Goal: Obtain resource: Download file/media

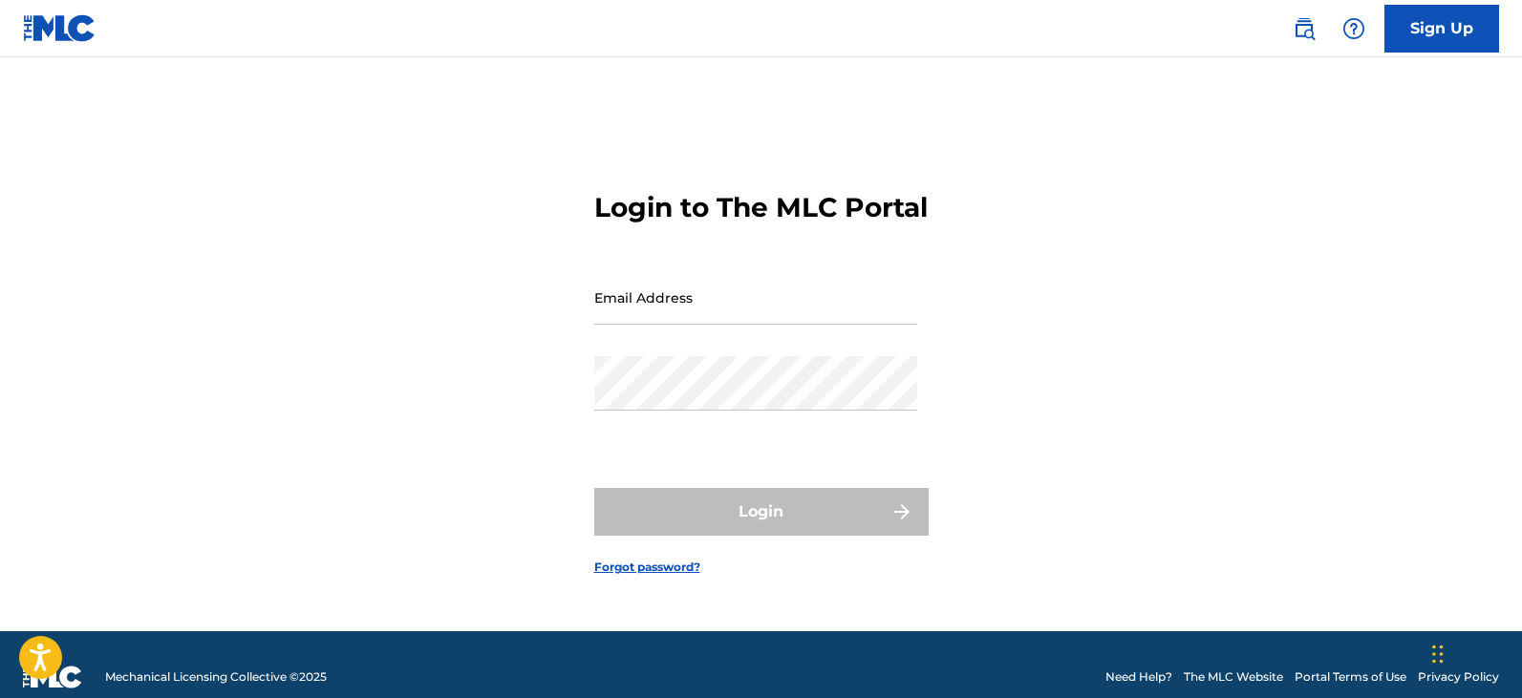
click at [653, 325] on input "Email Address" at bounding box center [755, 297] width 323 height 54
type input "[EMAIL_ADDRESS][DOMAIN_NAME]"
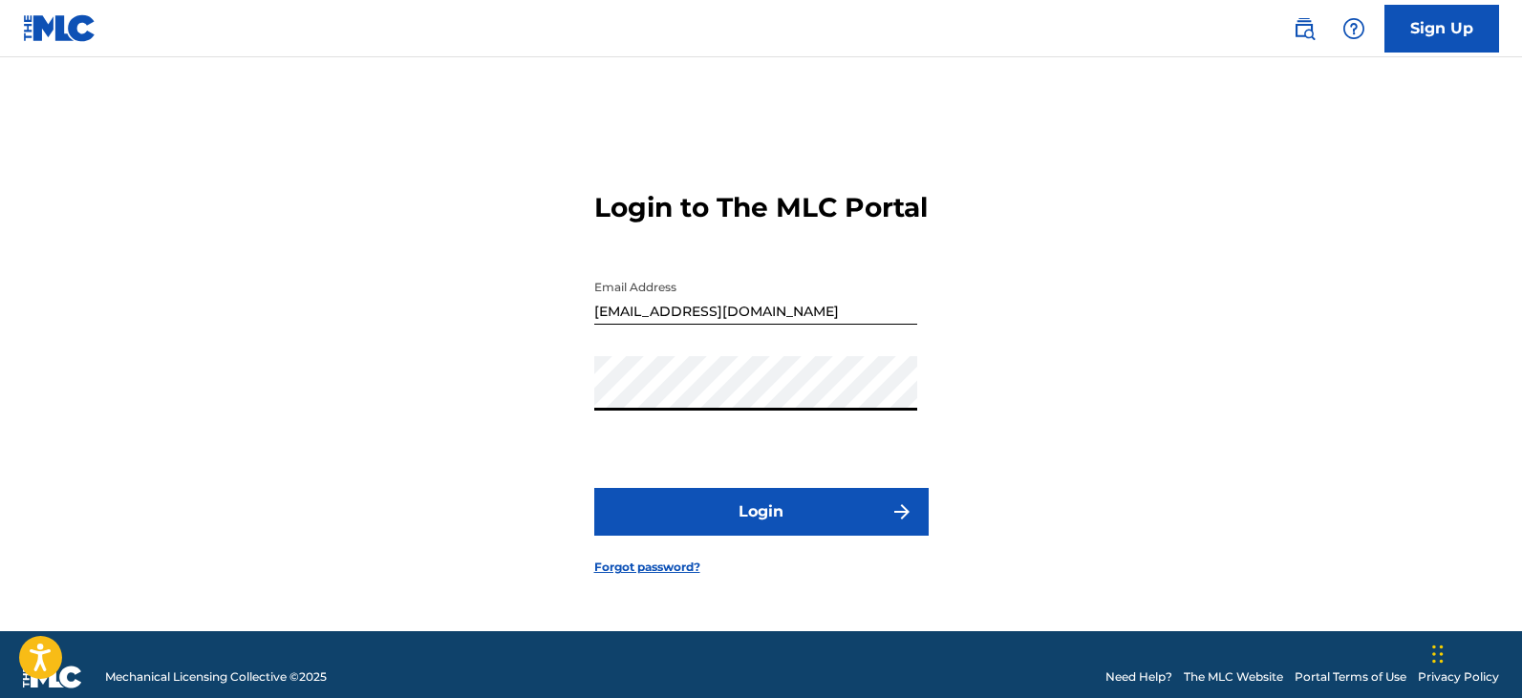
click at [904, 524] on img "submit" at bounding box center [901, 512] width 23 height 23
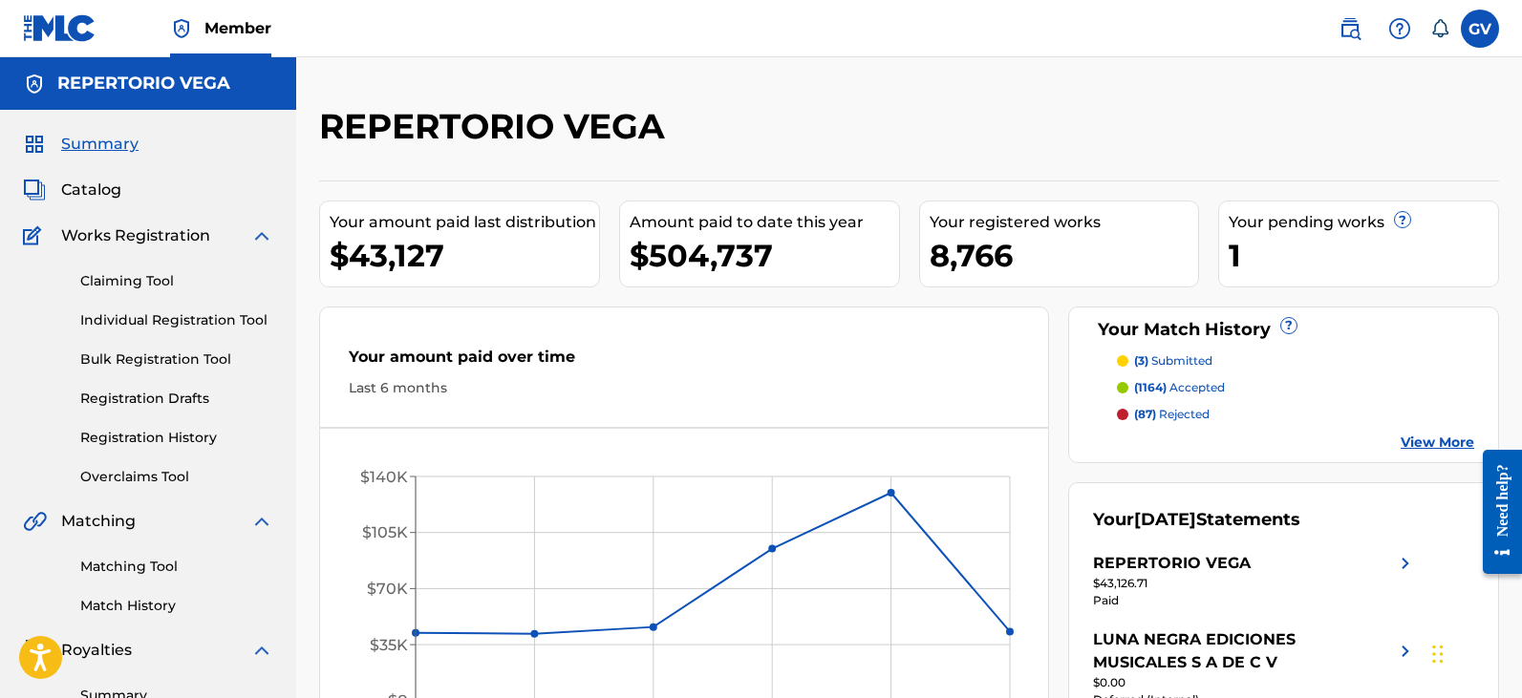
scroll to position [191, 0]
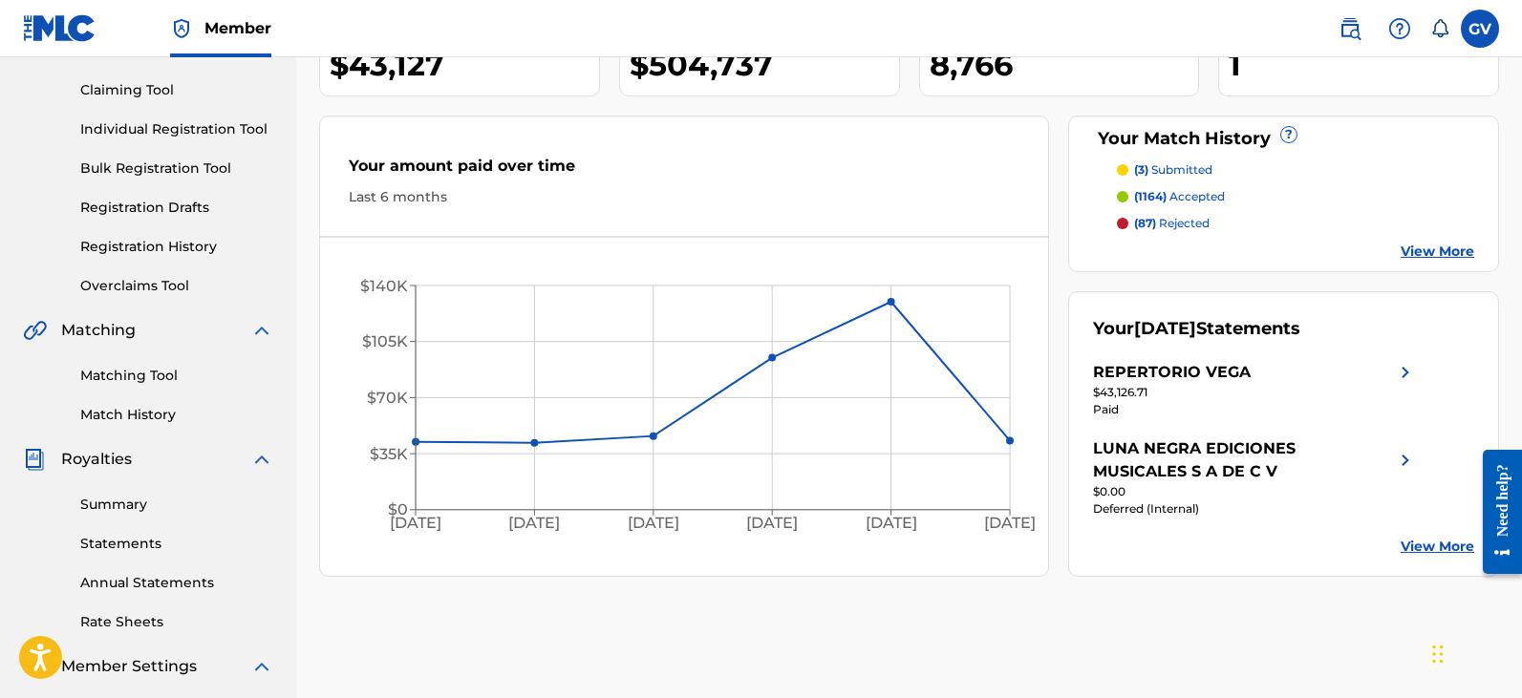
click at [120, 505] on link "Summary" at bounding box center [176, 505] width 193 height 20
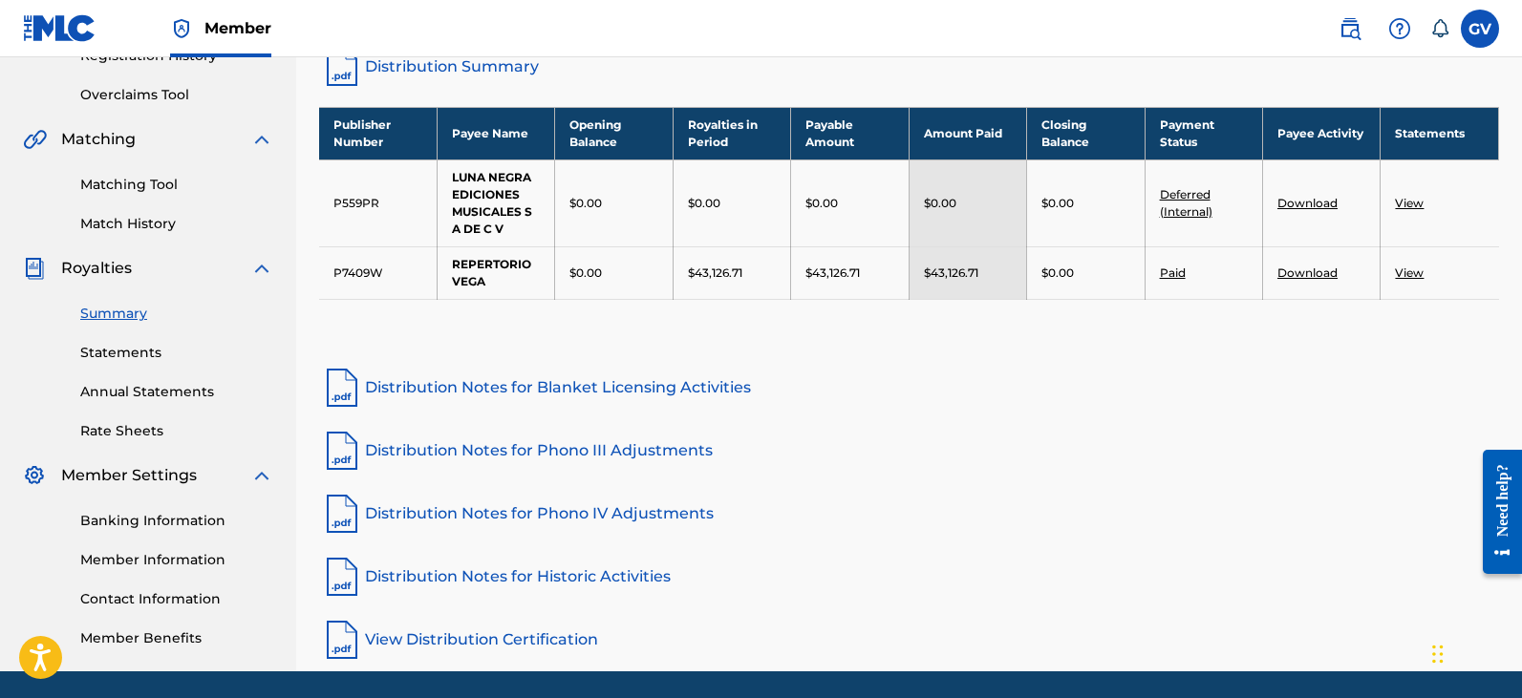
scroll to position [191, 0]
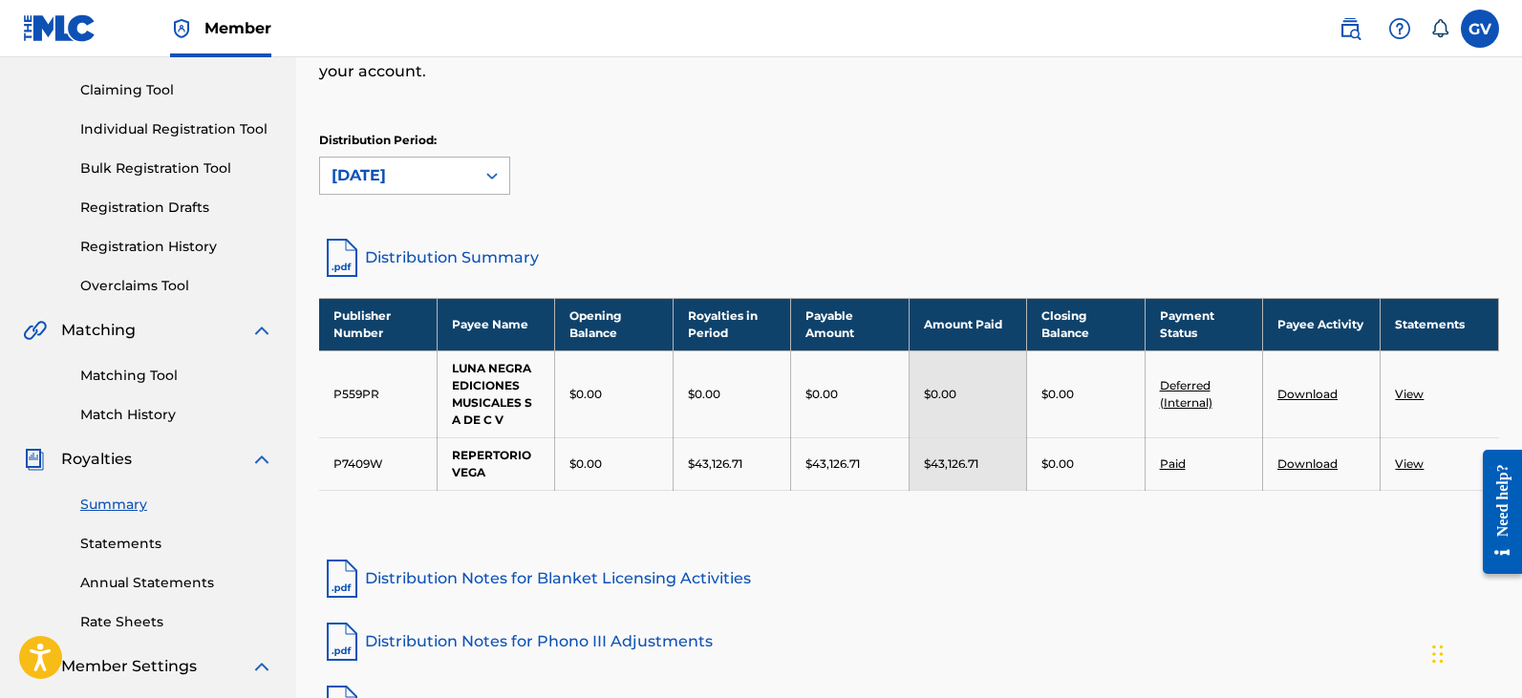
click at [493, 178] on icon at bounding box center [491, 175] width 19 height 19
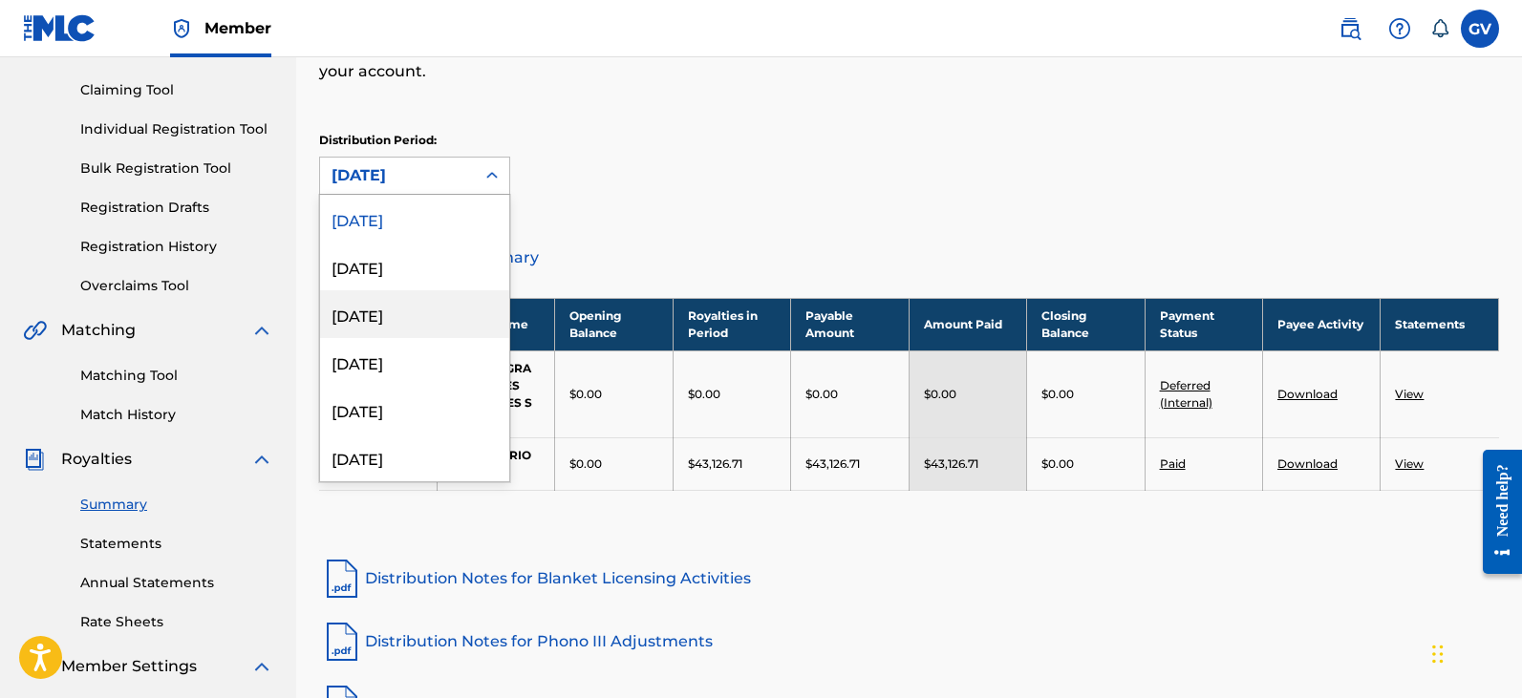
click at [390, 315] on div "[DATE]" at bounding box center [414, 314] width 189 height 48
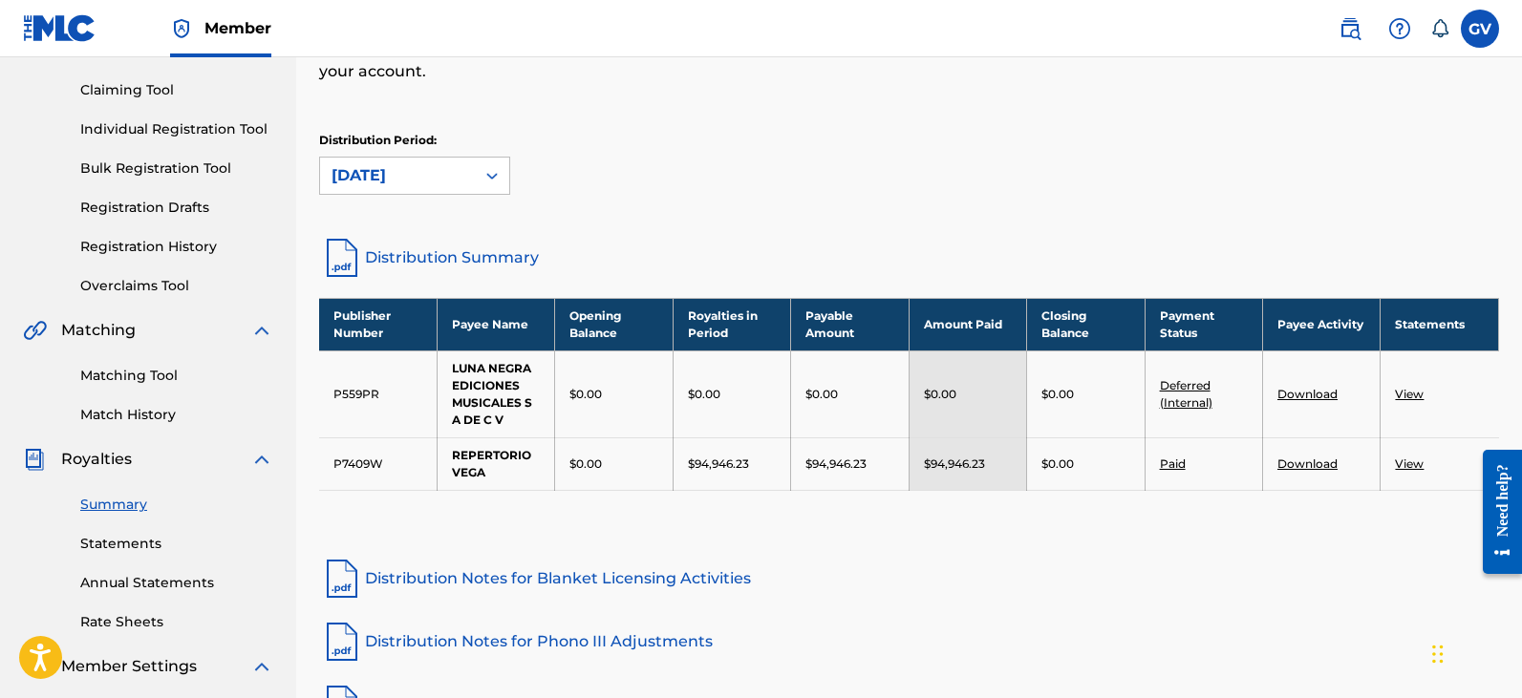
click at [1404, 466] on link "View" at bounding box center [1409, 464] width 29 height 14
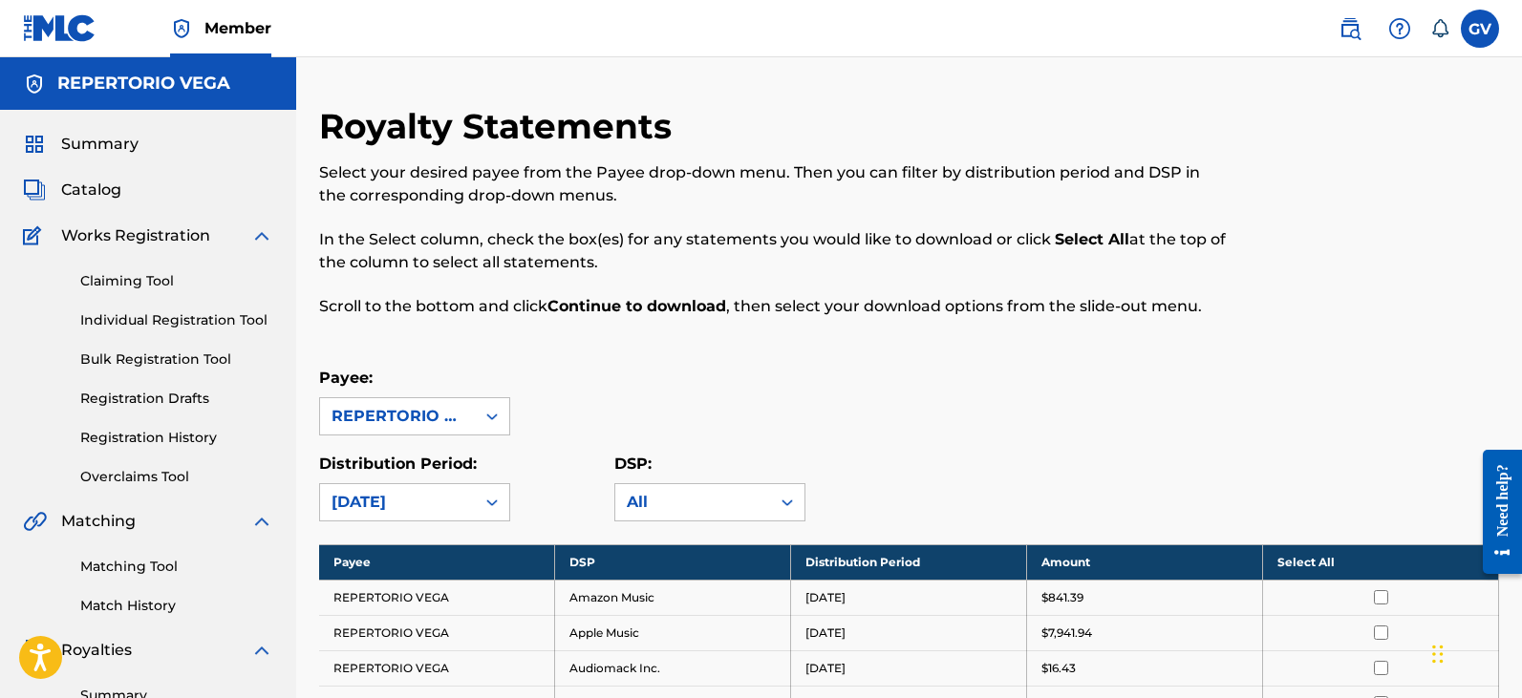
scroll to position [382, 0]
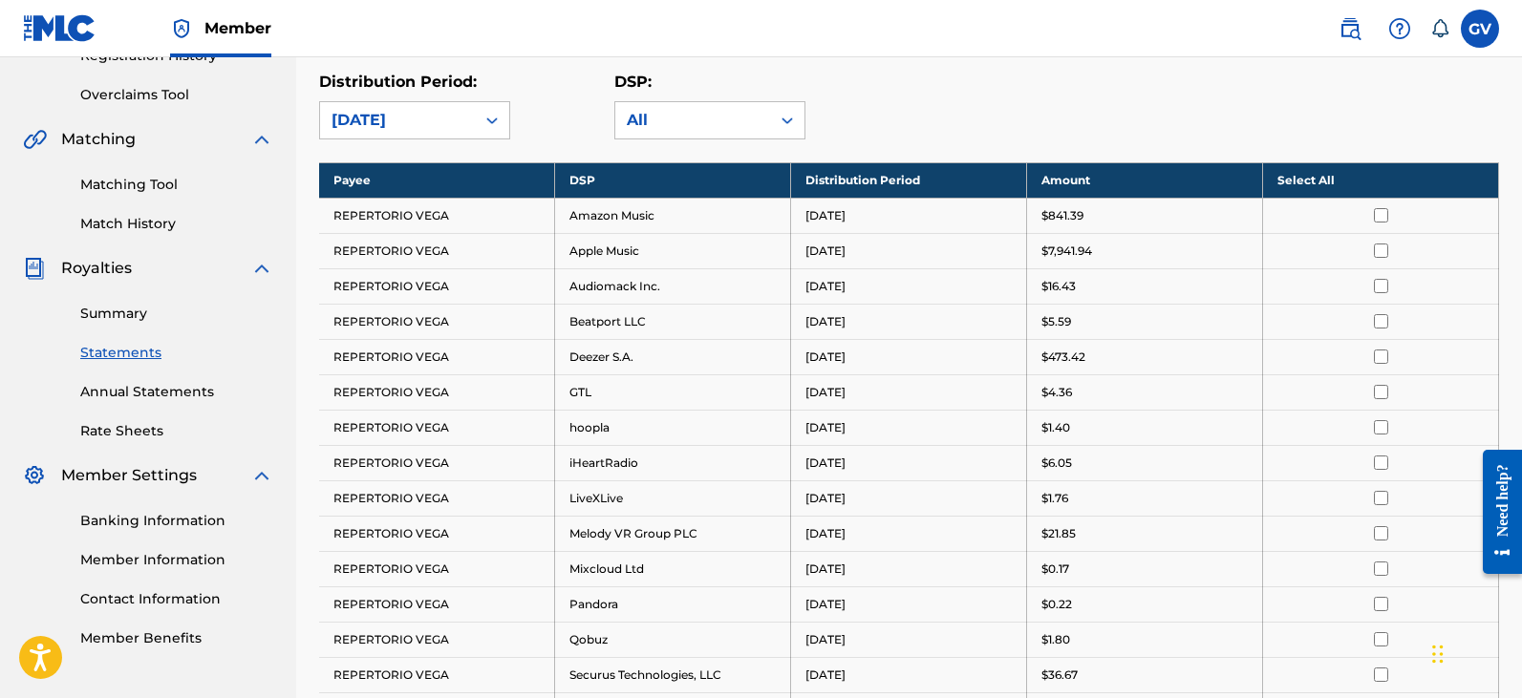
click at [1384, 217] on input "checkbox" at bounding box center [1381, 215] width 14 height 14
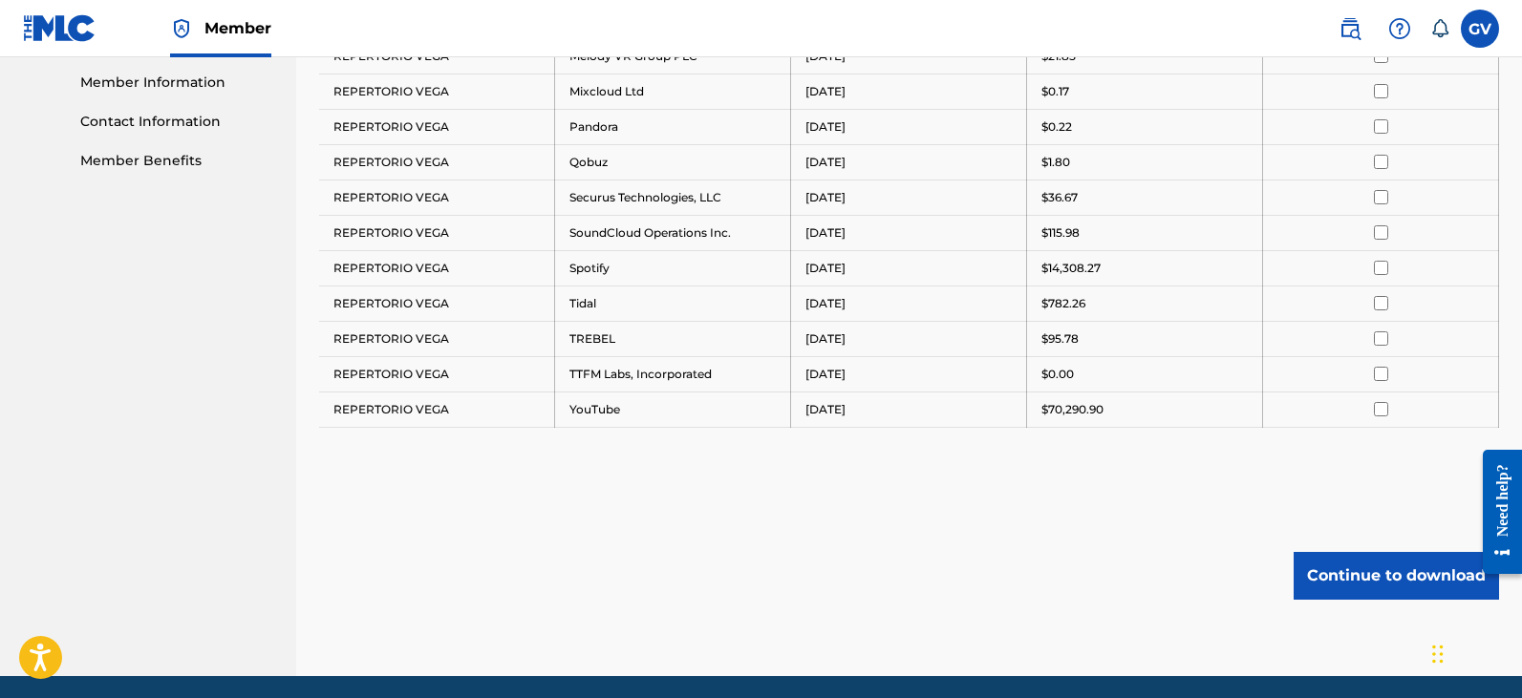
scroll to position [930, 0]
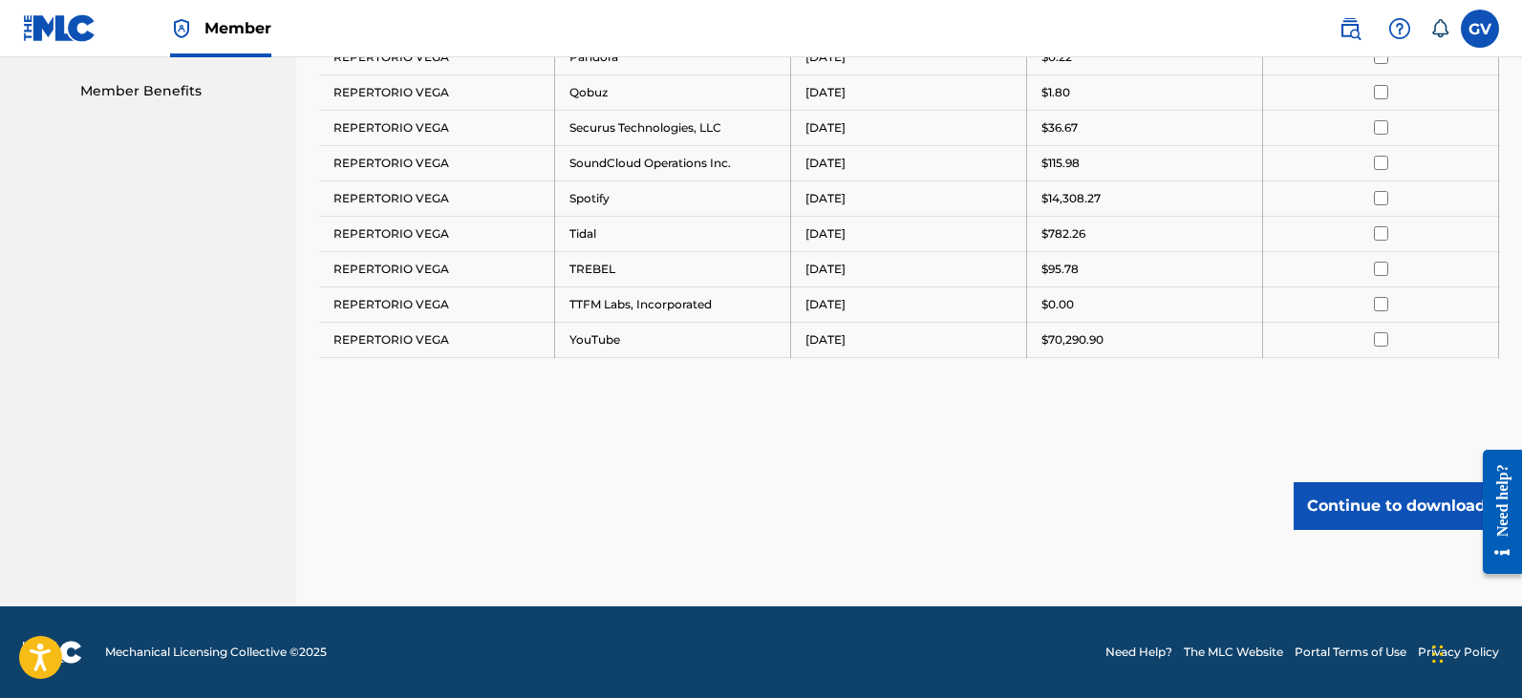
click at [1362, 511] on button "Continue to download" at bounding box center [1395, 506] width 205 height 48
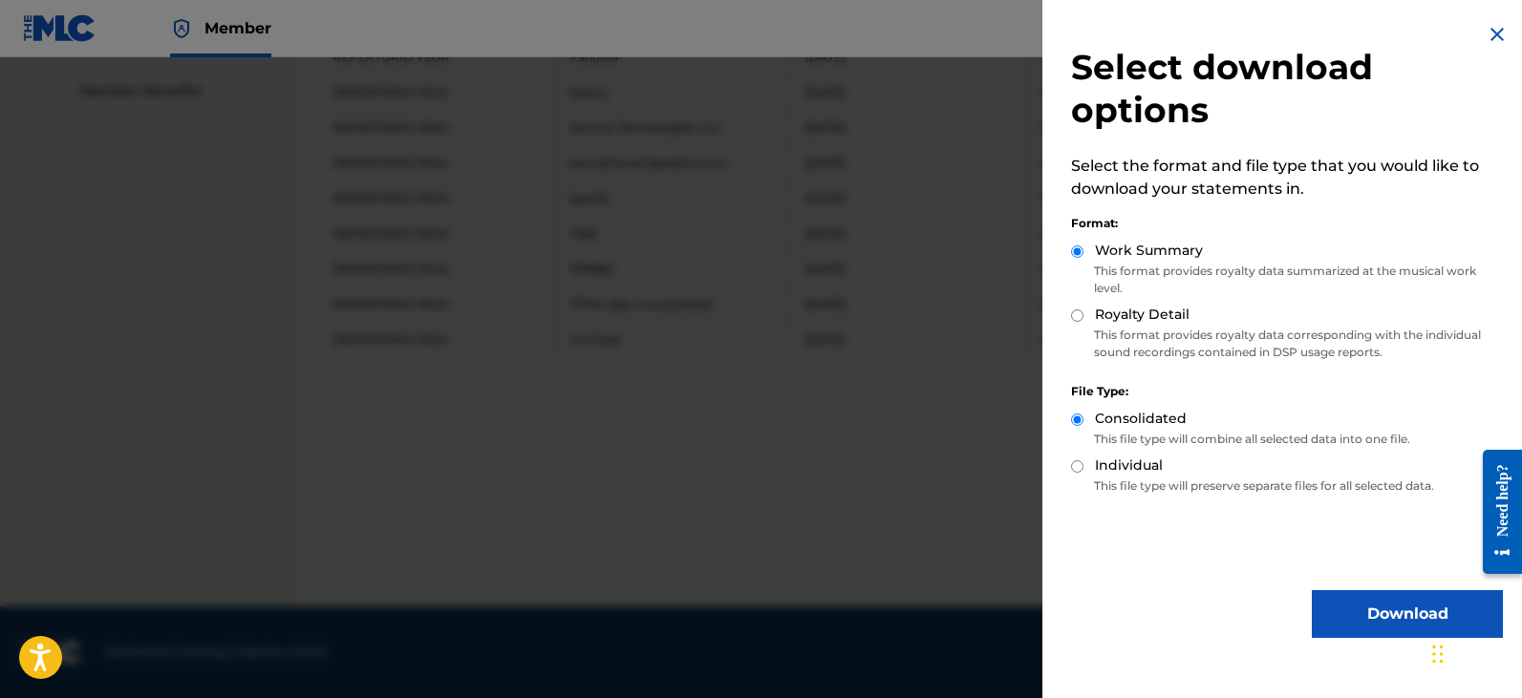
click at [1379, 612] on button "Download" at bounding box center [1407, 614] width 191 height 48
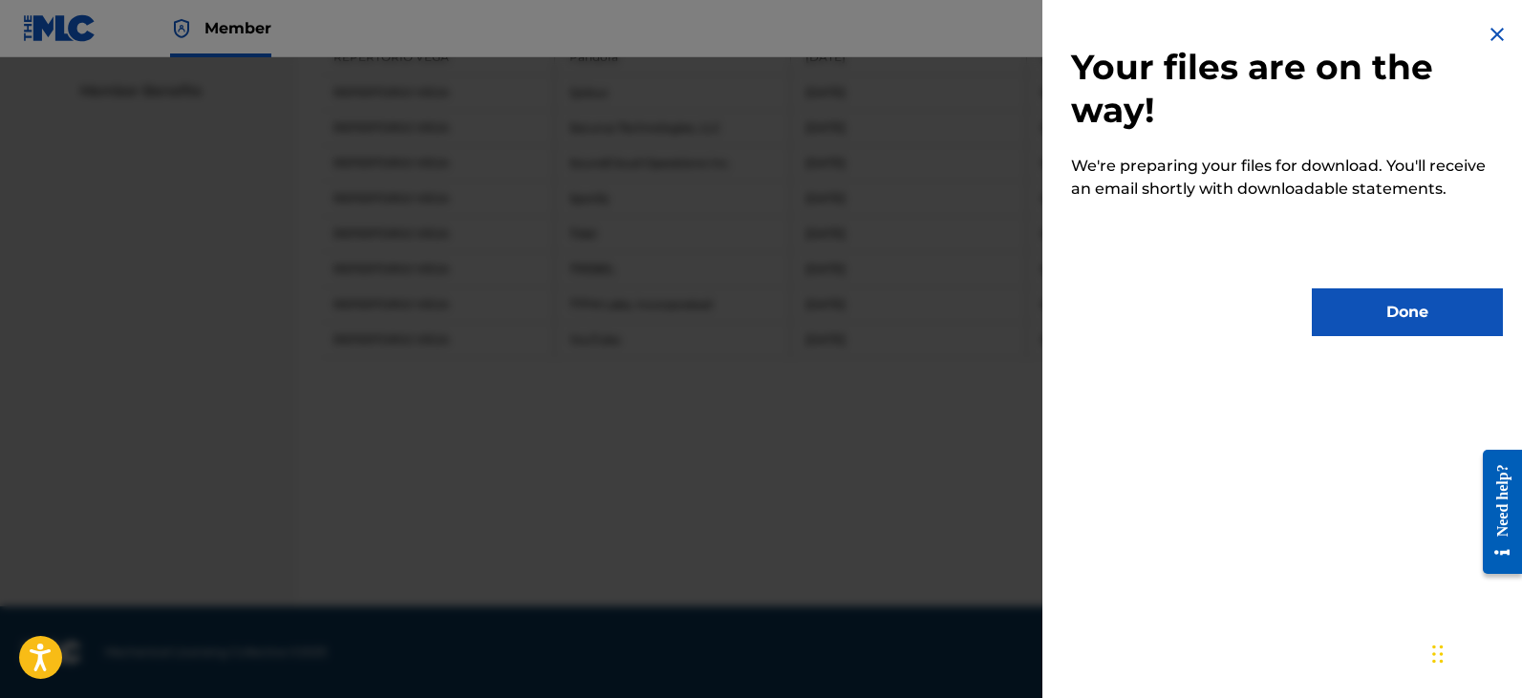
click at [1400, 314] on button "Done" at bounding box center [1407, 313] width 191 height 48
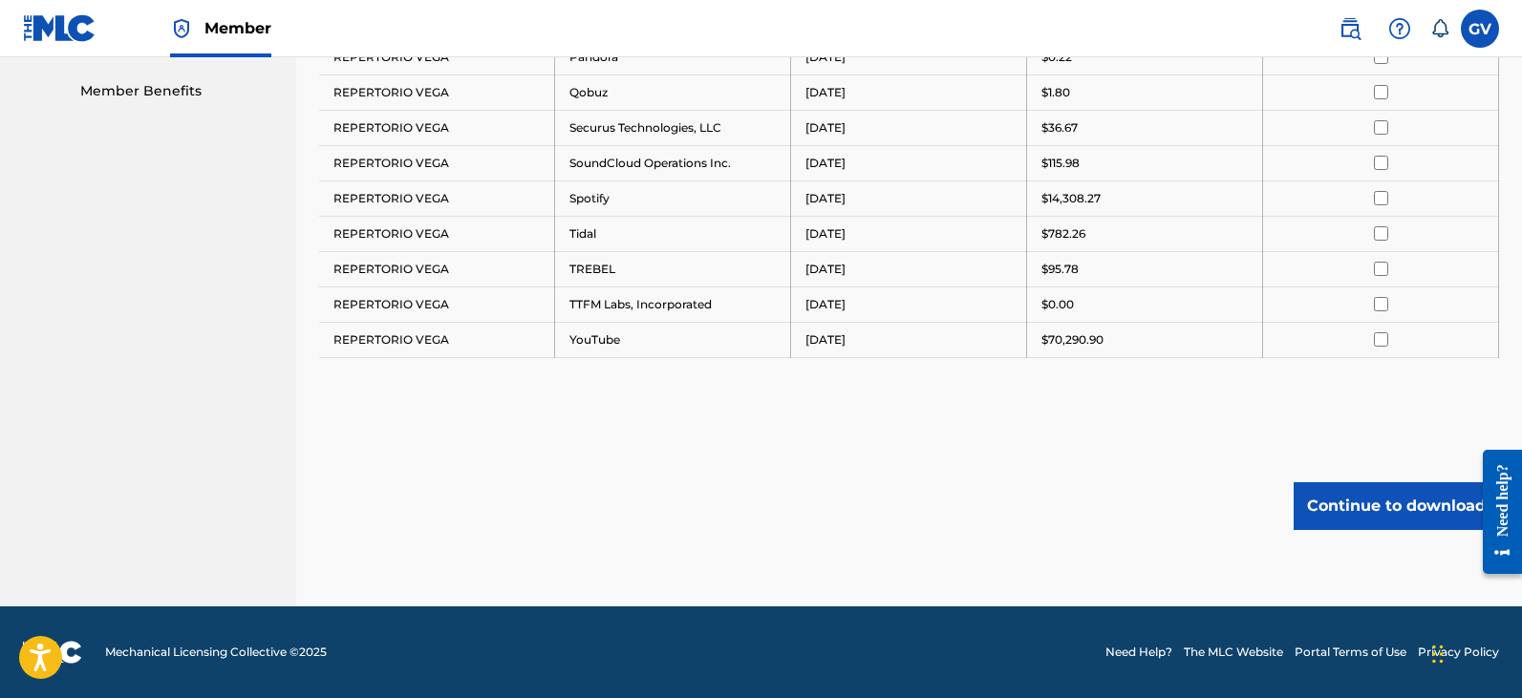
scroll to position [452, 0]
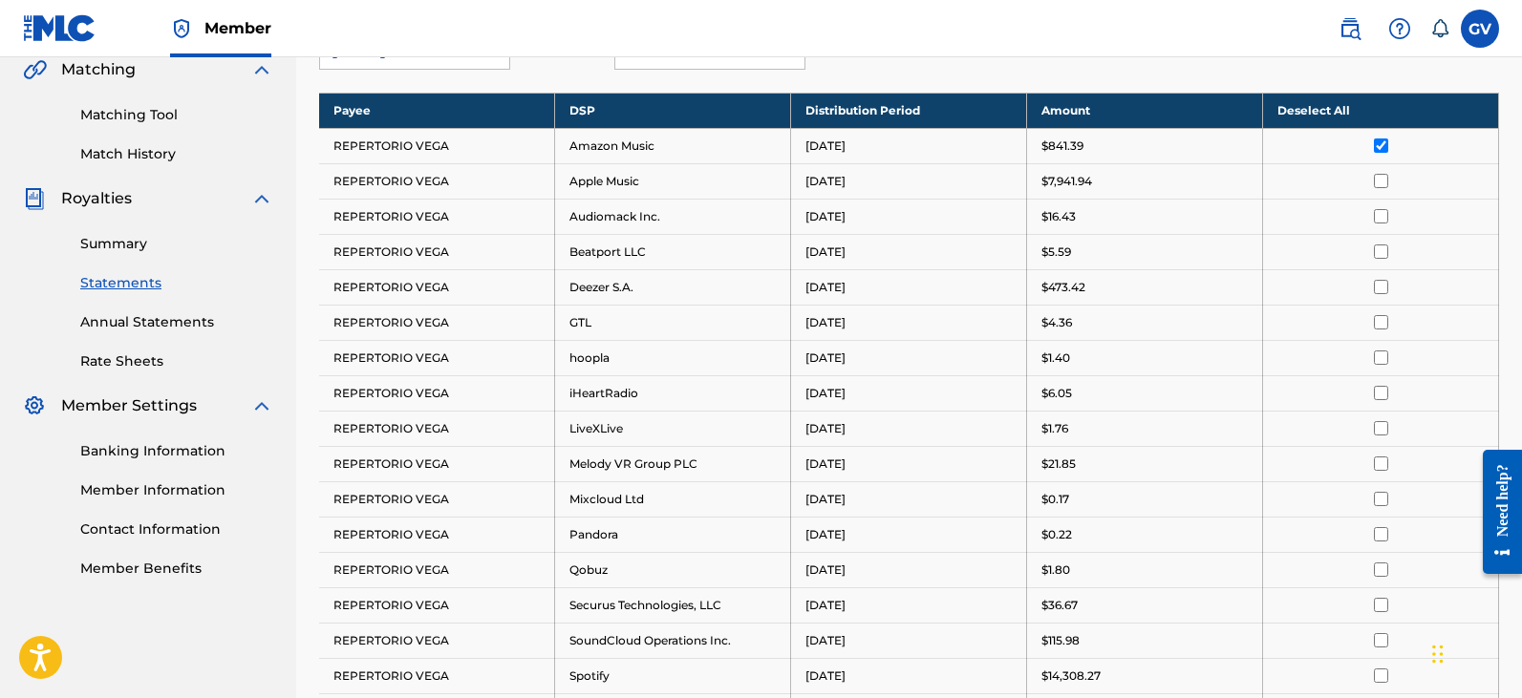
click at [1379, 148] on input "checkbox" at bounding box center [1381, 146] width 14 height 14
click at [1379, 176] on input "checkbox" at bounding box center [1381, 181] width 14 height 14
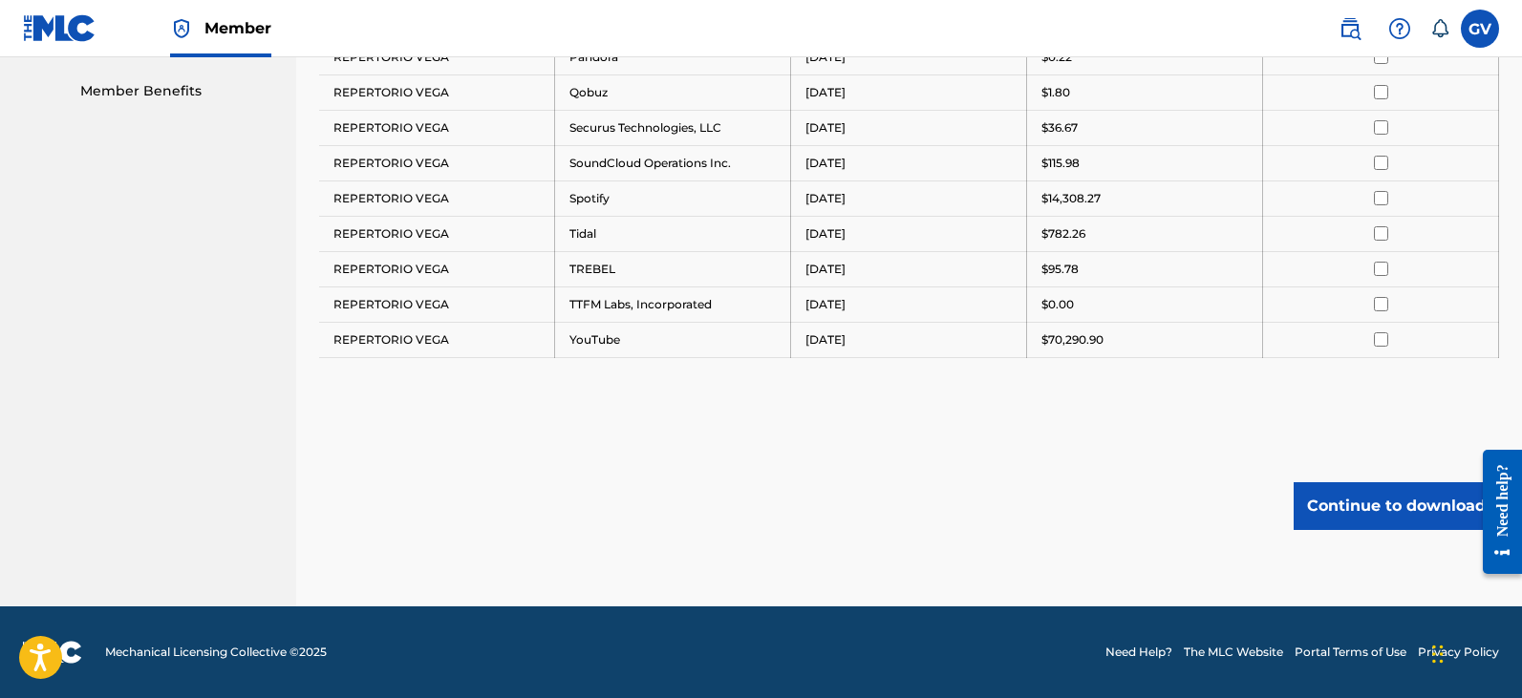
scroll to position [834, 0]
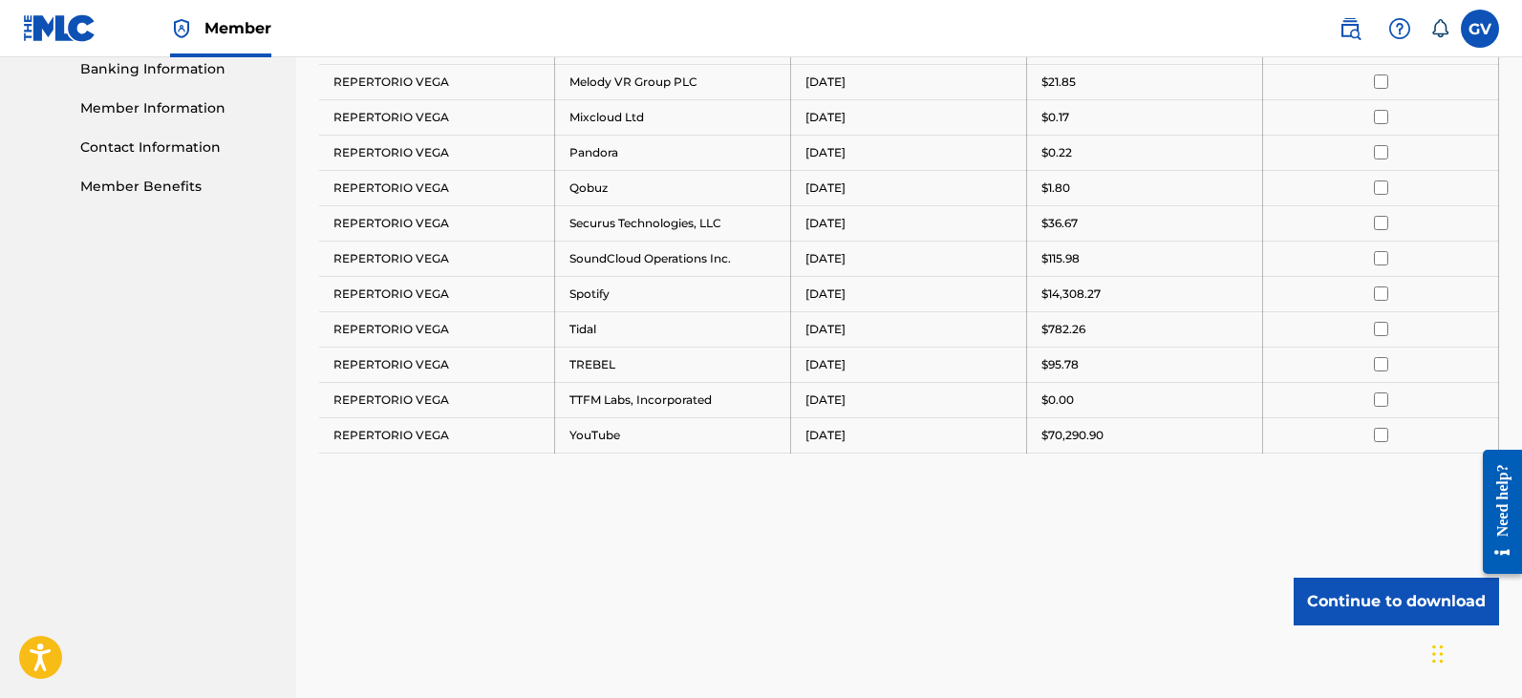
click at [1354, 598] on button "Continue to download" at bounding box center [1395, 602] width 205 height 48
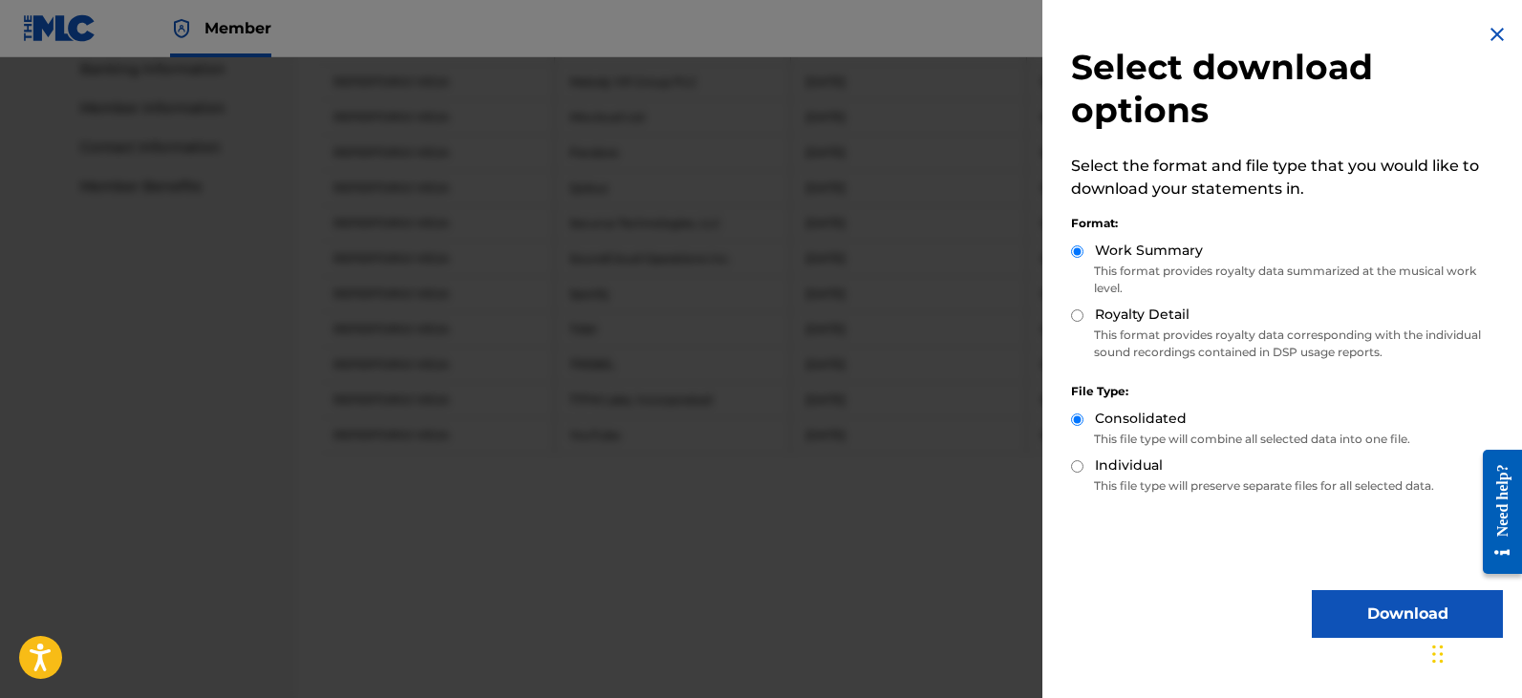
click at [1375, 621] on button "Download" at bounding box center [1407, 614] width 191 height 48
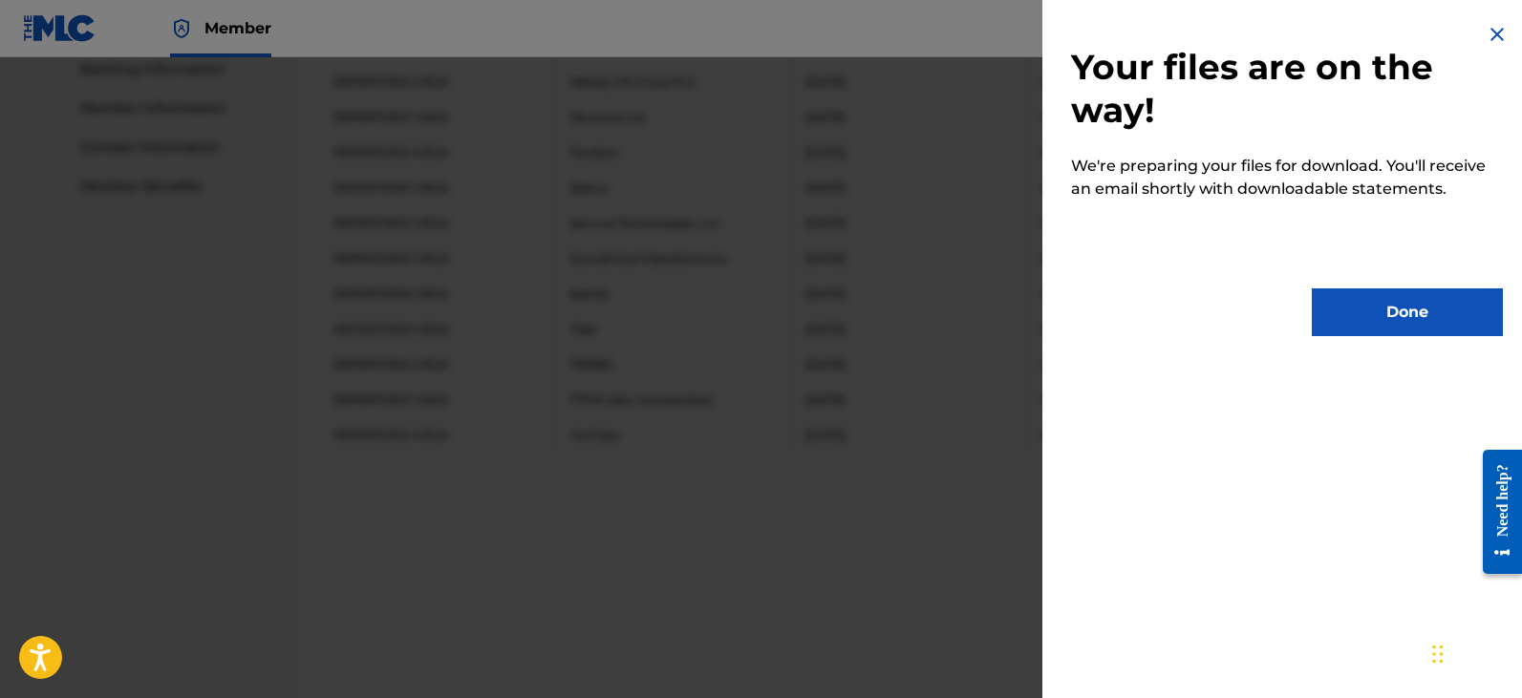
click at [1393, 312] on button "Done" at bounding box center [1407, 313] width 191 height 48
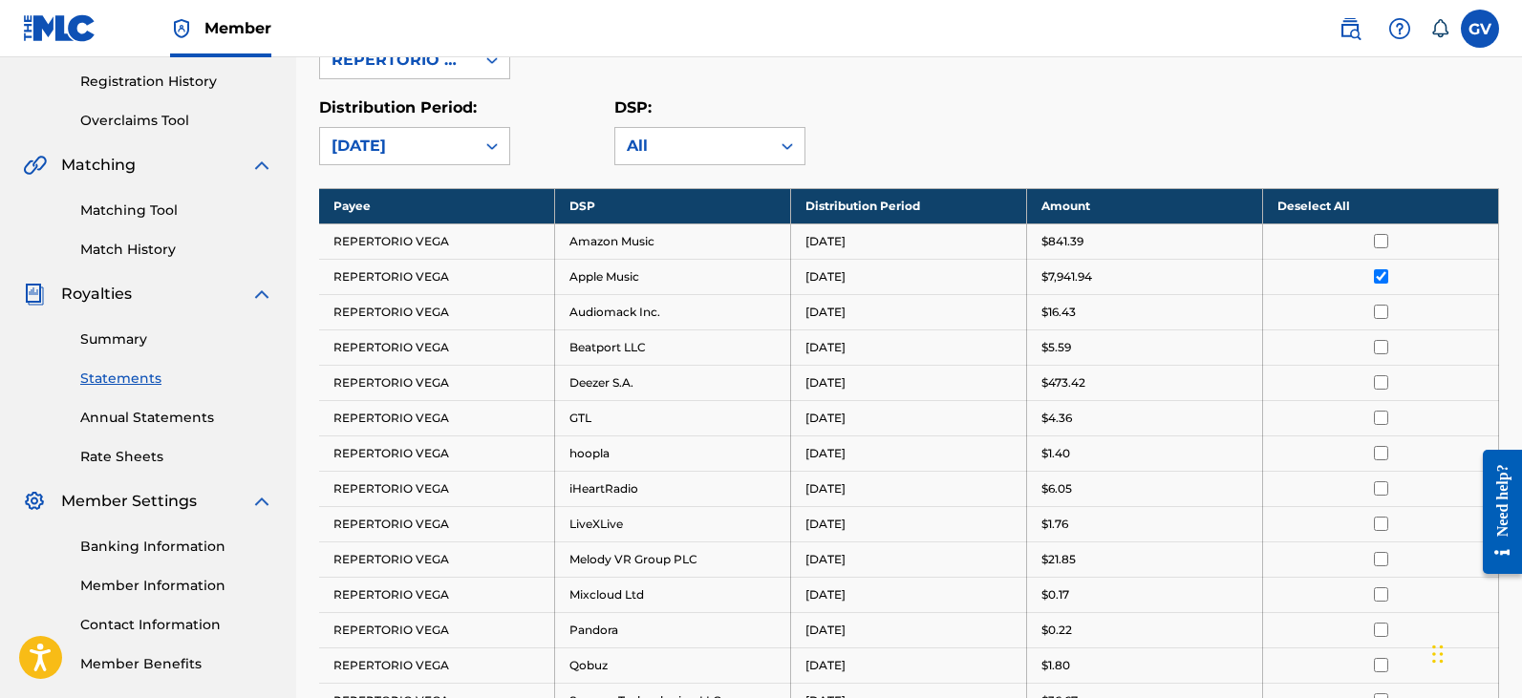
scroll to position [261, 0]
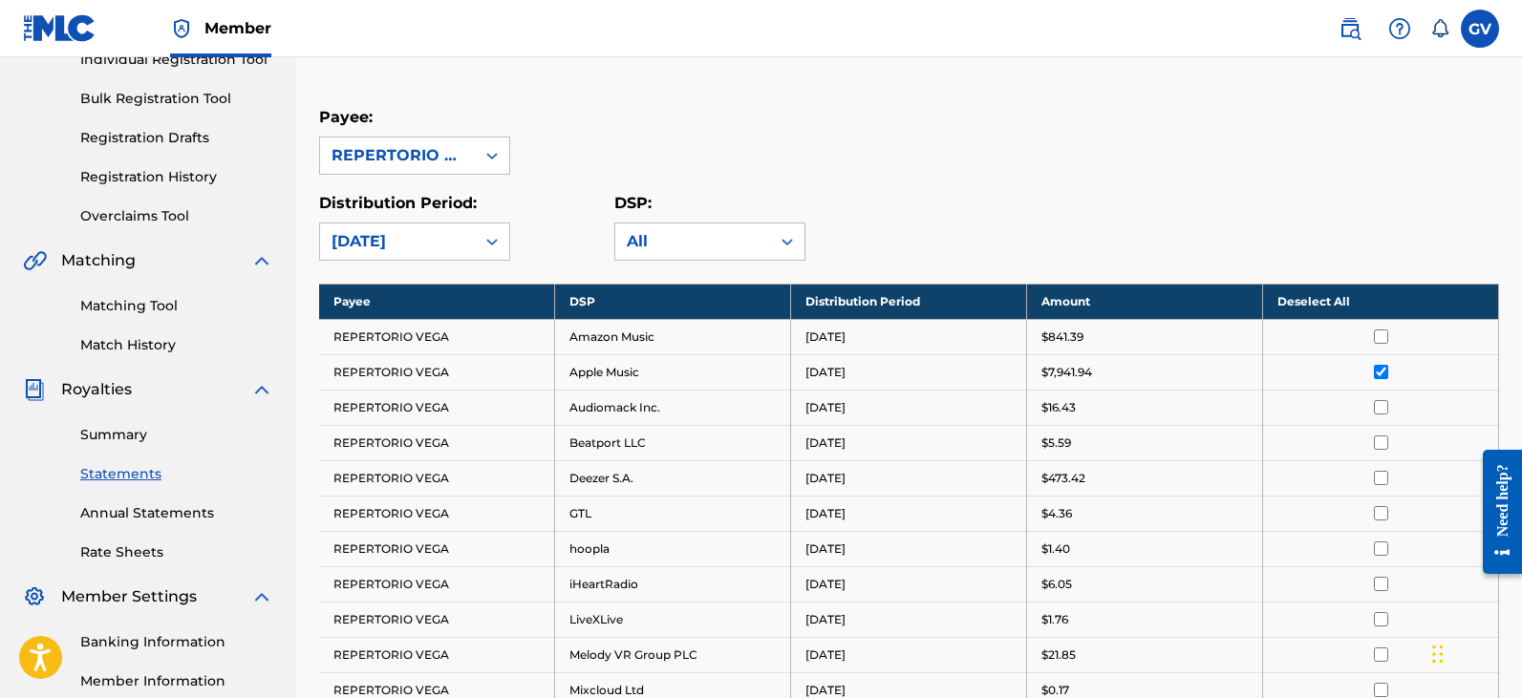
click at [1382, 375] on input "checkbox" at bounding box center [1381, 372] width 14 height 14
click at [1382, 408] on input "checkbox" at bounding box center [1381, 407] width 14 height 14
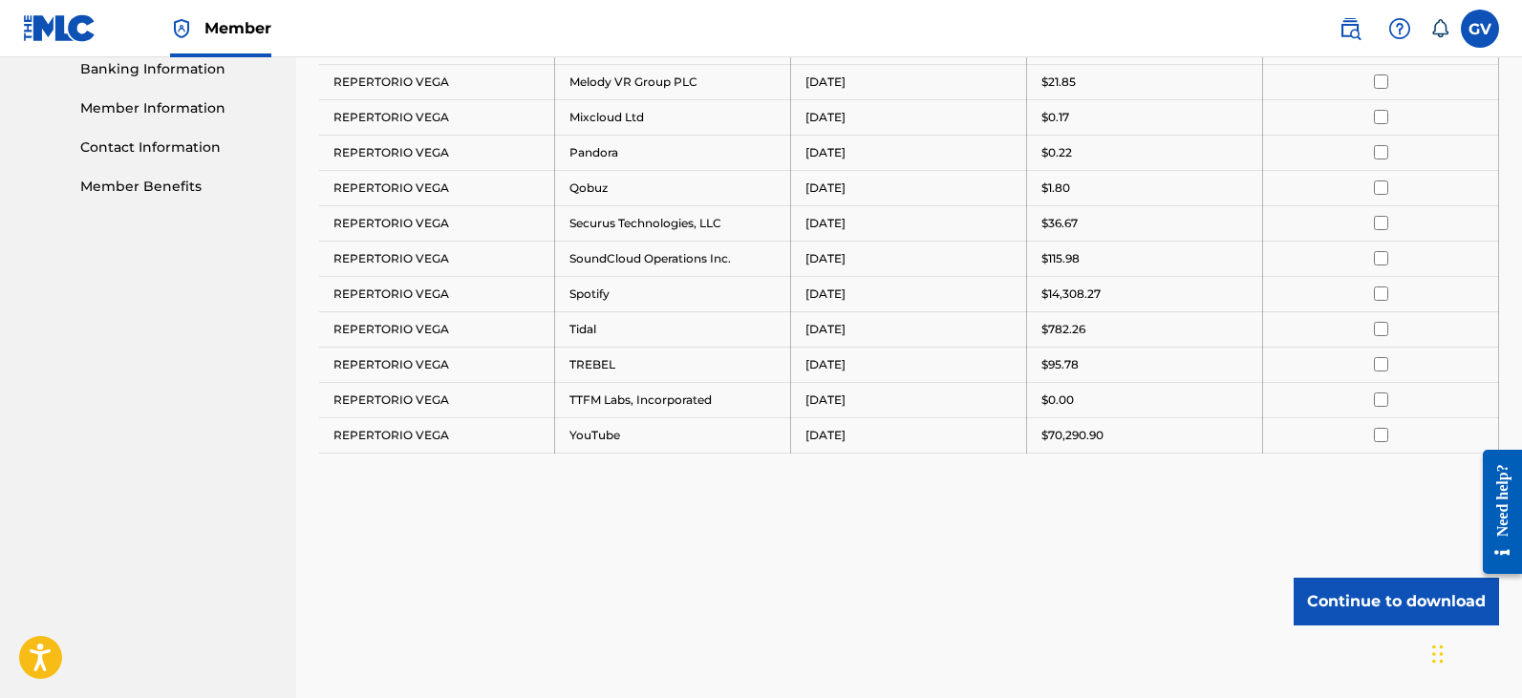
scroll to position [930, 0]
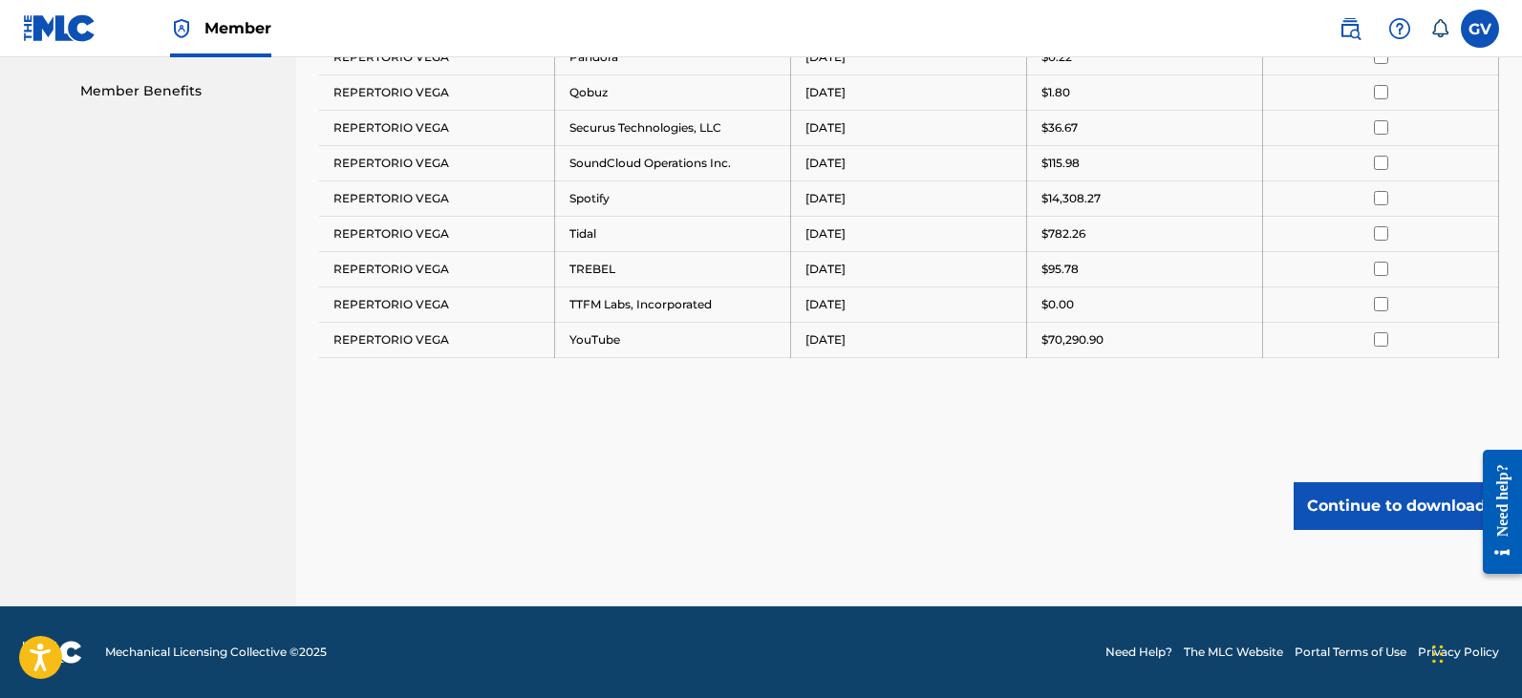
click at [1372, 507] on button "Continue to download" at bounding box center [1395, 506] width 205 height 48
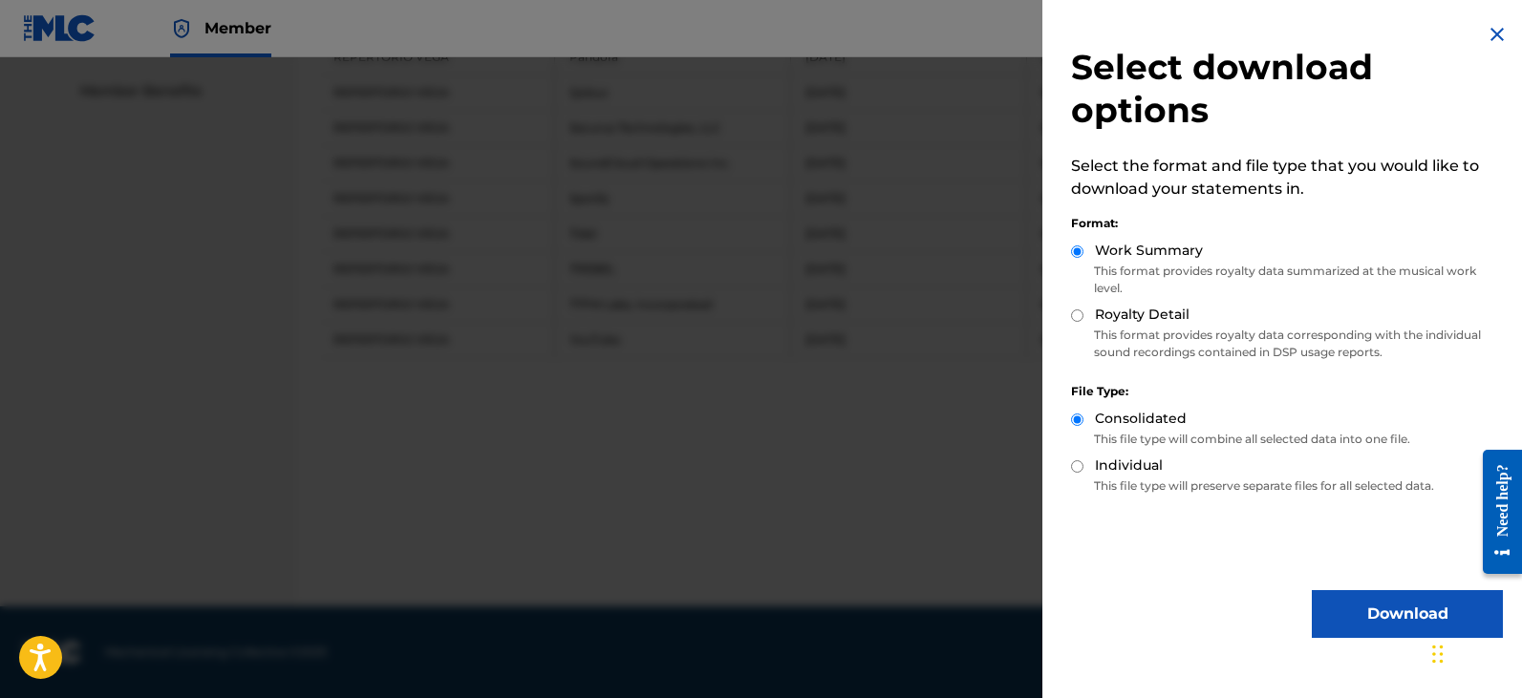
click at [1370, 616] on button "Download" at bounding box center [1407, 614] width 191 height 48
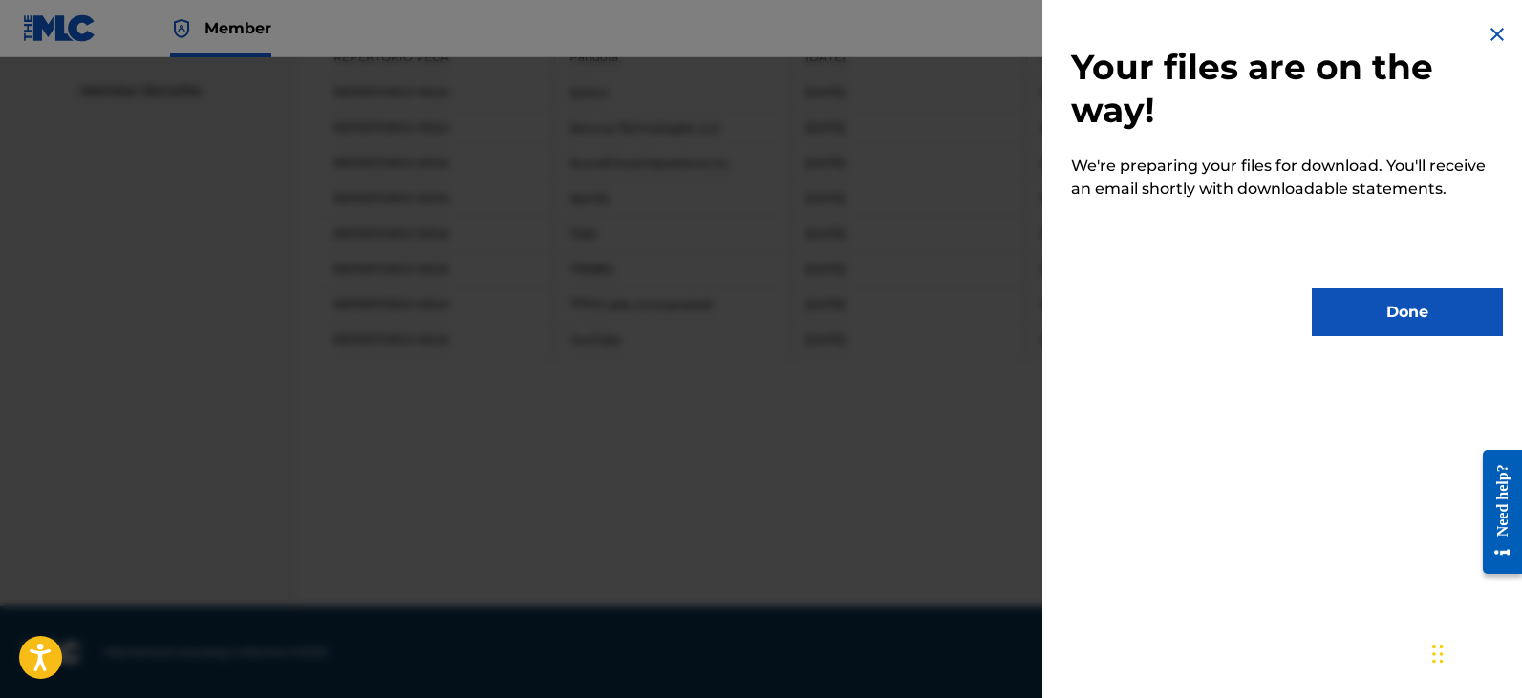
click at [1398, 319] on button "Done" at bounding box center [1407, 313] width 191 height 48
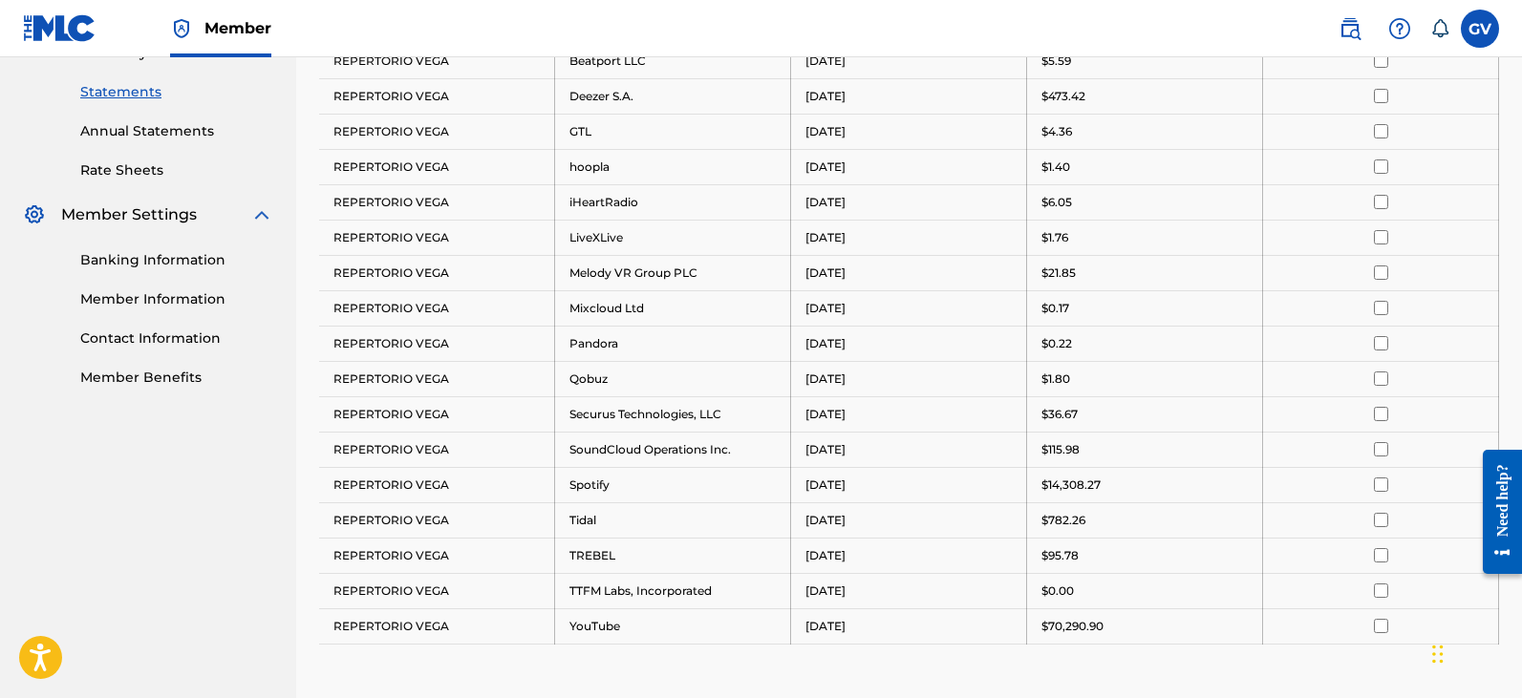
scroll to position [547, 0]
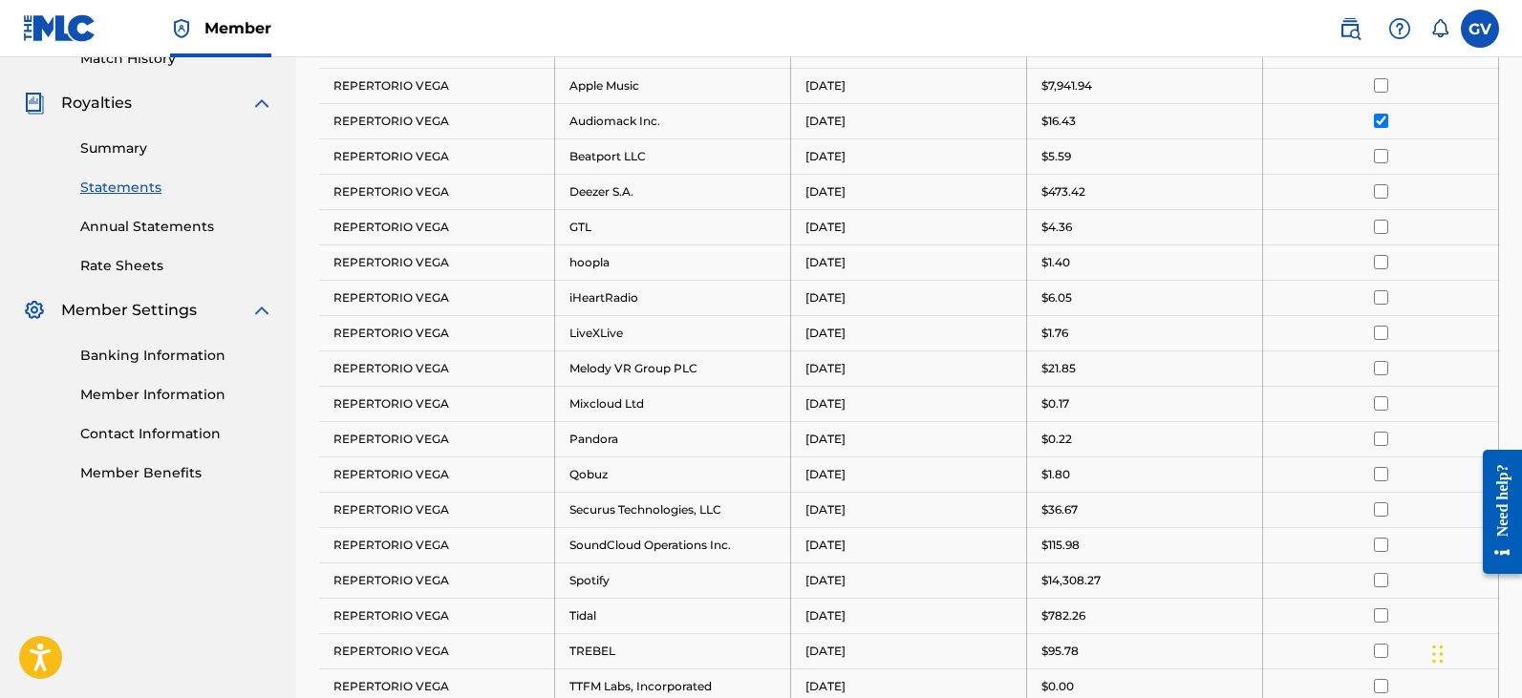
click at [1382, 118] on input "checkbox" at bounding box center [1381, 121] width 14 height 14
click at [1380, 156] on input "checkbox" at bounding box center [1381, 156] width 14 height 14
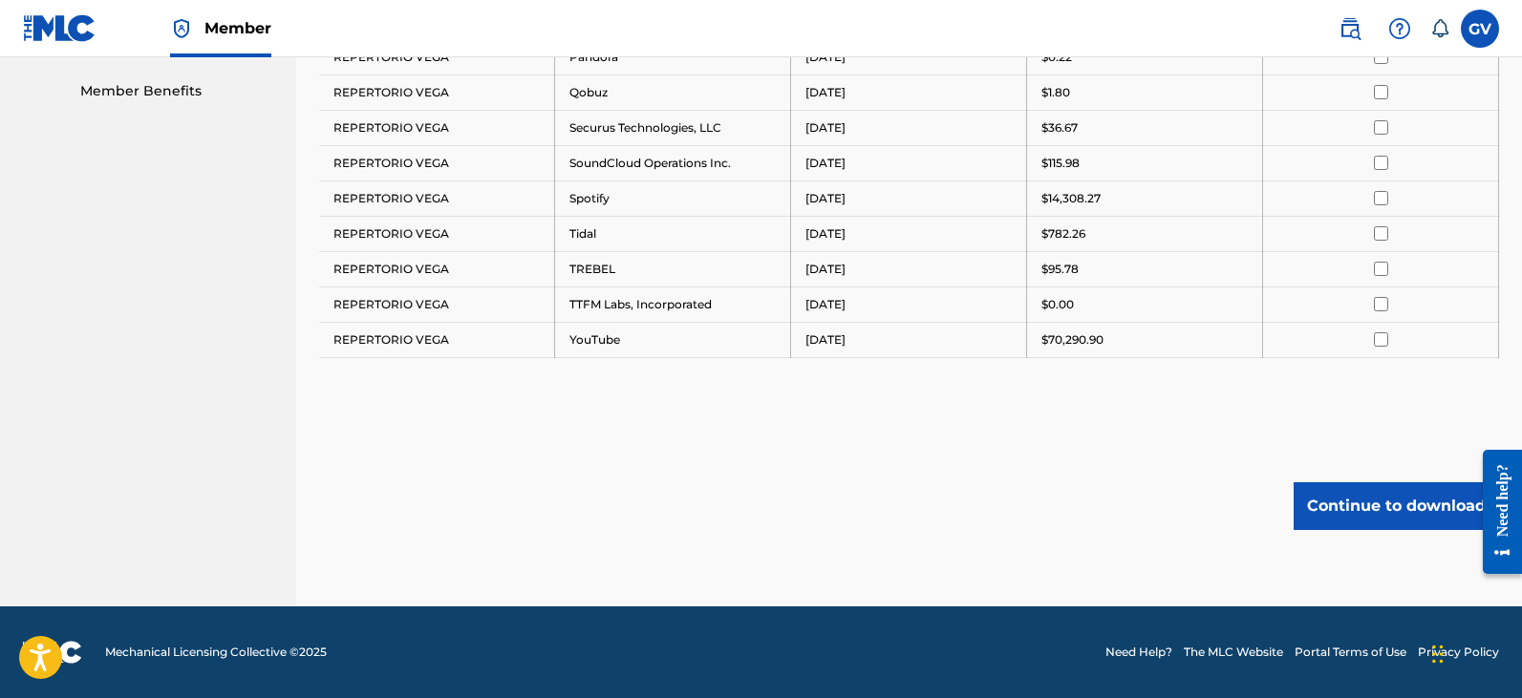
click at [1375, 511] on button "Continue to download" at bounding box center [1395, 506] width 205 height 48
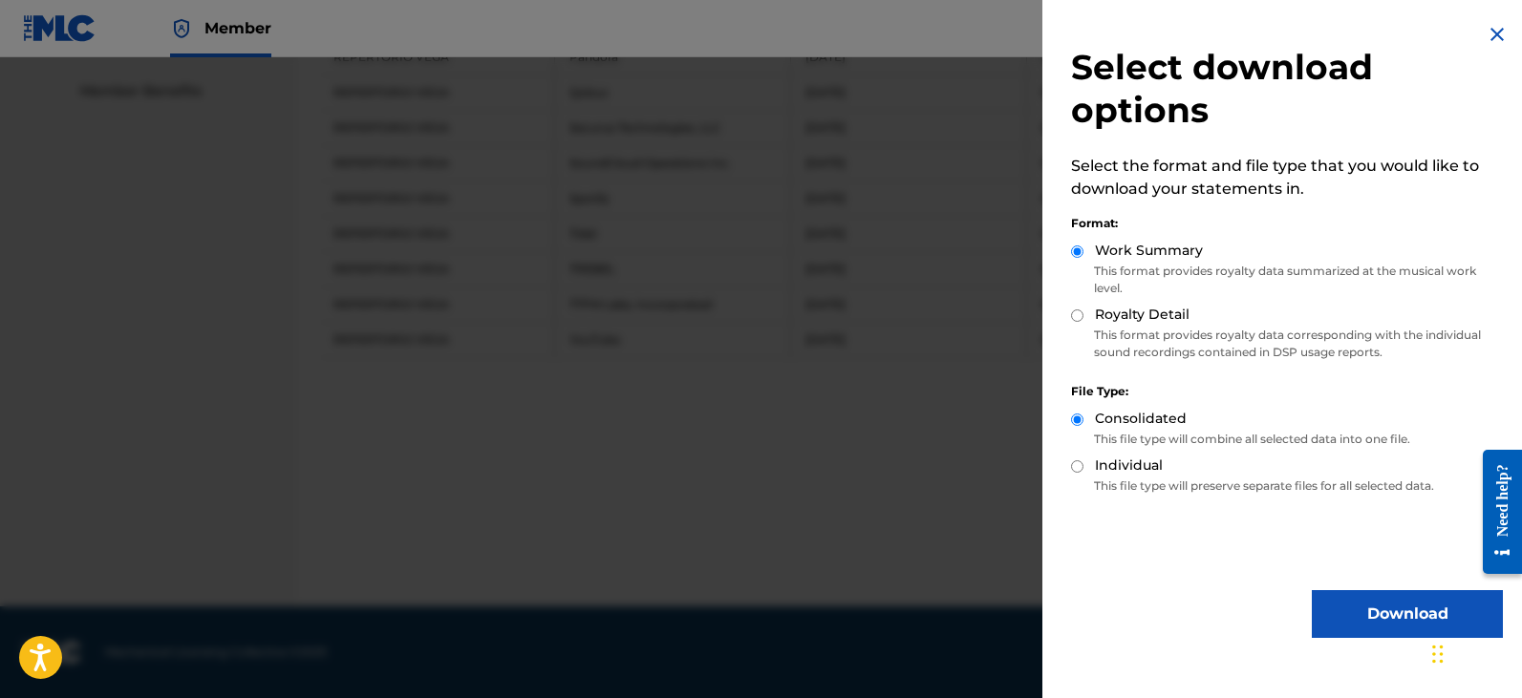
click at [1379, 626] on button "Download" at bounding box center [1407, 614] width 191 height 48
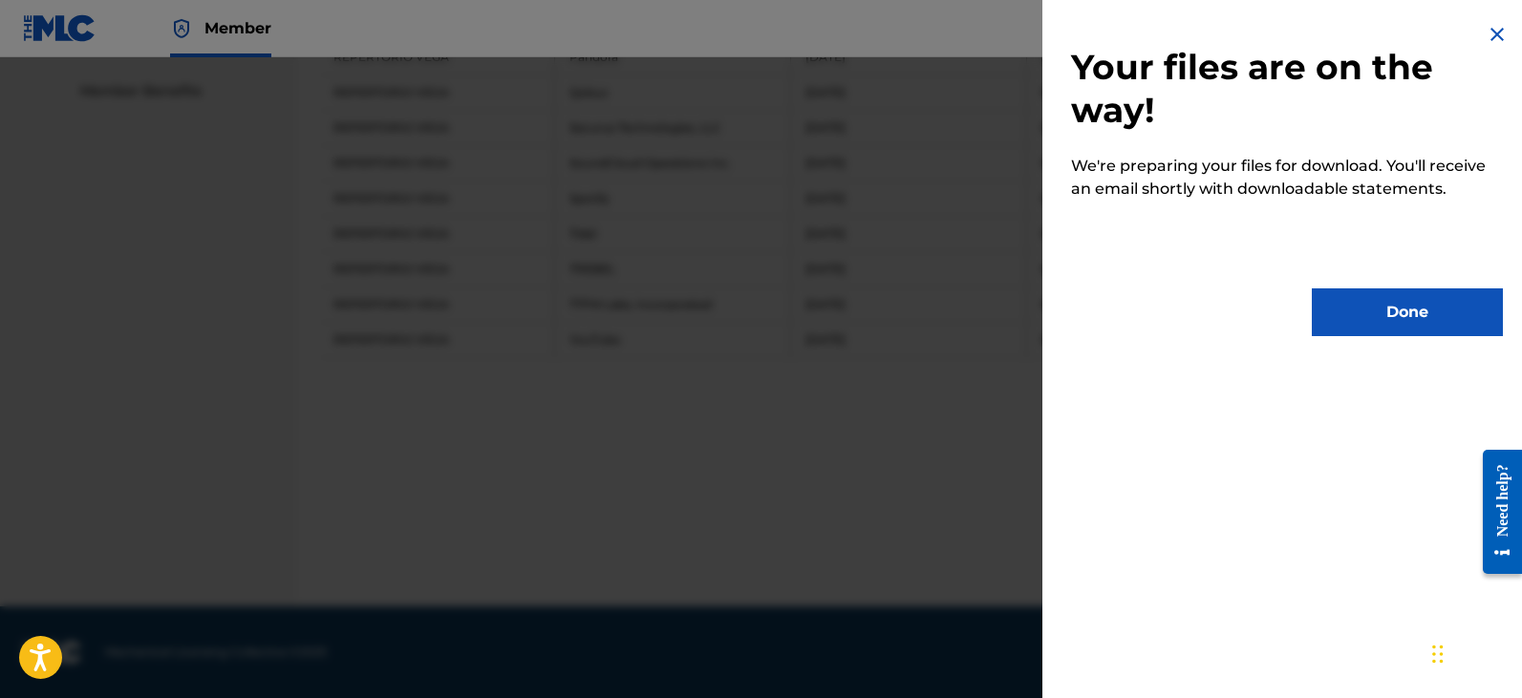
click at [1370, 307] on button "Done" at bounding box center [1407, 313] width 191 height 48
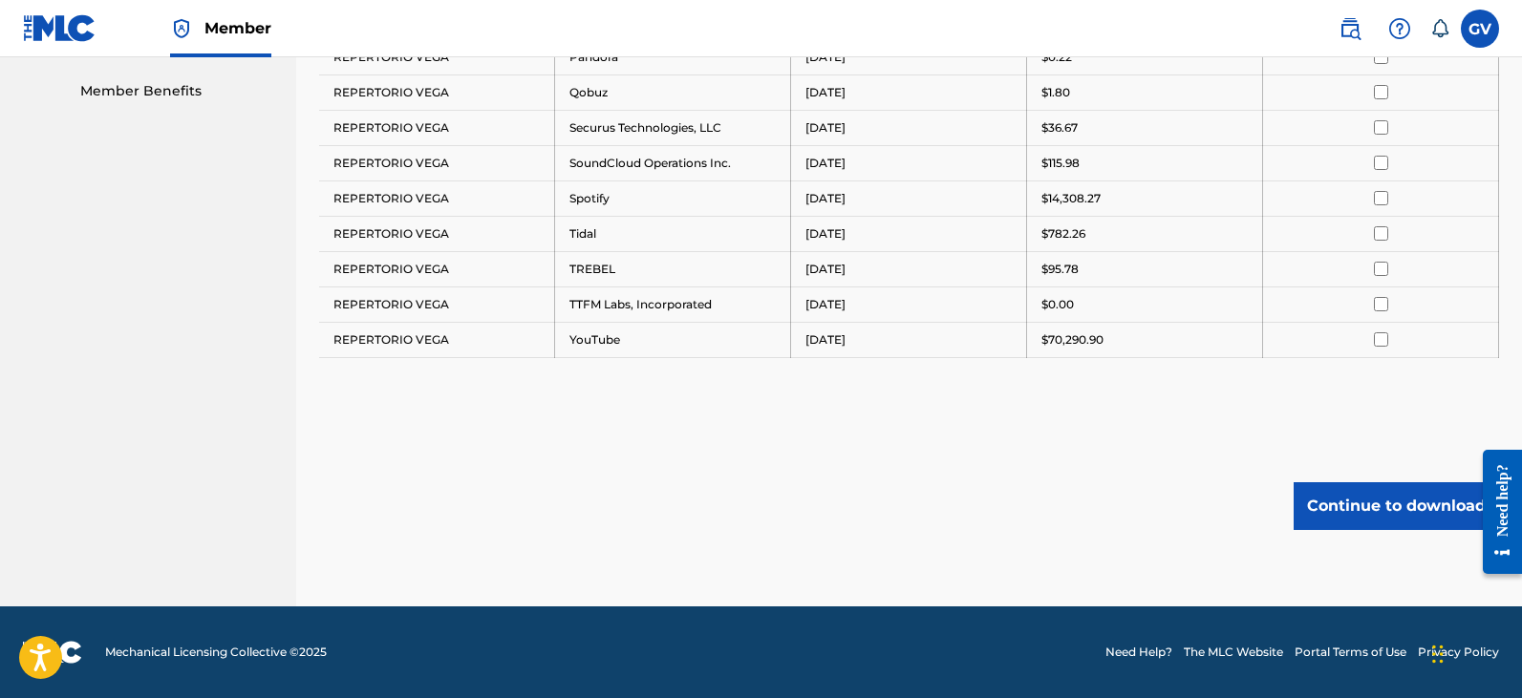
scroll to position [547, 0]
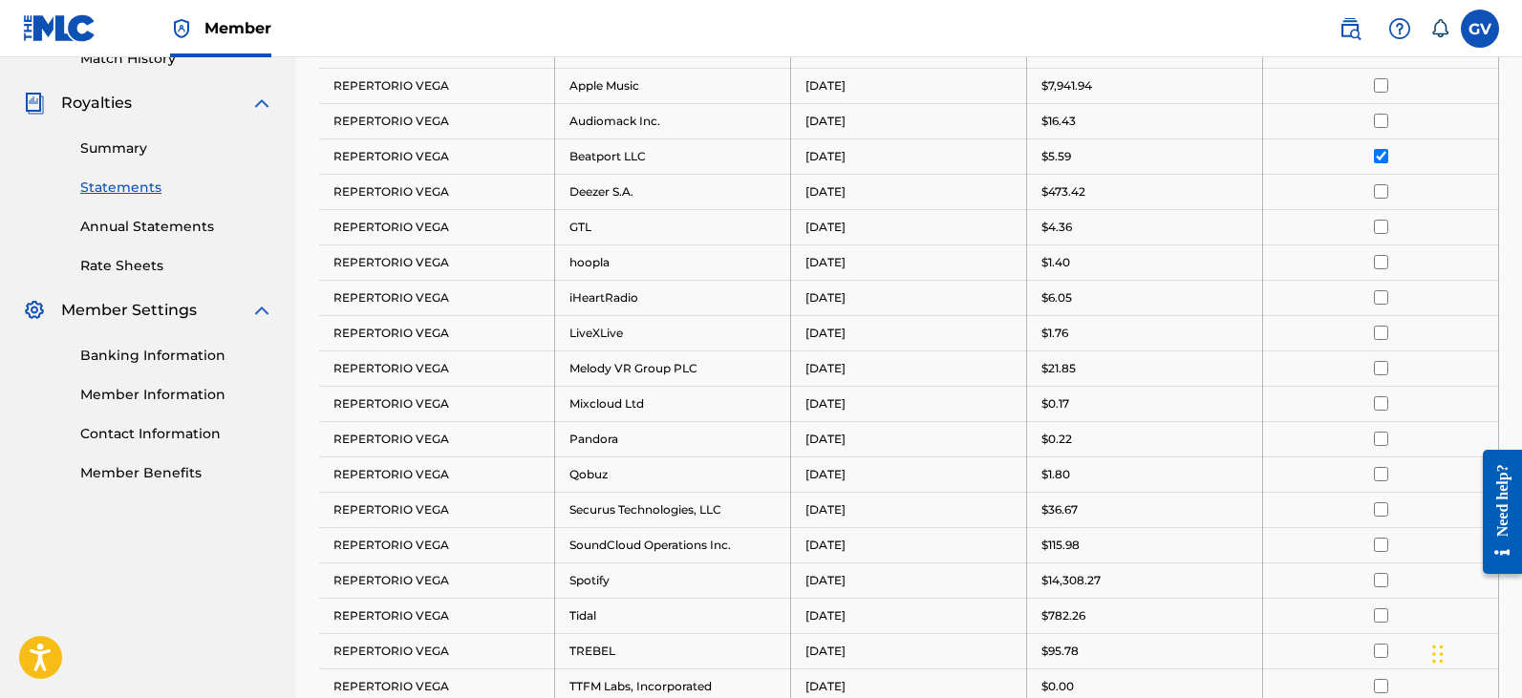
click at [1383, 154] on input "checkbox" at bounding box center [1381, 156] width 14 height 14
click at [1381, 189] on input "checkbox" at bounding box center [1381, 191] width 14 height 14
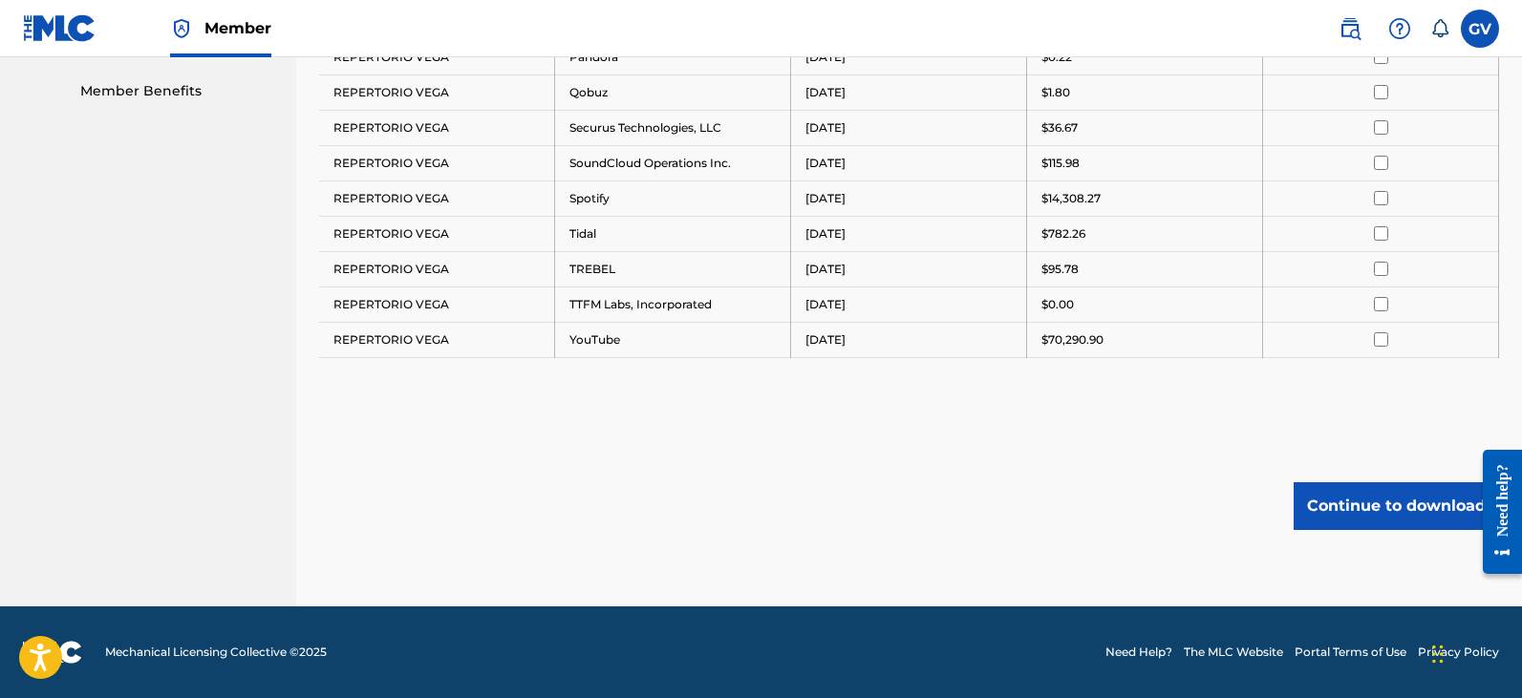
click at [1369, 518] on button "Continue to download" at bounding box center [1395, 506] width 205 height 48
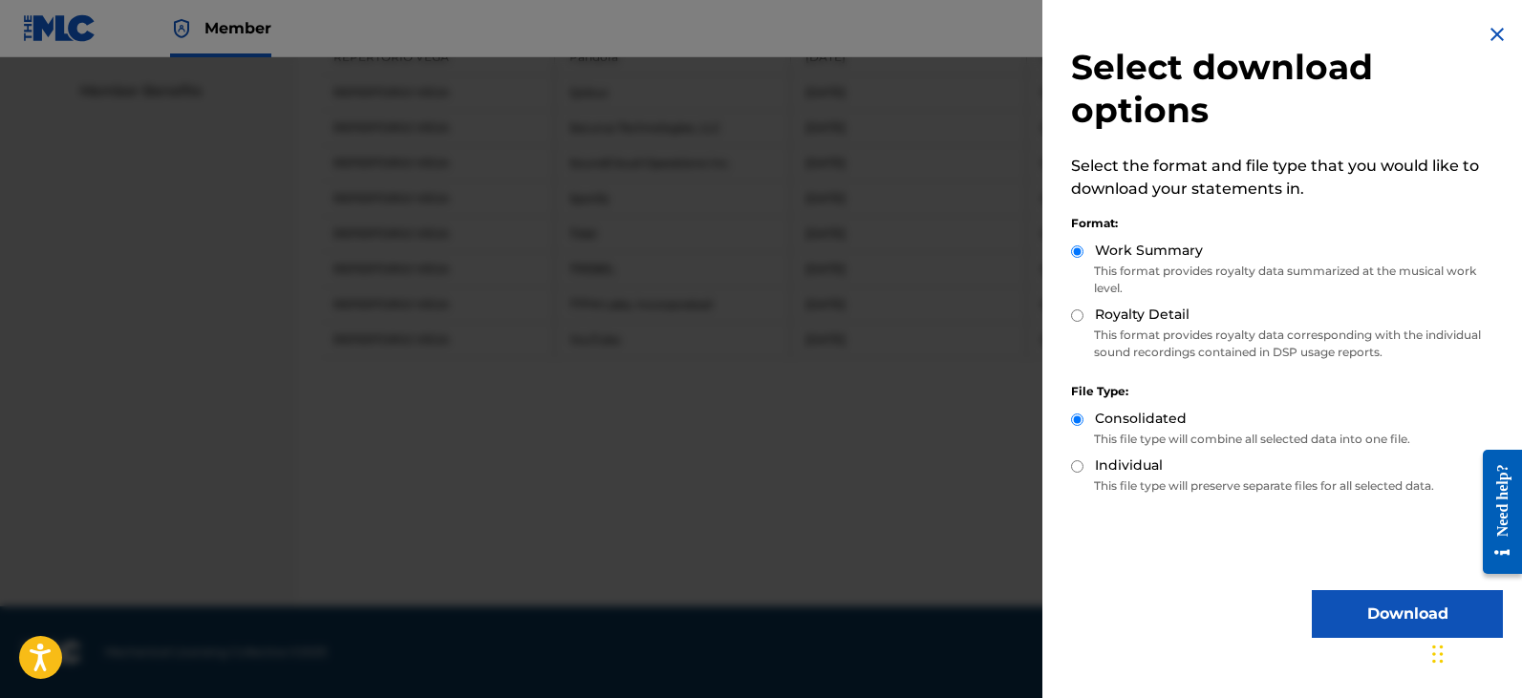
click at [1371, 612] on button "Download" at bounding box center [1407, 614] width 191 height 48
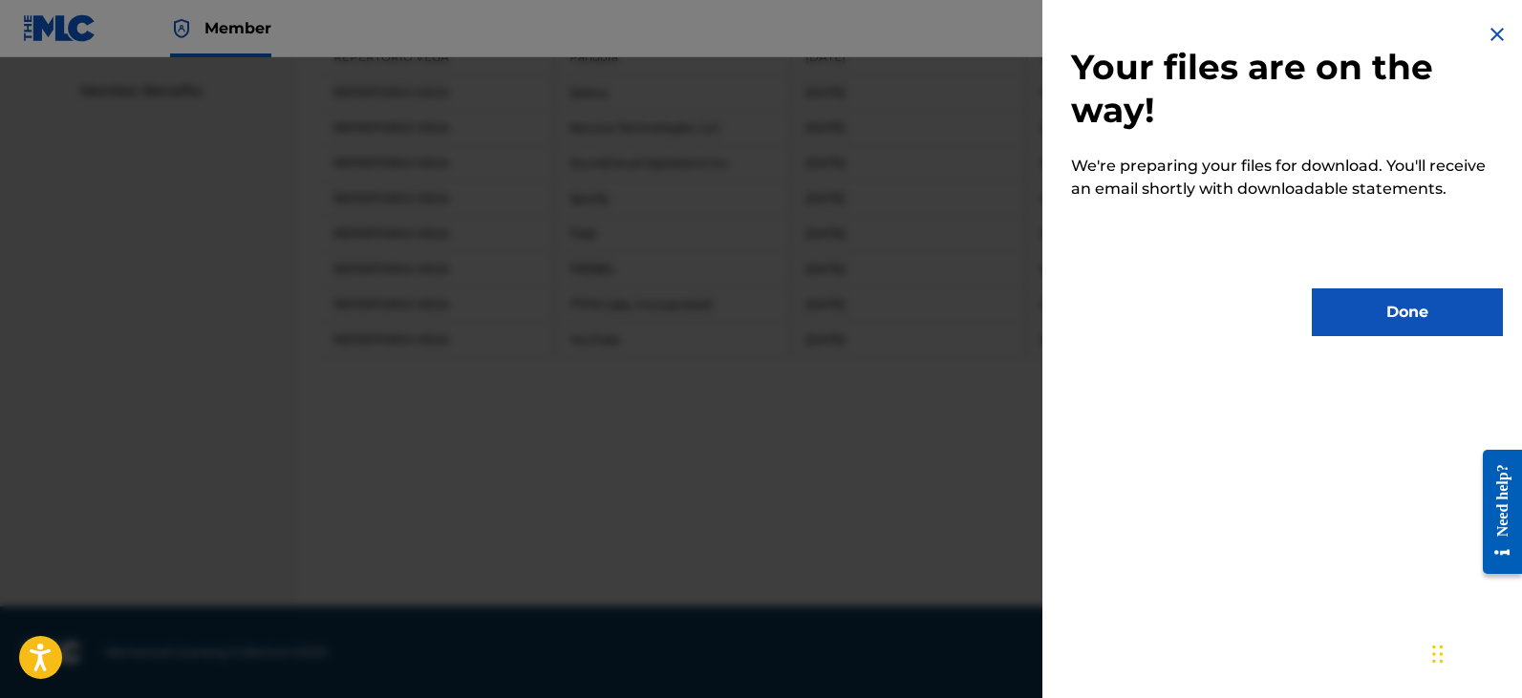
click at [1388, 309] on button "Done" at bounding box center [1407, 313] width 191 height 48
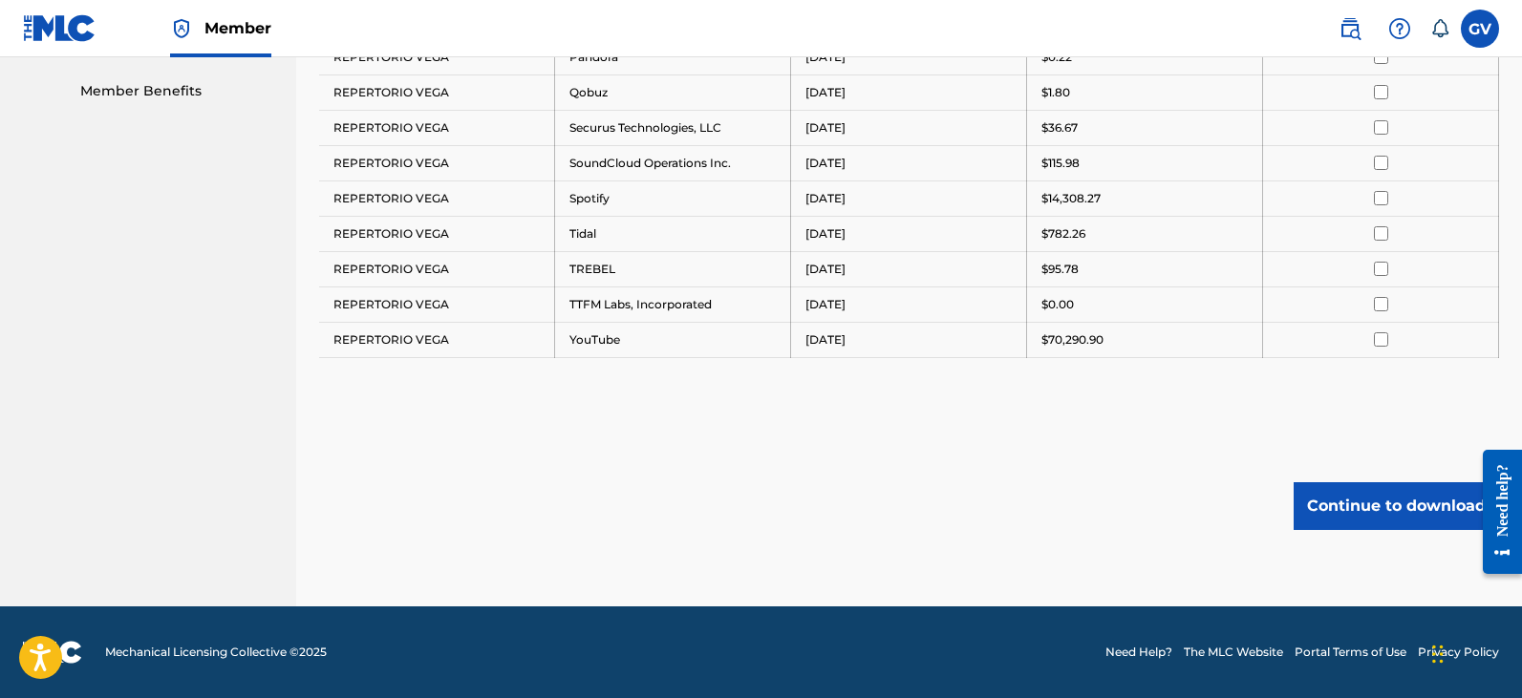
scroll to position [547, 0]
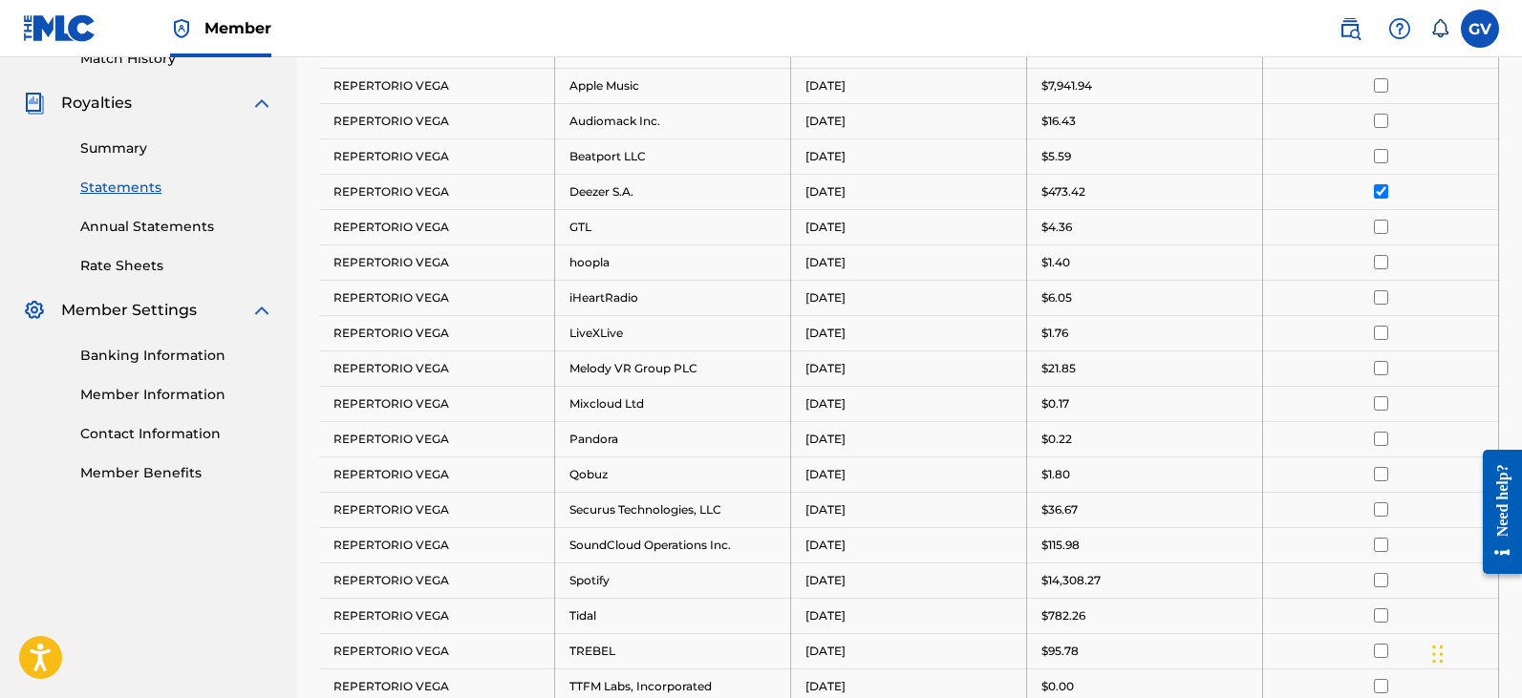
click at [1377, 194] on input "checkbox" at bounding box center [1381, 191] width 14 height 14
click at [1380, 224] on input "checkbox" at bounding box center [1381, 227] width 14 height 14
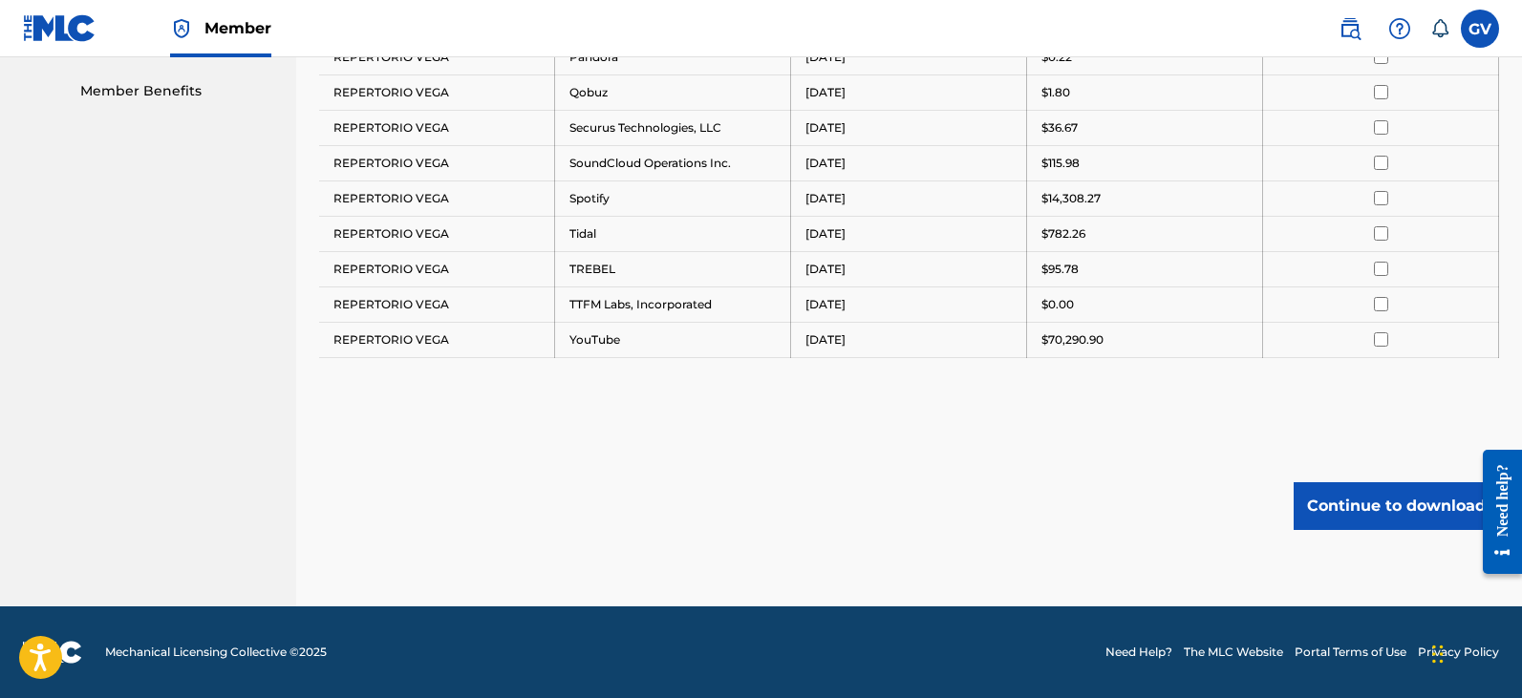
click at [1379, 509] on button "Continue to download" at bounding box center [1395, 506] width 205 height 48
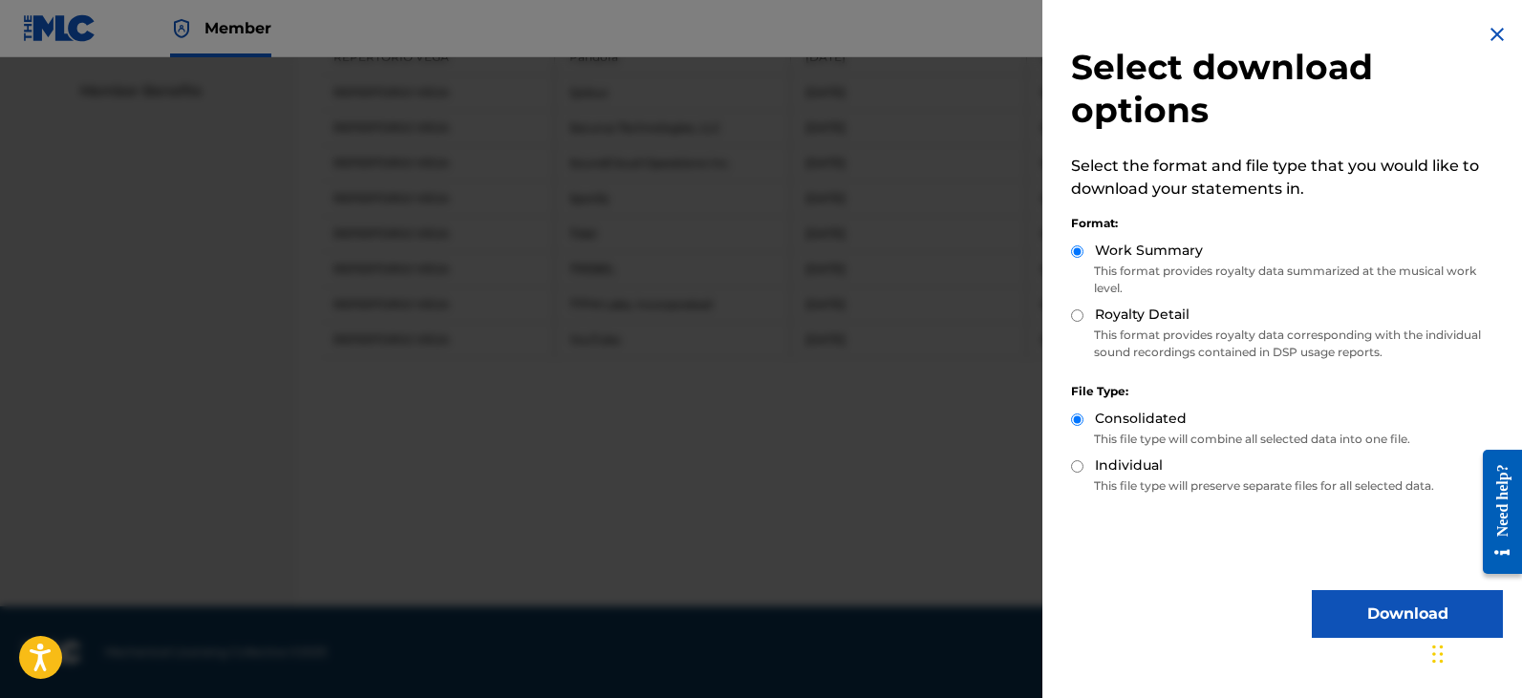
click at [1357, 609] on button "Download" at bounding box center [1407, 614] width 191 height 48
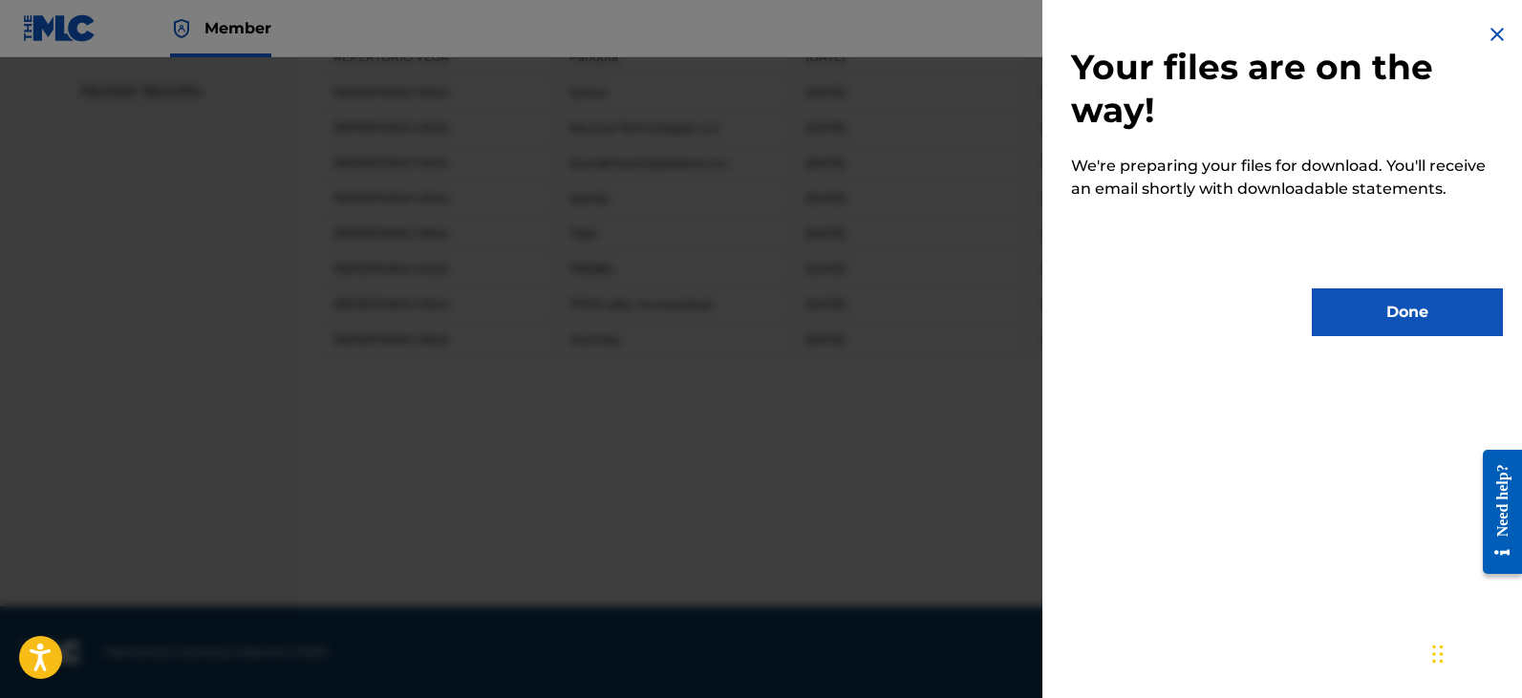
click at [1379, 313] on button "Done" at bounding box center [1407, 313] width 191 height 48
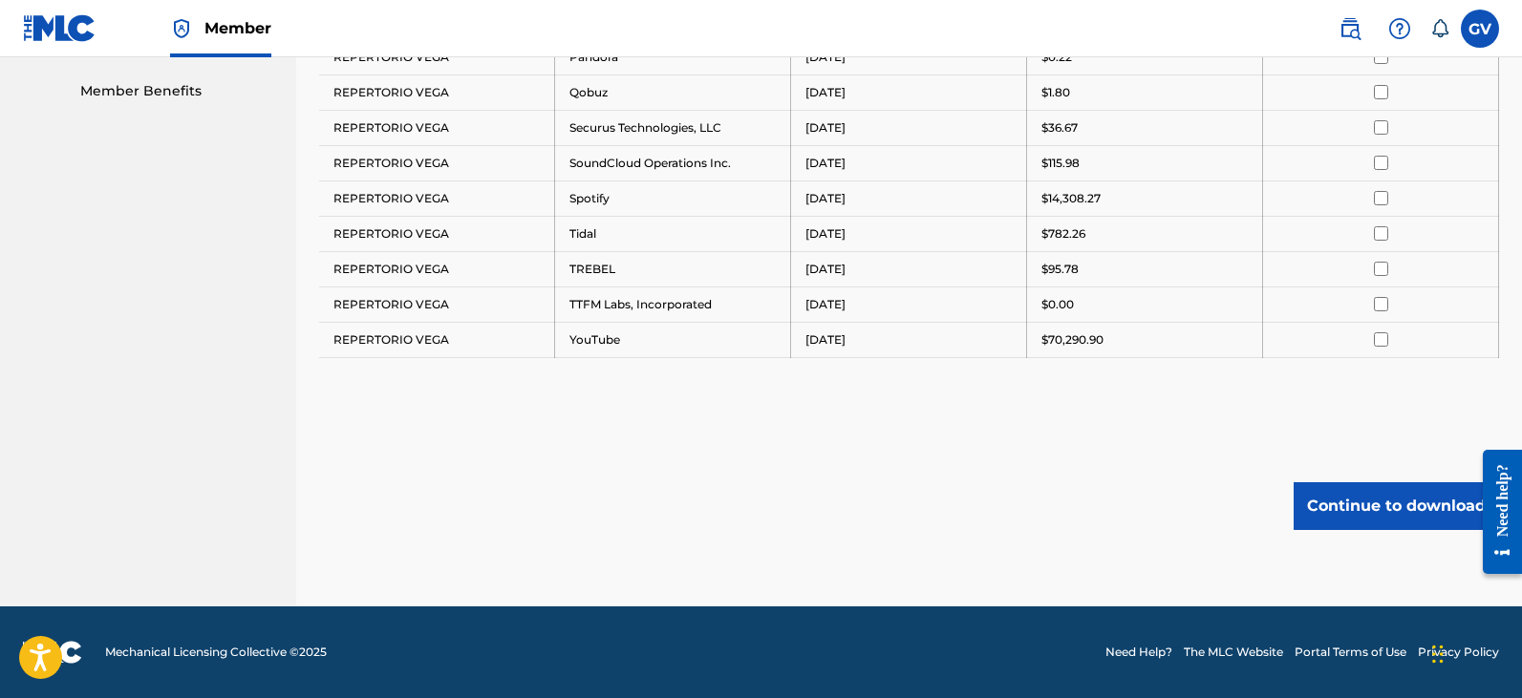
scroll to position [452, 0]
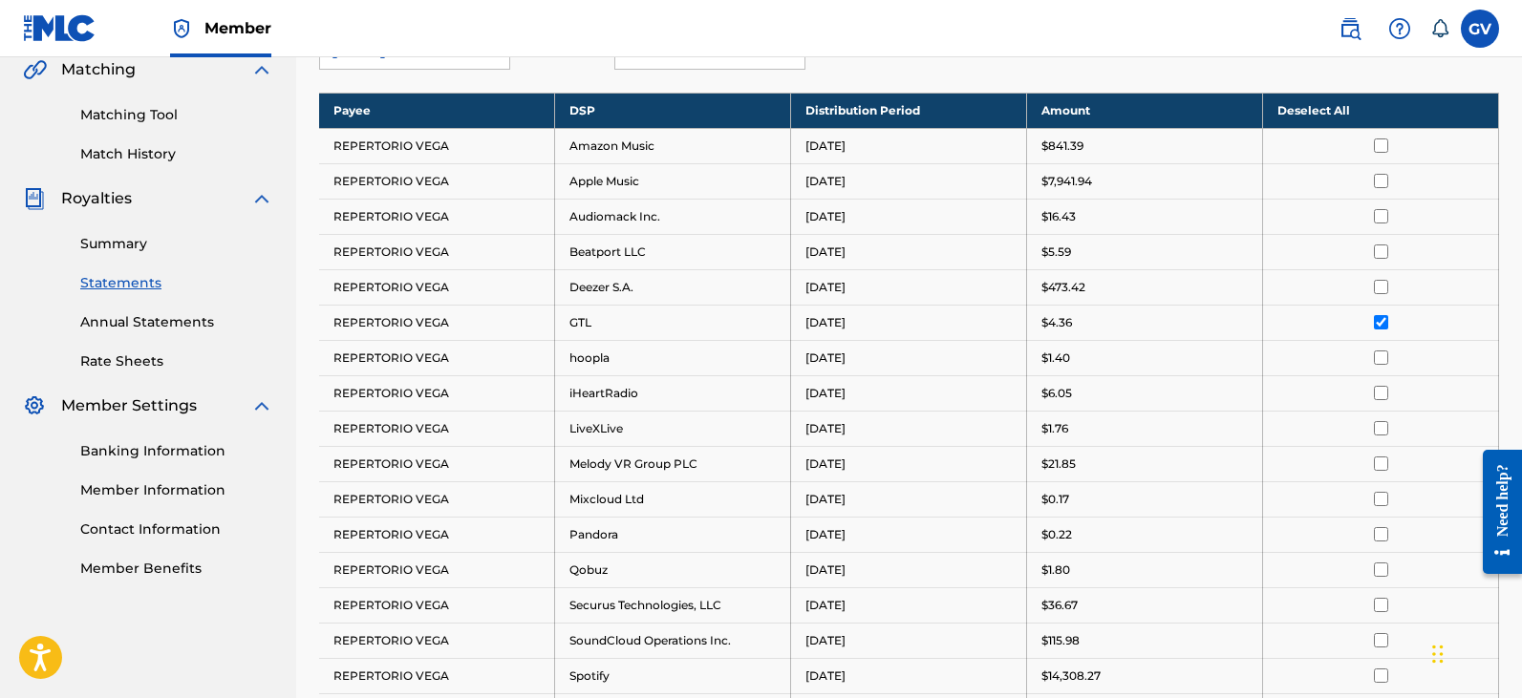
click at [1382, 329] on input "checkbox" at bounding box center [1381, 322] width 14 height 14
click at [1379, 357] on input "checkbox" at bounding box center [1381, 358] width 14 height 14
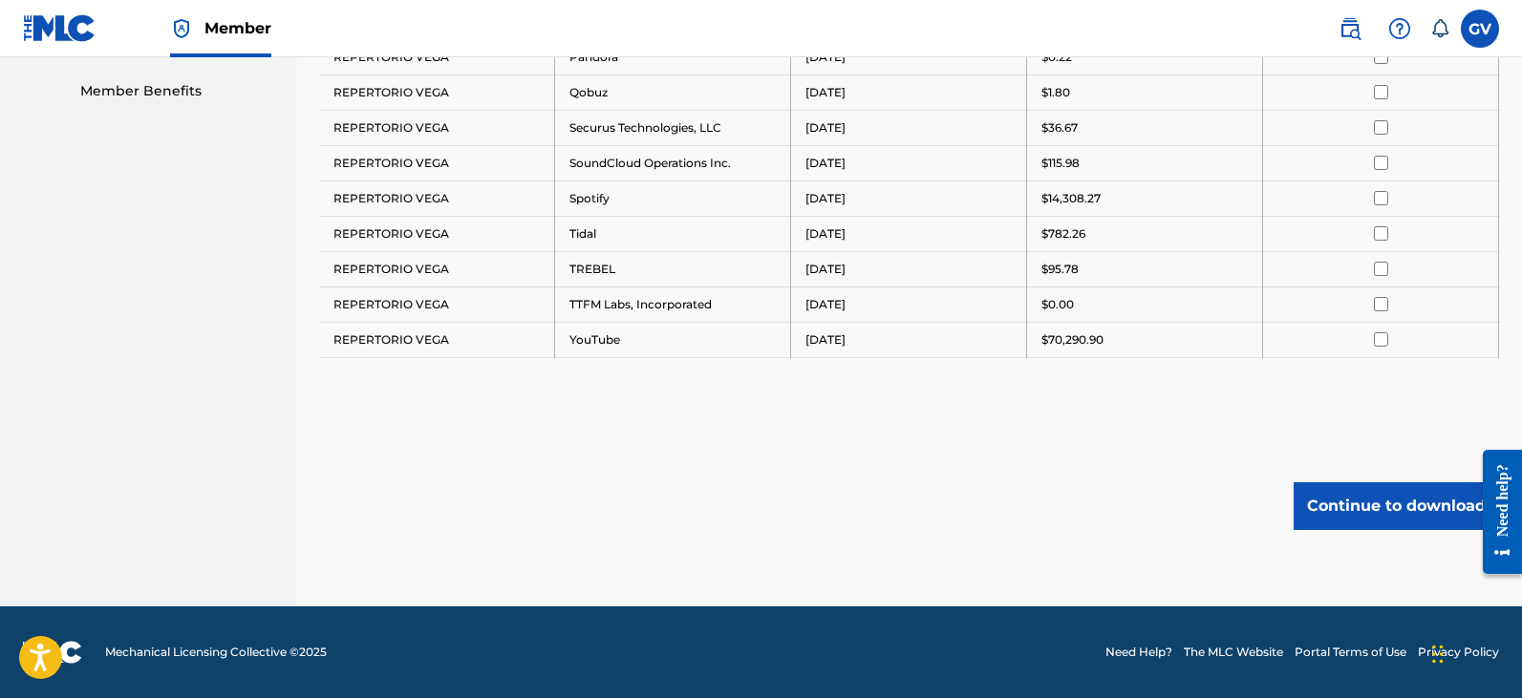
click at [1366, 512] on button "Continue to download" at bounding box center [1395, 506] width 205 height 48
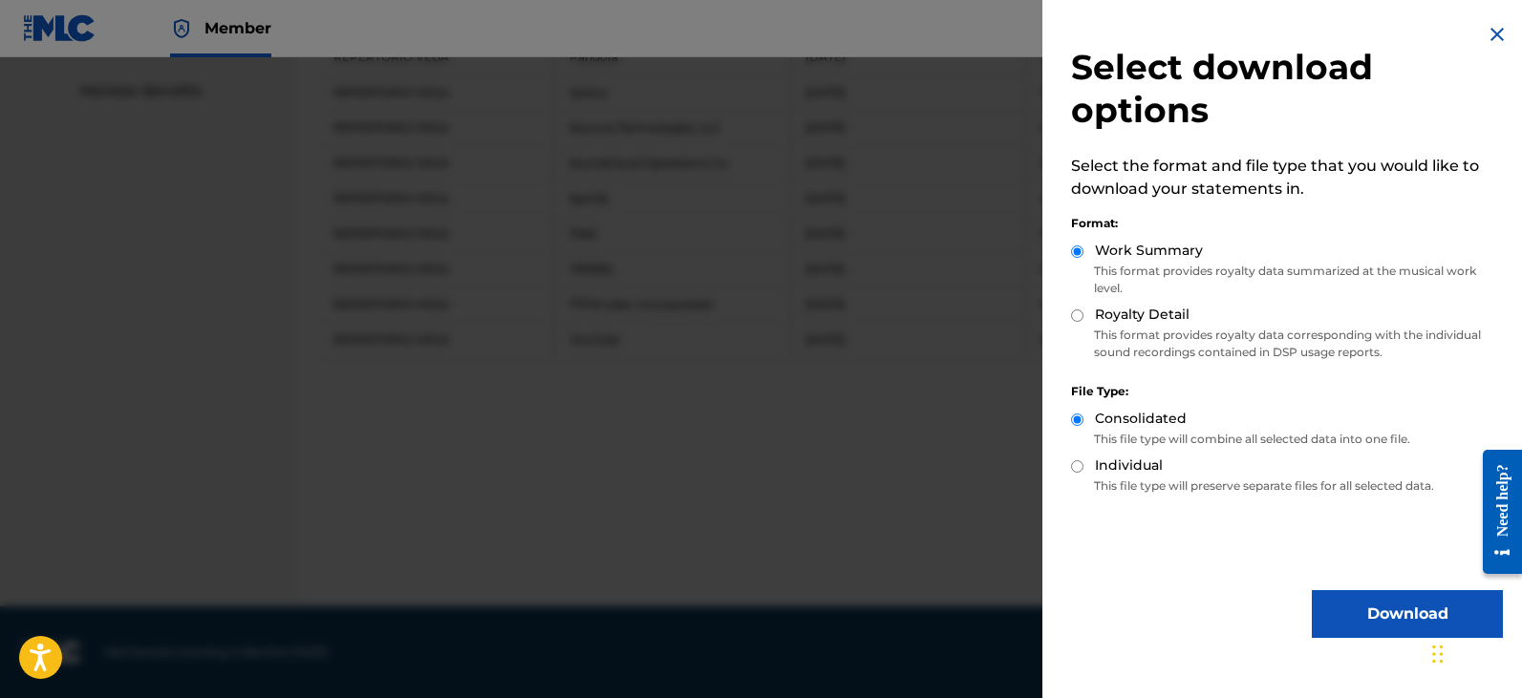
click at [1357, 611] on button "Download" at bounding box center [1407, 614] width 191 height 48
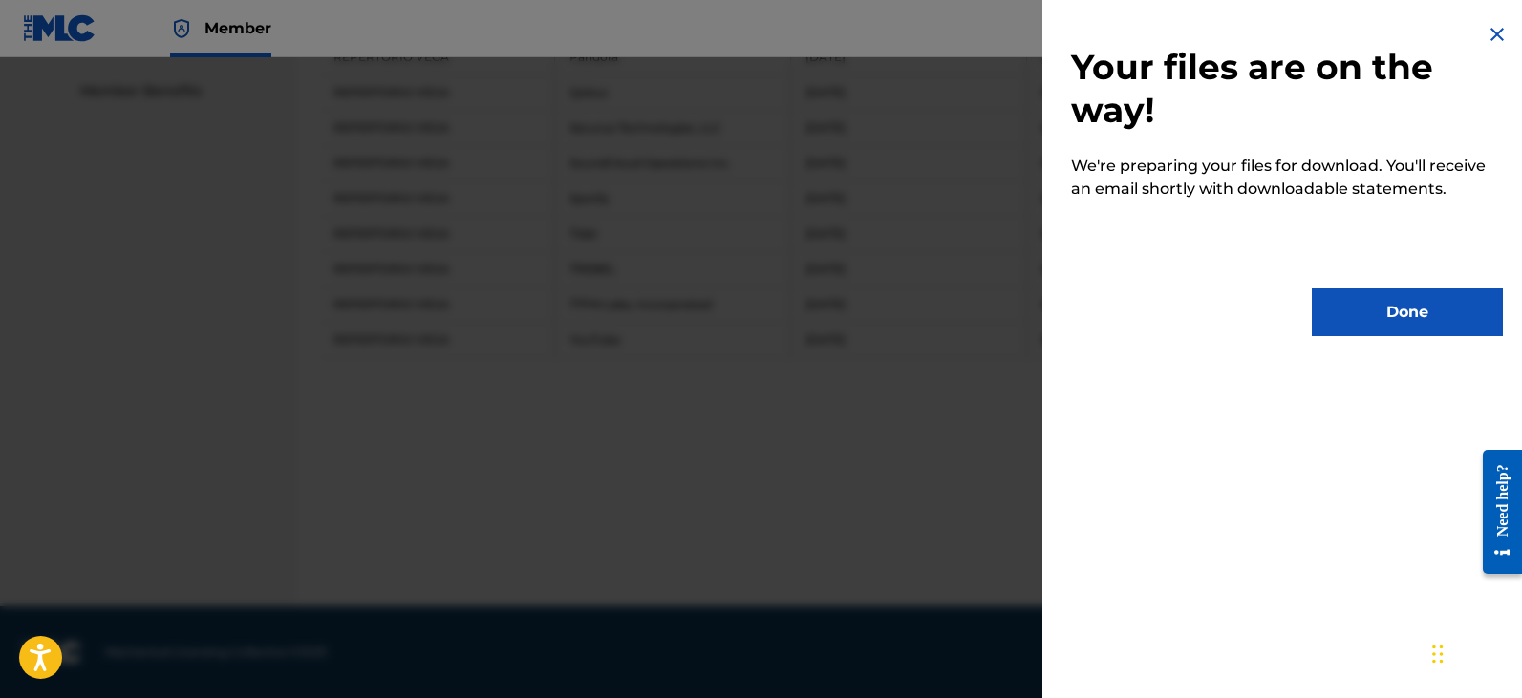
click at [1385, 310] on button "Done" at bounding box center [1407, 313] width 191 height 48
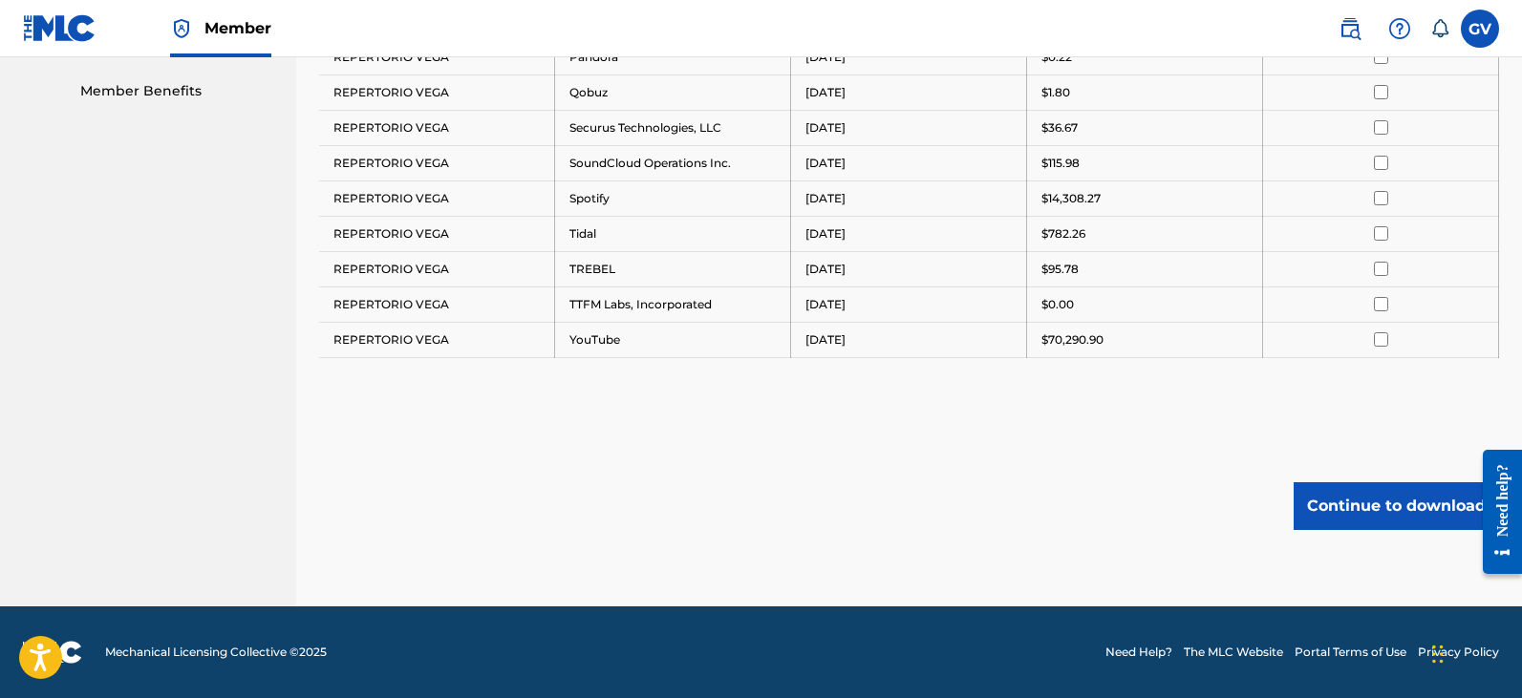
scroll to position [547, 0]
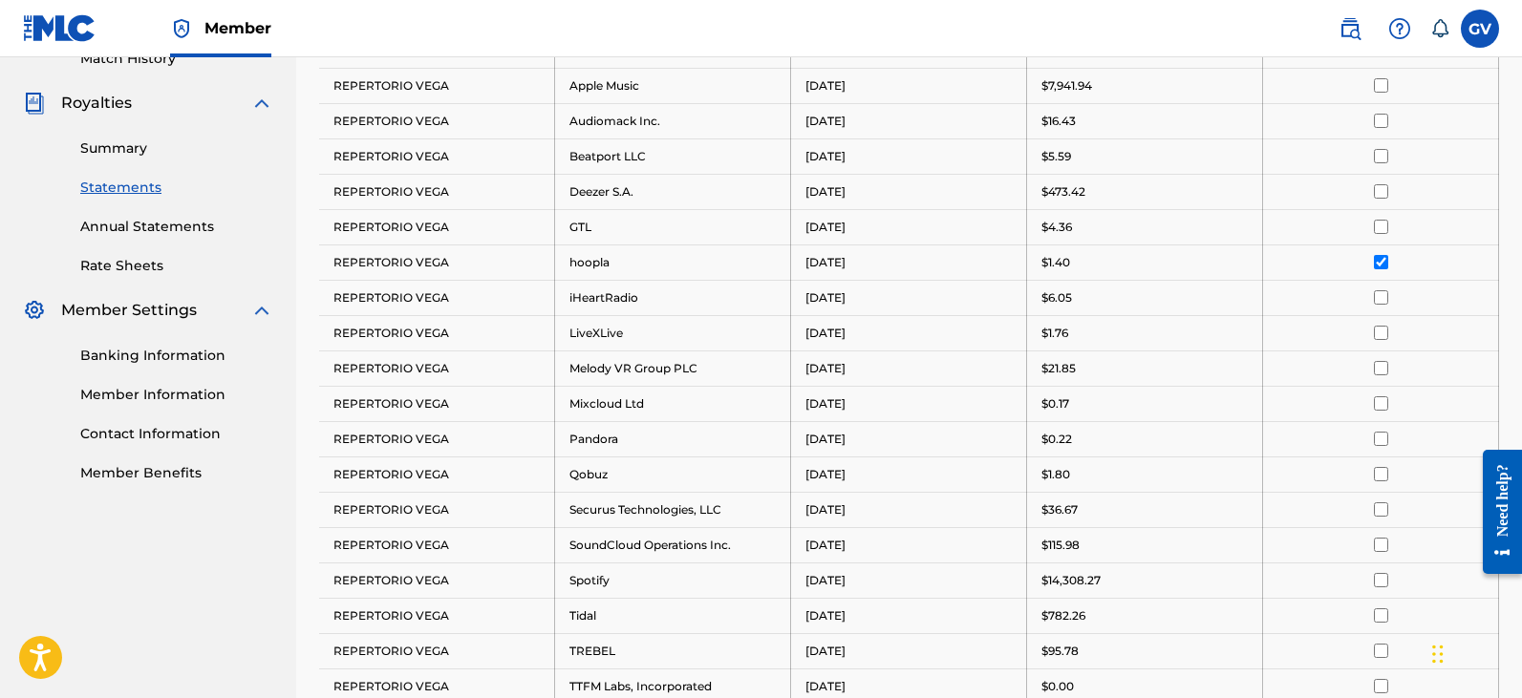
click at [1382, 263] on input "checkbox" at bounding box center [1381, 262] width 14 height 14
click at [1383, 295] on input "checkbox" at bounding box center [1381, 297] width 14 height 14
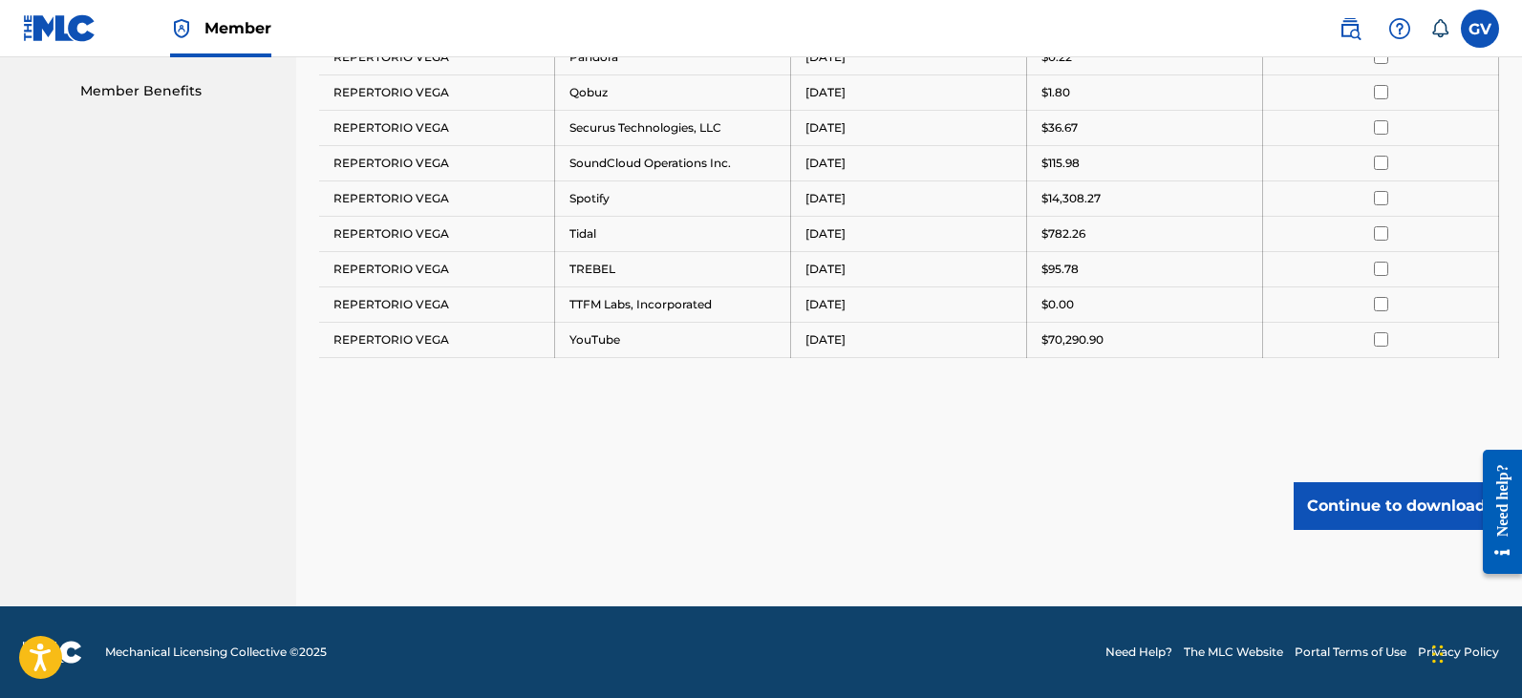
click at [1366, 504] on button "Continue to download" at bounding box center [1395, 506] width 205 height 48
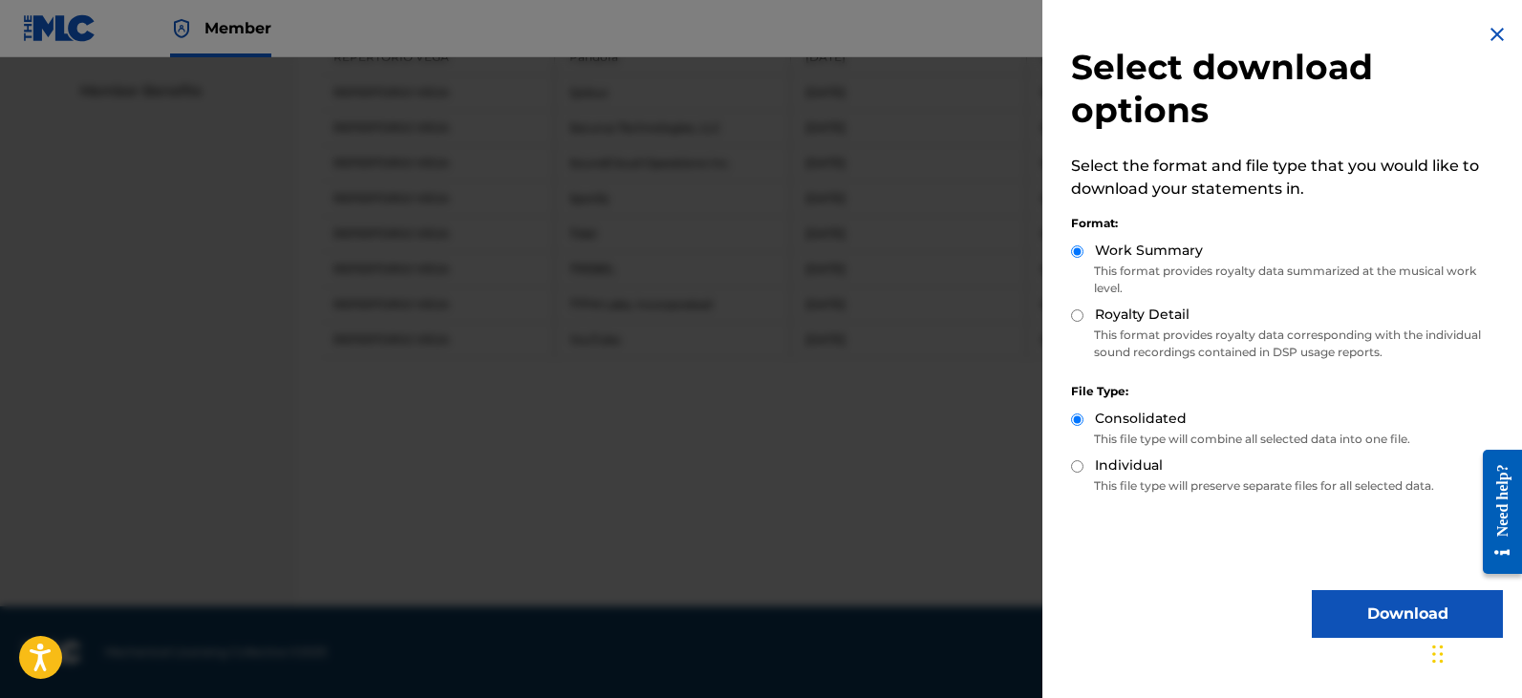
click at [1371, 616] on button "Download" at bounding box center [1407, 614] width 191 height 48
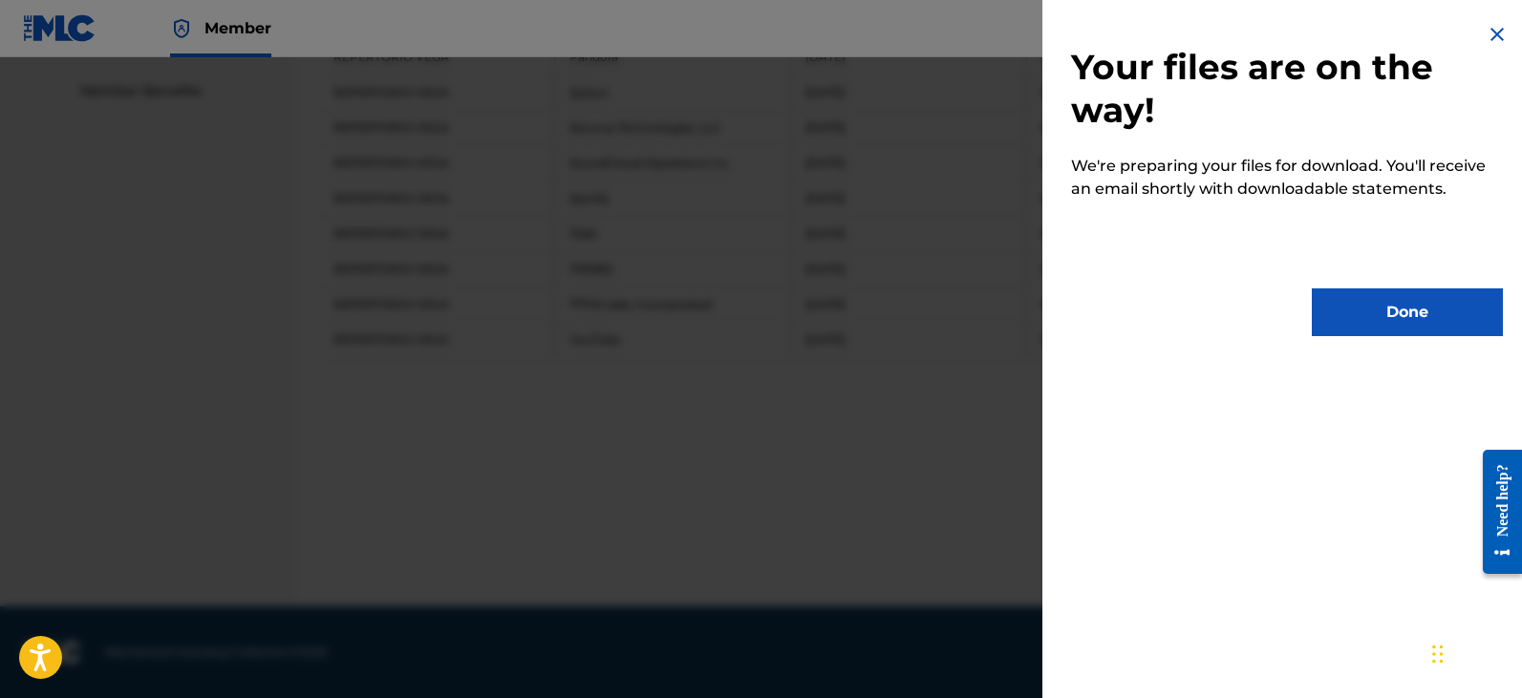
click at [1394, 315] on button "Done" at bounding box center [1407, 313] width 191 height 48
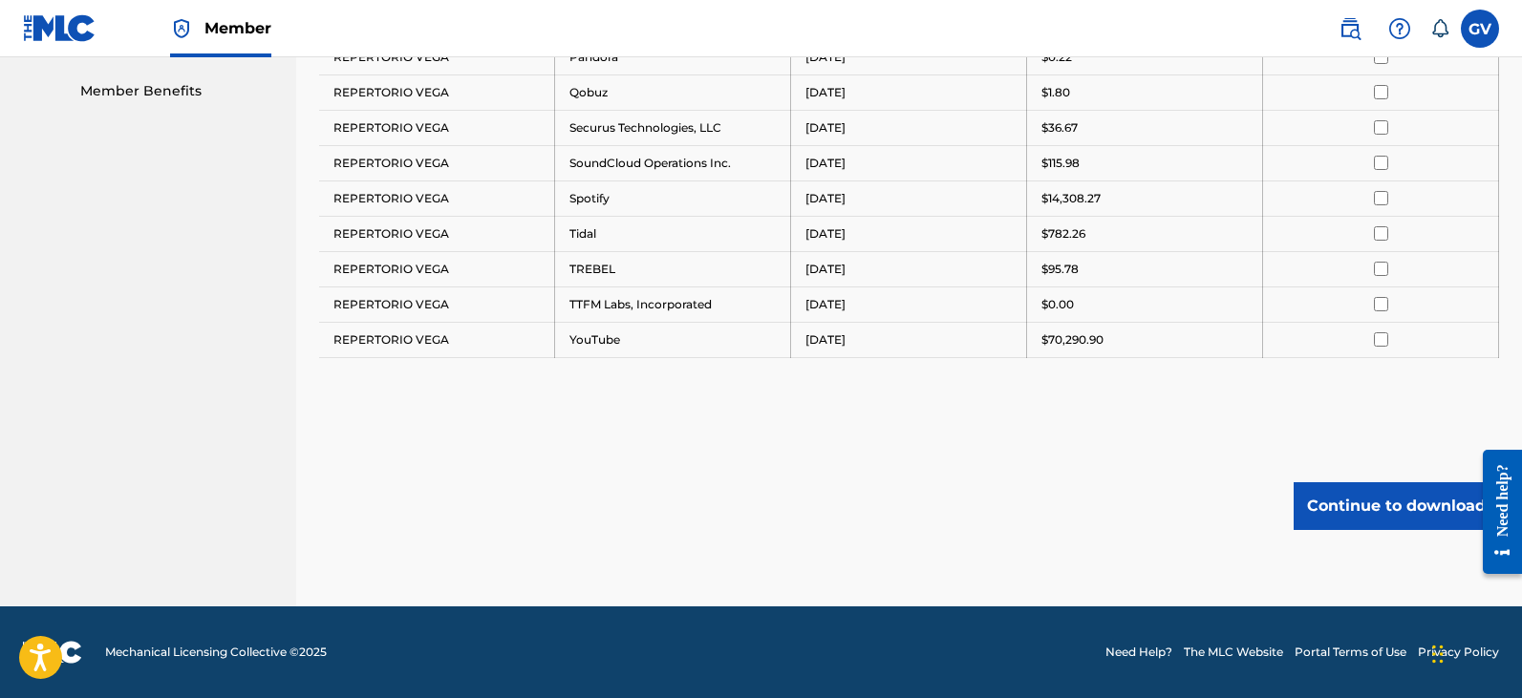
scroll to position [643, 0]
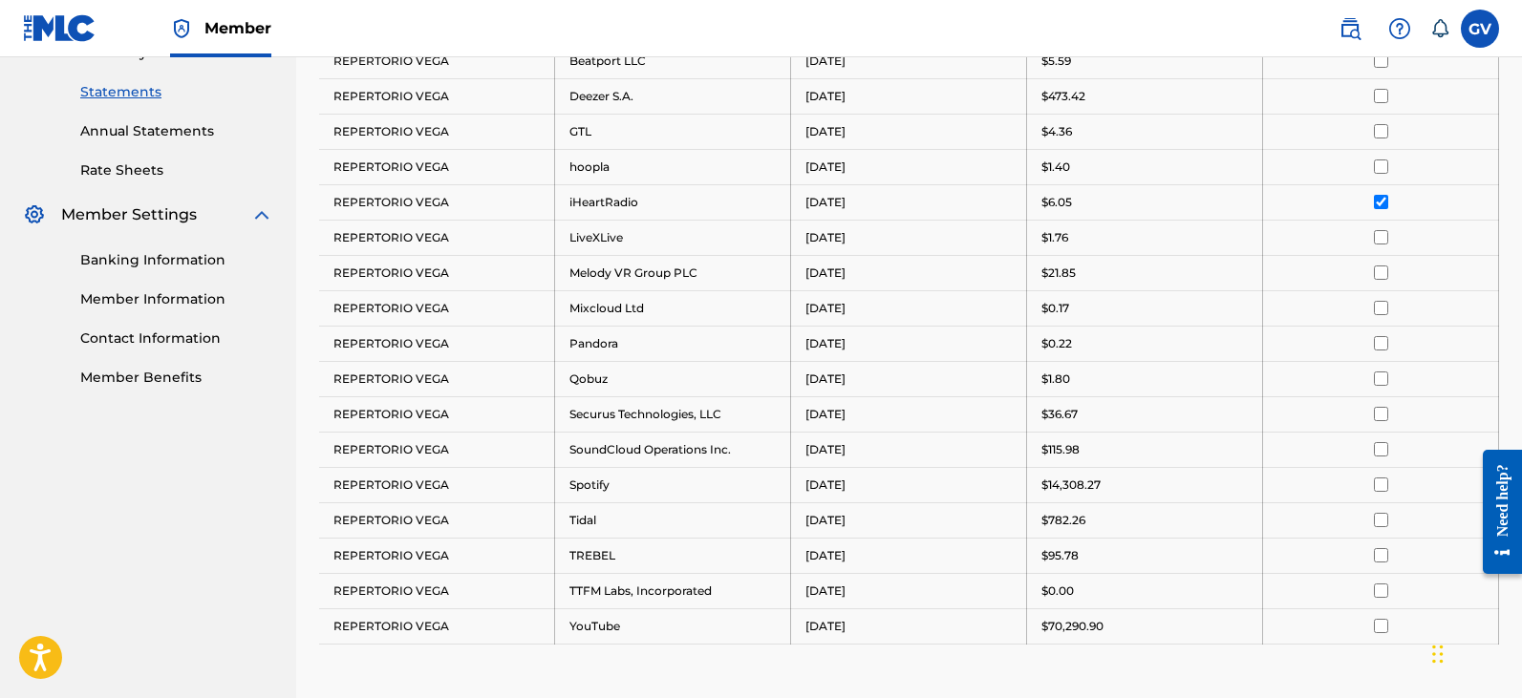
click at [1377, 204] on input "checkbox" at bounding box center [1381, 202] width 14 height 14
click at [1378, 232] on input "checkbox" at bounding box center [1381, 237] width 14 height 14
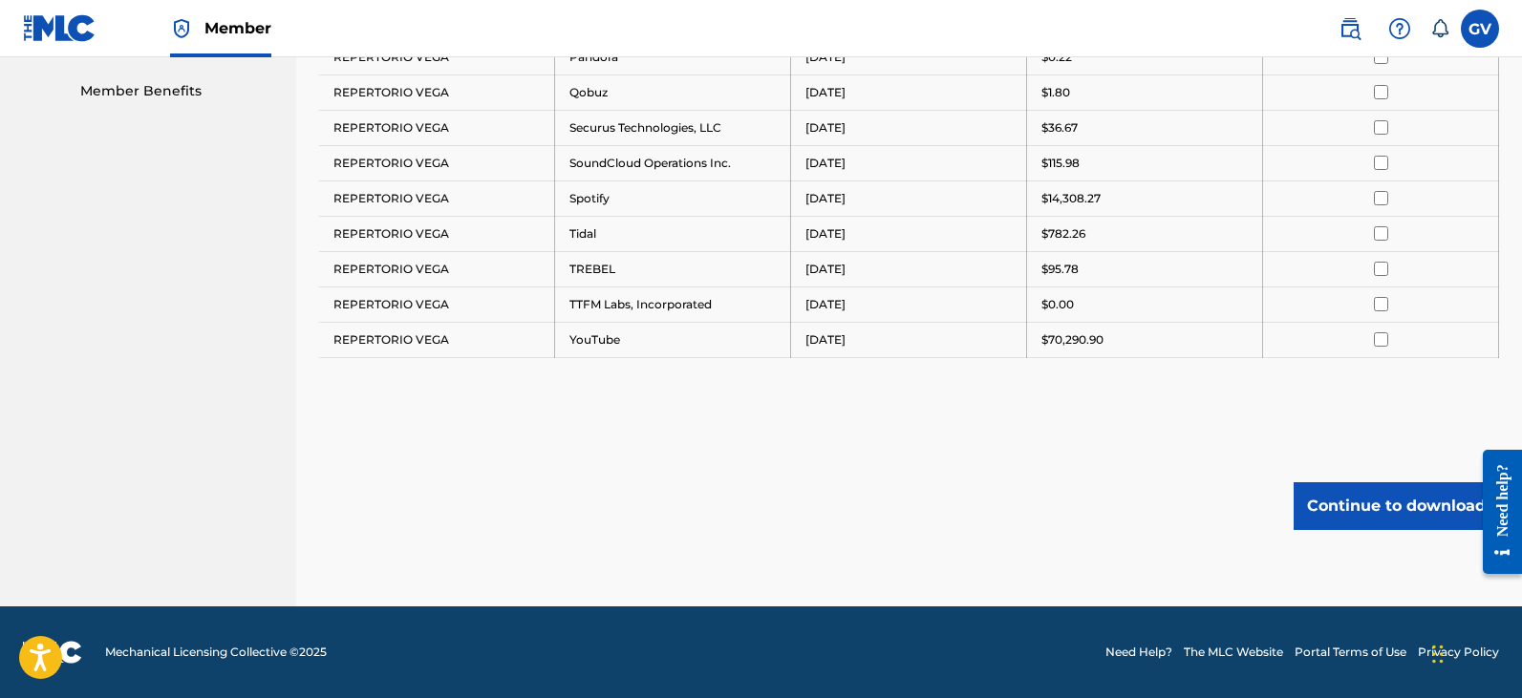
click at [1366, 508] on button "Continue to download" at bounding box center [1395, 506] width 205 height 48
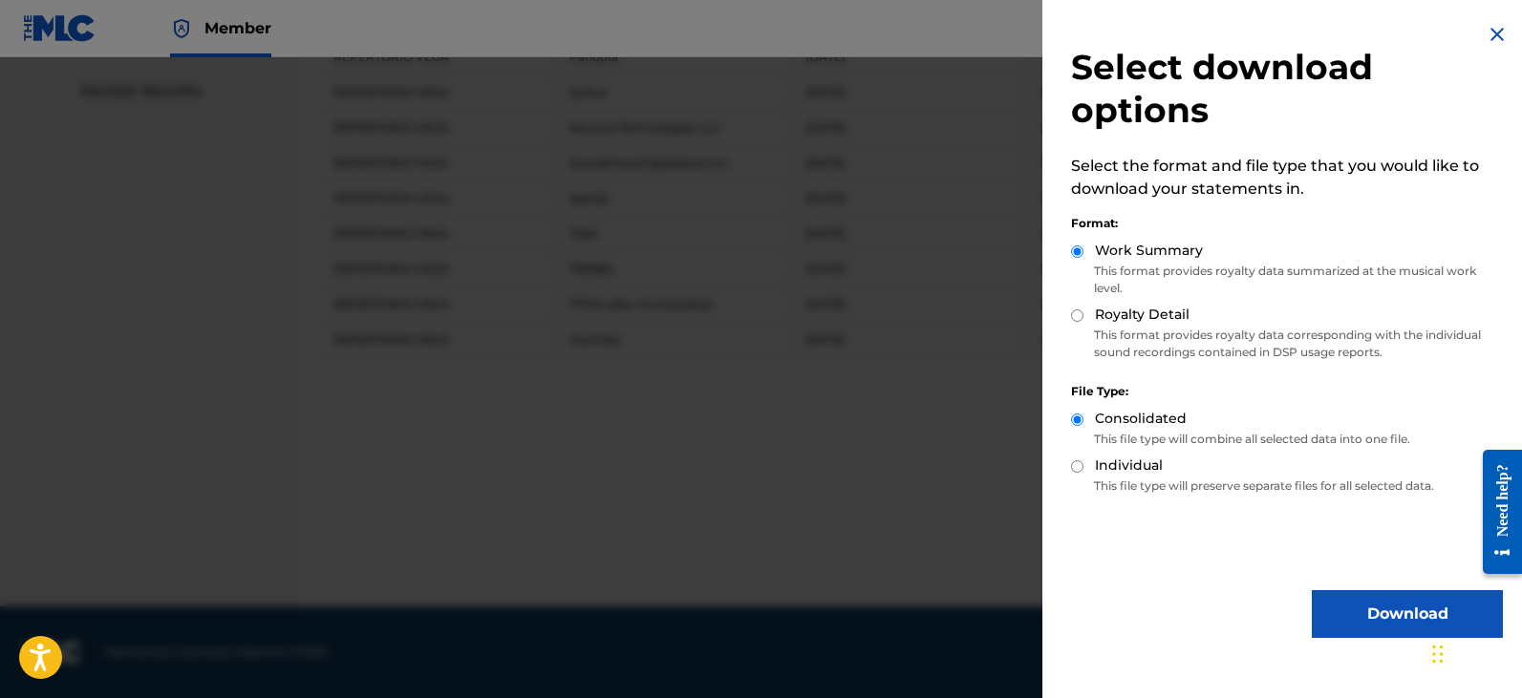
click at [1348, 616] on button "Download" at bounding box center [1407, 614] width 191 height 48
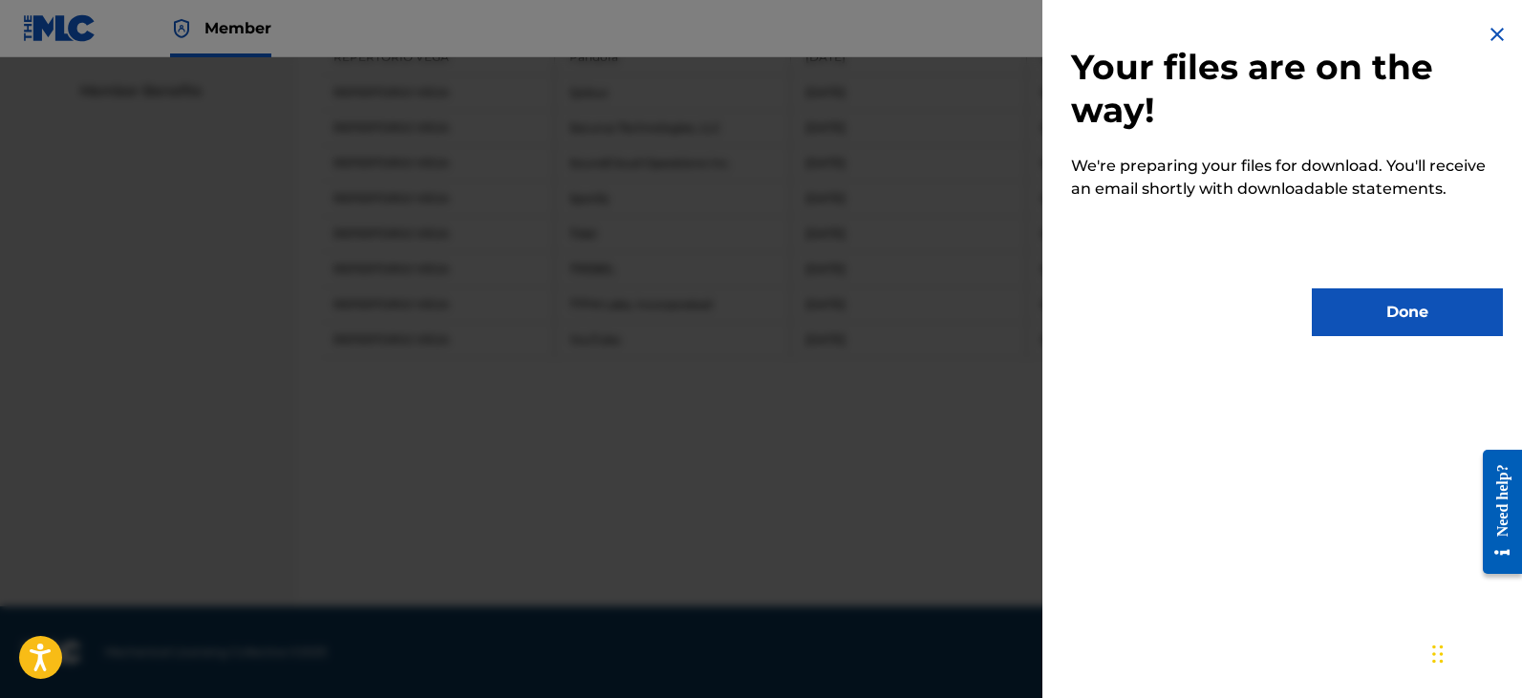
click at [1378, 306] on button "Done" at bounding box center [1407, 313] width 191 height 48
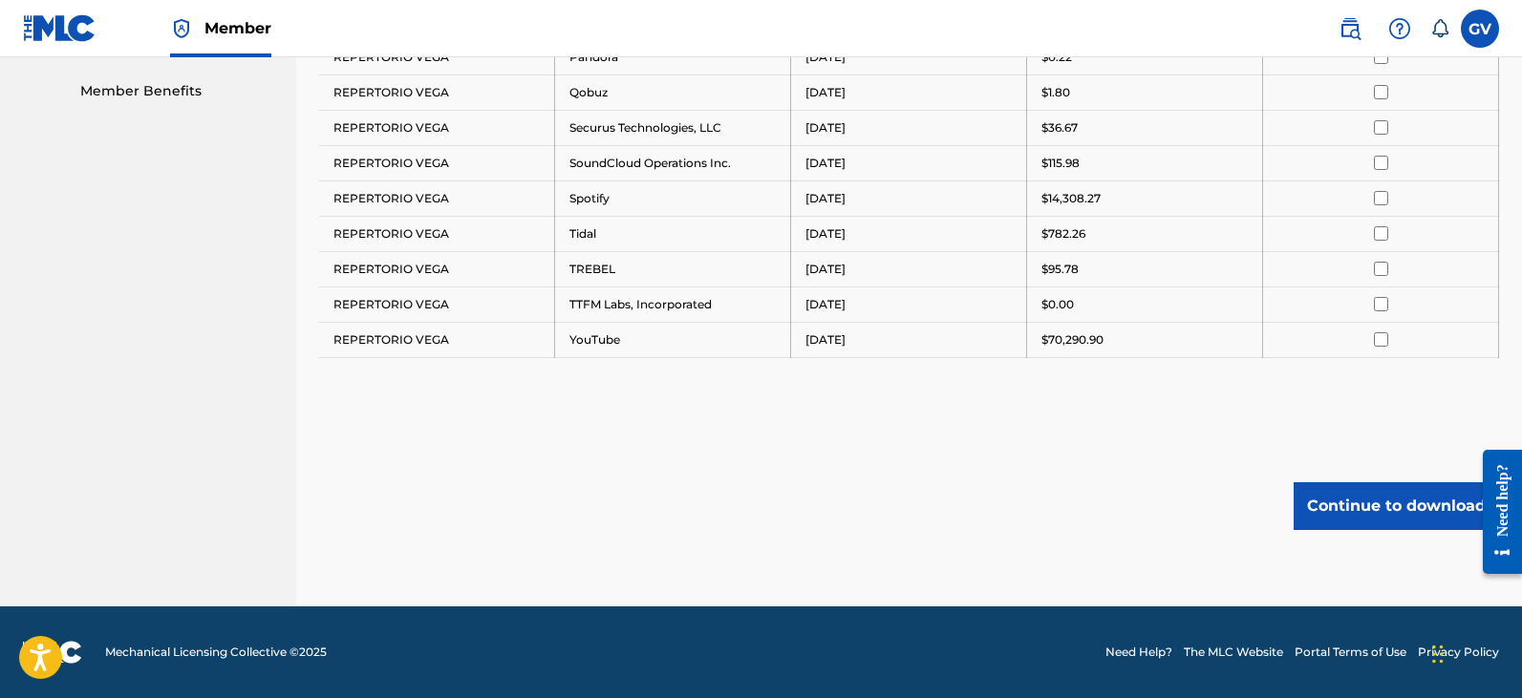
scroll to position [547, 0]
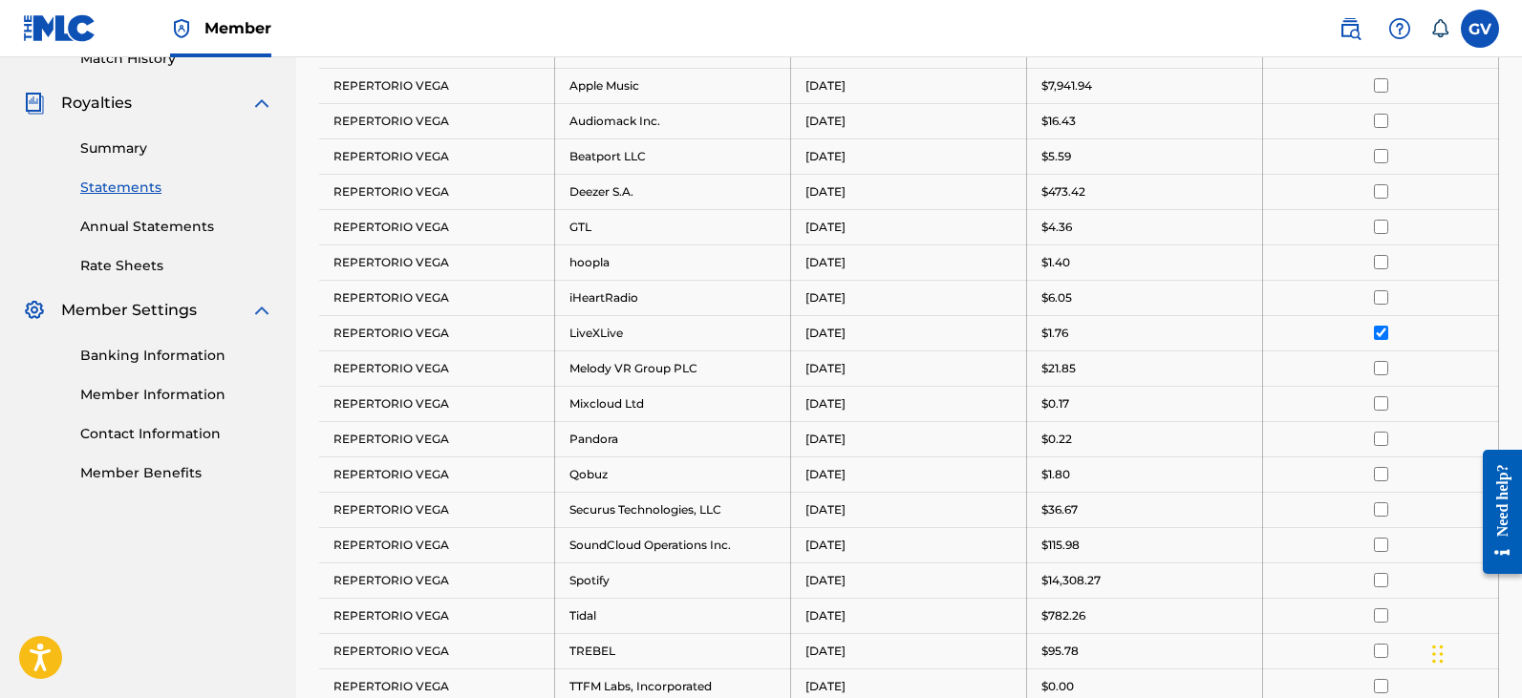
click at [1379, 331] on input "checkbox" at bounding box center [1381, 333] width 14 height 14
click at [1381, 364] on input "checkbox" at bounding box center [1381, 368] width 14 height 14
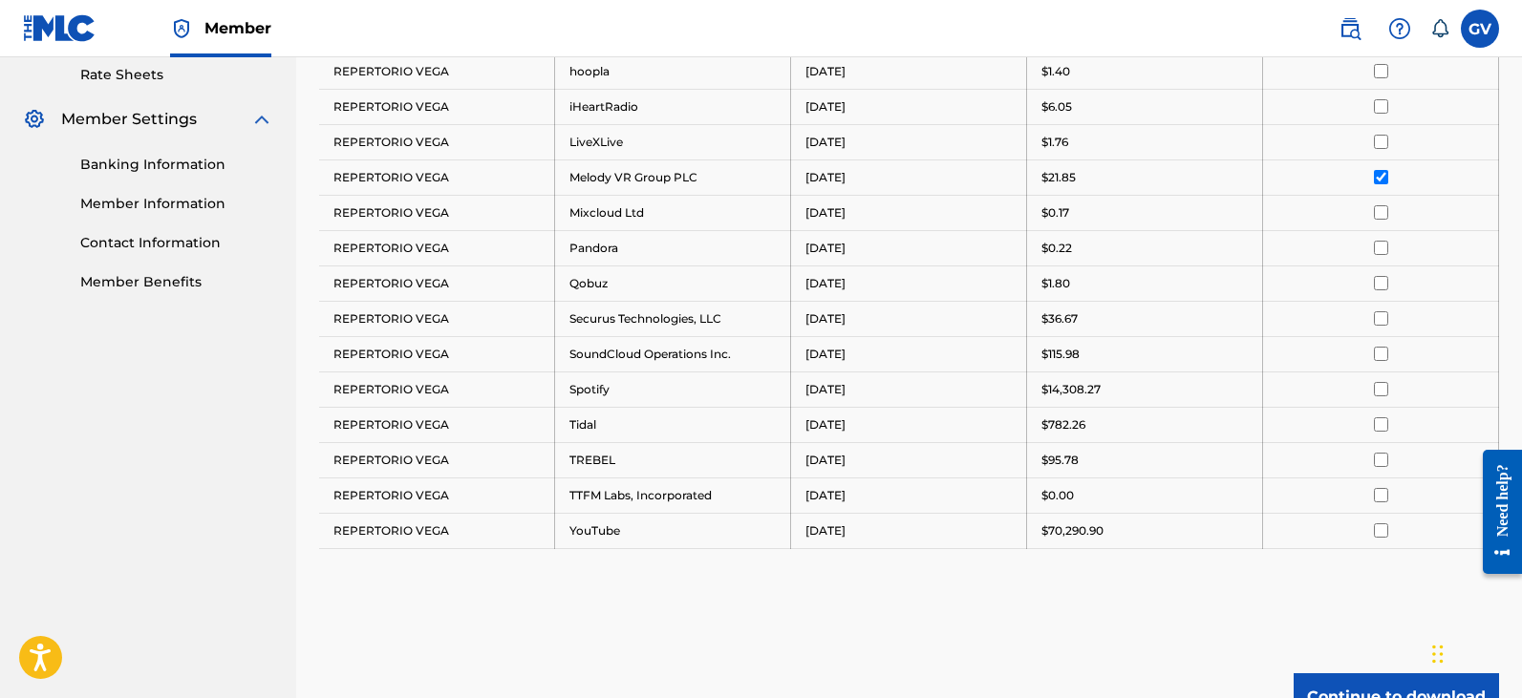
scroll to position [834, 0]
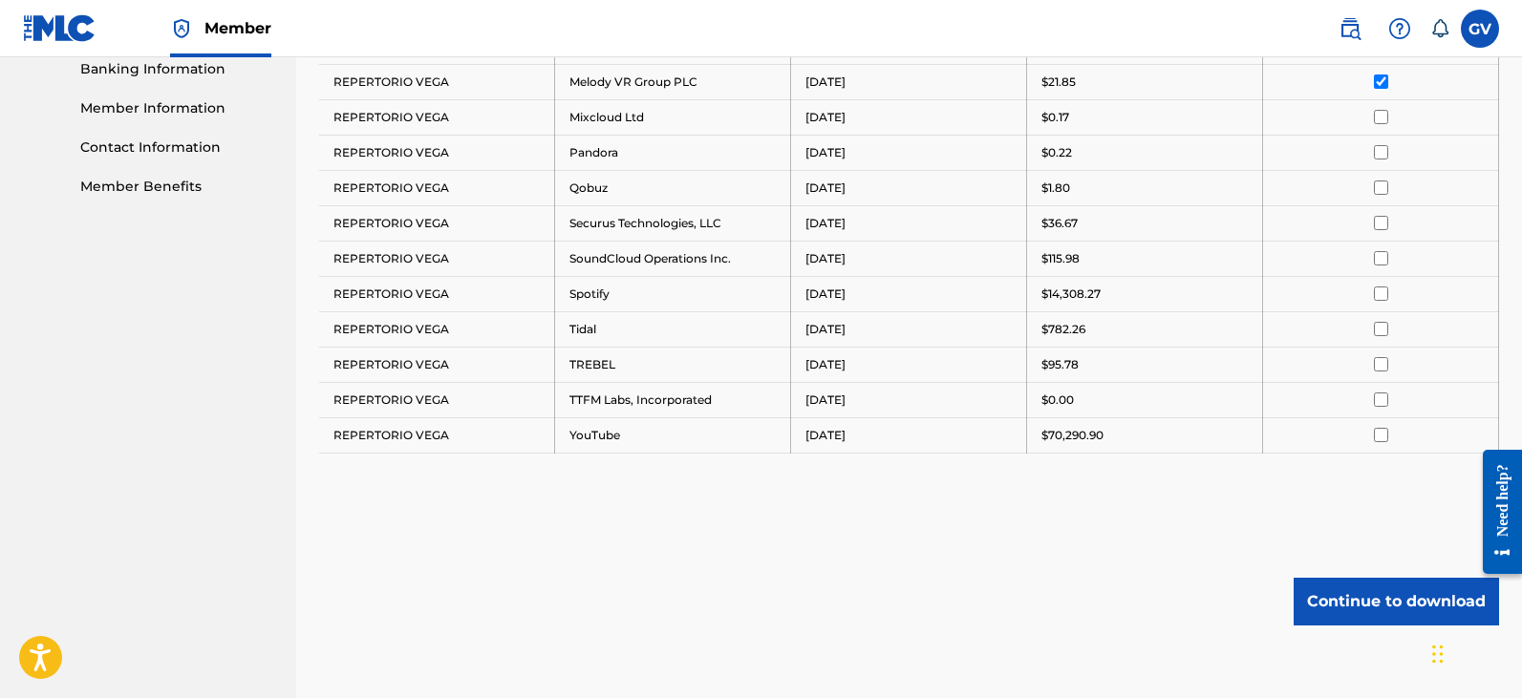
click at [1383, 612] on button "Continue to download" at bounding box center [1395, 602] width 205 height 48
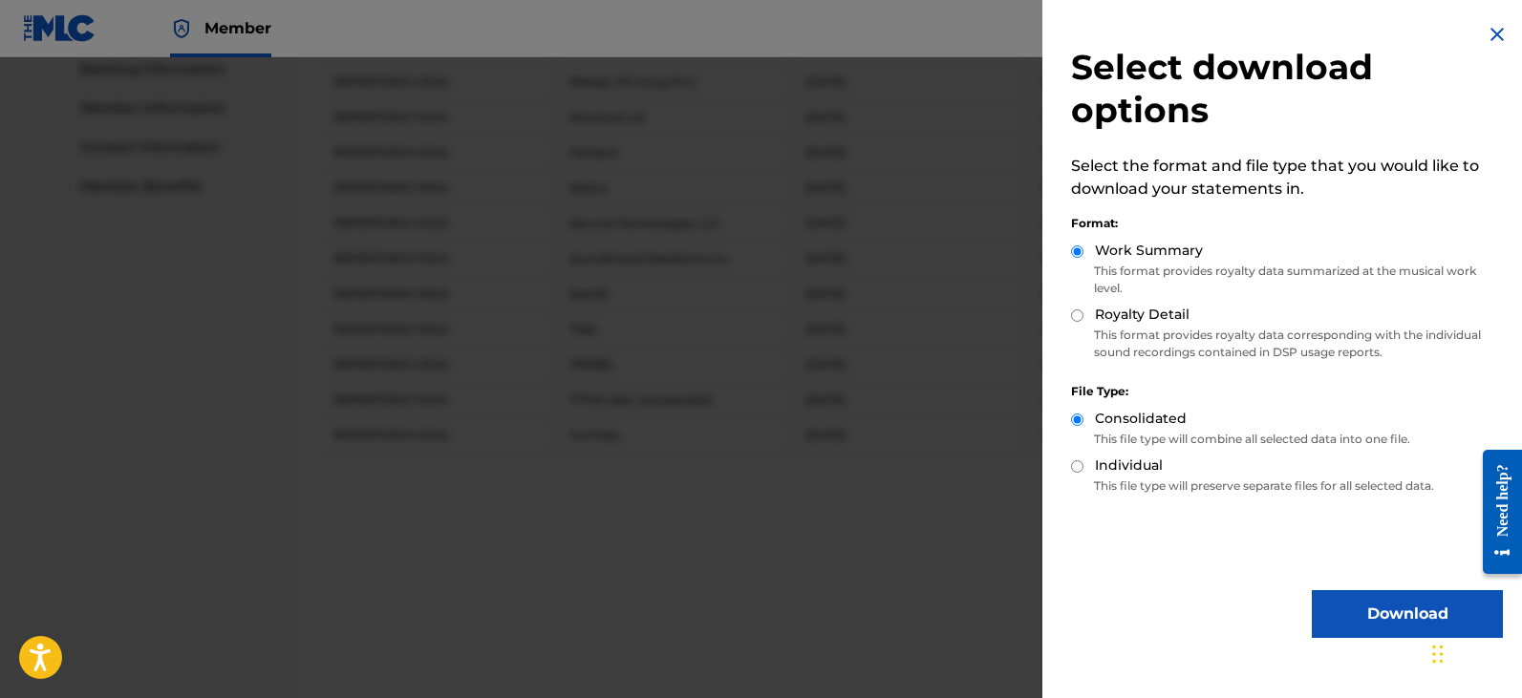
drag, startPoint x: 1376, startPoint y: 628, endPoint x: 1378, endPoint y: 614, distance: 13.5
click at [1376, 628] on button "Download" at bounding box center [1407, 614] width 191 height 48
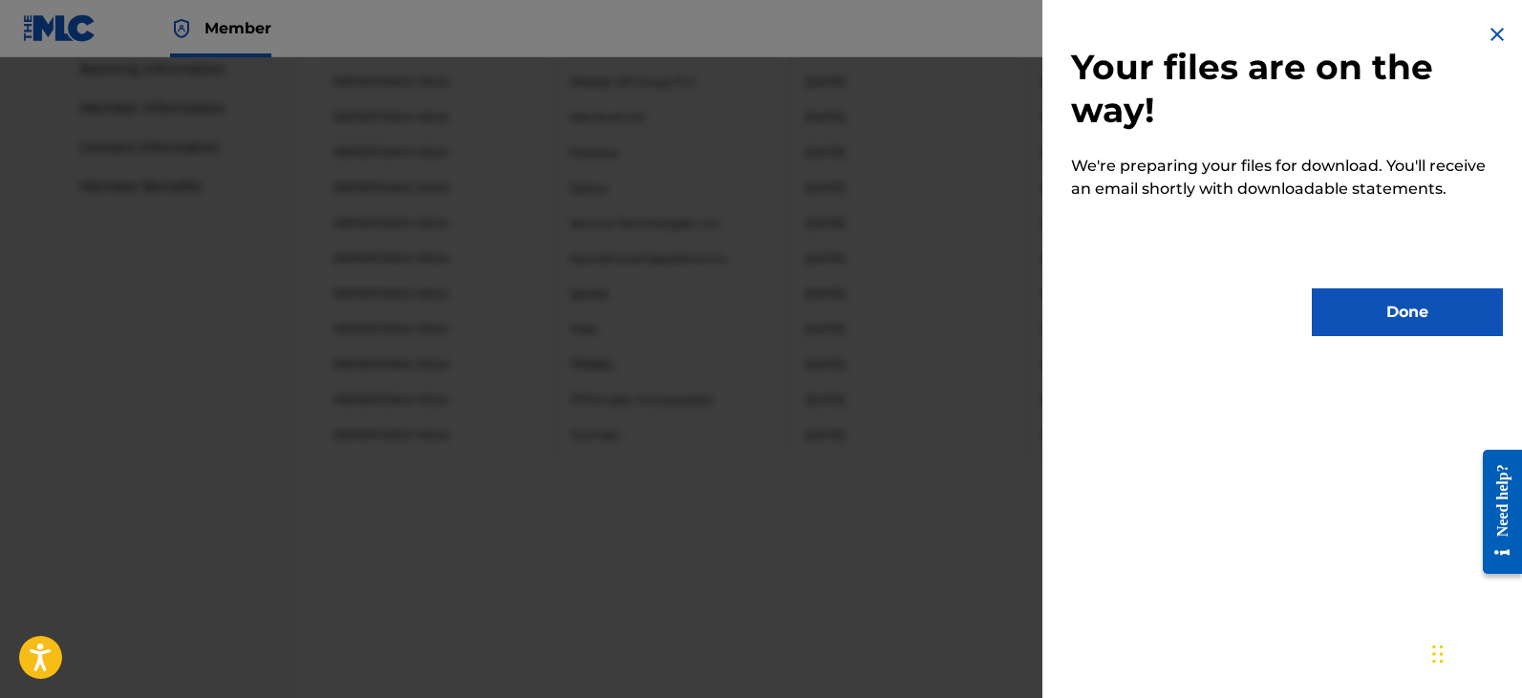
click at [1397, 328] on button "Done" at bounding box center [1407, 313] width 191 height 48
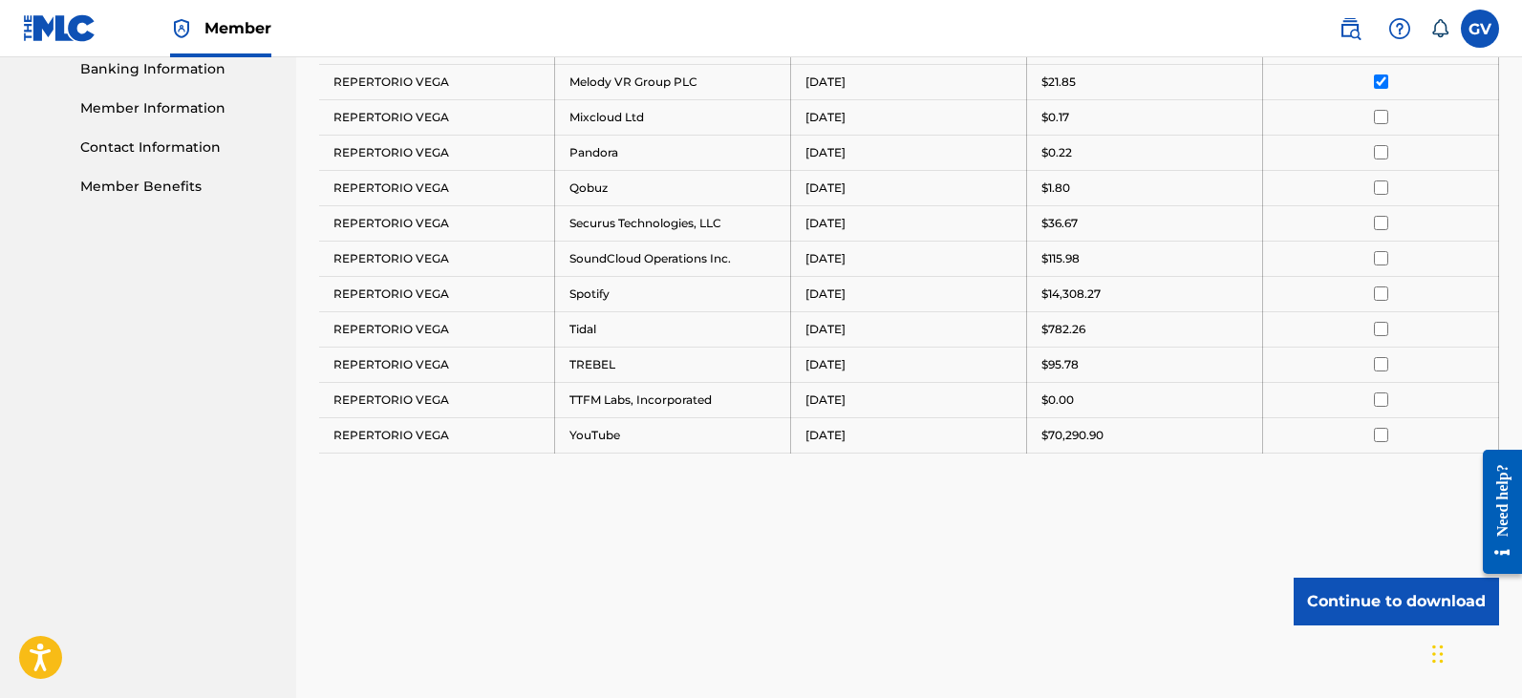
click at [1382, 86] on input "checkbox" at bounding box center [1381, 82] width 14 height 14
click at [1380, 116] on input "checkbox" at bounding box center [1381, 117] width 14 height 14
click at [1354, 602] on button "Continue to download" at bounding box center [1395, 602] width 205 height 48
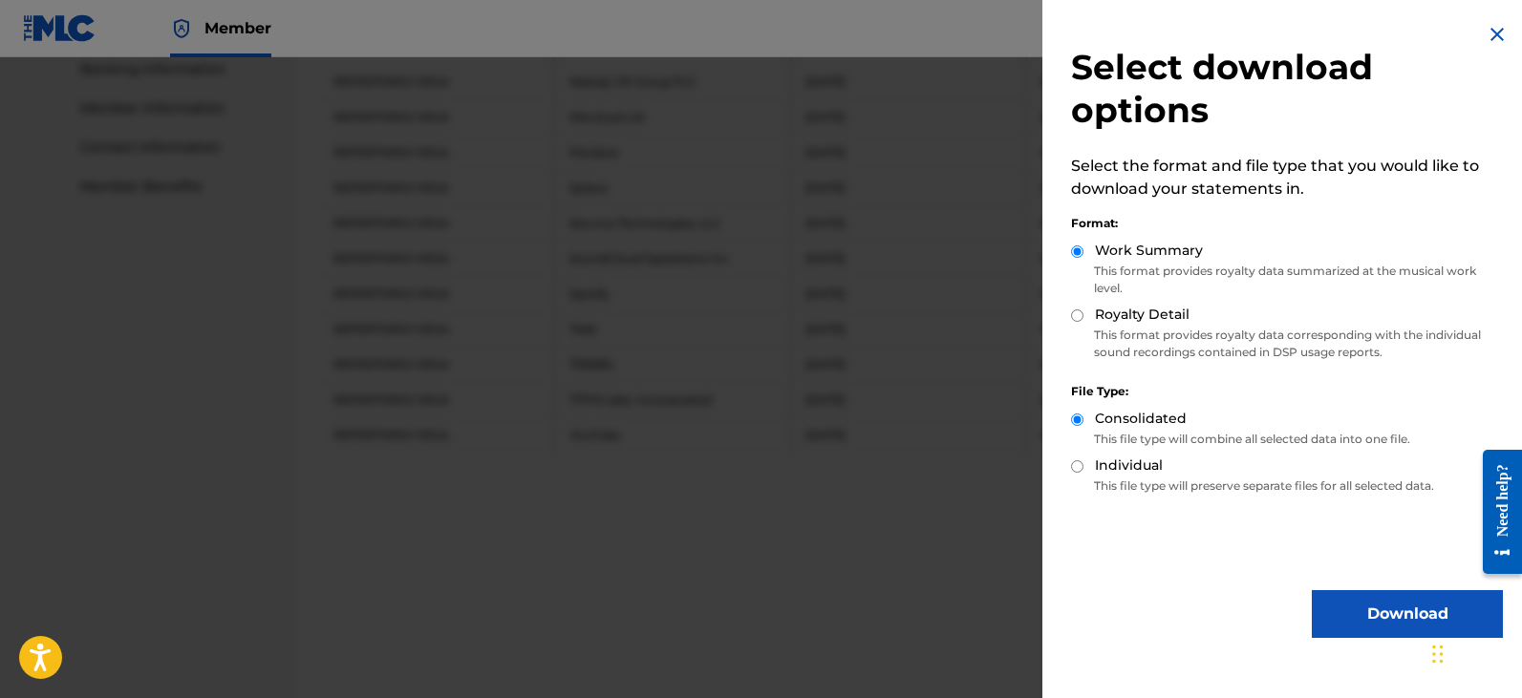
click at [1365, 622] on button "Download" at bounding box center [1407, 614] width 191 height 48
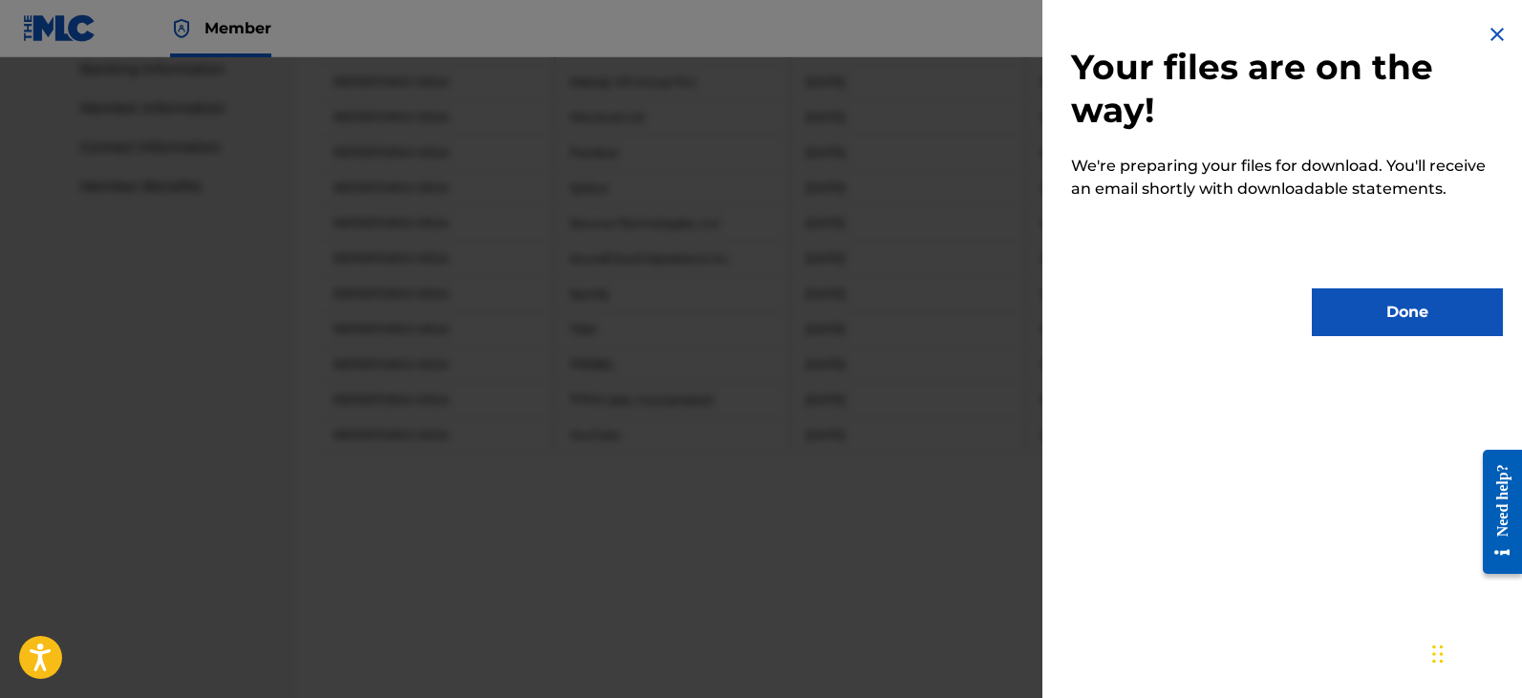
click at [1379, 314] on button "Done" at bounding box center [1407, 313] width 191 height 48
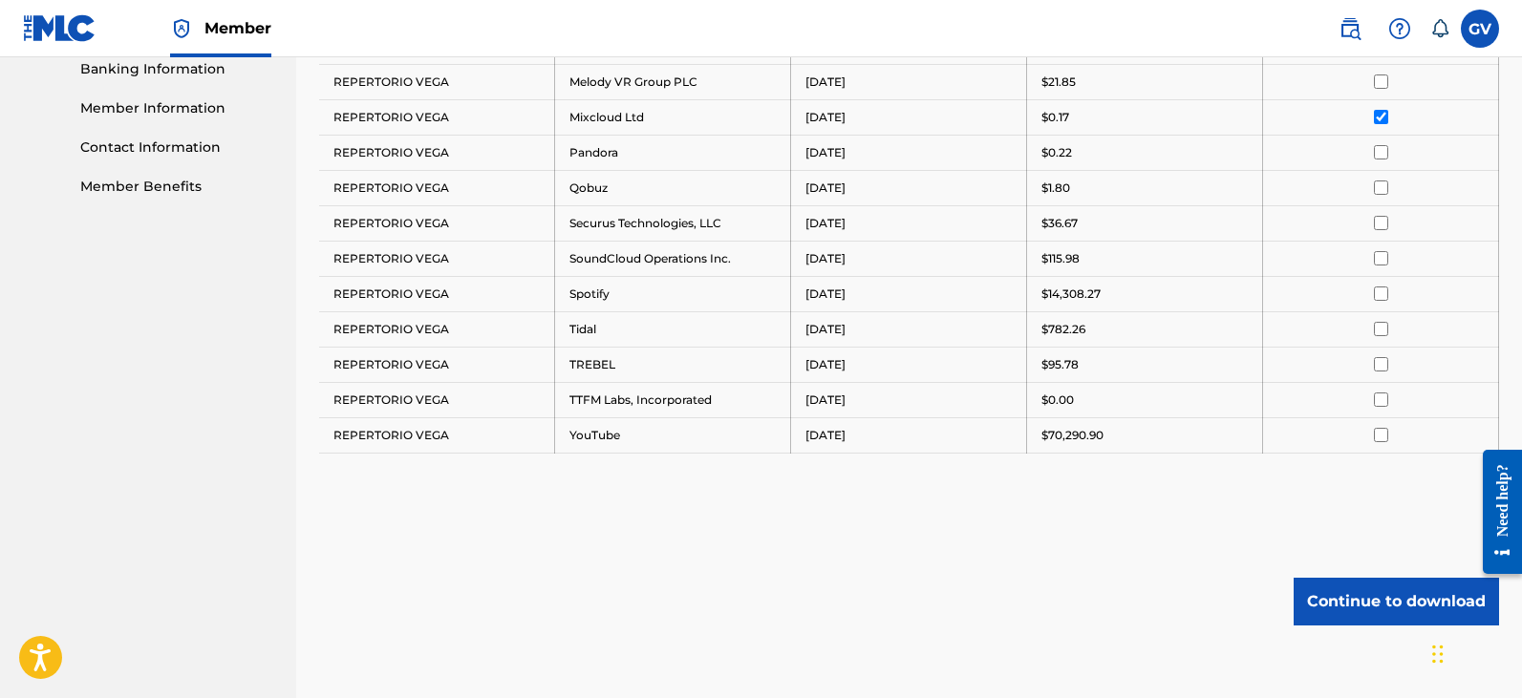
click at [1379, 120] on input "checkbox" at bounding box center [1381, 117] width 14 height 14
click at [1378, 147] on input "checkbox" at bounding box center [1381, 152] width 14 height 14
click at [1336, 610] on button "Continue to download" at bounding box center [1395, 602] width 205 height 48
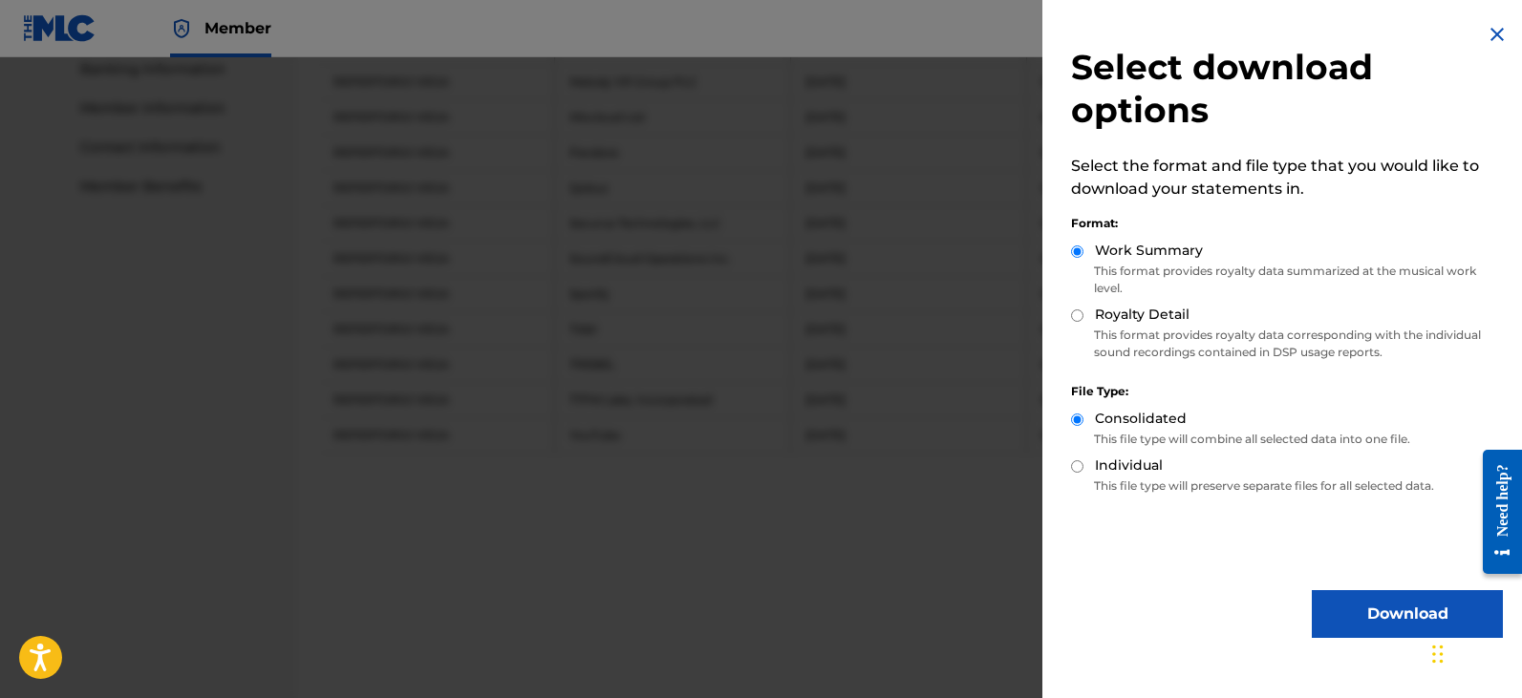
click at [1381, 620] on button "Download" at bounding box center [1407, 614] width 191 height 48
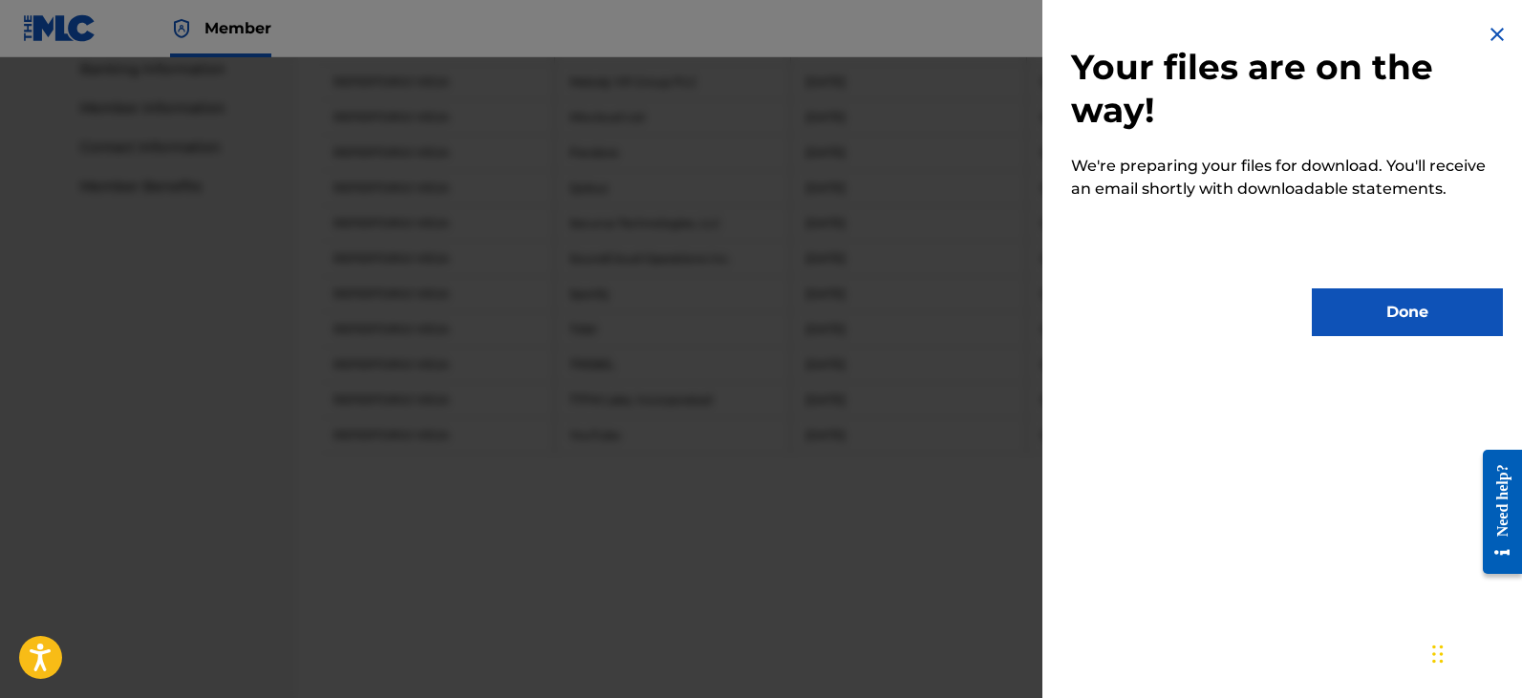
click at [1388, 320] on button "Done" at bounding box center [1407, 313] width 191 height 48
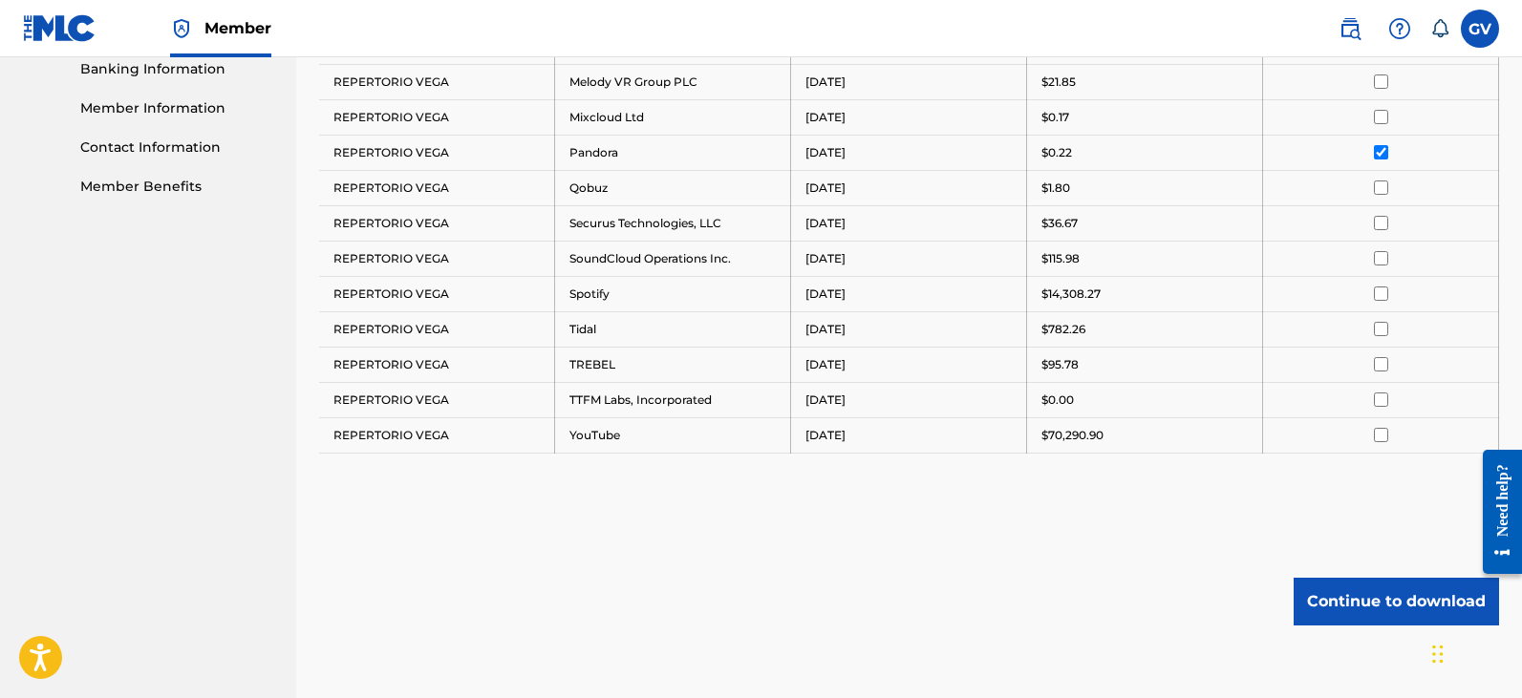
click at [1379, 150] on input "checkbox" at bounding box center [1381, 152] width 14 height 14
click at [1379, 186] on input "checkbox" at bounding box center [1381, 188] width 14 height 14
click at [1351, 618] on button "Continue to download" at bounding box center [1395, 602] width 205 height 48
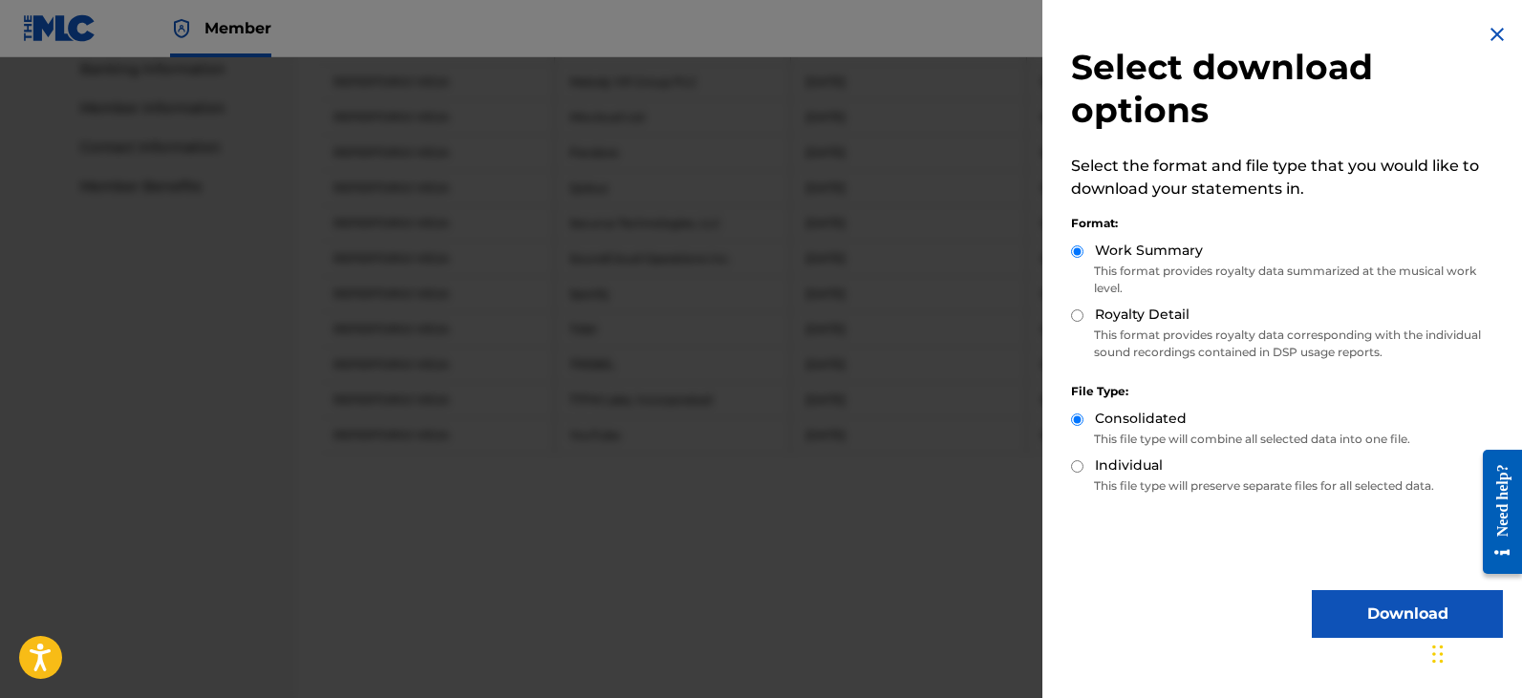
click at [1370, 631] on button "Download" at bounding box center [1407, 614] width 191 height 48
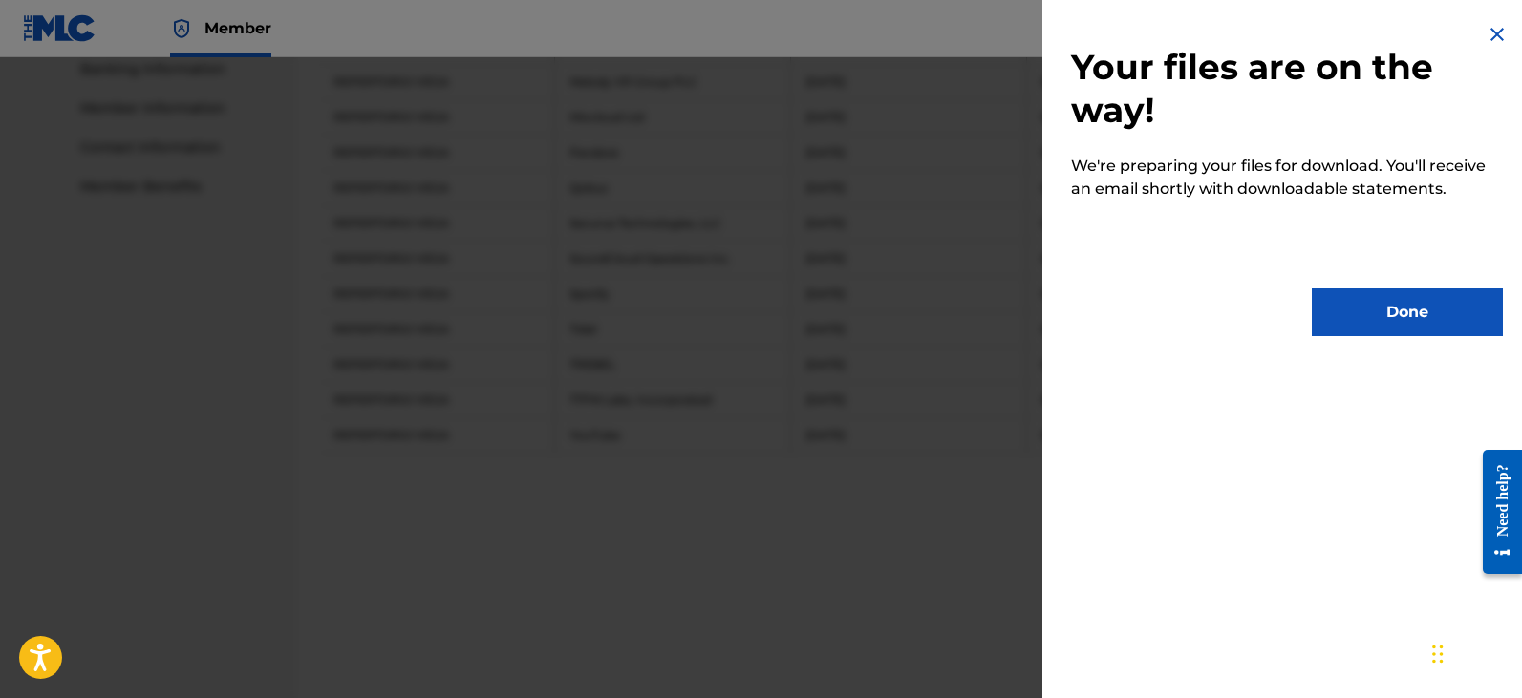
click at [1384, 316] on button "Done" at bounding box center [1407, 313] width 191 height 48
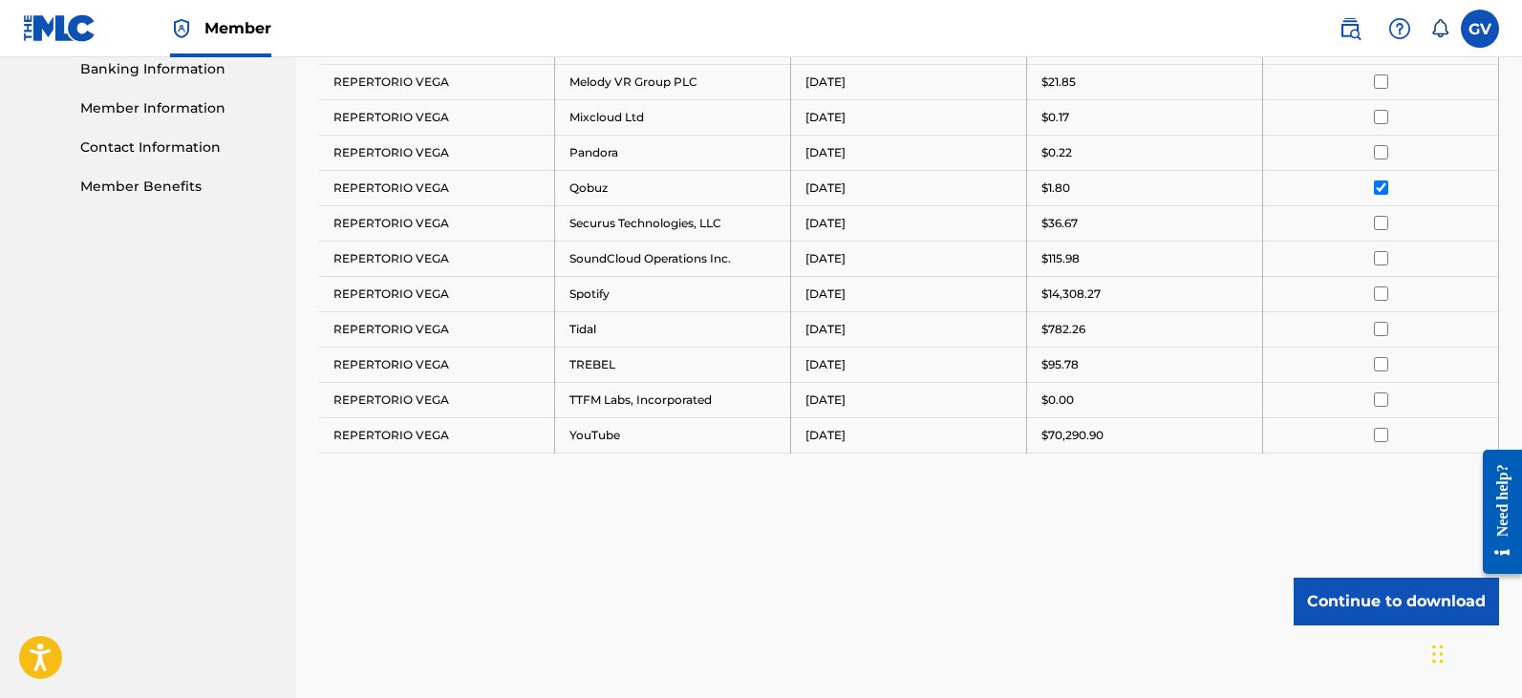
click at [1381, 188] on input "checkbox" at bounding box center [1381, 188] width 14 height 14
click at [1381, 220] on input "checkbox" at bounding box center [1381, 223] width 14 height 14
click at [1350, 610] on button "Continue to download" at bounding box center [1395, 602] width 205 height 48
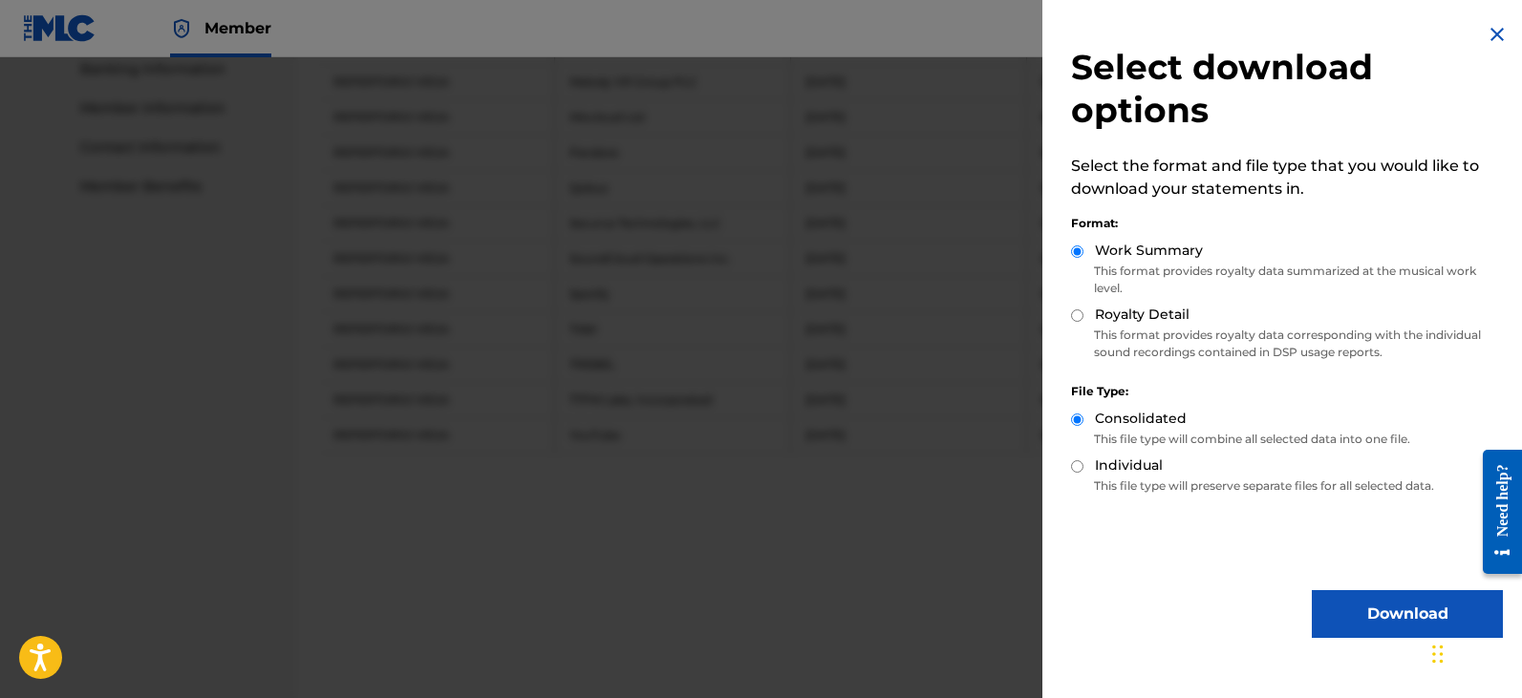
drag, startPoint x: 1364, startPoint y: 629, endPoint x: 1365, endPoint y: 618, distance: 10.6
click at [1364, 629] on button "Download" at bounding box center [1407, 614] width 191 height 48
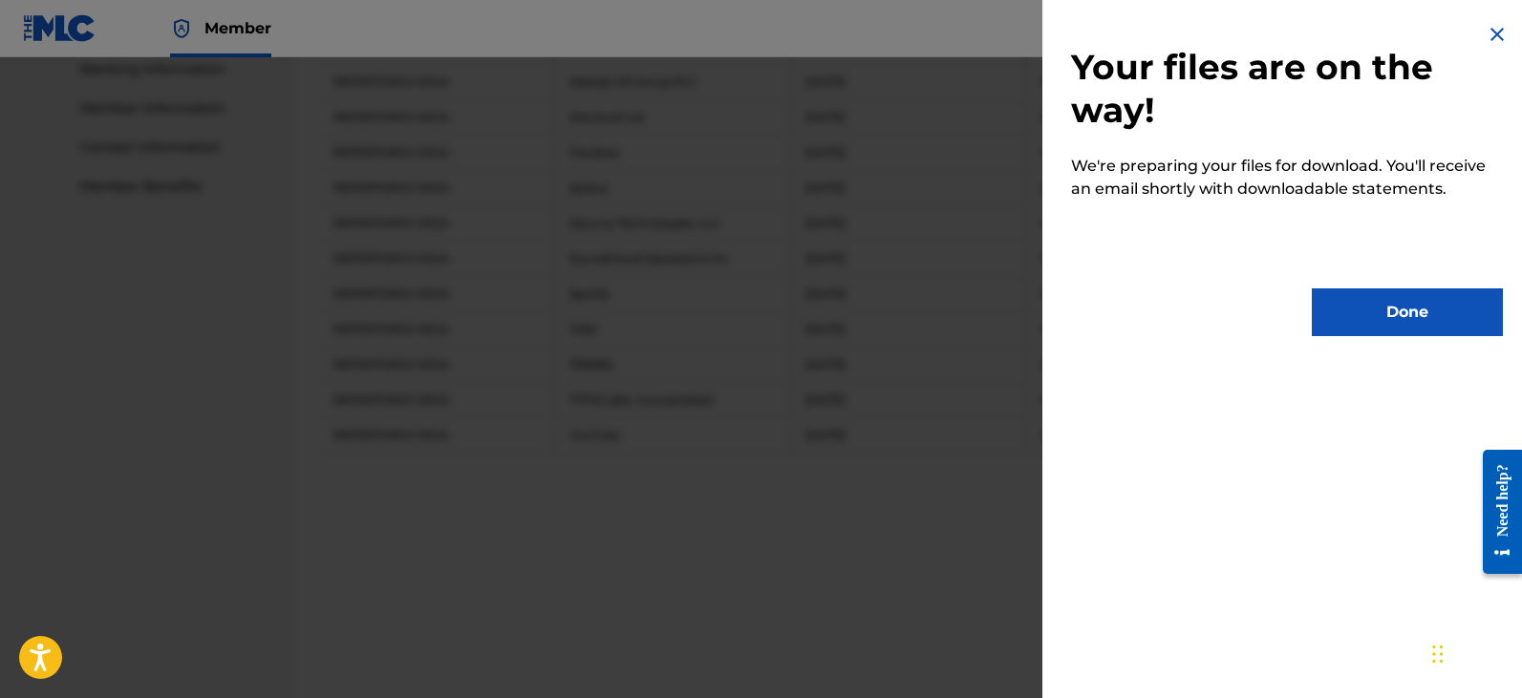
click at [1378, 318] on button "Done" at bounding box center [1407, 313] width 191 height 48
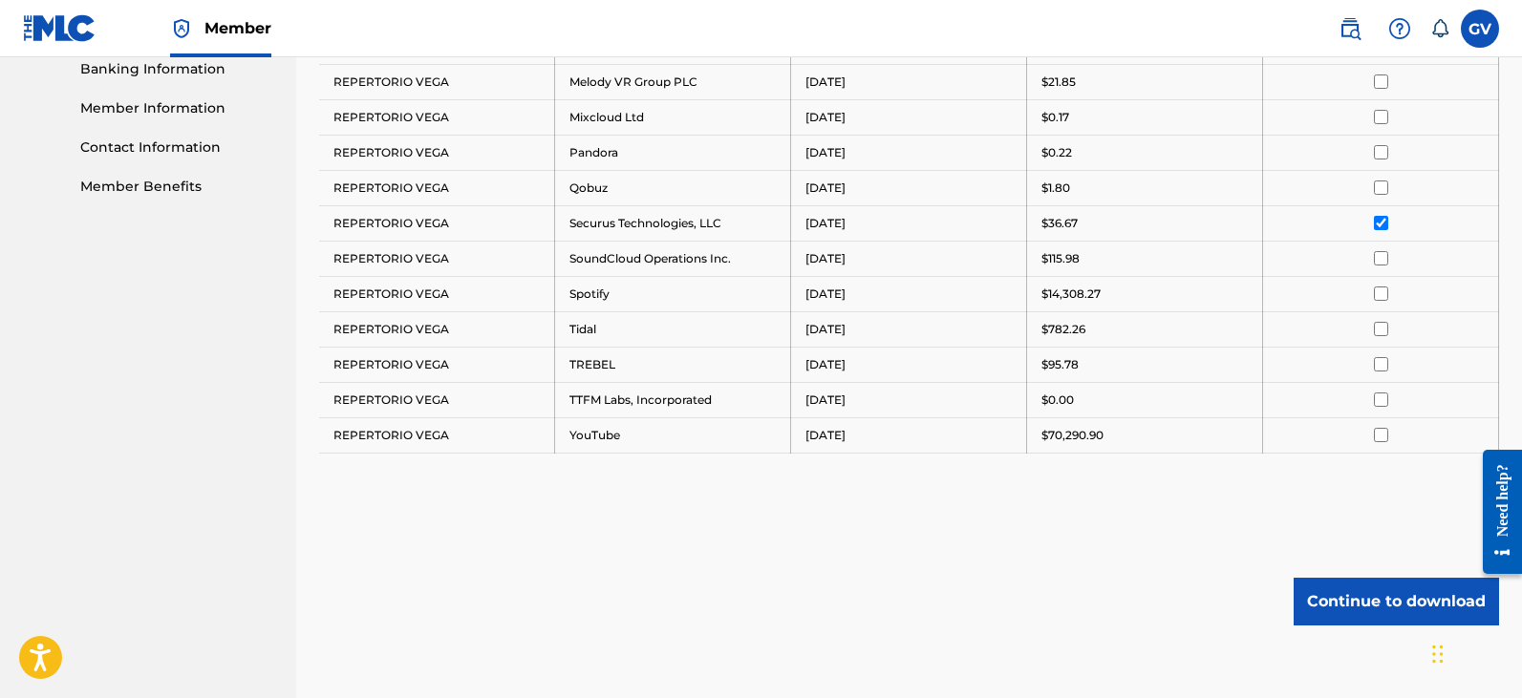
click at [1379, 223] on input "checkbox" at bounding box center [1381, 223] width 14 height 14
click at [1382, 258] on input "checkbox" at bounding box center [1381, 258] width 14 height 14
click at [1355, 599] on button "Continue to download" at bounding box center [1395, 602] width 205 height 48
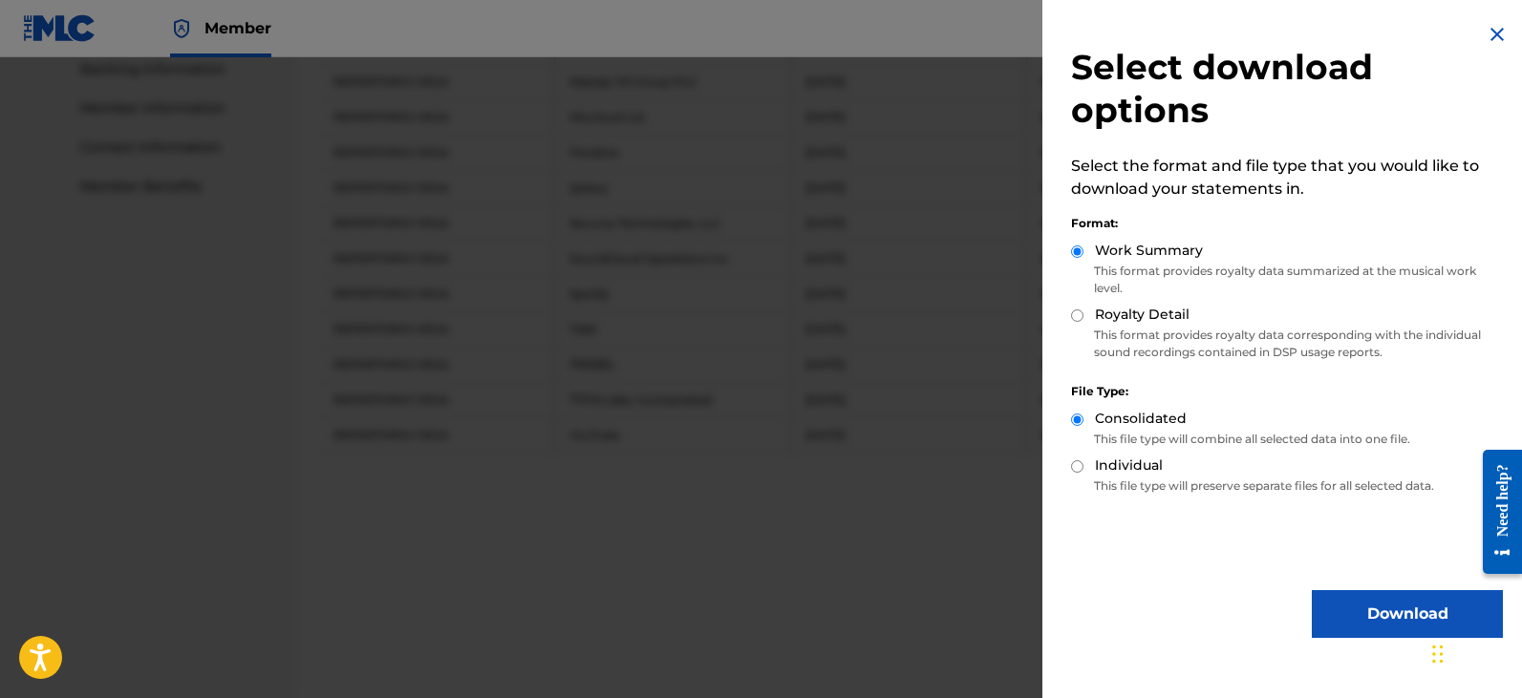
click at [1362, 615] on button "Download" at bounding box center [1407, 614] width 191 height 48
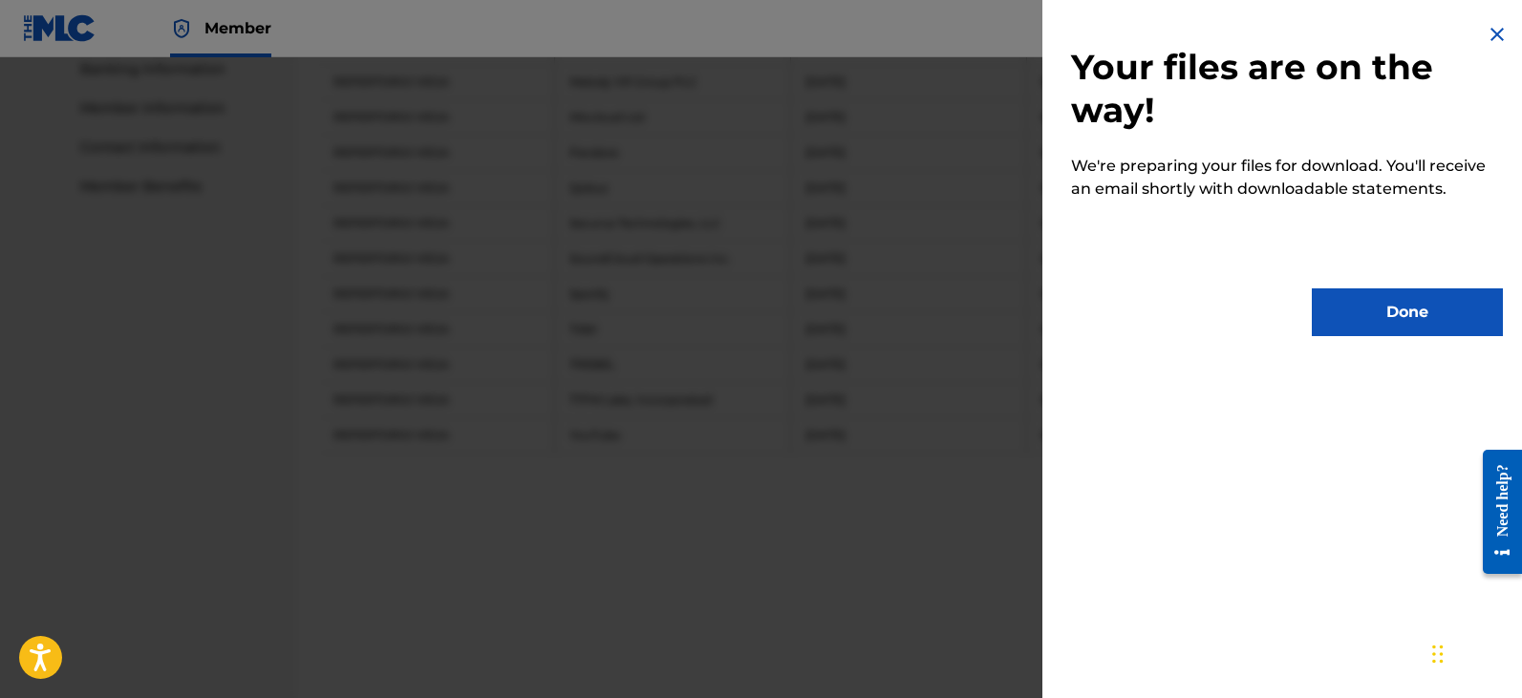
click at [1379, 321] on button "Done" at bounding box center [1407, 313] width 191 height 48
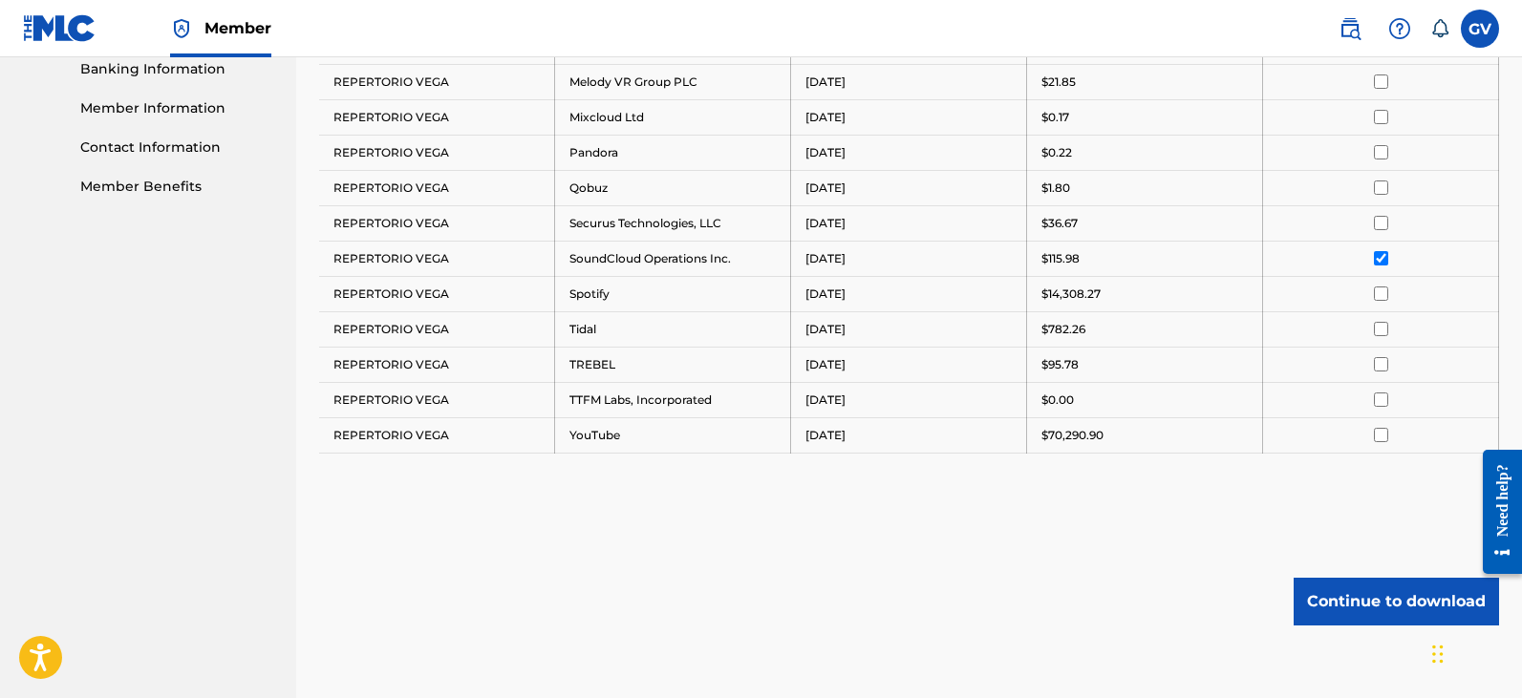
click at [1379, 258] on input "checkbox" at bounding box center [1381, 258] width 14 height 14
click at [1382, 297] on input "checkbox" at bounding box center [1381, 294] width 14 height 14
click at [1352, 600] on button "Continue to download" at bounding box center [1395, 602] width 205 height 48
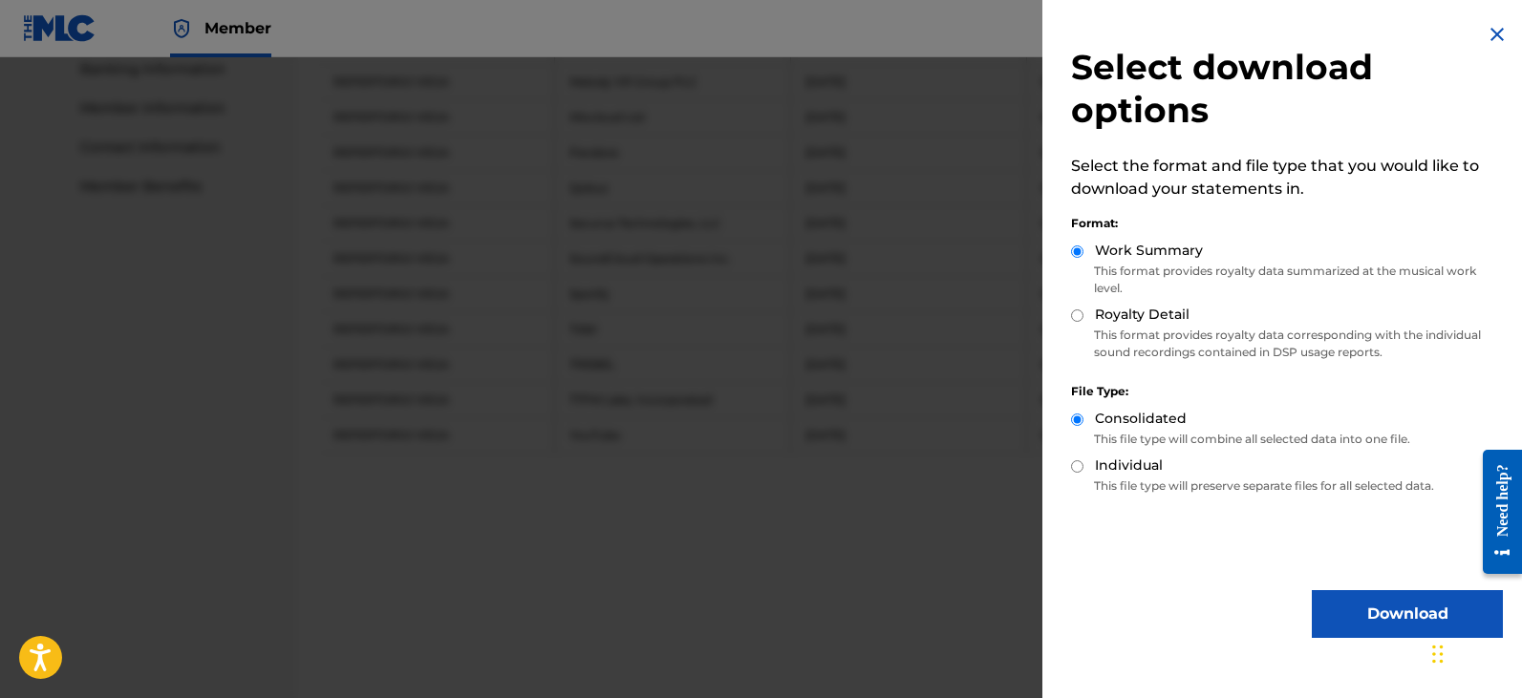
click at [1376, 618] on button "Download" at bounding box center [1407, 614] width 191 height 48
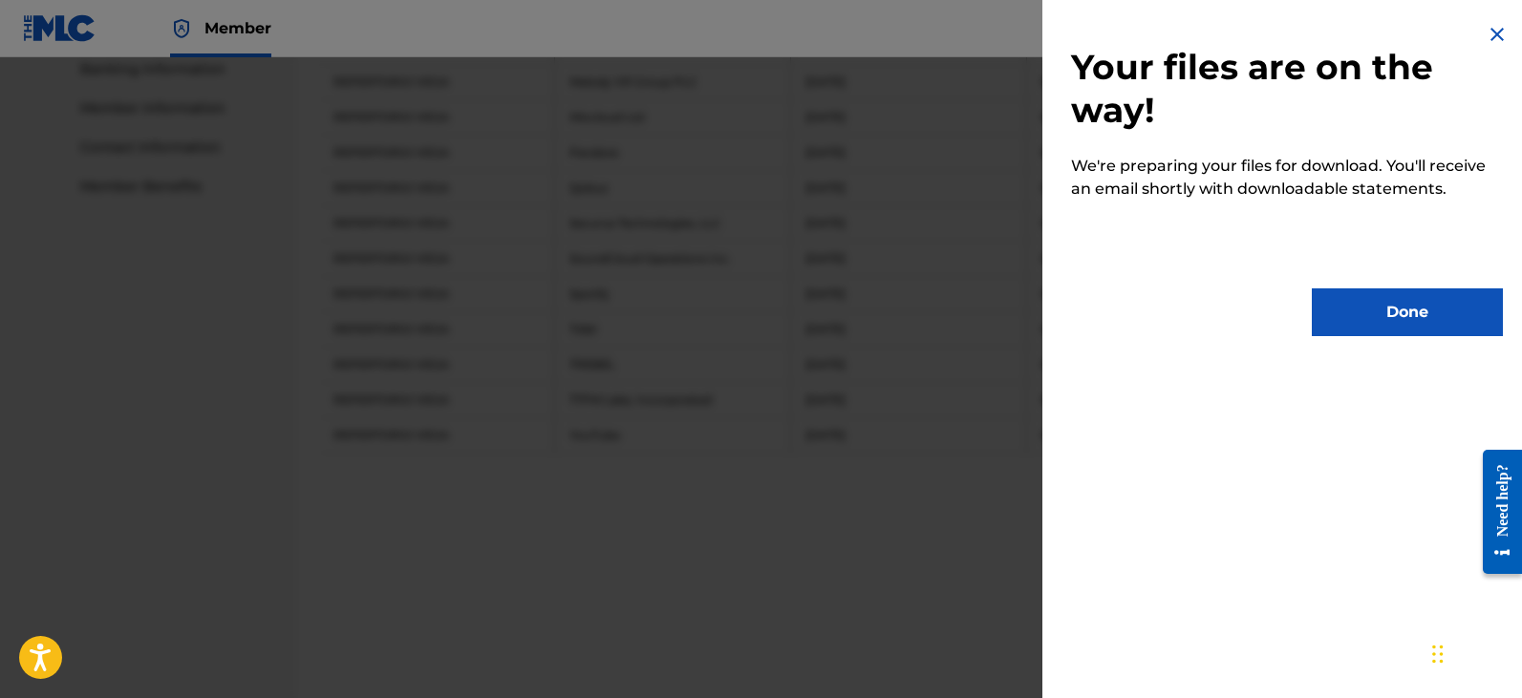
click at [1379, 309] on button "Done" at bounding box center [1407, 313] width 191 height 48
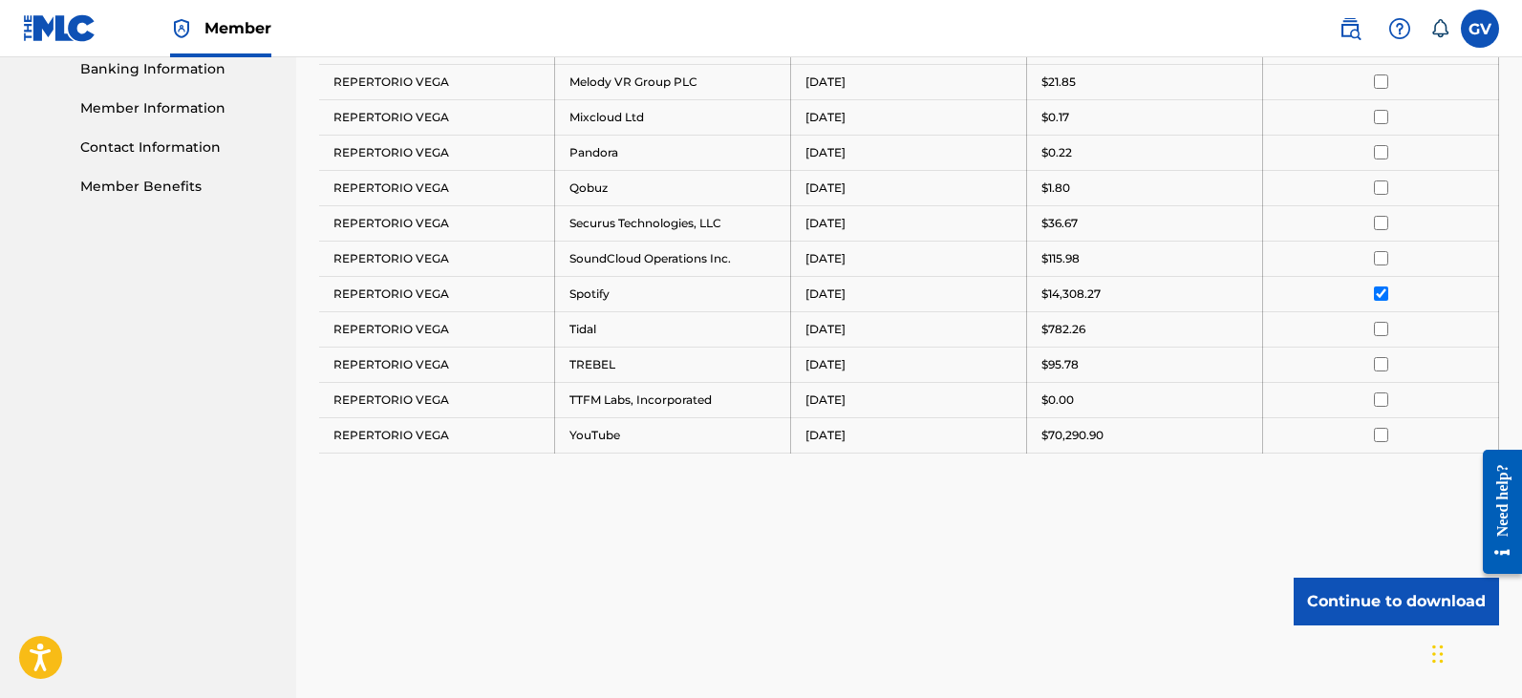
click at [1379, 292] on input "checkbox" at bounding box center [1381, 294] width 14 height 14
click at [1383, 329] on input "checkbox" at bounding box center [1381, 329] width 14 height 14
click at [1327, 598] on button "Continue to download" at bounding box center [1395, 602] width 205 height 48
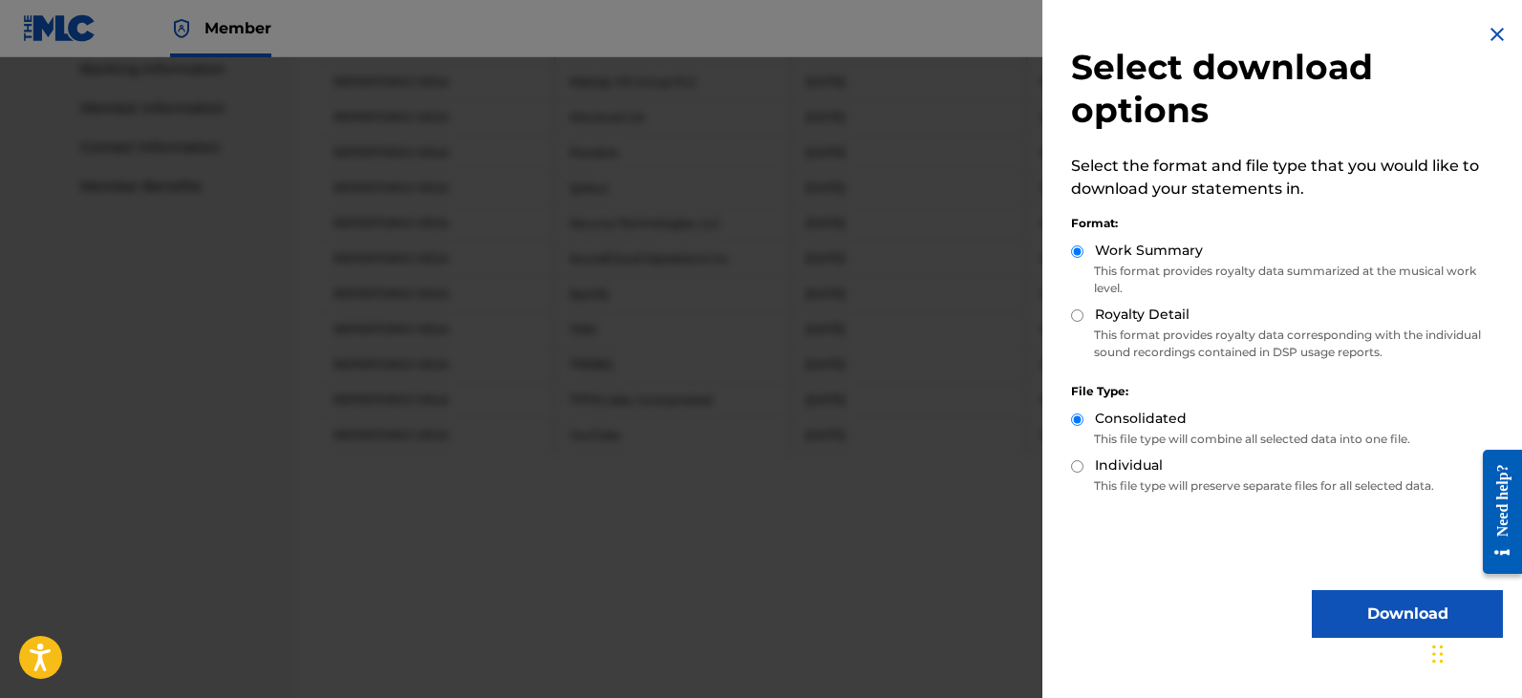
drag, startPoint x: 1362, startPoint y: 607, endPoint x: 1362, endPoint y: 589, distance: 17.2
click at [1362, 607] on button "Download" at bounding box center [1407, 614] width 191 height 48
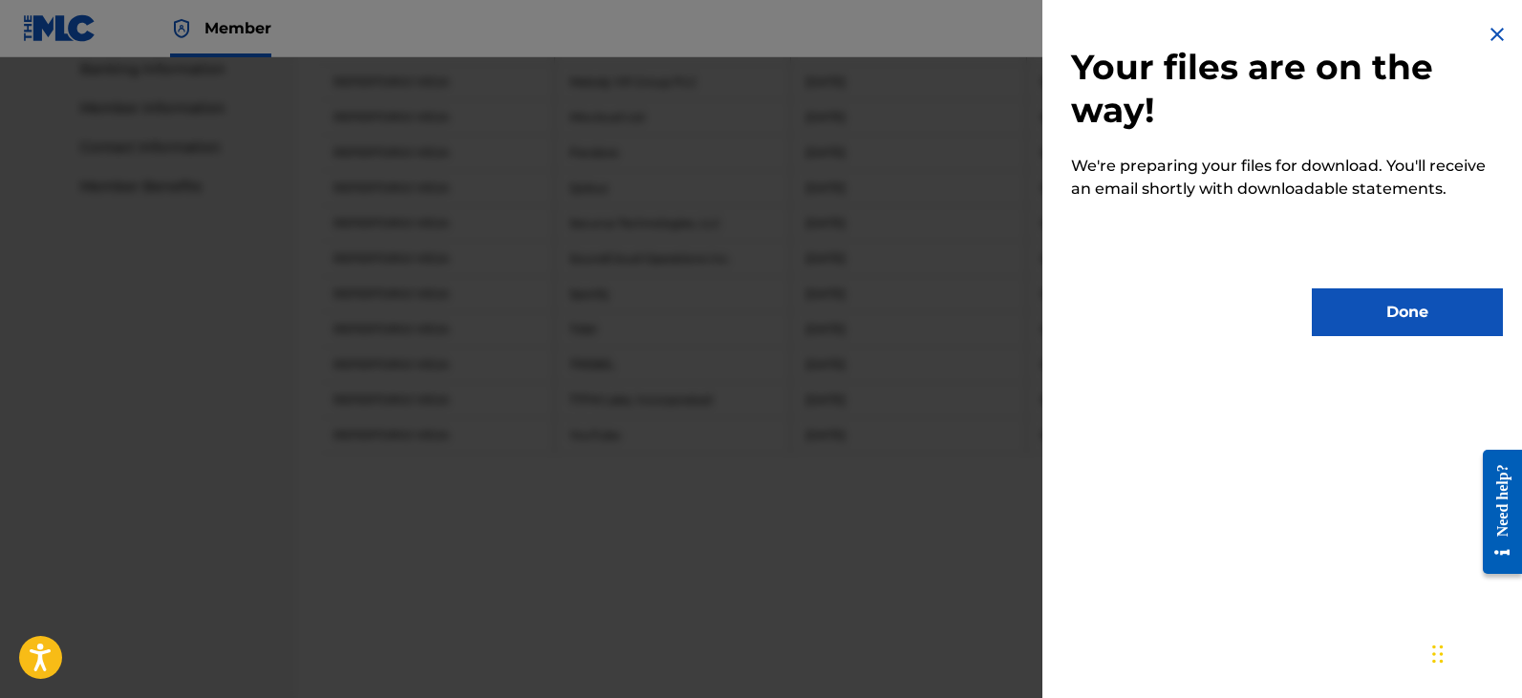
click at [1388, 313] on button "Done" at bounding box center [1407, 313] width 191 height 48
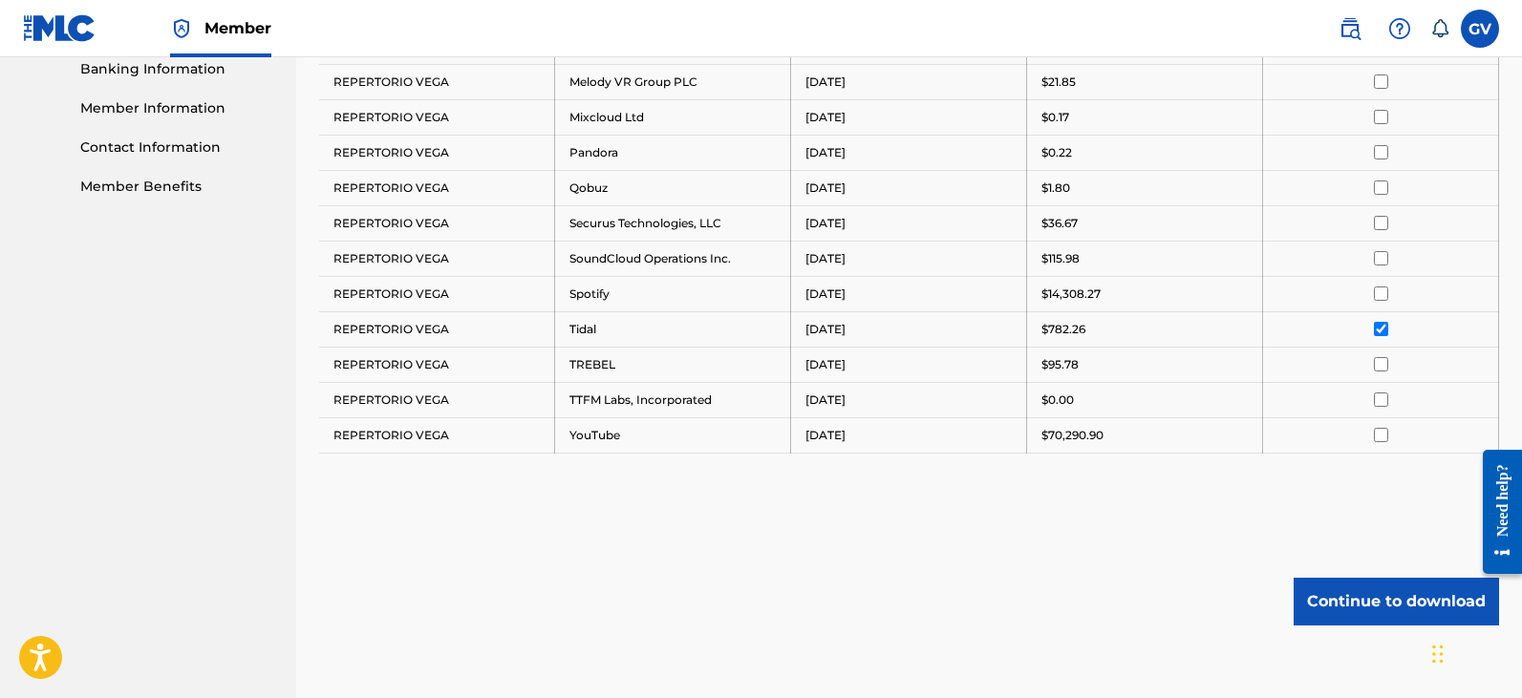
click at [1381, 325] on input "checkbox" at bounding box center [1381, 329] width 14 height 14
click at [1381, 365] on input "checkbox" at bounding box center [1381, 364] width 14 height 14
click at [1362, 604] on button "Continue to download" at bounding box center [1395, 602] width 205 height 48
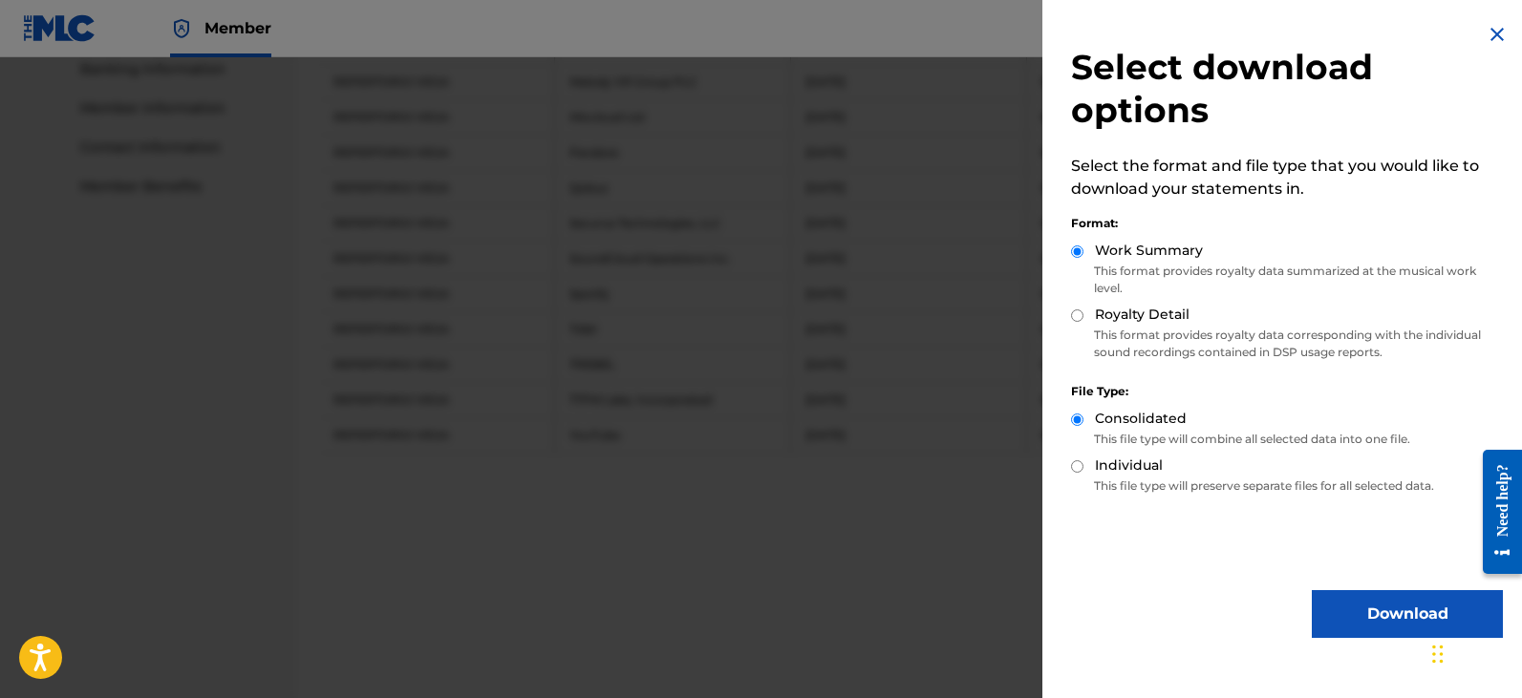
drag, startPoint x: 1377, startPoint y: 614, endPoint x: 1381, endPoint y: 592, distance: 22.5
click at [1377, 614] on button "Download" at bounding box center [1407, 614] width 191 height 48
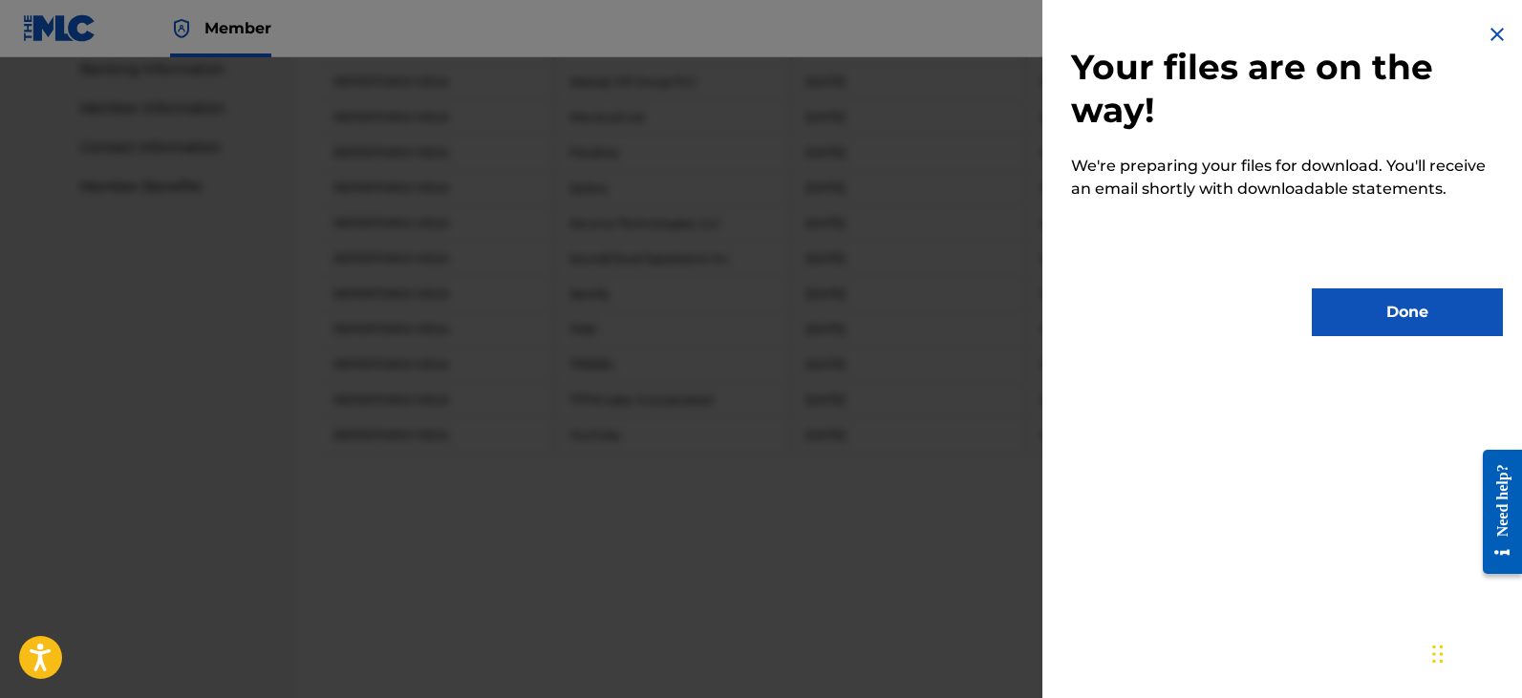
click at [1382, 310] on button "Done" at bounding box center [1407, 313] width 191 height 48
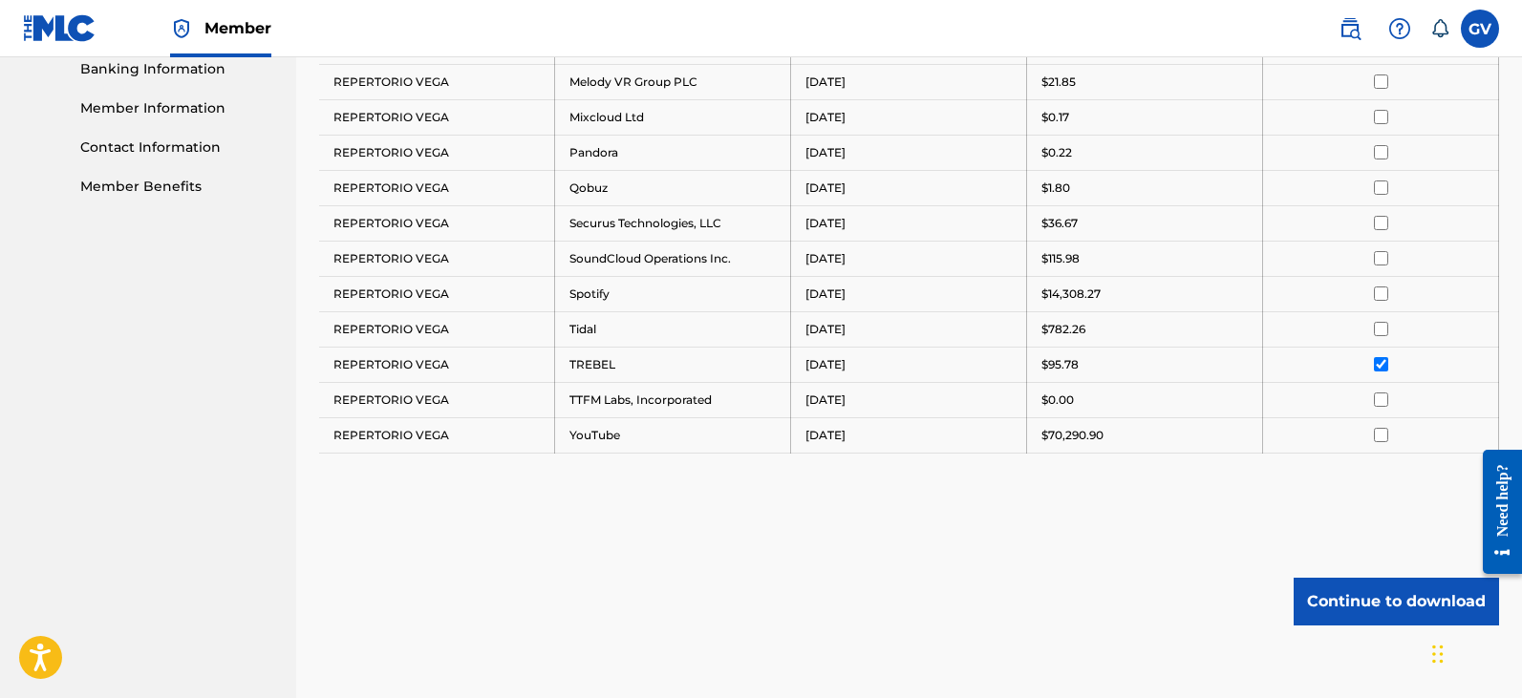
click at [1385, 365] on input "checkbox" at bounding box center [1381, 364] width 14 height 14
click at [1382, 405] on input "checkbox" at bounding box center [1381, 400] width 14 height 14
click at [1353, 602] on button "Continue to download" at bounding box center [1395, 602] width 205 height 48
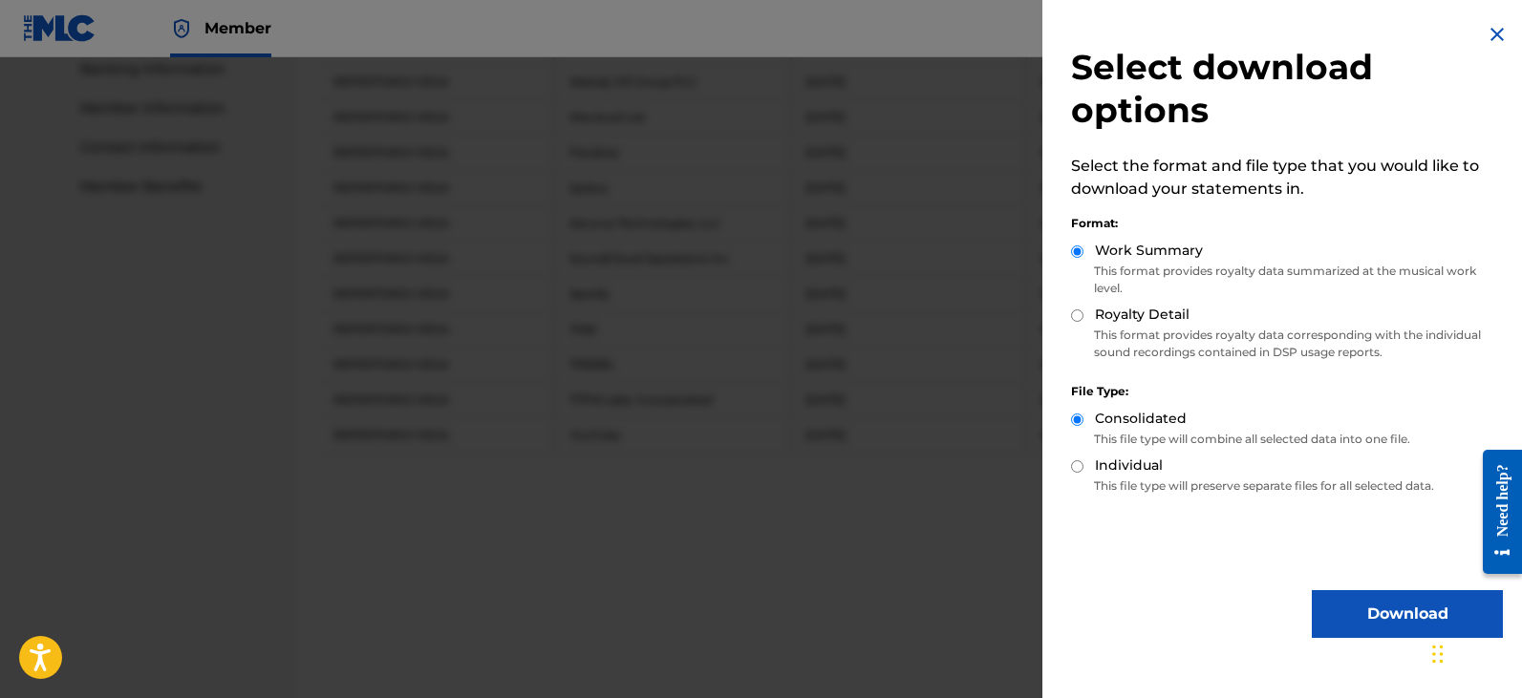
click at [1349, 629] on button "Download" at bounding box center [1407, 614] width 191 height 48
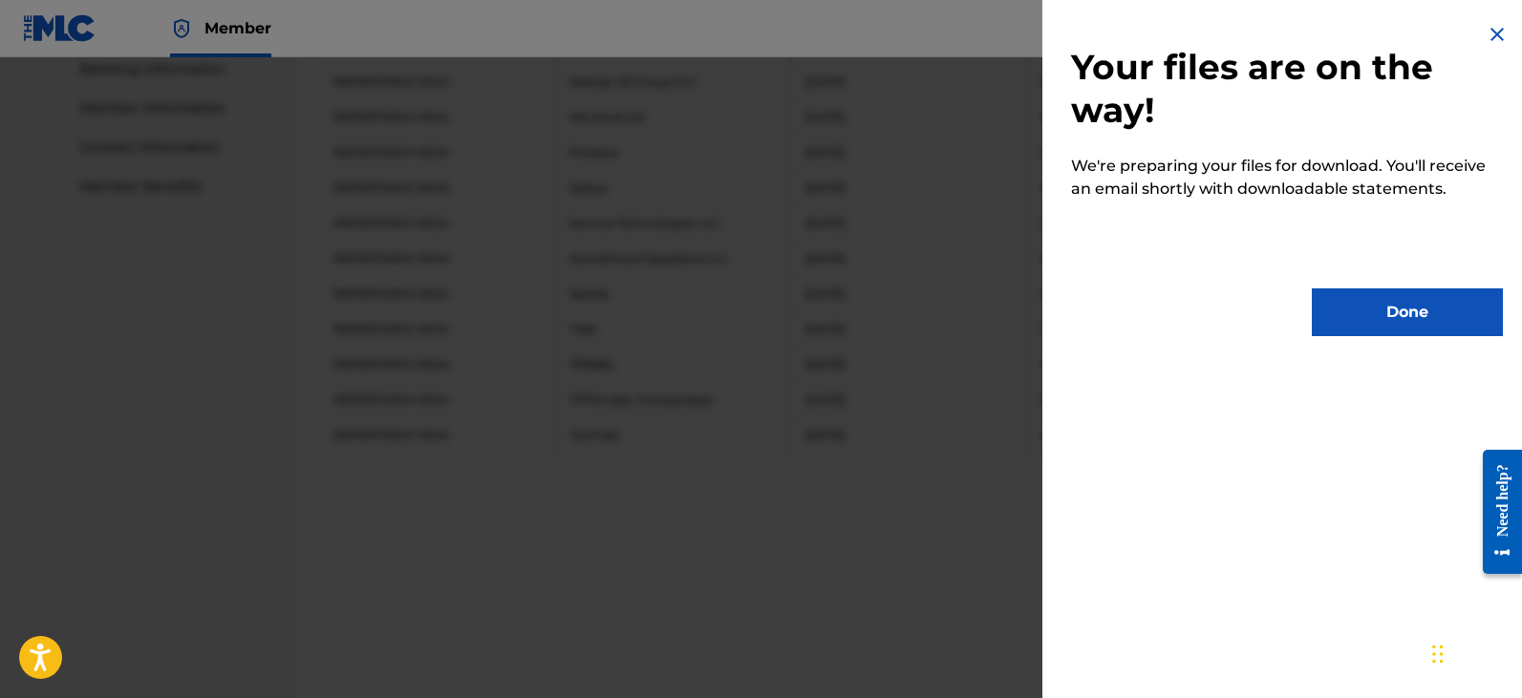
click at [1374, 315] on button "Done" at bounding box center [1407, 313] width 191 height 48
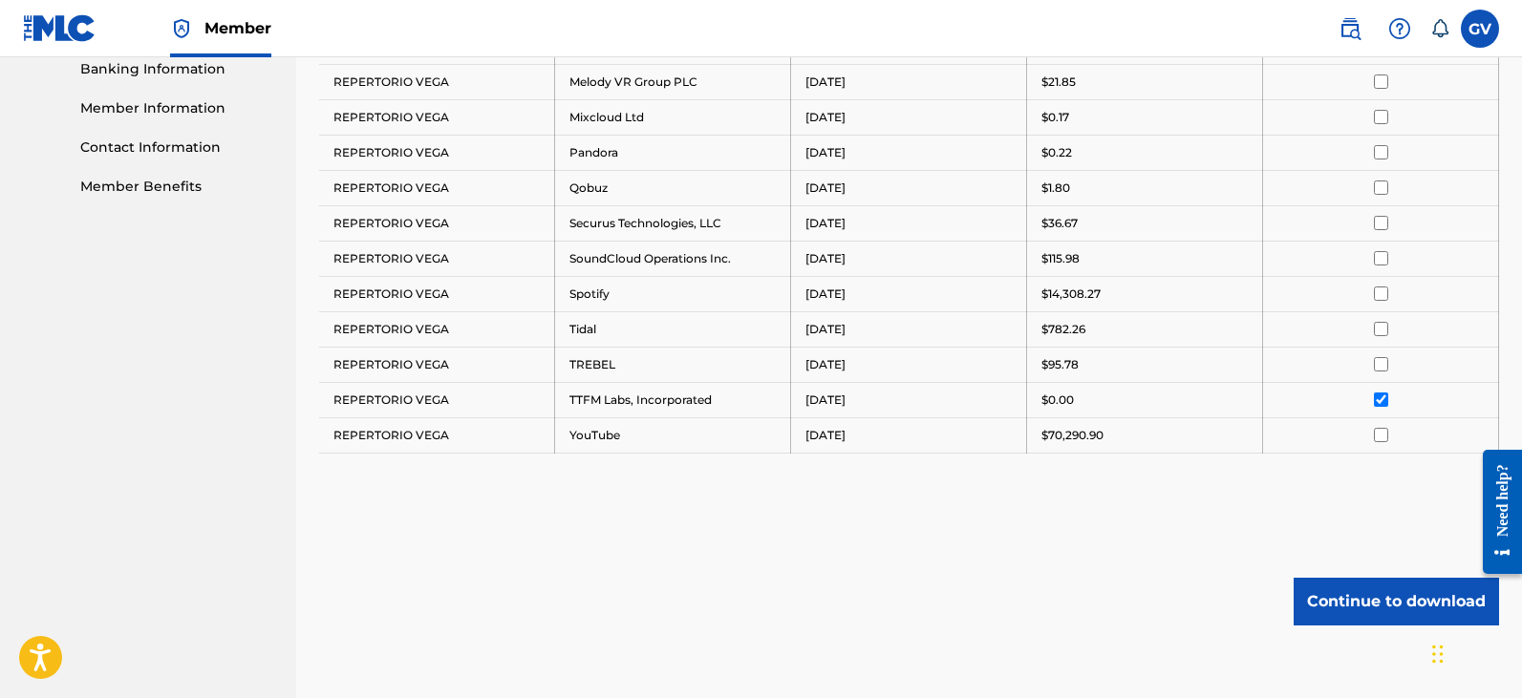
click at [1379, 397] on input "checkbox" at bounding box center [1381, 400] width 14 height 14
click at [1377, 435] on input "checkbox" at bounding box center [1381, 435] width 14 height 14
click at [1352, 611] on button "Continue to download" at bounding box center [1395, 602] width 205 height 48
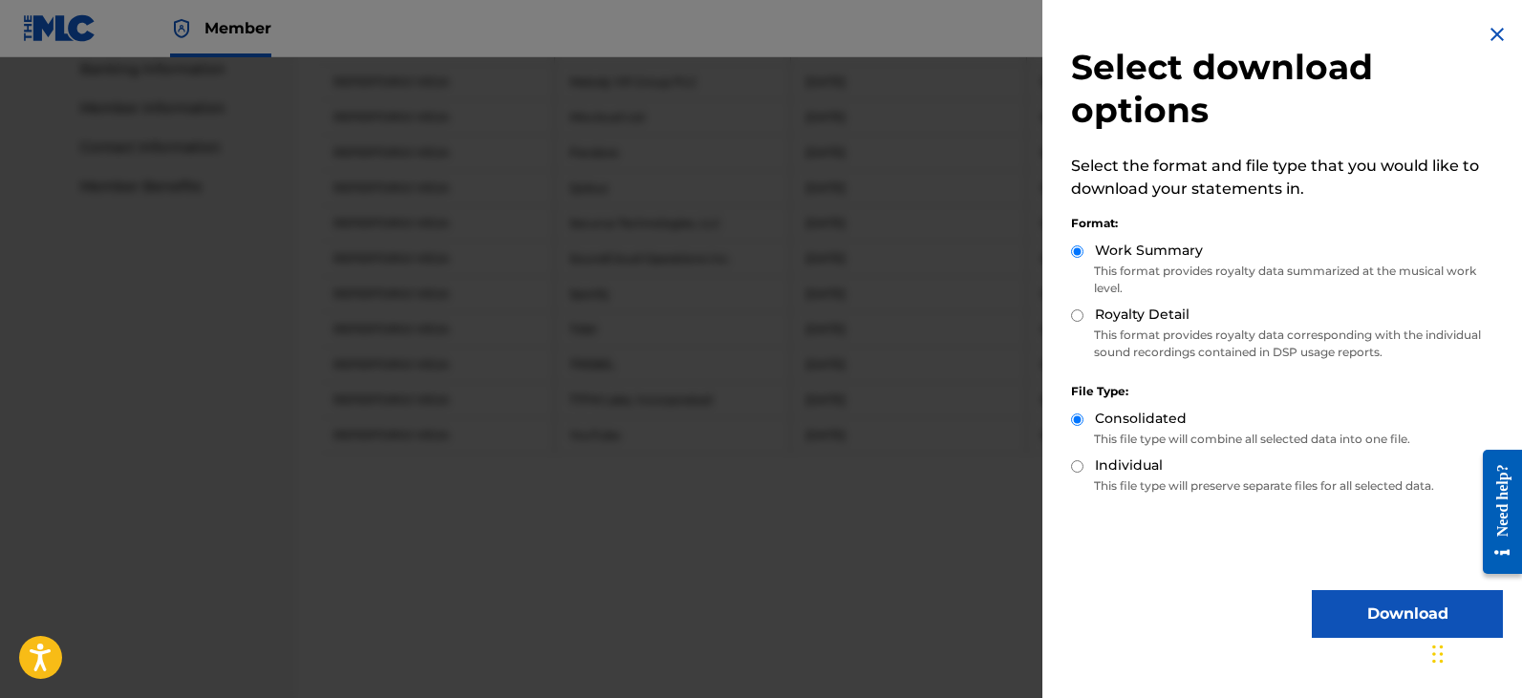
drag, startPoint x: 1354, startPoint y: 624, endPoint x: 1356, endPoint y: 597, distance: 26.8
click at [1354, 624] on button "Download" at bounding box center [1407, 614] width 191 height 48
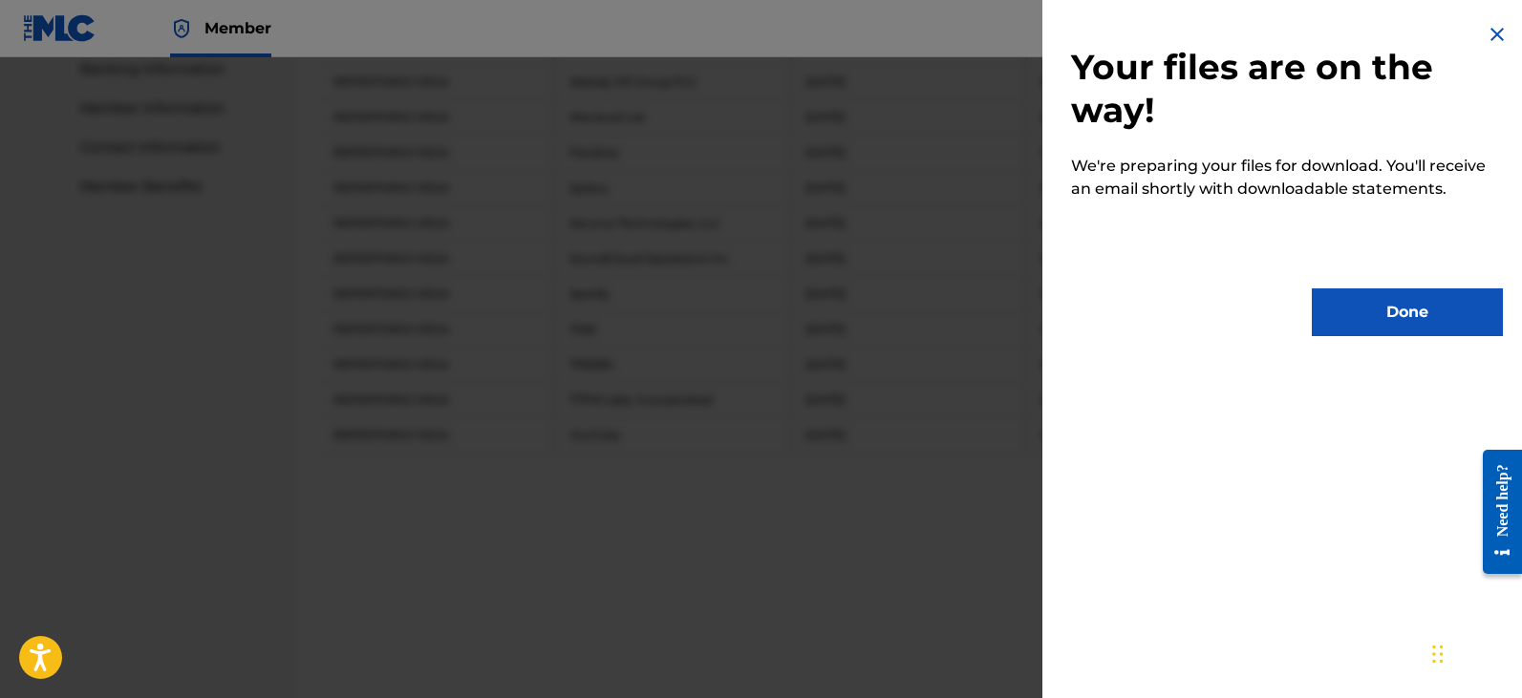
click at [1372, 311] on button "Done" at bounding box center [1407, 313] width 191 height 48
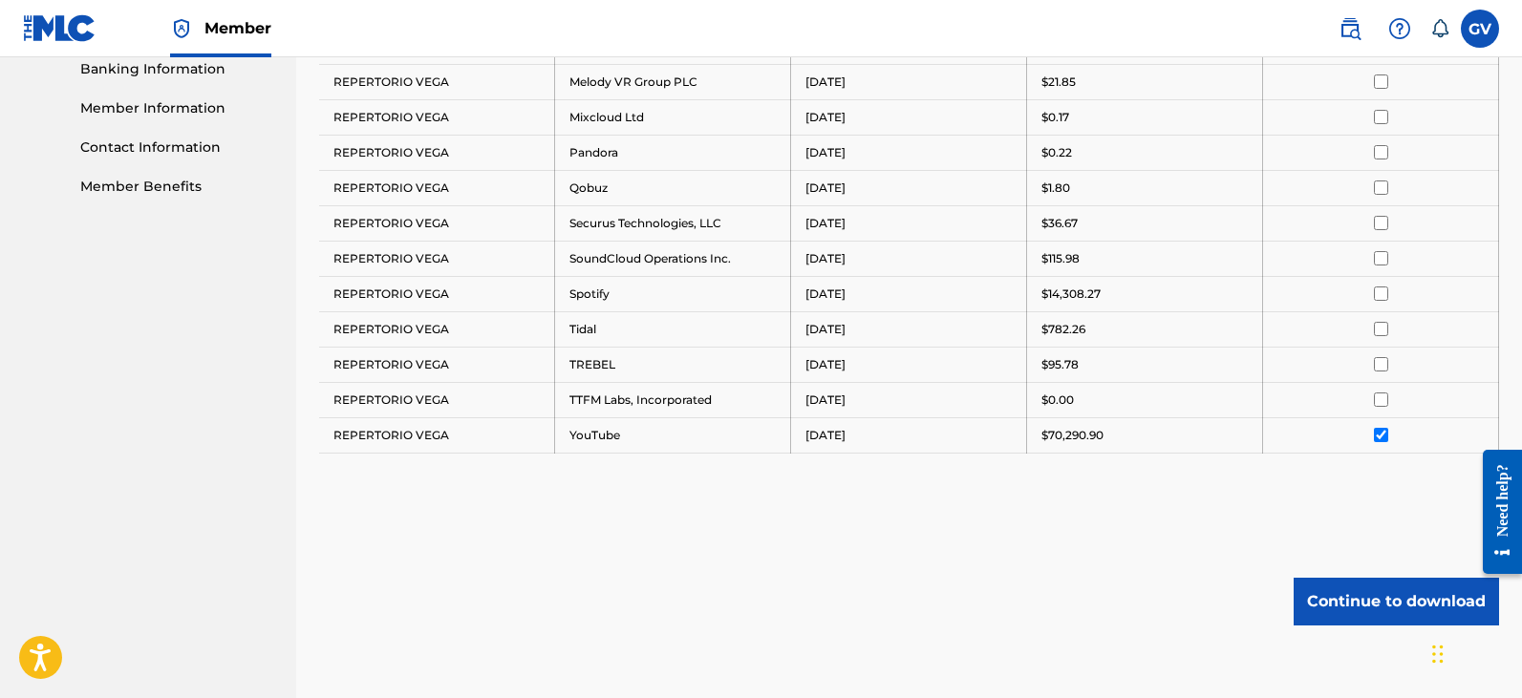
click at [1382, 437] on input "checkbox" at bounding box center [1381, 435] width 14 height 14
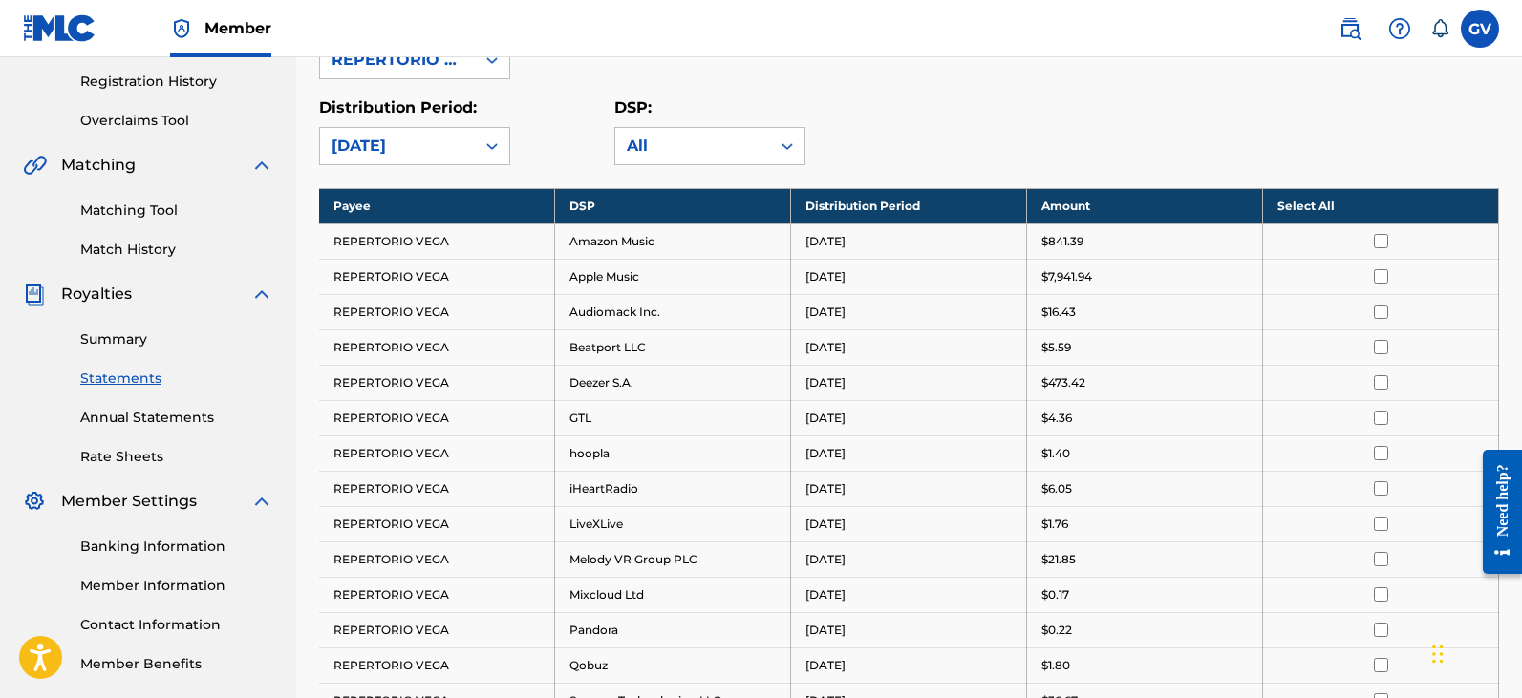
scroll to position [165, 0]
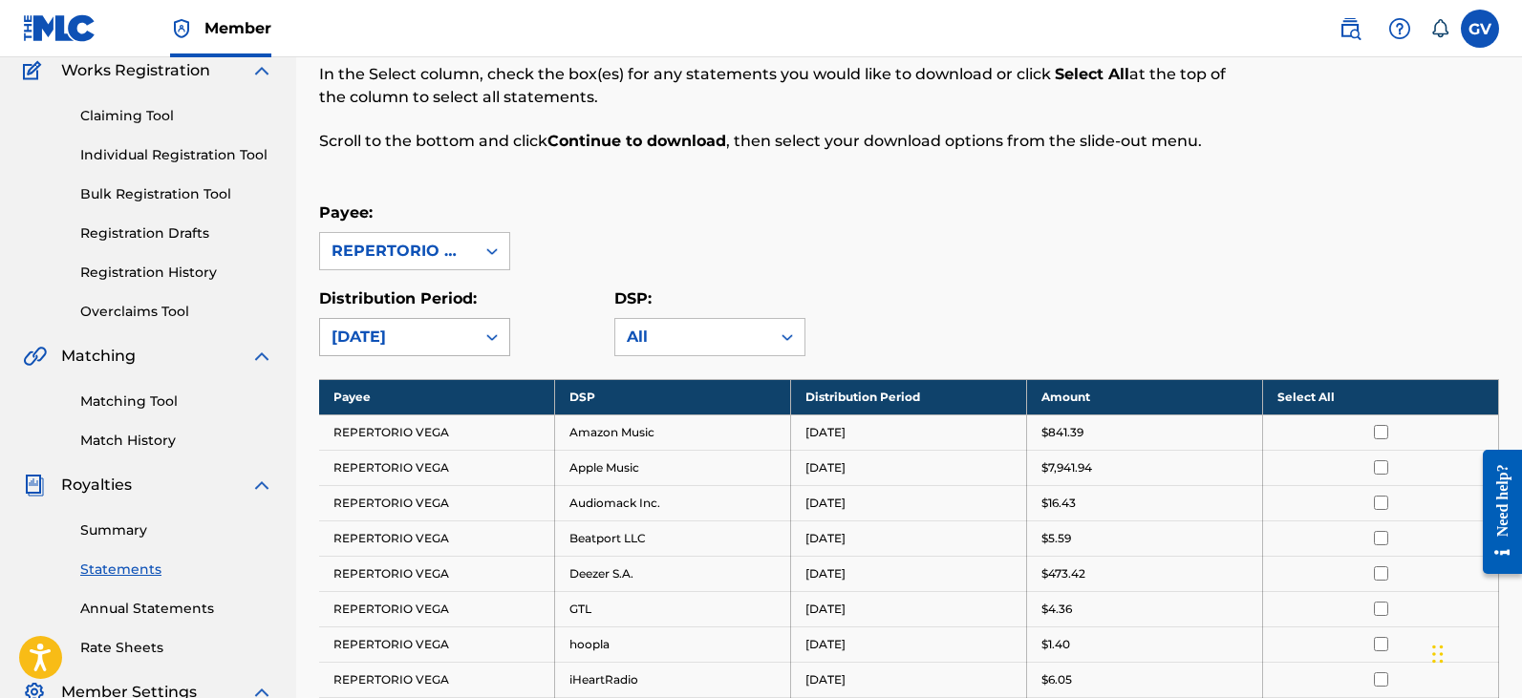
click at [494, 332] on icon at bounding box center [491, 337] width 19 height 19
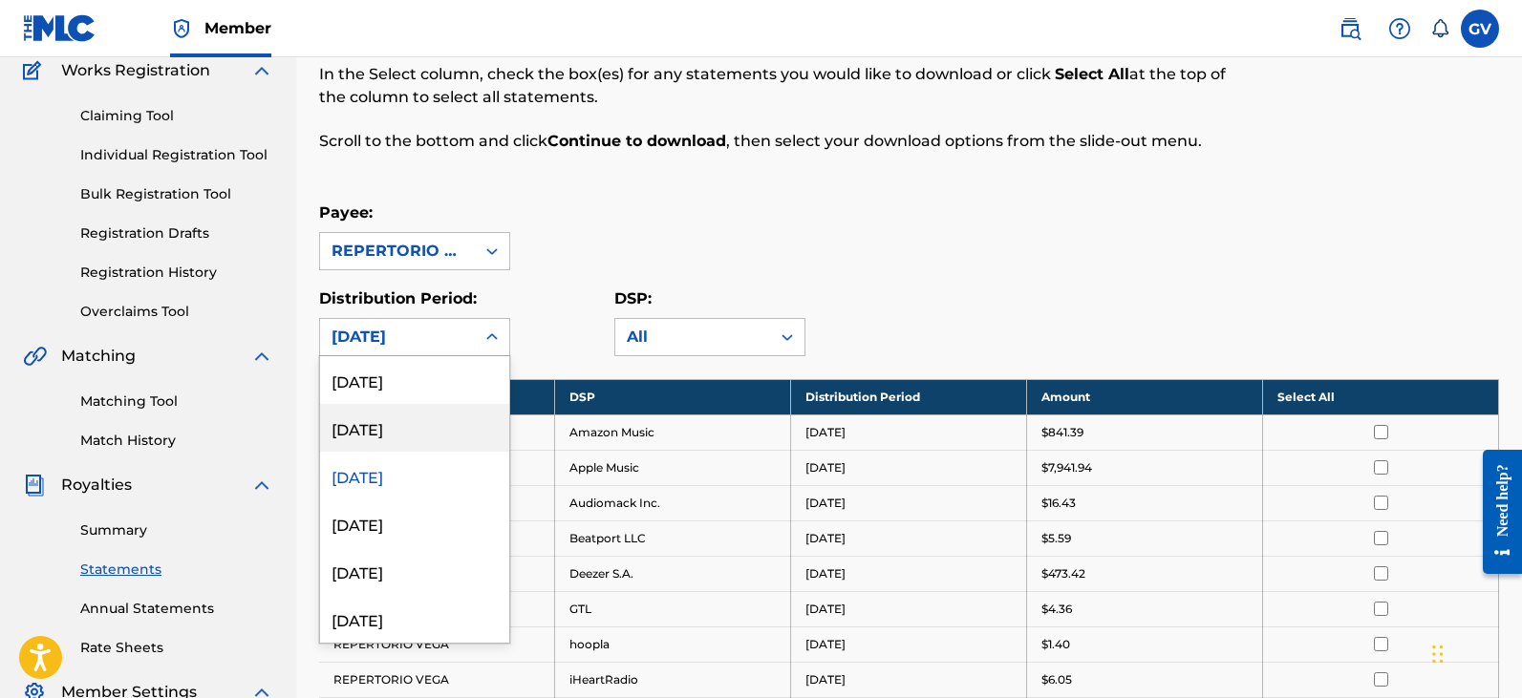
click at [363, 426] on div "[DATE]" at bounding box center [414, 428] width 189 height 48
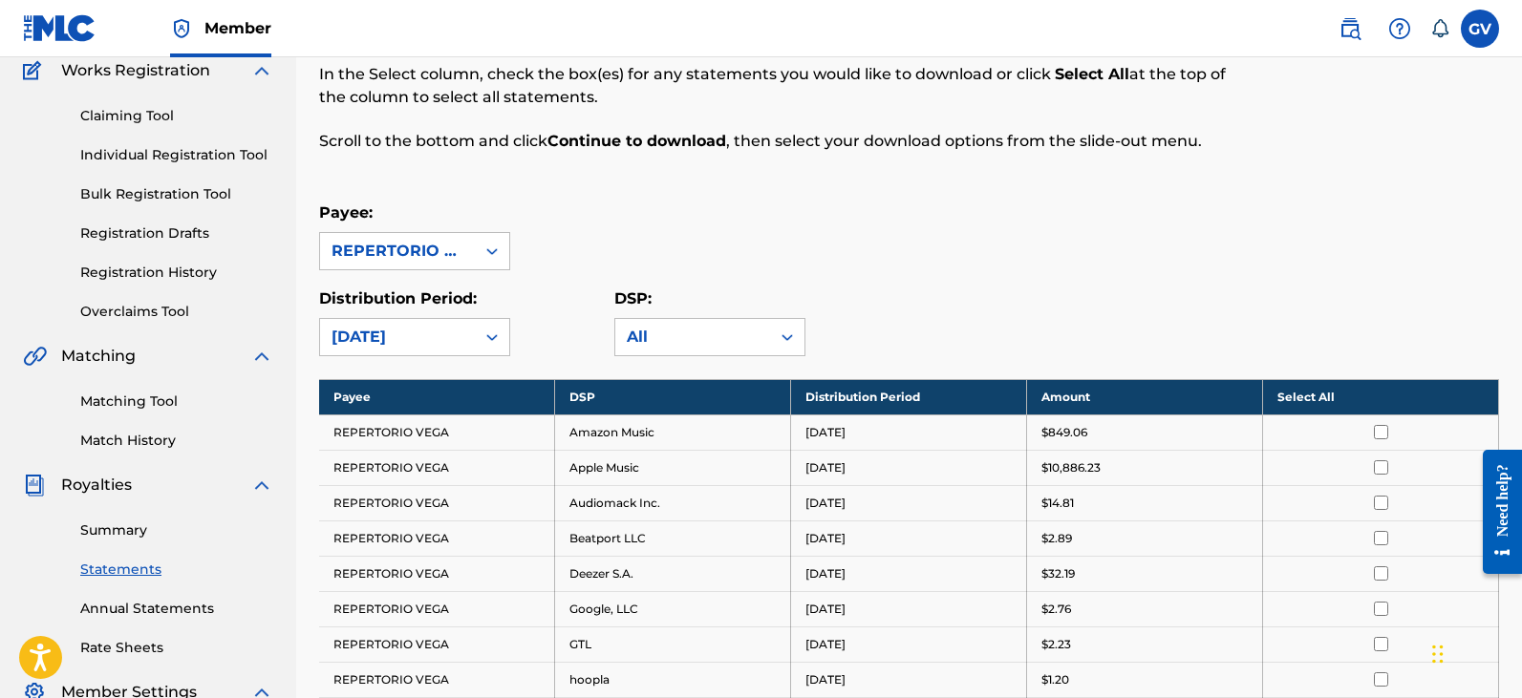
scroll to position [452, 0]
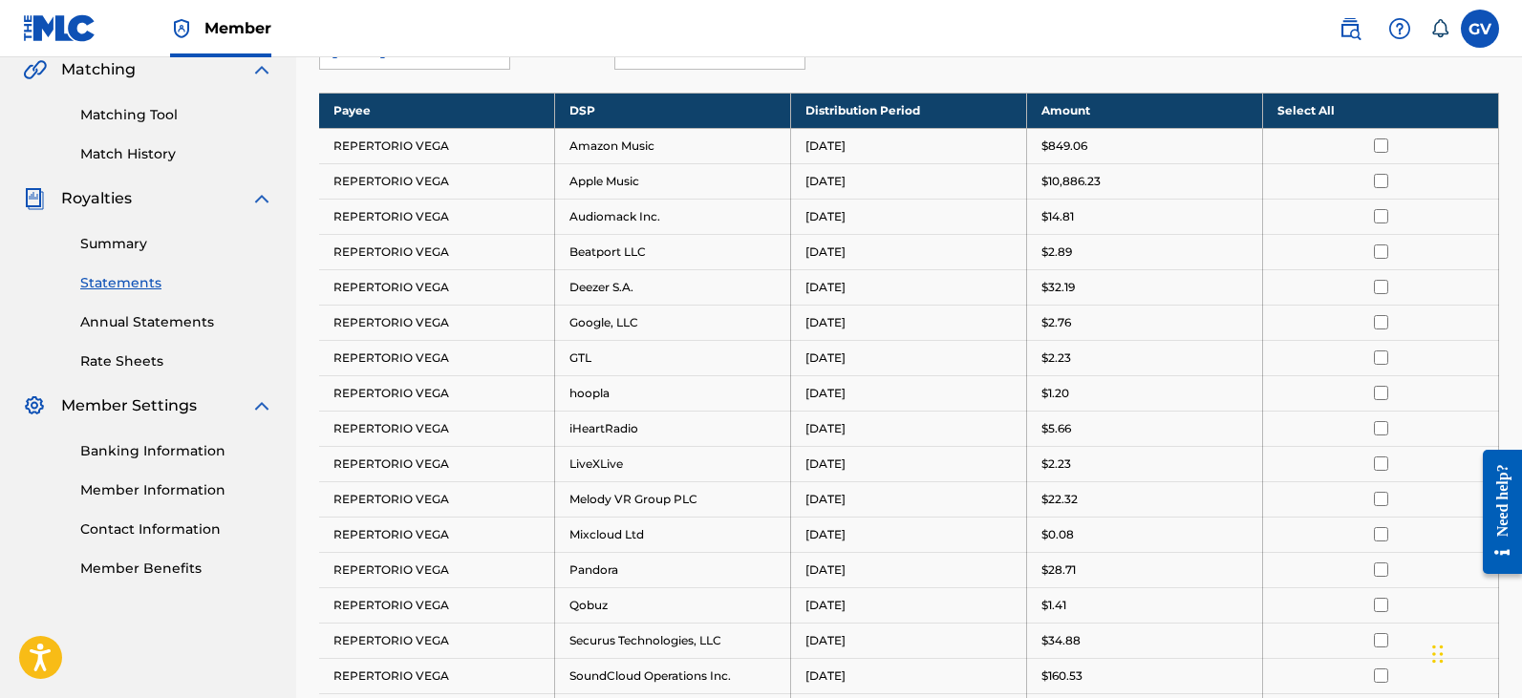
click at [1380, 144] on input "checkbox" at bounding box center [1381, 146] width 14 height 14
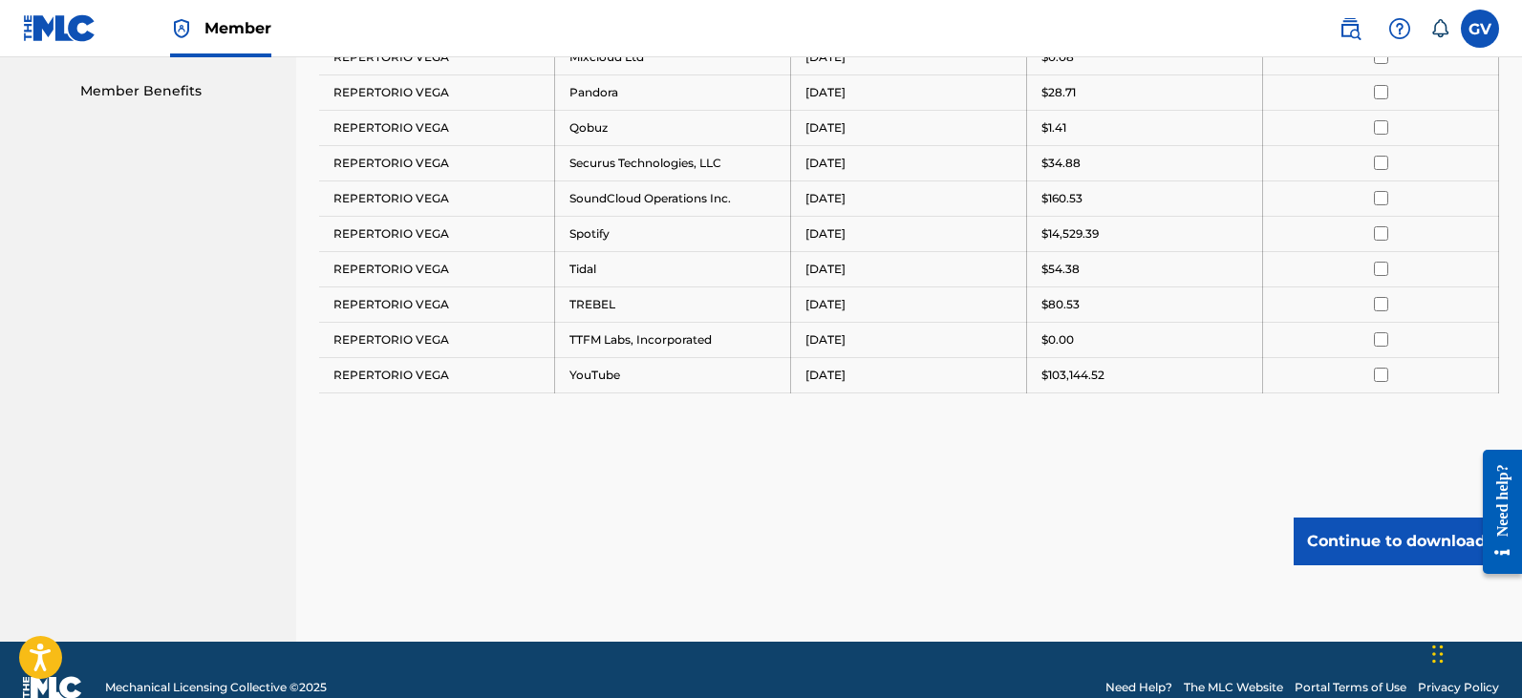
scroll to position [965, 0]
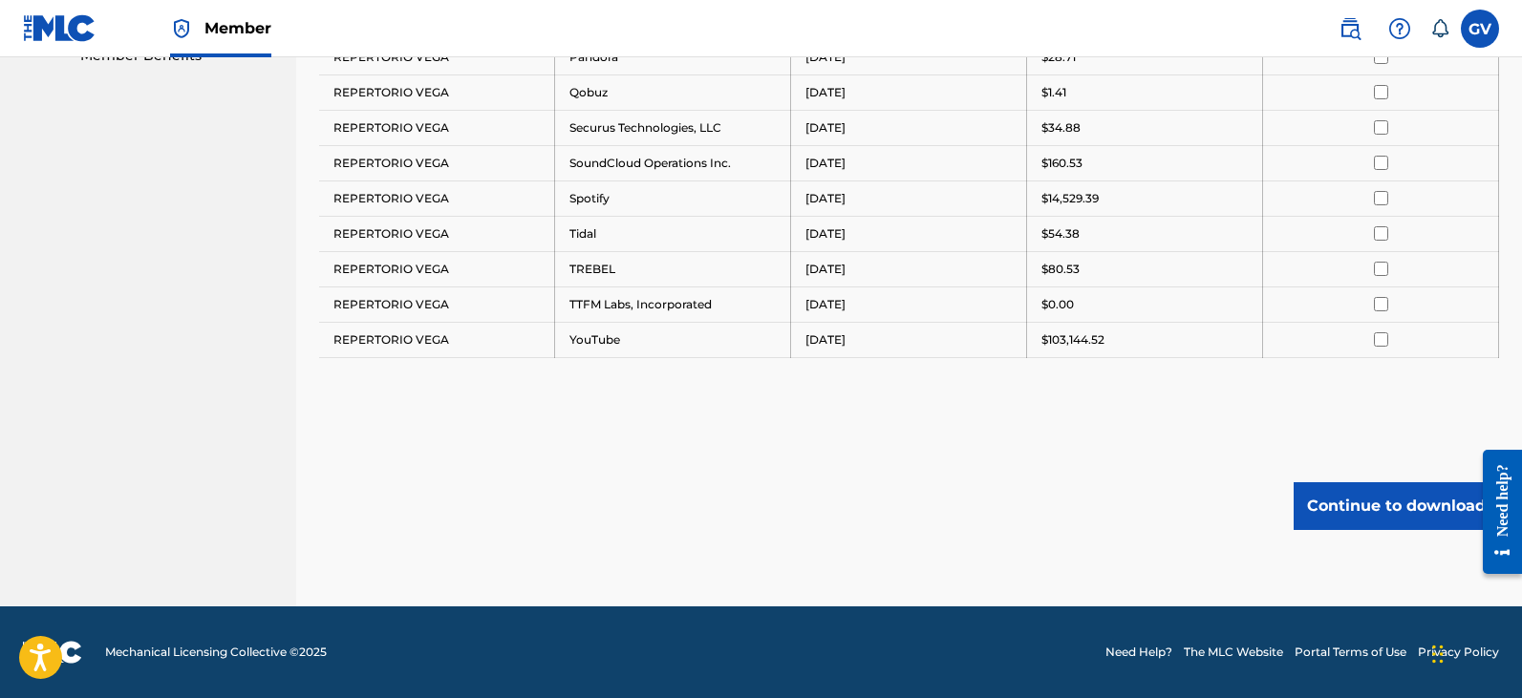
click at [1368, 514] on button "Continue to download" at bounding box center [1395, 506] width 205 height 48
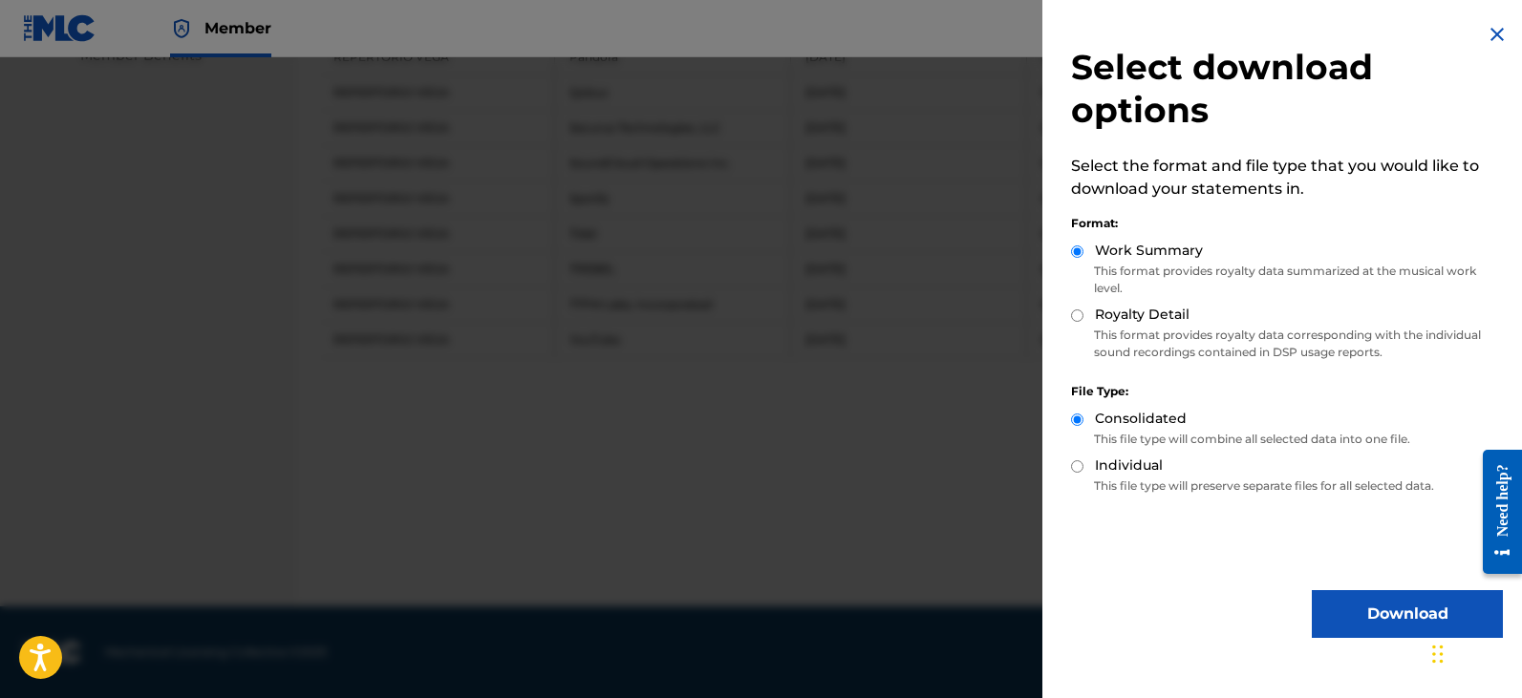
click at [1352, 606] on button "Download" at bounding box center [1407, 614] width 191 height 48
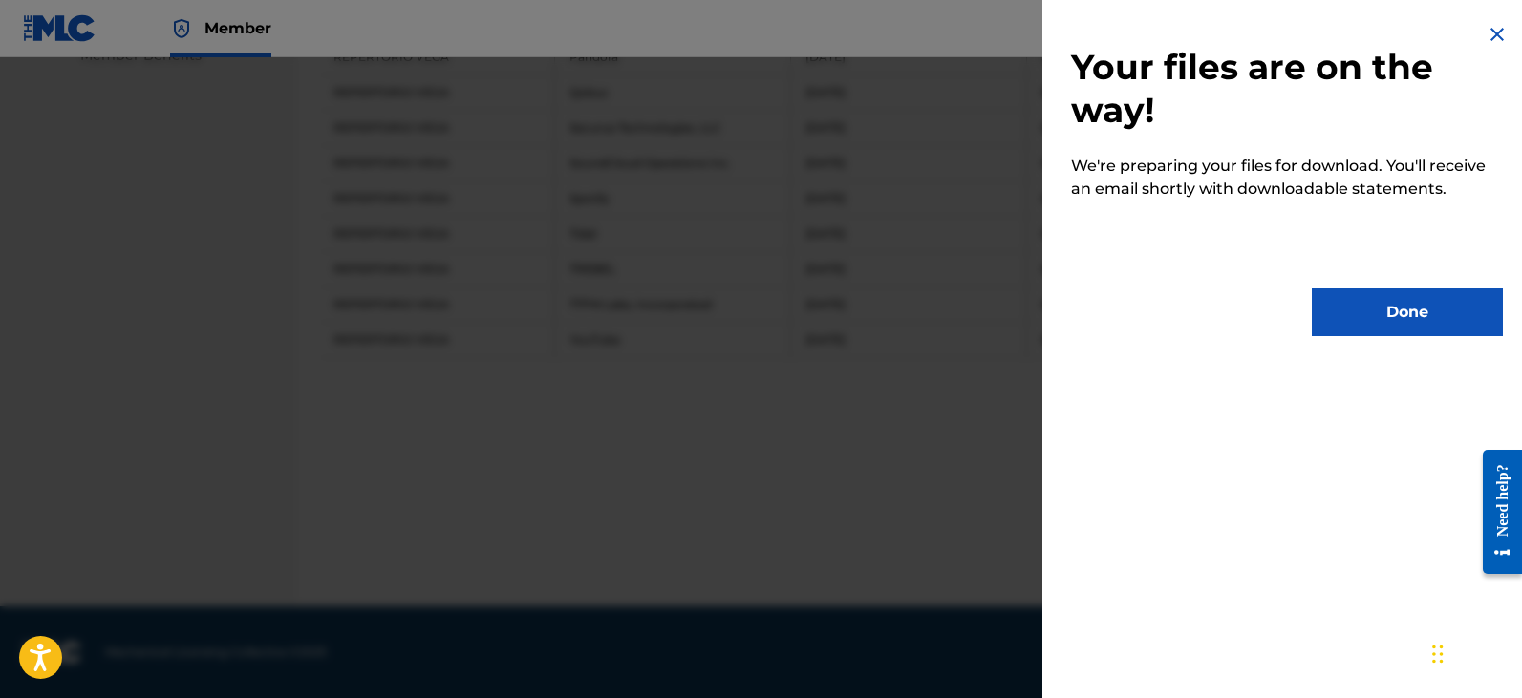
click at [1380, 310] on button "Done" at bounding box center [1407, 313] width 191 height 48
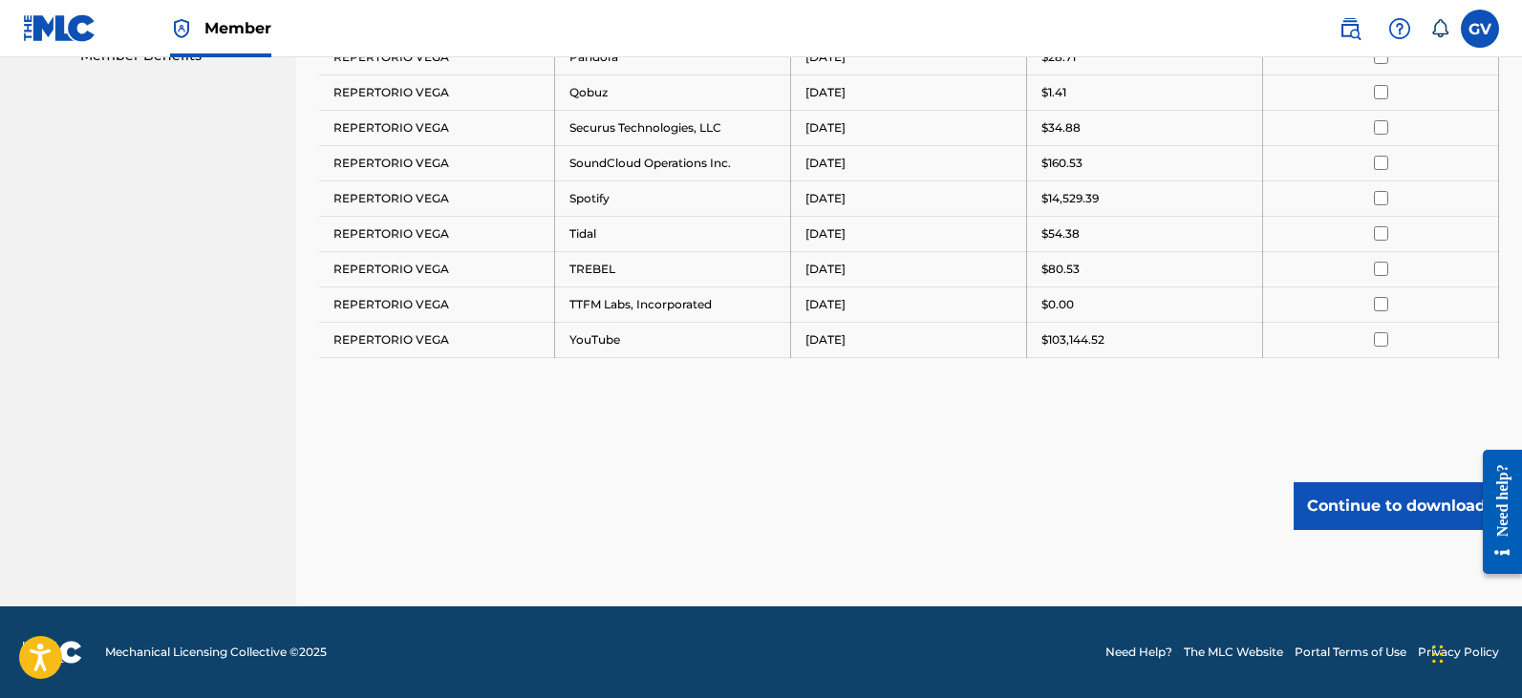
scroll to position [487, 0]
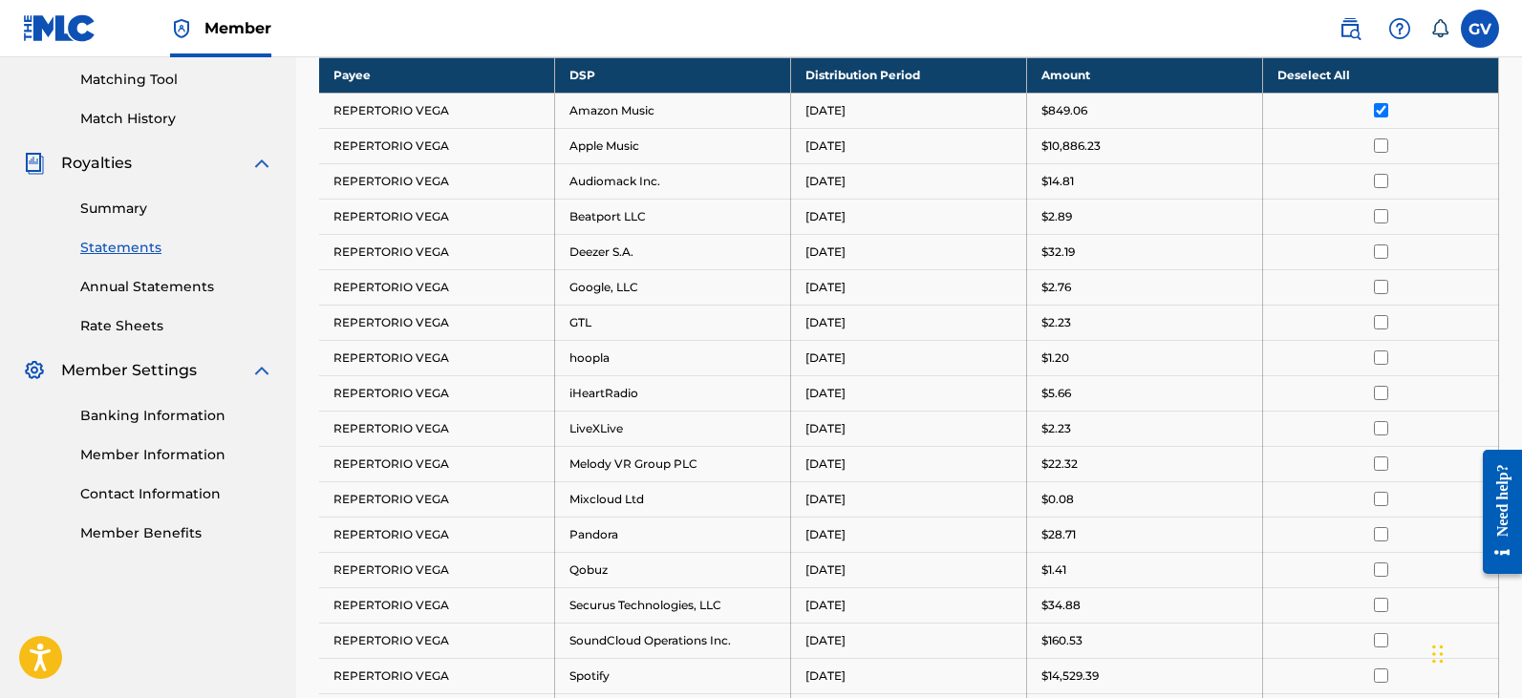
drag, startPoint x: 1382, startPoint y: 118, endPoint x: 1382, endPoint y: 128, distance: 10.5
click at [1382, 118] on td at bounding box center [1381, 110] width 236 height 35
click at [1379, 113] on input "checkbox" at bounding box center [1381, 110] width 14 height 14
click at [1377, 146] on input "checkbox" at bounding box center [1381, 146] width 14 height 14
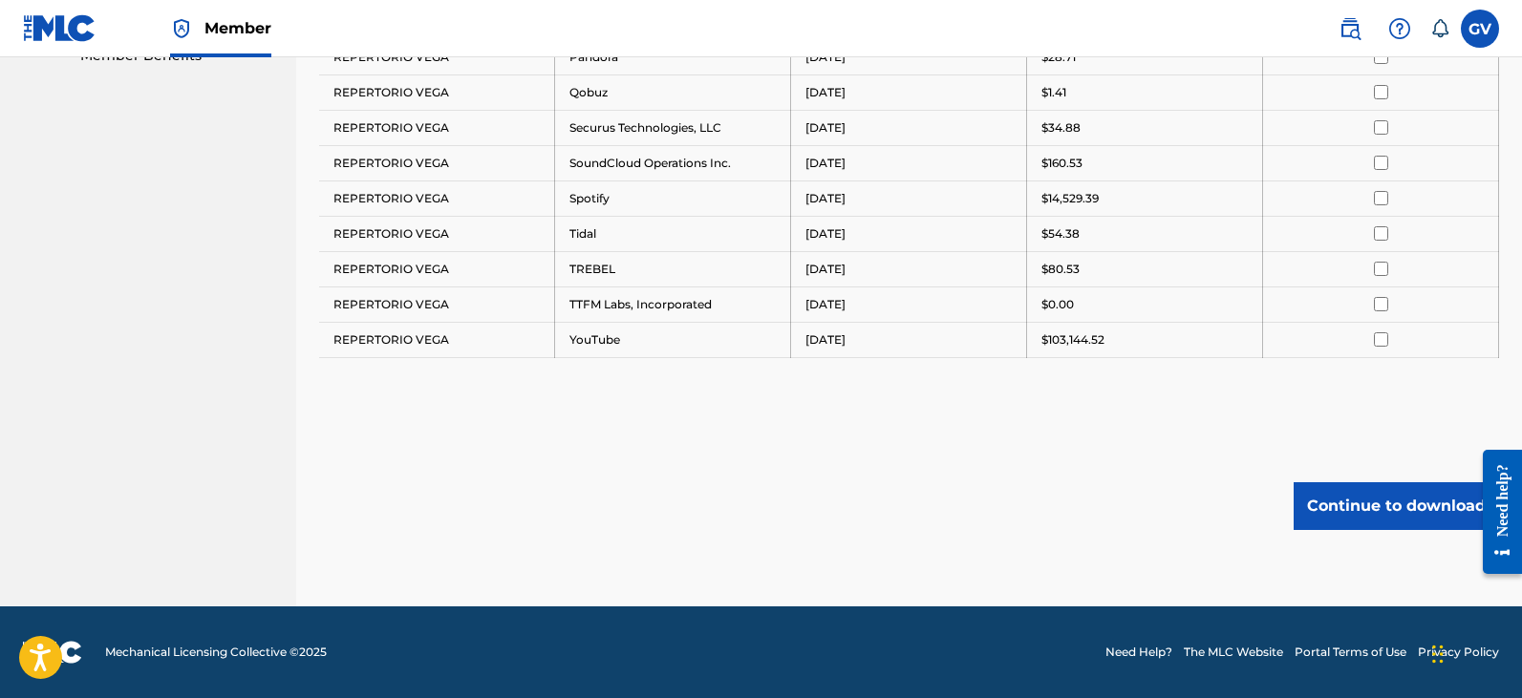
click at [1362, 518] on button "Continue to download" at bounding box center [1395, 506] width 205 height 48
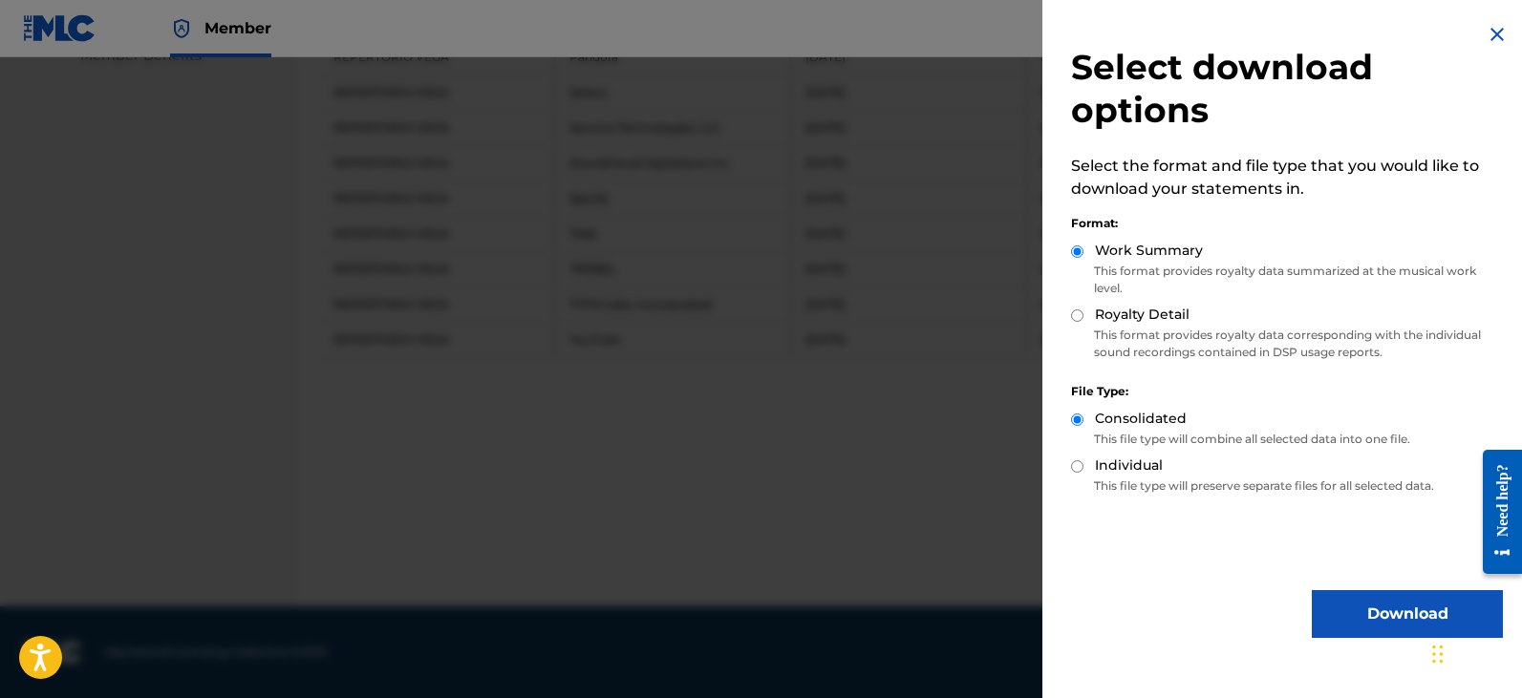
click at [1371, 613] on button "Download" at bounding box center [1407, 614] width 191 height 48
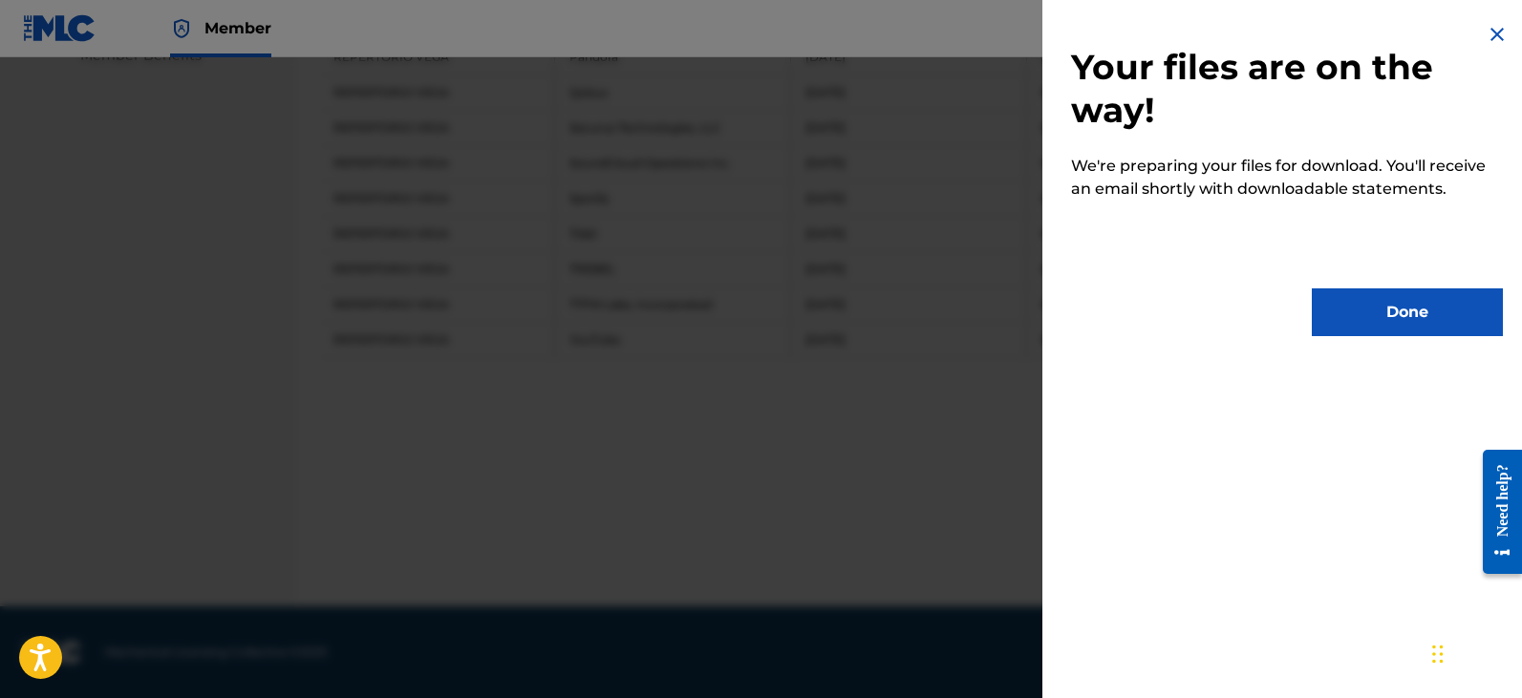
click at [1384, 312] on button "Done" at bounding box center [1407, 313] width 191 height 48
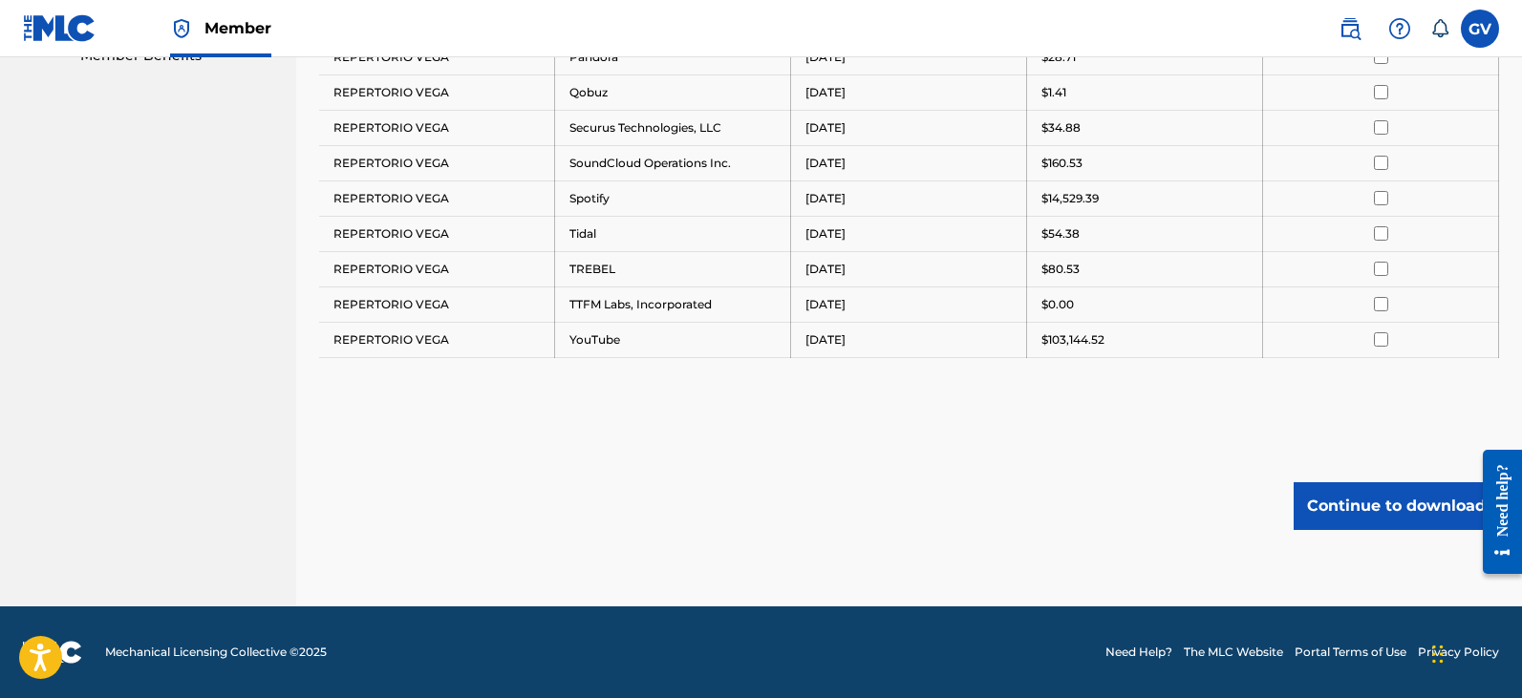
scroll to position [296, 0]
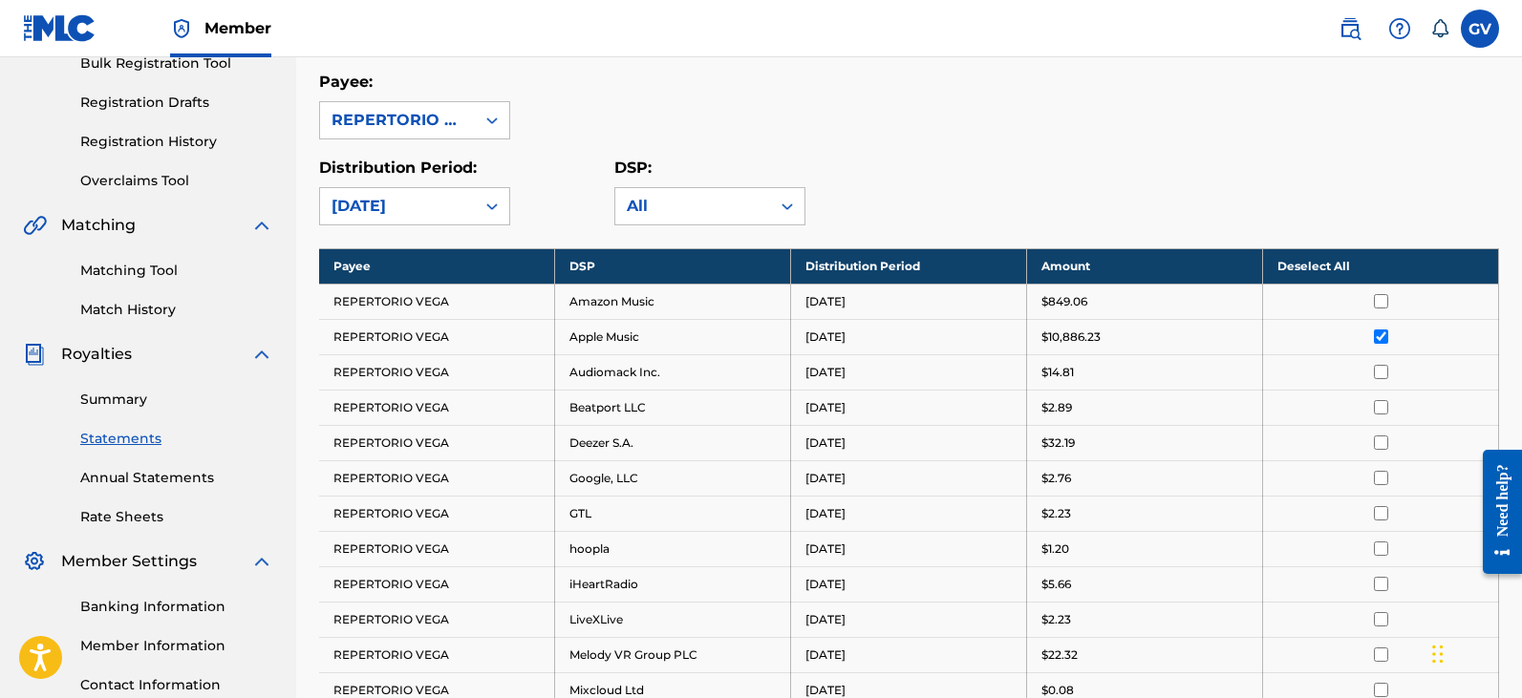
click at [1382, 333] on input "checkbox" at bounding box center [1381, 337] width 14 height 14
click at [1379, 371] on input "checkbox" at bounding box center [1381, 372] width 14 height 14
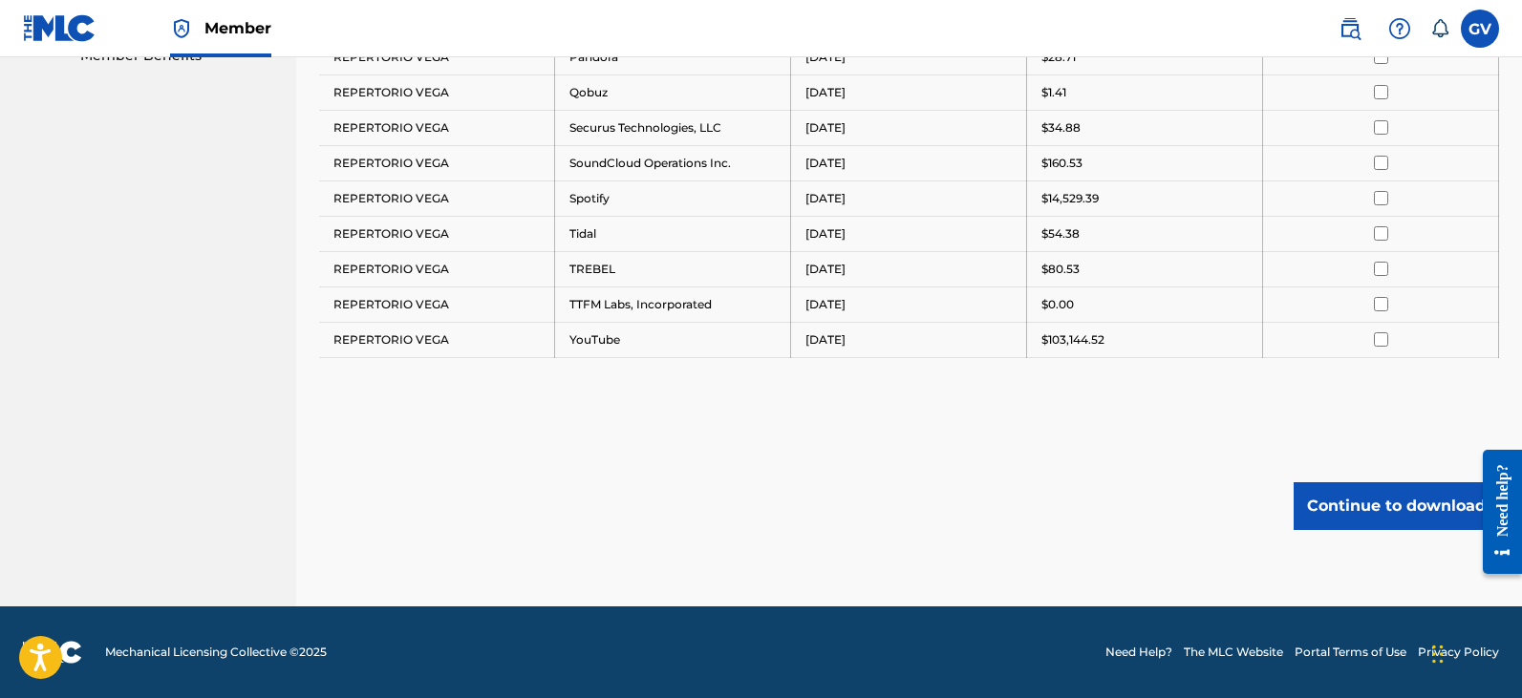
click at [1390, 514] on button "Continue to download" at bounding box center [1395, 506] width 205 height 48
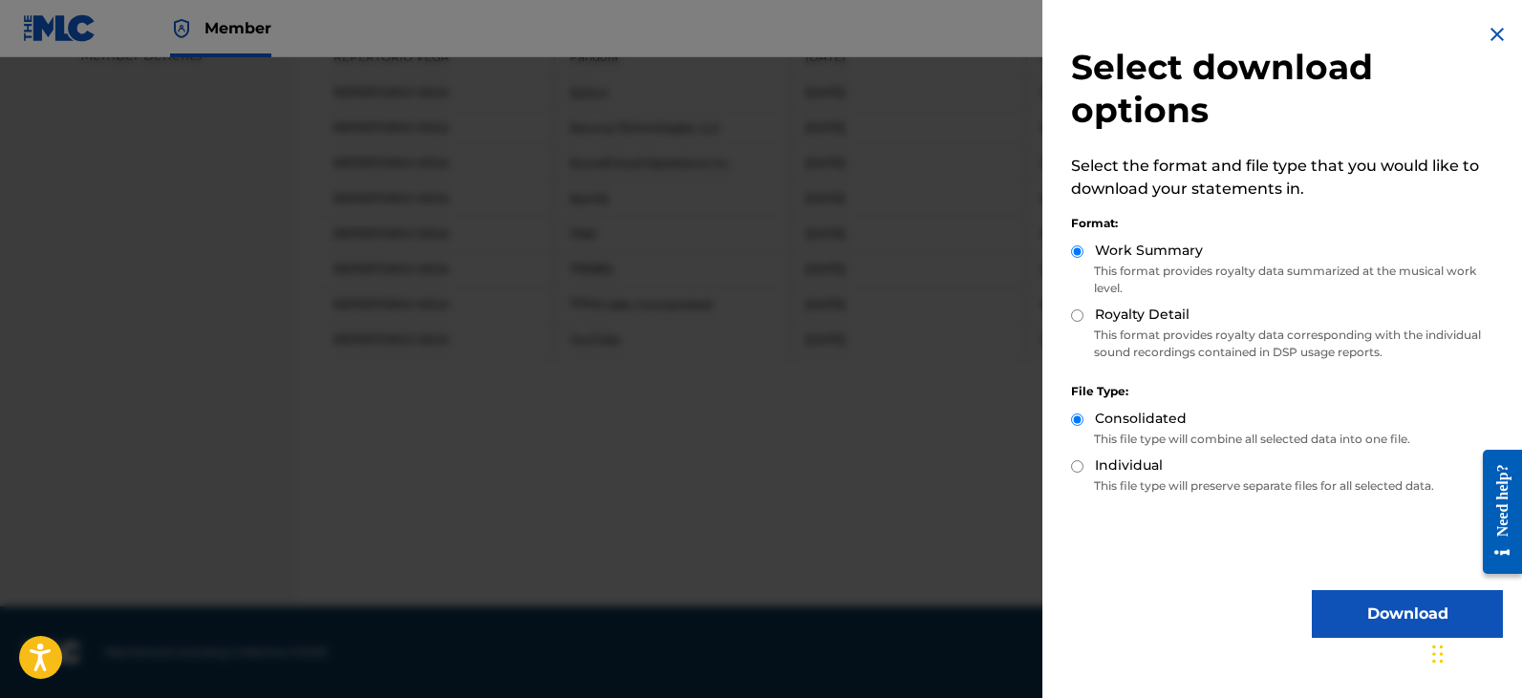
click at [1382, 617] on button "Download" at bounding box center [1407, 614] width 191 height 48
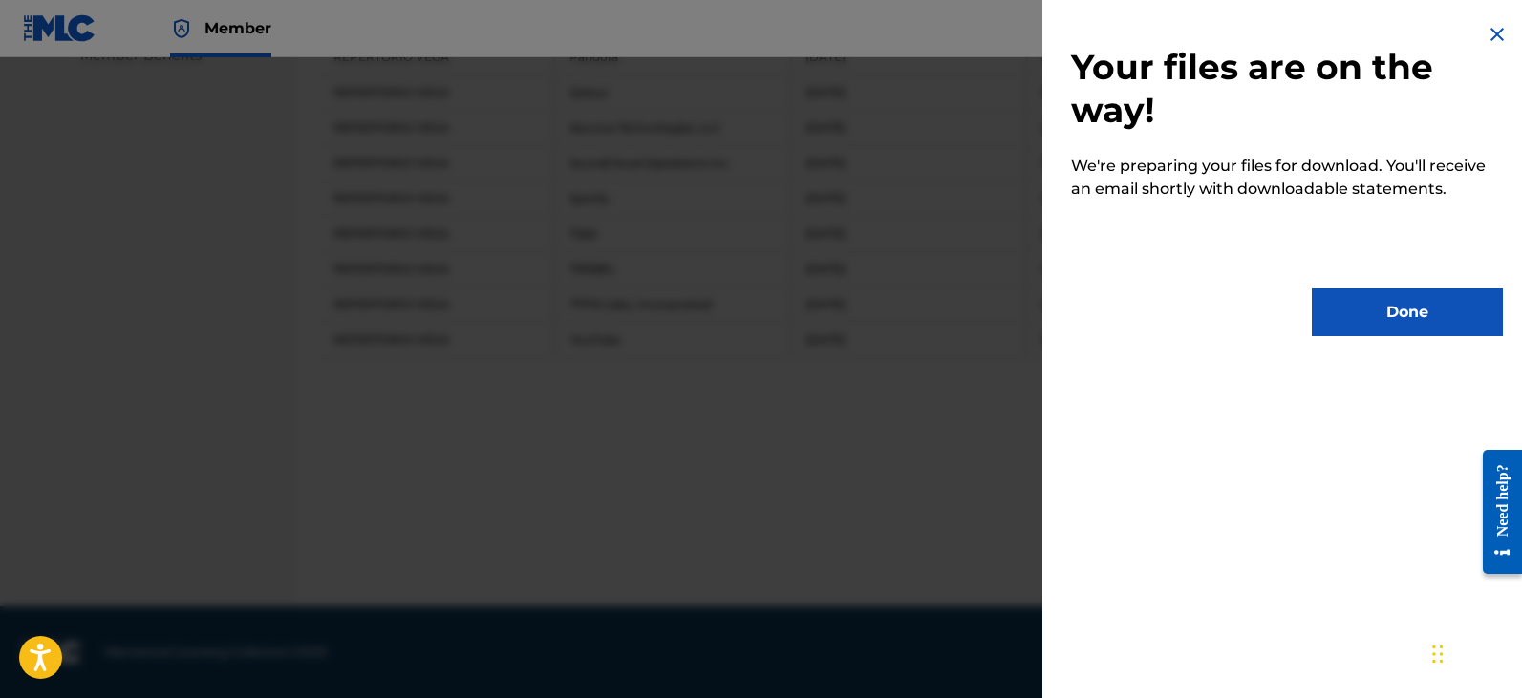
click at [1391, 320] on button "Done" at bounding box center [1407, 313] width 191 height 48
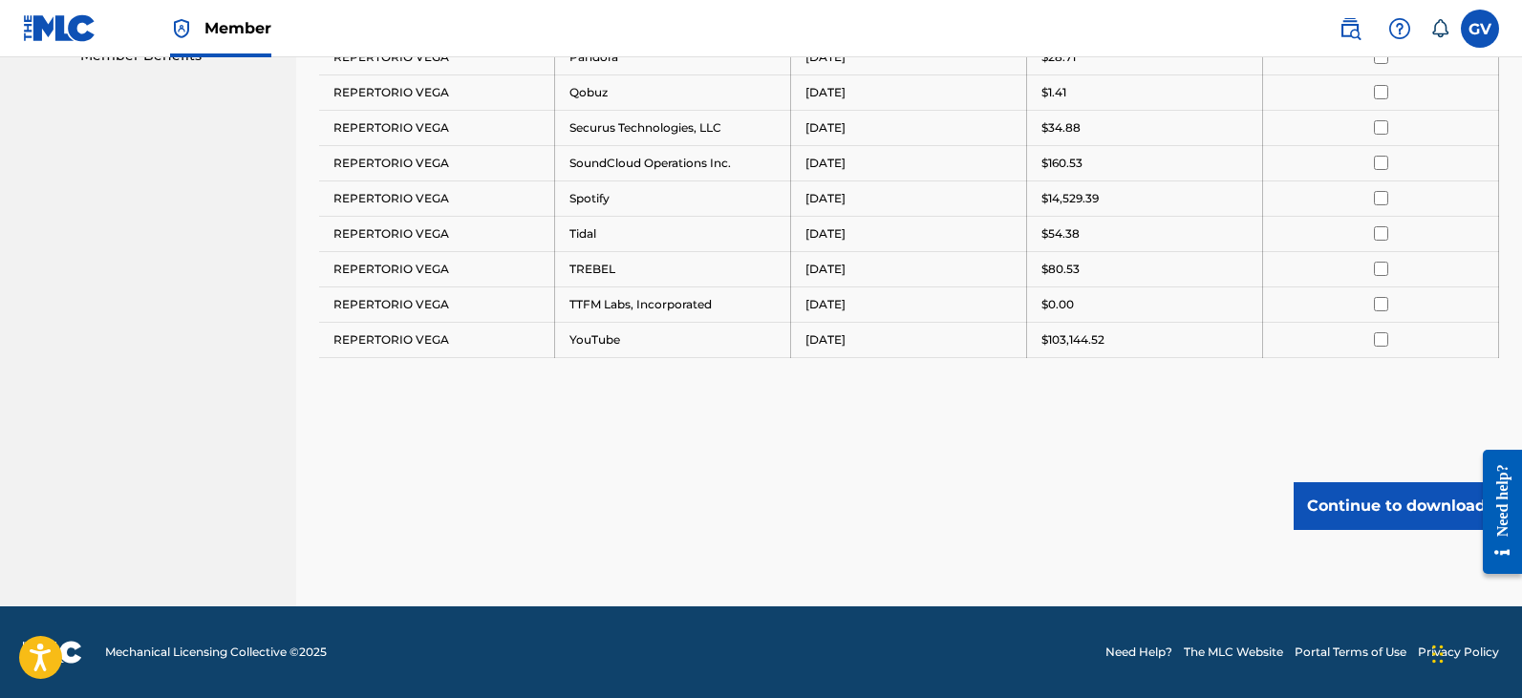
scroll to position [583, 0]
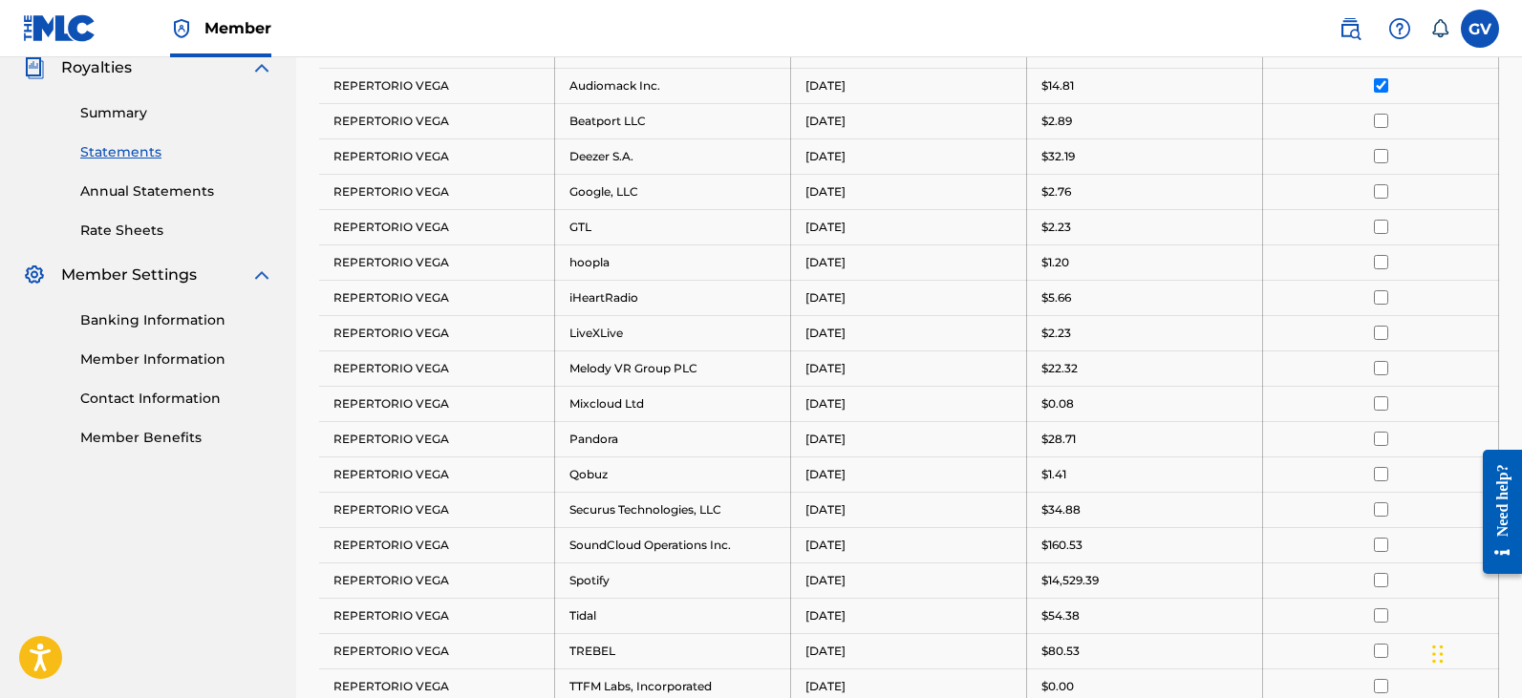
click at [1377, 87] on input "checkbox" at bounding box center [1381, 85] width 14 height 14
click at [1379, 119] on input "checkbox" at bounding box center [1381, 121] width 14 height 14
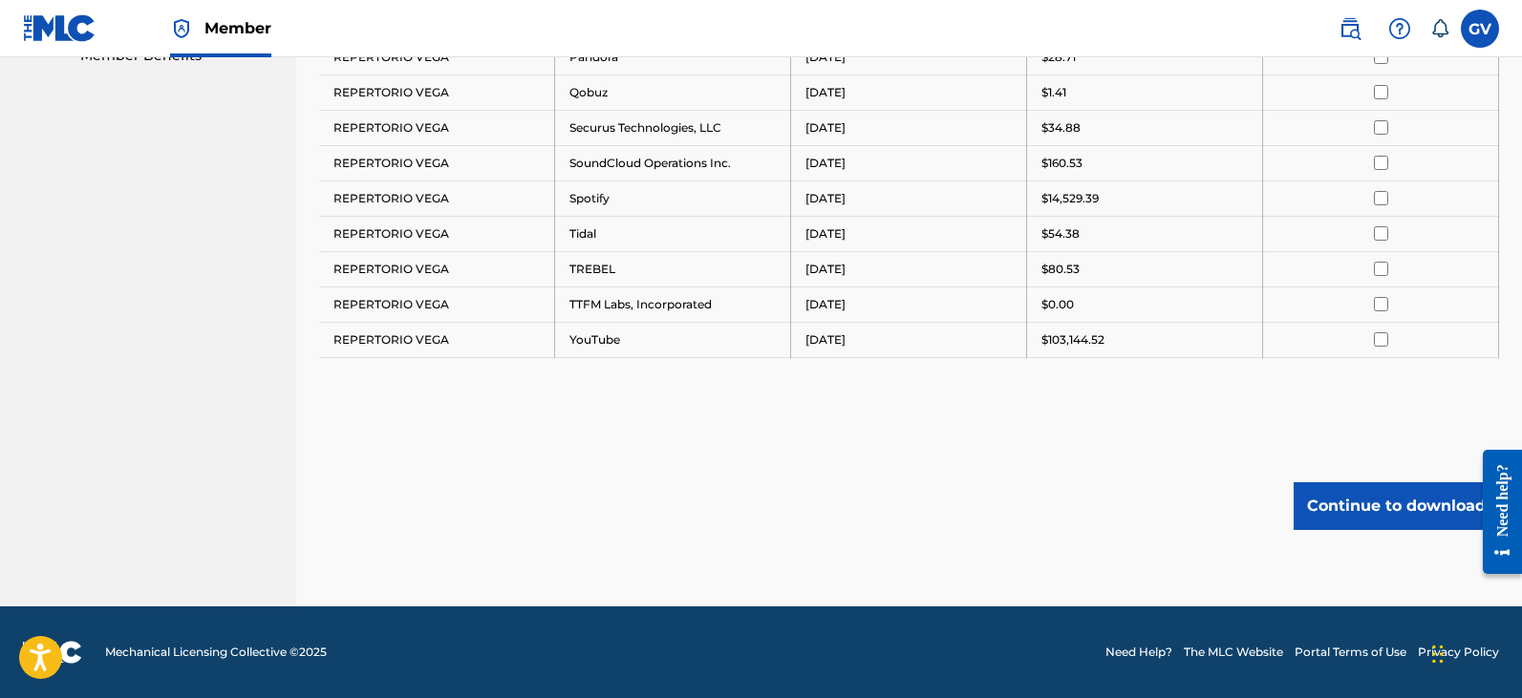
click at [1374, 513] on button "Continue to download" at bounding box center [1395, 506] width 205 height 48
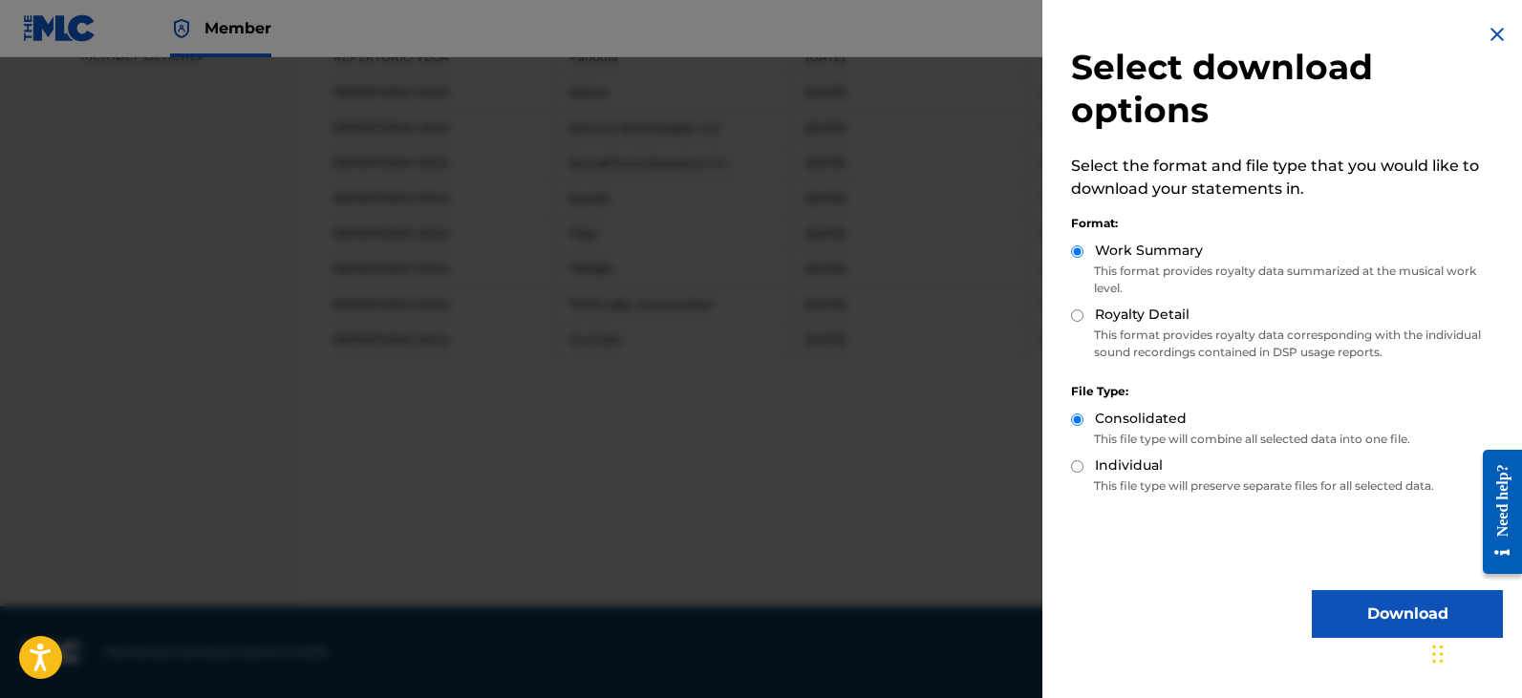
click at [1392, 618] on button "Download" at bounding box center [1407, 614] width 191 height 48
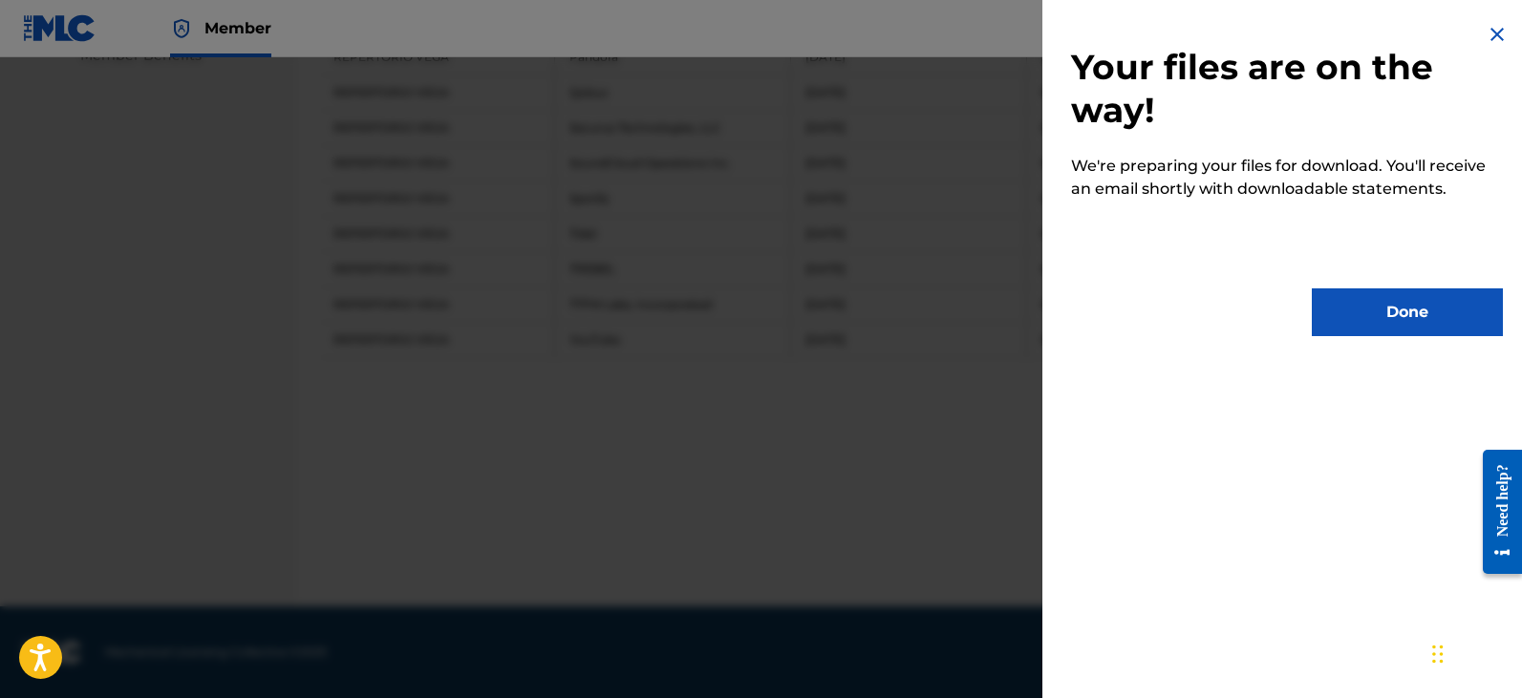
click at [1391, 312] on button "Done" at bounding box center [1407, 313] width 191 height 48
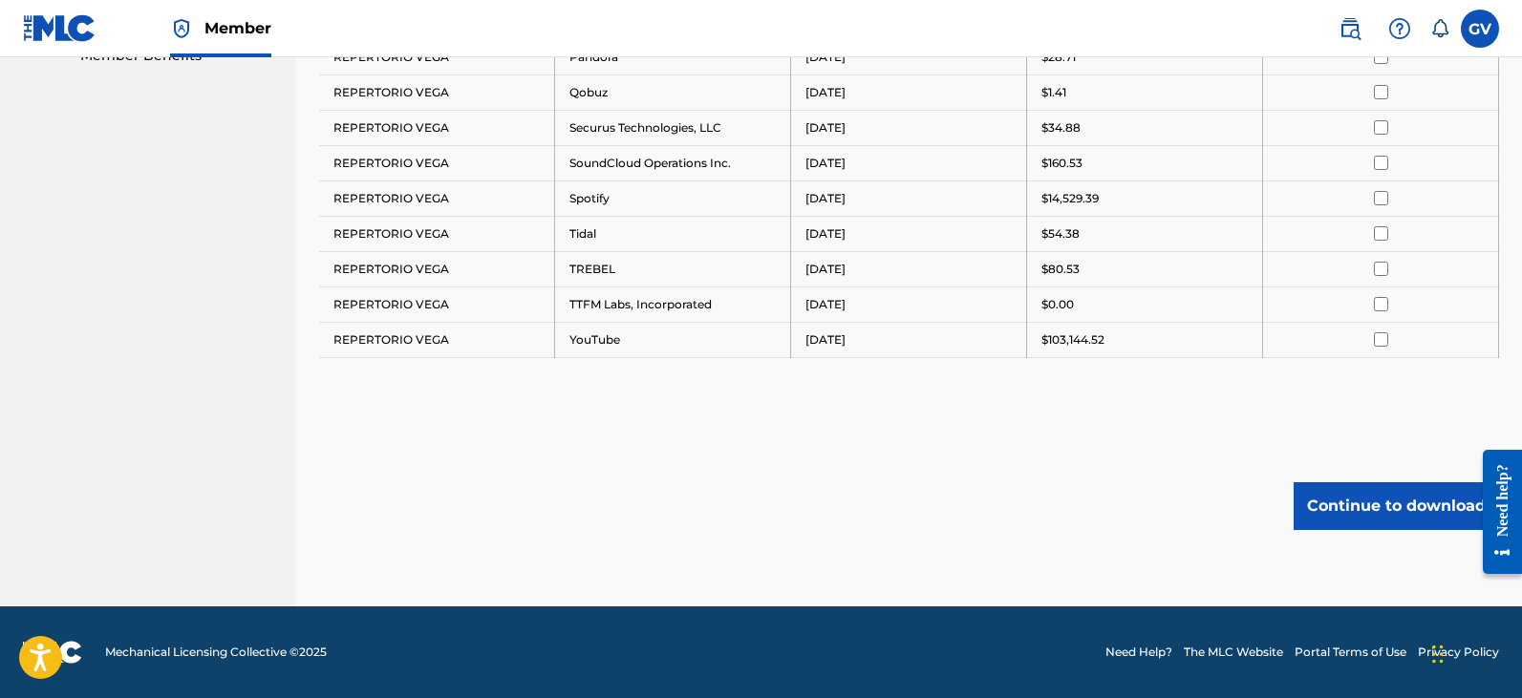
scroll to position [487, 0]
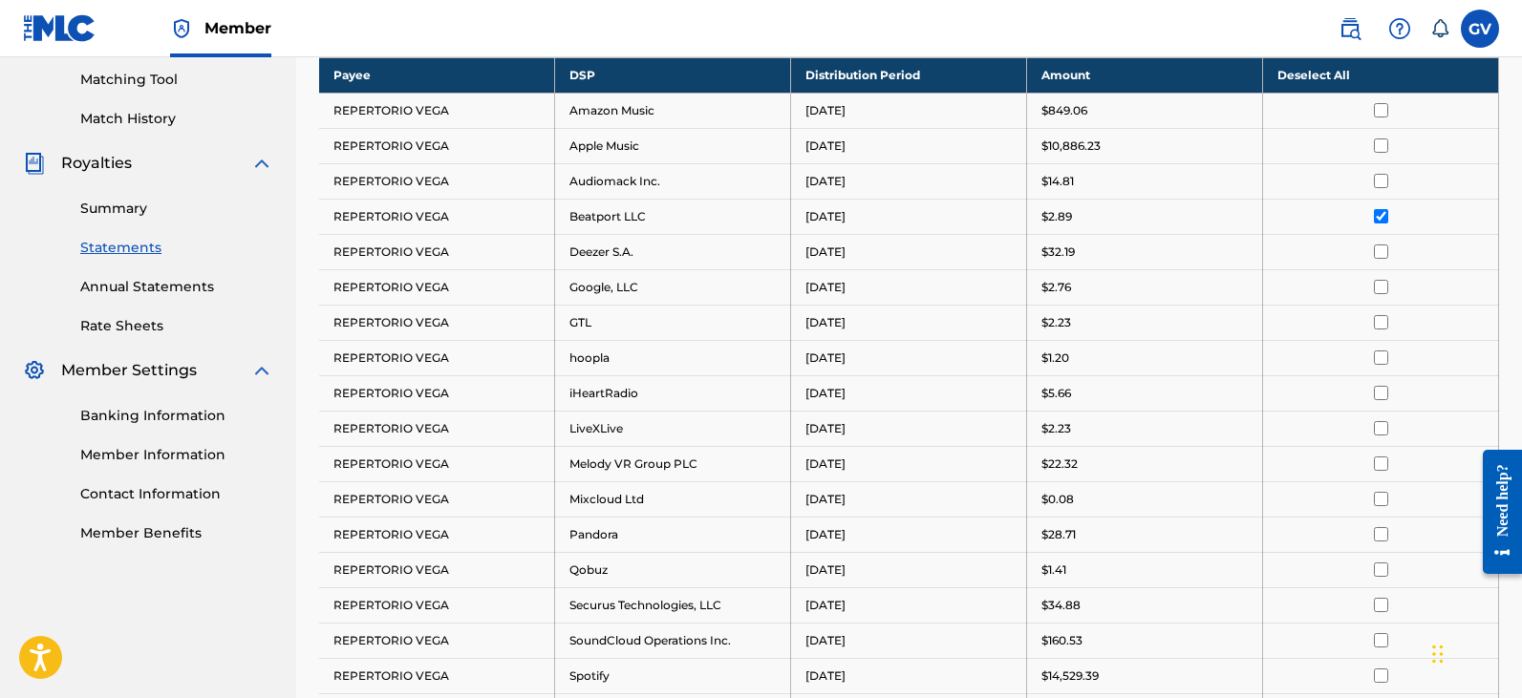
click at [1382, 219] on input "checkbox" at bounding box center [1381, 216] width 14 height 14
click at [1382, 253] on input "checkbox" at bounding box center [1381, 252] width 14 height 14
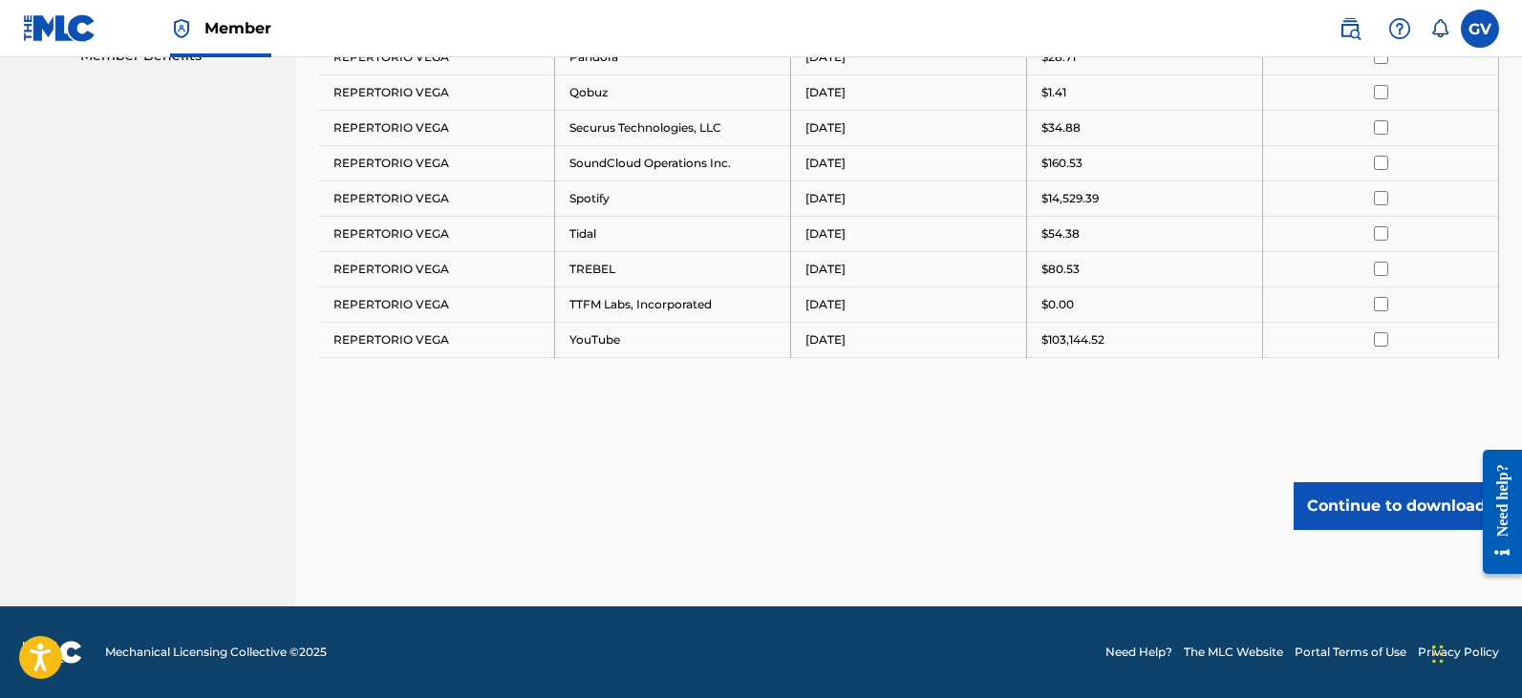
click at [1373, 508] on button "Continue to download" at bounding box center [1395, 506] width 205 height 48
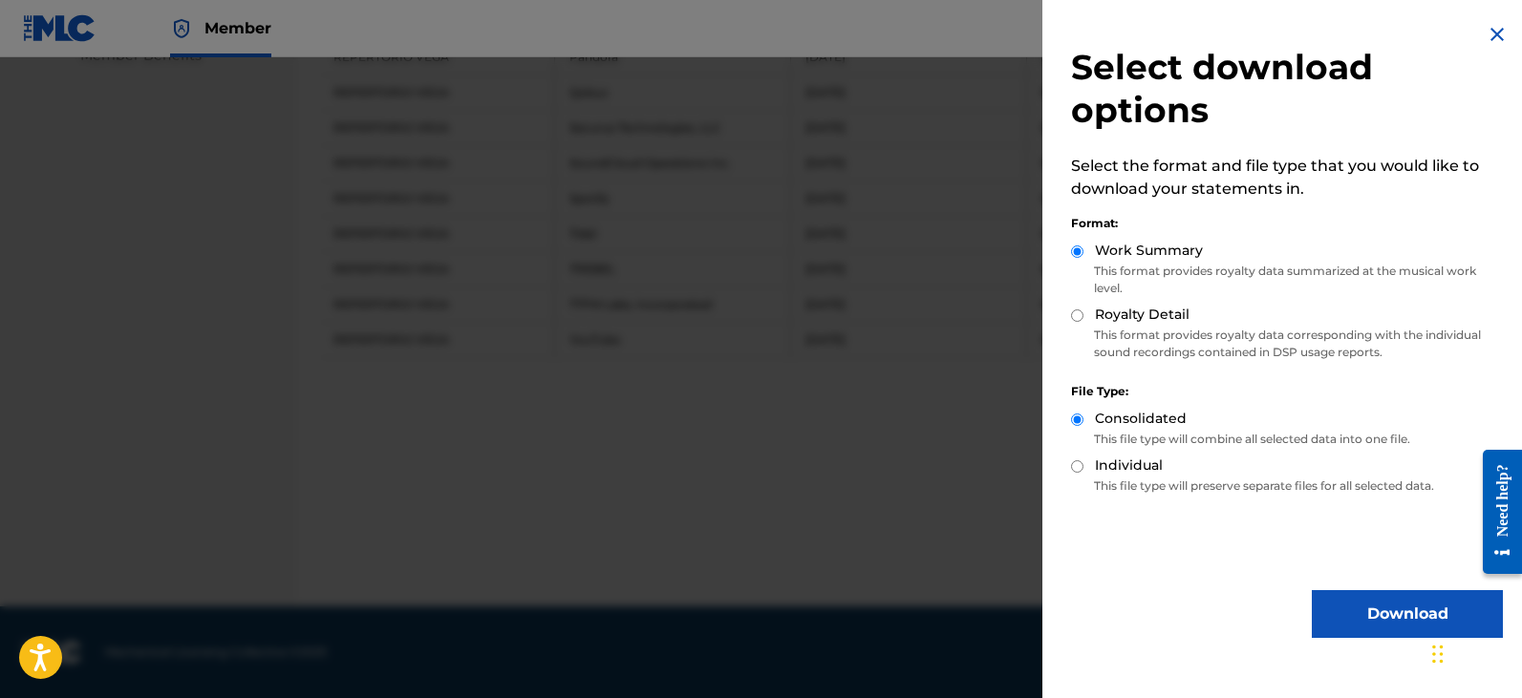
drag, startPoint x: 1365, startPoint y: 615, endPoint x: 1364, endPoint y: 597, distance: 18.2
click at [1364, 612] on button "Download" at bounding box center [1407, 614] width 191 height 48
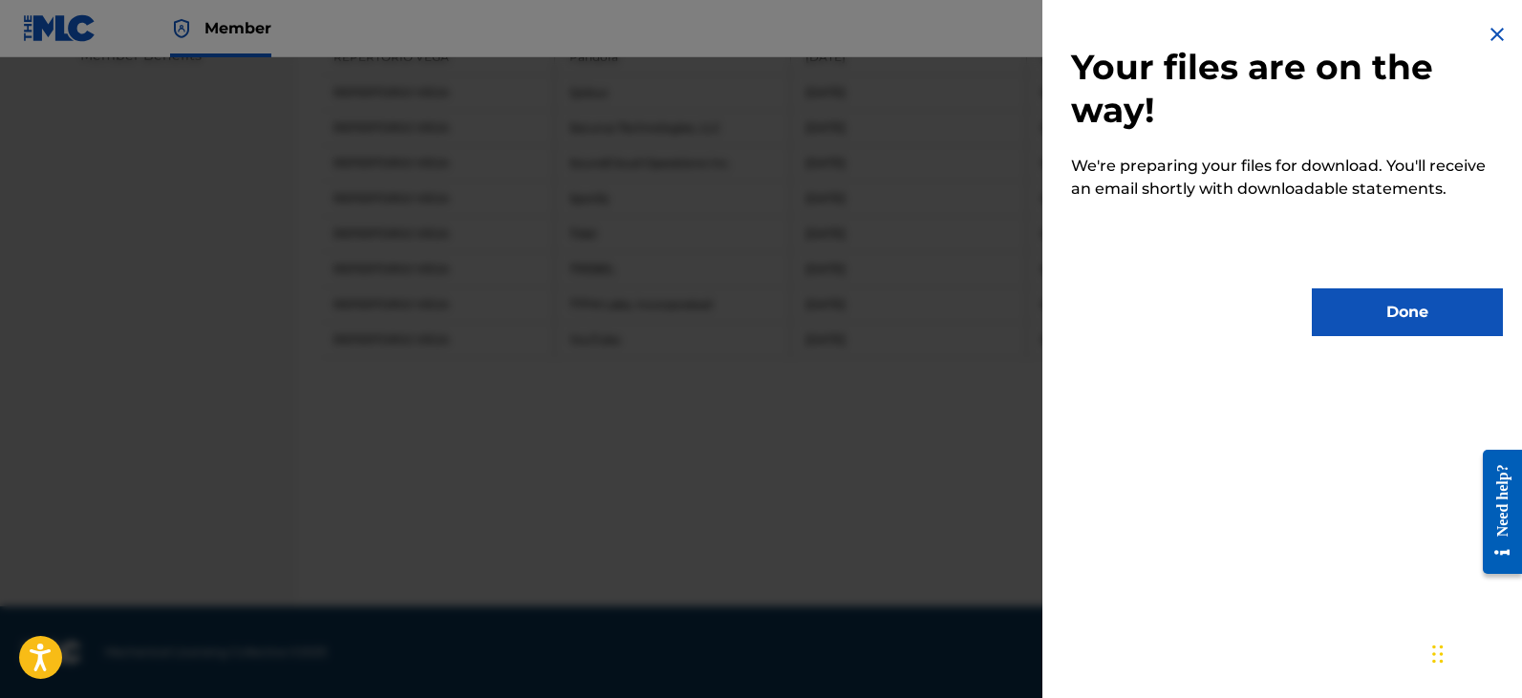
click at [1381, 312] on button "Done" at bounding box center [1407, 313] width 191 height 48
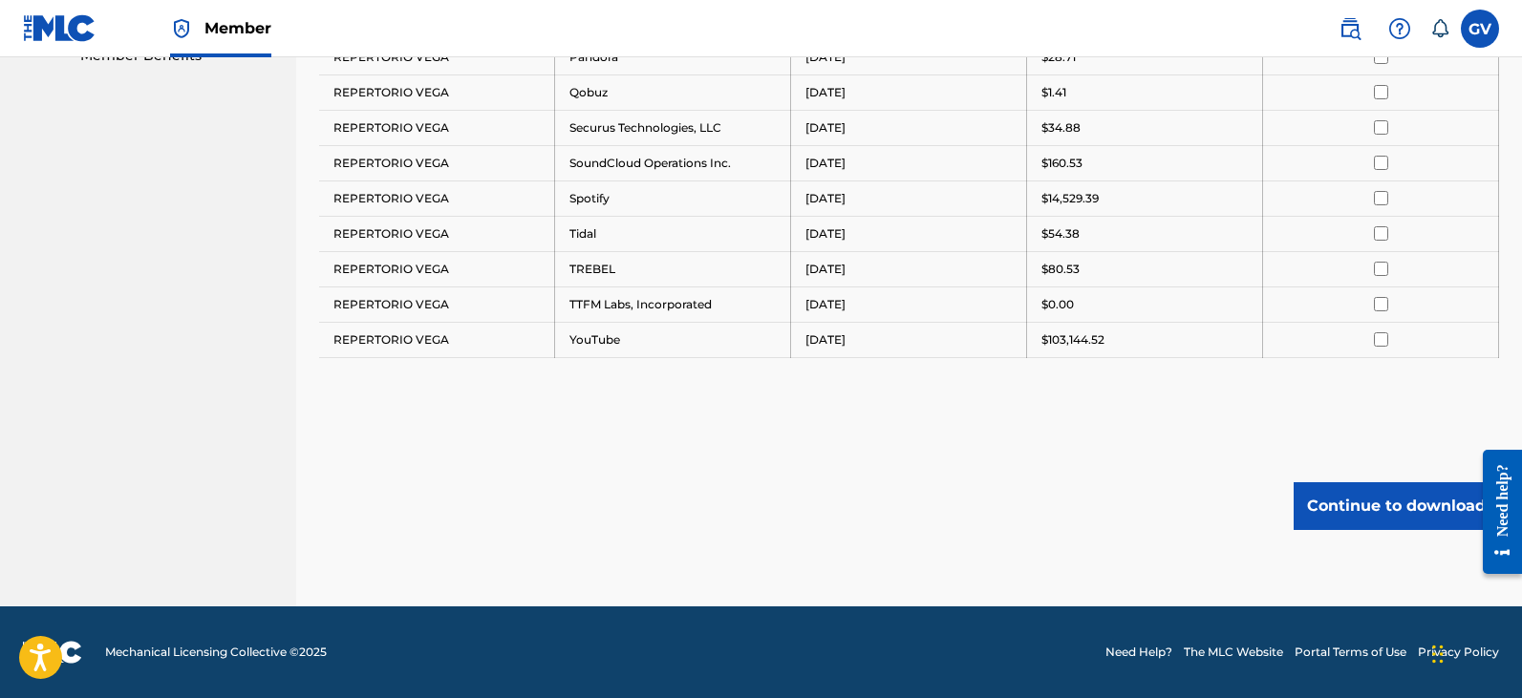
scroll to position [487, 0]
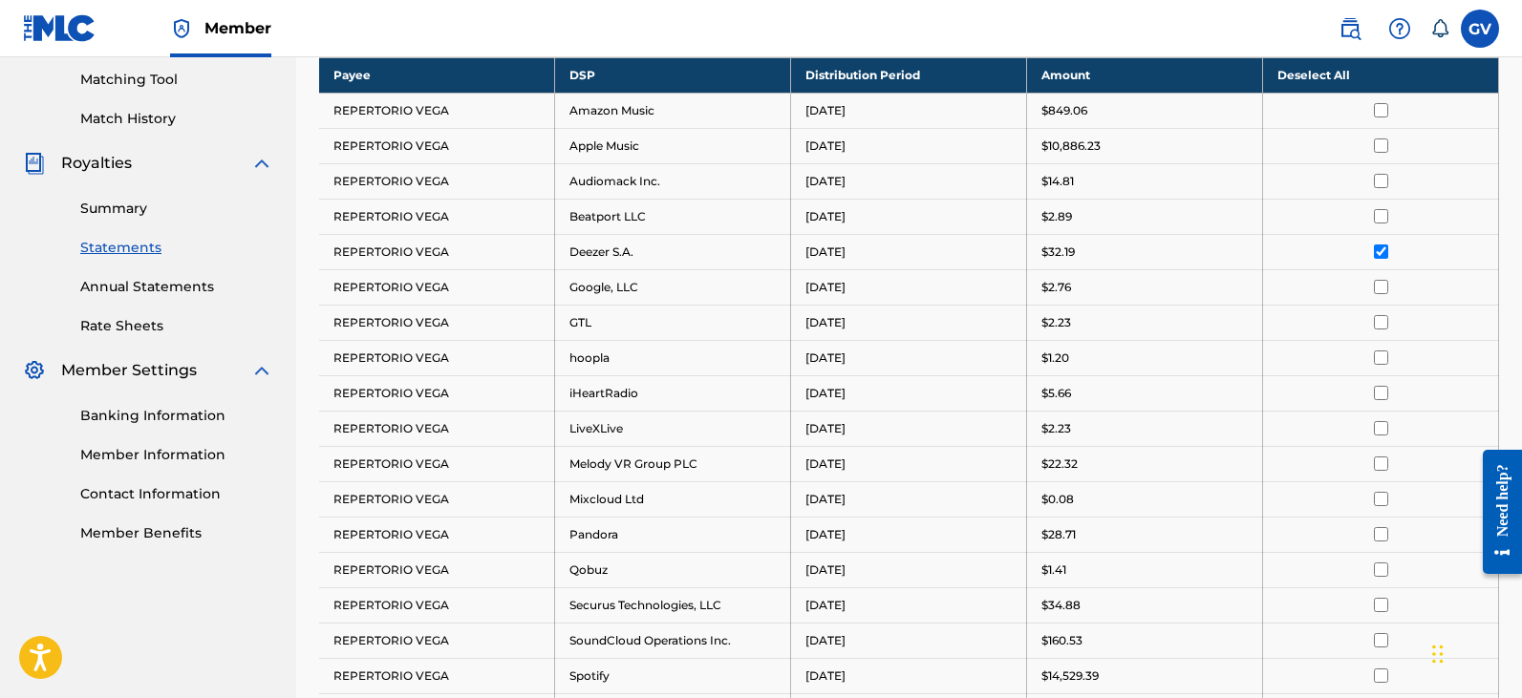
click at [1379, 260] on td at bounding box center [1381, 251] width 236 height 35
click at [1380, 247] on input "checkbox" at bounding box center [1381, 252] width 14 height 14
click at [1379, 283] on input "checkbox" at bounding box center [1381, 287] width 14 height 14
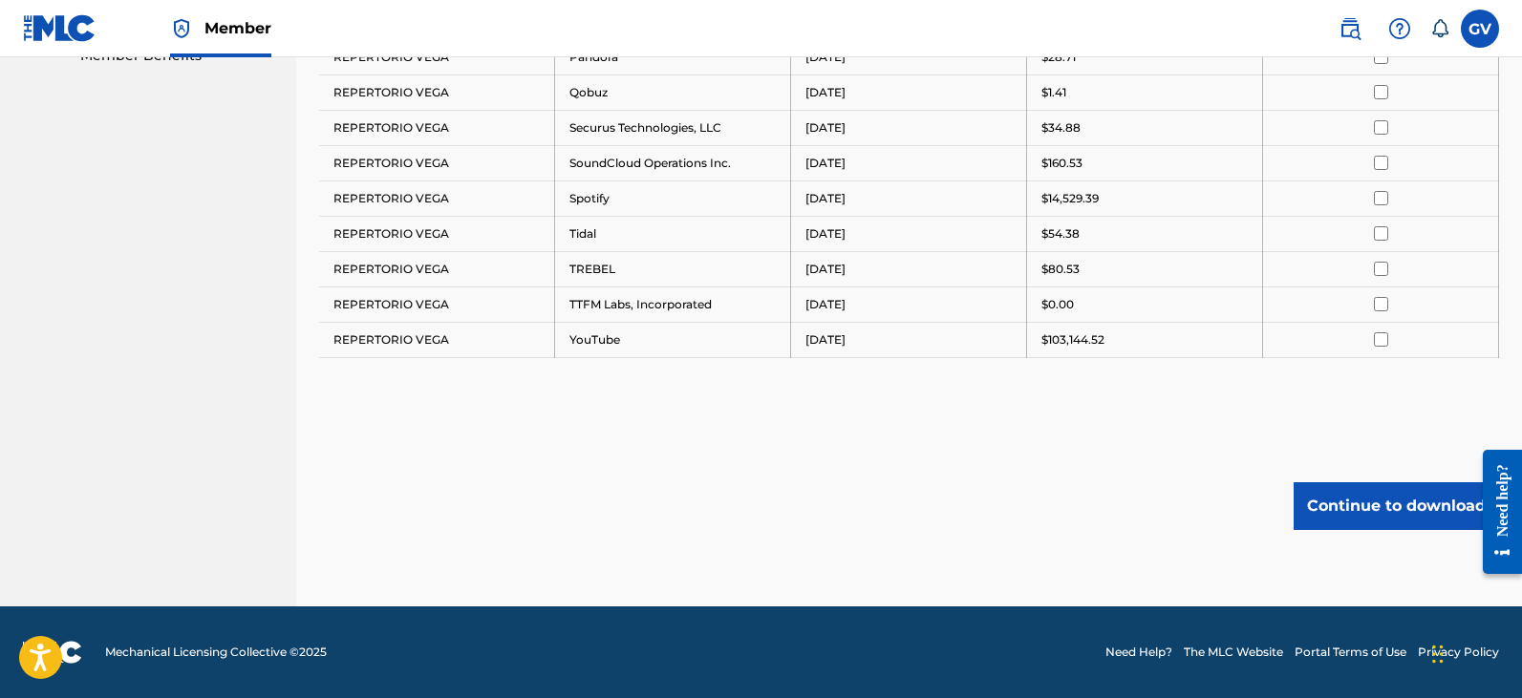
click at [1356, 503] on button "Continue to download" at bounding box center [1395, 506] width 205 height 48
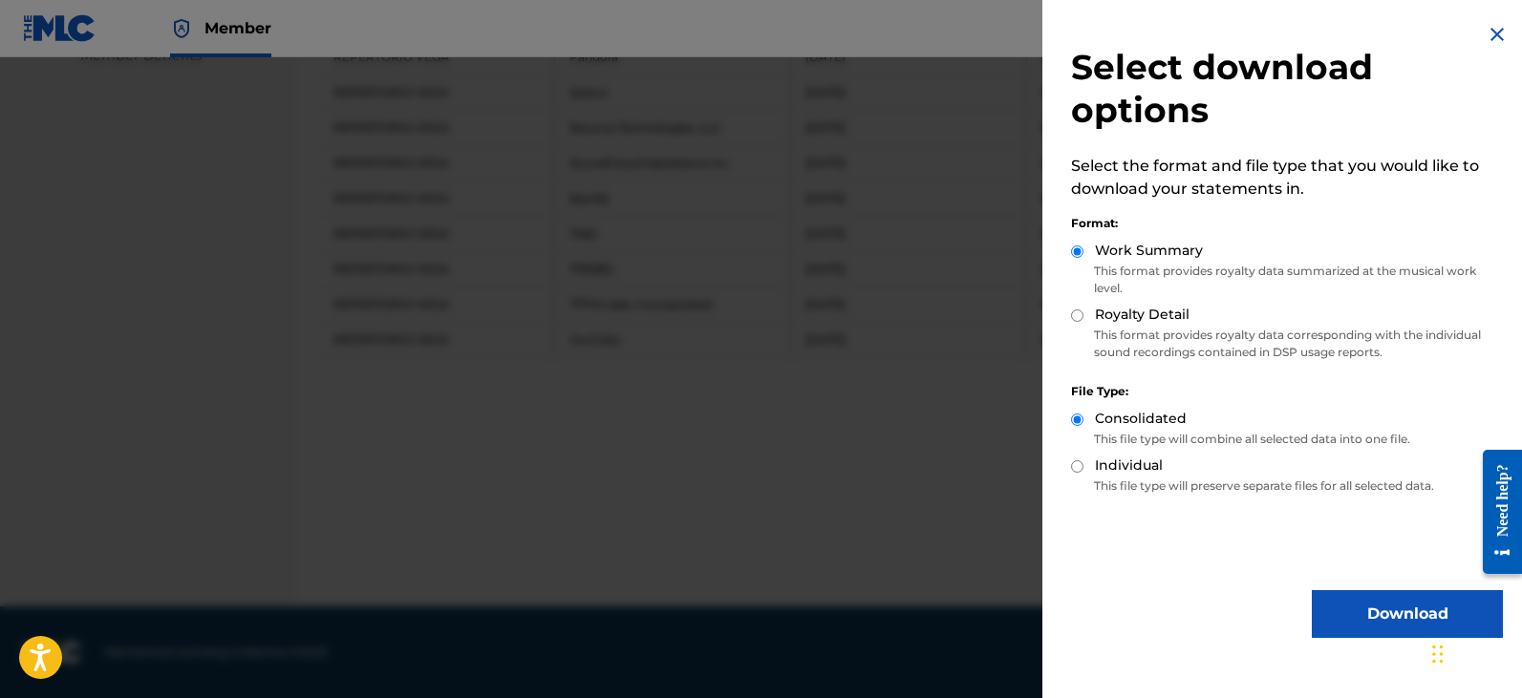
click at [1368, 624] on button "Download" at bounding box center [1407, 614] width 191 height 48
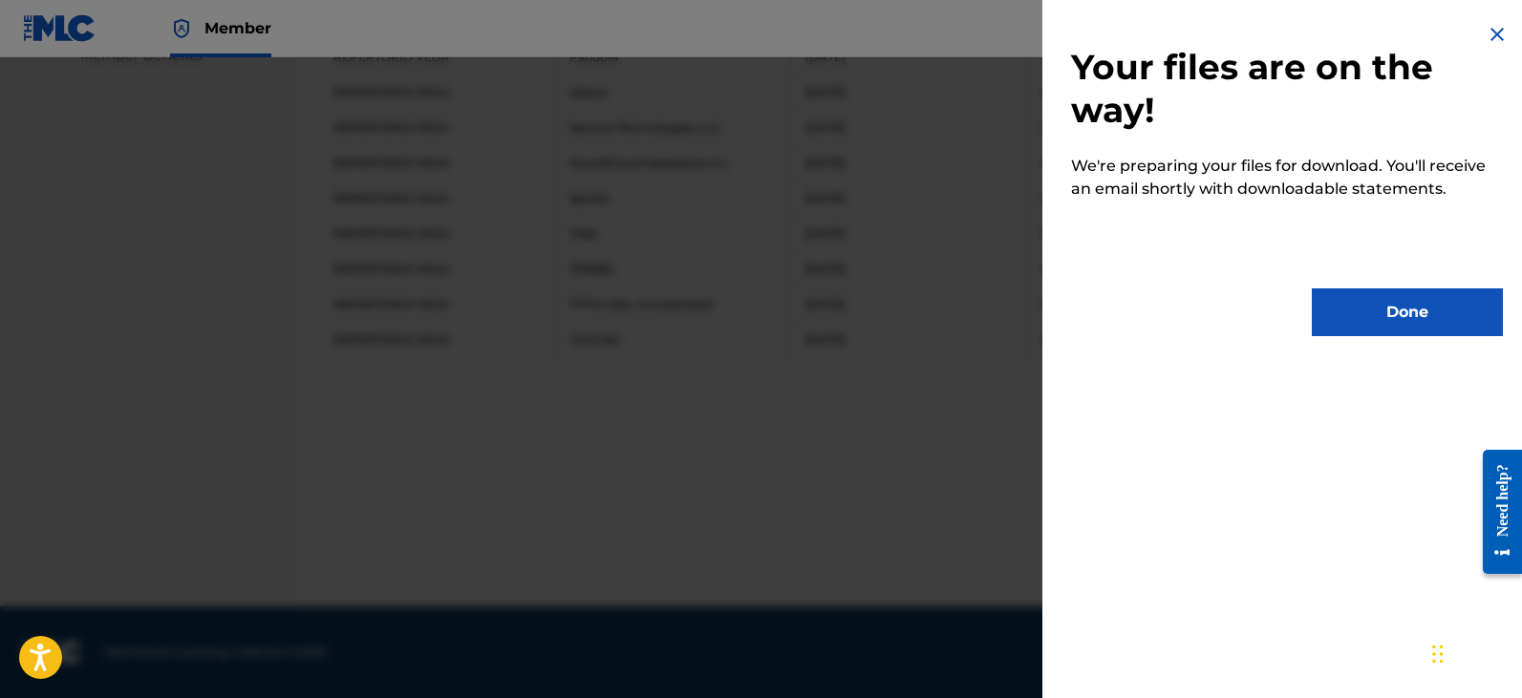
click at [1376, 315] on button "Done" at bounding box center [1407, 313] width 191 height 48
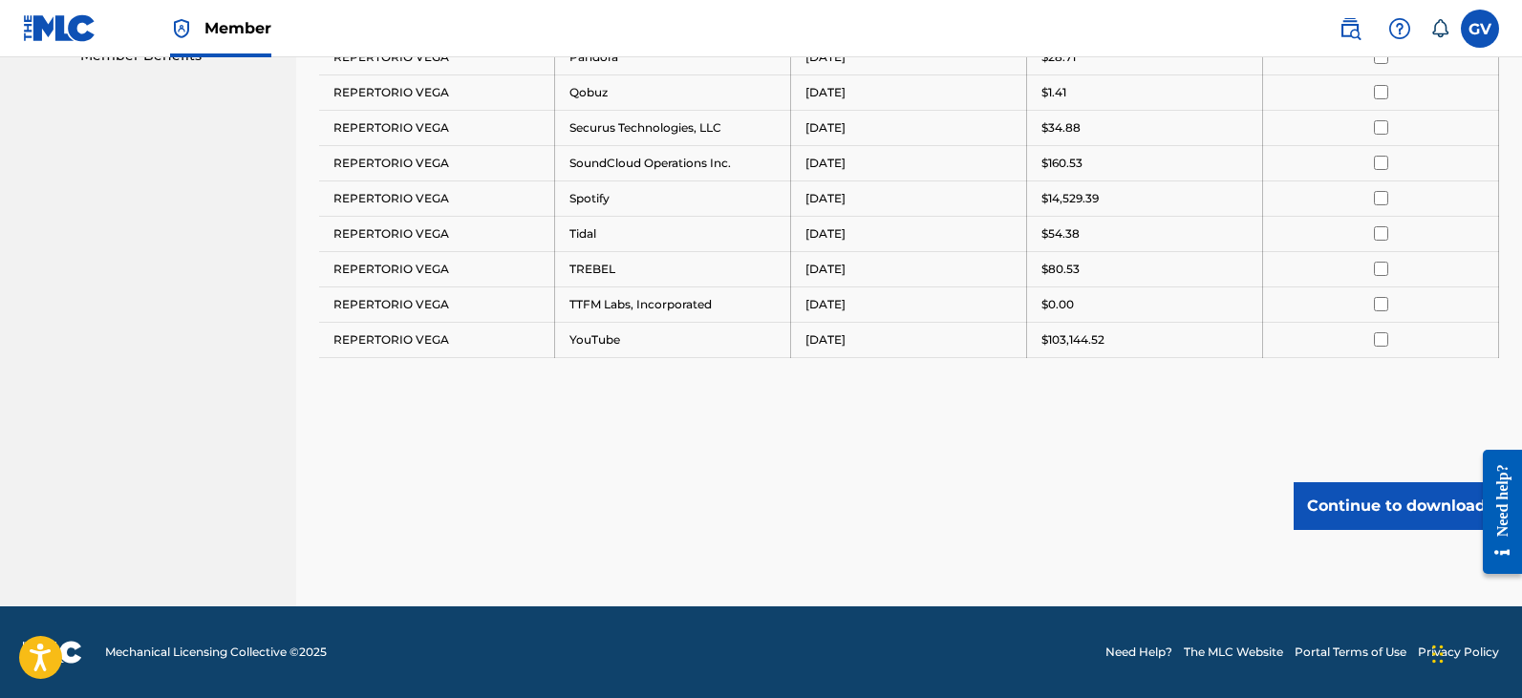
scroll to position [678, 0]
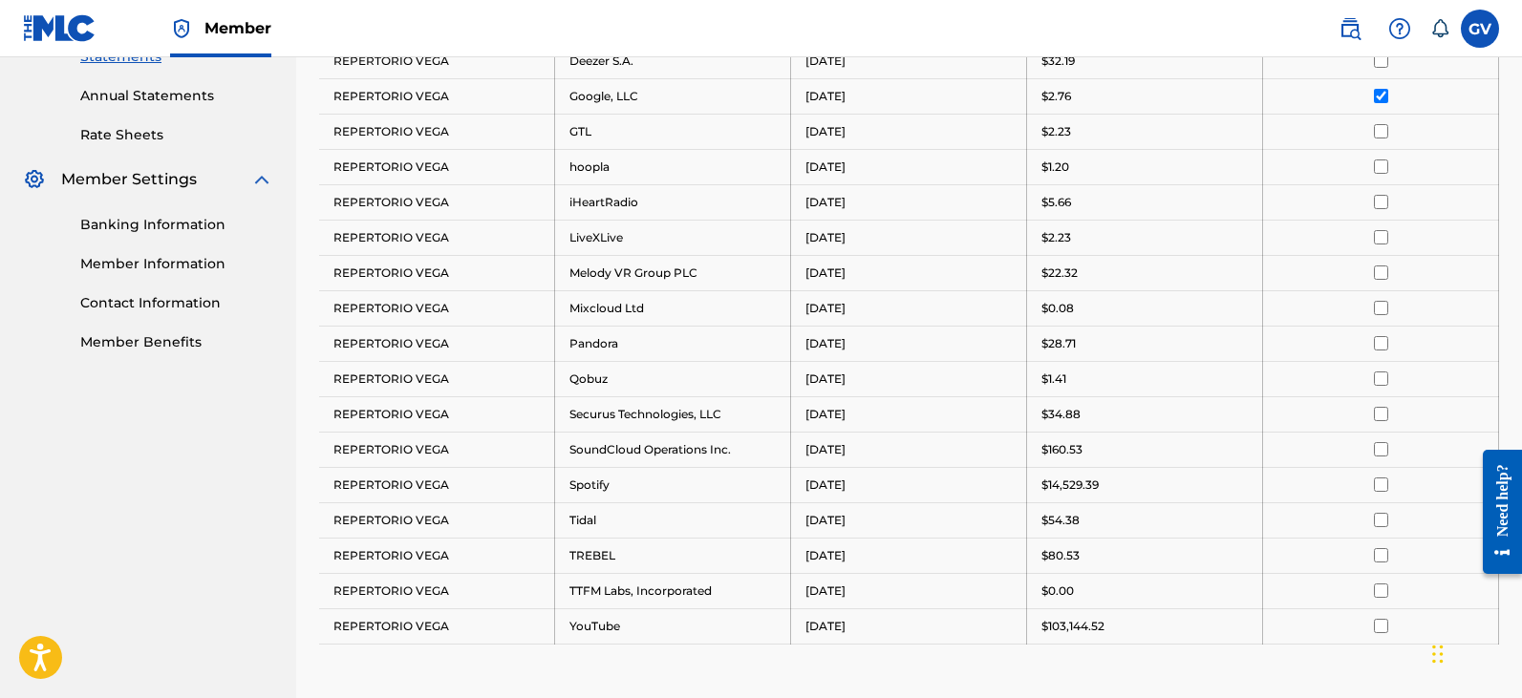
click at [1379, 94] on input "checkbox" at bounding box center [1381, 96] width 14 height 14
click at [1379, 133] on input "checkbox" at bounding box center [1381, 131] width 14 height 14
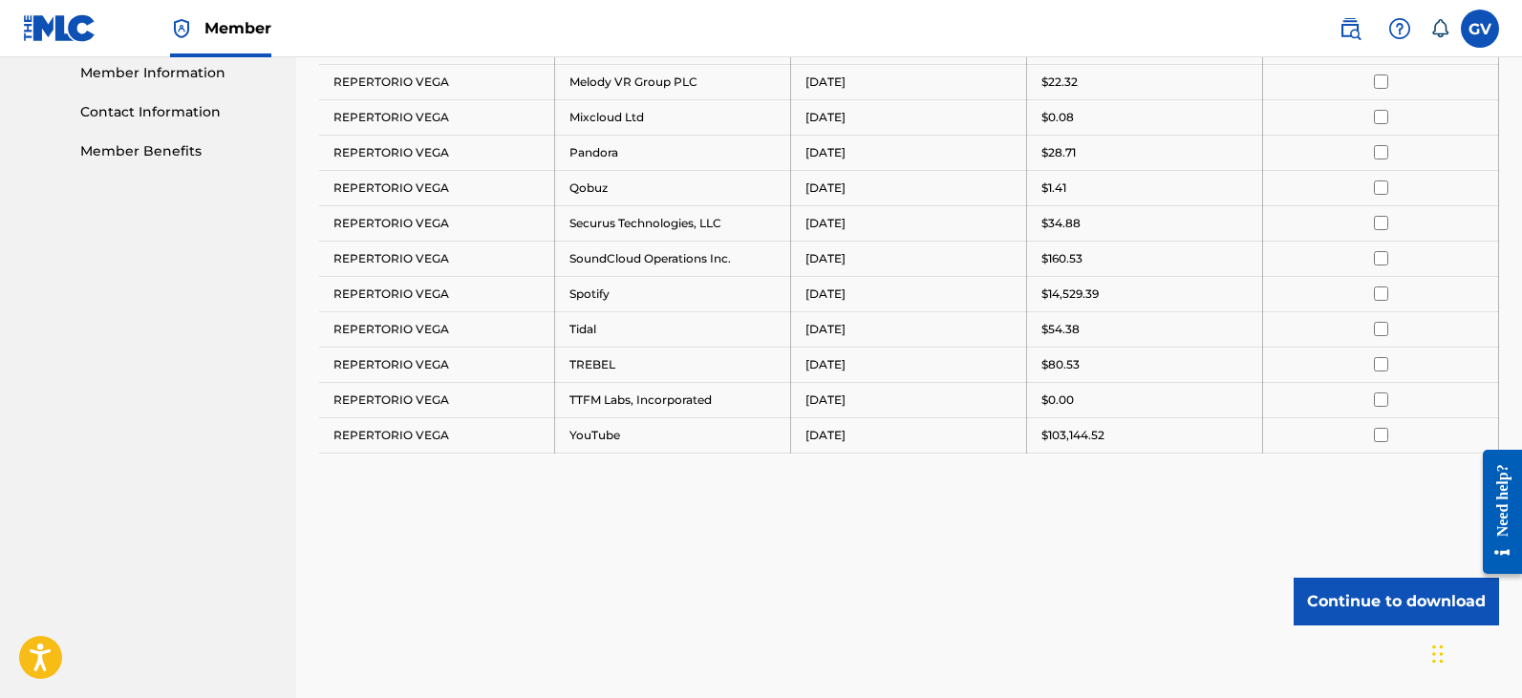
scroll to position [965, 0]
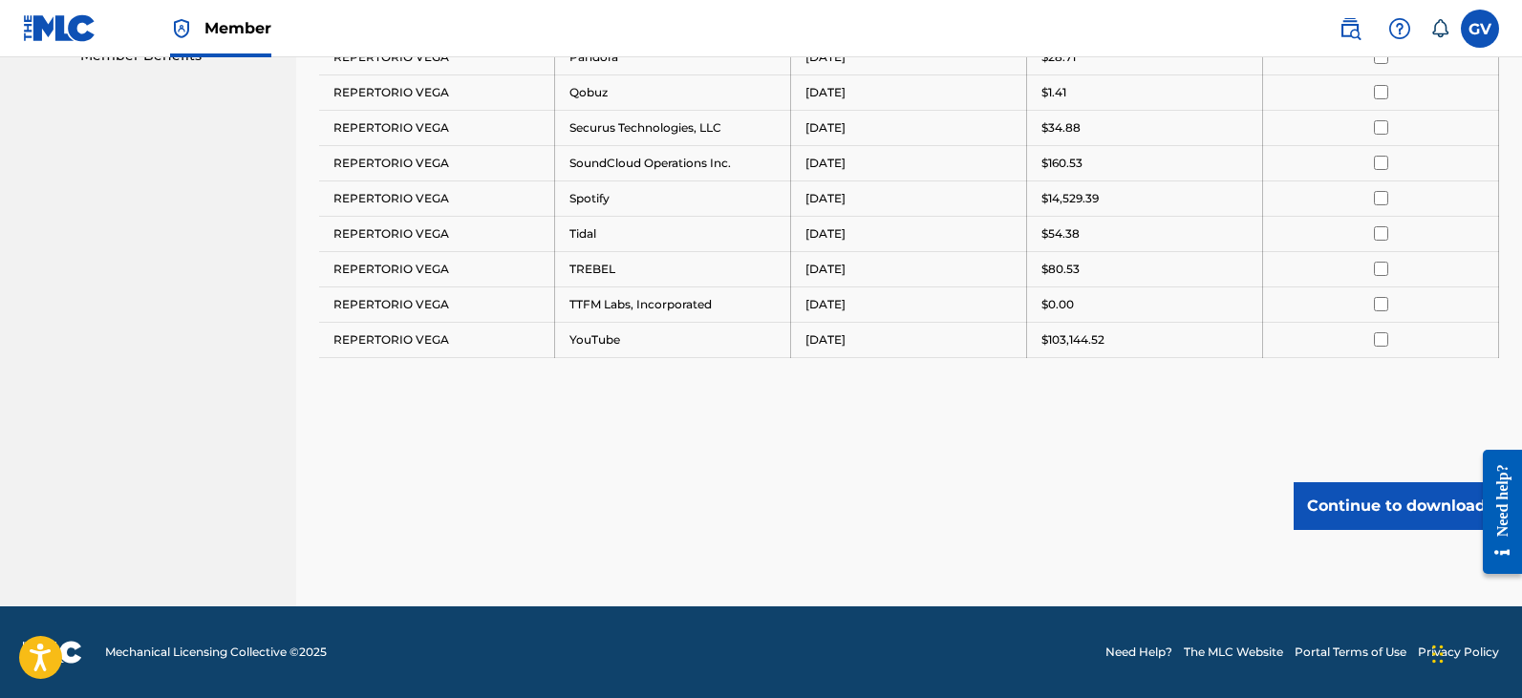
click at [1362, 518] on button "Continue to download" at bounding box center [1395, 506] width 205 height 48
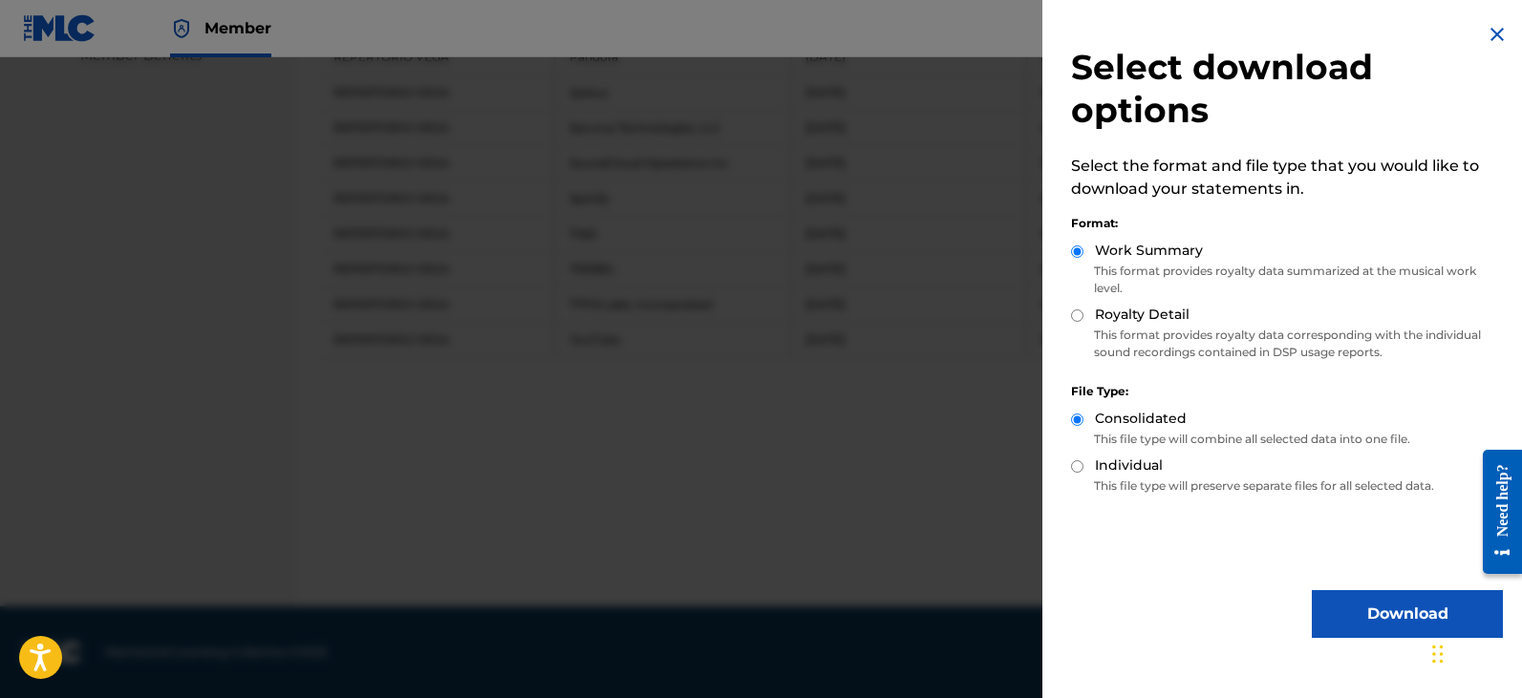
drag, startPoint x: 1345, startPoint y: 611, endPoint x: 1357, endPoint y: 548, distance: 64.3
click at [1346, 611] on button "Download" at bounding box center [1407, 614] width 191 height 48
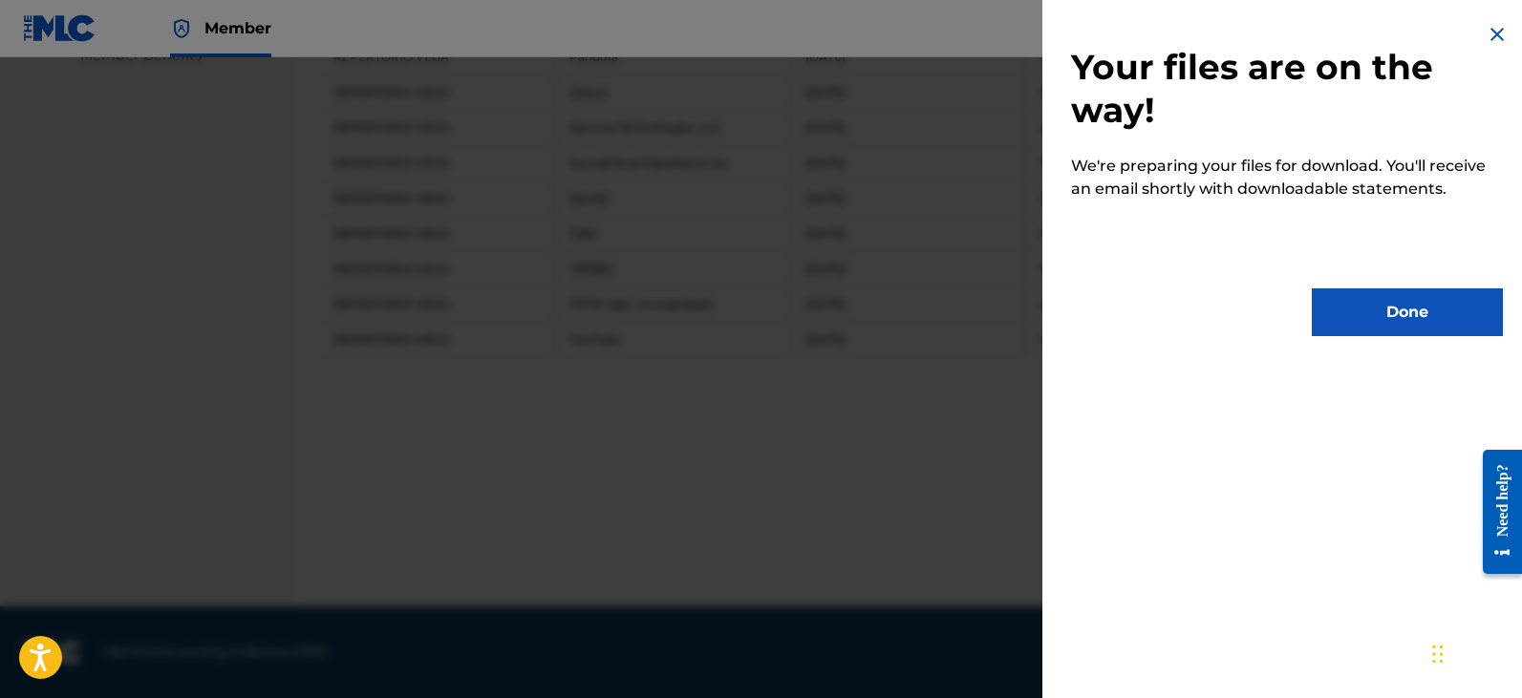
click at [1385, 306] on button "Done" at bounding box center [1407, 313] width 191 height 48
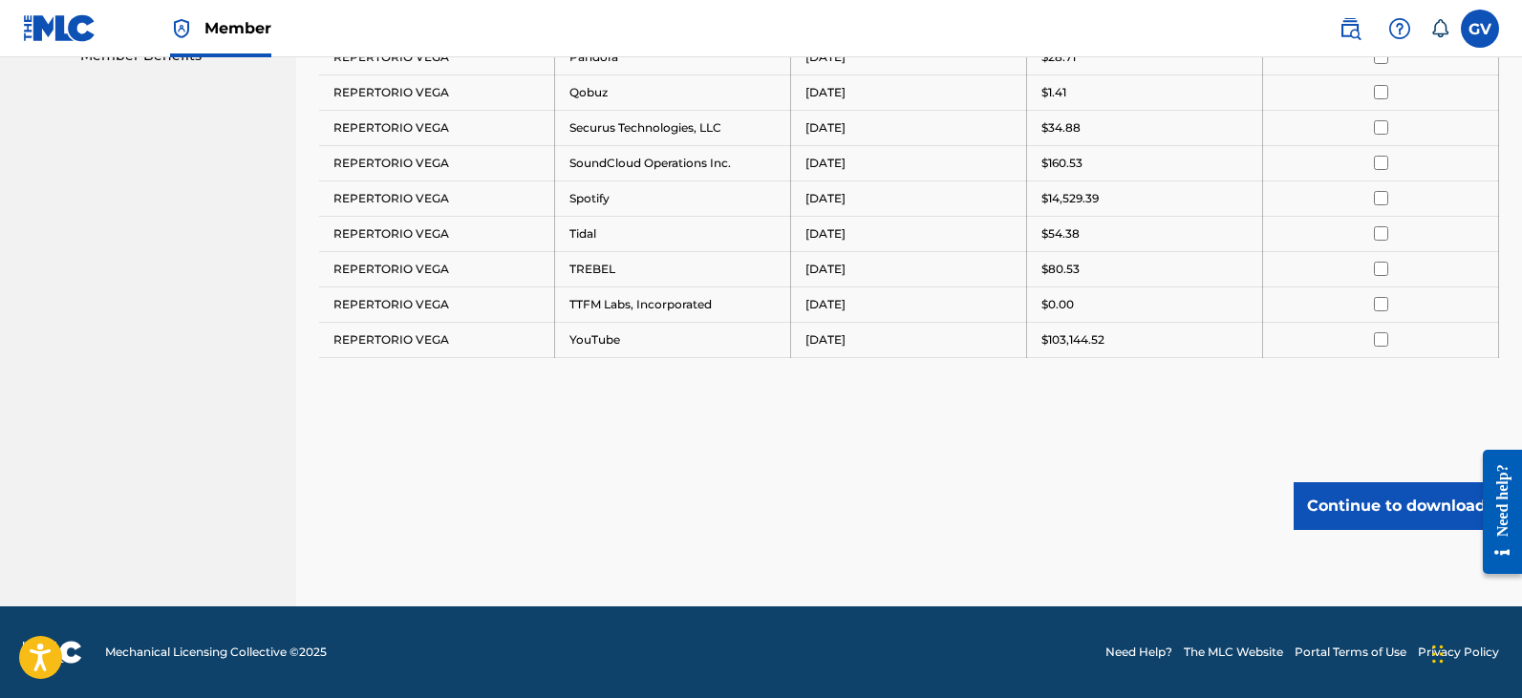
scroll to position [487, 0]
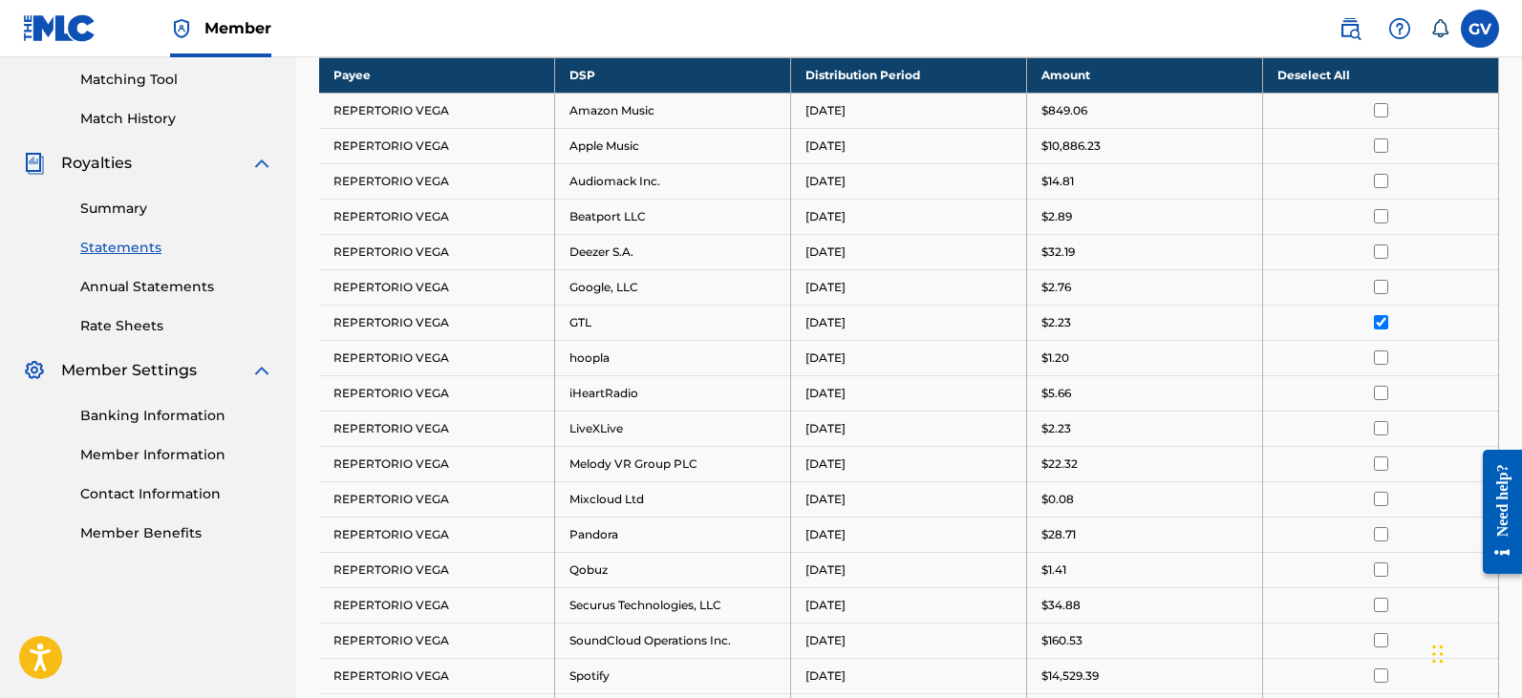
click at [1383, 326] on input "checkbox" at bounding box center [1381, 322] width 14 height 14
click at [1380, 356] on input "checkbox" at bounding box center [1381, 358] width 14 height 14
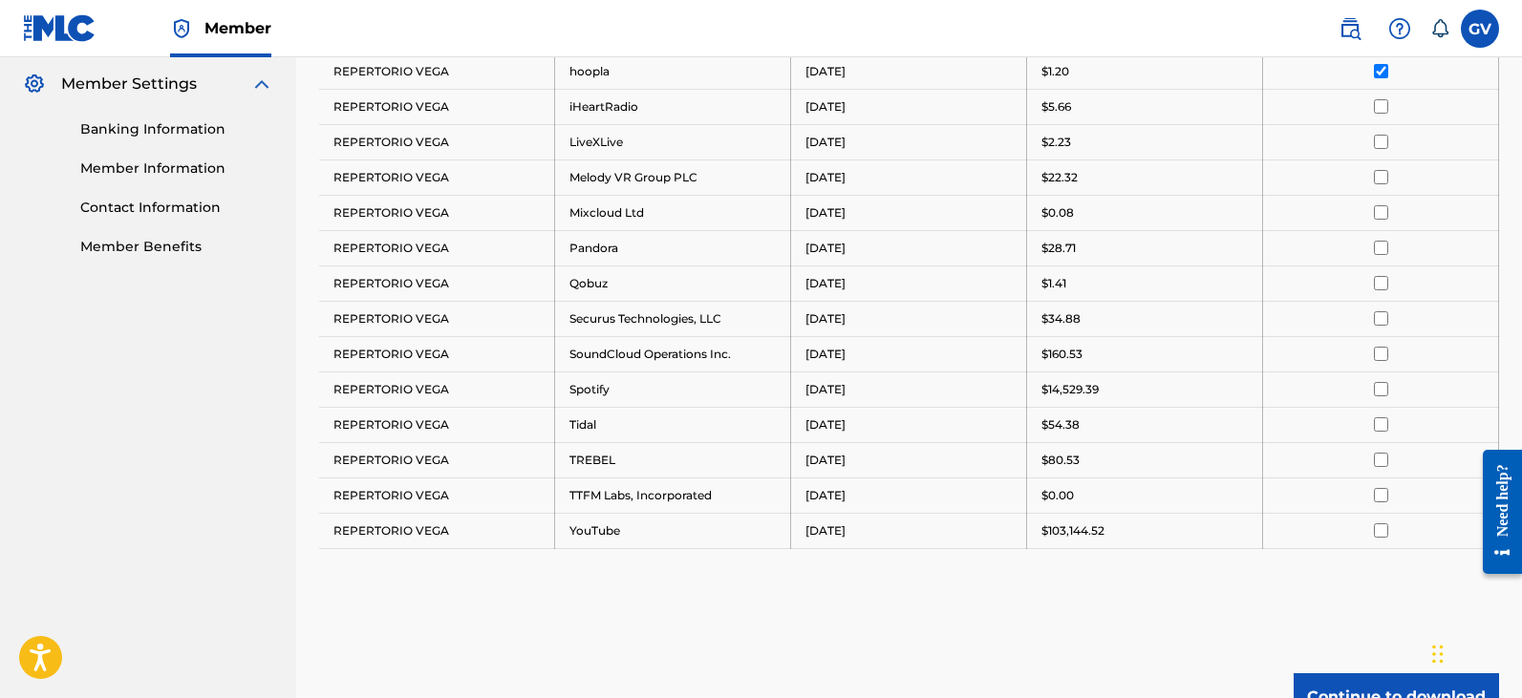
scroll to position [965, 0]
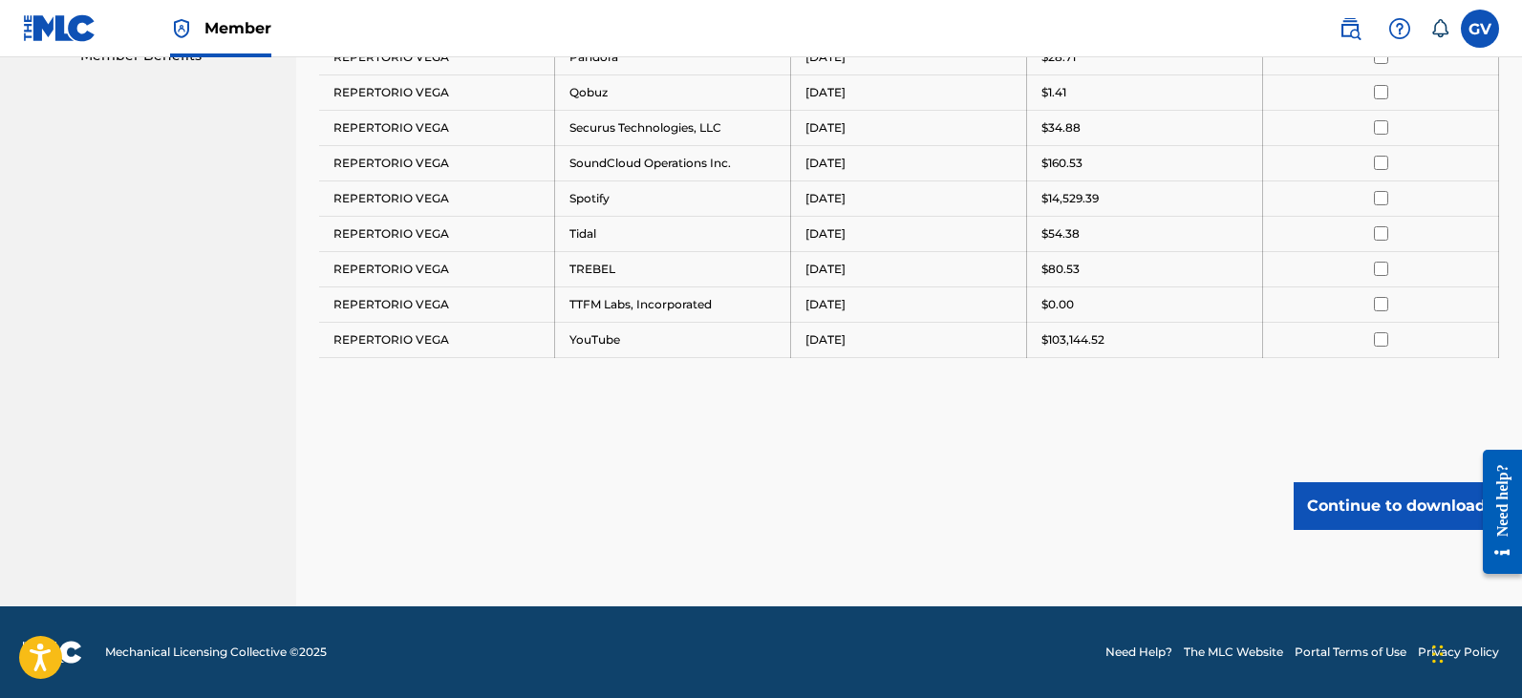
click at [1364, 513] on button "Continue to download" at bounding box center [1395, 506] width 205 height 48
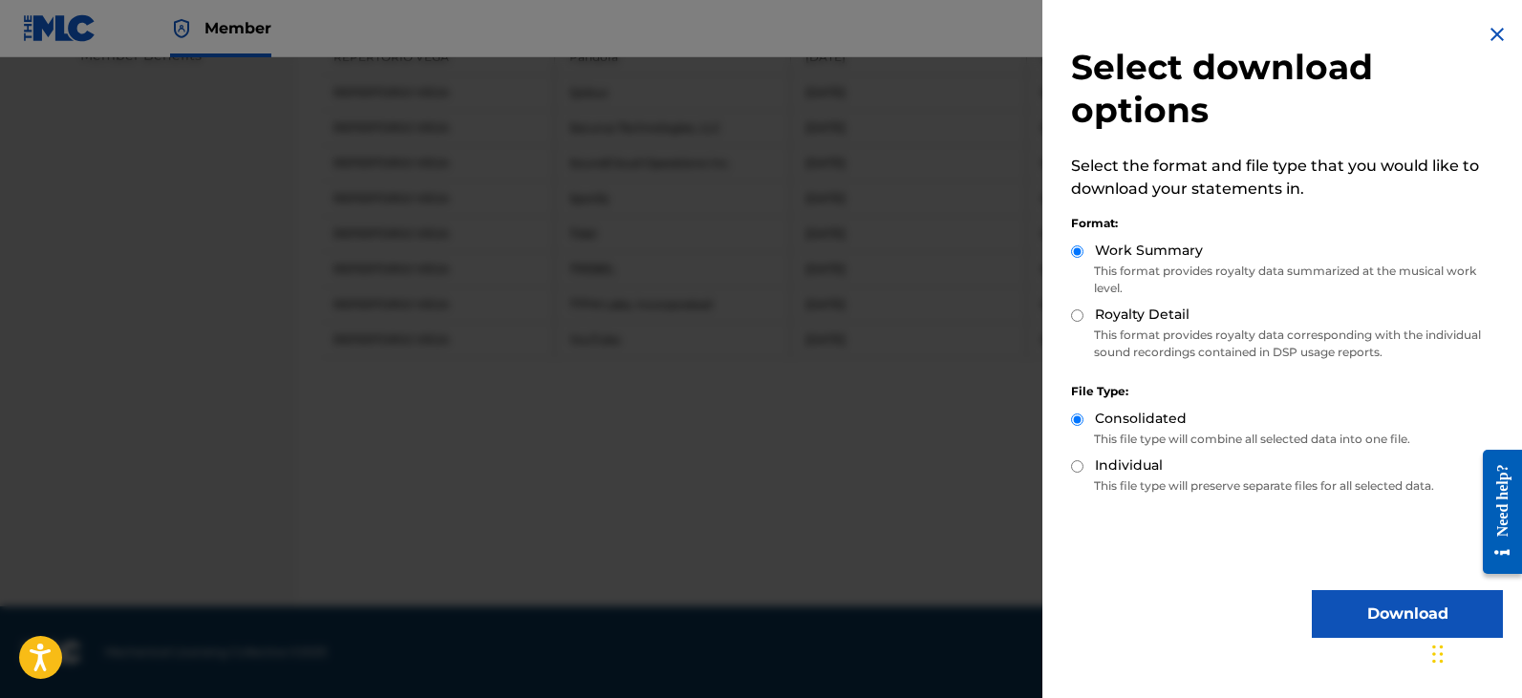
drag, startPoint x: 1358, startPoint y: 631, endPoint x: 1366, endPoint y: 587, distance: 44.6
click at [1362, 622] on button "Download" at bounding box center [1407, 614] width 191 height 48
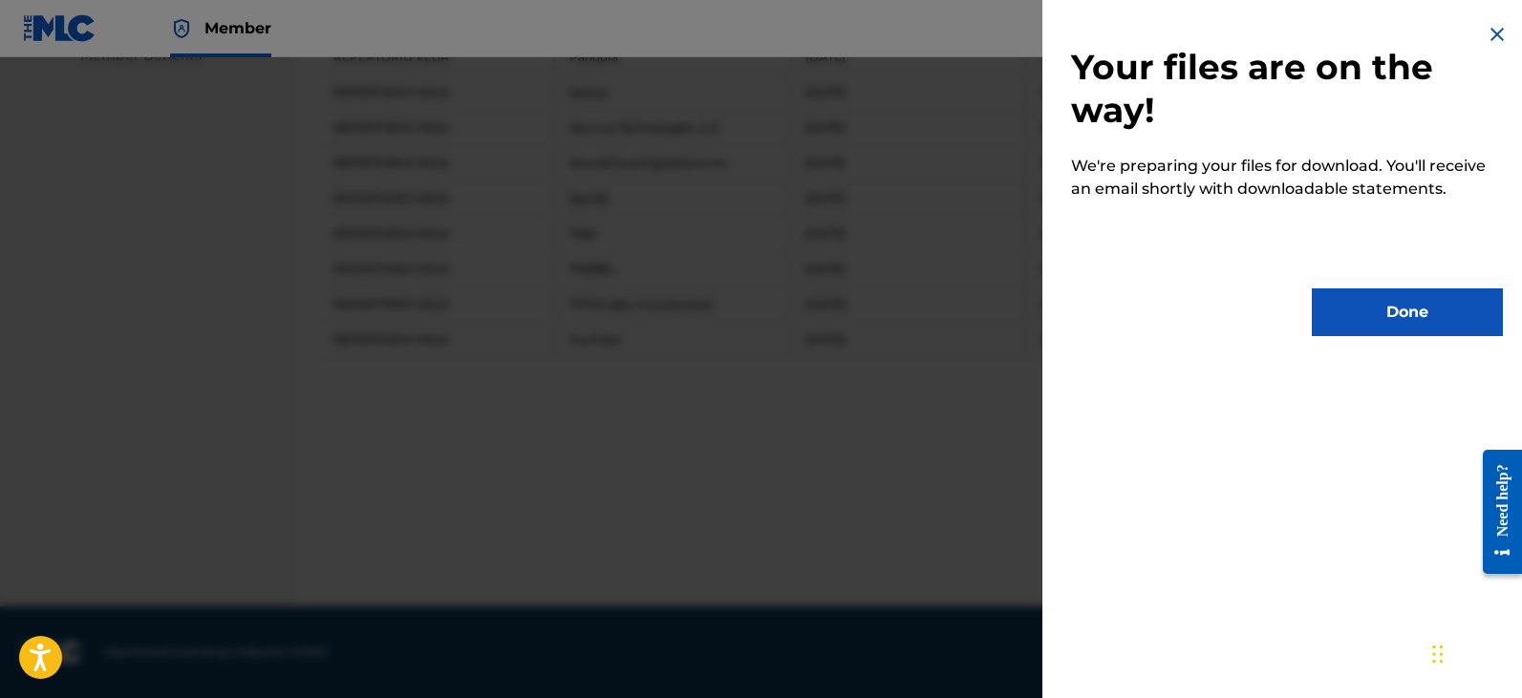
click at [1388, 311] on button "Done" at bounding box center [1407, 313] width 191 height 48
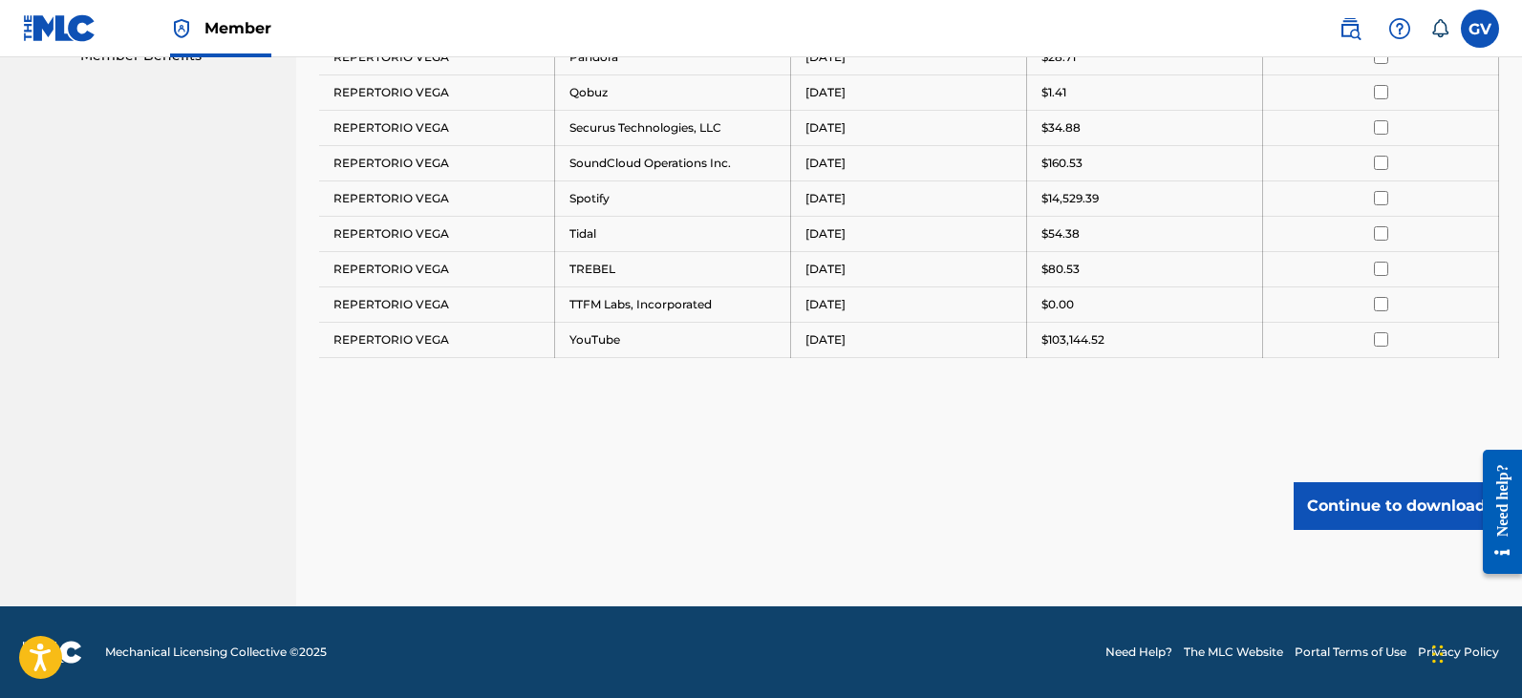
scroll to position [583, 0]
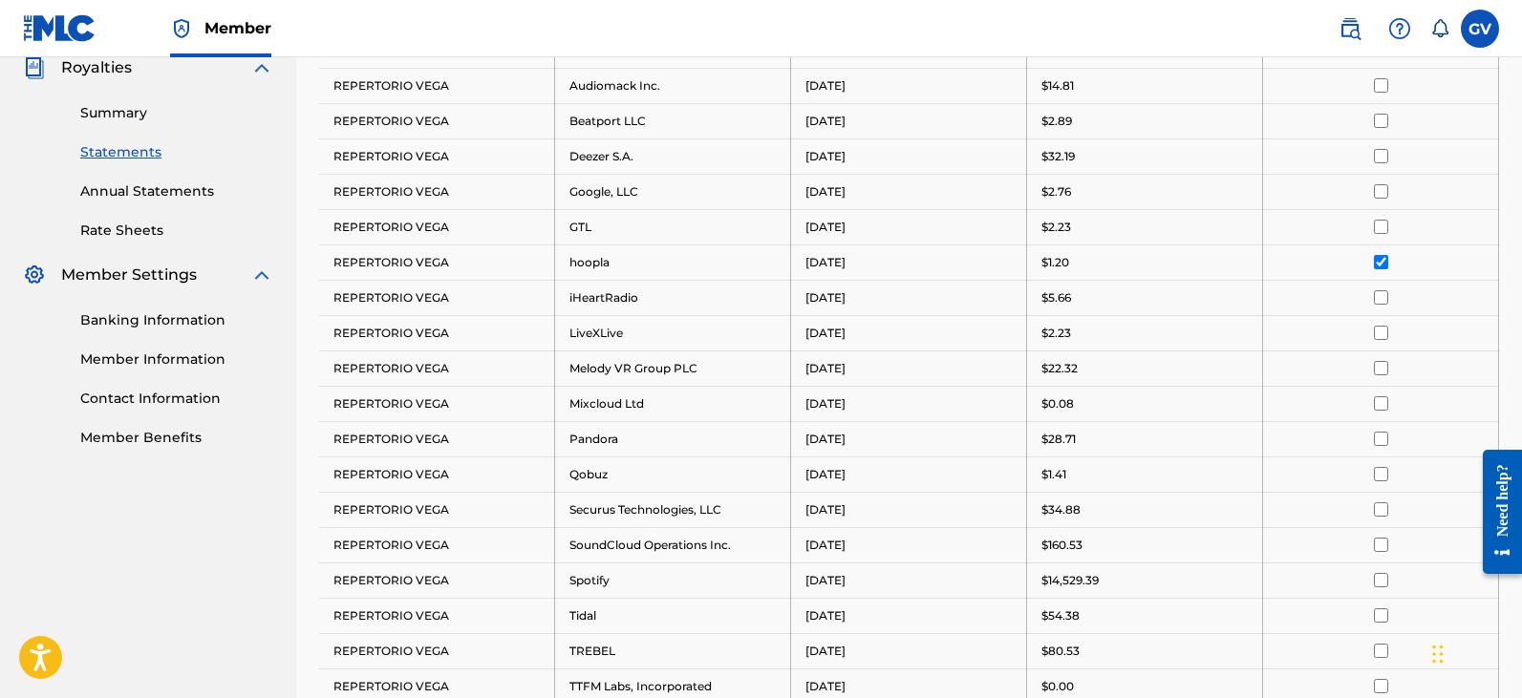
click at [1376, 263] on input "checkbox" at bounding box center [1381, 262] width 14 height 14
drag, startPoint x: 1376, startPoint y: 263, endPoint x: 1382, endPoint y: 291, distance: 29.4
click at [1382, 291] on input "checkbox" at bounding box center [1381, 297] width 14 height 14
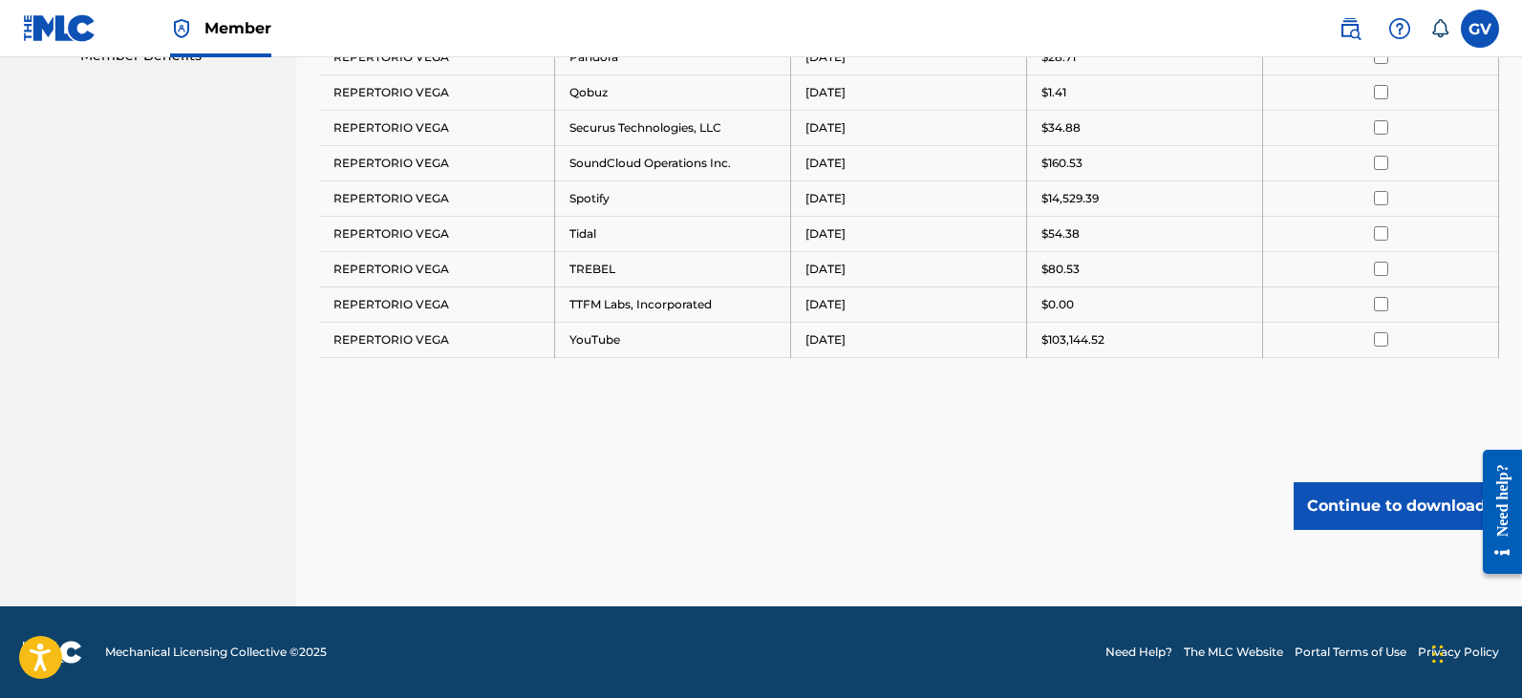
click at [1345, 502] on button "Continue to download" at bounding box center [1395, 506] width 205 height 48
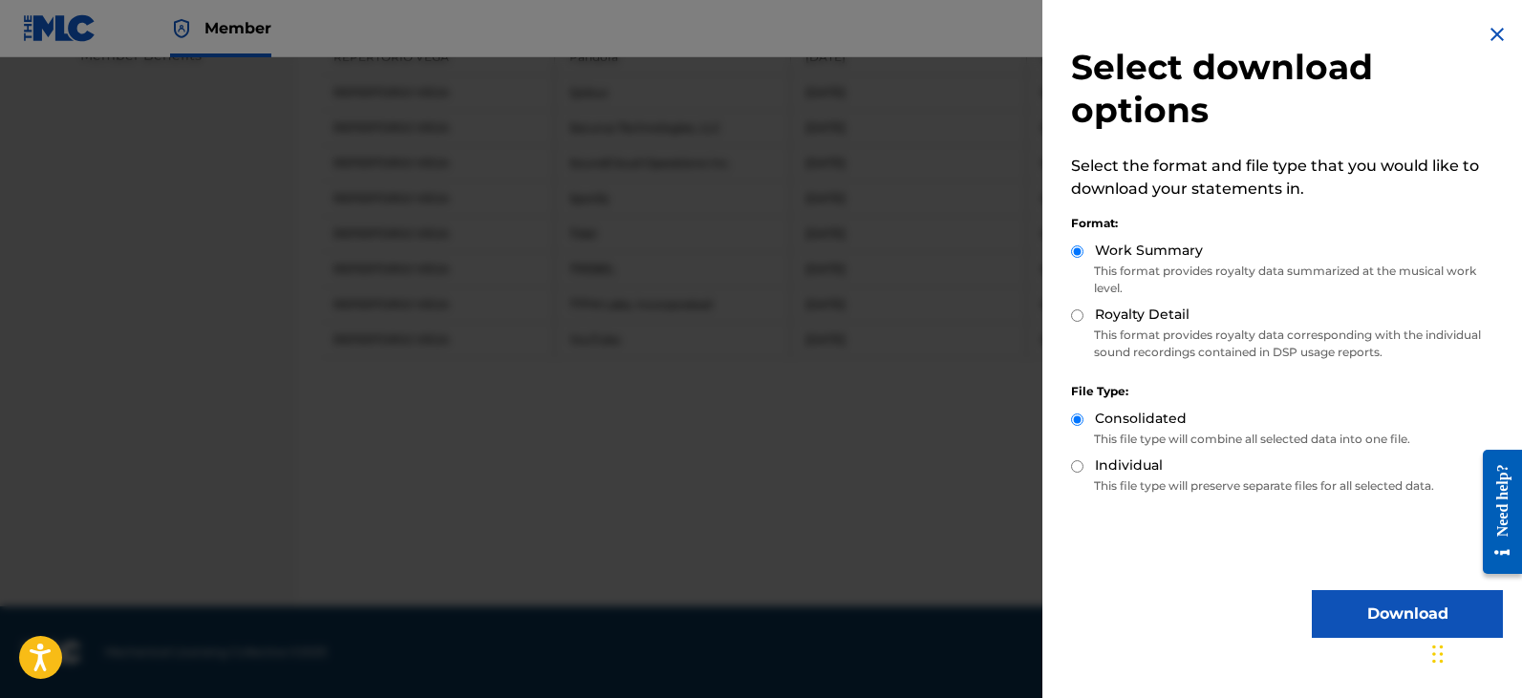
click at [1368, 608] on button "Download" at bounding box center [1407, 614] width 191 height 48
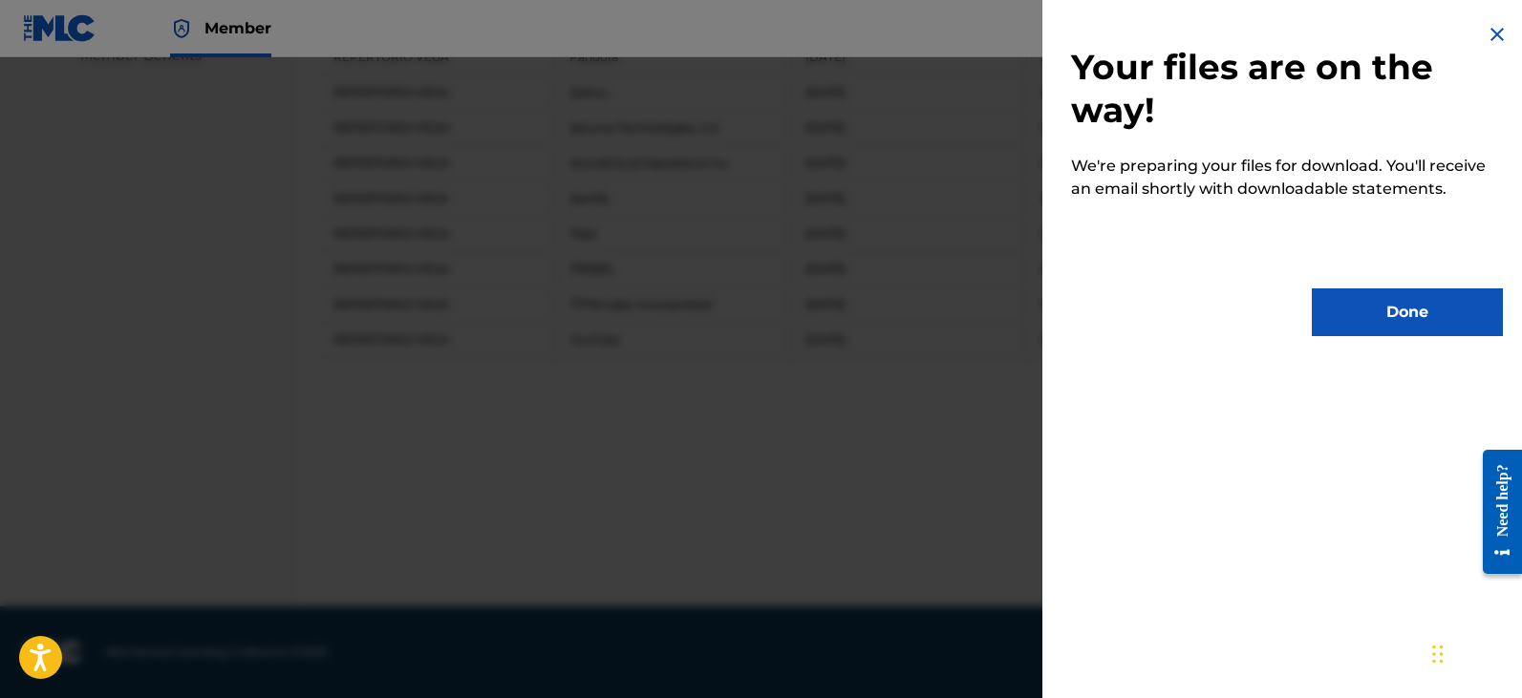
click at [1382, 318] on button "Done" at bounding box center [1407, 313] width 191 height 48
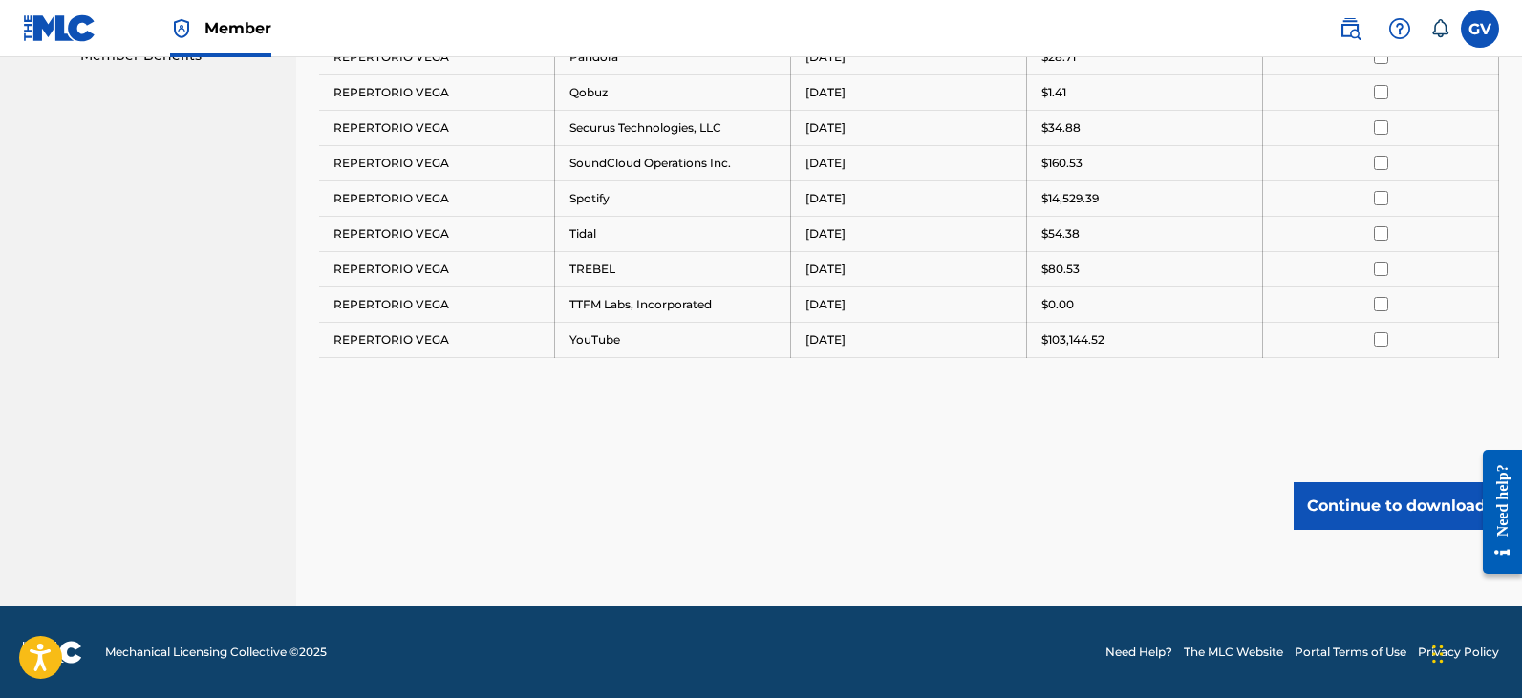
scroll to position [678, 0]
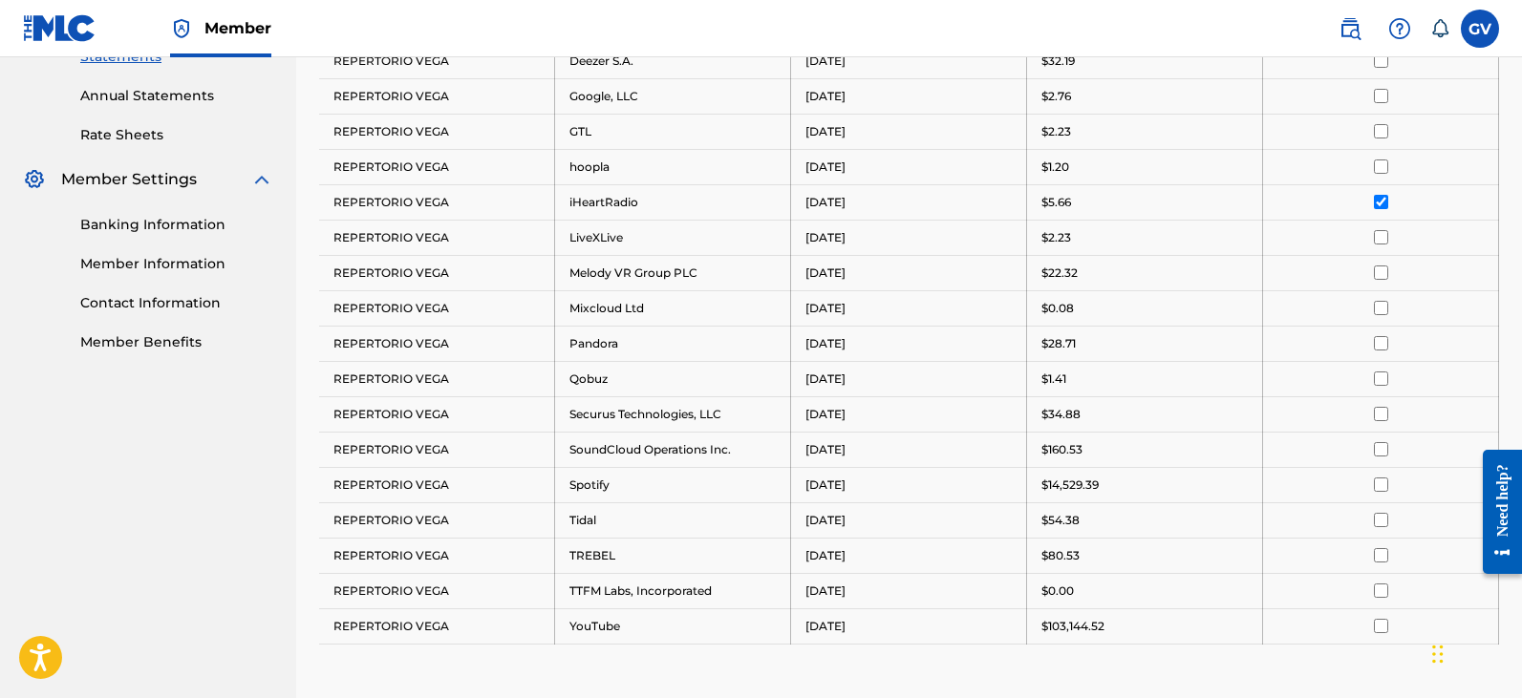
click at [1380, 205] on input "checkbox" at bounding box center [1381, 202] width 14 height 14
click at [1379, 233] on input "checkbox" at bounding box center [1381, 237] width 14 height 14
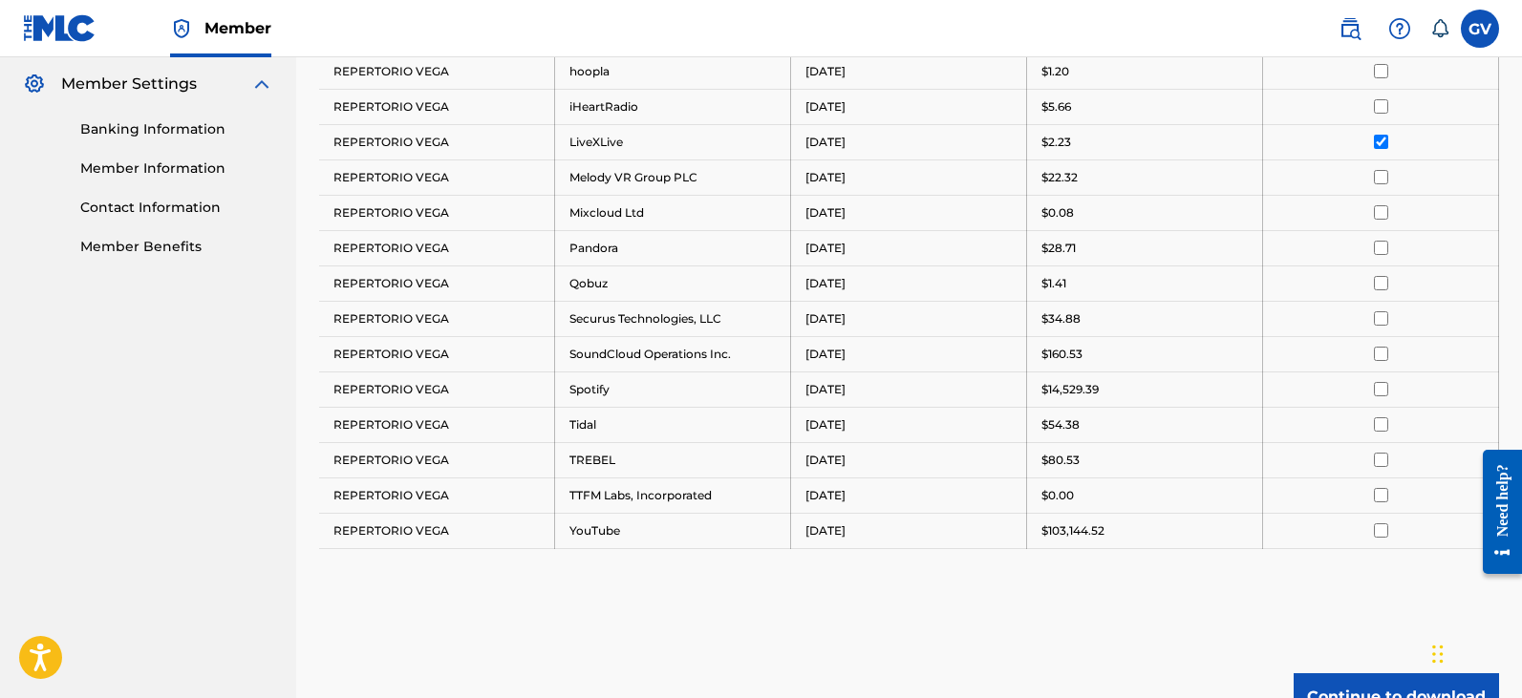
scroll to position [869, 0]
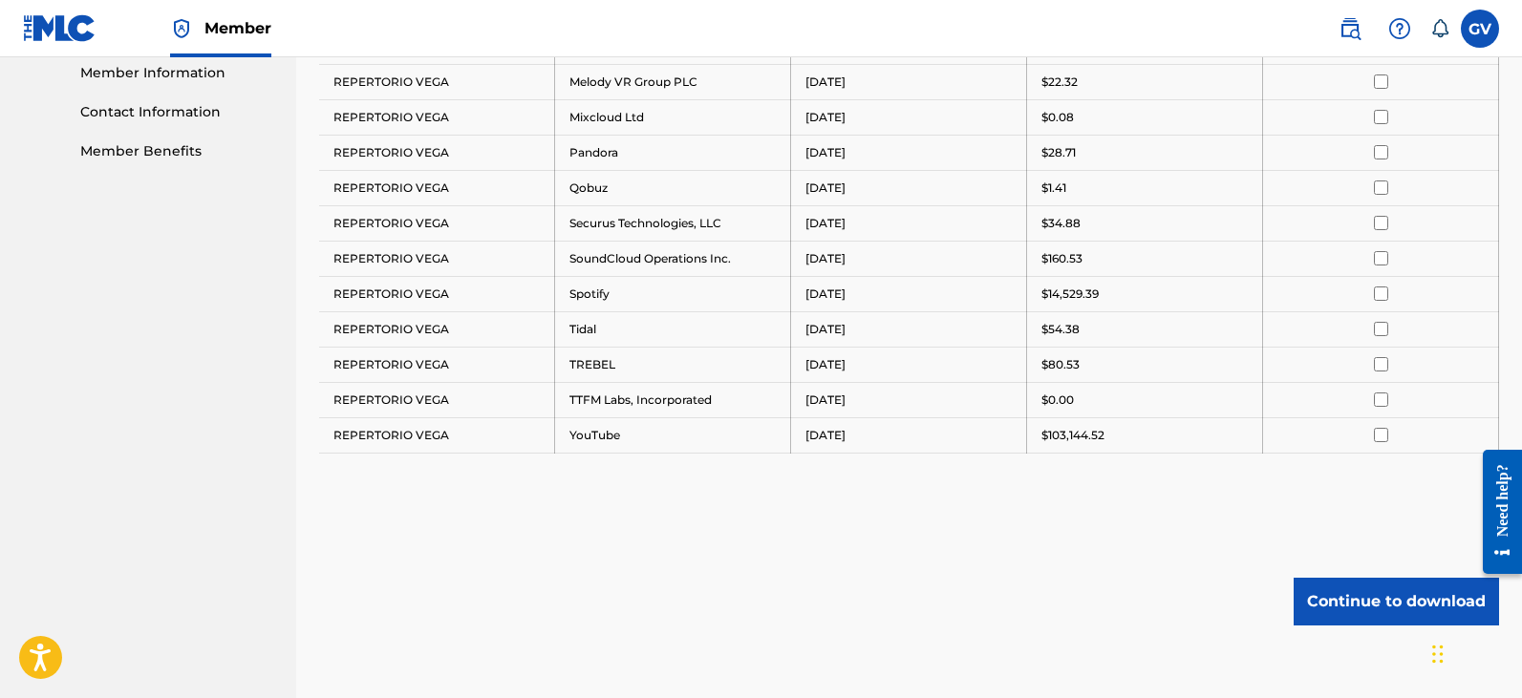
click at [1352, 609] on button "Continue to download" at bounding box center [1395, 602] width 205 height 48
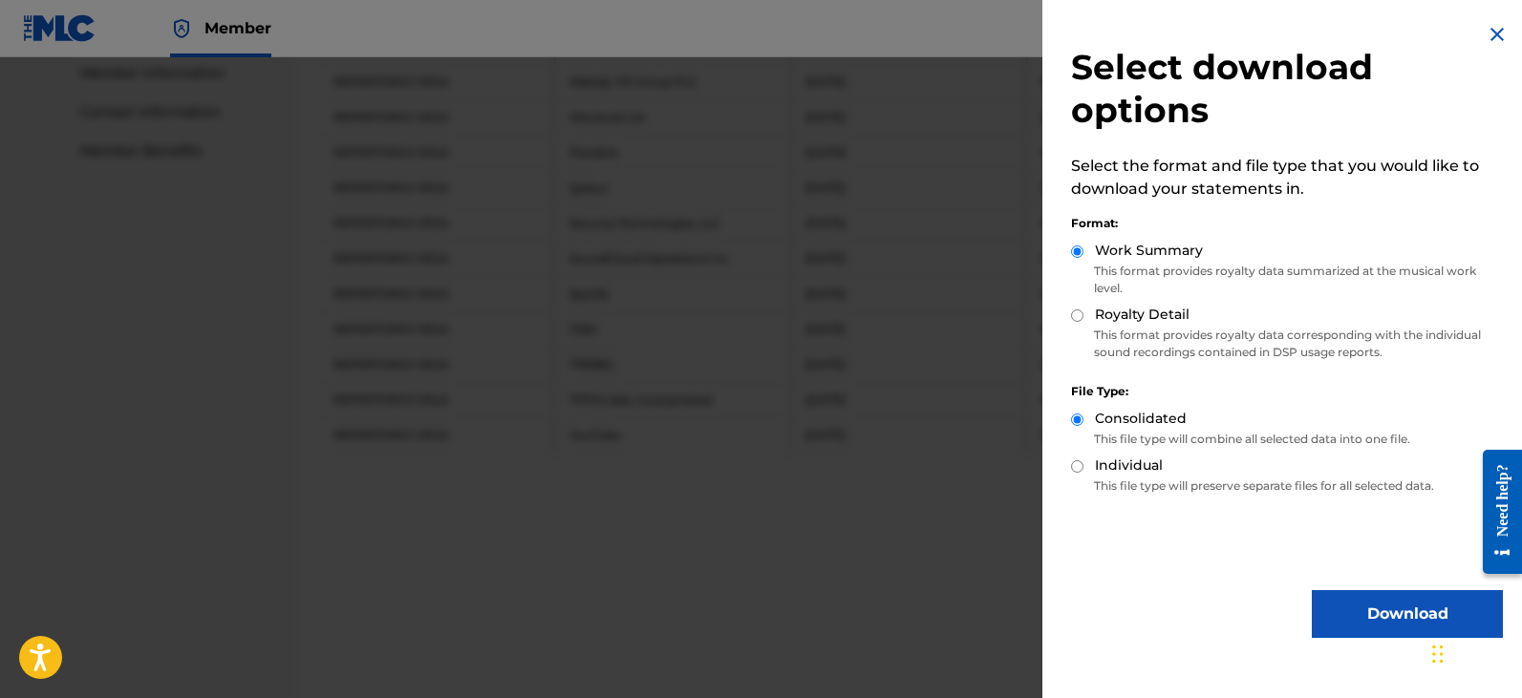
drag, startPoint x: 1365, startPoint y: 609, endPoint x: 1364, endPoint y: 568, distance: 41.1
click at [1364, 606] on button "Download" at bounding box center [1407, 614] width 191 height 48
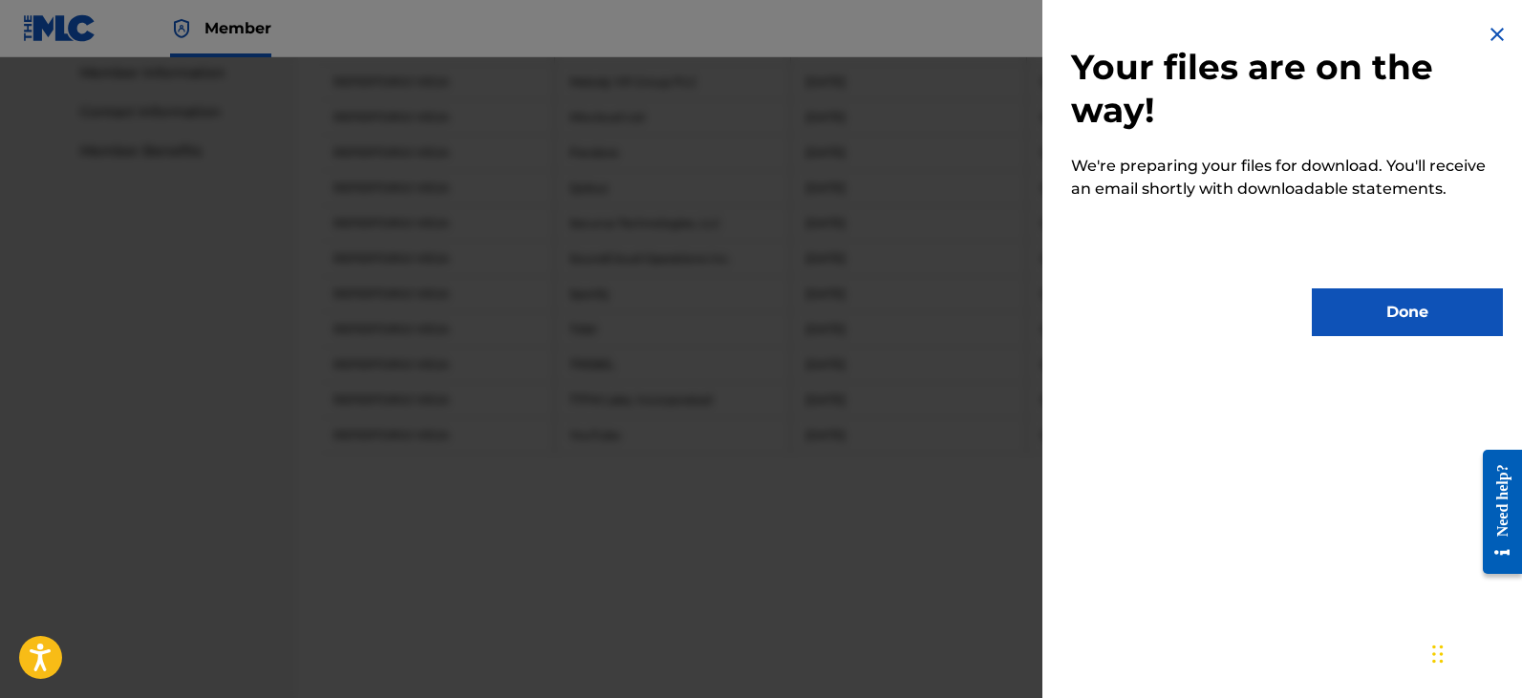
click at [1376, 315] on button "Done" at bounding box center [1407, 313] width 191 height 48
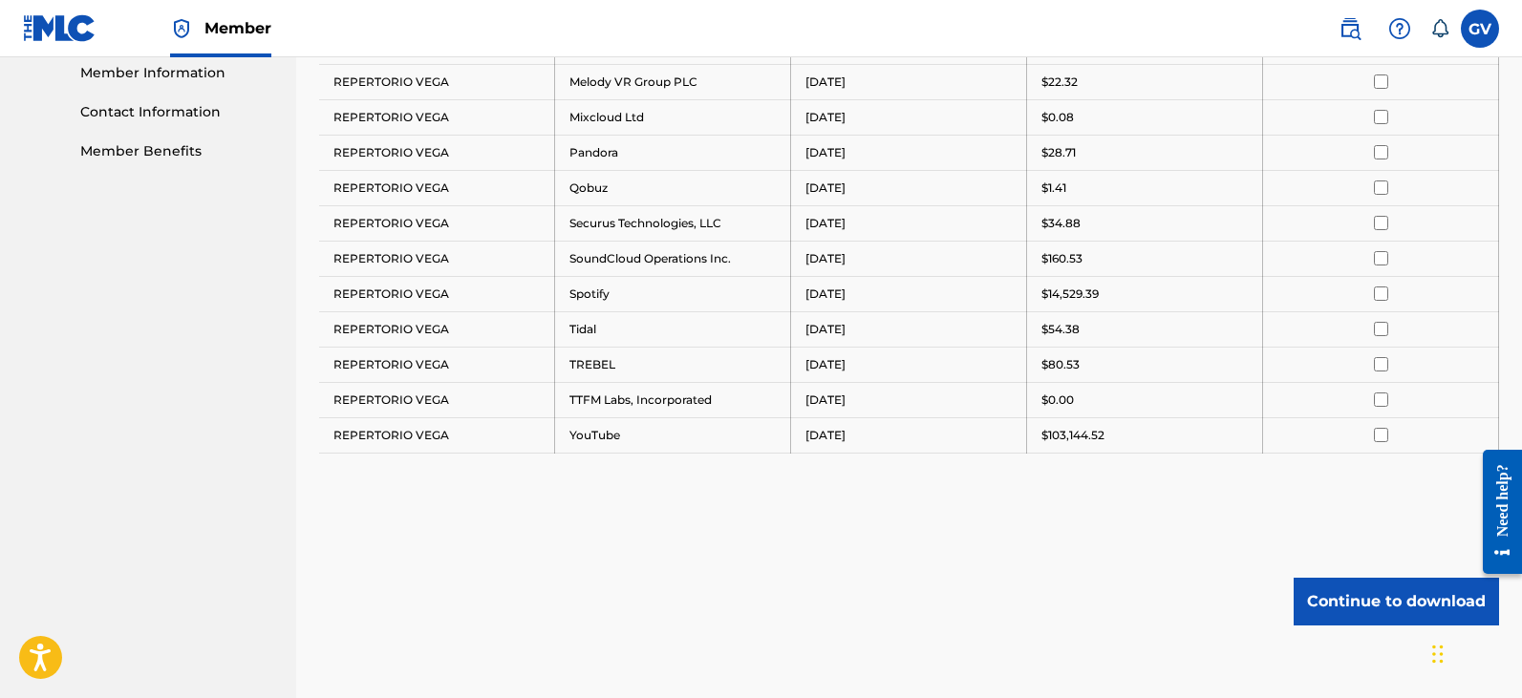
scroll to position [583, 0]
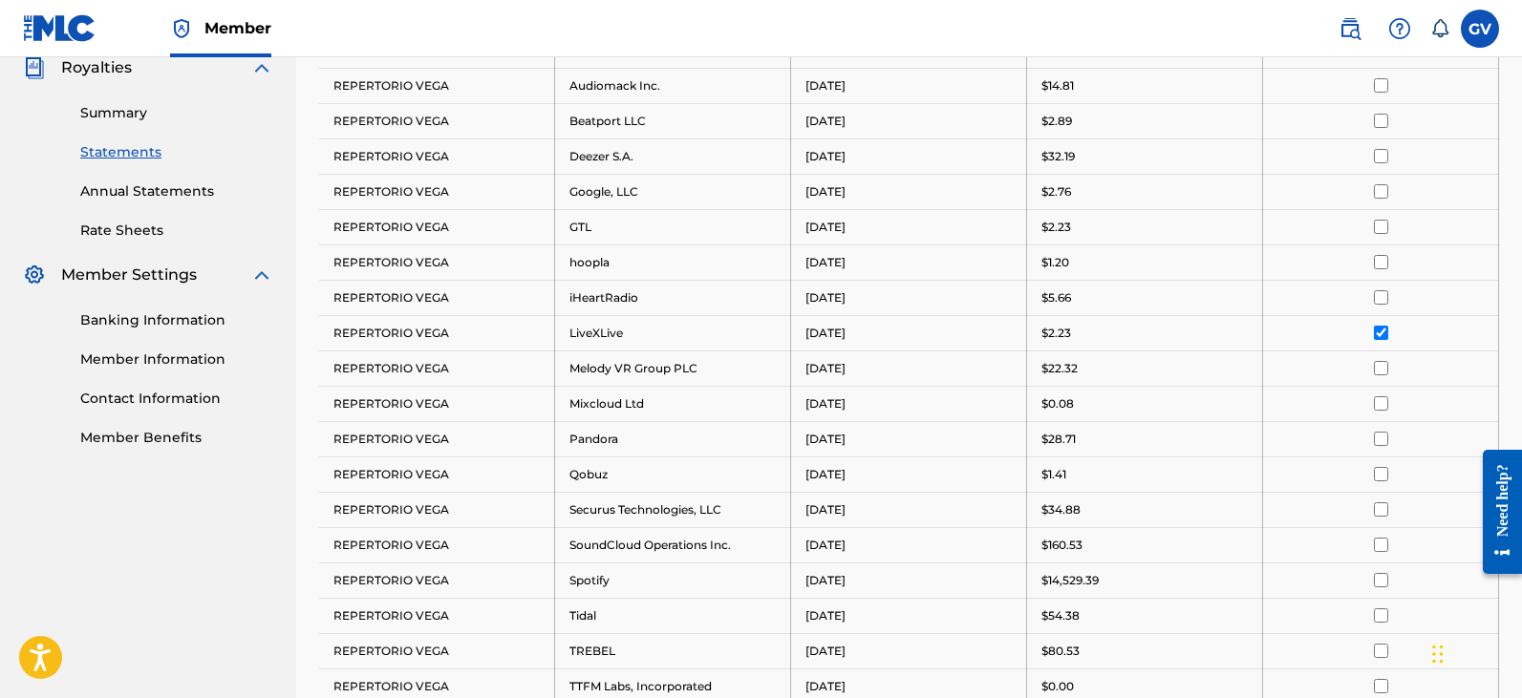
click at [1379, 331] on input "checkbox" at bounding box center [1381, 333] width 14 height 14
click at [1385, 374] on input "checkbox" at bounding box center [1381, 368] width 14 height 14
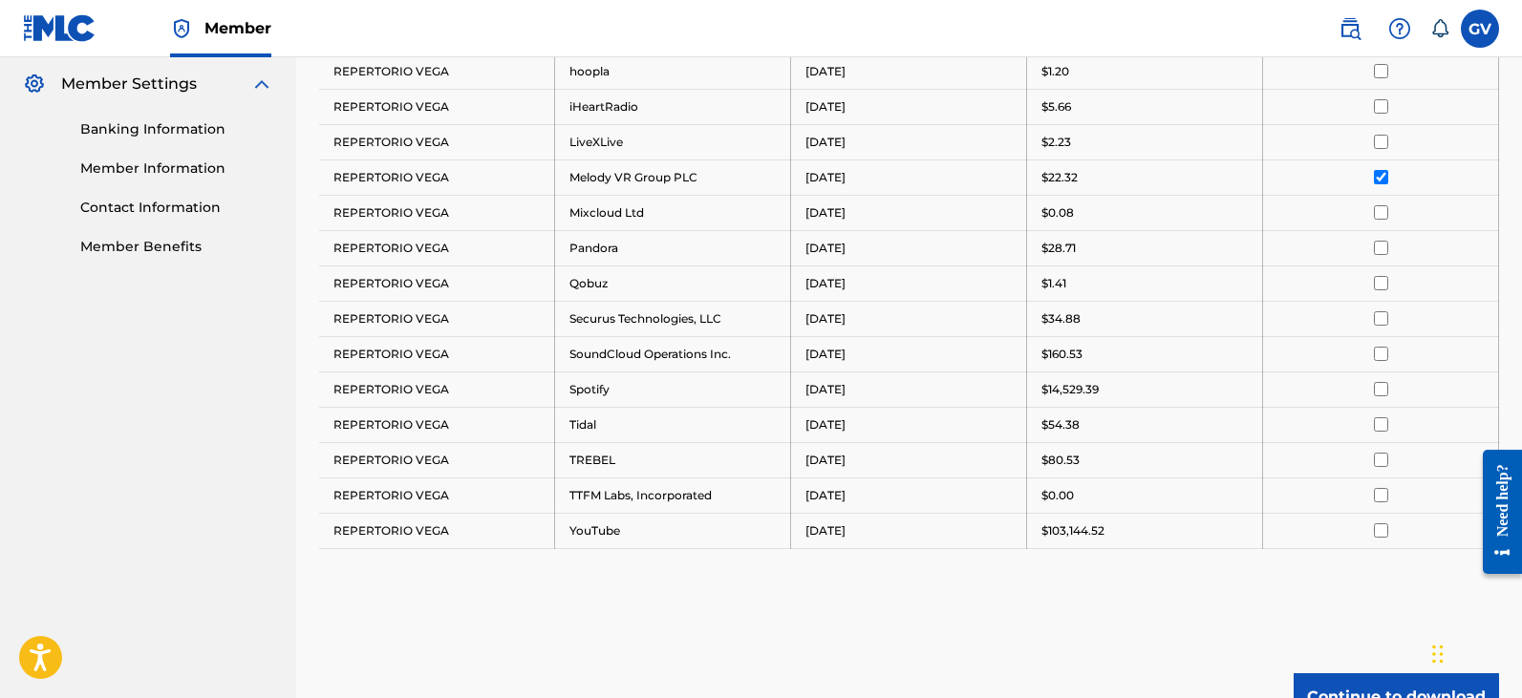
scroll to position [869, 0]
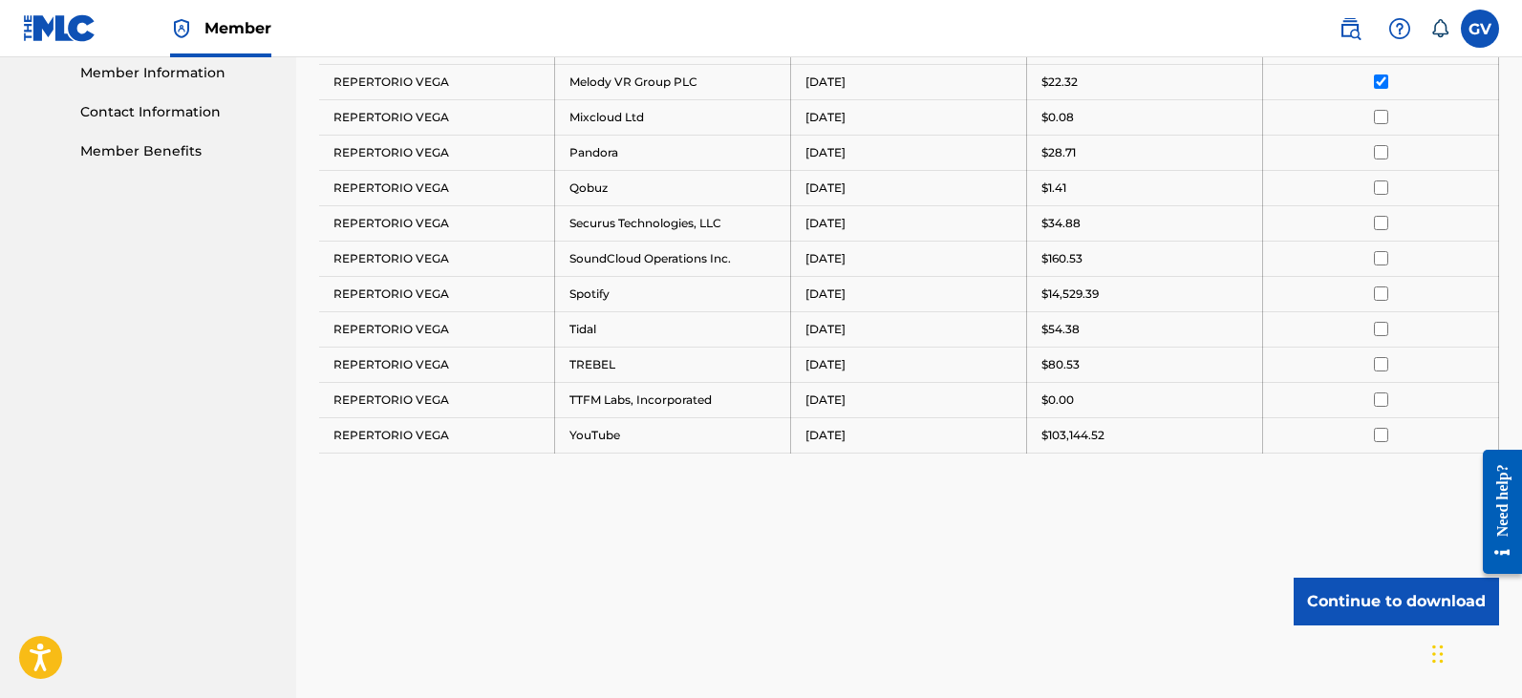
click at [1355, 607] on button "Continue to download" at bounding box center [1395, 602] width 205 height 48
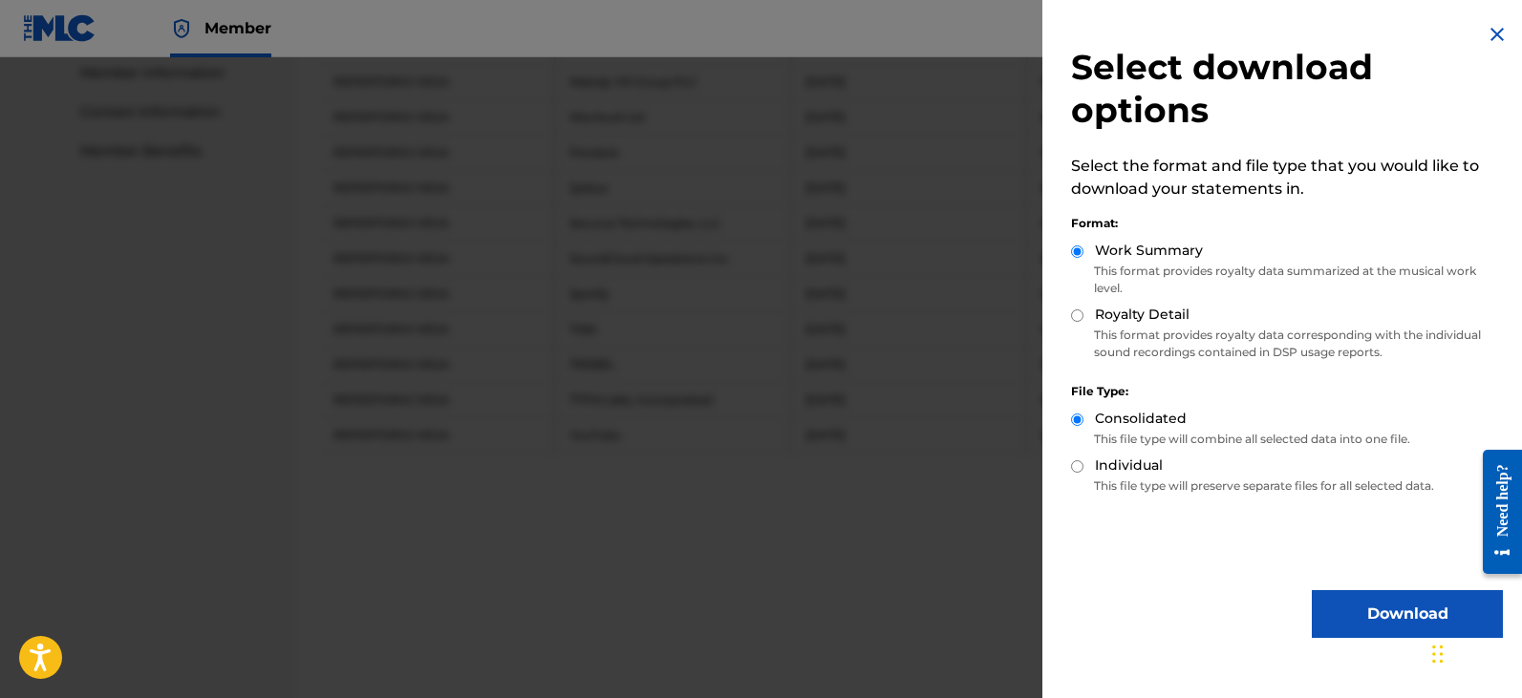
click at [1367, 619] on button "Download" at bounding box center [1407, 614] width 191 height 48
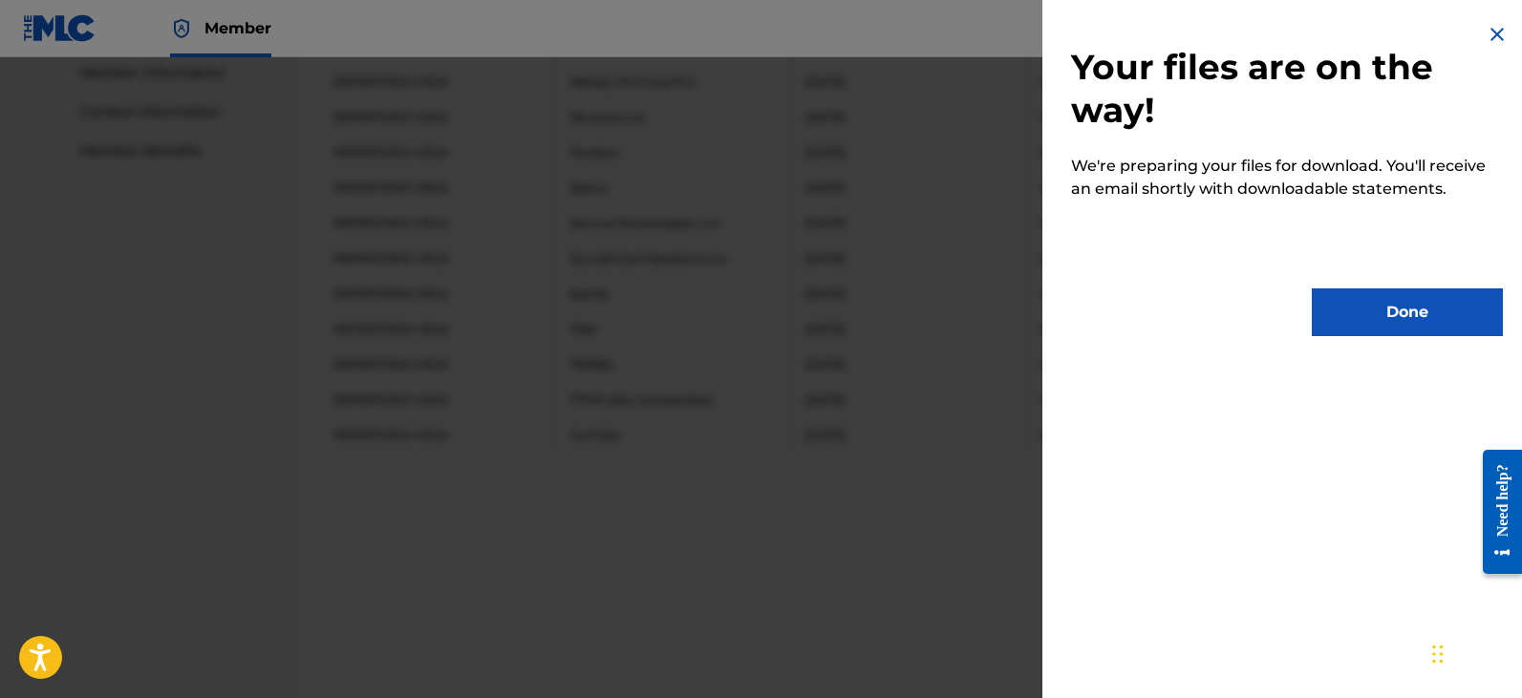
click at [1368, 320] on button "Done" at bounding box center [1407, 313] width 191 height 48
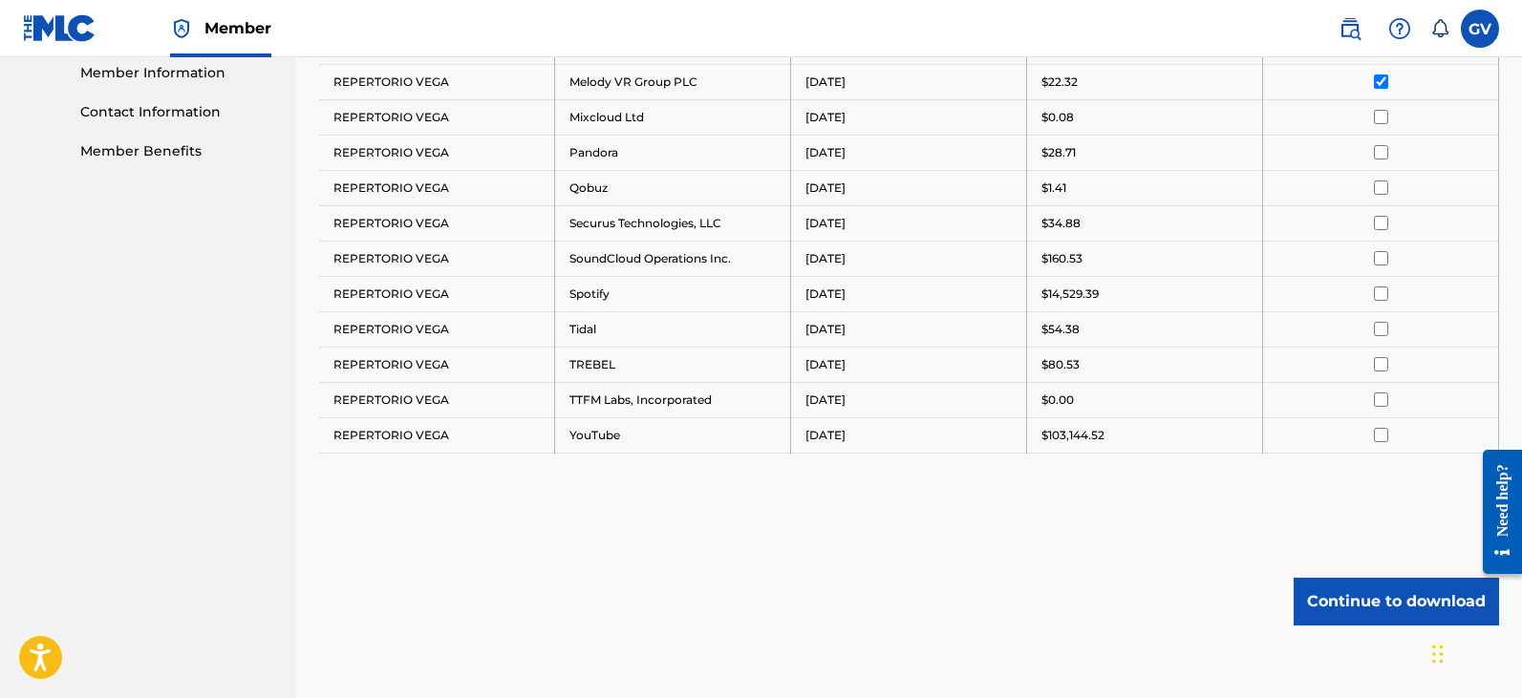
click at [1380, 79] on input "checkbox" at bounding box center [1381, 82] width 14 height 14
click at [1380, 120] on input "checkbox" at bounding box center [1381, 117] width 14 height 14
click at [1357, 604] on button "Continue to download" at bounding box center [1395, 602] width 205 height 48
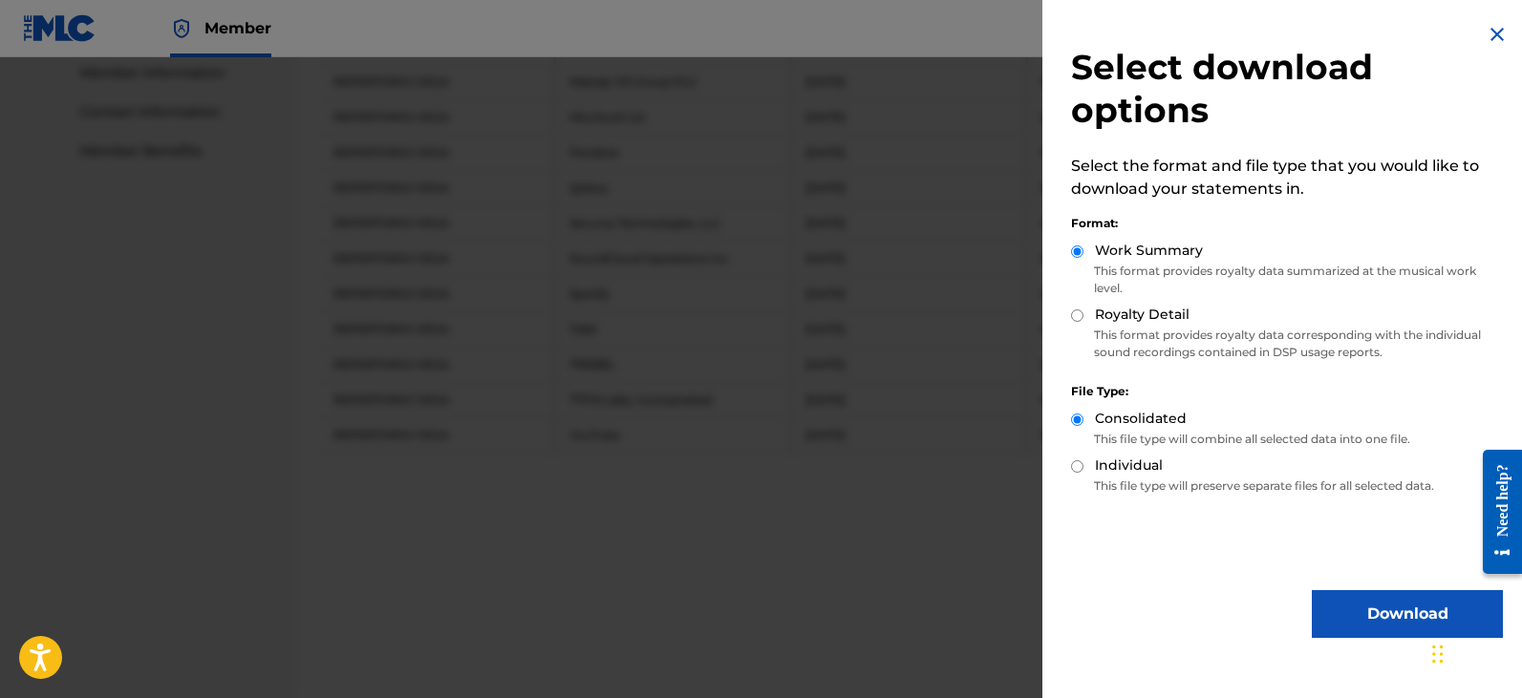
click at [1364, 613] on button "Download" at bounding box center [1407, 614] width 191 height 48
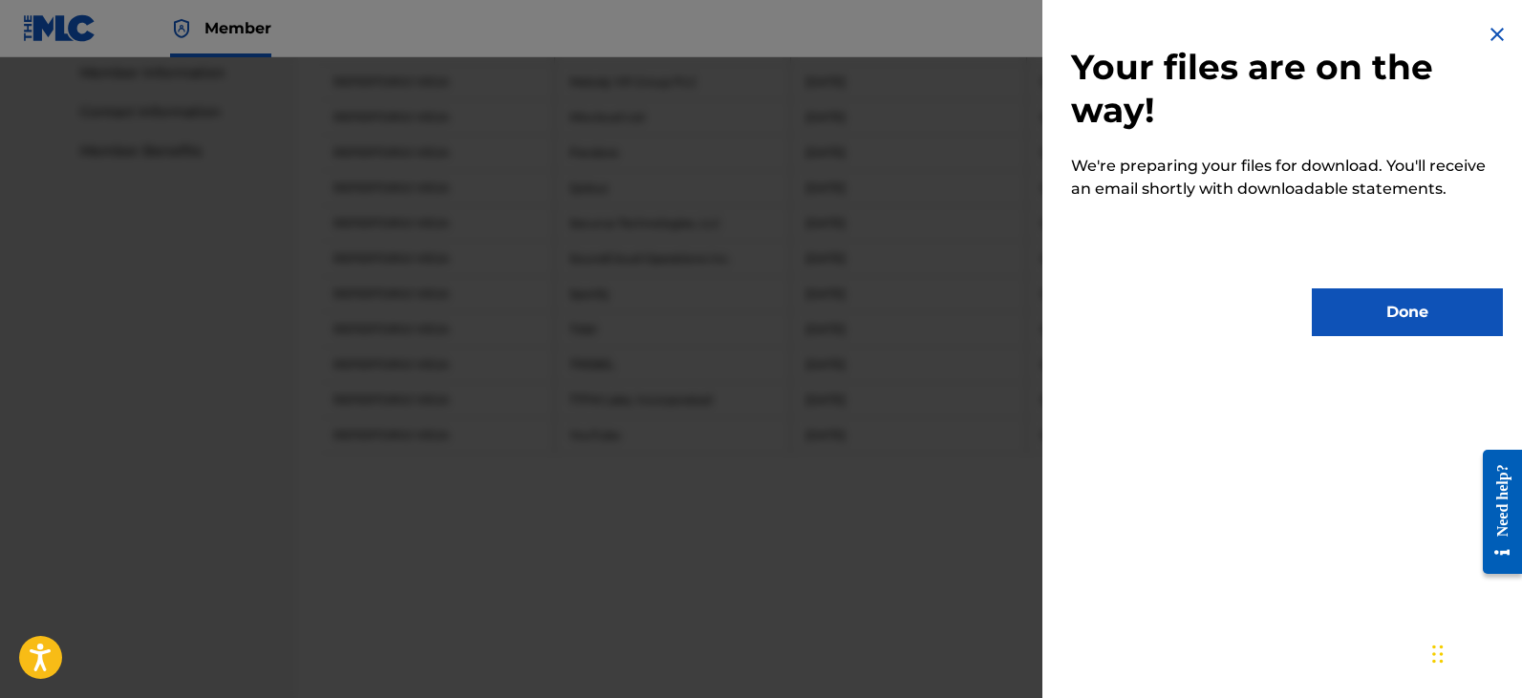
click at [1387, 314] on button "Done" at bounding box center [1407, 313] width 191 height 48
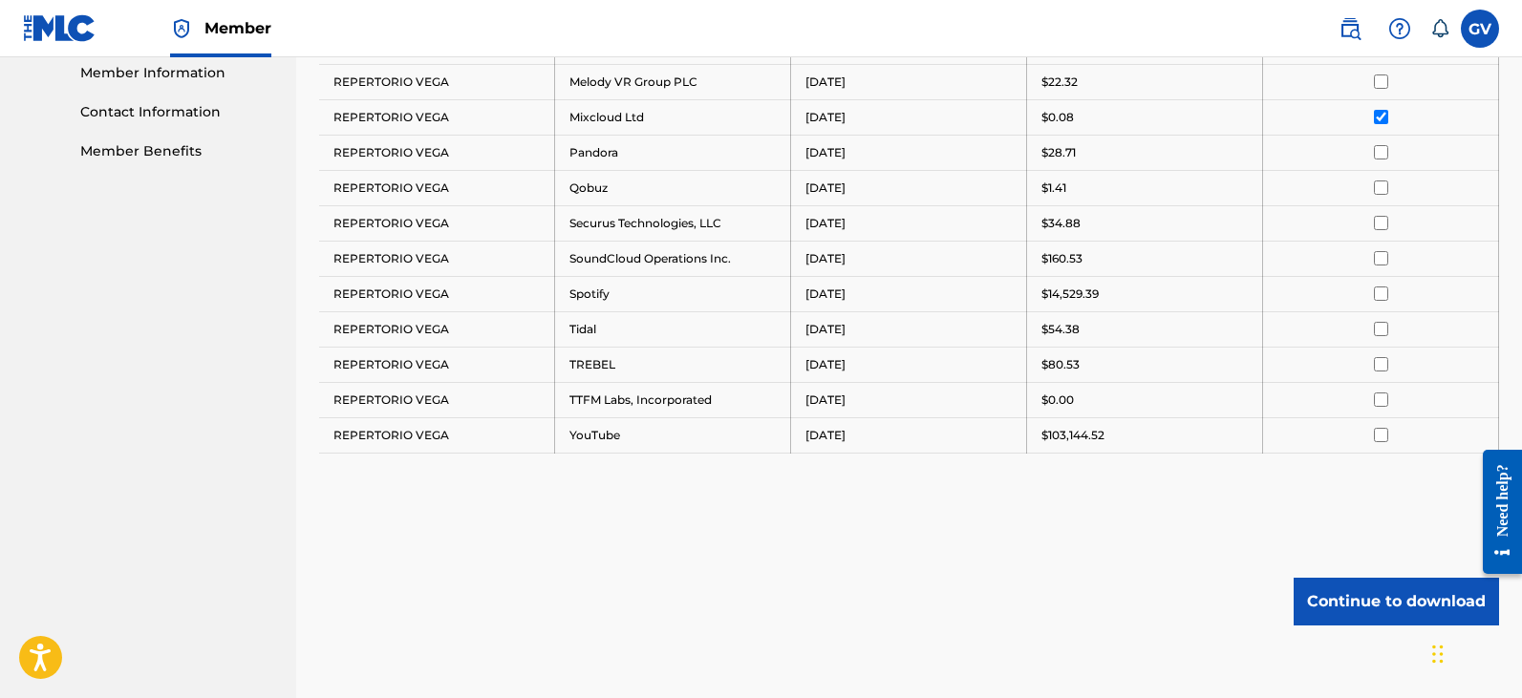
click at [1380, 116] on input "checkbox" at bounding box center [1381, 117] width 14 height 14
click at [1382, 150] on input "checkbox" at bounding box center [1381, 152] width 14 height 14
click at [1348, 603] on button "Continue to download" at bounding box center [1395, 602] width 205 height 48
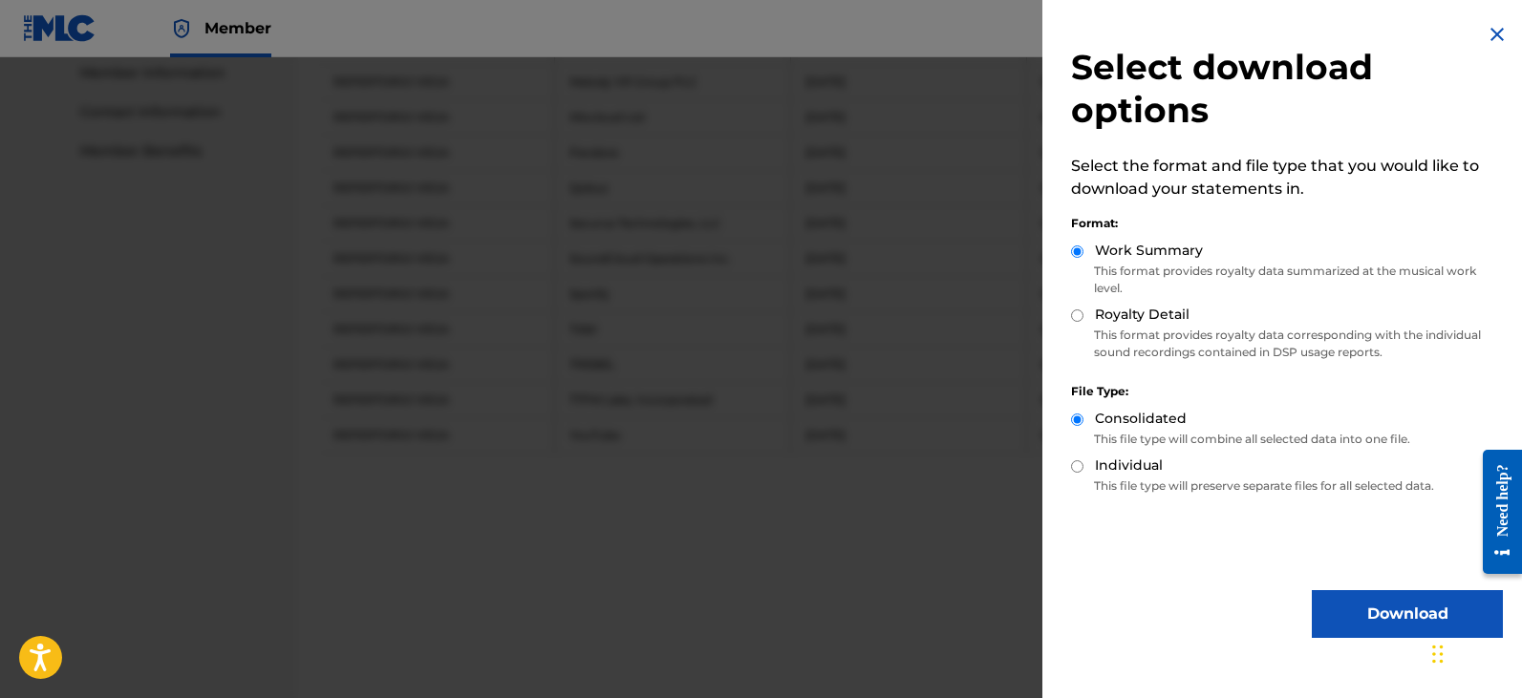
click at [1365, 615] on button "Download" at bounding box center [1407, 614] width 191 height 48
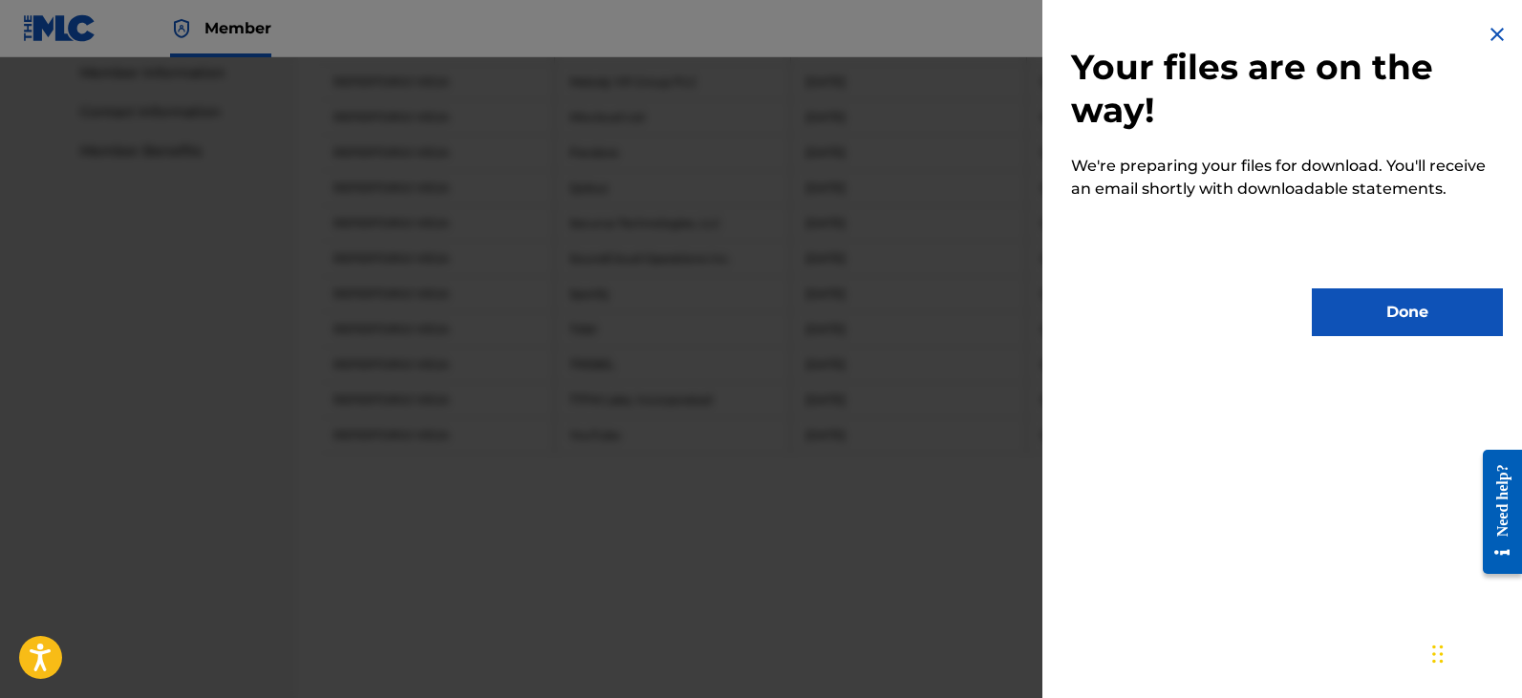
click at [1377, 309] on button "Done" at bounding box center [1407, 313] width 191 height 48
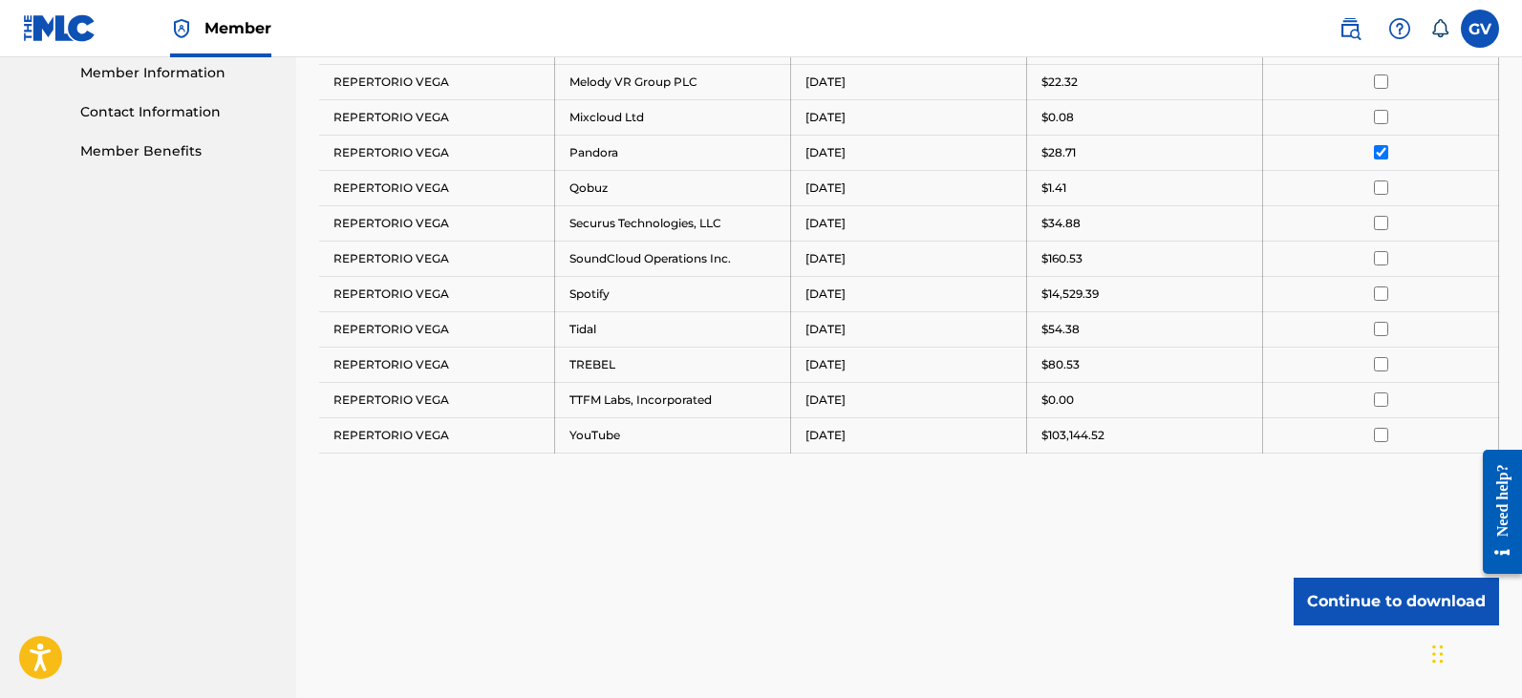
click at [1379, 150] on input "checkbox" at bounding box center [1381, 152] width 14 height 14
click at [1378, 182] on input "checkbox" at bounding box center [1381, 188] width 14 height 14
click at [1342, 607] on button "Continue to download" at bounding box center [1395, 602] width 205 height 48
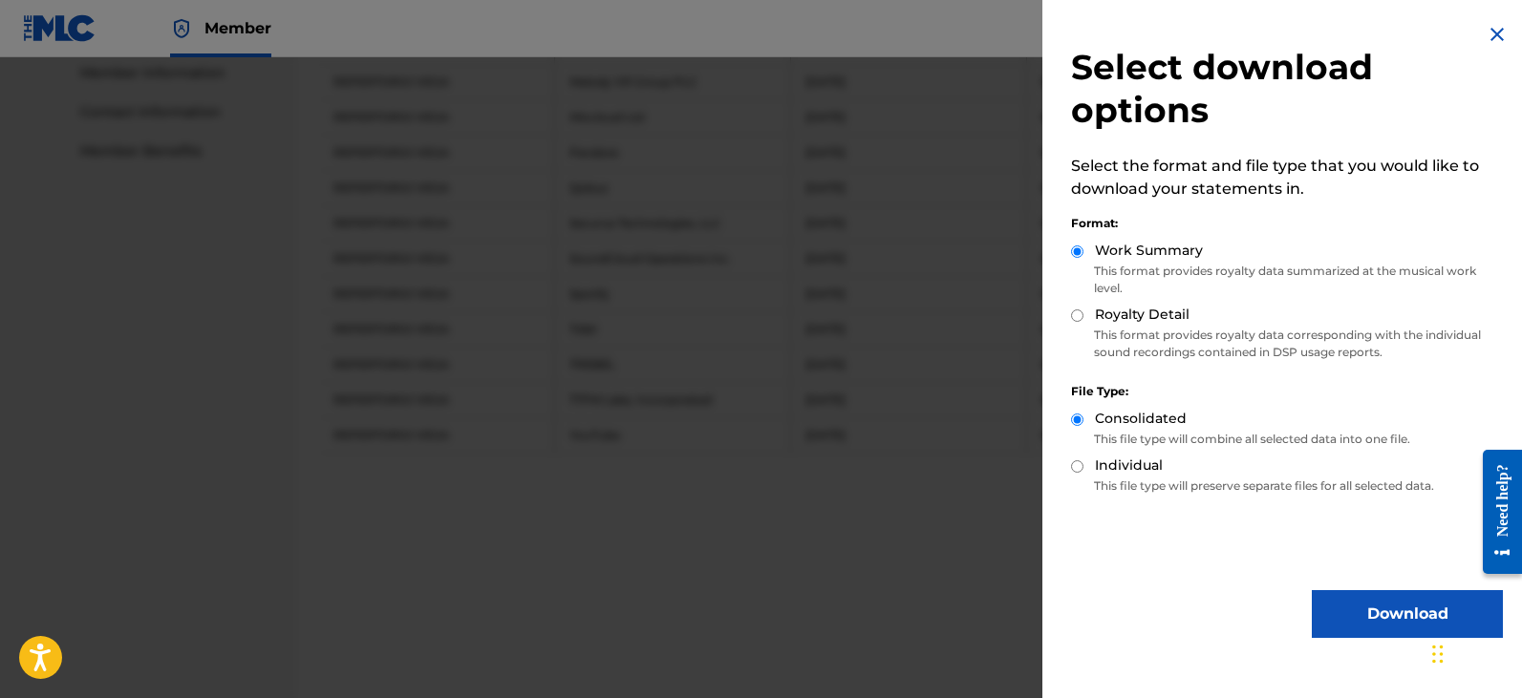
click at [1356, 621] on button "Download" at bounding box center [1407, 614] width 191 height 48
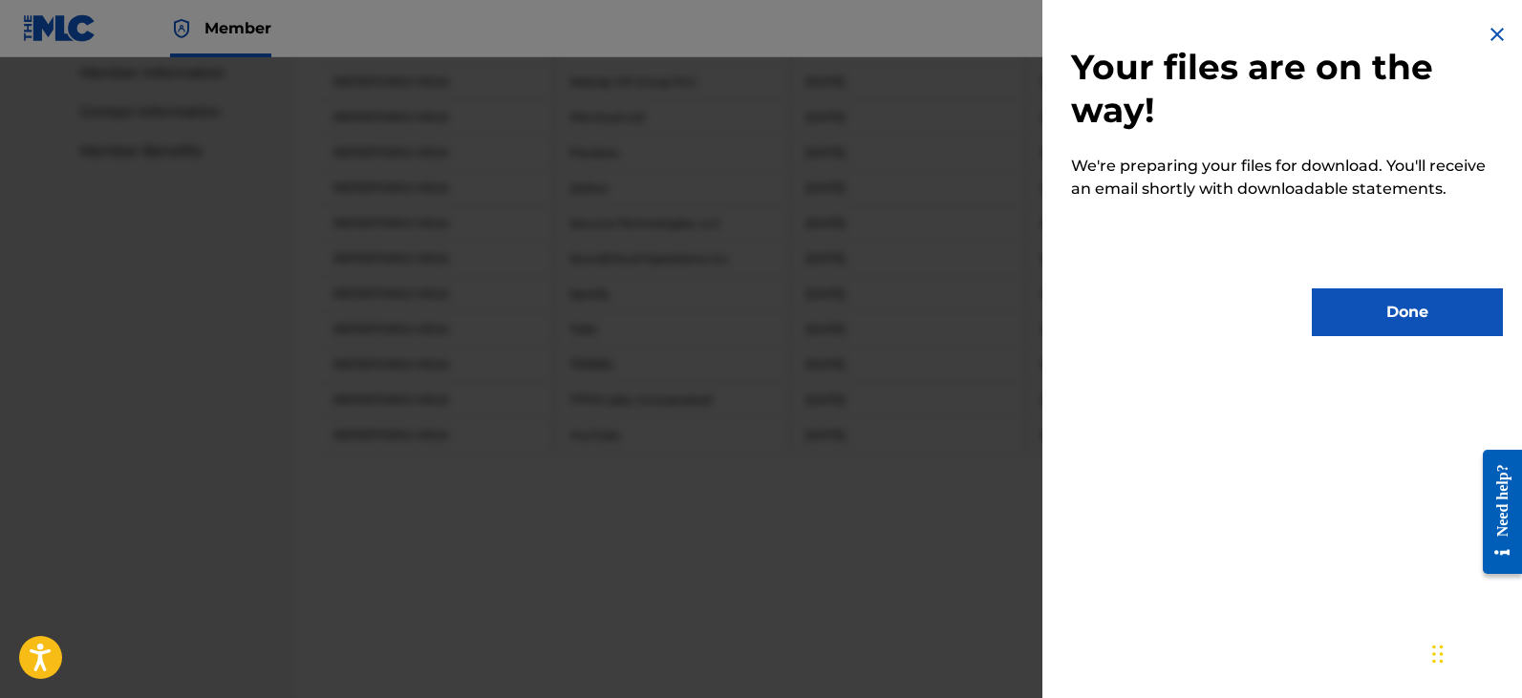
click at [1390, 314] on button "Done" at bounding box center [1407, 313] width 191 height 48
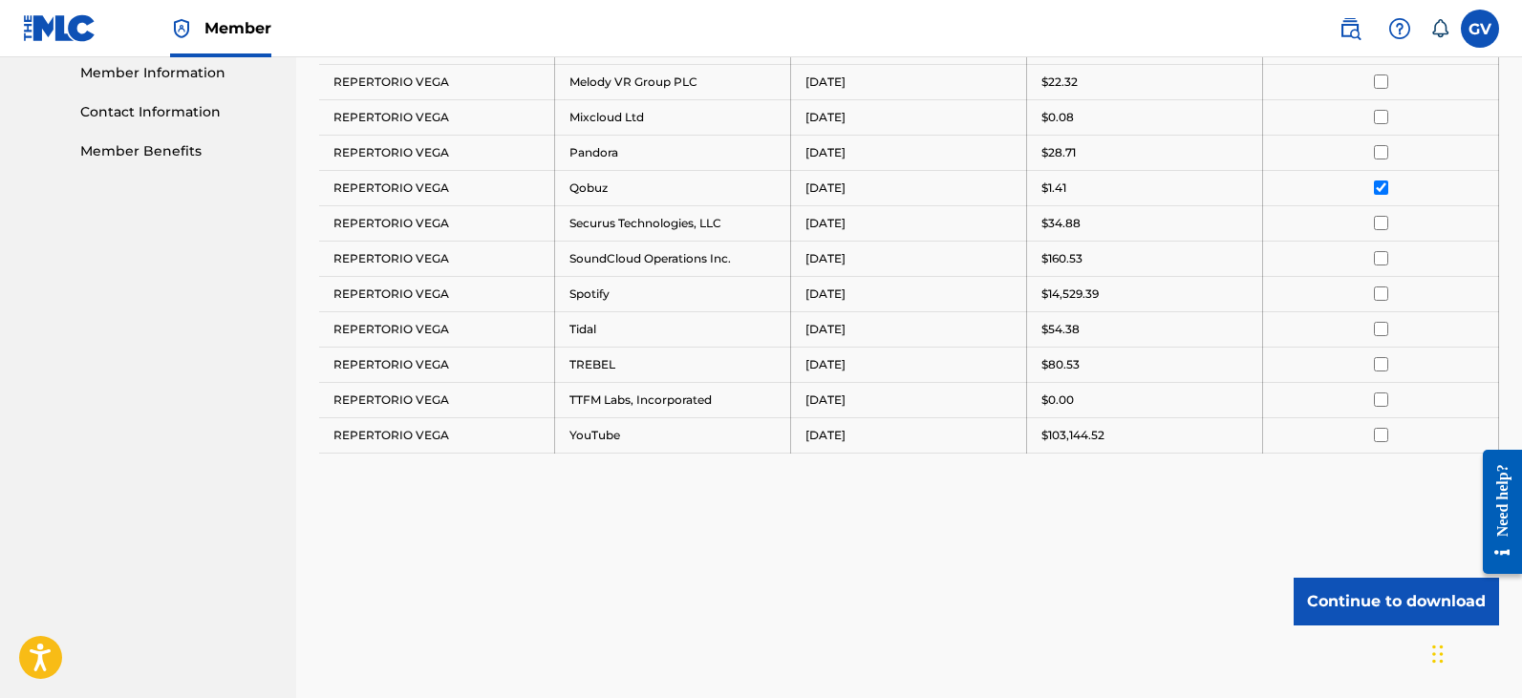
click at [1380, 190] on input "checkbox" at bounding box center [1381, 188] width 14 height 14
click at [1380, 224] on input "checkbox" at bounding box center [1381, 223] width 14 height 14
click at [1346, 609] on button "Continue to download" at bounding box center [1395, 602] width 205 height 48
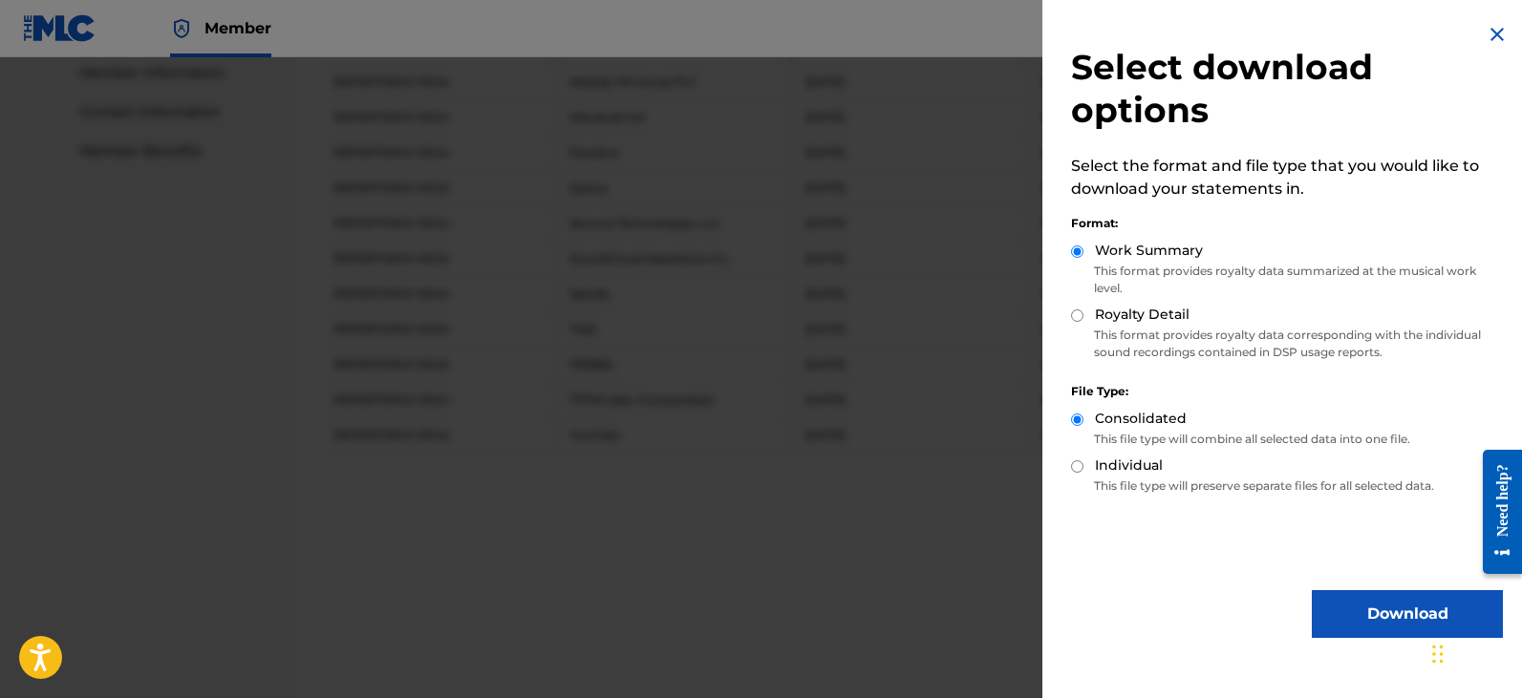
click at [1346, 628] on button "Download" at bounding box center [1407, 614] width 191 height 48
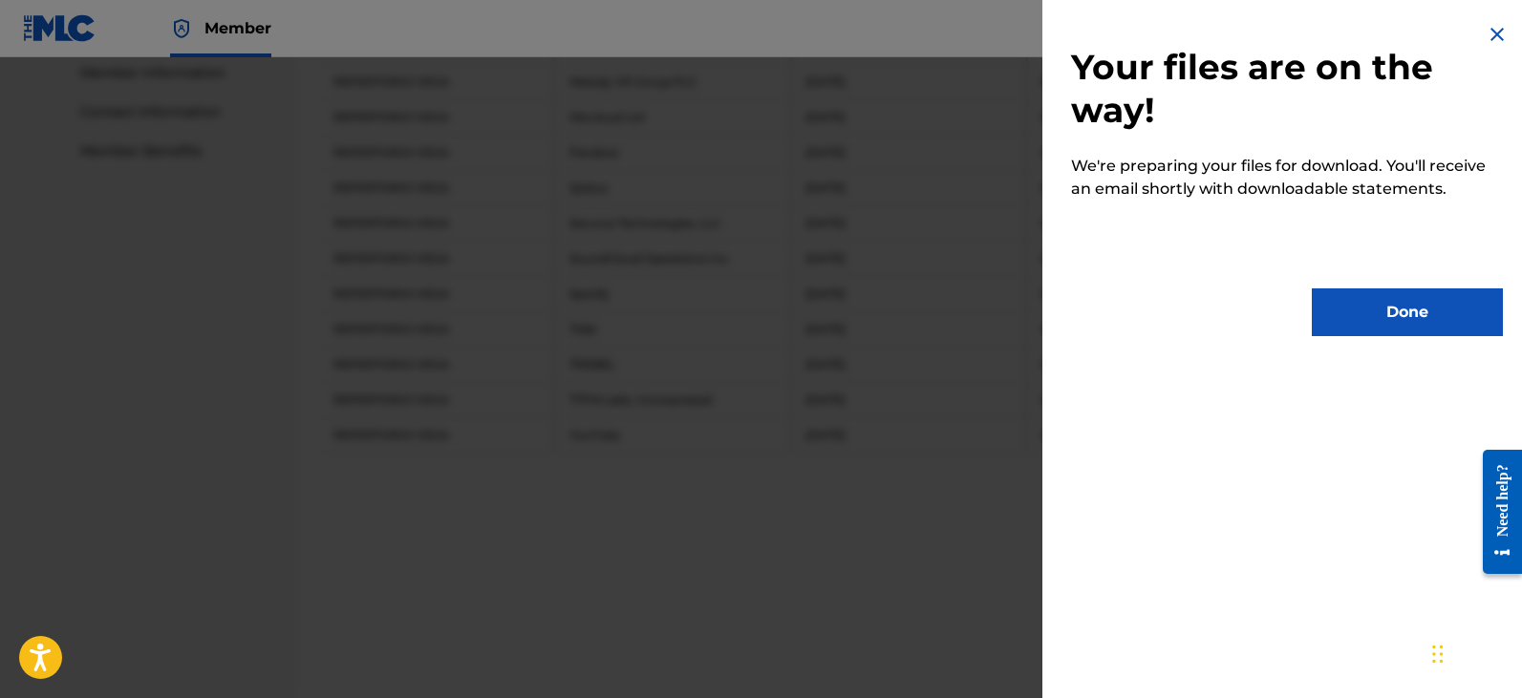
click at [1367, 311] on button "Done" at bounding box center [1407, 313] width 191 height 48
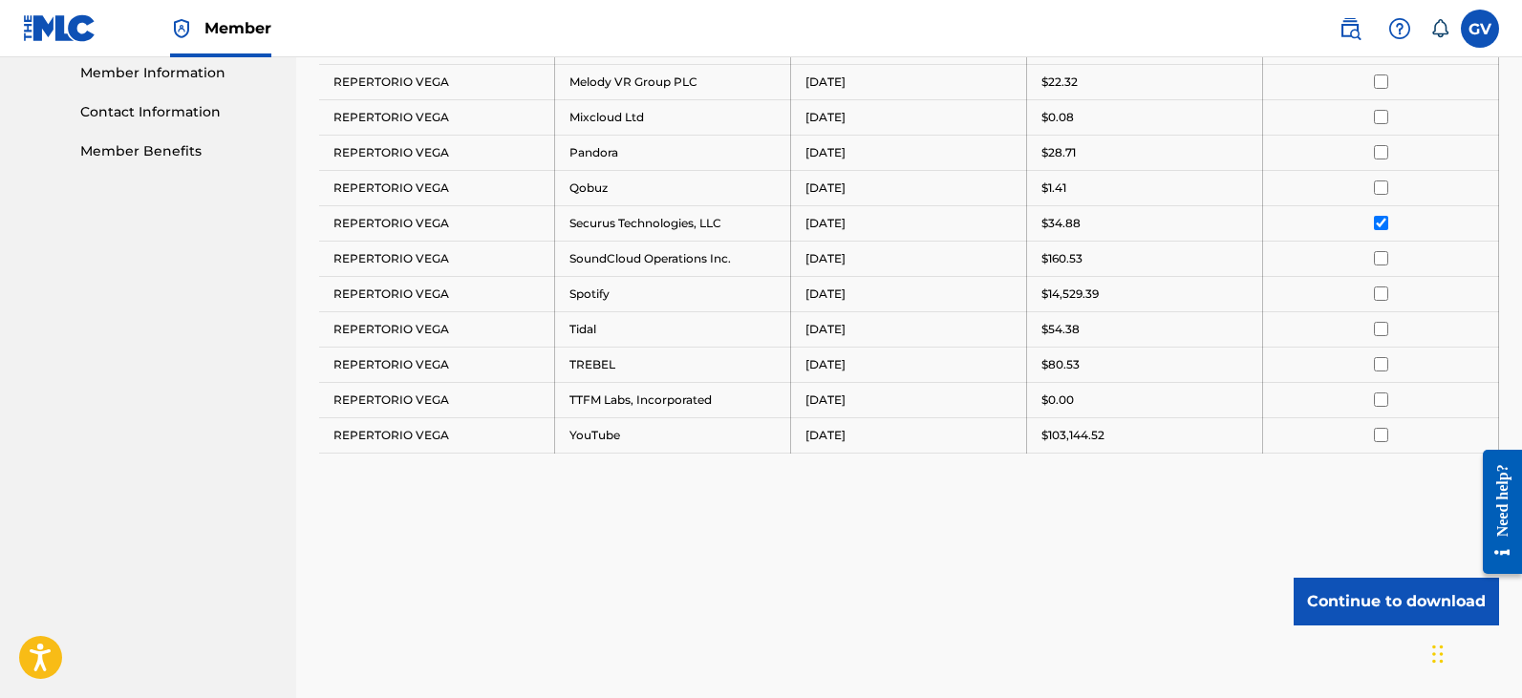
click at [1379, 222] on input "checkbox" at bounding box center [1381, 223] width 14 height 14
click at [1379, 257] on input "checkbox" at bounding box center [1381, 258] width 14 height 14
click at [1381, 621] on button "Continue to download" at bounding box center [1395, 602] width 205 height 48
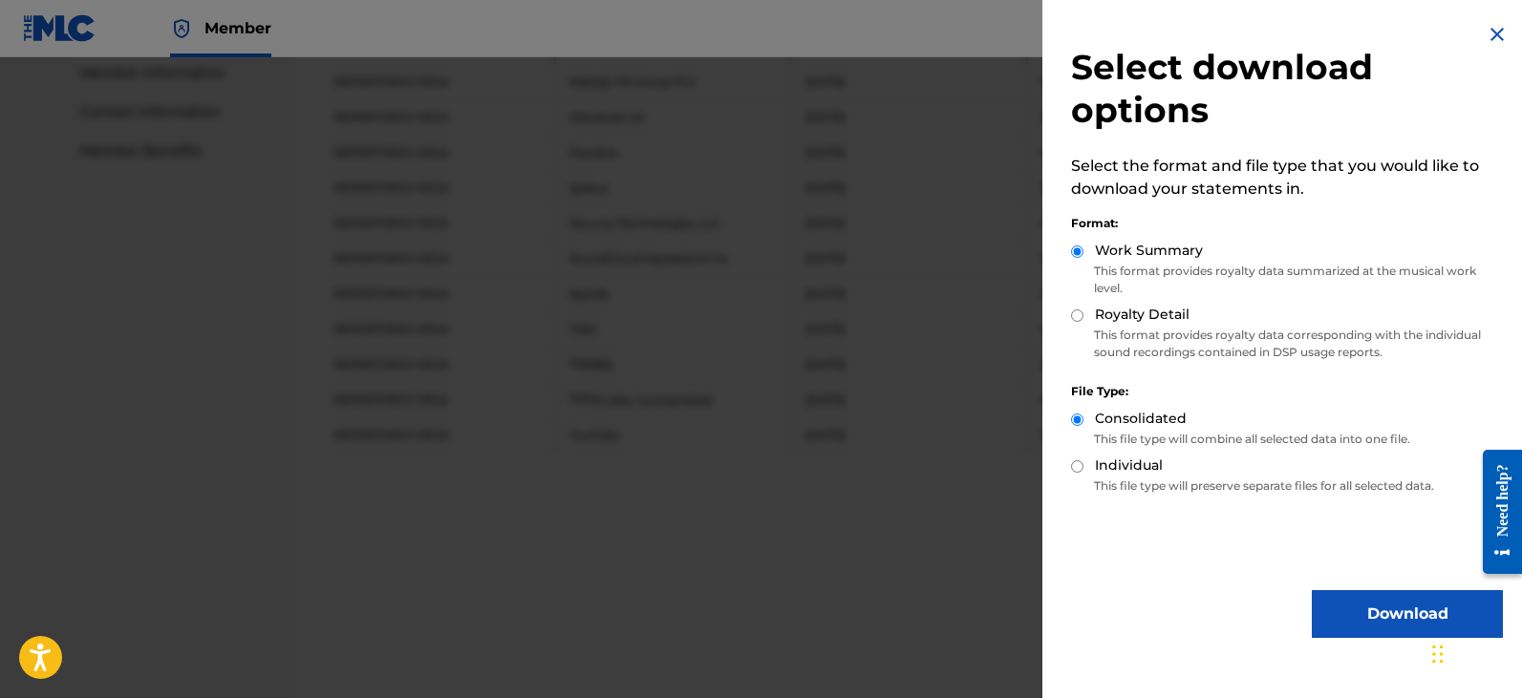
click at [1370, 621] on button "Download" at bounding box center [1407, 614] width 191 height 48
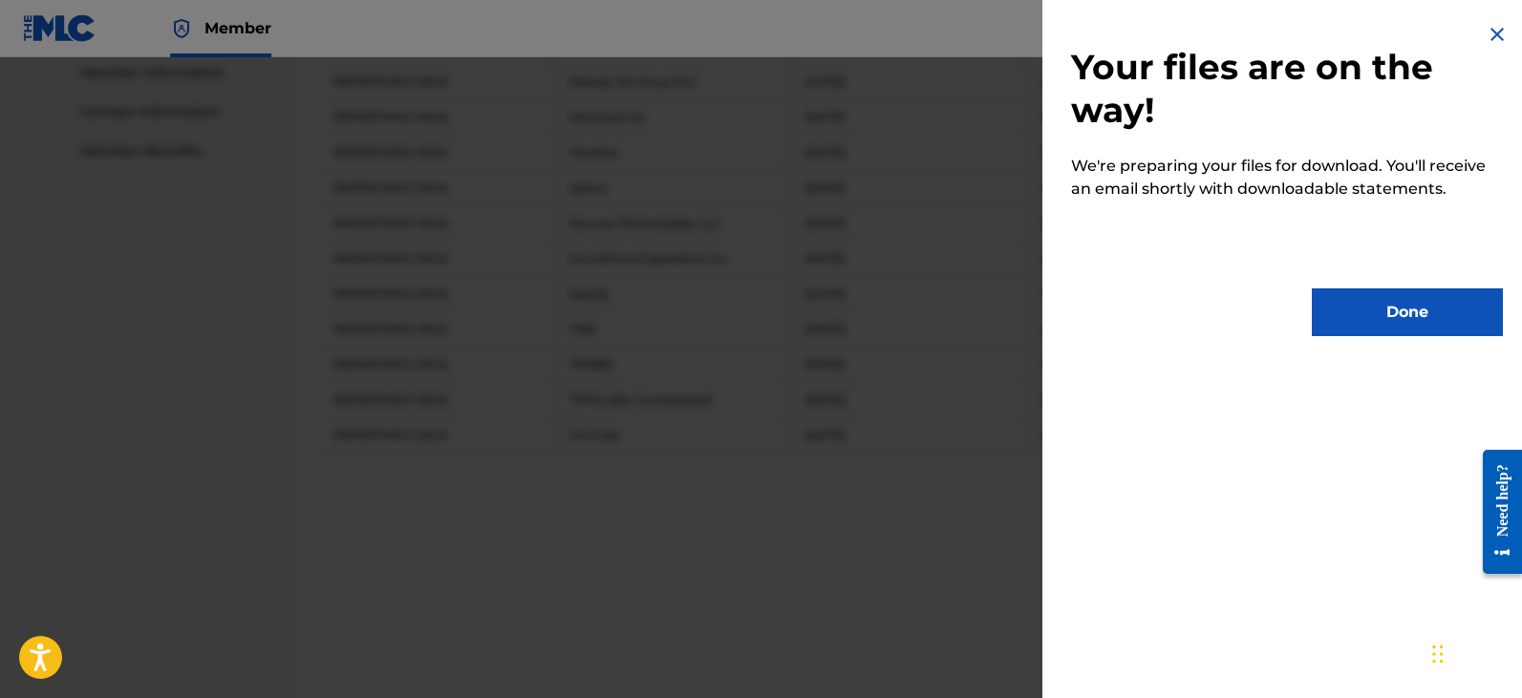
click at [1384, 323] on button "Done" at bounding box center [1407, 313] width 191 height 48
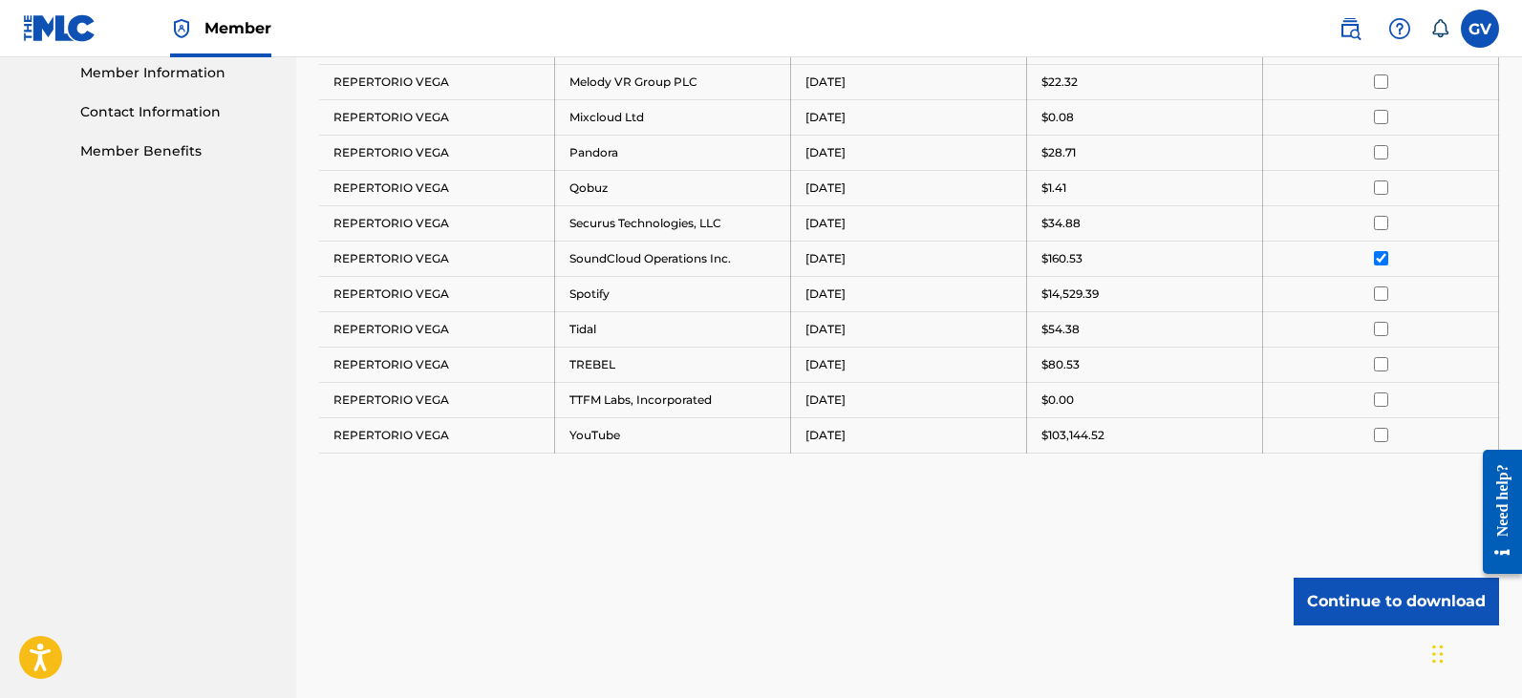
click at [1383, 258] on input "checkbox" at bounding box center [1381, 258] width 14 height 14
click at [1377, 290] on input "checkbox" at bounding box center [1381, 294] width 14 height 14
click at [1342, 609] on button "Continue to download" at bounding box center [1395, 602] width 205 height 48
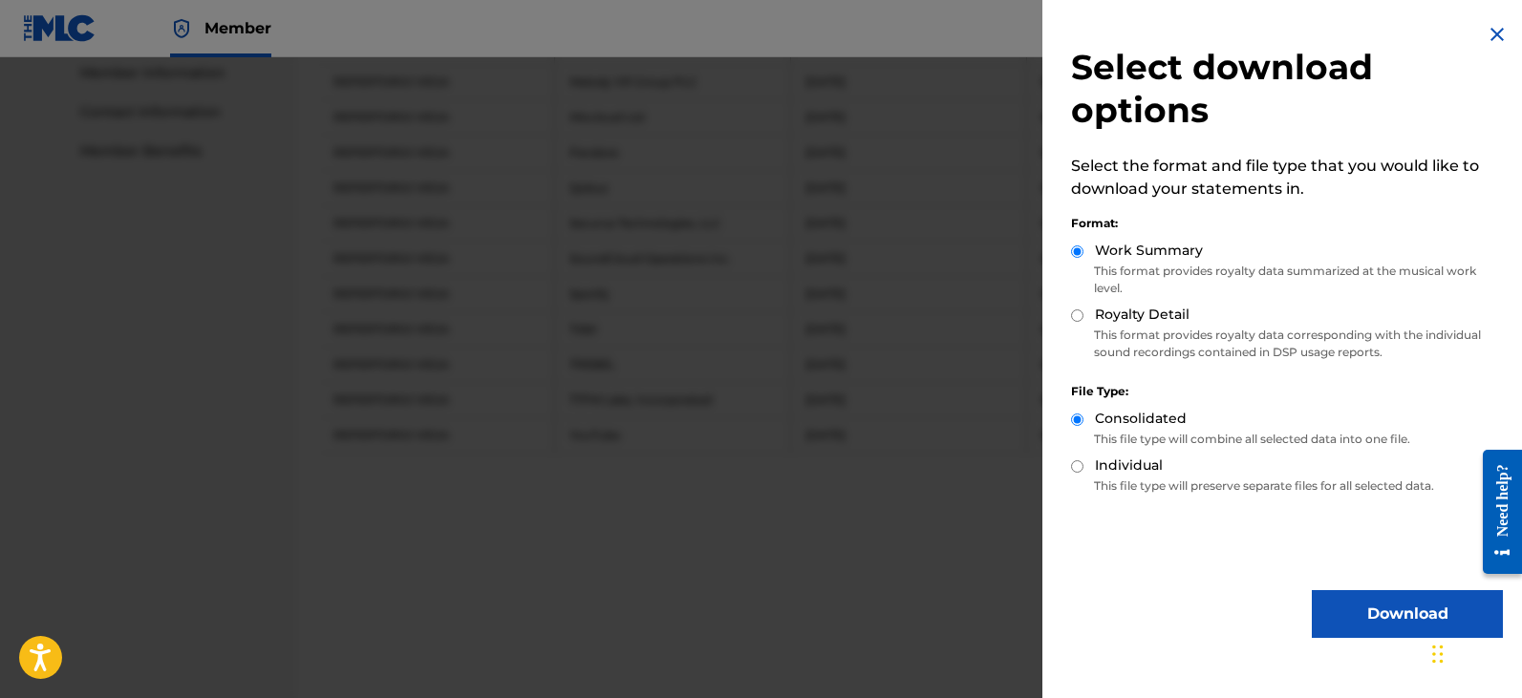
click at [1365, 617] on button "Download" at bounding box center [1407, 614] width 191 height 48
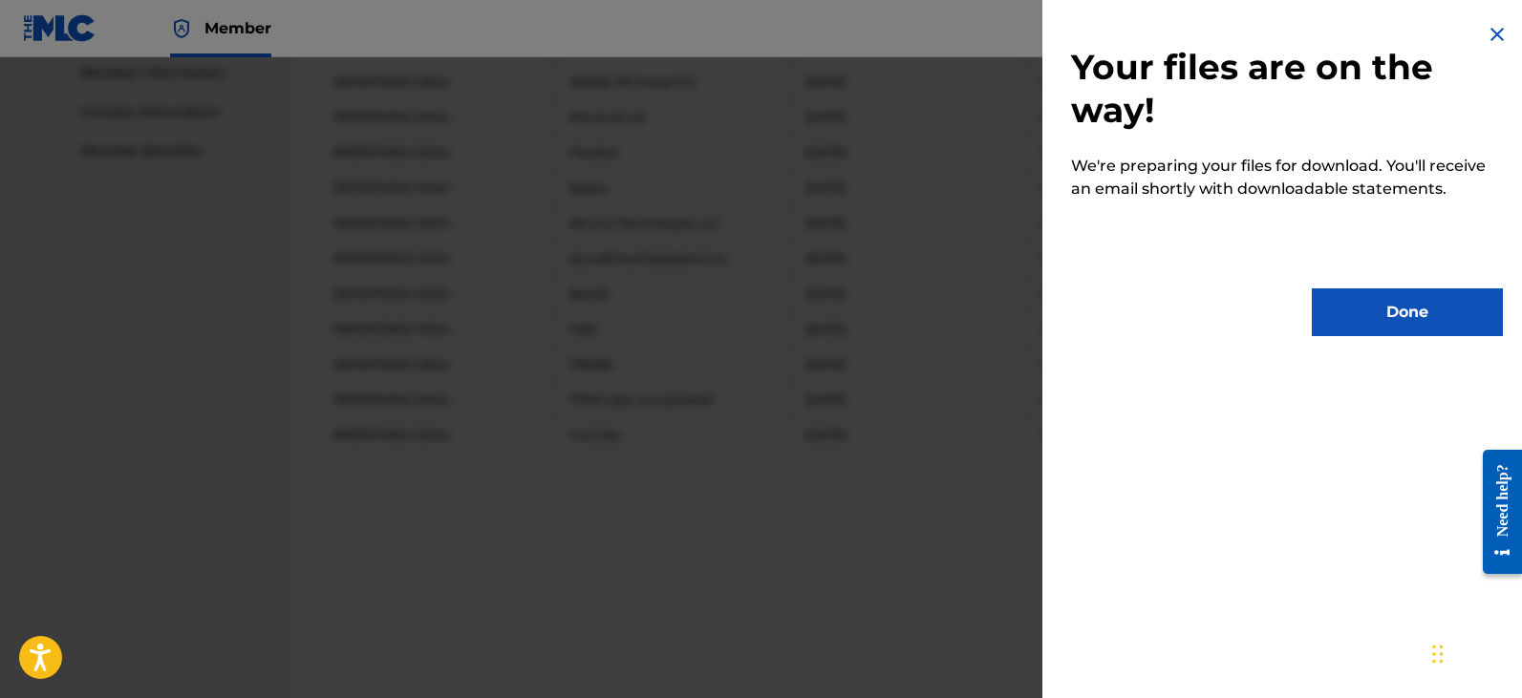
click at [1398, 311] on button "Done" at bounding box center [1407, 313] width 191 height 48
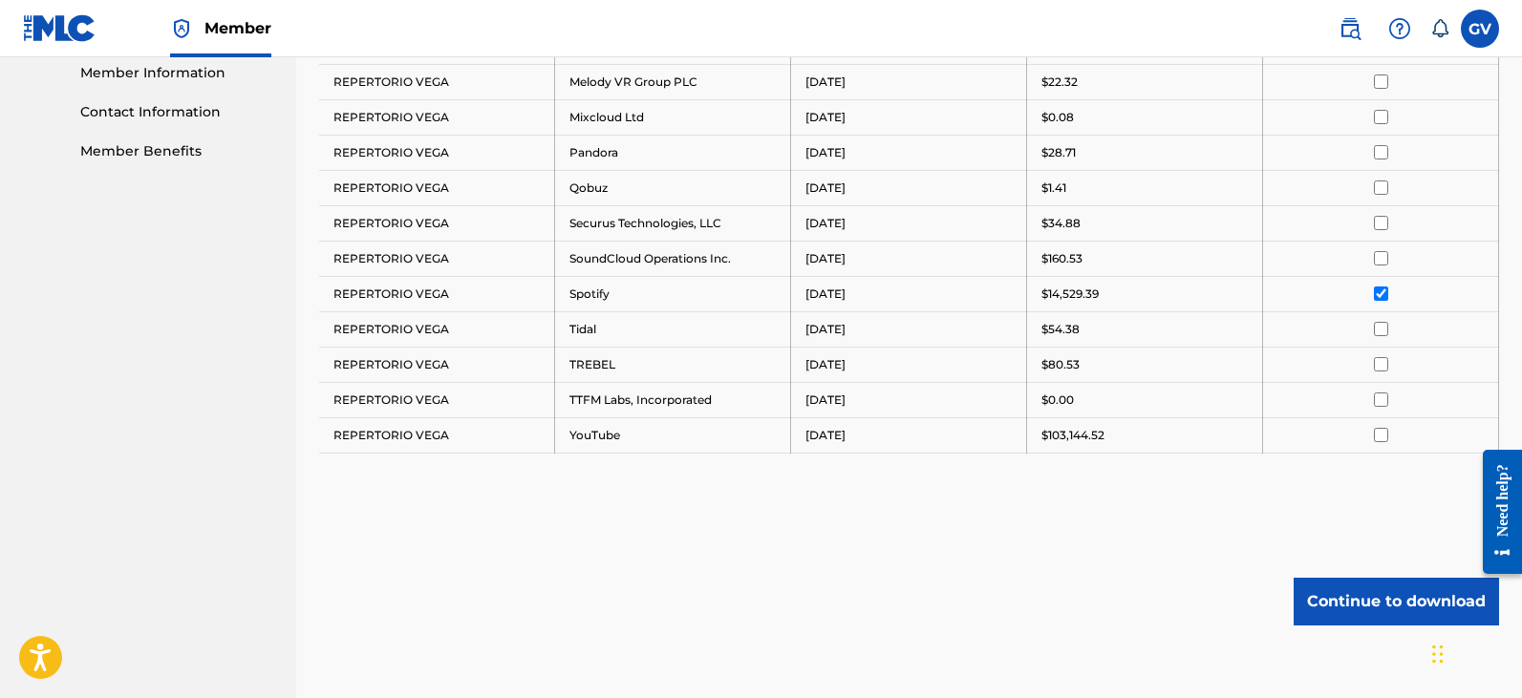
click at [1379, 286] on td at bounding box center [1381, 293] width 236 height 35
click at [1379, 293] on input "checkbox" at bounding box center [1381, 294] width 14 height 14
click at [1379, 324] on input "checkbox" at bounding box center [1381, 329] width 14 height 14
click at [1339, 609] on button "Continue to download" at bounding box center [1395, 602] width 205 height 48
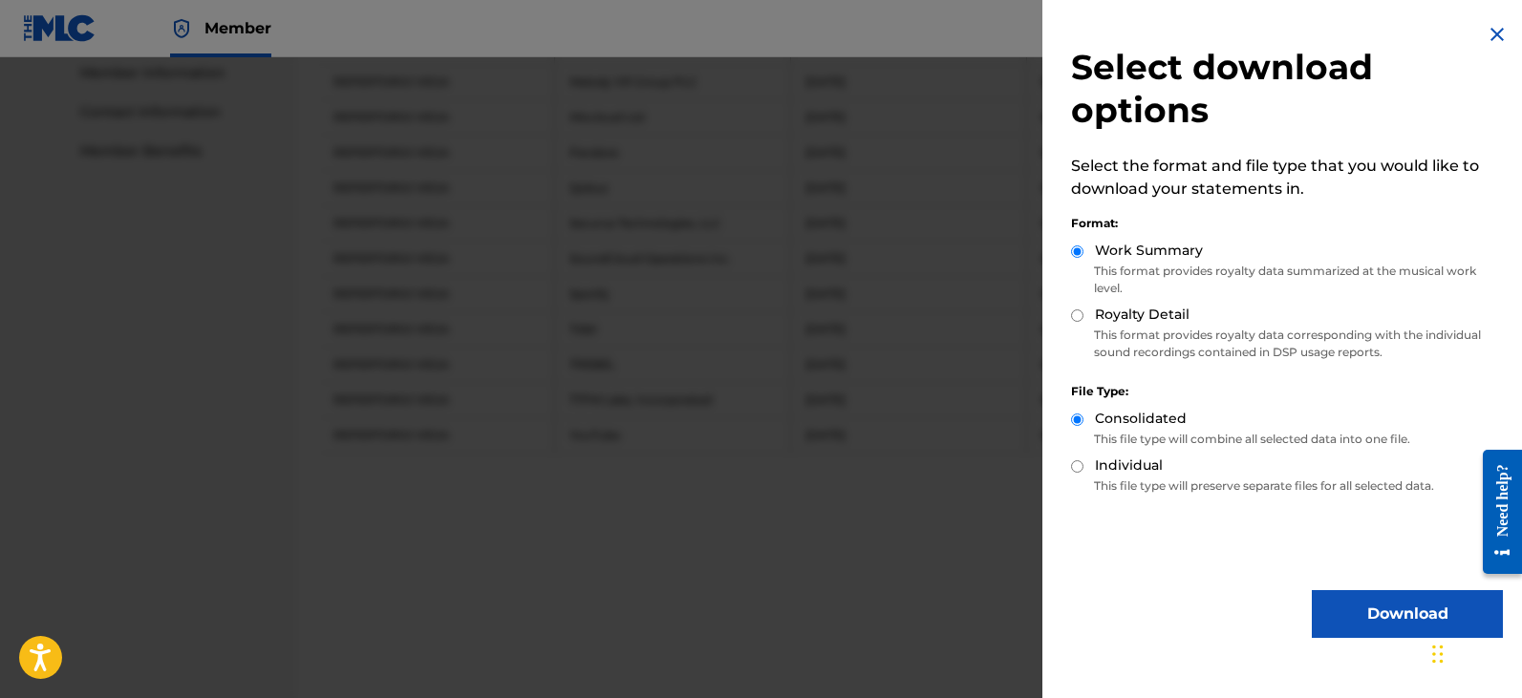
click at [1354, 623] on button "Download" at bounding box center [1407, 614] width 191 height 48
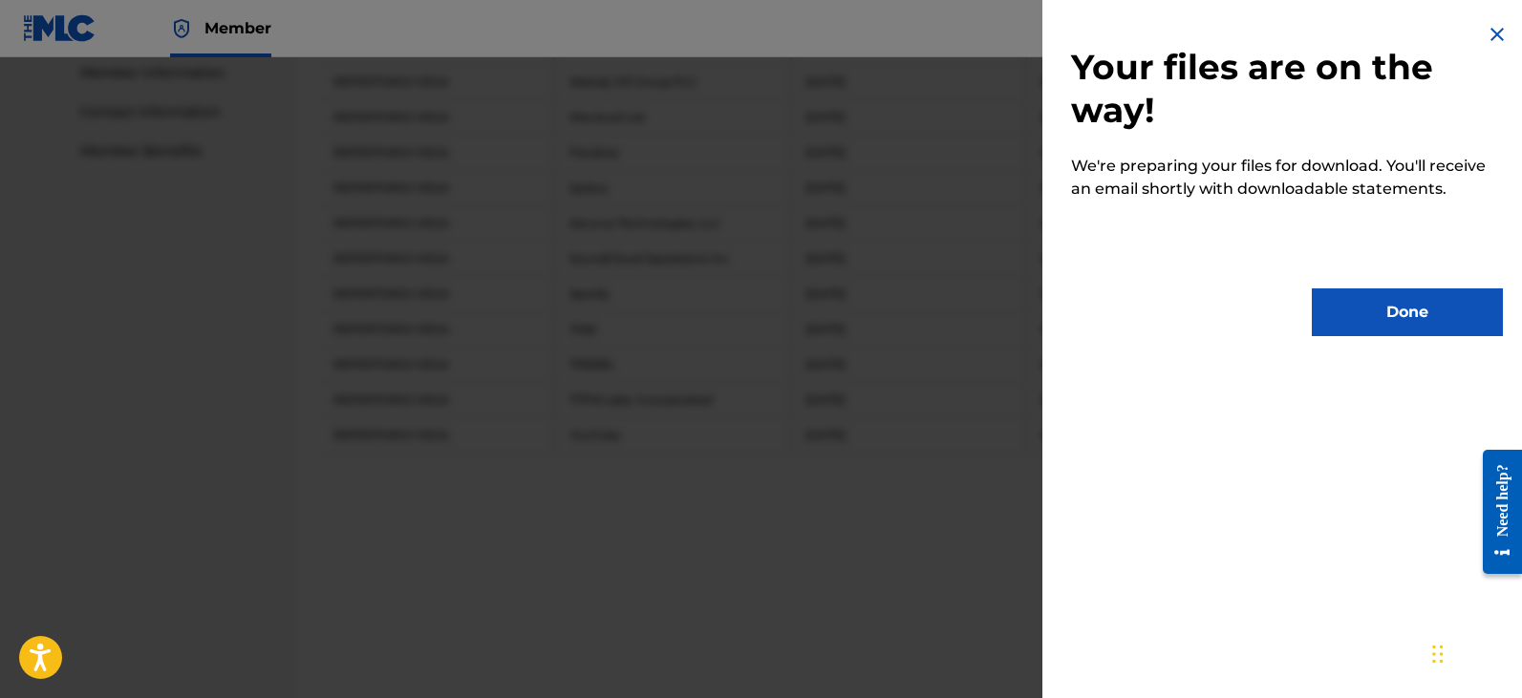
click at [1390, 319] on button "Done" at bounding box center [1407, 313] width 191 height 48
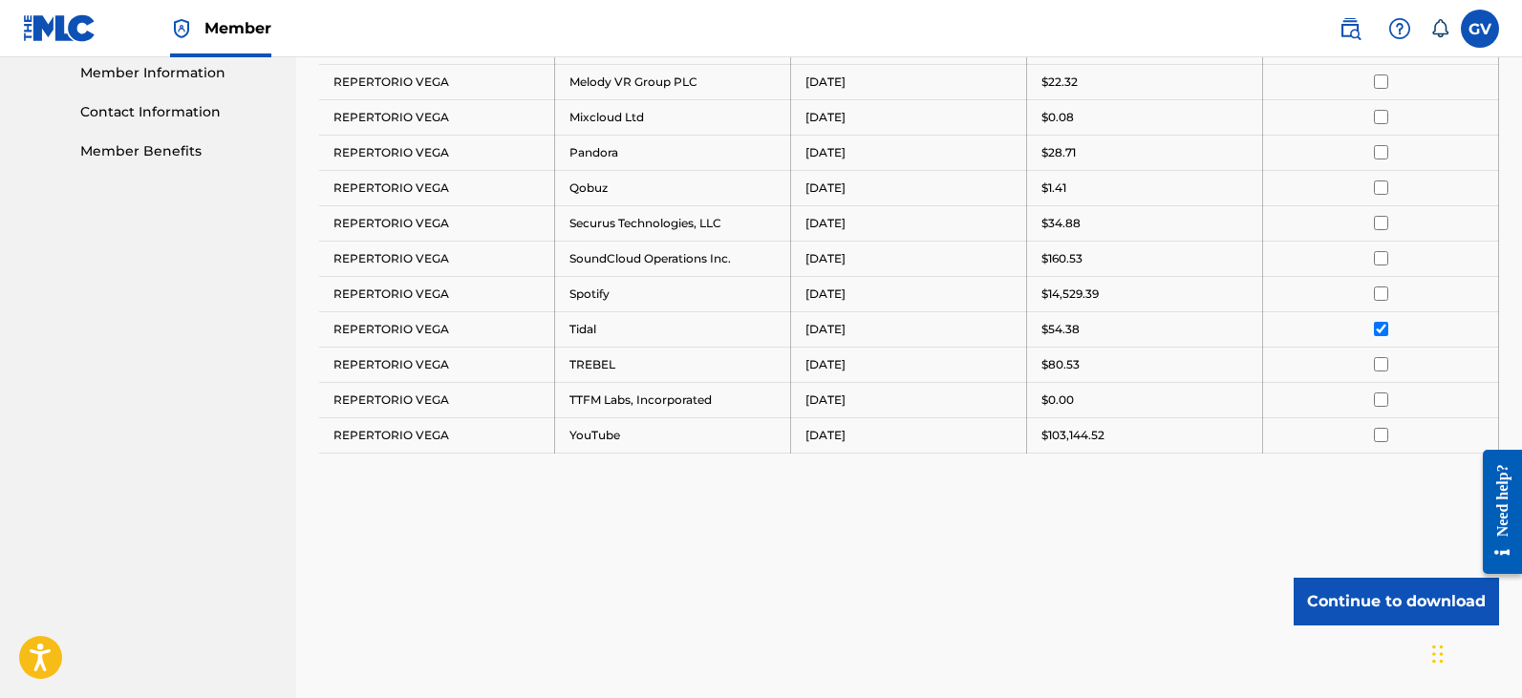
click at [1380, 328] on input "checkbox" at bounding box center [1381, 329] width 14 height 14
click at [1381, 365] on input "checkbox" at bounding box center [1381, 364] width 14 height 14
click at [1355, 606] on button "Continue to download" at bounding box center [1395, 602] width 205 height 48
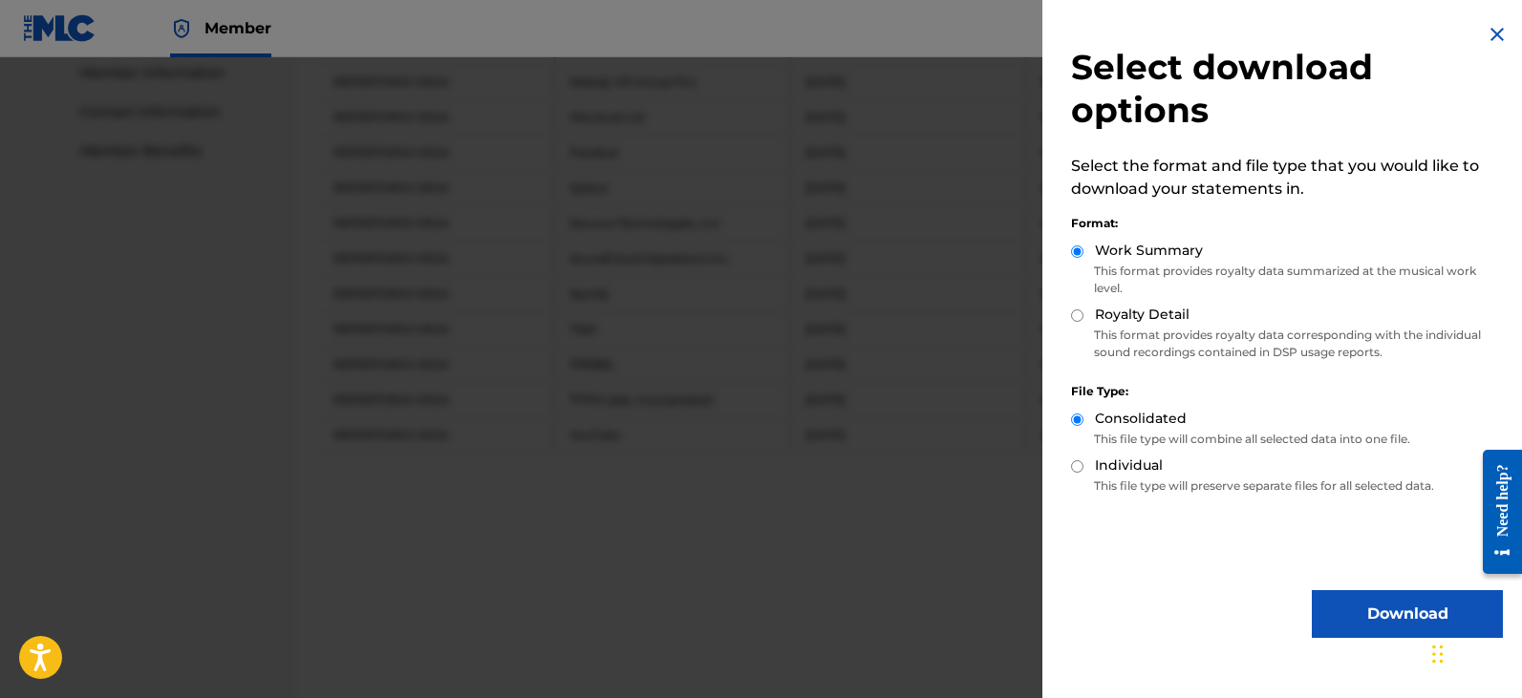
click at [1366, 619] on button "Download" at bounding box center [1407, 614] width 191 height 48
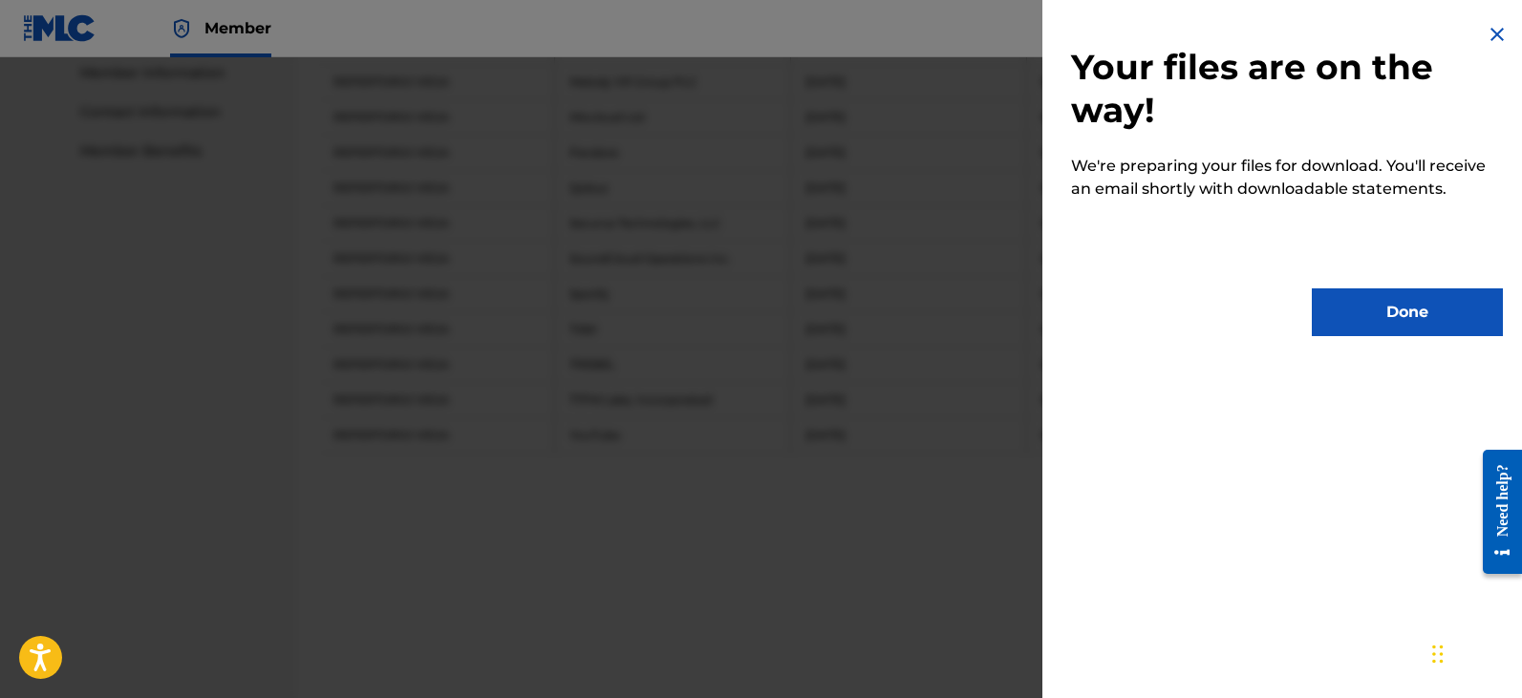
click at [1385, 325] on button "Done" at bounding box center [1407, 313] width 191 height 48
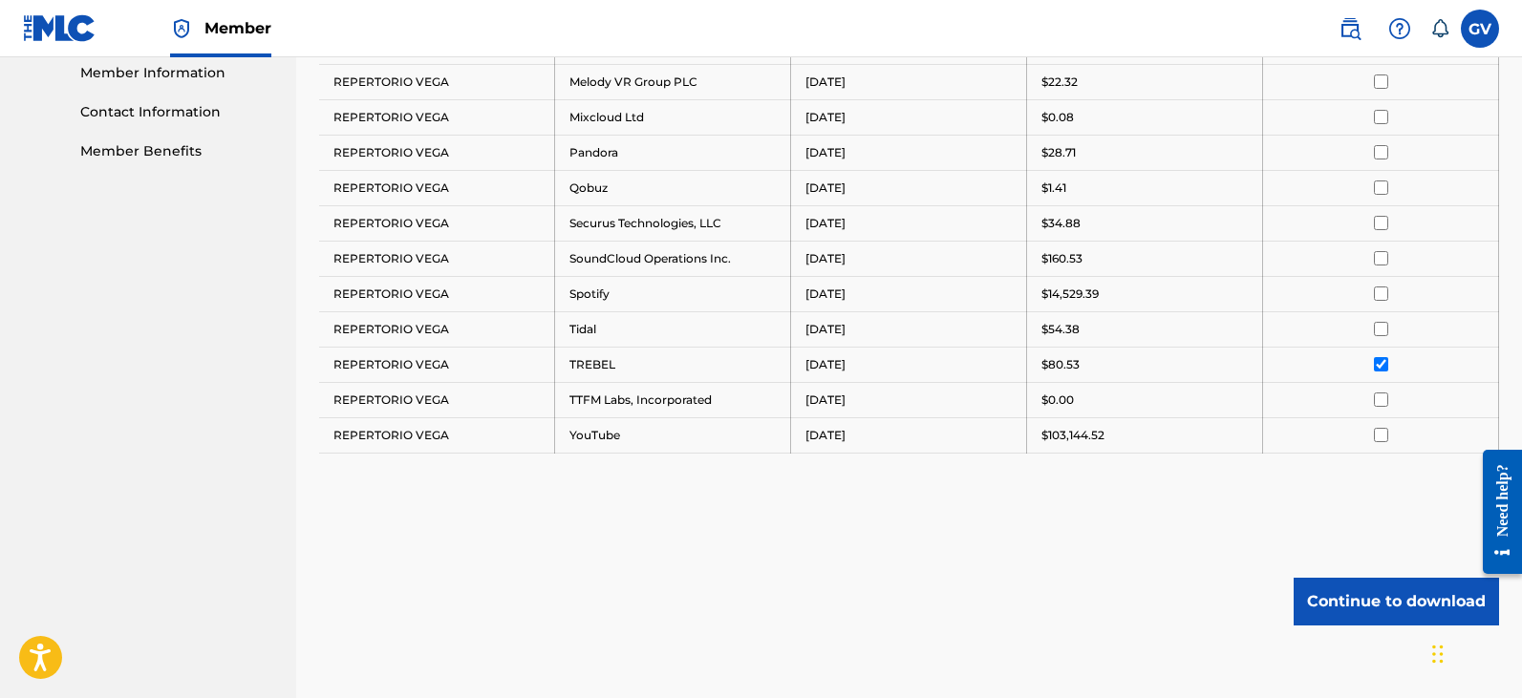
click at [1382, 359] on input "checkbox" at bounding box center [1381, 364] width 14 height 14
click at [1384, 399] on input "checkbox" at bounding box center [1381, 400] width 14 height 14
click at [1357, 608] on button "Continue to download" at bounding box center [1395, 602] width 205 height 48
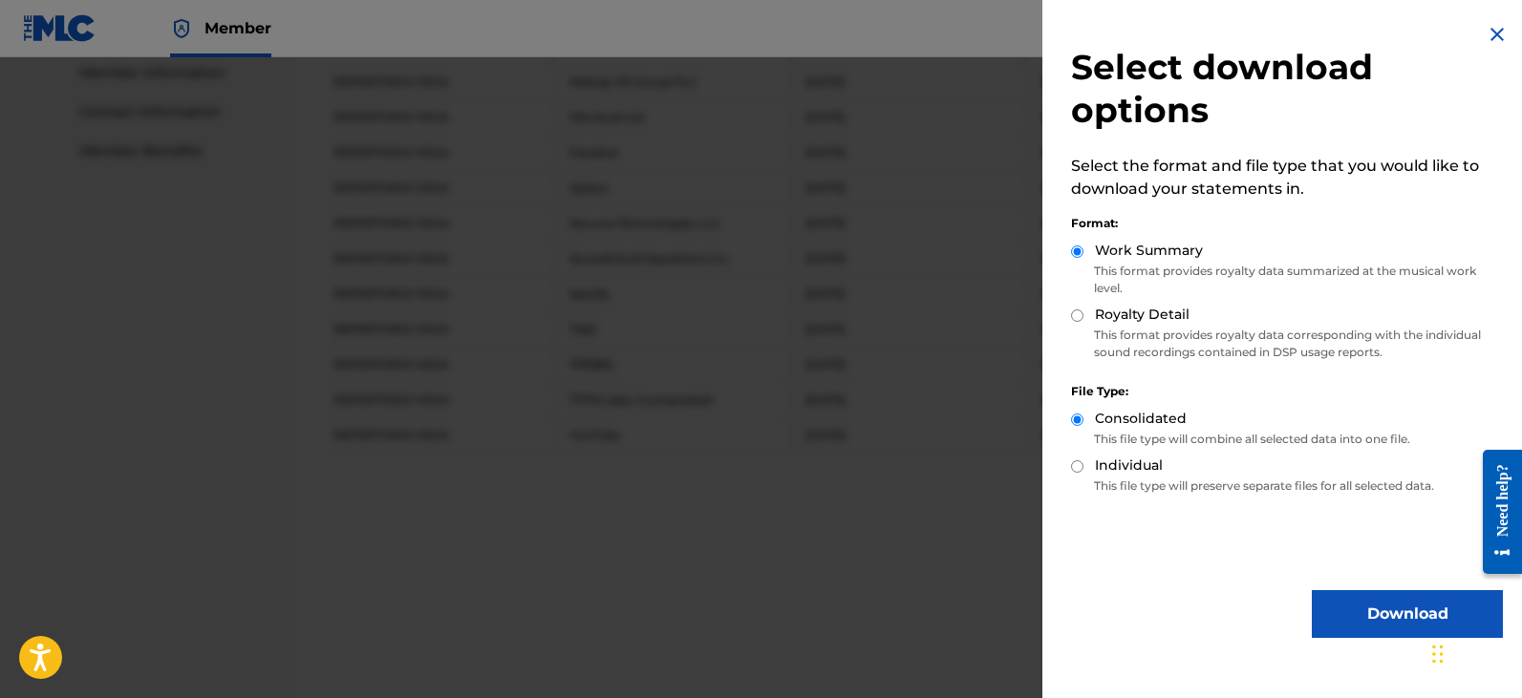
drag, startPoint x: 1371, startPoint y: 622, endPoint x: 1369, endPoint y: 601, distance: 21.1
click at [1371, 622] on button "Download" at bounding box center [1407, 614] width 191 height 48
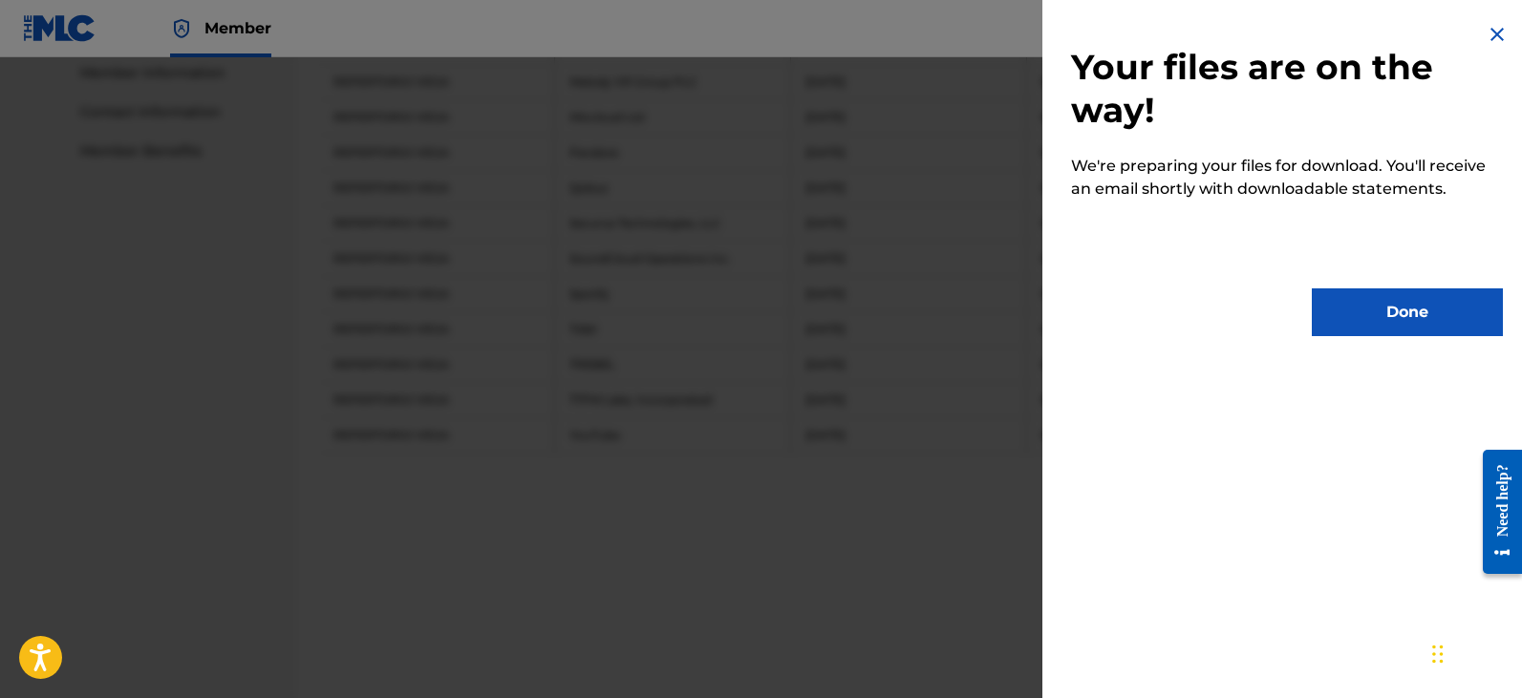
click at [1373, 321] on button "Done" at bounding box center [1407, 313] width 191 height 48
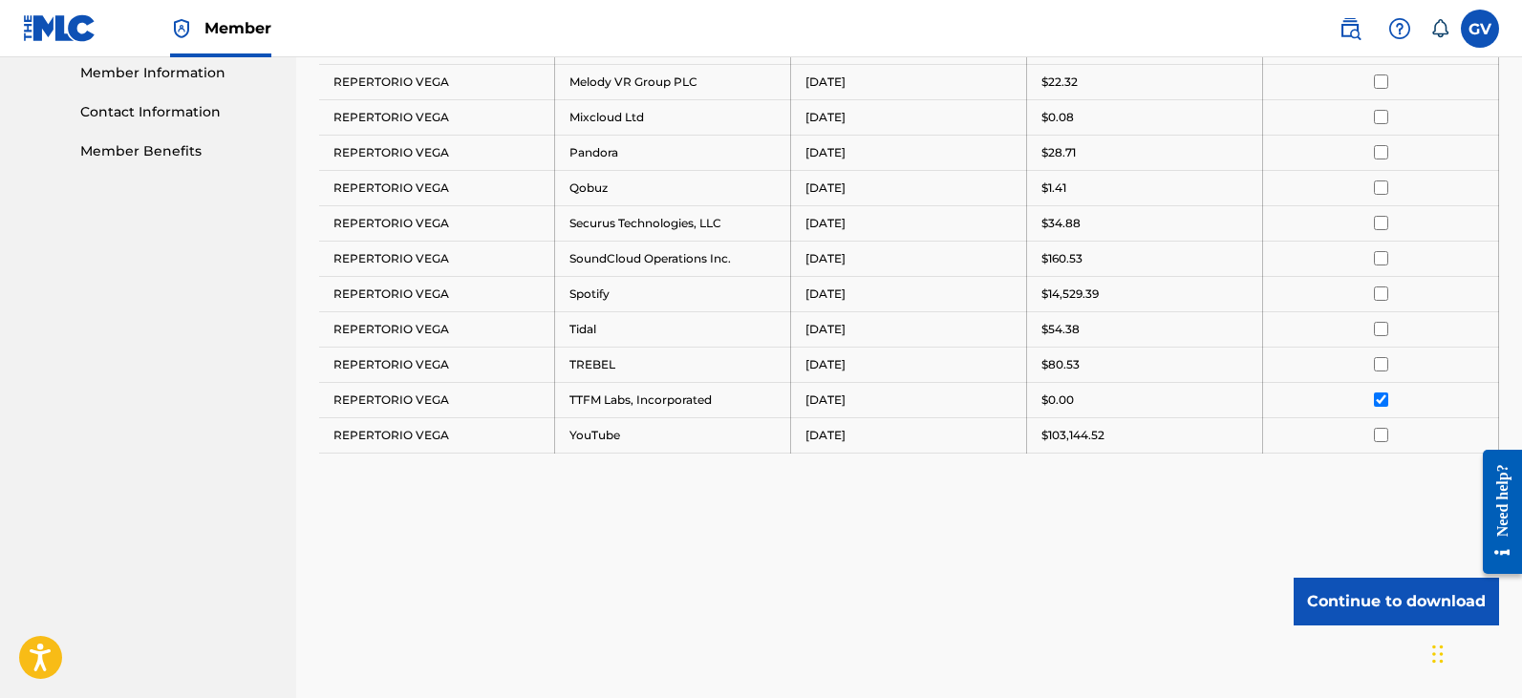
click at [1379, 400] on input "checkbox" at bounding box center [1381, 400] width 14 height 14
click at [1379, 434] on input "checkbox" at bounding box center [1381, 435] width 14 height 14
click at [1359, 604] on button "Continue to download" at bounding box center [1395, 602] width 205 height 48
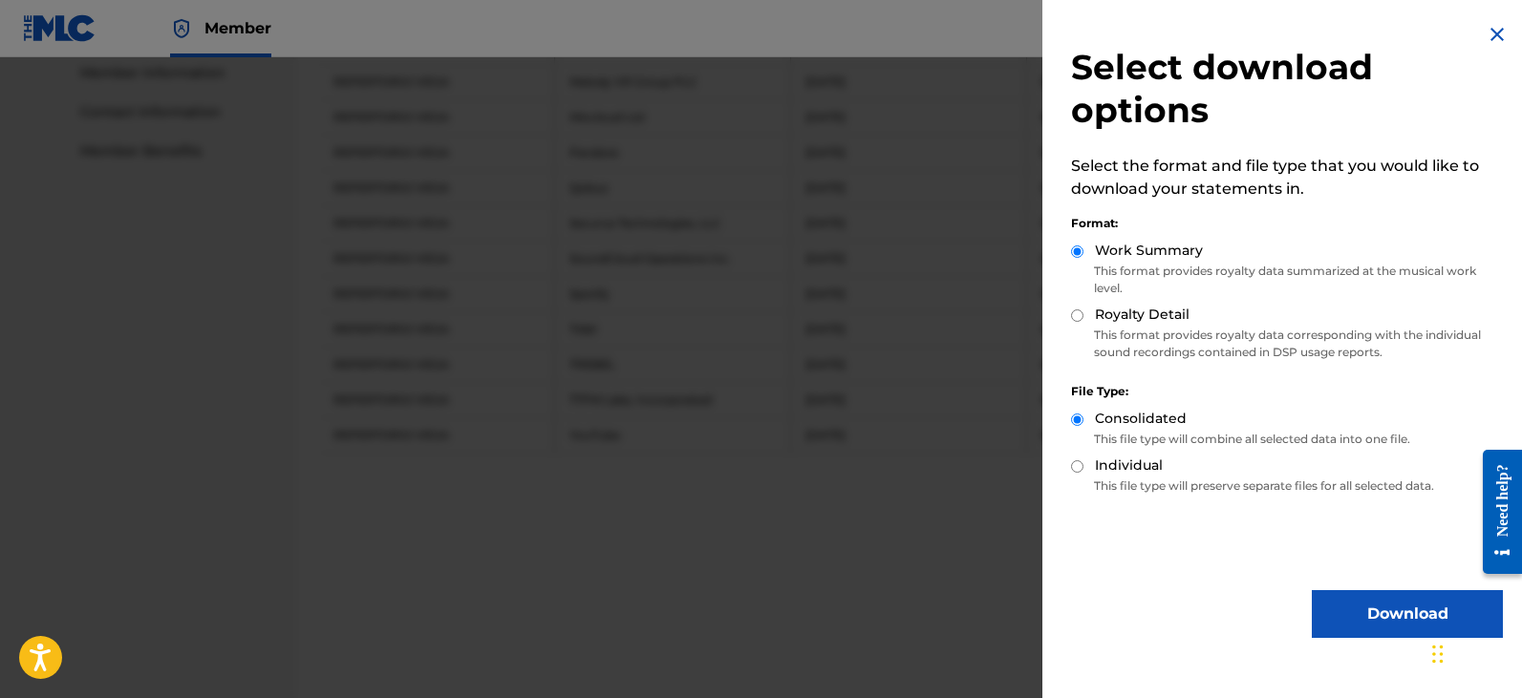
click at [1367, 628] on button "Download" at bounding box center [1407, 614] width 191 height 48
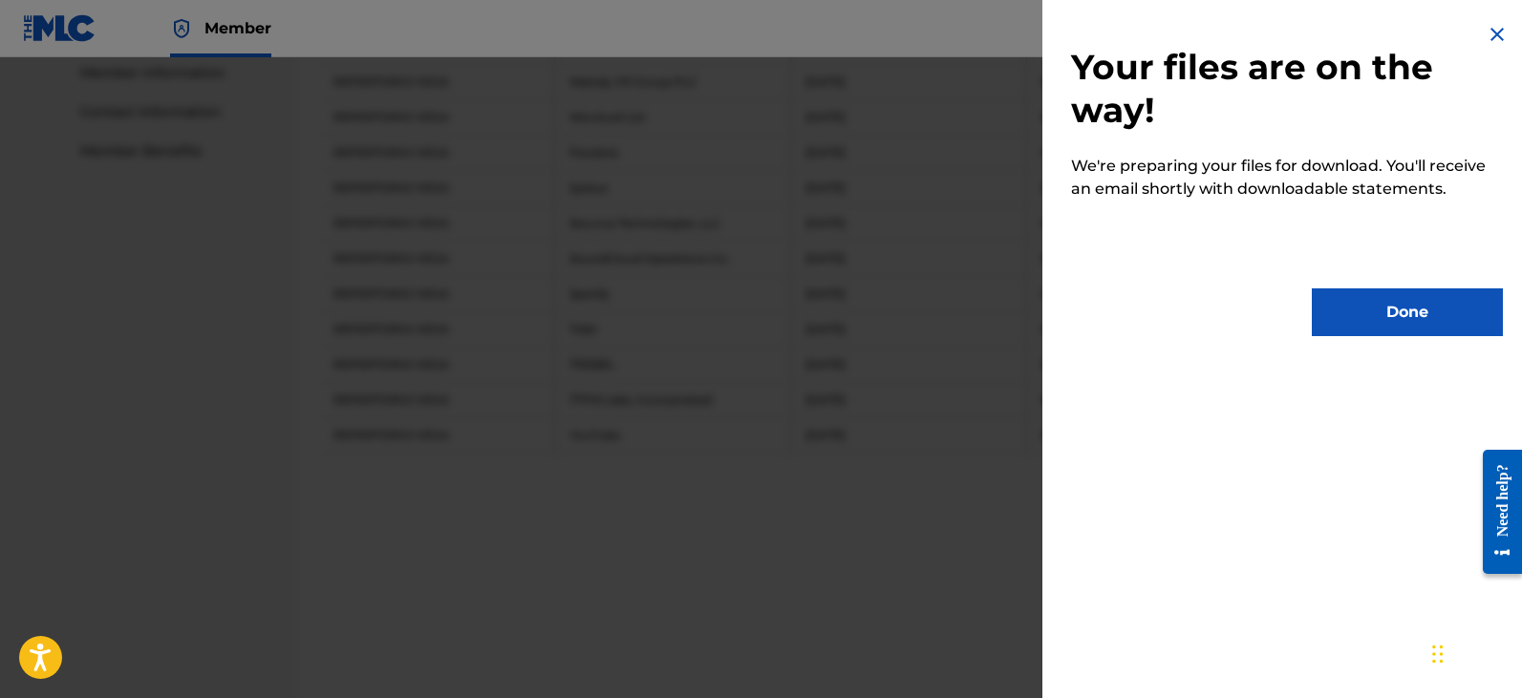
click at [1373, 317] on button "Done" at bounding box center [1407, 313] width 191 height 48
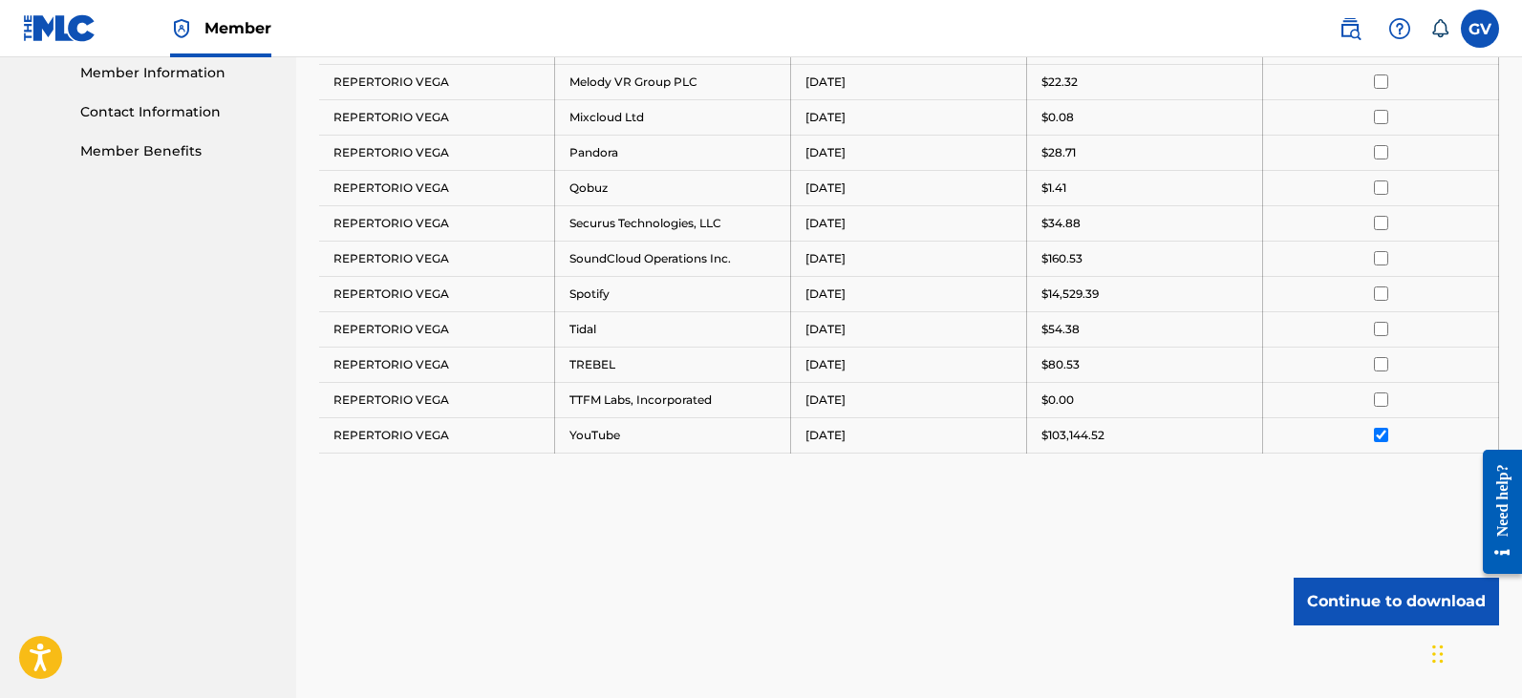
click at [1381, 435] on input "checkbox" at bounding box center [1381, 435] width 14 height 14
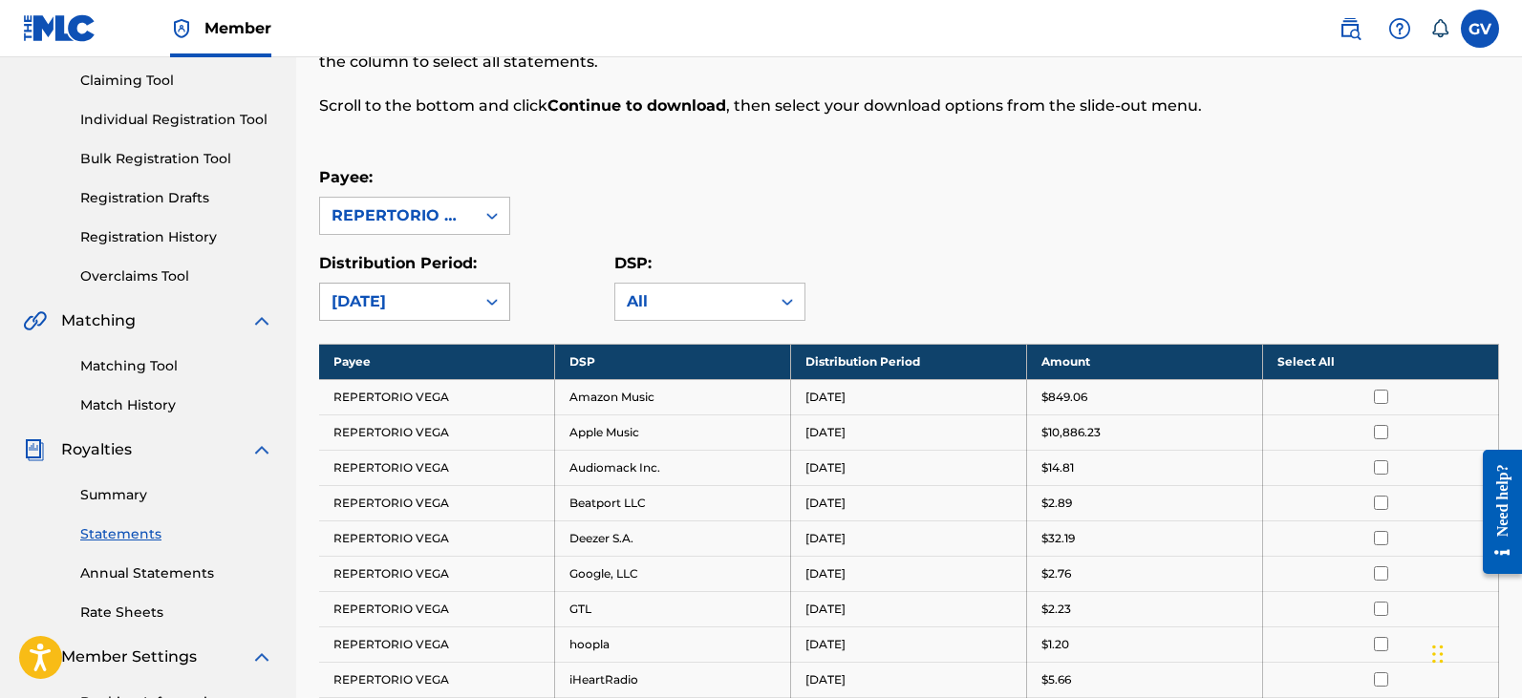
click at [493, 298] on icon at bounding box center [491, 301] width 19 height 19
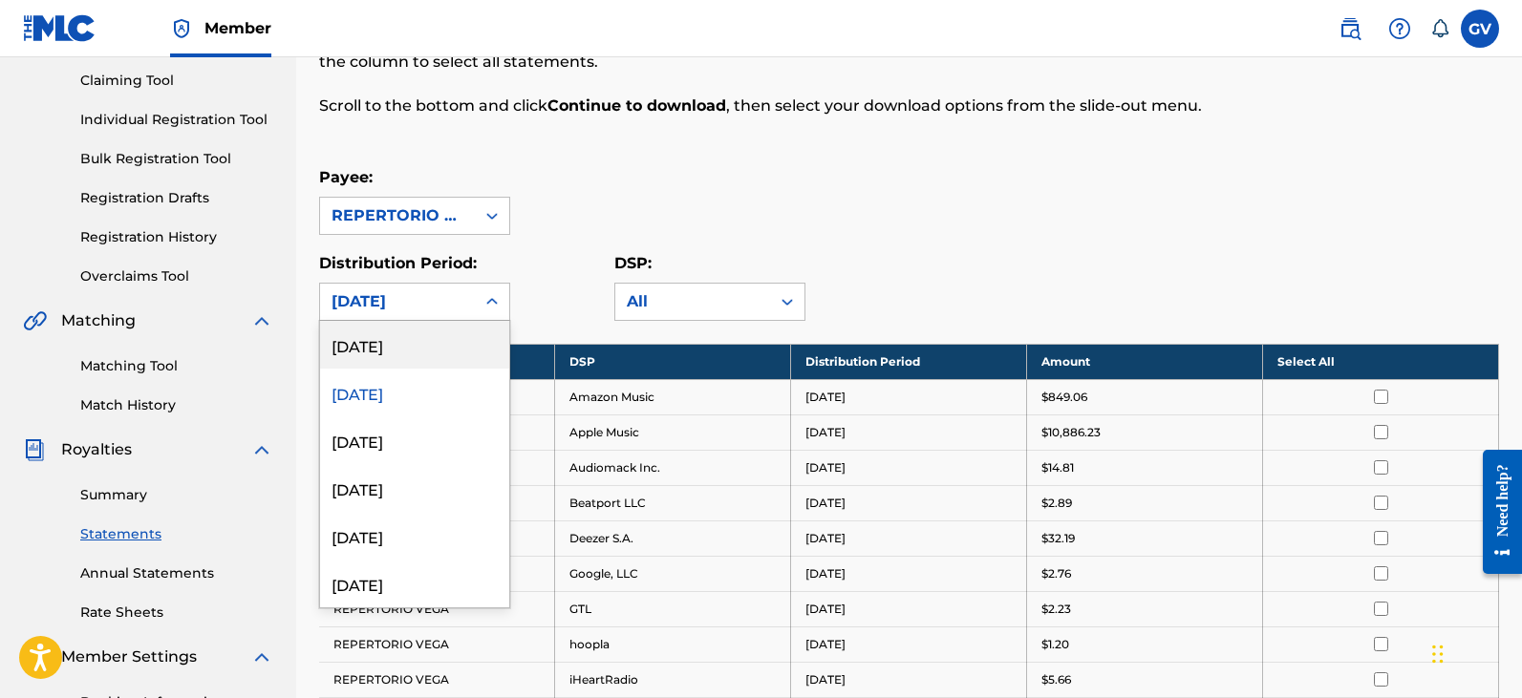
click at [386, 350] on div "[DATE]" at bounding box center [414, 345] width 189 height 48
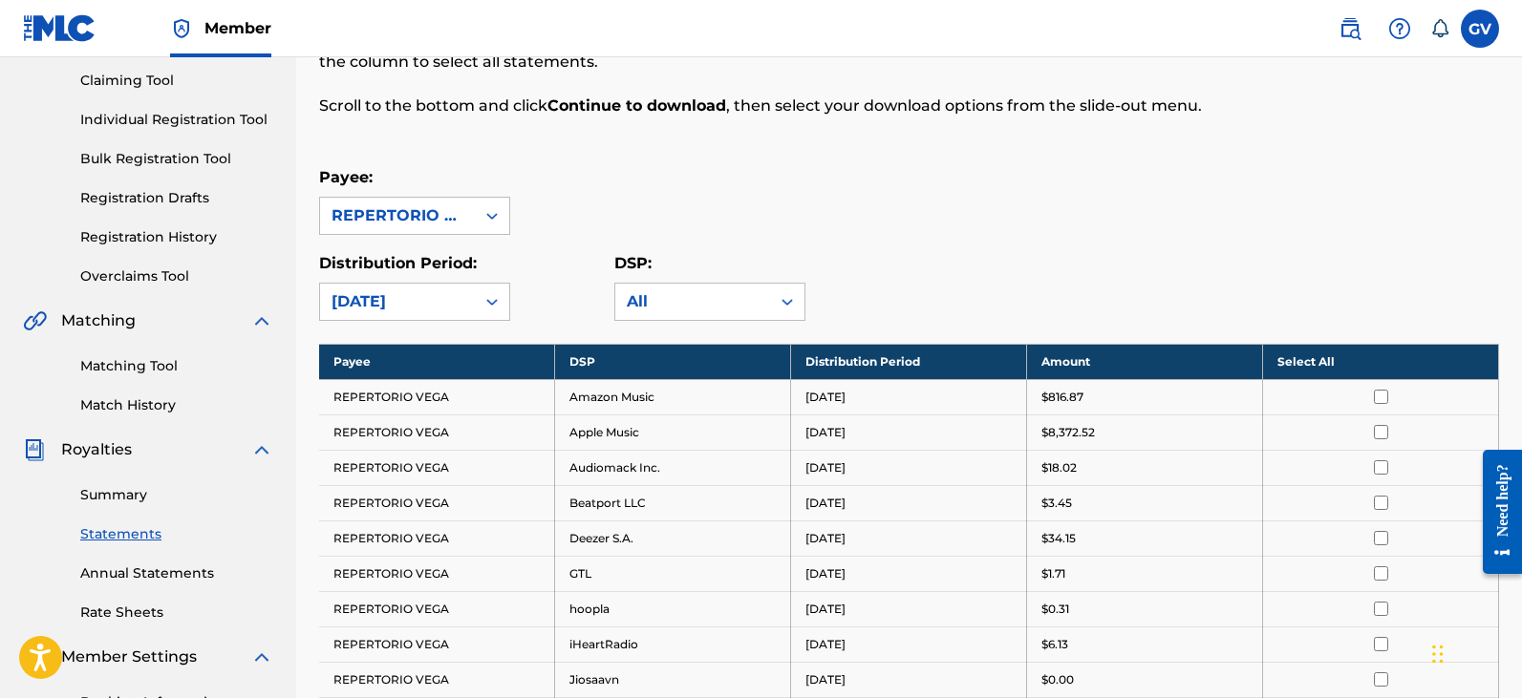
scroll to position [392, 0]
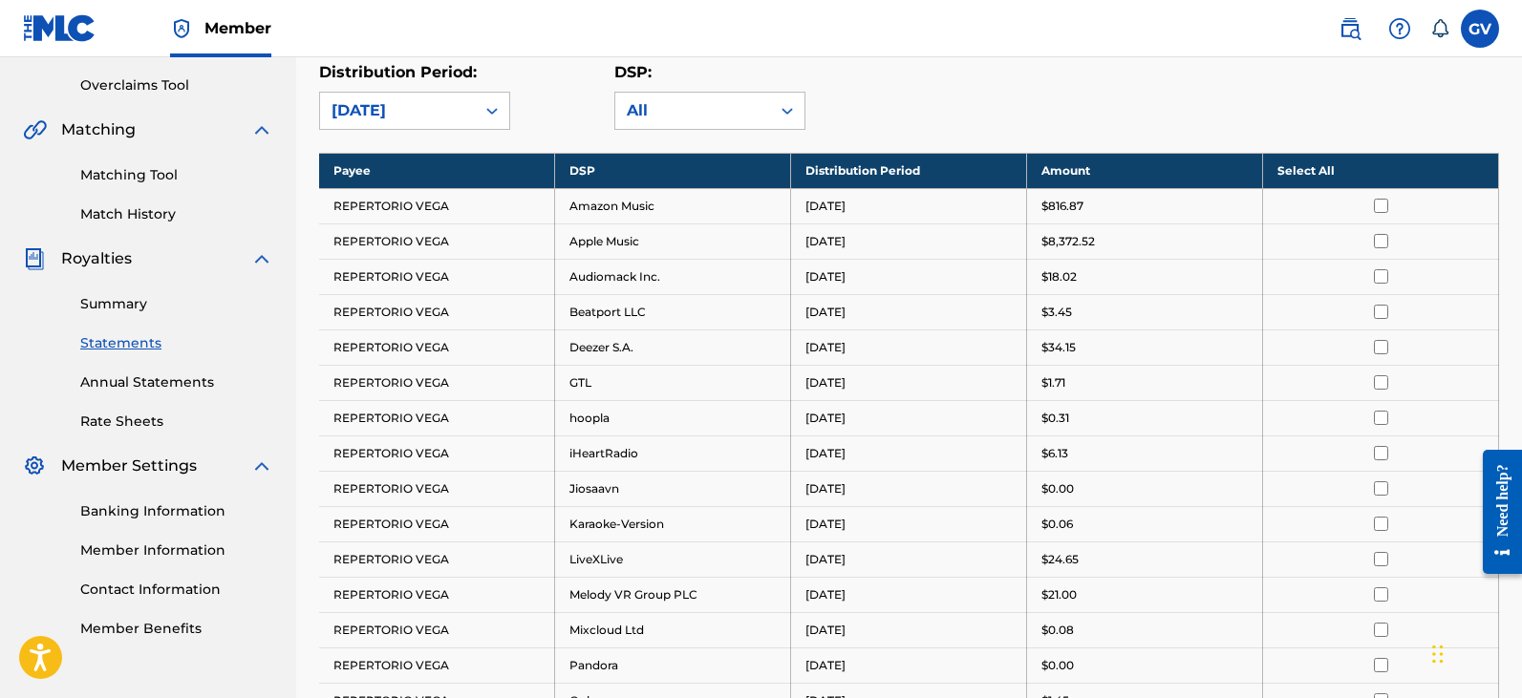
click at [1381, 207] on input "checkbox" at bounding box center [1381, 206] width 14 height 14
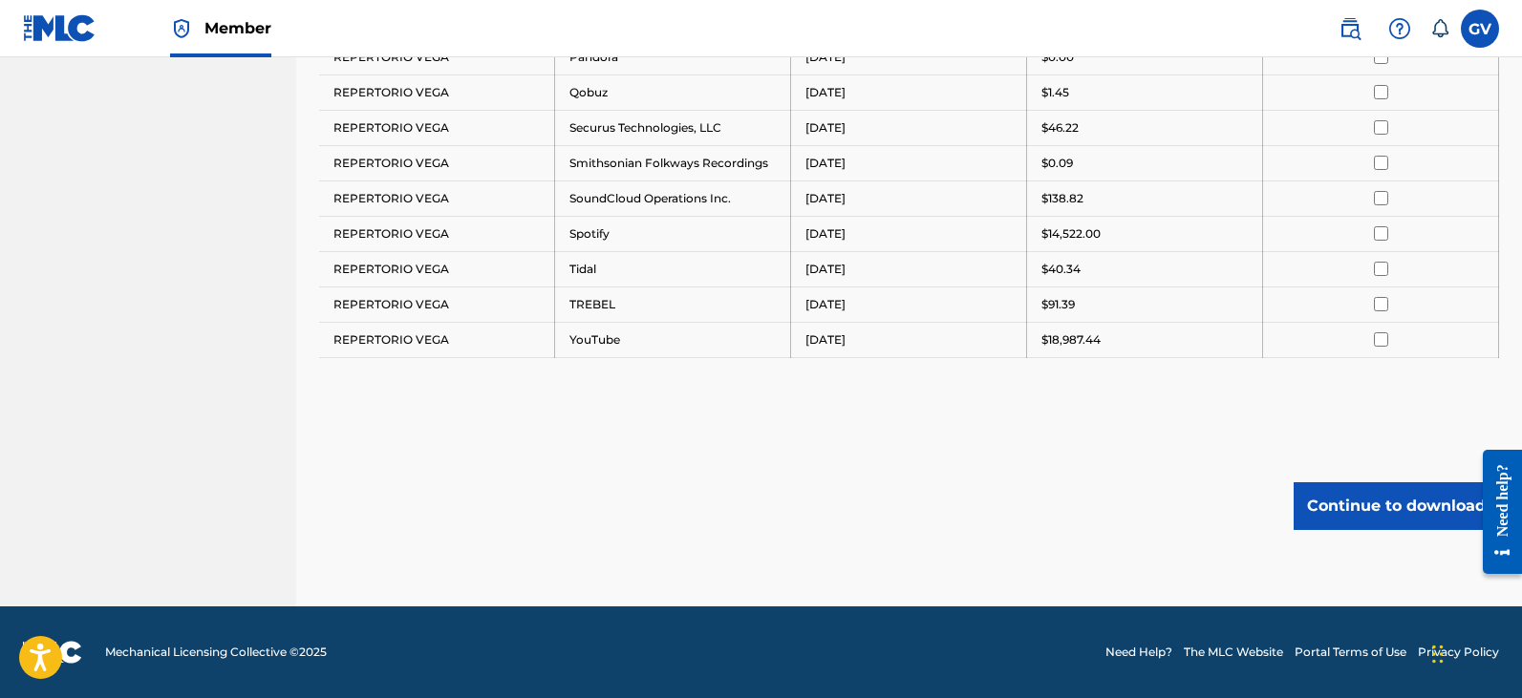
click at [1380, 504] on button "Continue to download" at bounding box center [1395, 506] width 205 height 48
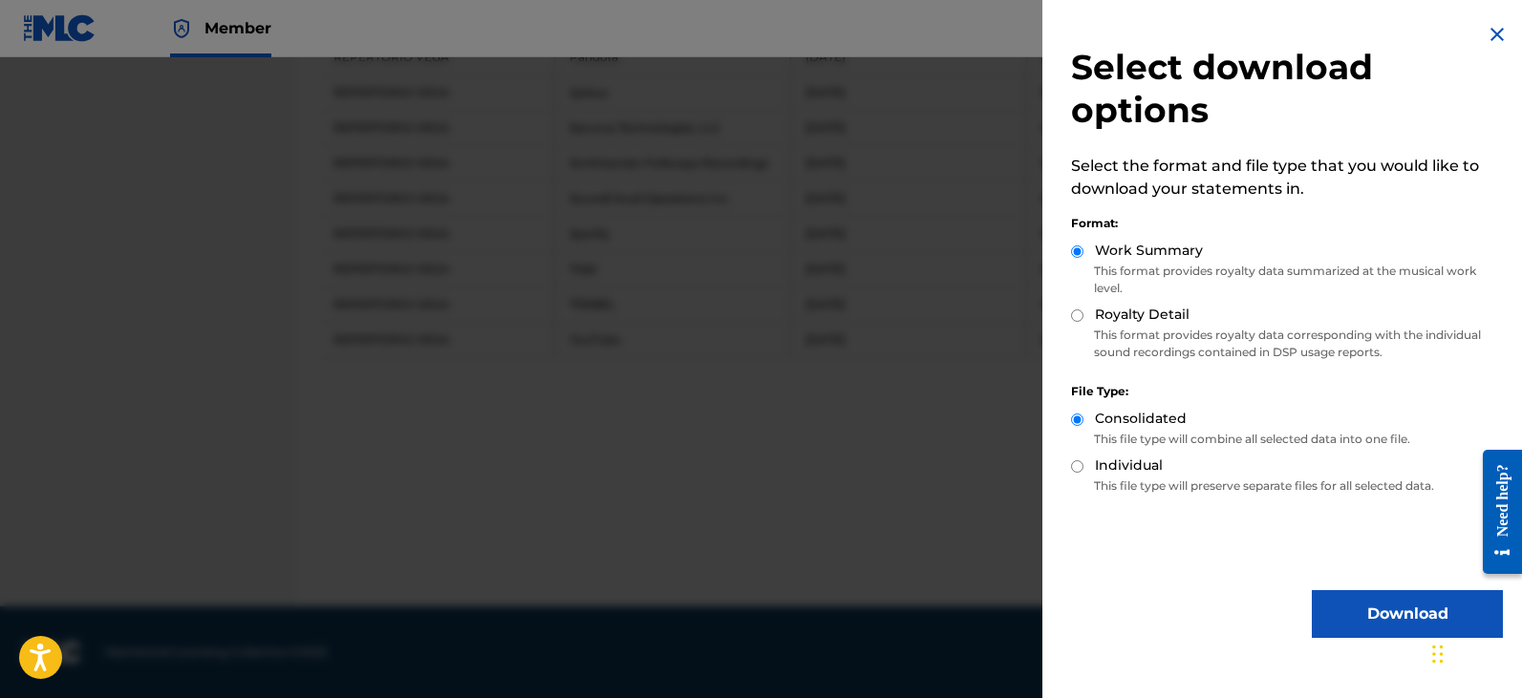
click at [1378, 615] on button "Download" at bounding box center [1407, 614] width 191 height 48
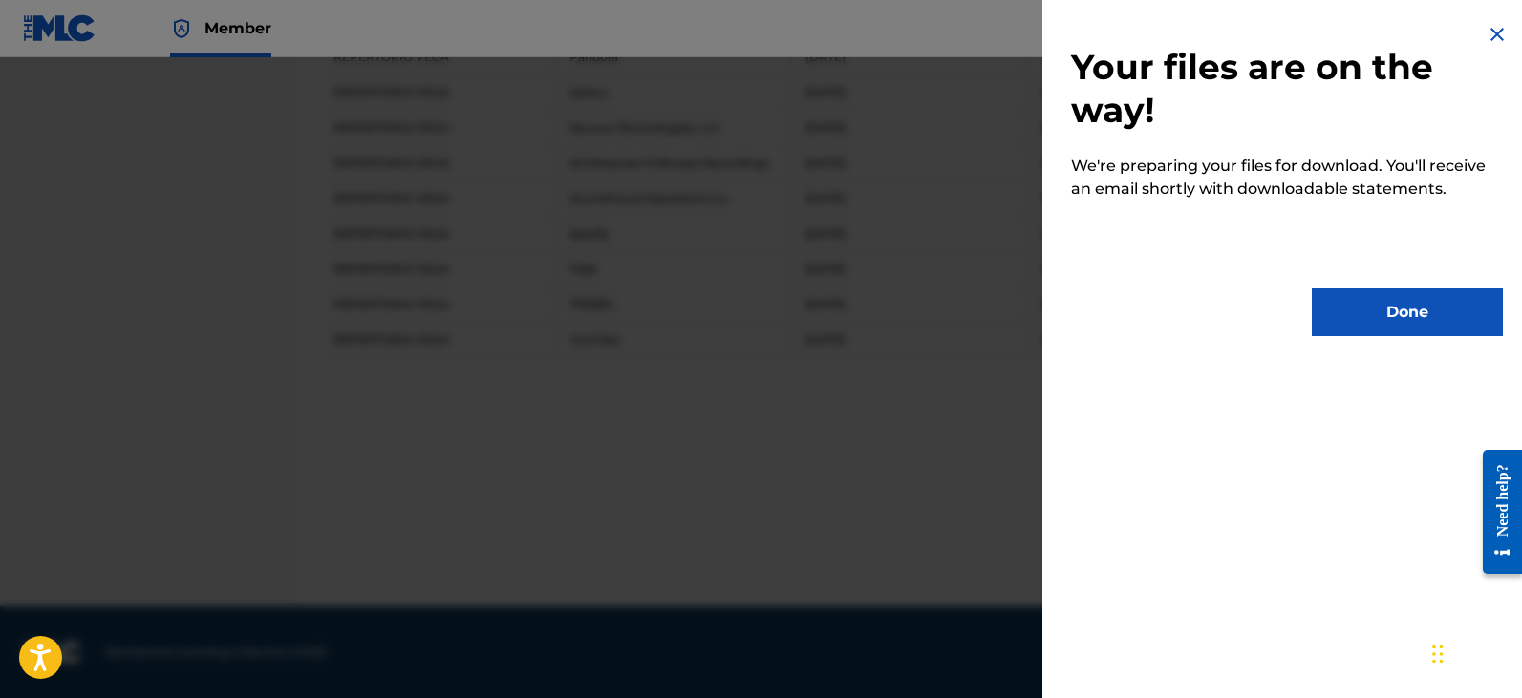
click at [1391, 321] on button "Done" at bounding box center [1407, 313] width 191 height 48
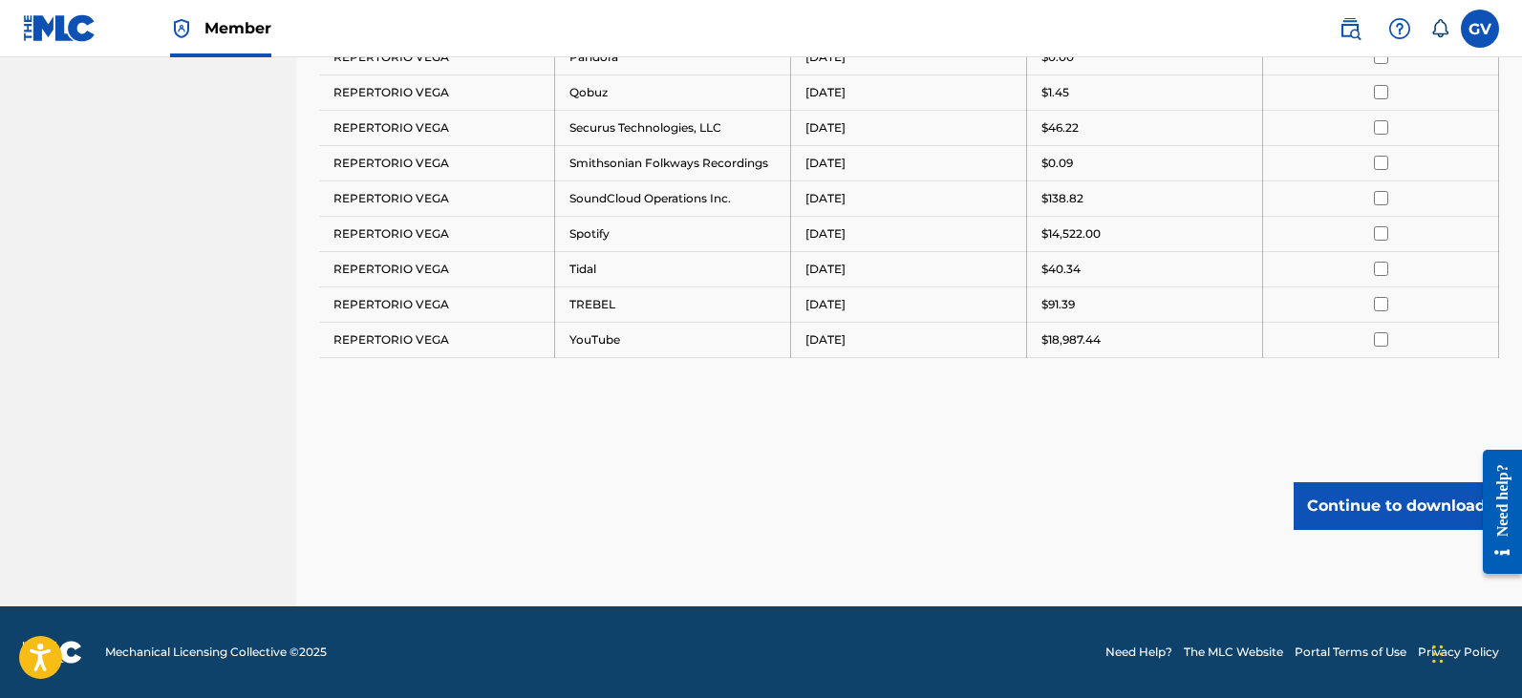
scroll to position [523, 0]
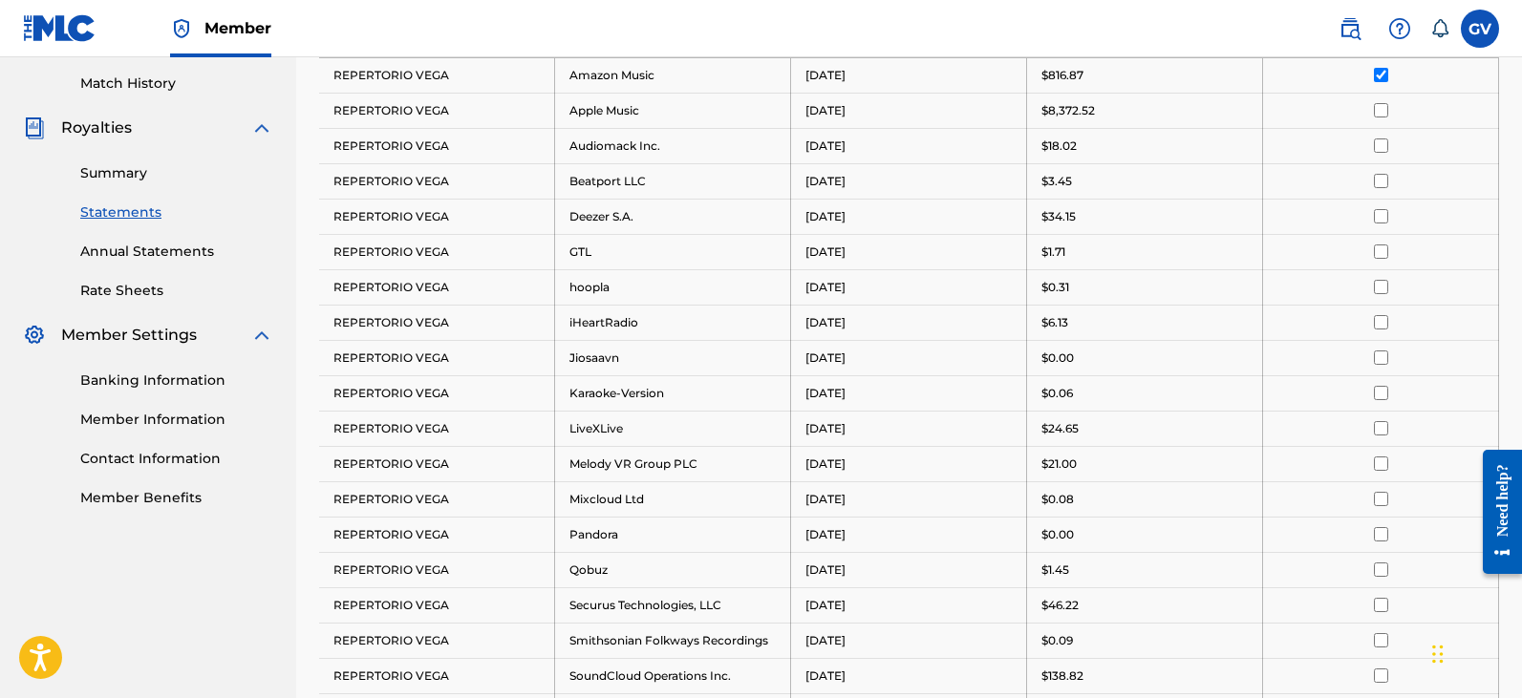
click at [1383, 71] on input "checkbox" at bounding box center [1381, 75] width 14 height 14
click at [1381, 110] on input "checkbox" at bounding box center [1381, 110] width 14 height 14
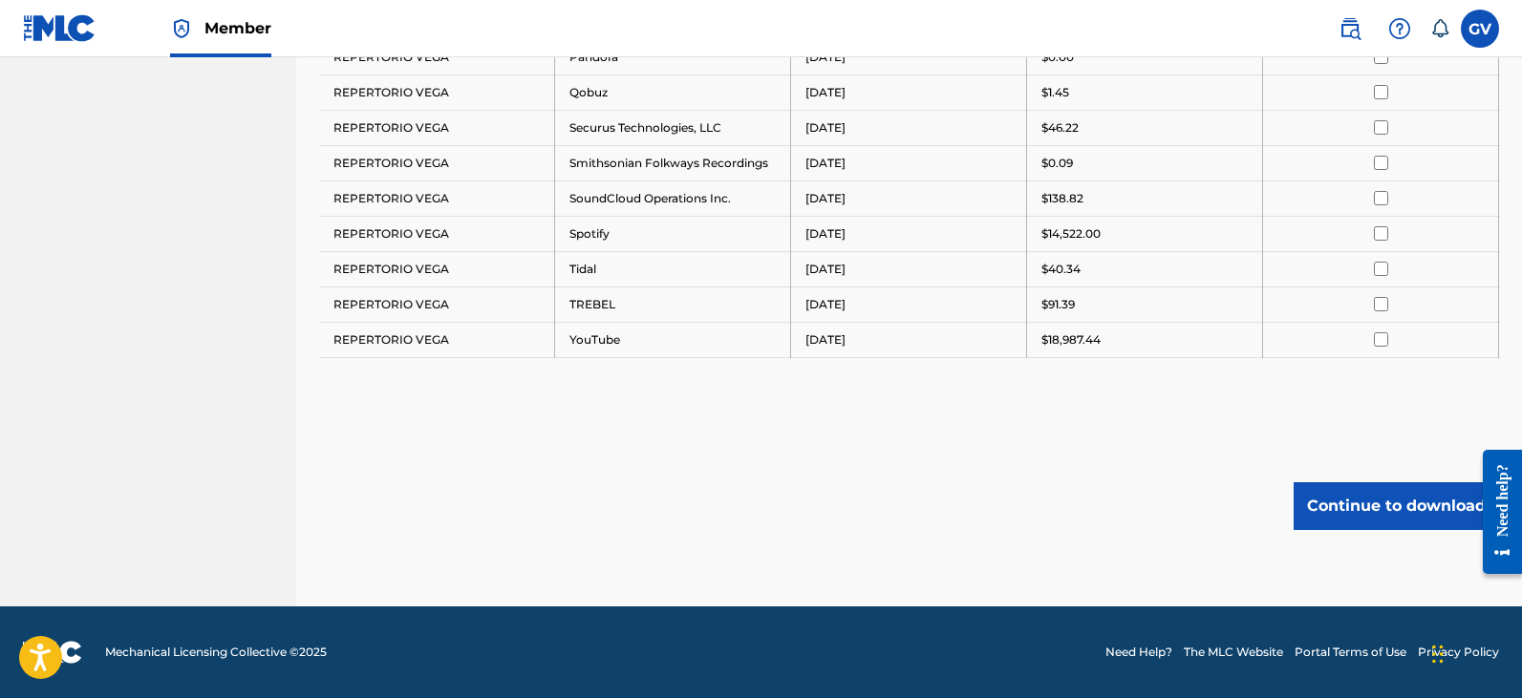
click at [1353, 507] on button "Continue to download" at bounding box center [1395, 506] width 205 height 48
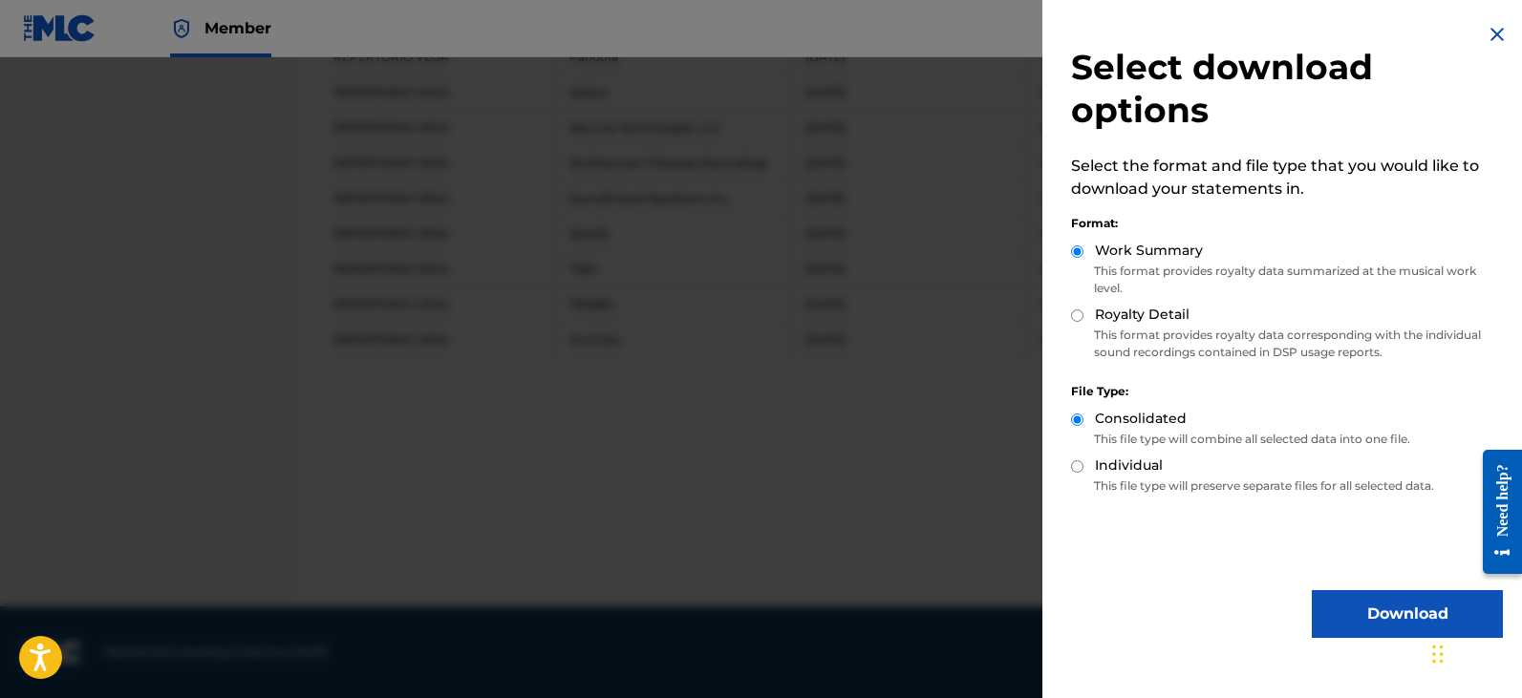
click at [1362, 608] on button "Download" at bounding box center [1407, 614] width 191 height 48
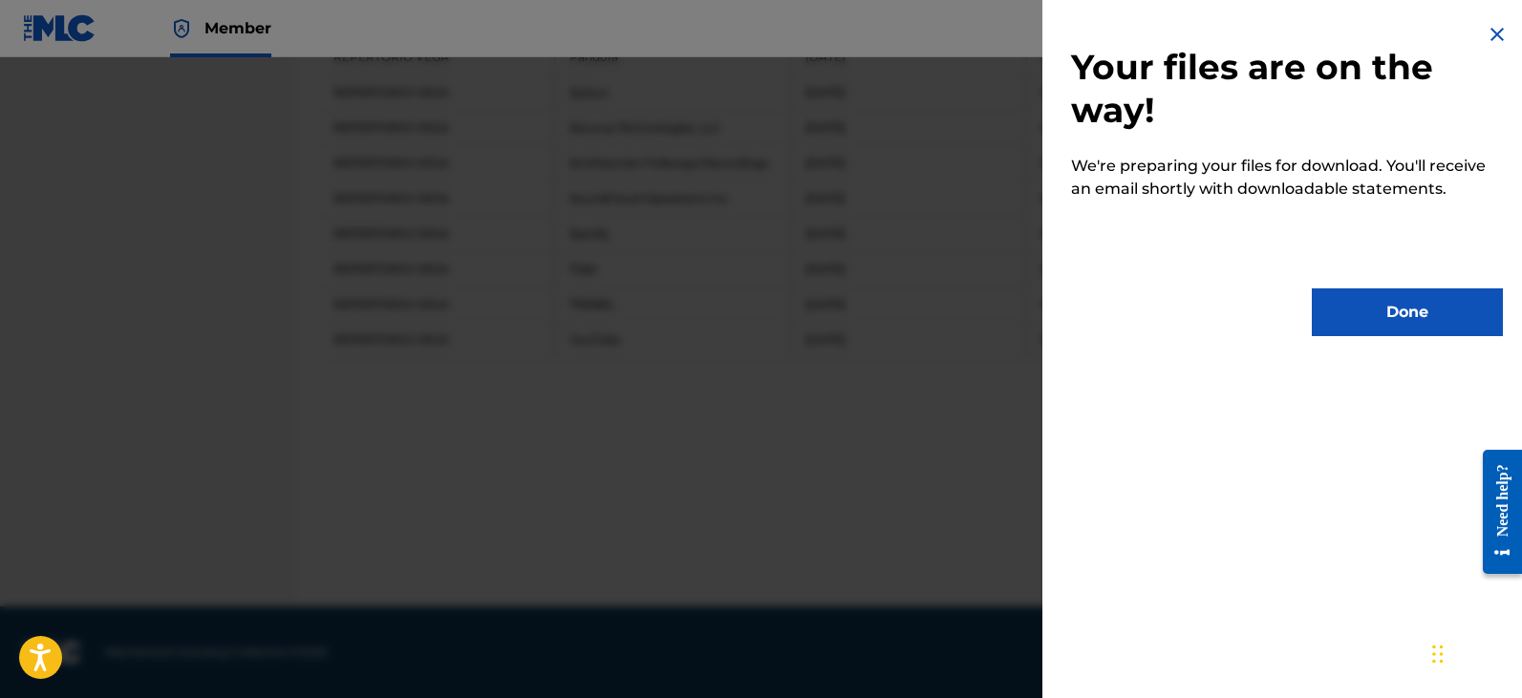
click at [1383, 324] on button "Done" at bounding box center [1407, 313] width 191 height 48
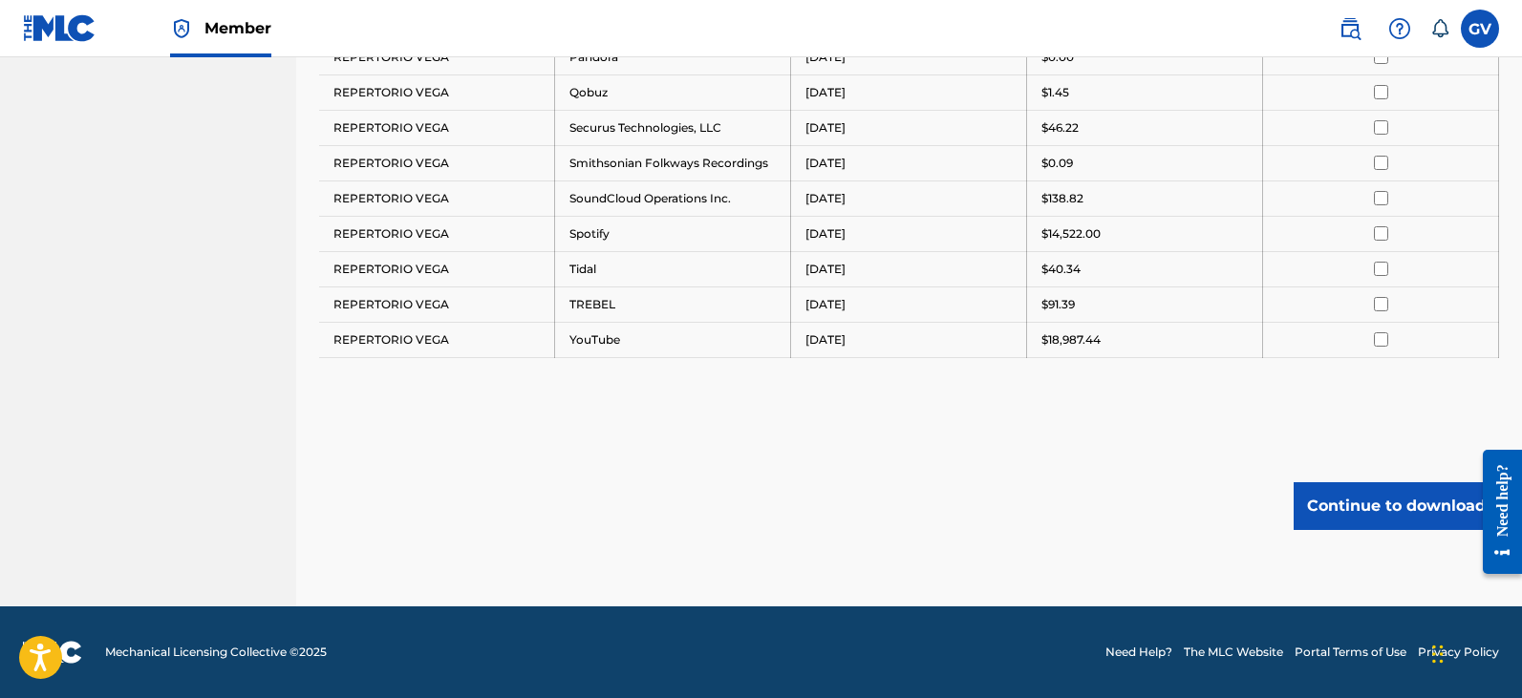
scroll to position [331, 0]
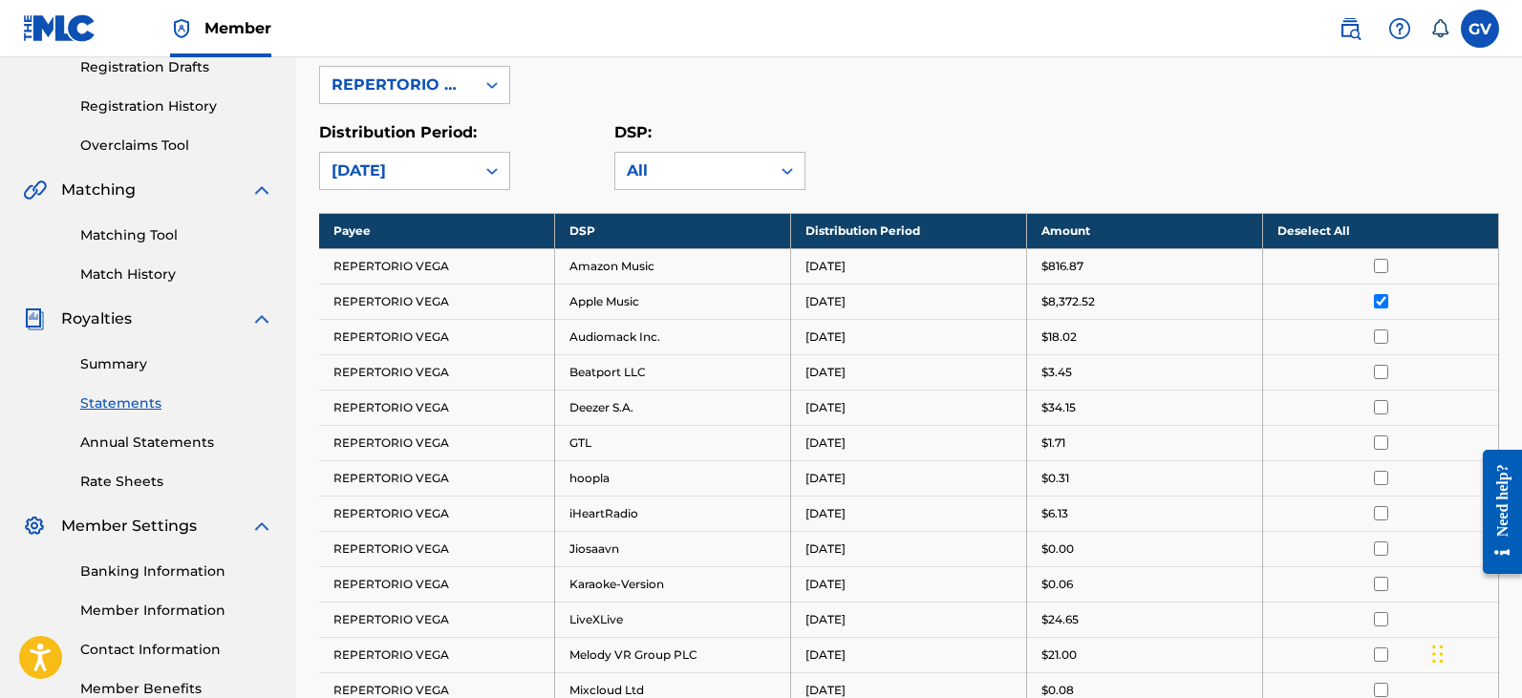
click at [1377, 301] on input "checkbox" at bounding box center [1381, 301] width 14 height 14
click at [1379, 337] on input "checkbox" at bounding box center [1381, 337] width 14 height 14
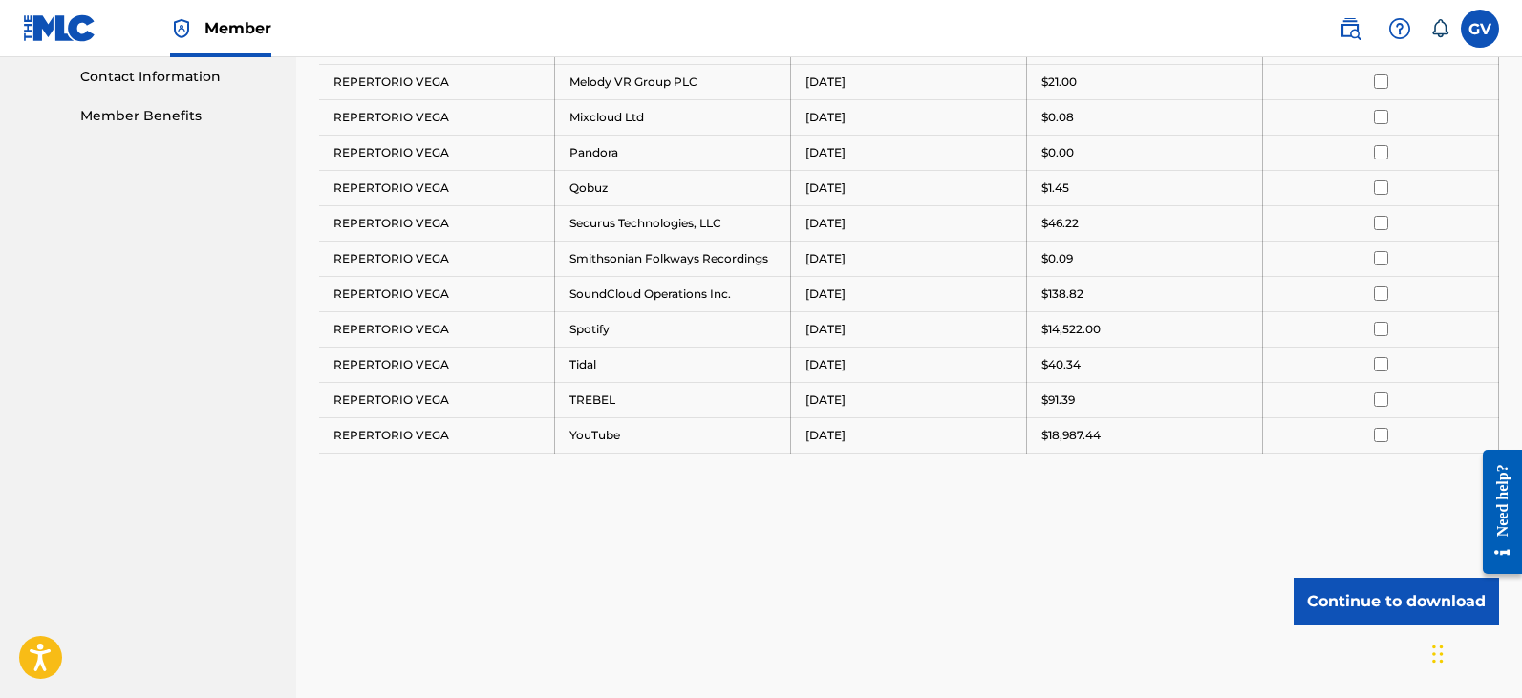
click at [1358, 599] on button "Continue to download" at bounding box center [1395, 602] width 205 height 48
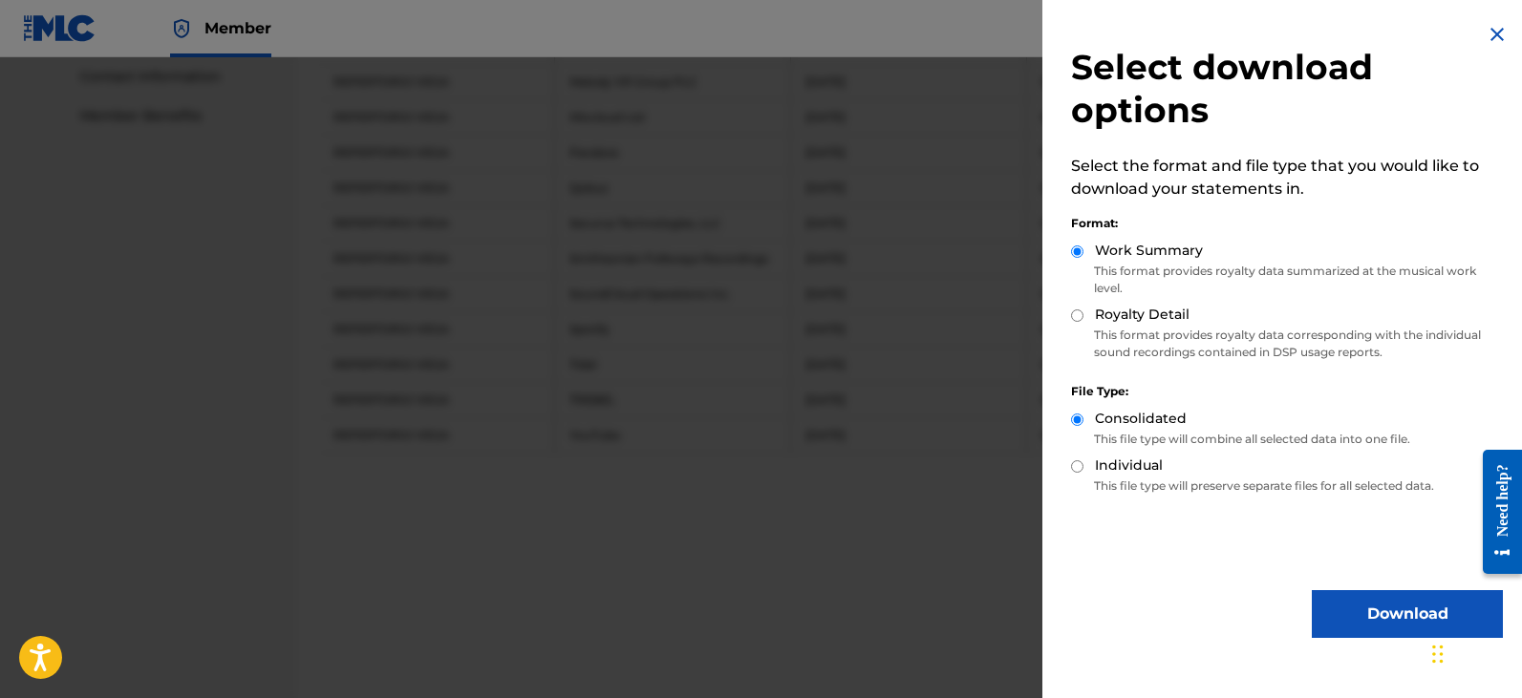
click at [1374, 629] on button "Download" at bounding box center [1407, 614] width 191 height 48
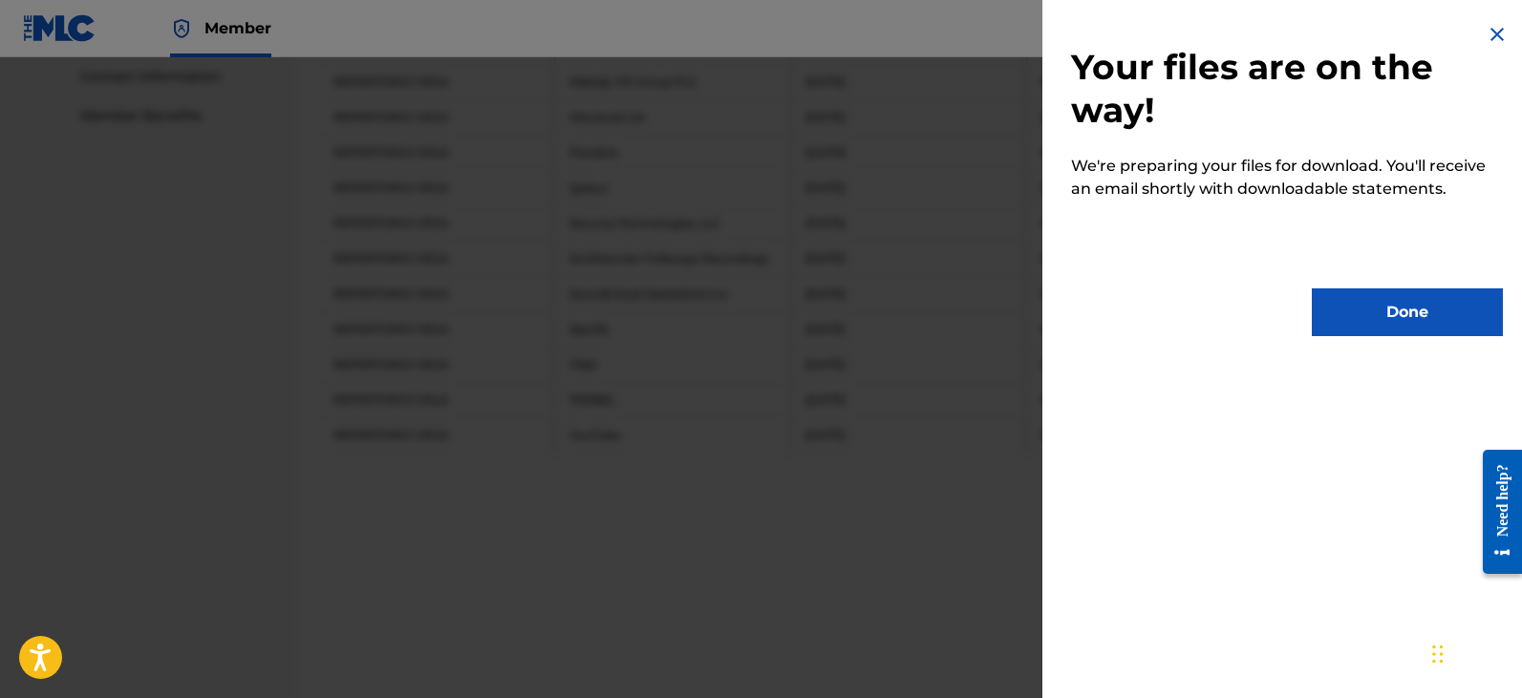
click at [1385, 322] on button "Done" at bounding box center [1407, 313] width 191 height 48
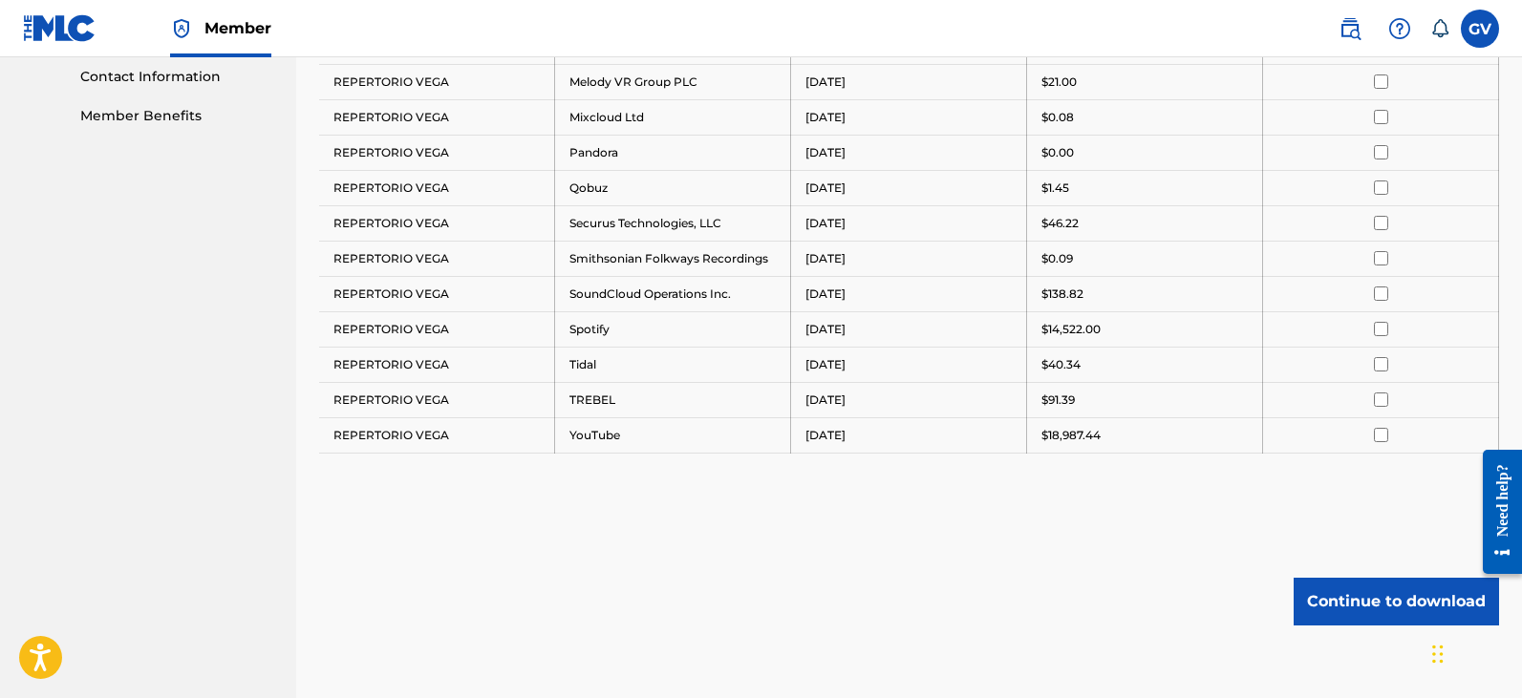
scroll to position [427, 0]
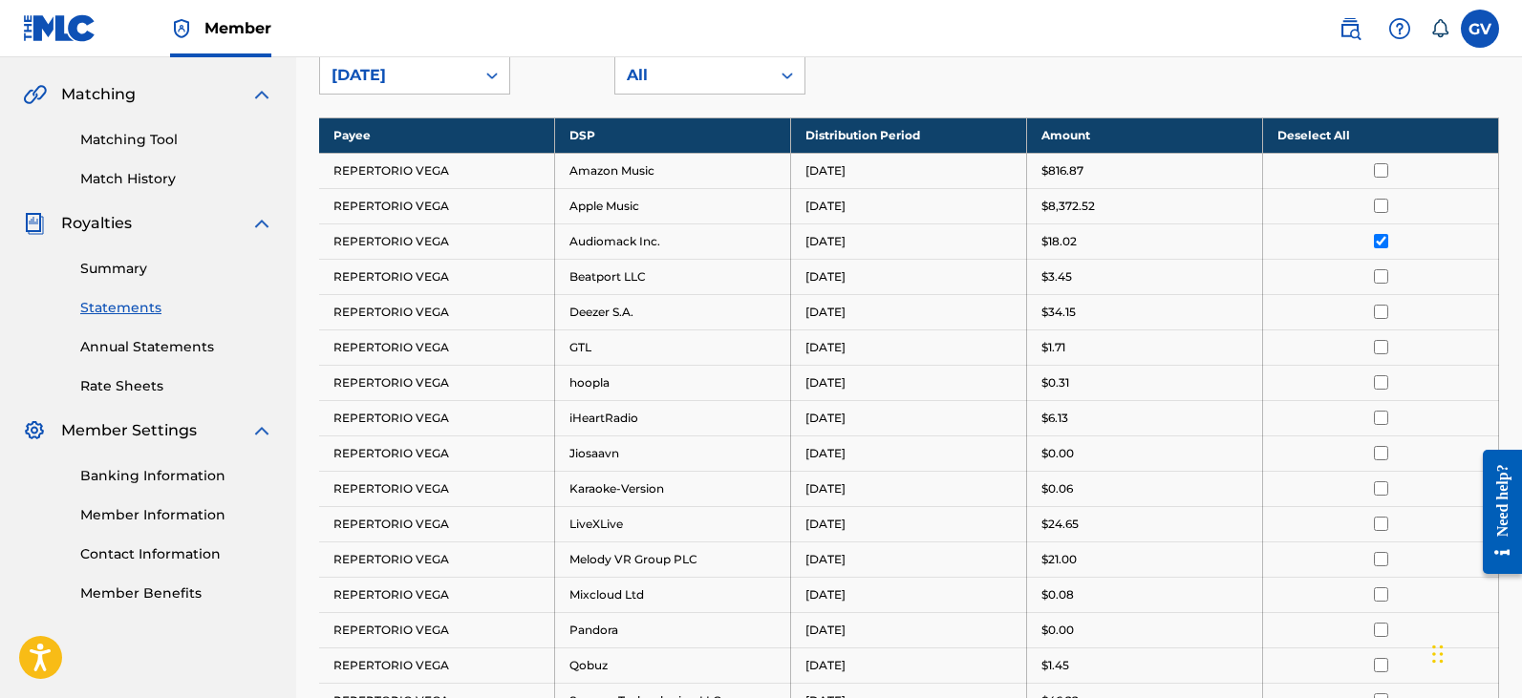
click at [1379, 242] on input "checkbox" at bounding box center [1381, 241] width 14 height 14
click at [1382, 274] on input "checkbox" at bounding box center [1381, 276] width 14 height 14
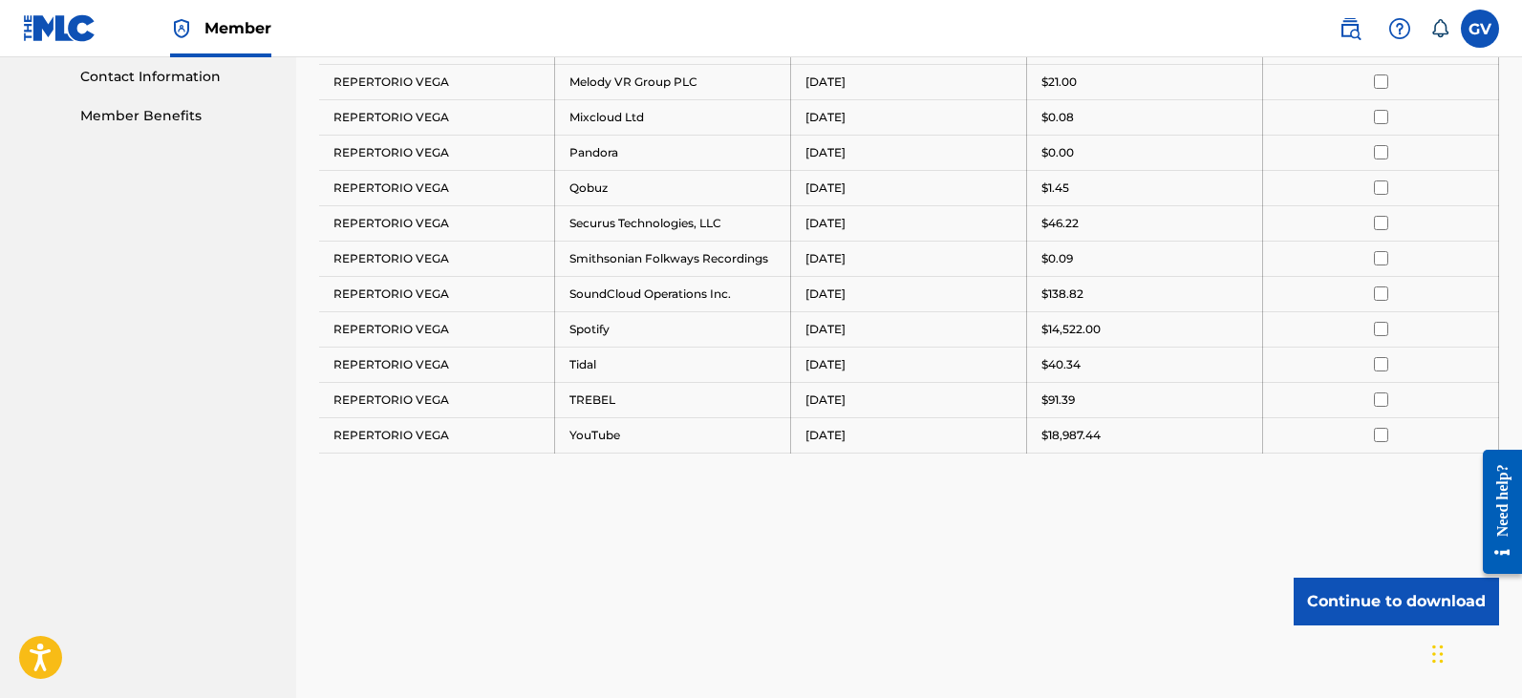
click at [1340, 603] on button "Continue to download" at bounding box center [1395, 602] width 205 height 48
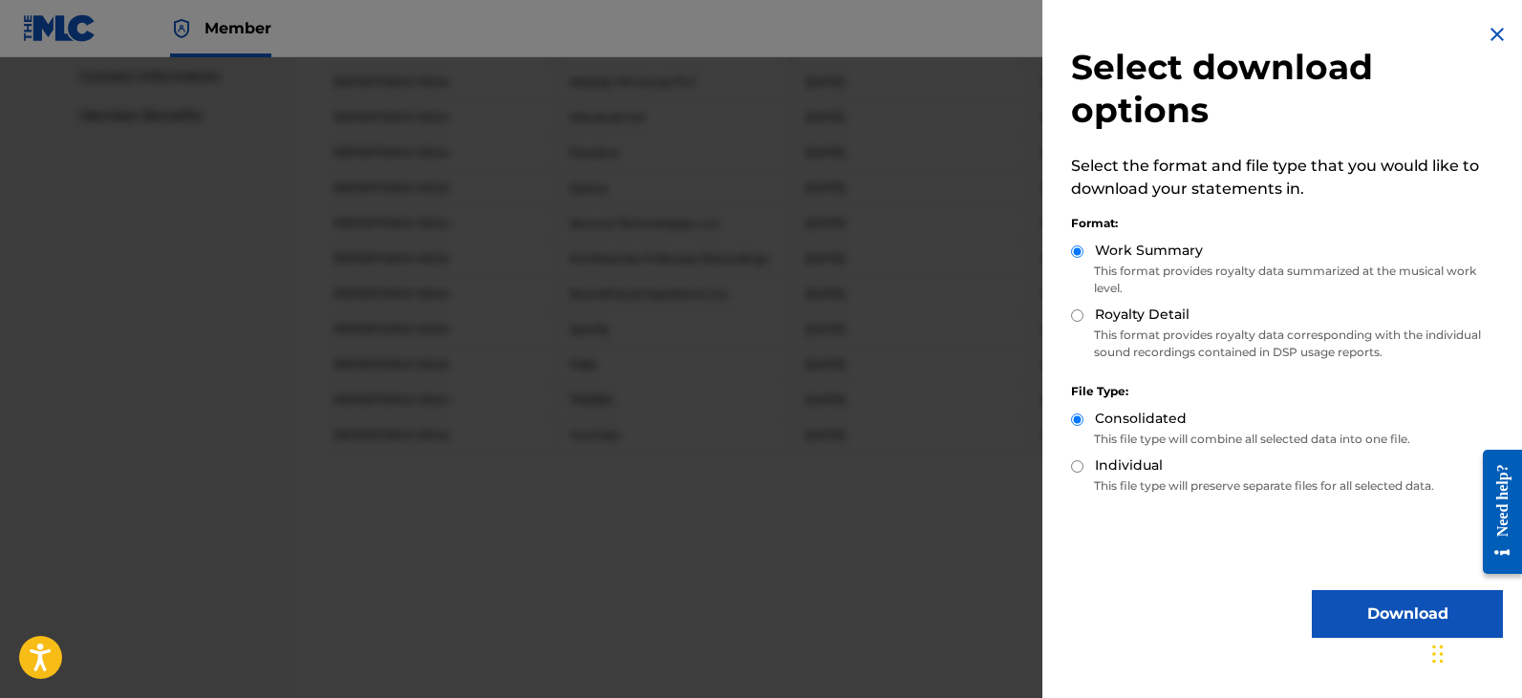
click at [1368, 605] on button "Download" at bounding box center [1407, 614] width 191 height 48
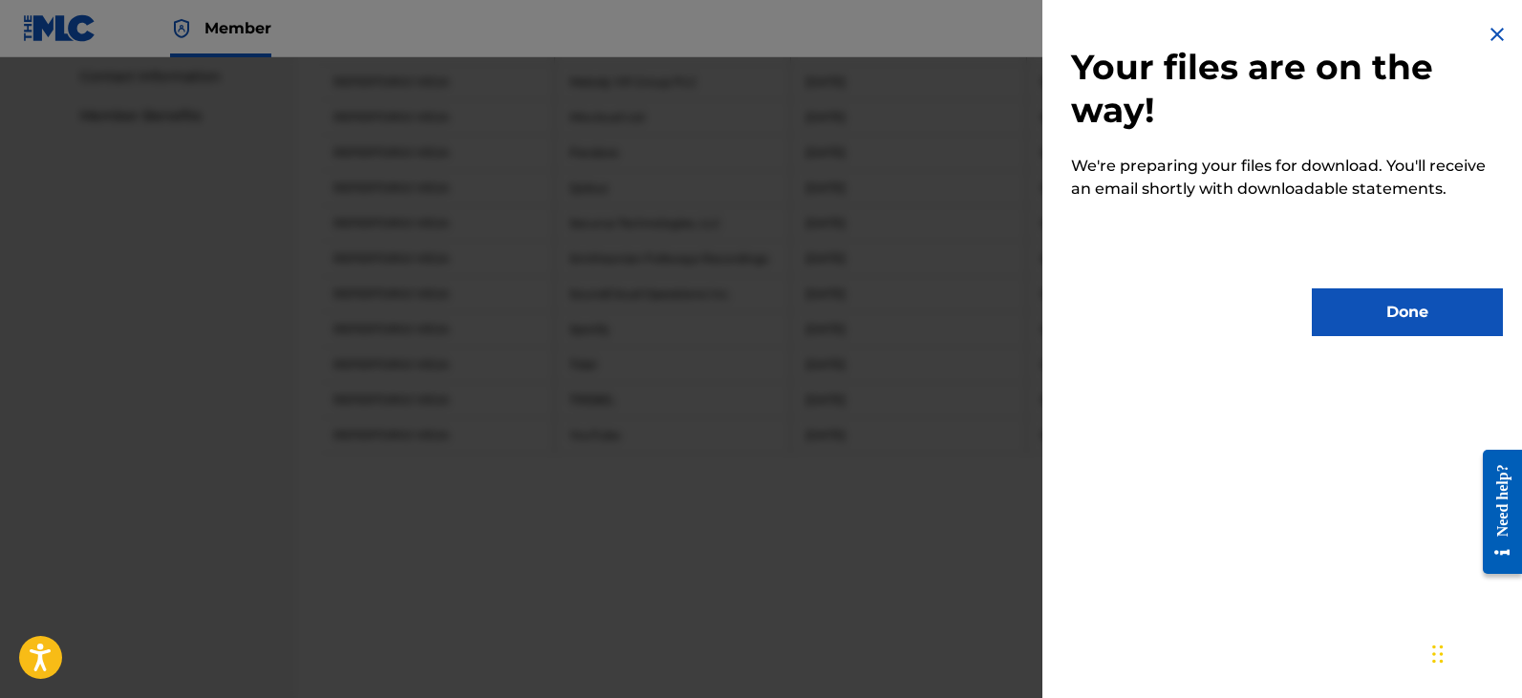
click at [1379, 318] on button "Done" at bounding box center [1407, 313] width 191 height 48
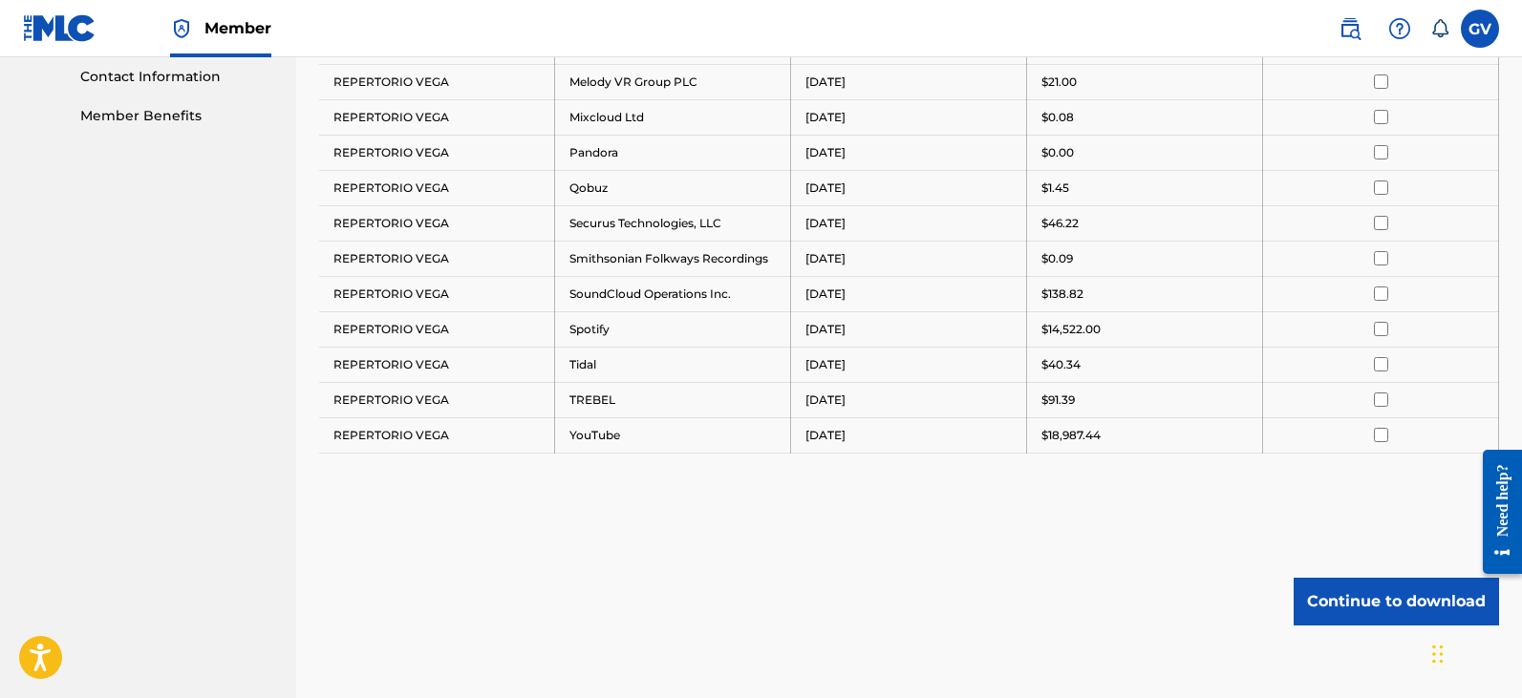
scroll to position [427, 0]
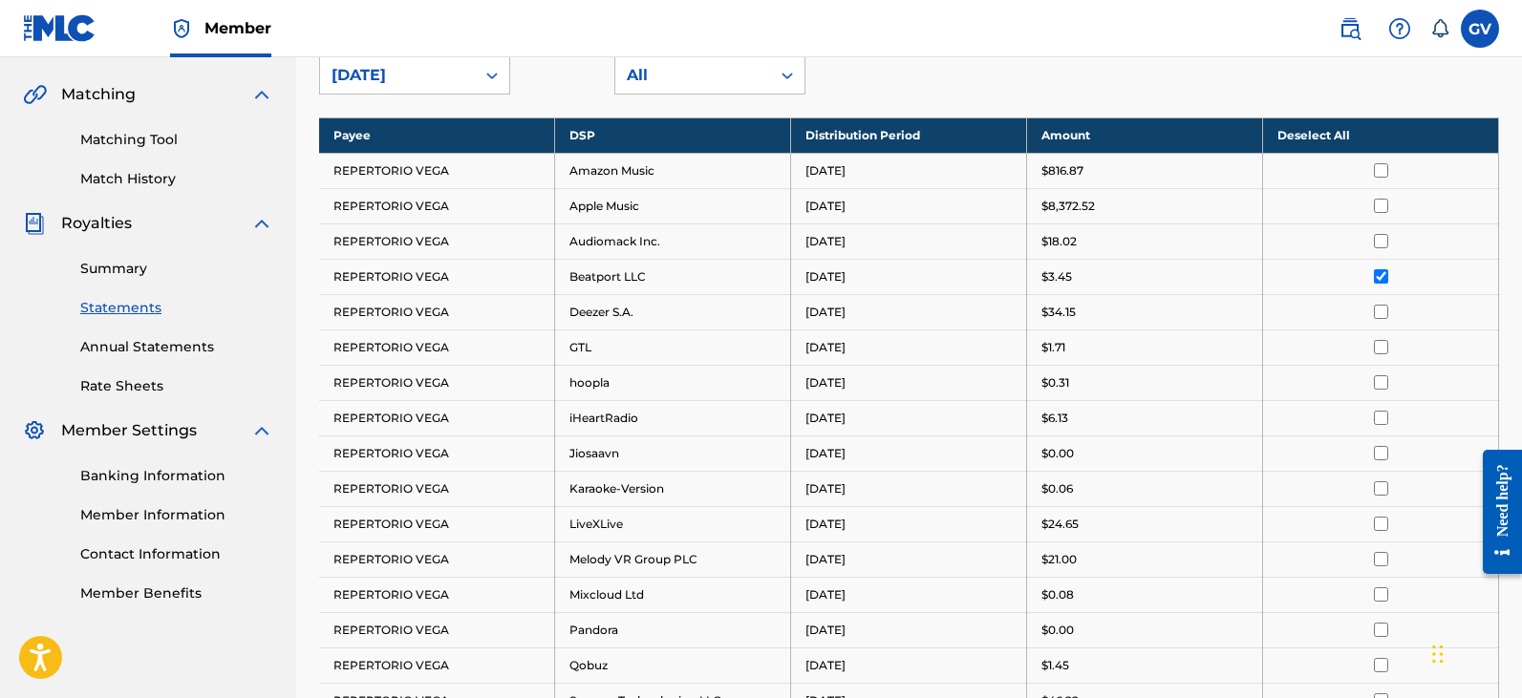
click at [1379, 277] on input "checkbox" at bounding box center [1381, 276] width 14 height 14
click at [1379, 307] on input "checkbox" at bounding box center [1381, 312] width 14 height 14
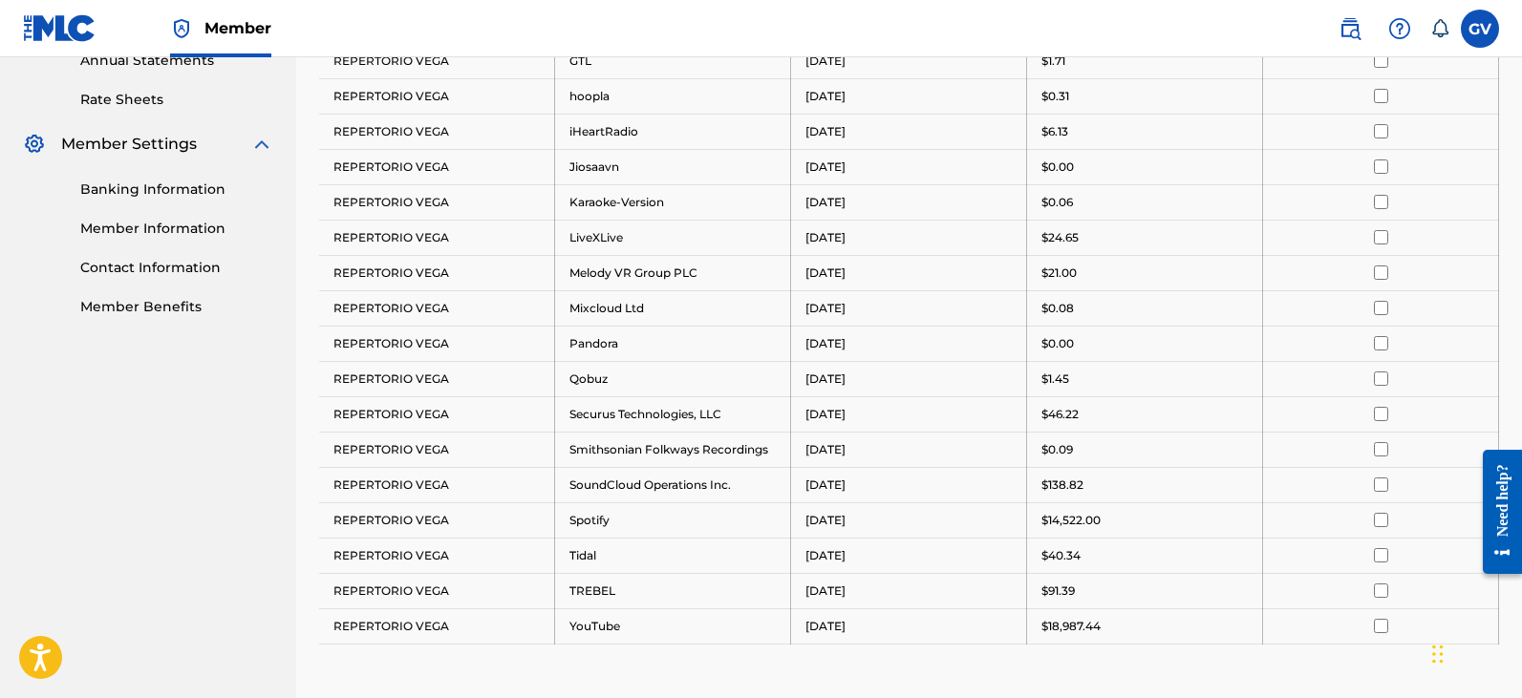
scroll to position [1000, 0]
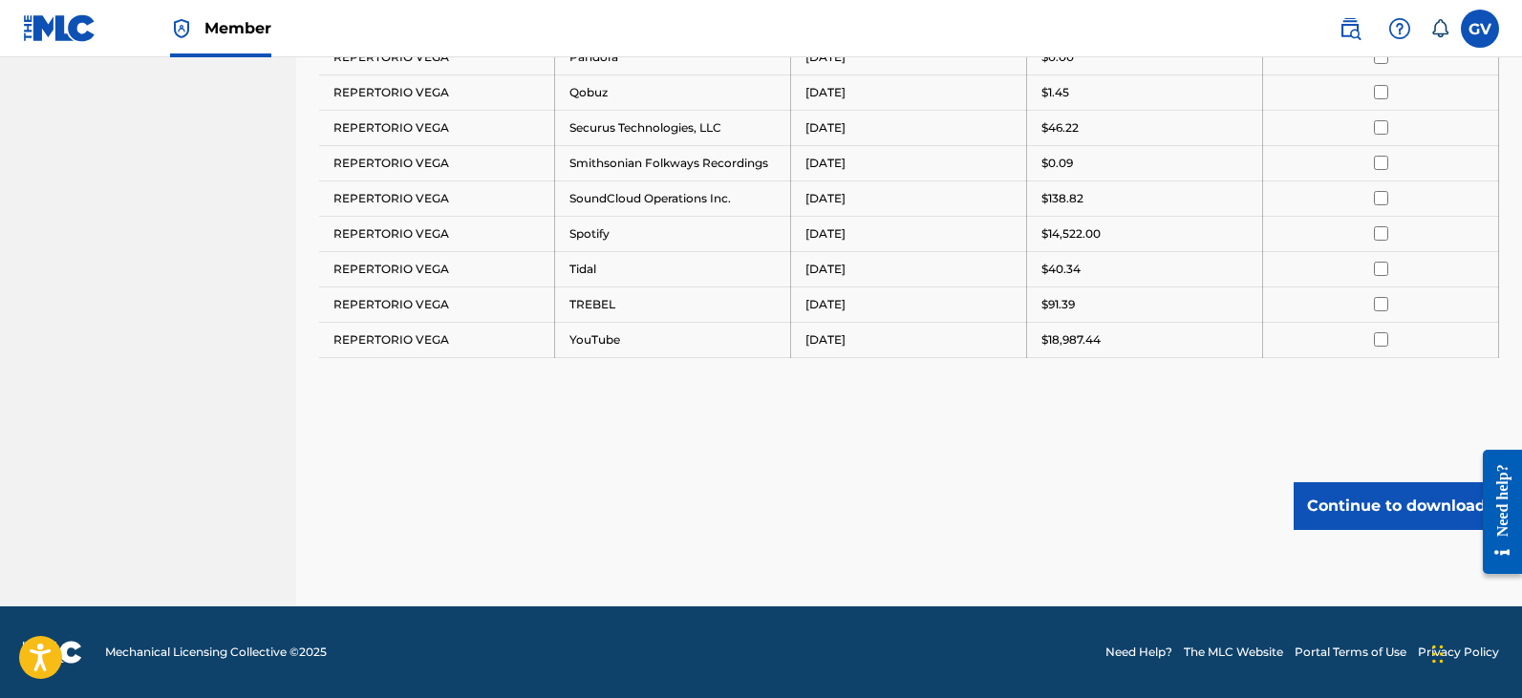
click at [1357, 507] on button "Continue to download" at bounding box center [1395, 506] width 205 height 48
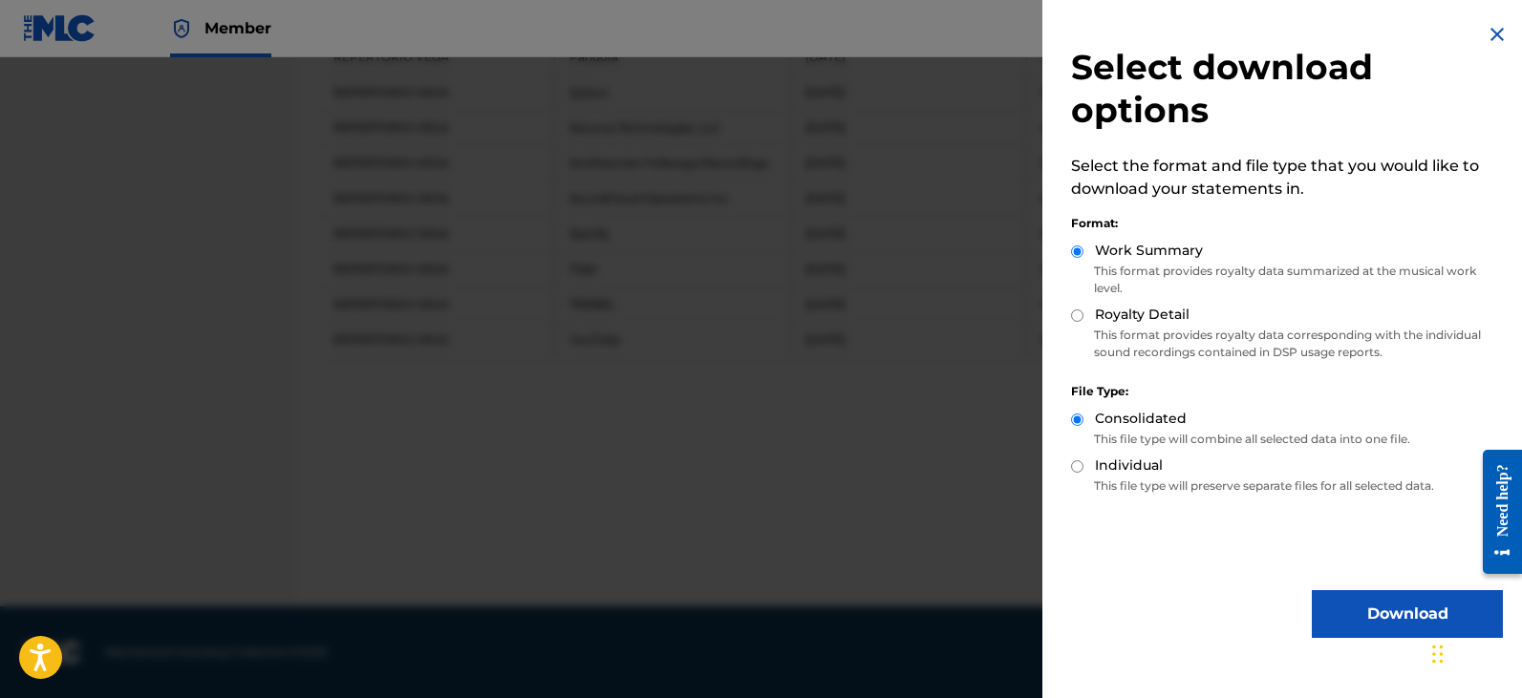
click at [1356, 615] on button "Download" at bounding box center [1407, 614] width 191 height 48
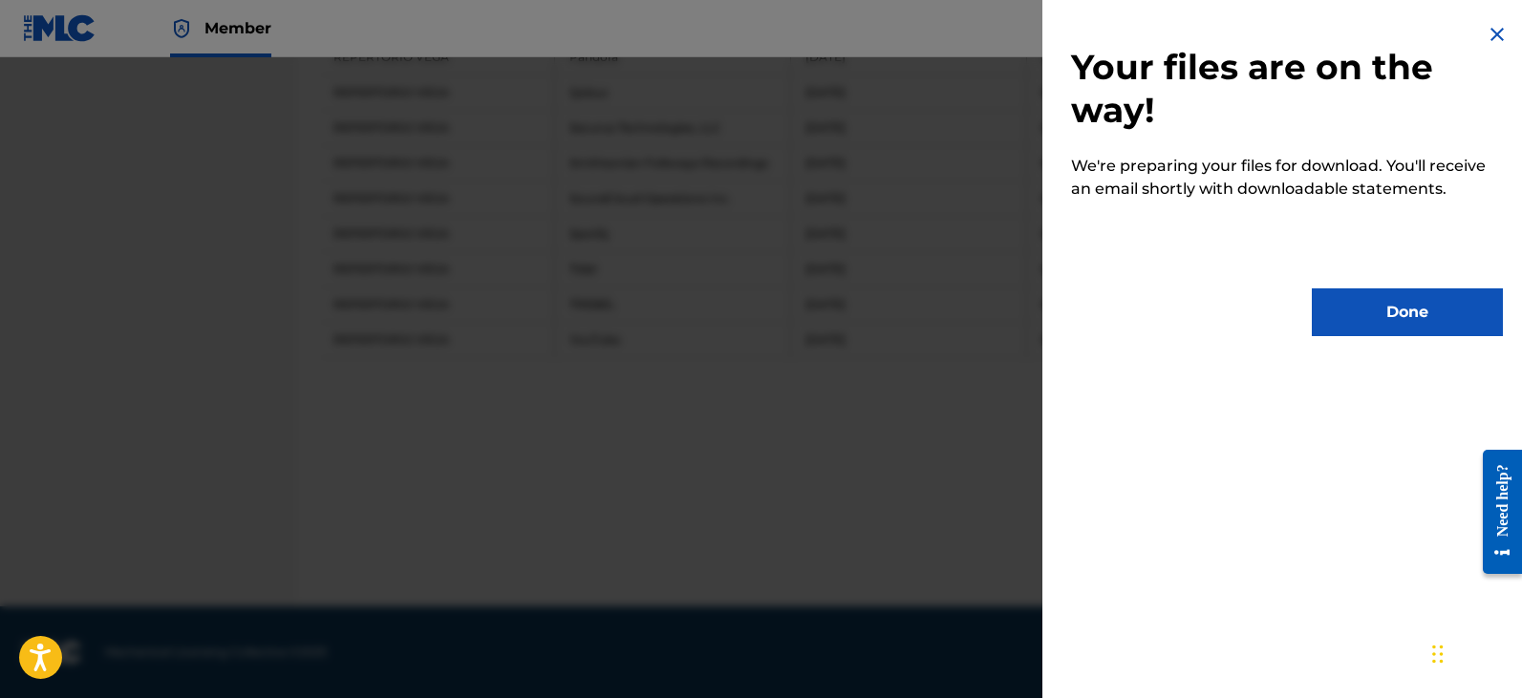
click at [1392, 319] on button "Done" at bounding box center [1407, 313] width 191 height 48
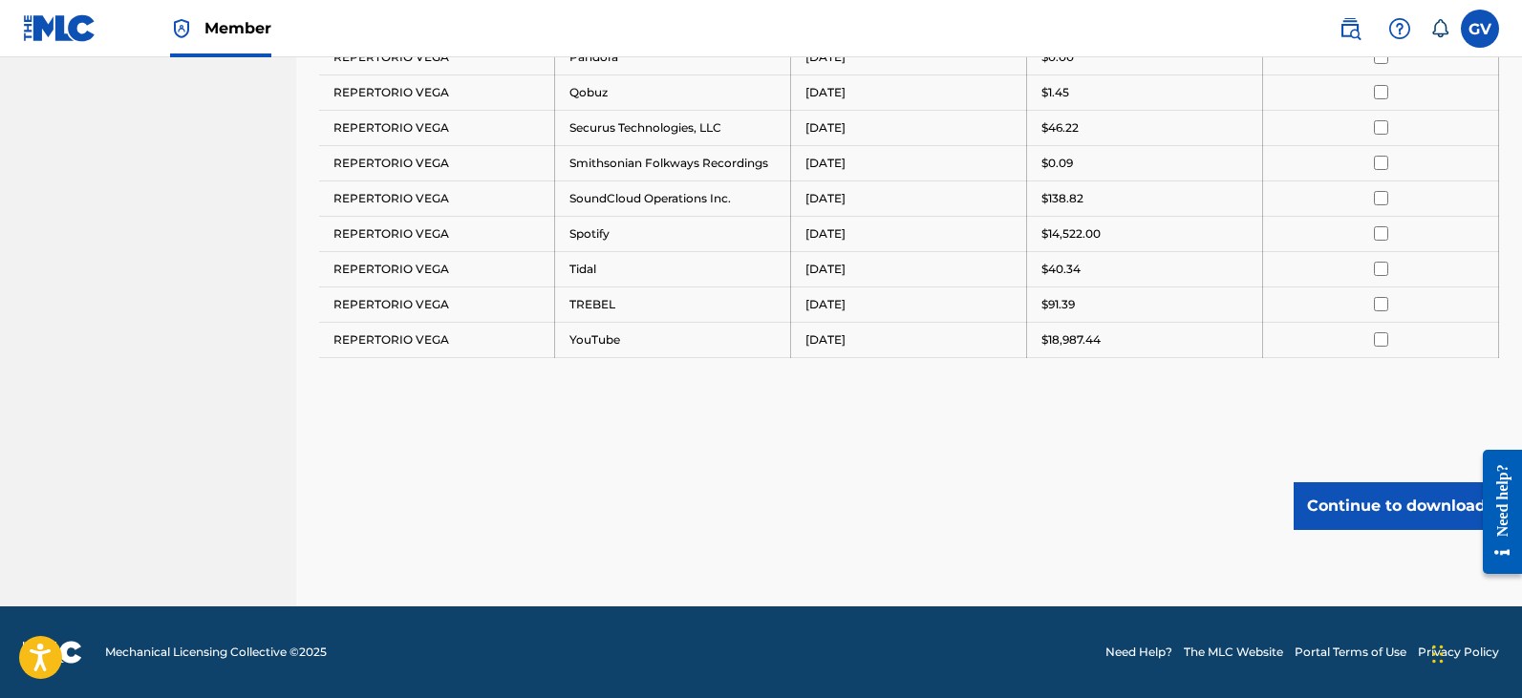
scroll to position [618, 0]
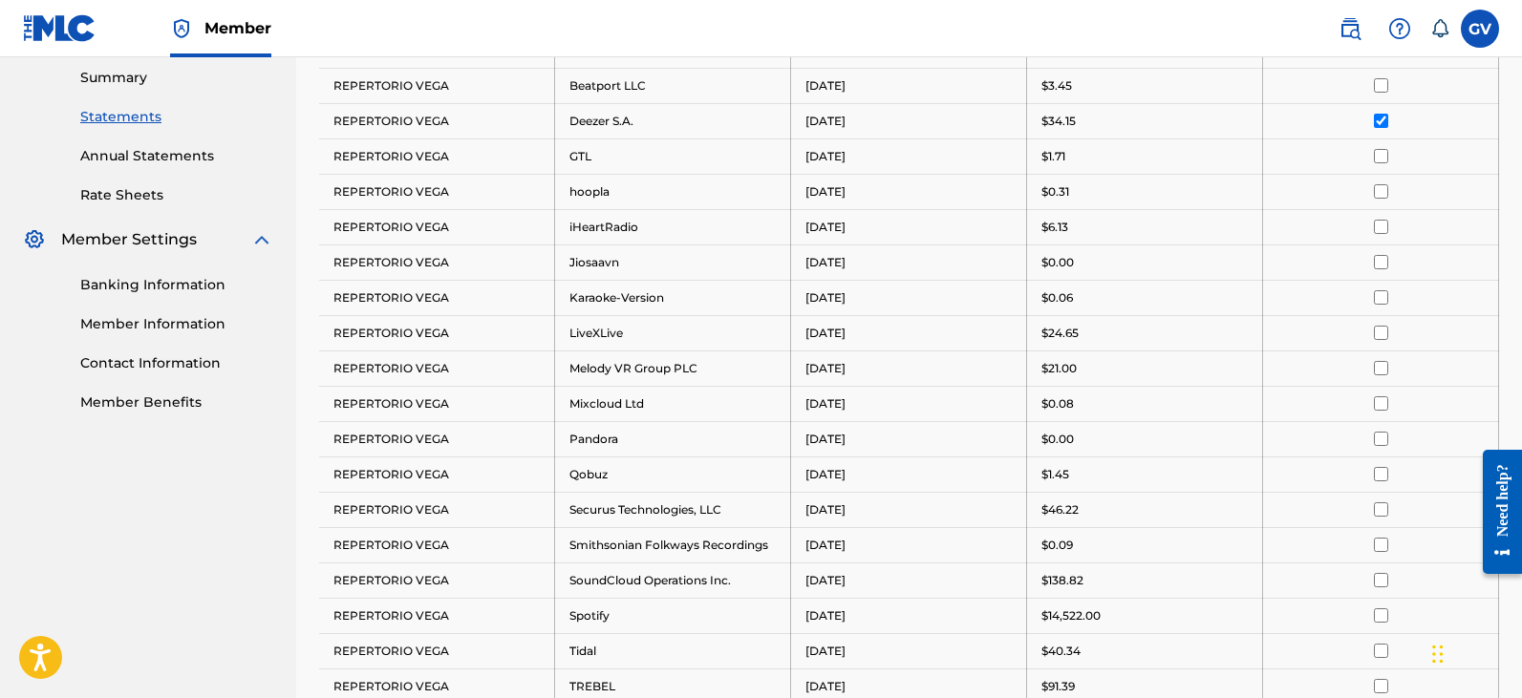
click at [1378, 127] on input "checkbox" at bounding box center [1381, 121] width 14 height 14
click at [1379, 159] on input "checkbox" at bounding box center [1381, 156] width 14 height 14
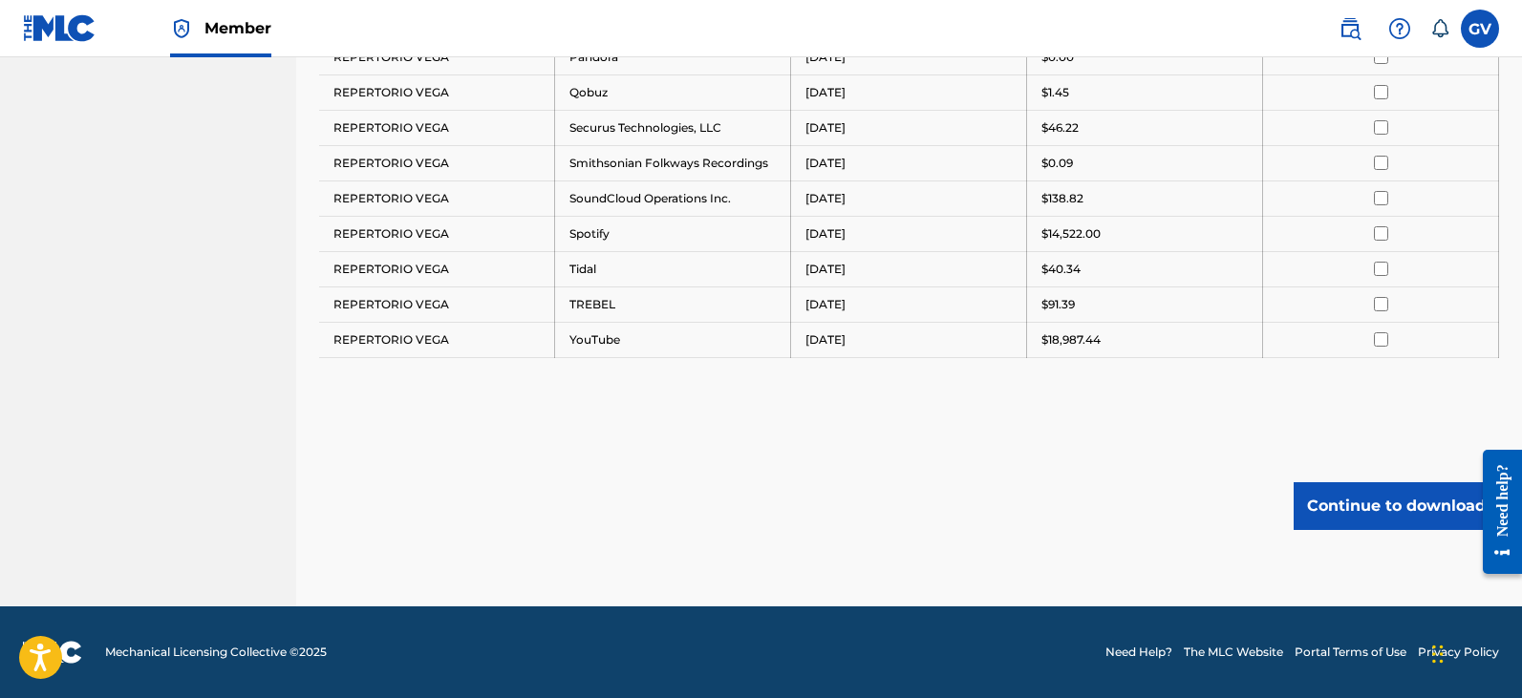
scroll to position [905, 0]
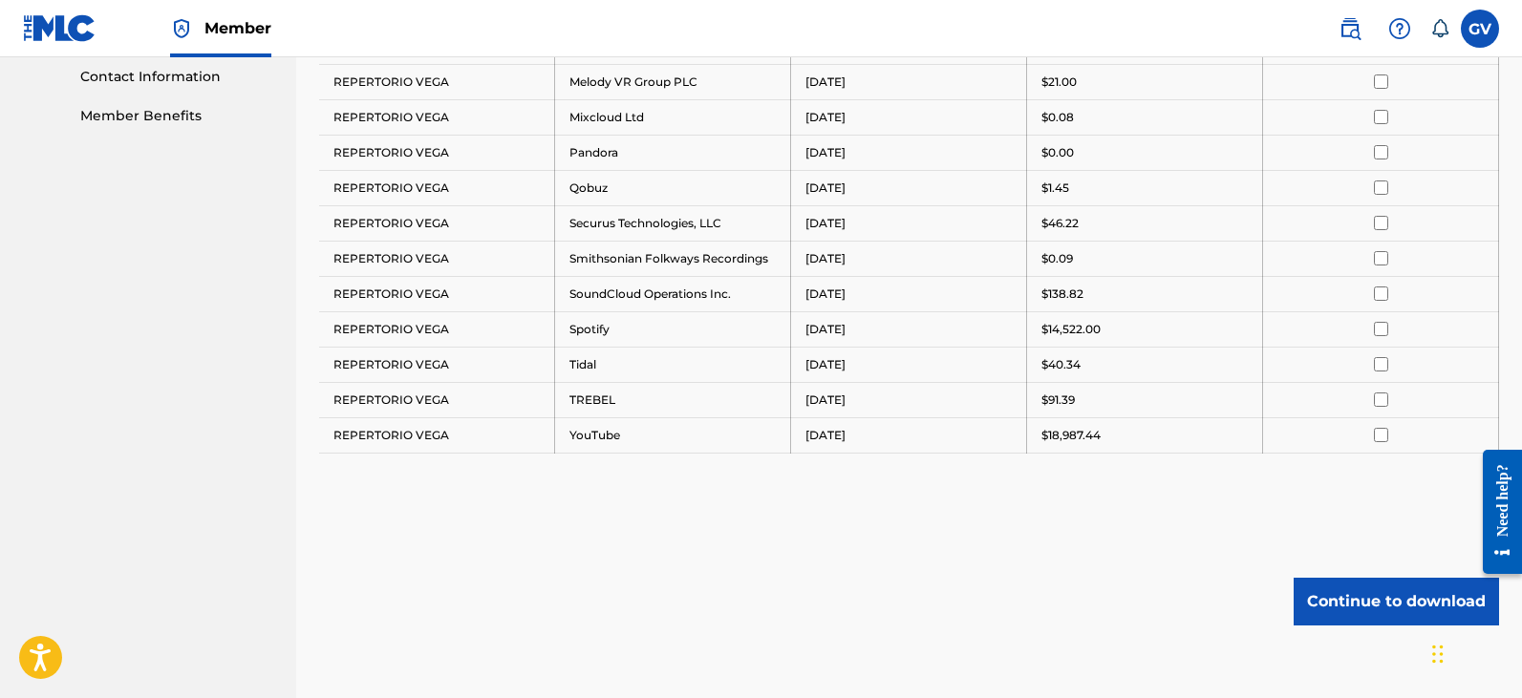
click at [1347, 603] on button "Continue to download" at bounding box center [1395, 602] width 205 height 48
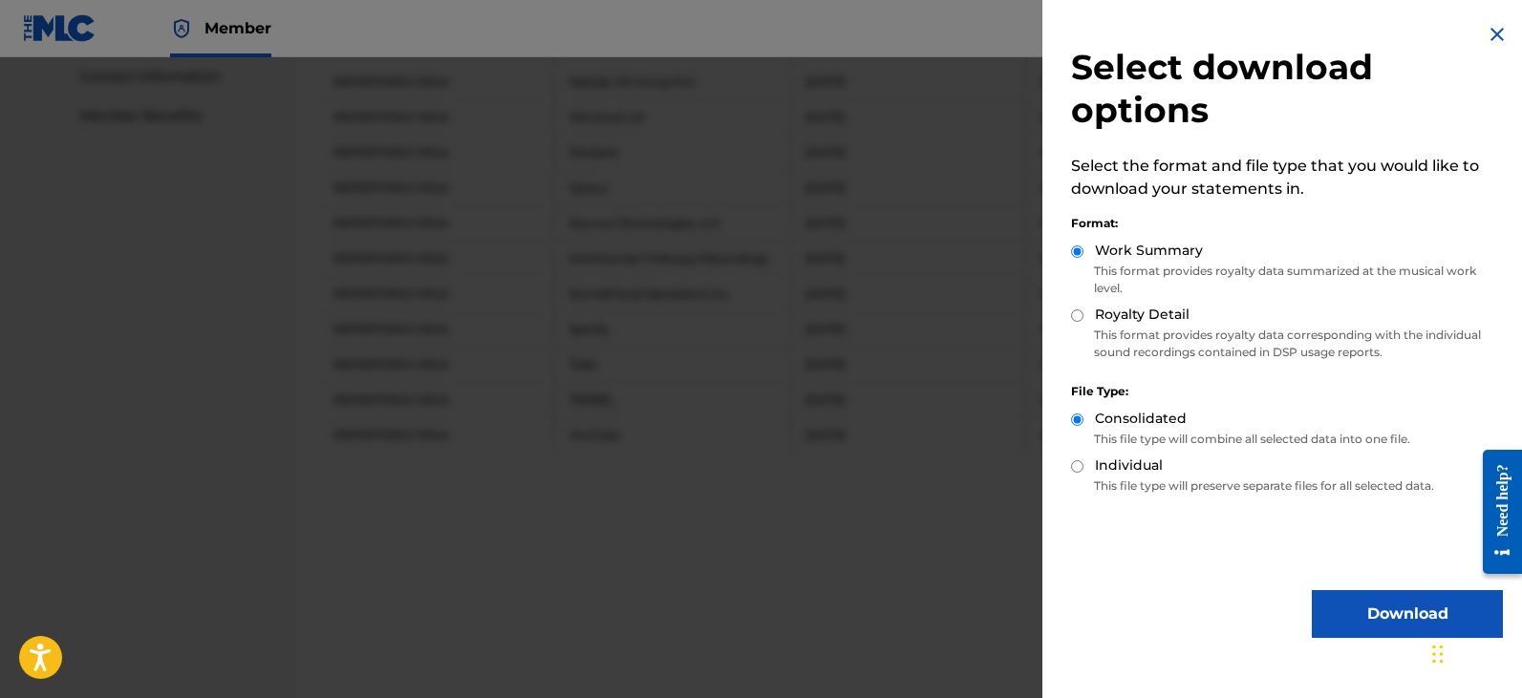
click at [1369, 626] on button "Download" at bounding box center [1407, 614] width 191 height 48
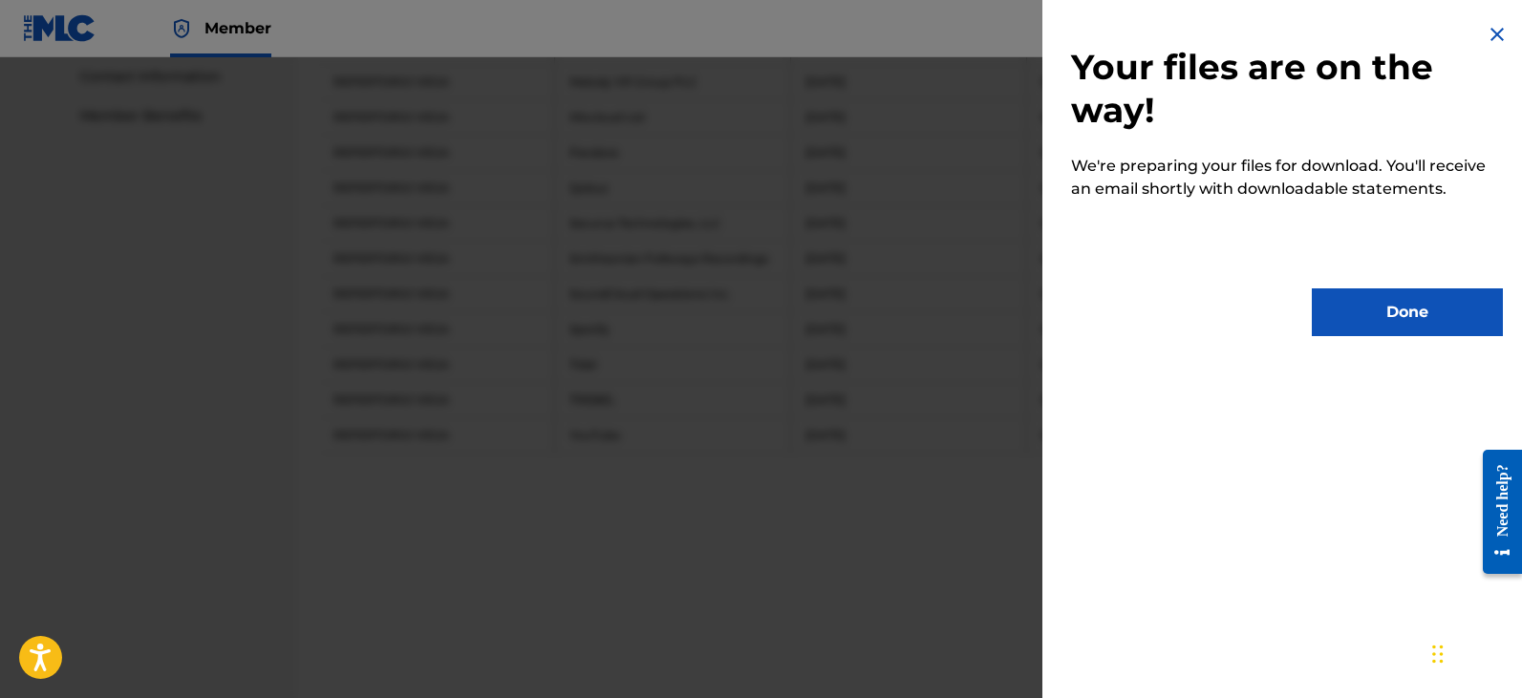
click at [1389, 311] on button "Done" at bounding box center [1407, 313] width 191 height 48
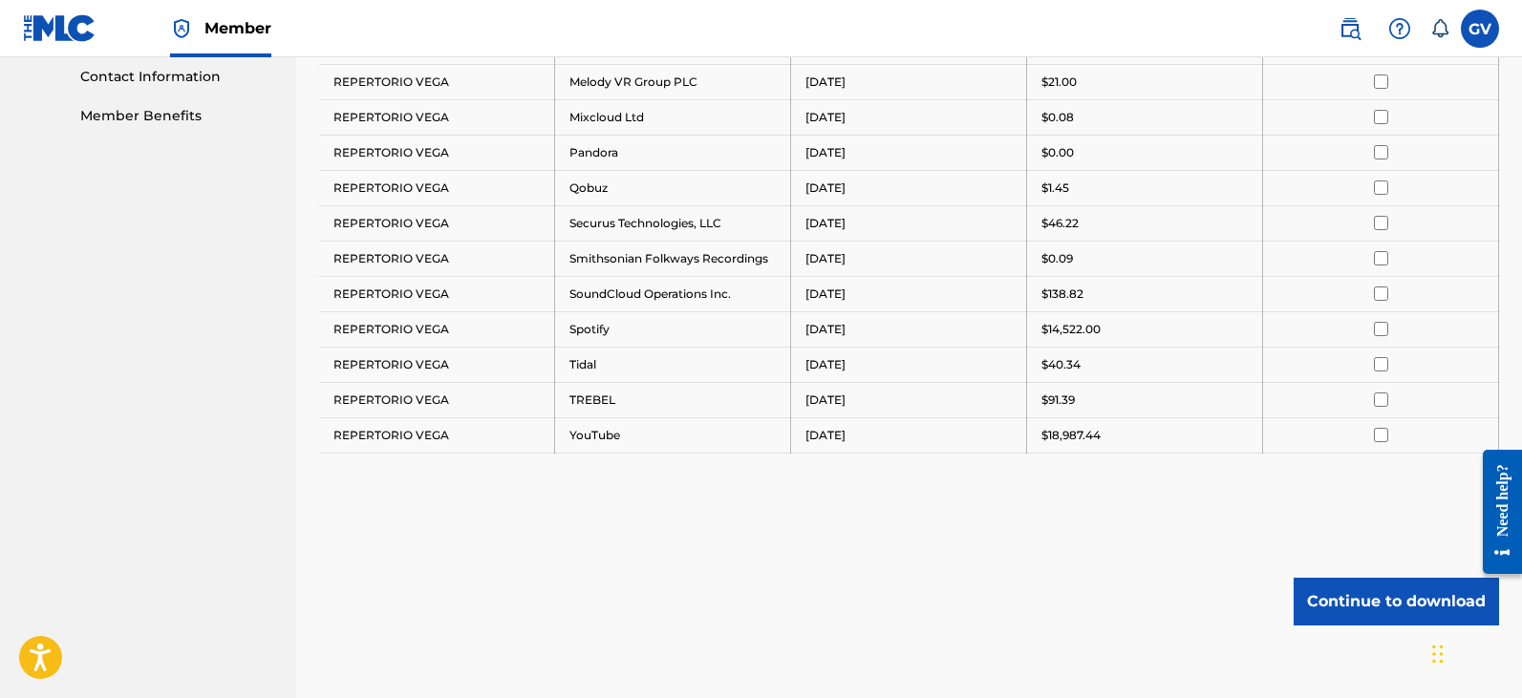
scroll to position [618, 0]
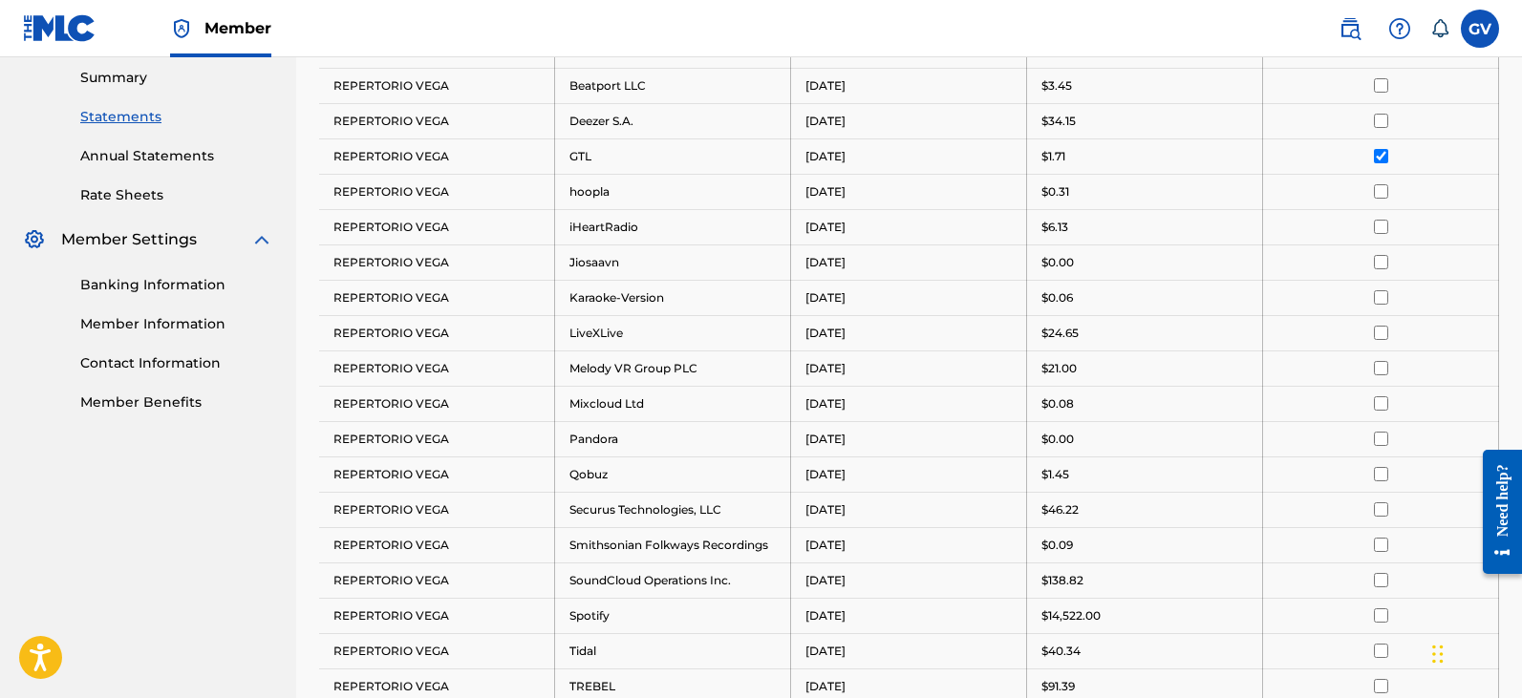
click at [1382, 157] on input "checkbox" at bounding box center [1381, 156] width 14 height 14
click at [1381, 185] on input "checkbox" at bounding box center [1381, 191] width 14 height 14
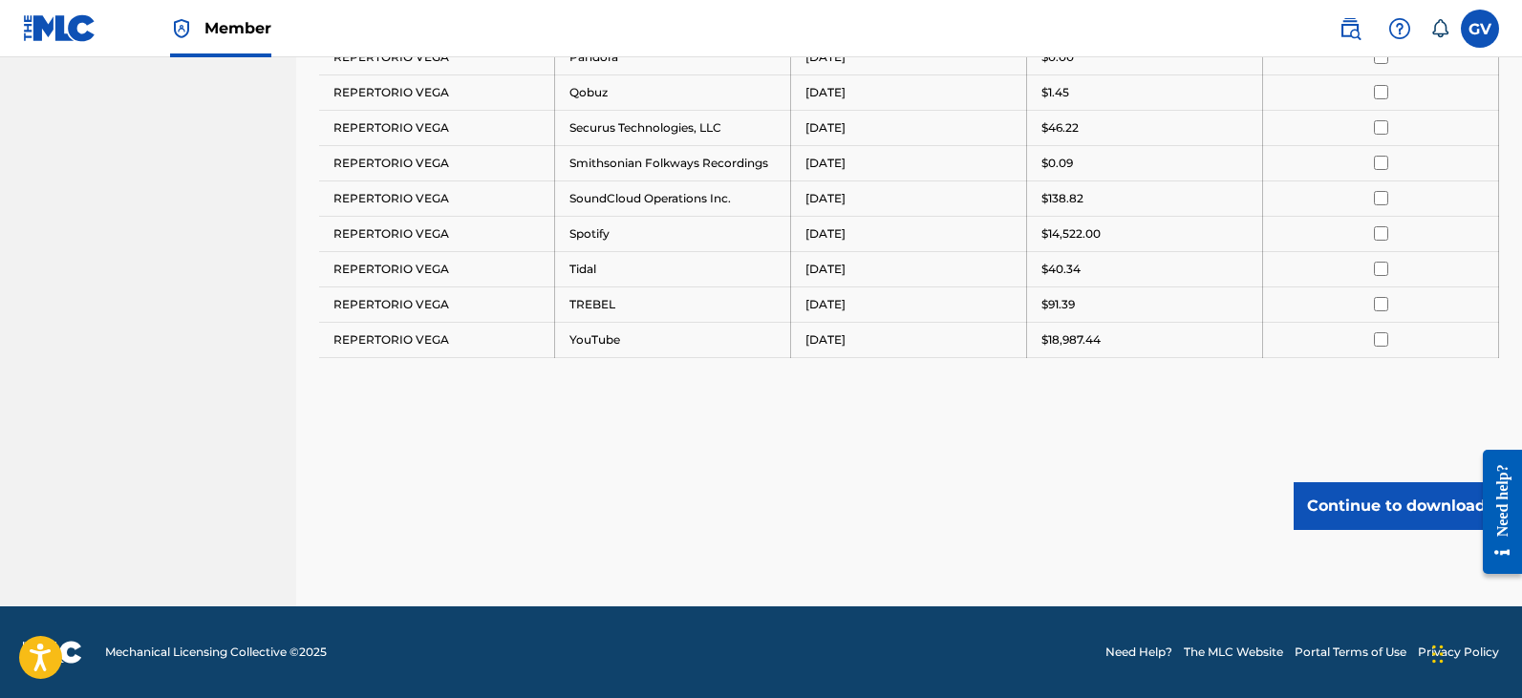
click at [1363, 515] on button "Continue to download" at bounding box center [1395, 506] width 205 height 48
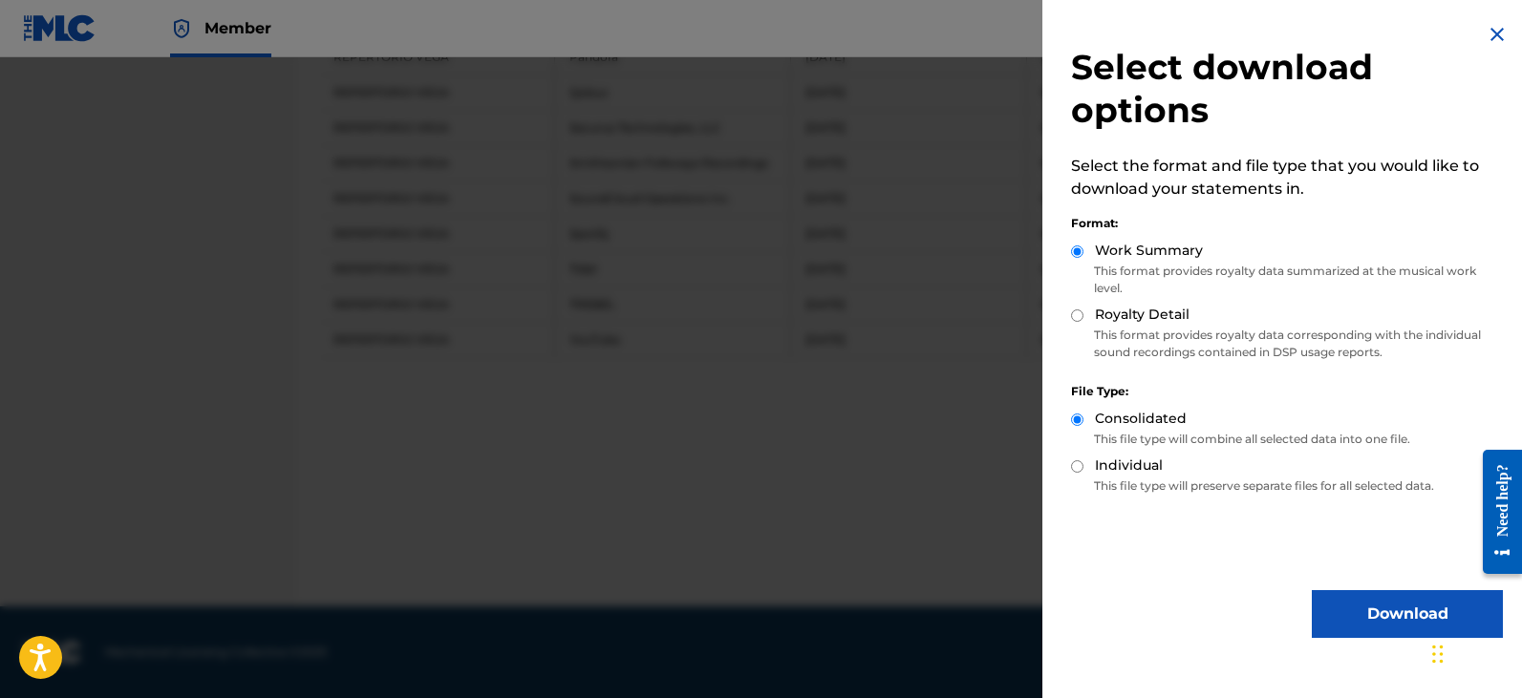
drag, startPoint x: 1365, startPoint y: 612, endPoint x: 1365, endPoint y: 591, distance: 21.0
click at [1365, 612] on button "Download" at bounding box center [1407, 614] width 191 height 48
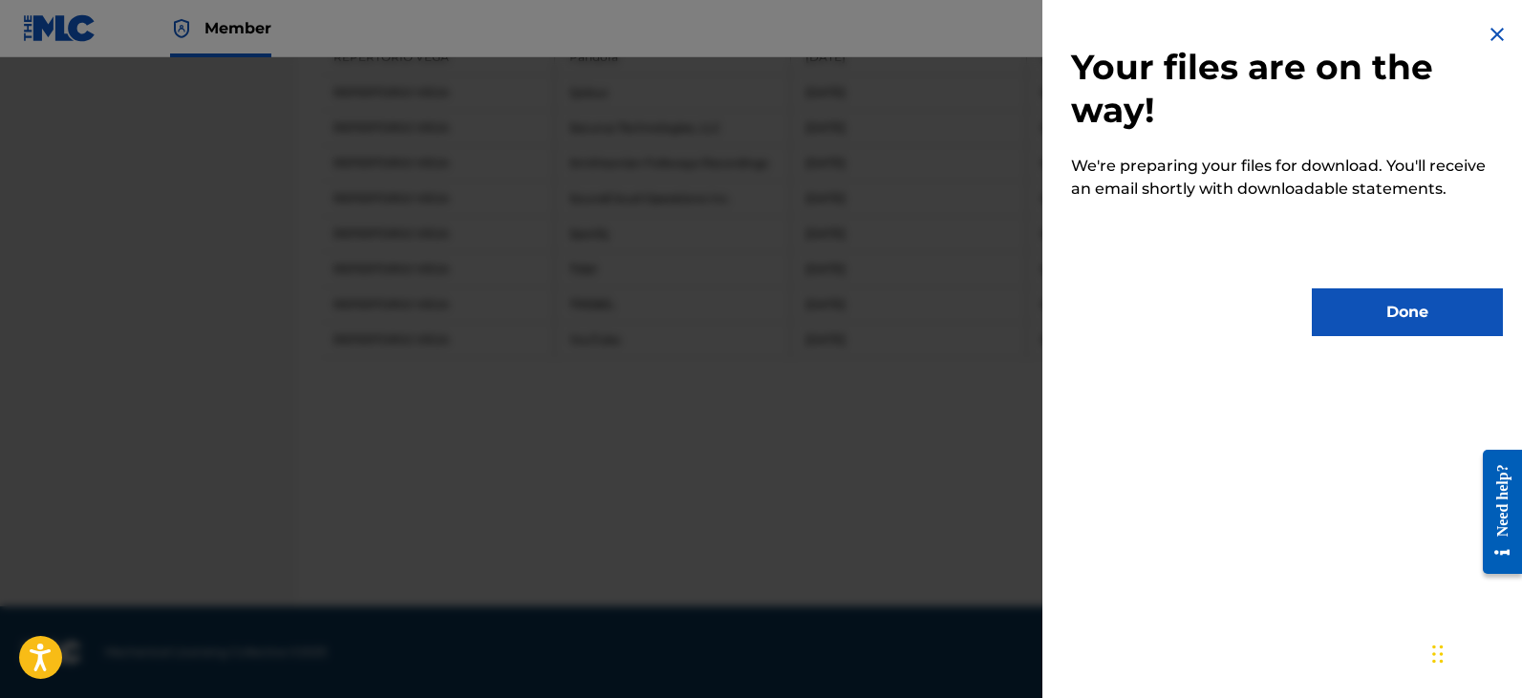
click at [1388, 318] on button "Done" at bounding box center [1407, 313] width 191 height 48
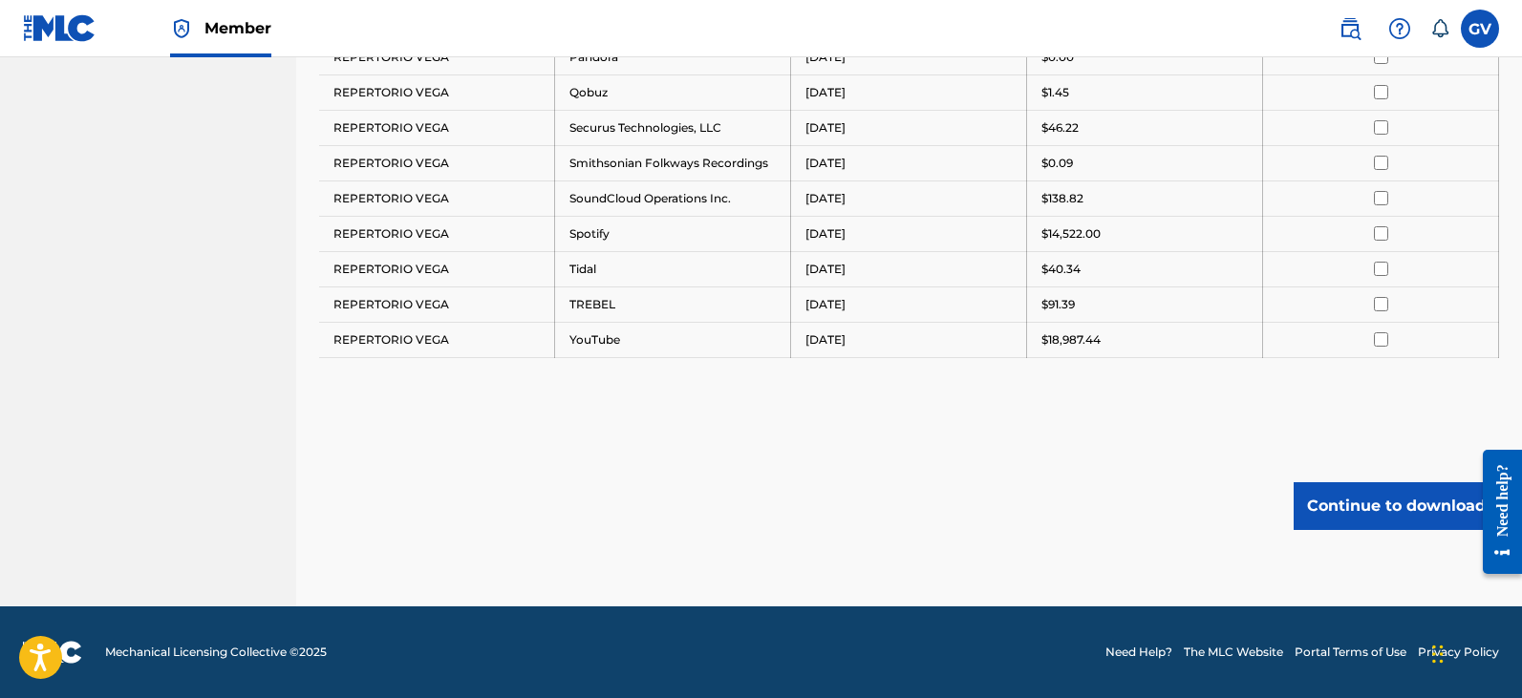
scroll to position [714, 0]
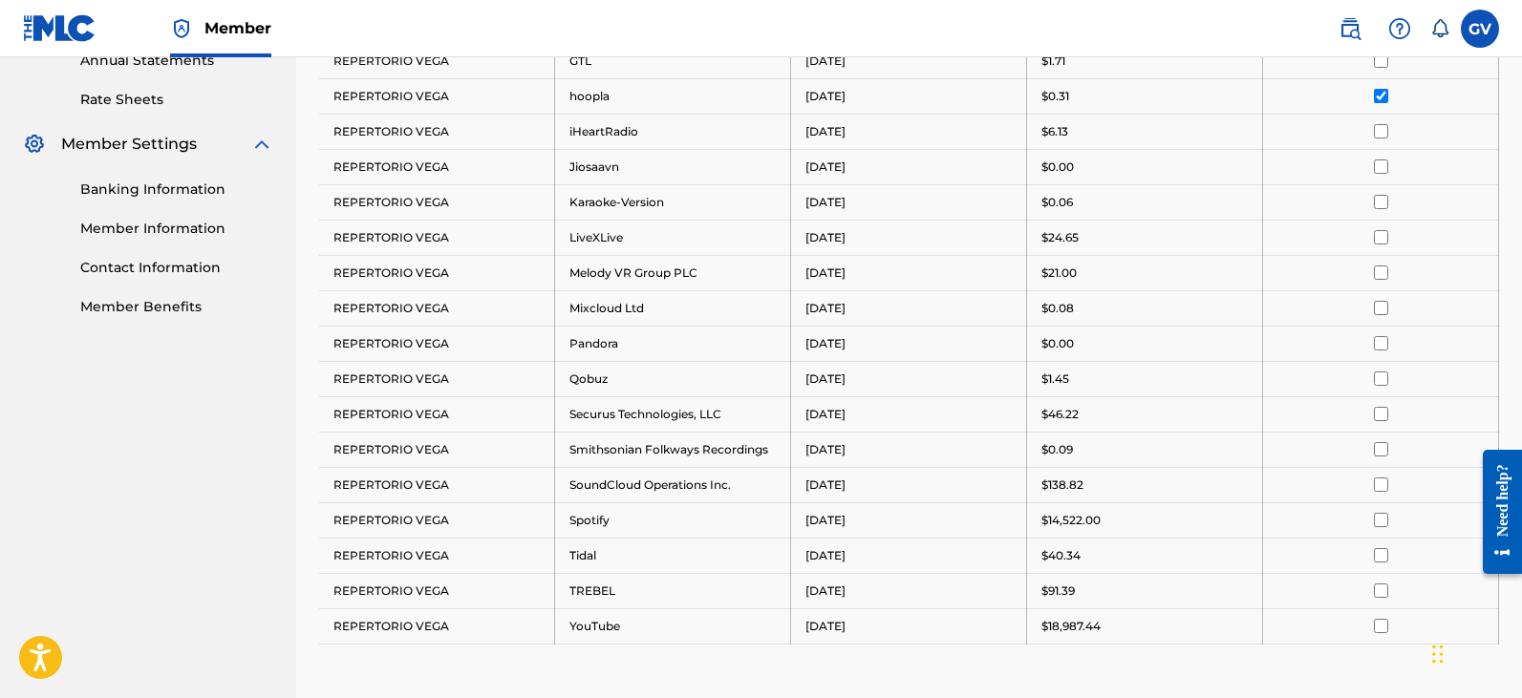
click at [1379, 102] on input "checkbox" at bounding box center [1381, 96] width 14 height 14
click at [1379, 133] on input "checkbox" at bounding box center [1381, 131] width 14 height 14
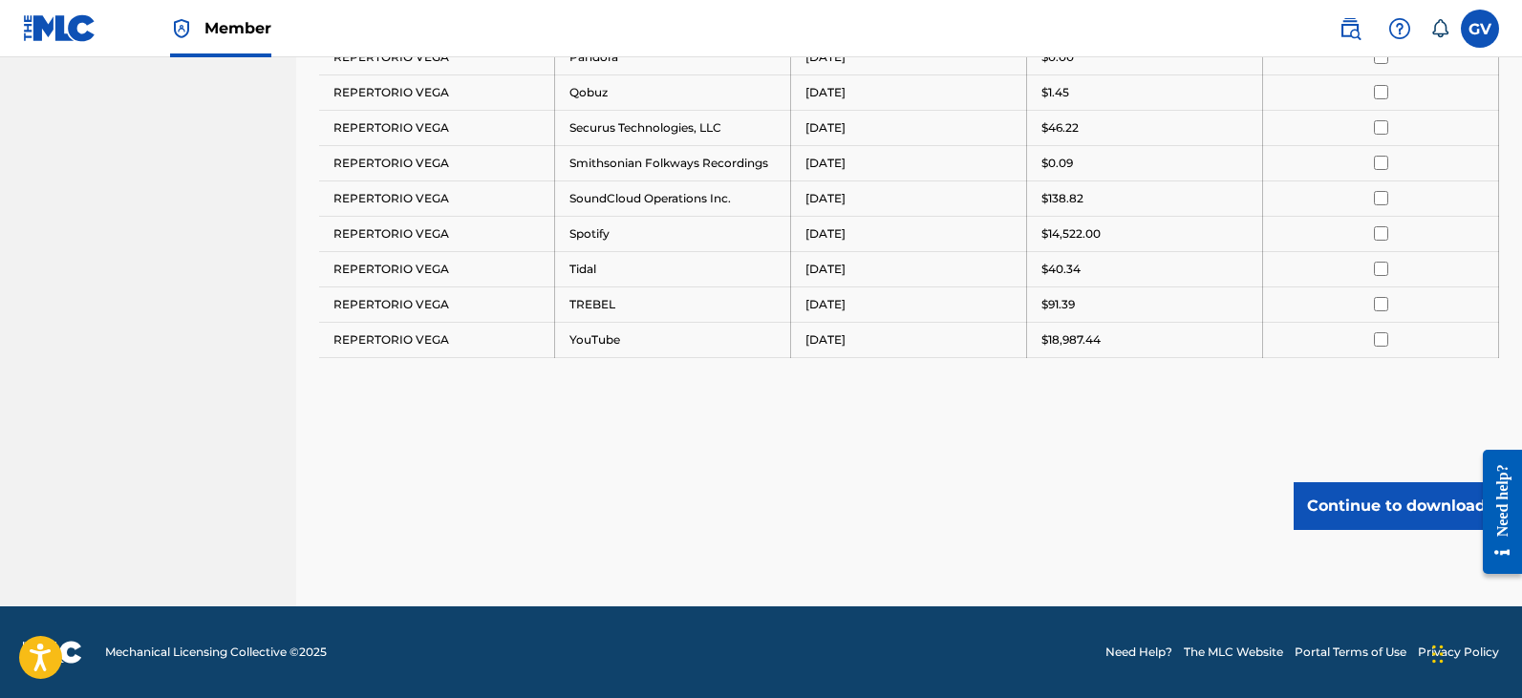
click at [1351, 513] on button "Continue to download" at bounding box center [1395, 506] width 205 height 48
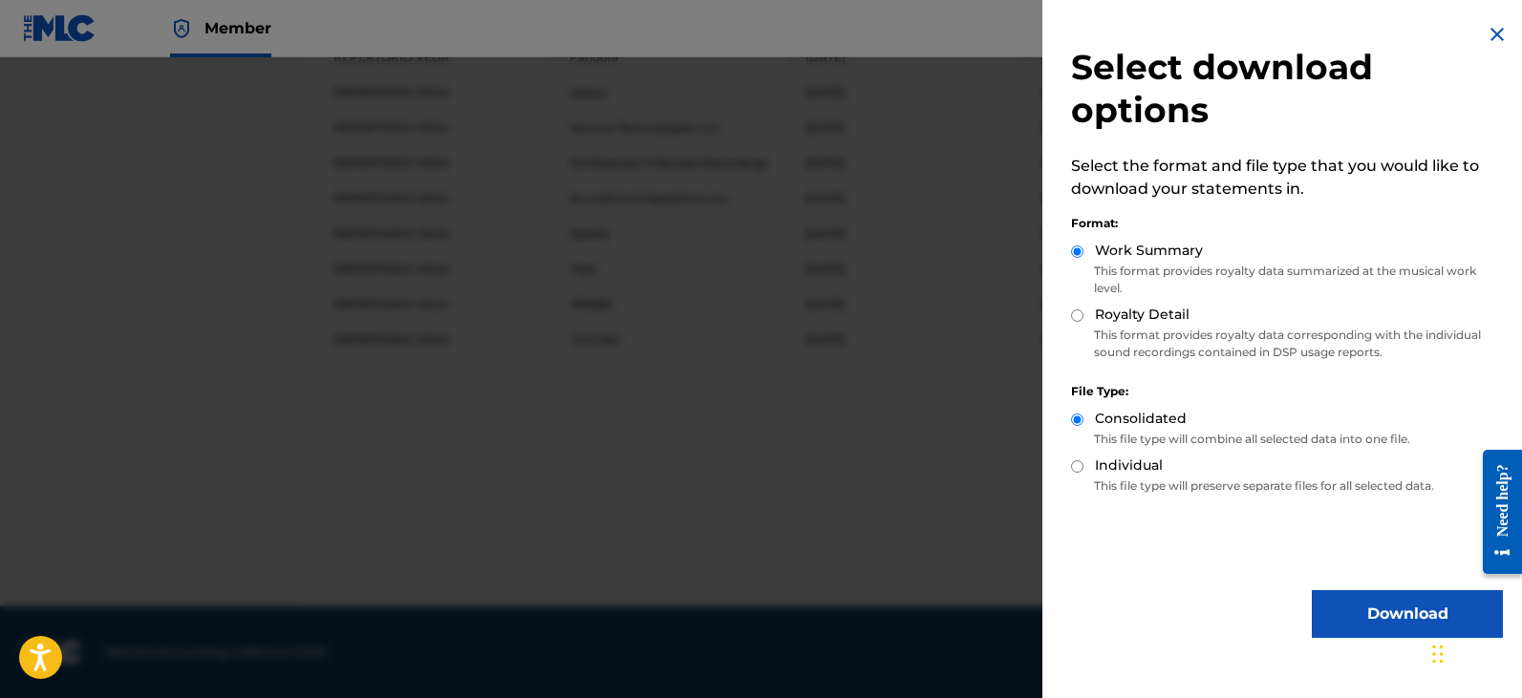
click at [1372, 627] on button "Download" at bounding box center [1407, 614] width 191 height 48
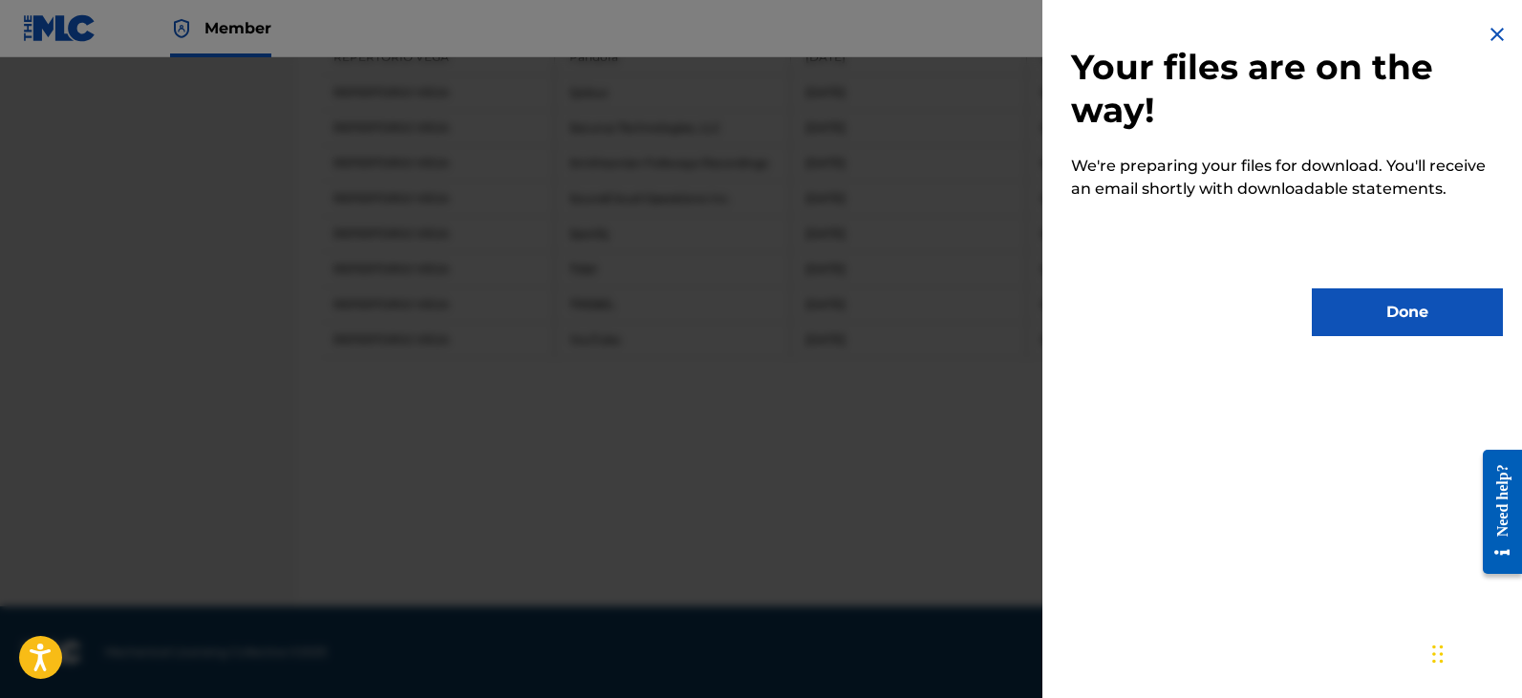
click at [1378, 320] on button "Done" at bounding box center [1407, 313] width 191 height 48
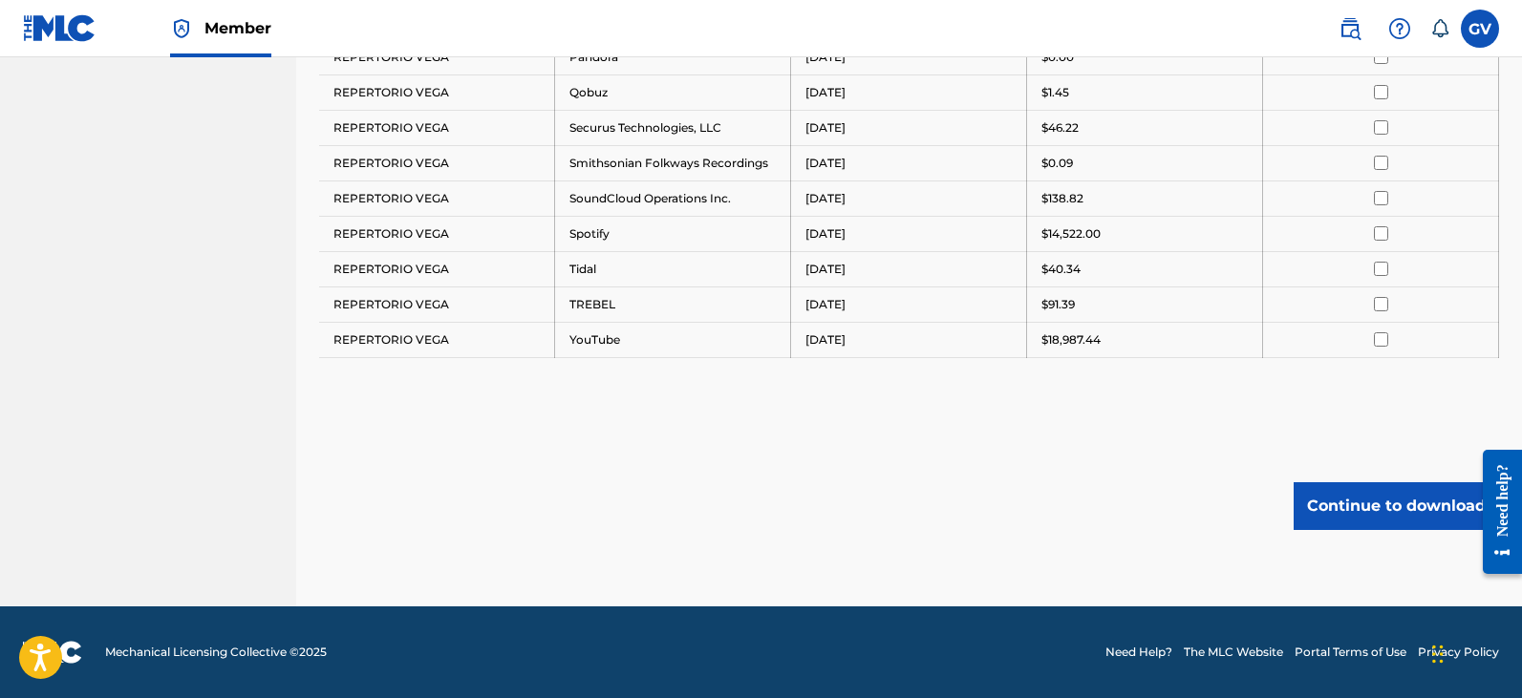
click at [1370, 512] on button "Continue to download" at bounding box center [1395, 506] width 205 height 48
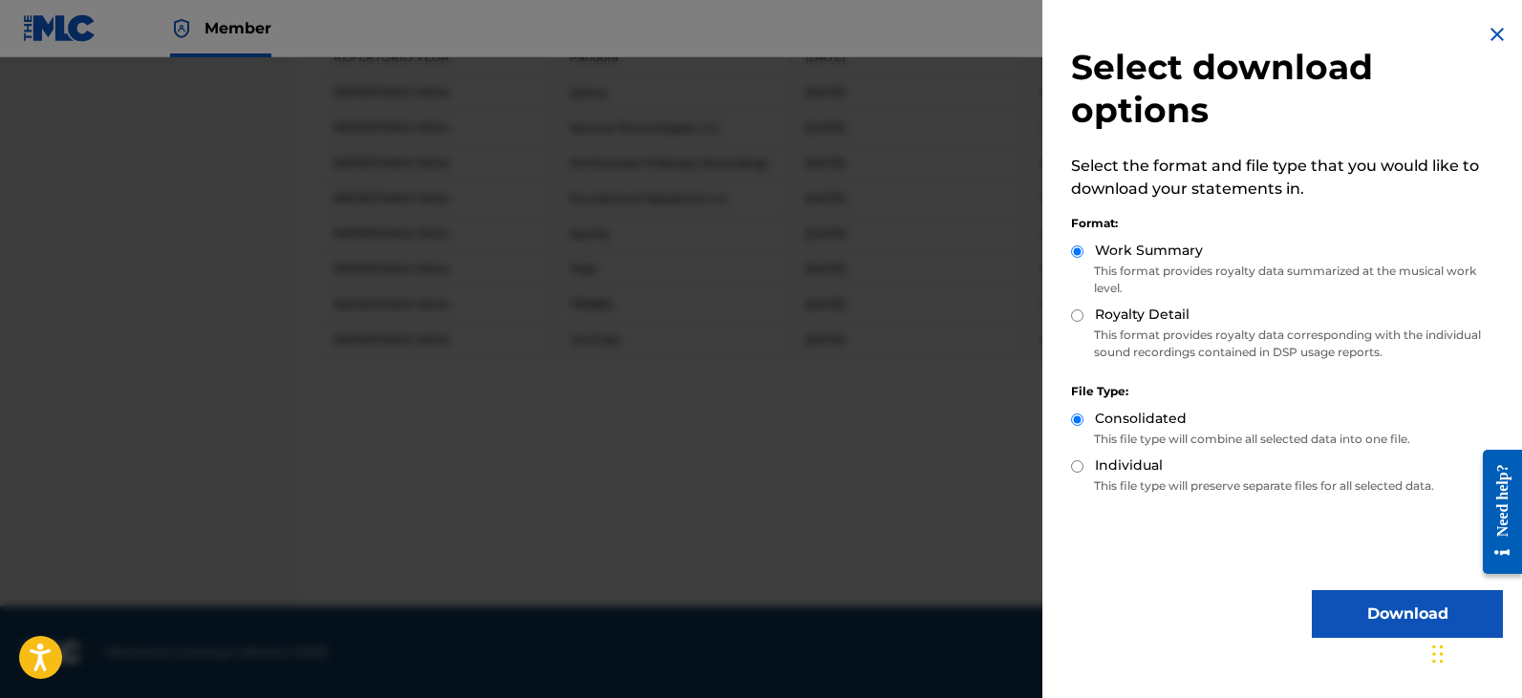
click at [1355, 619] on button "Download" at bounding box center [1407, 614] width 191 height 48
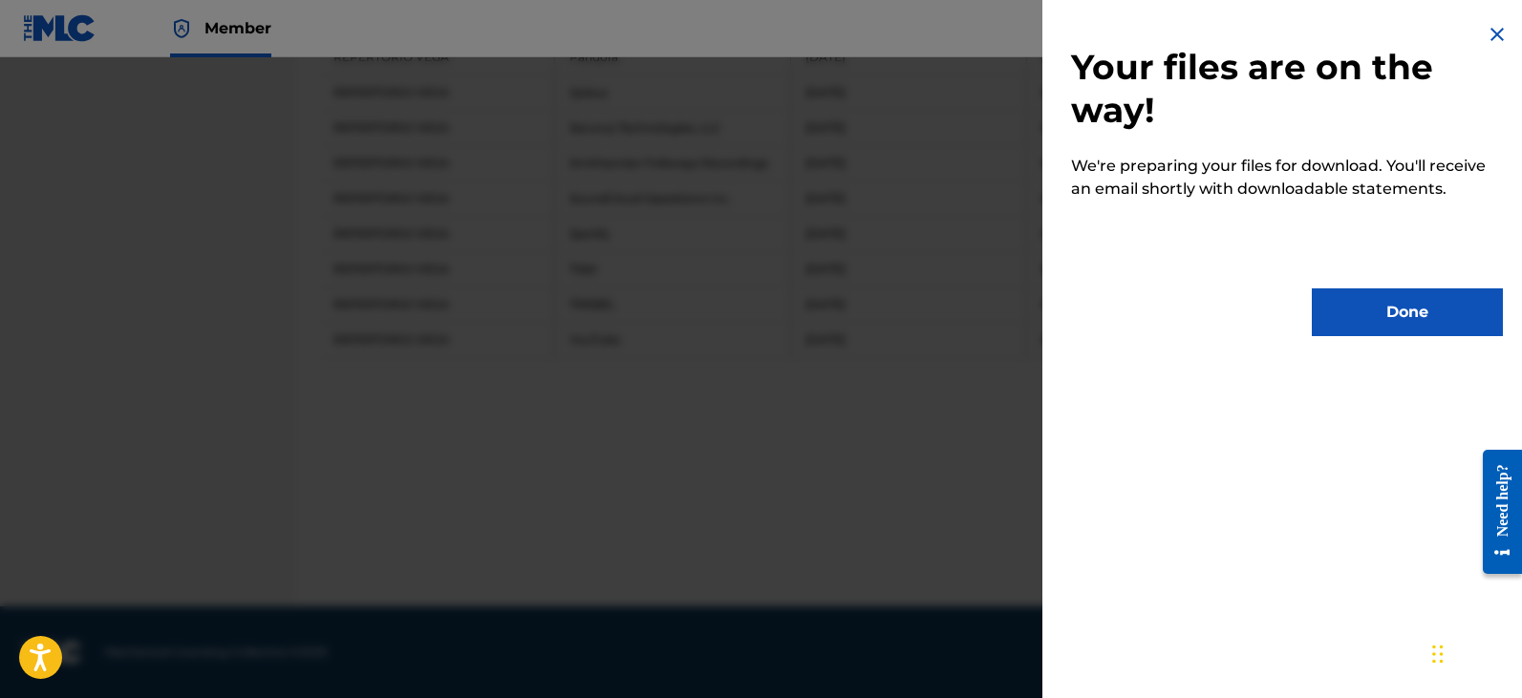
click at [1369, 321] on button "Done" at bounding box center [1407, 313] width 191 height 48
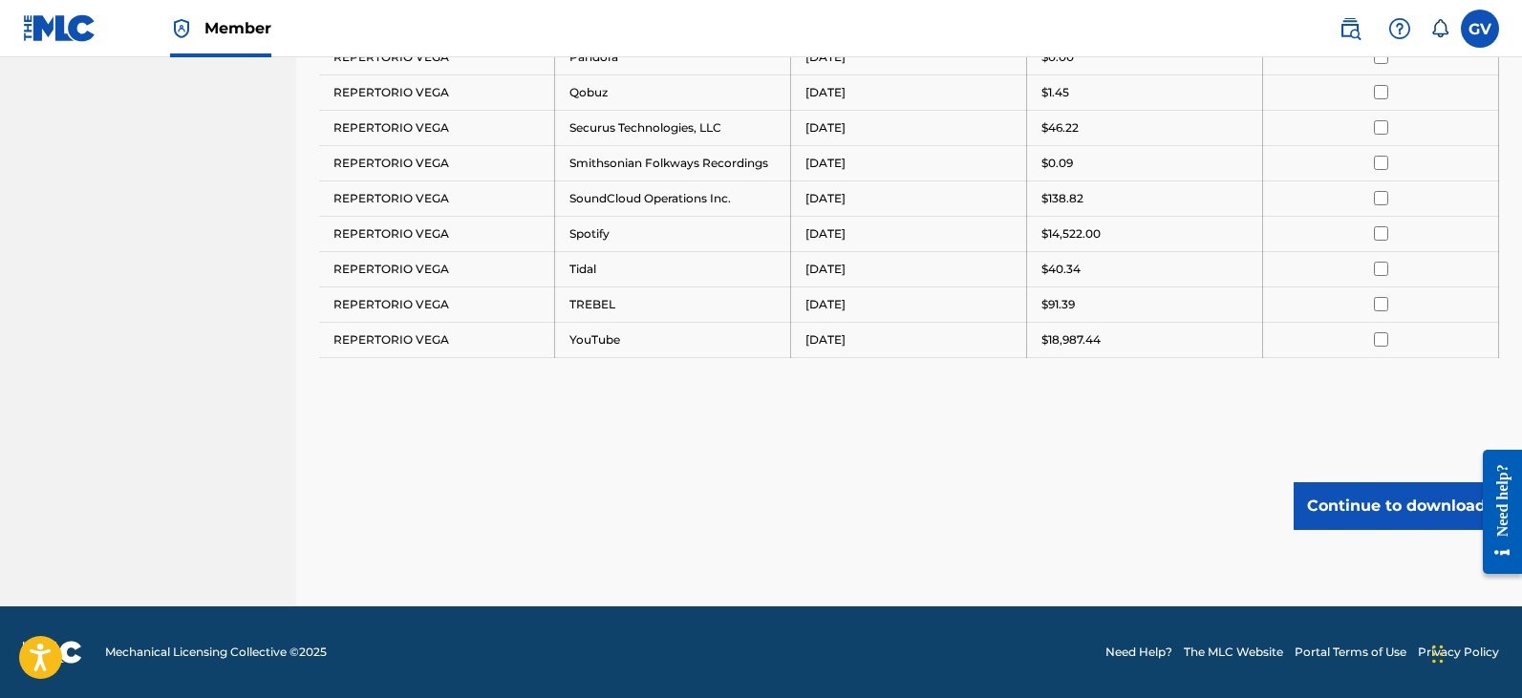
scroll to position [427, 0]
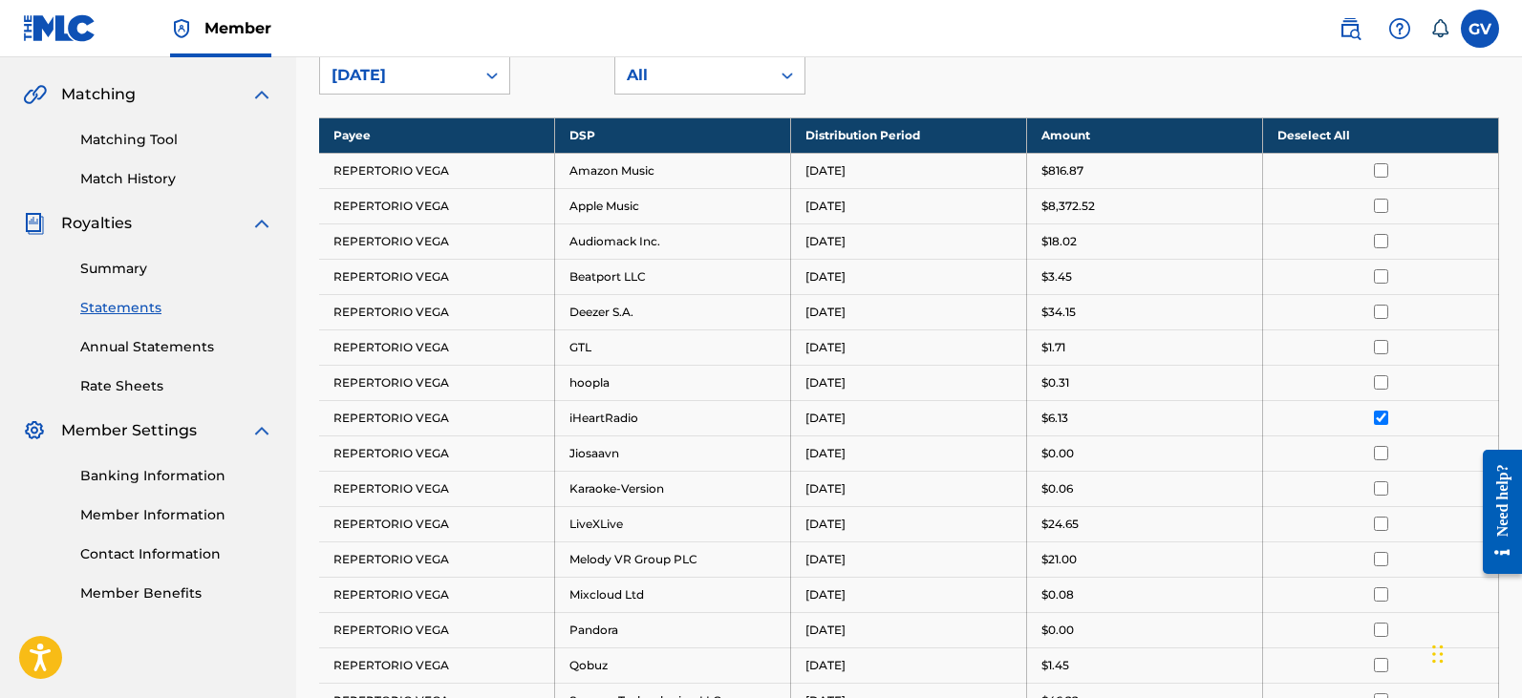
click at [1380, 419] on input "checkbox" at bounding box center [1381, 418] width 14 height 14
click at [1381, 456] on input "checkbox" at bounding box center [1381, 453] width 14 height 14
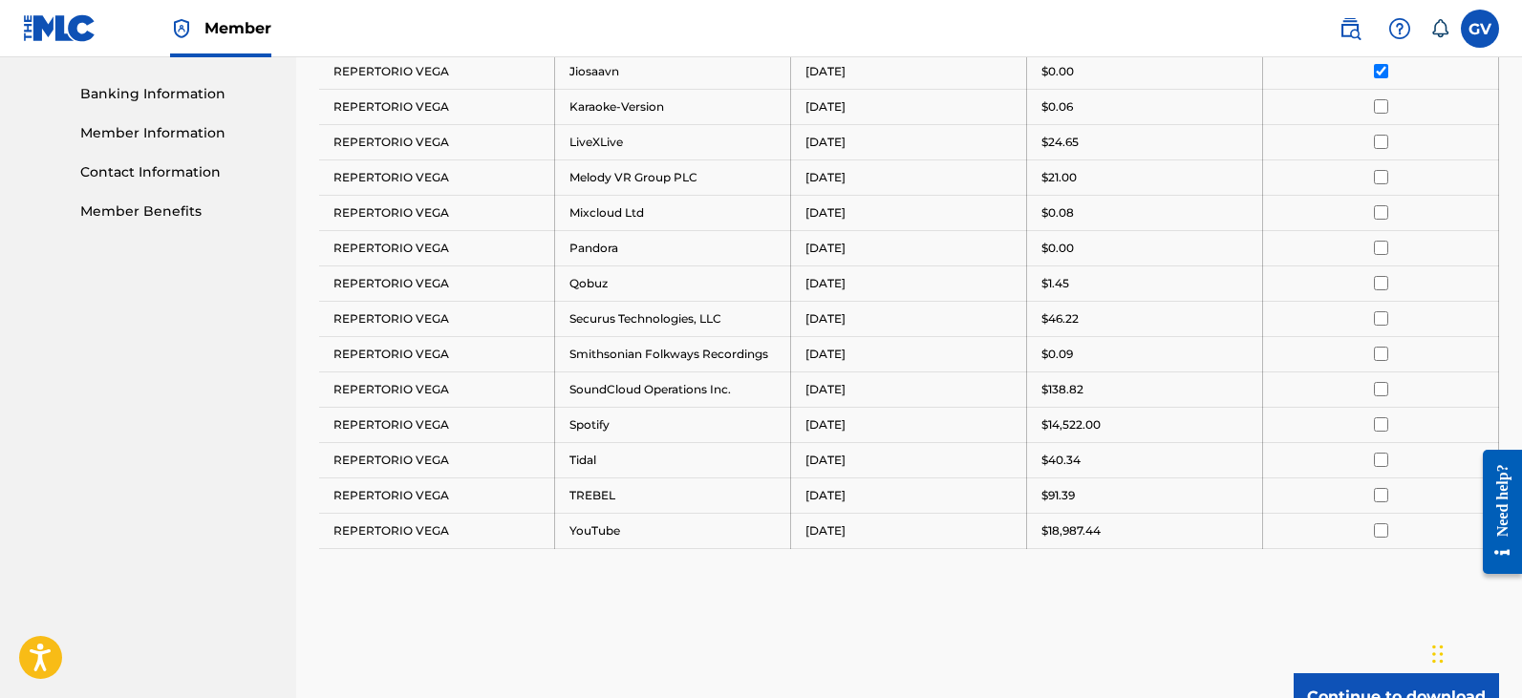
scroll to position [1000, 0]
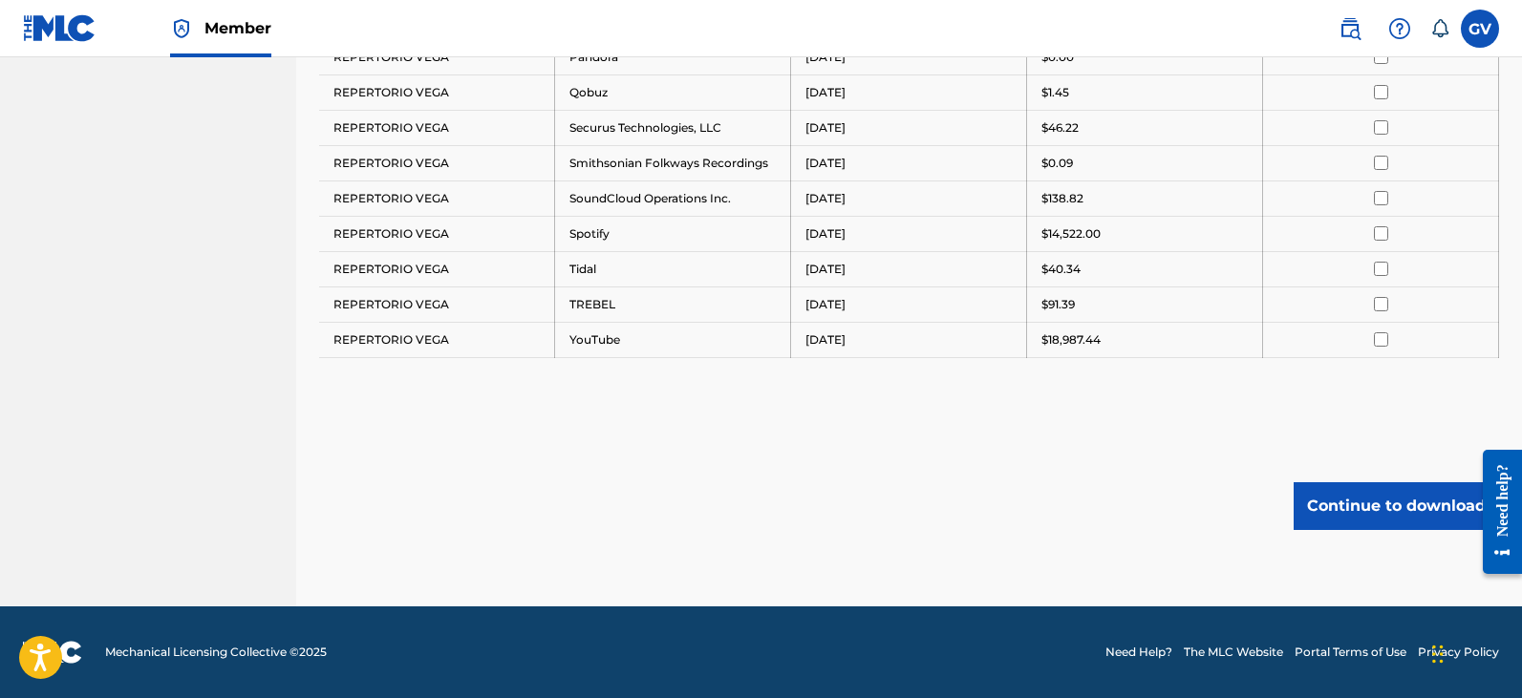
click at [1348, 506] on button "Continue to download" at bounding box center [1395, 506] width 205 height 48
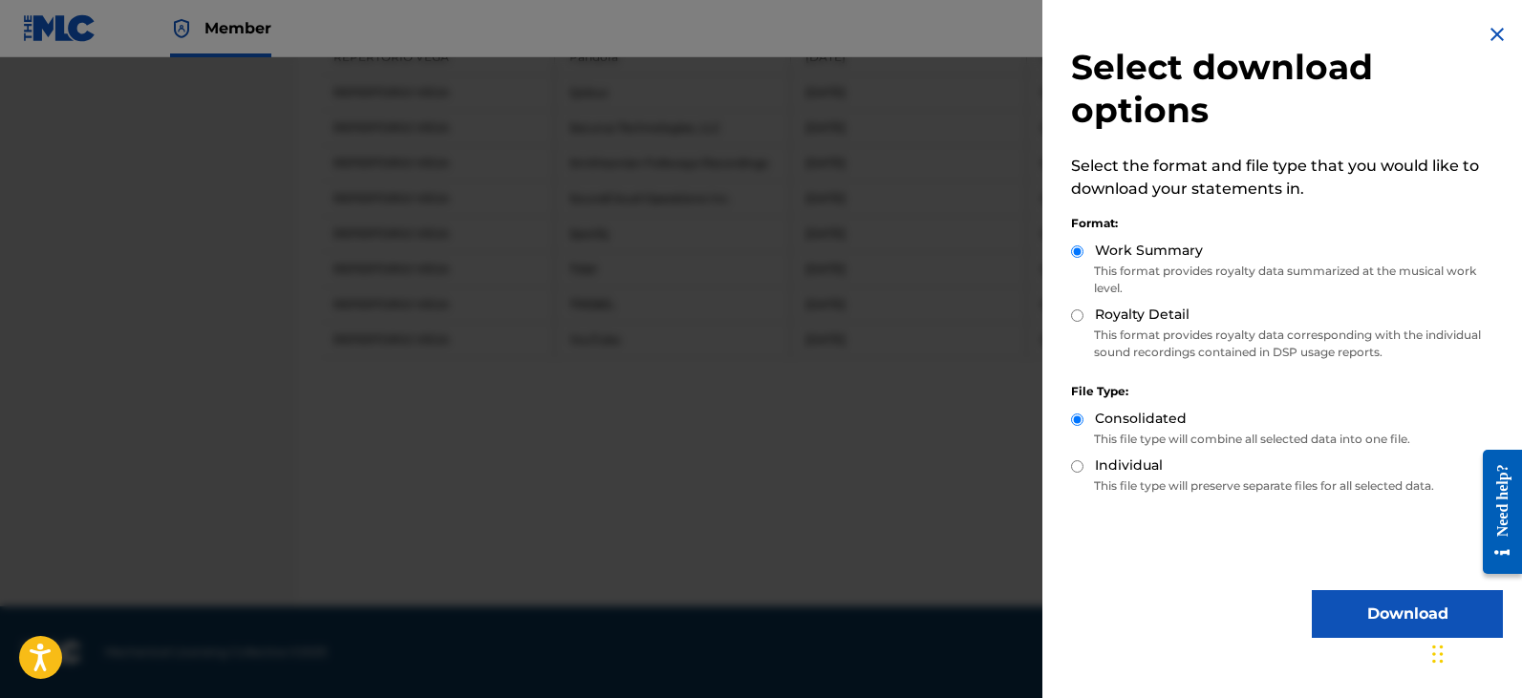
drag, startPoint x: 1379, startPoint y: 615, endPoint x: 1381, endPoint y: 590, distance: 24.9
click at [1379, 615] on button "Download" at bounding box center [1407, 614] width 191 height 48
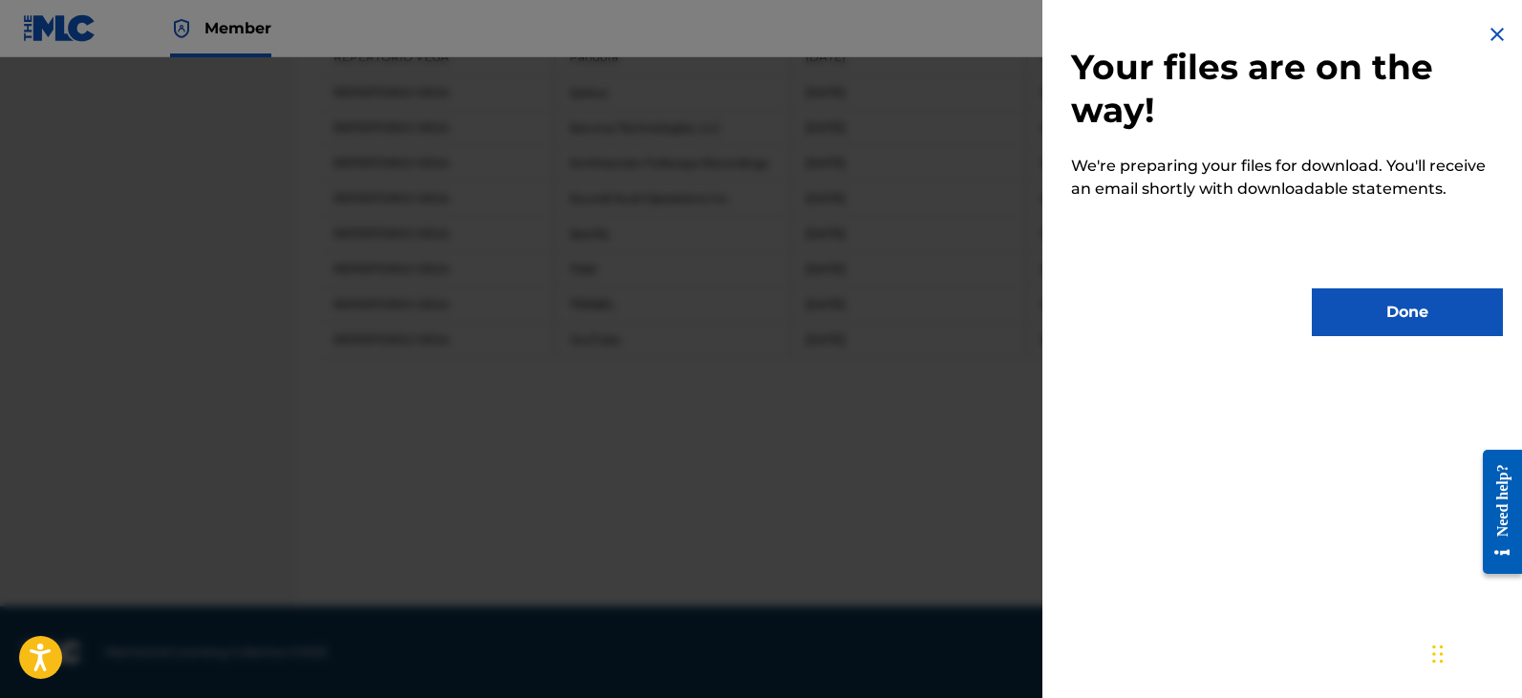
click at [1381, 319] on button "Done" at bounding box center [1407, 313] width 191 height 48
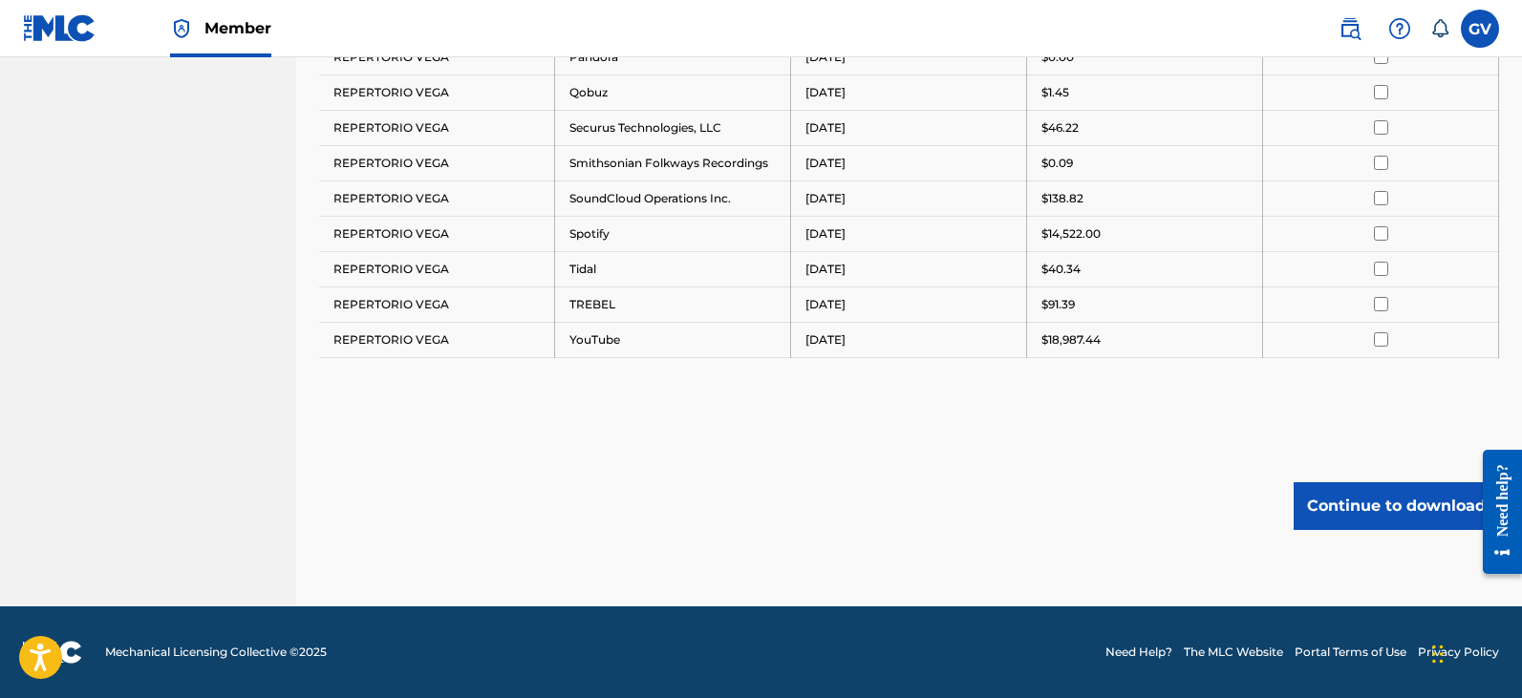
scroll to position [618, 0]
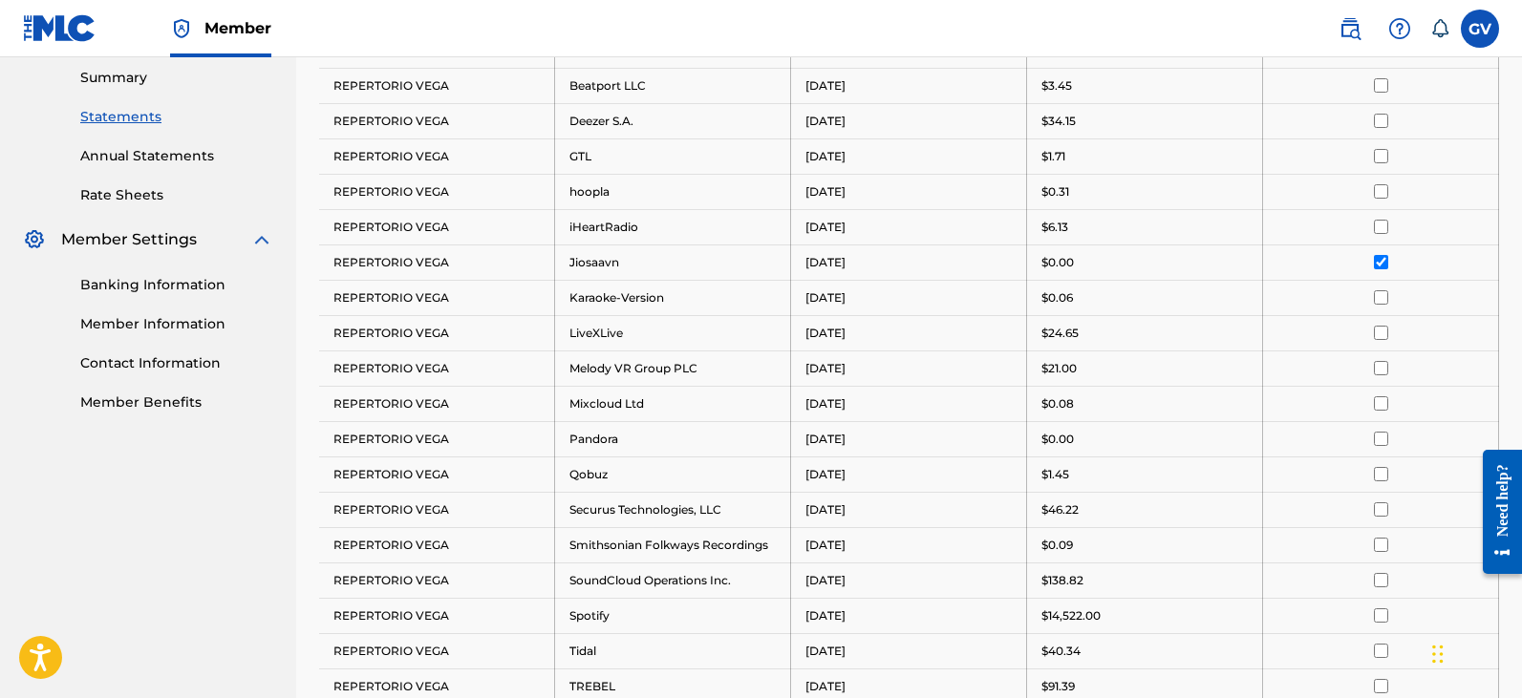
click at [1379, 260] on input "checkbox" at bounding box center [1381, 262] width 14 height 14
click at [1383, 300] on input "checkbox" at bounding box center [1381, 297] width 14 height 14
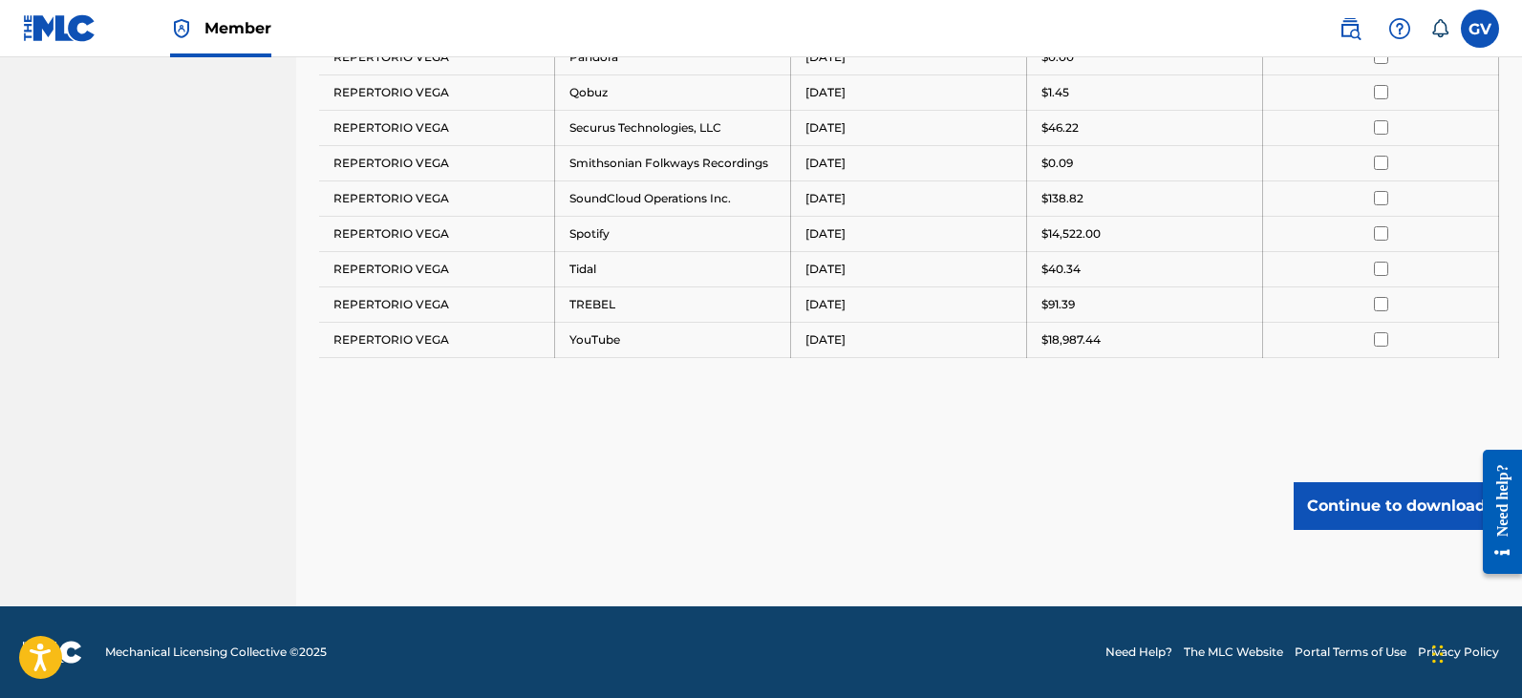
click at [1350, 506] on button "Continue to download" at bounding box center [1395, 506] width 205 height 48
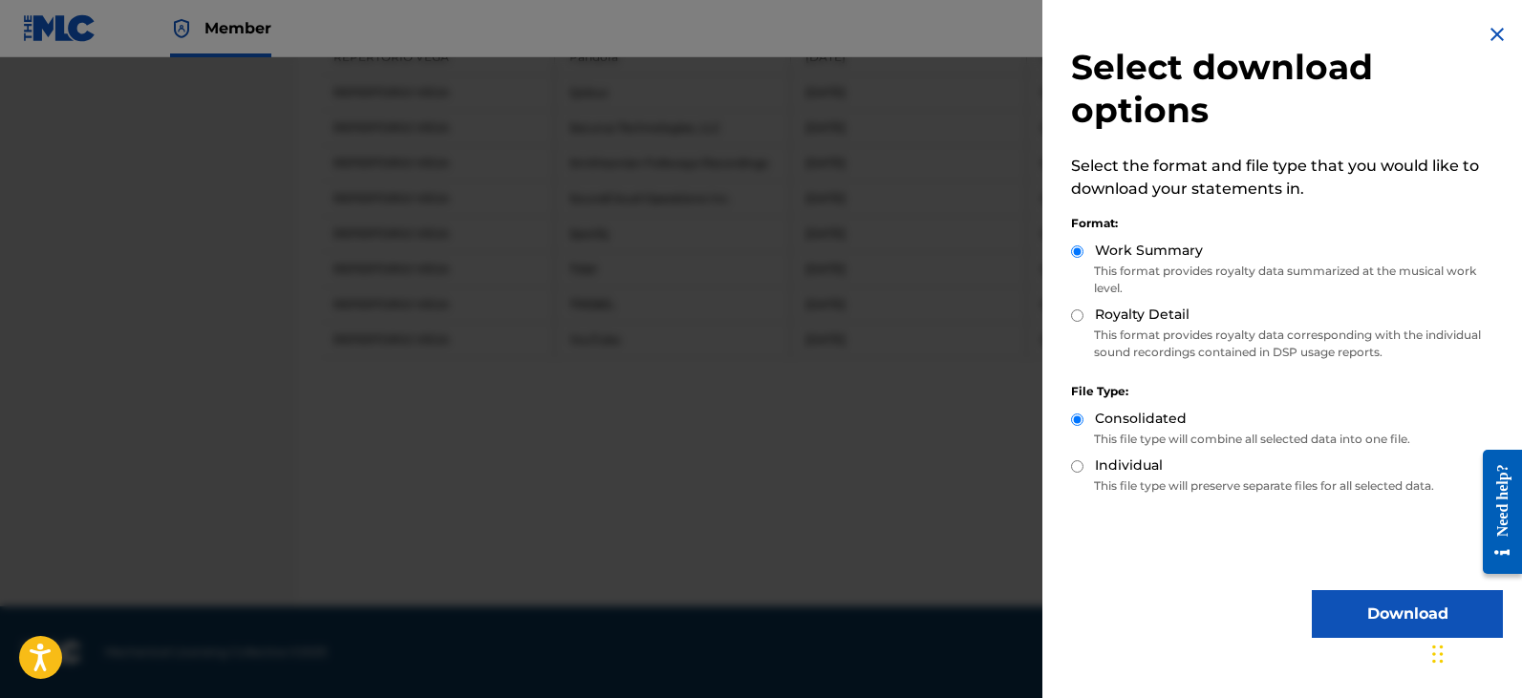
click at [1374, 612] on button "Download" at bounding box center [1407, 614] width 191 height 48
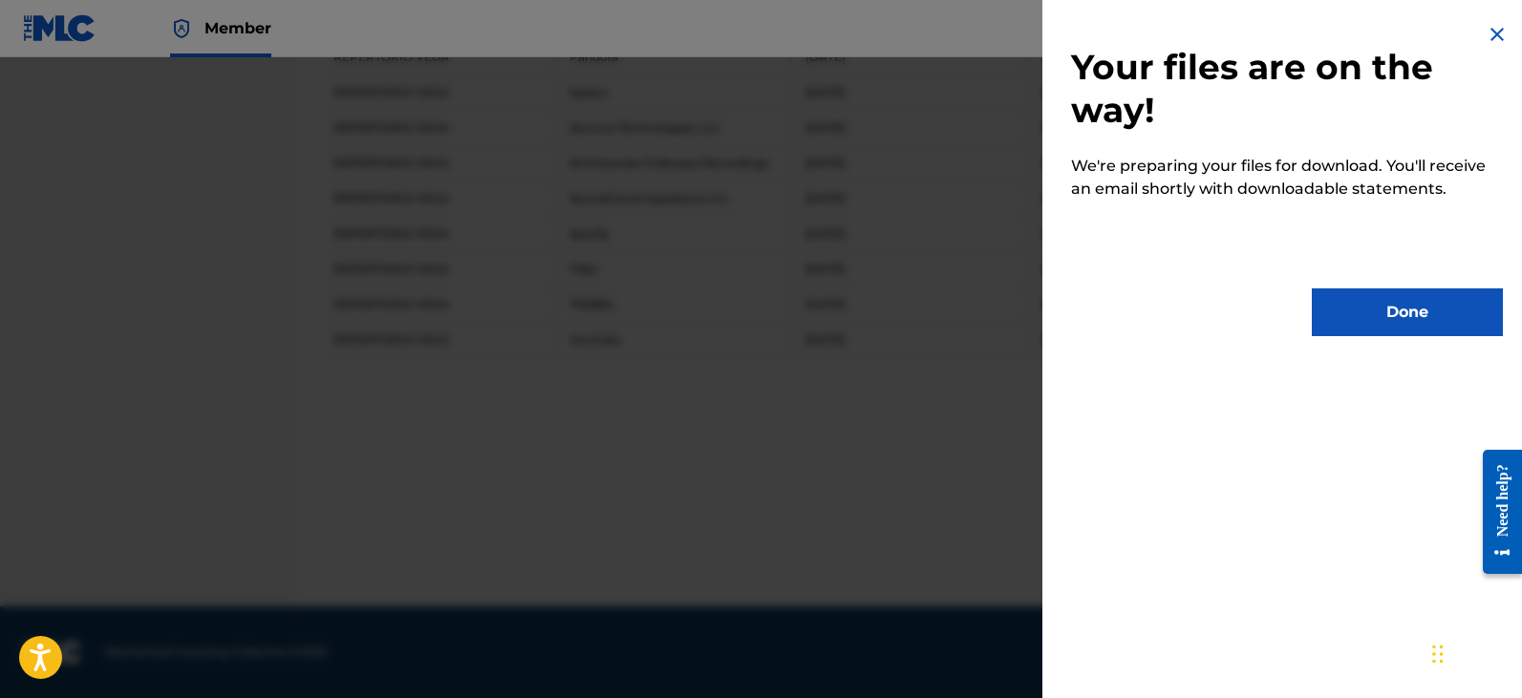
click at [1375, 311] on button "Done" at bounding box center [1407, 313] width 191 height 48
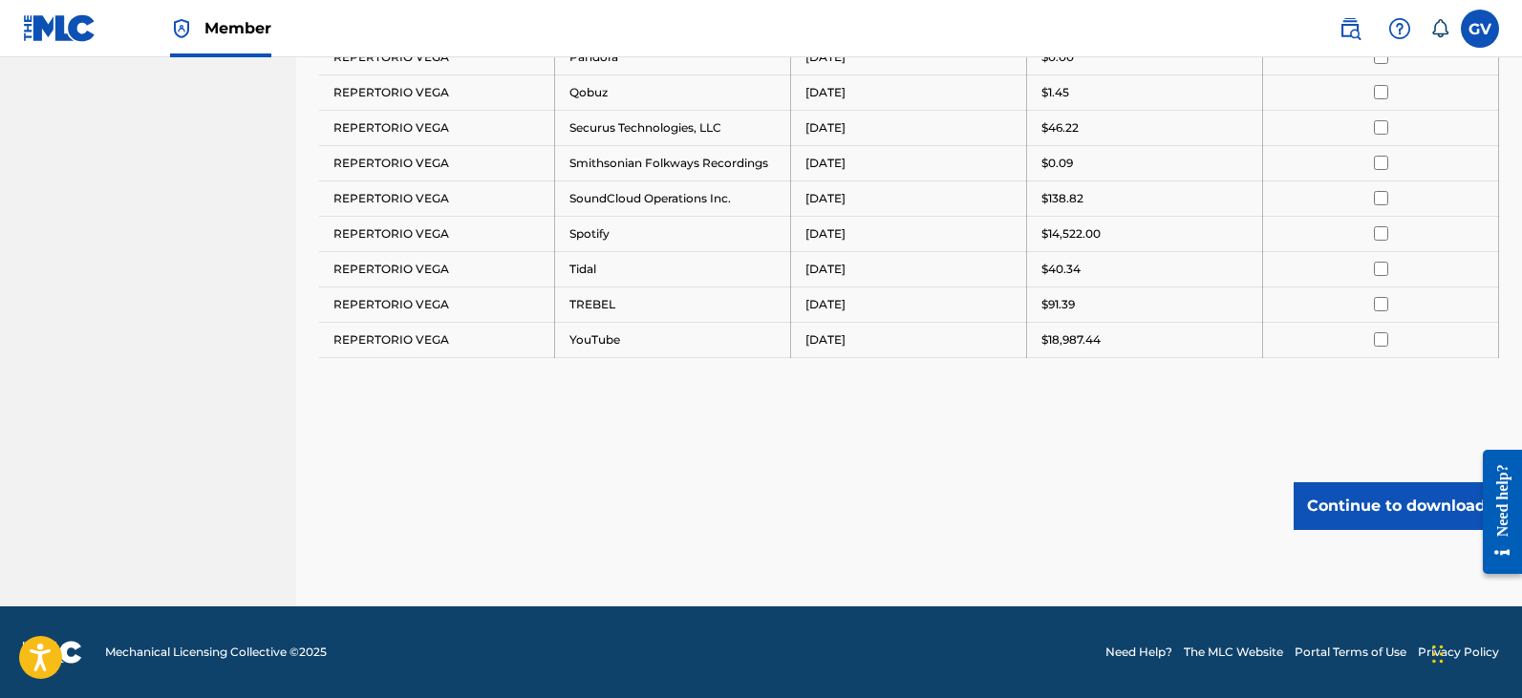
scroll to position [523, 0]
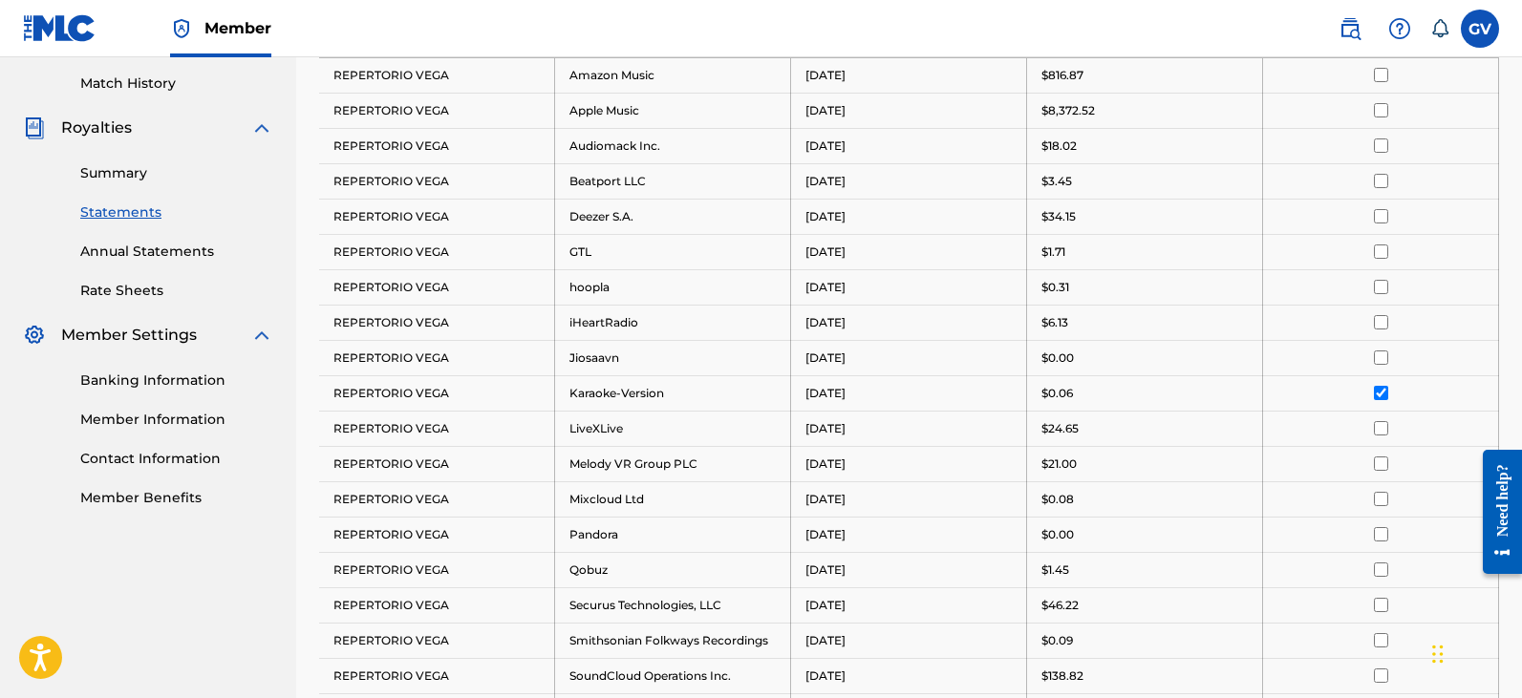
click at [1385, 394] on input "checkbox" at bounding box center [1381, 393] width 14 height 14
click at [1380, 430] on input "checkbox" at bounding box center [1381, 428] width 14 height 14
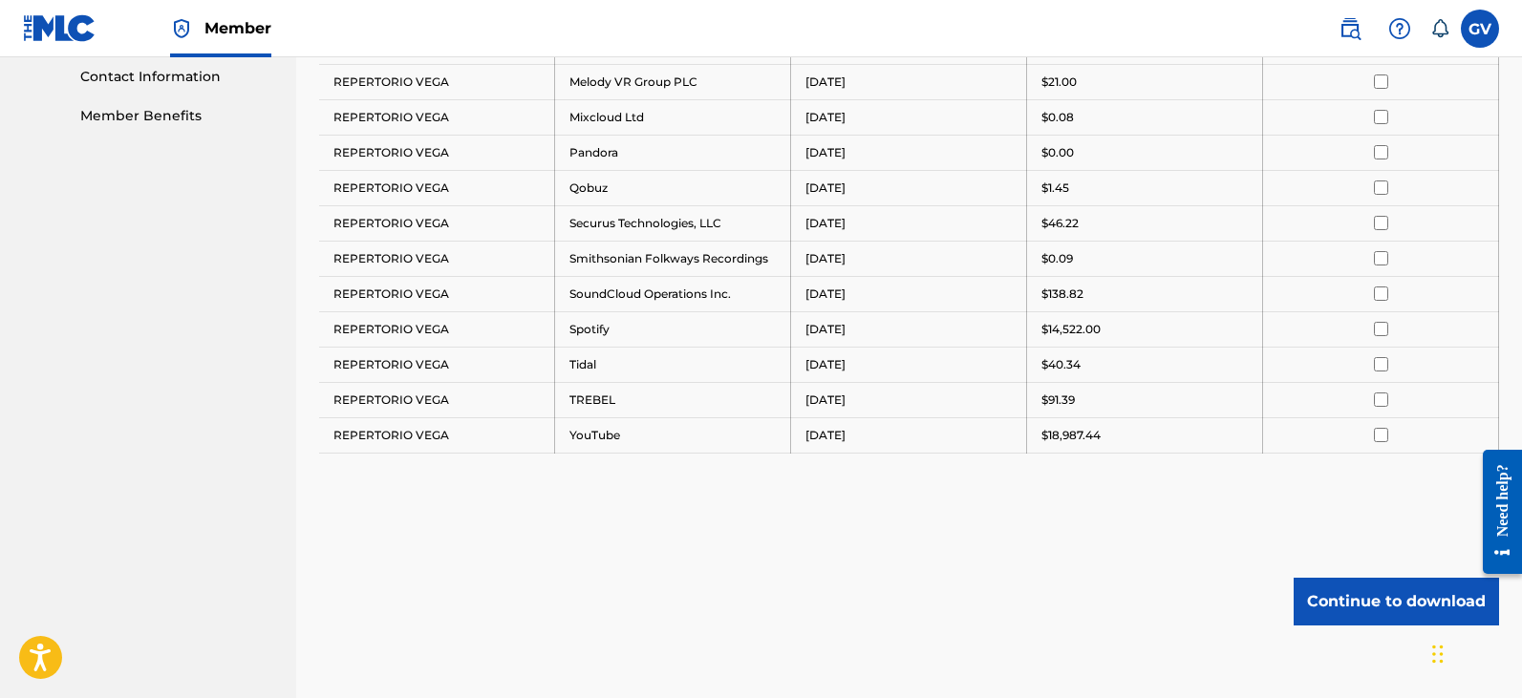
scroll to position [1000, 0]
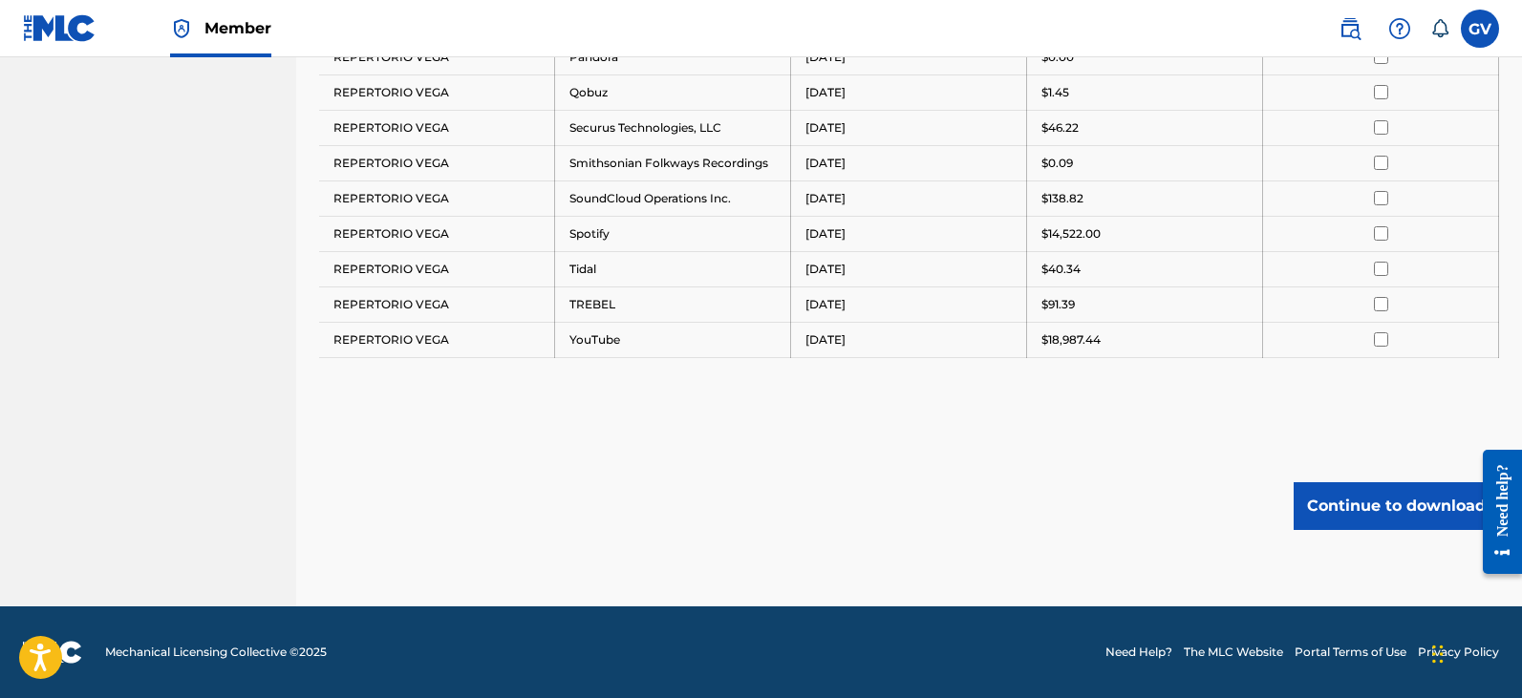
click at [1367, 507] on button "Continue to download" at bounding box center [1395, 506] width 205 height 48
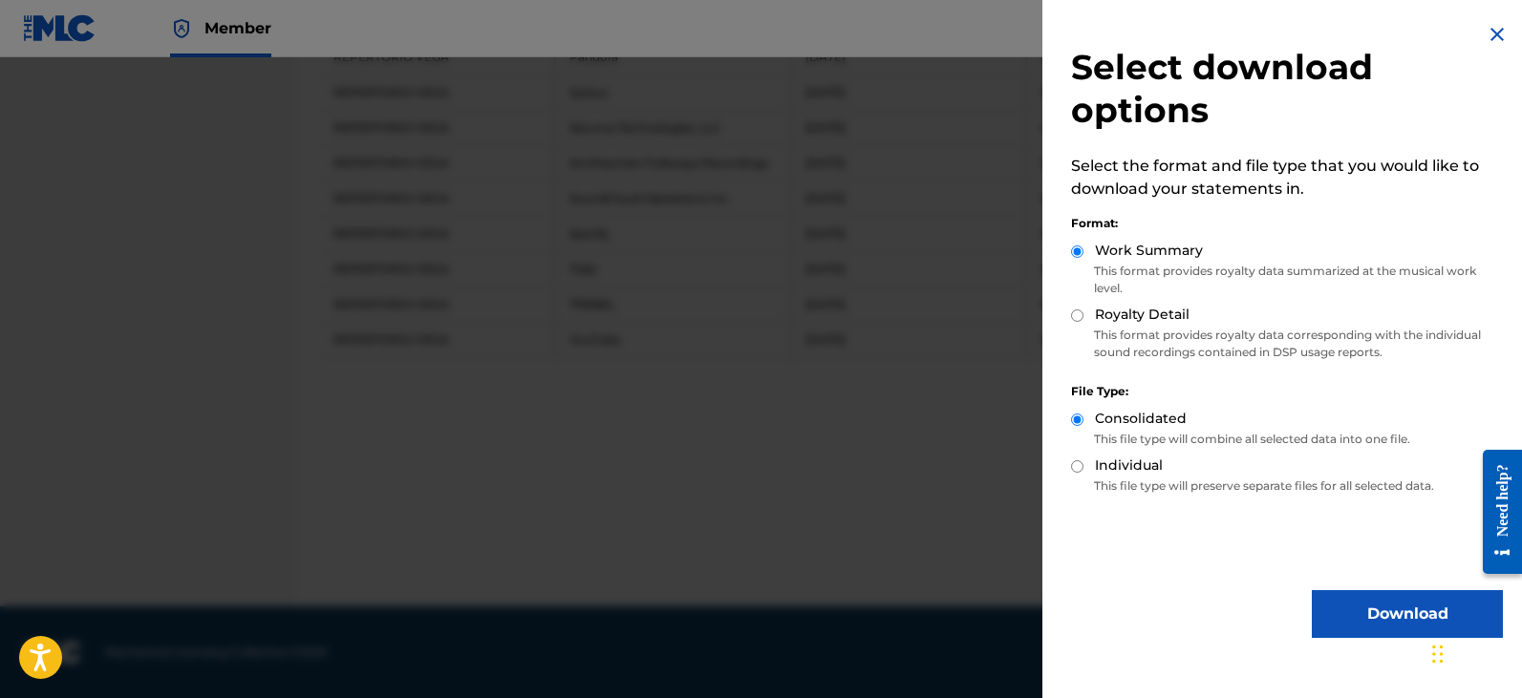
click at [1366, 611] on button "Download" at bounding box center [1407, 614] width 191 height 48
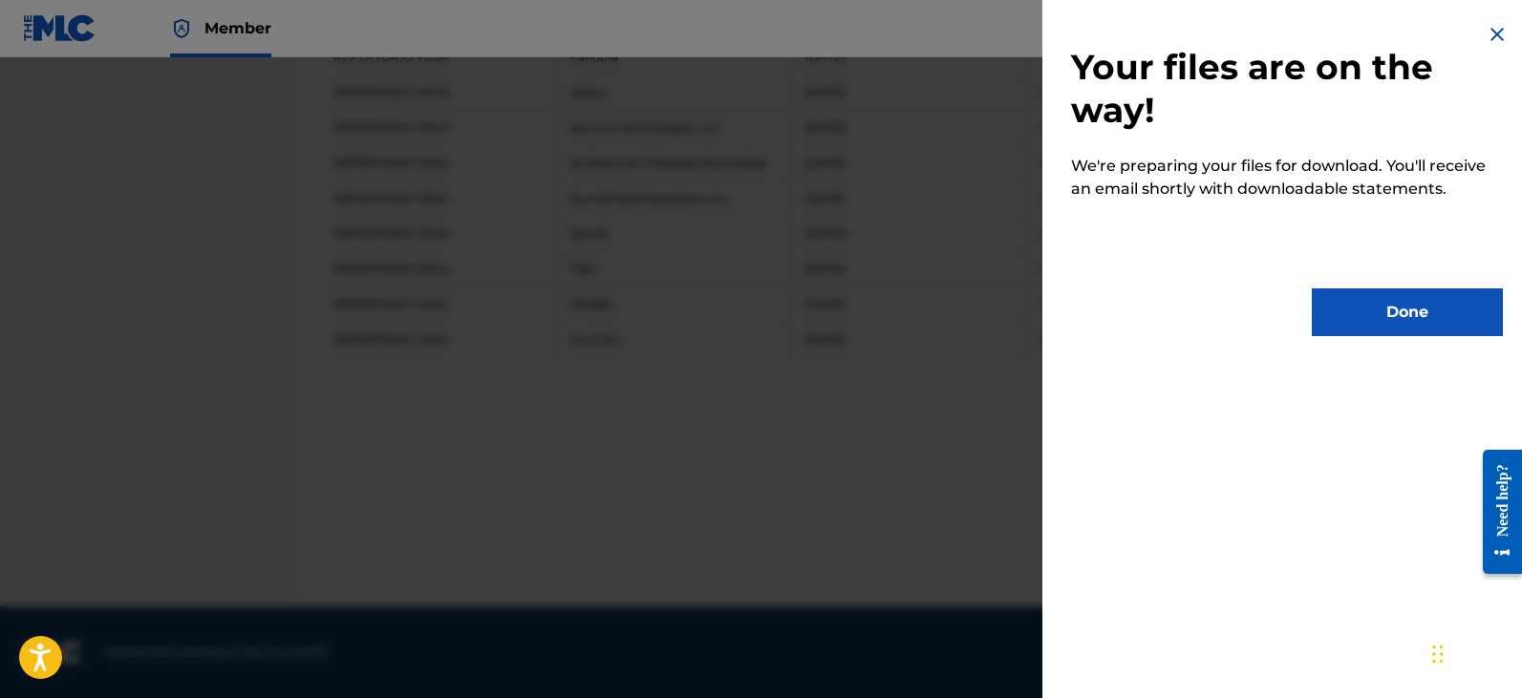
click at [1387, 311] on button "Done" at bounding box center [1407, 313] width 191 height 48
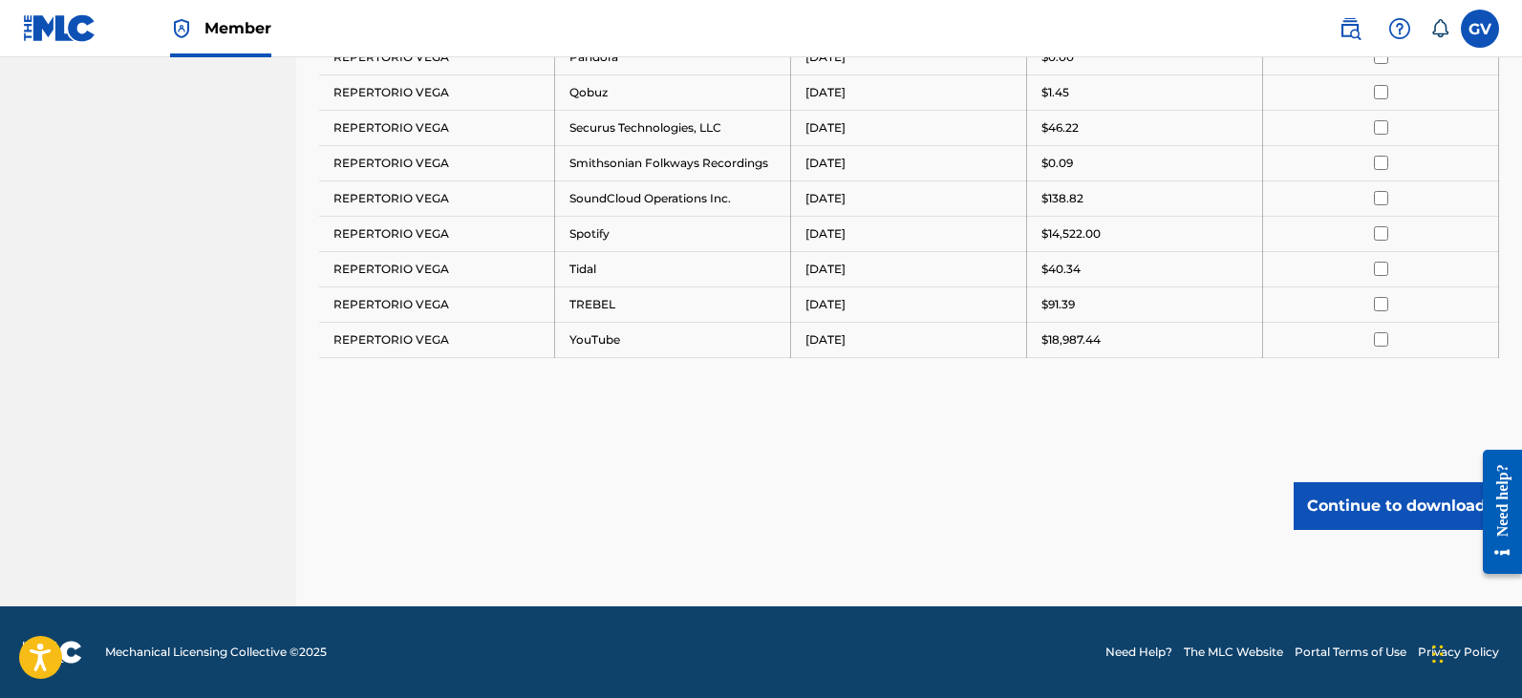
scroll to position [618, 0]
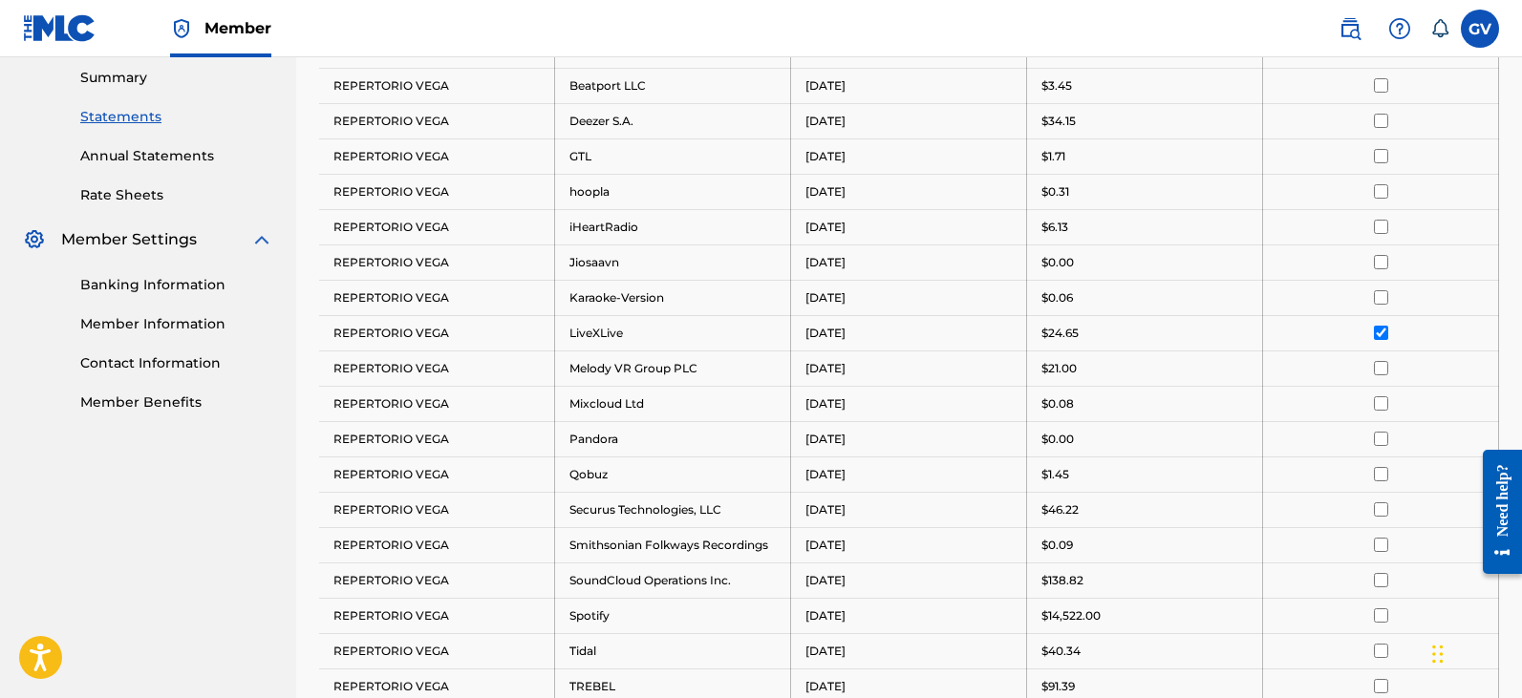
click at [1383, 333] on input "checkbox" at bounding box center [1381, 333] width 14 height 14
click at [1379, 369] on input "checkbox" at bounding box center [1381, 368] width 14 height 14
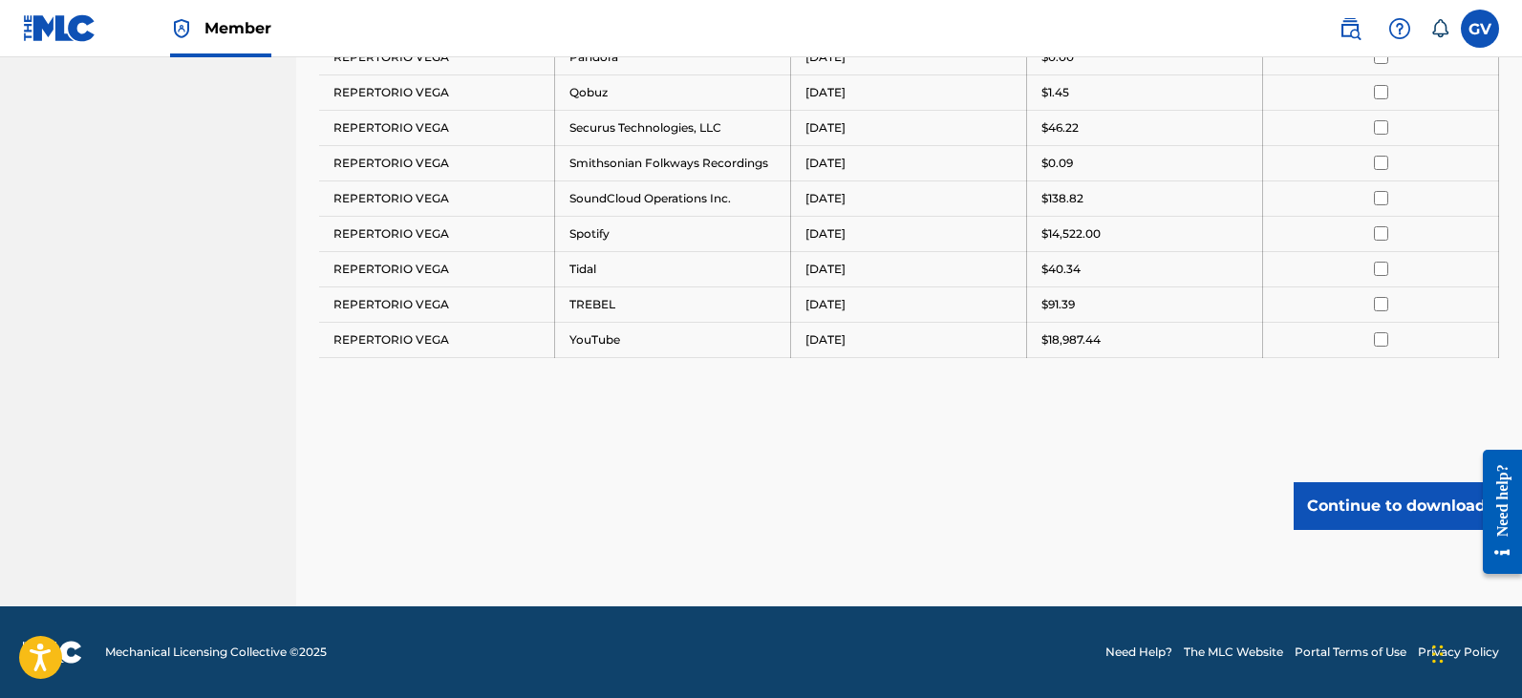
click at [1349, 511] on button "Continue to download" at bounding box center [1395, 506] width 205 height 48
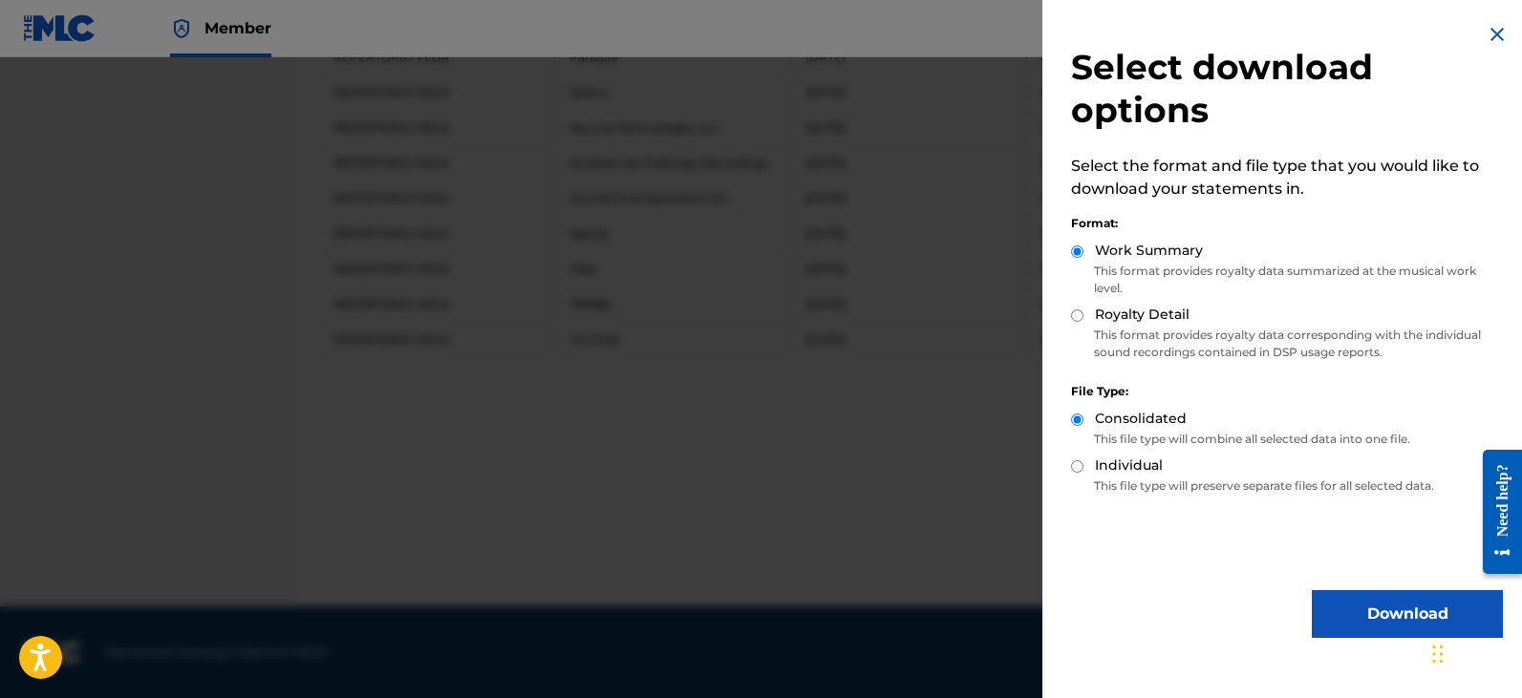
click at [1380, 621] on button "Download" at bounding box center [1407, 614] width 191 height 48
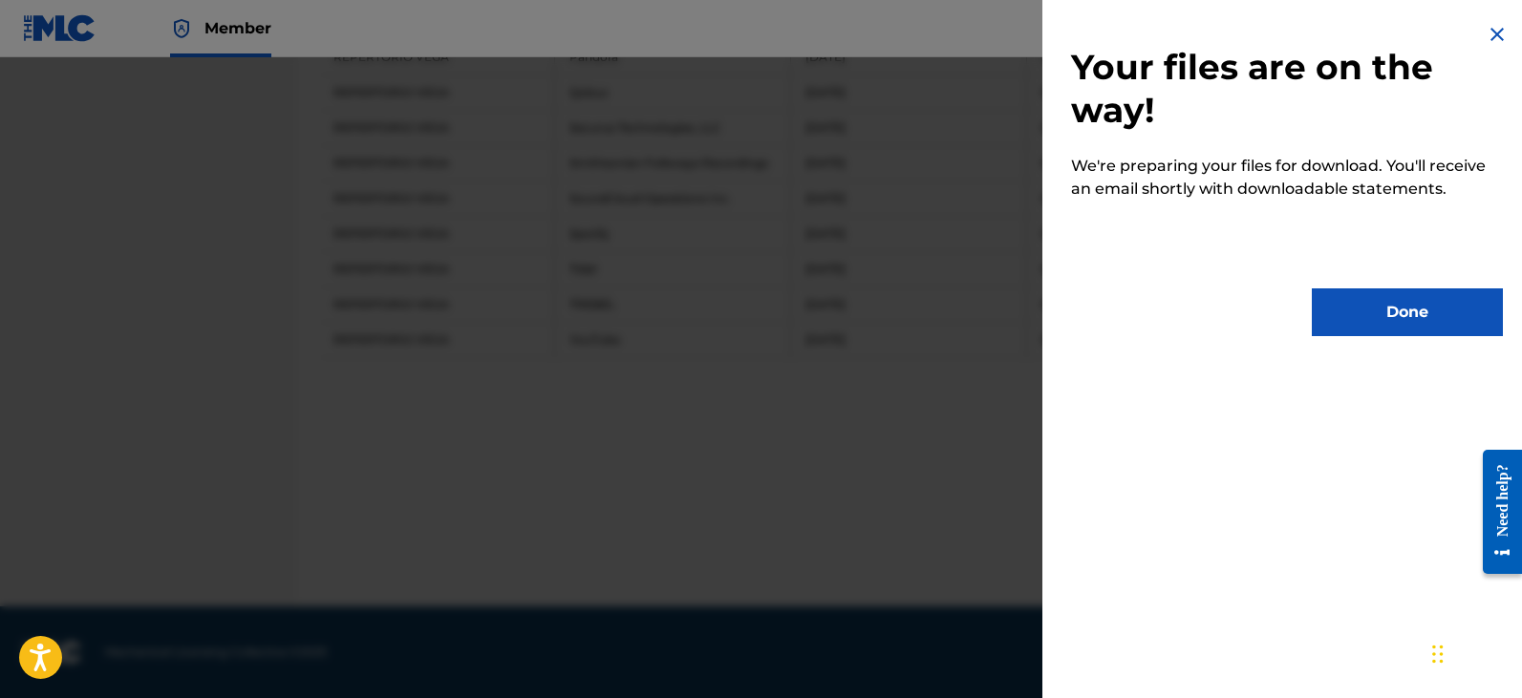
click at [1385, 321] on button "Done" at bounding box center [1407, 313] width 191 height 48
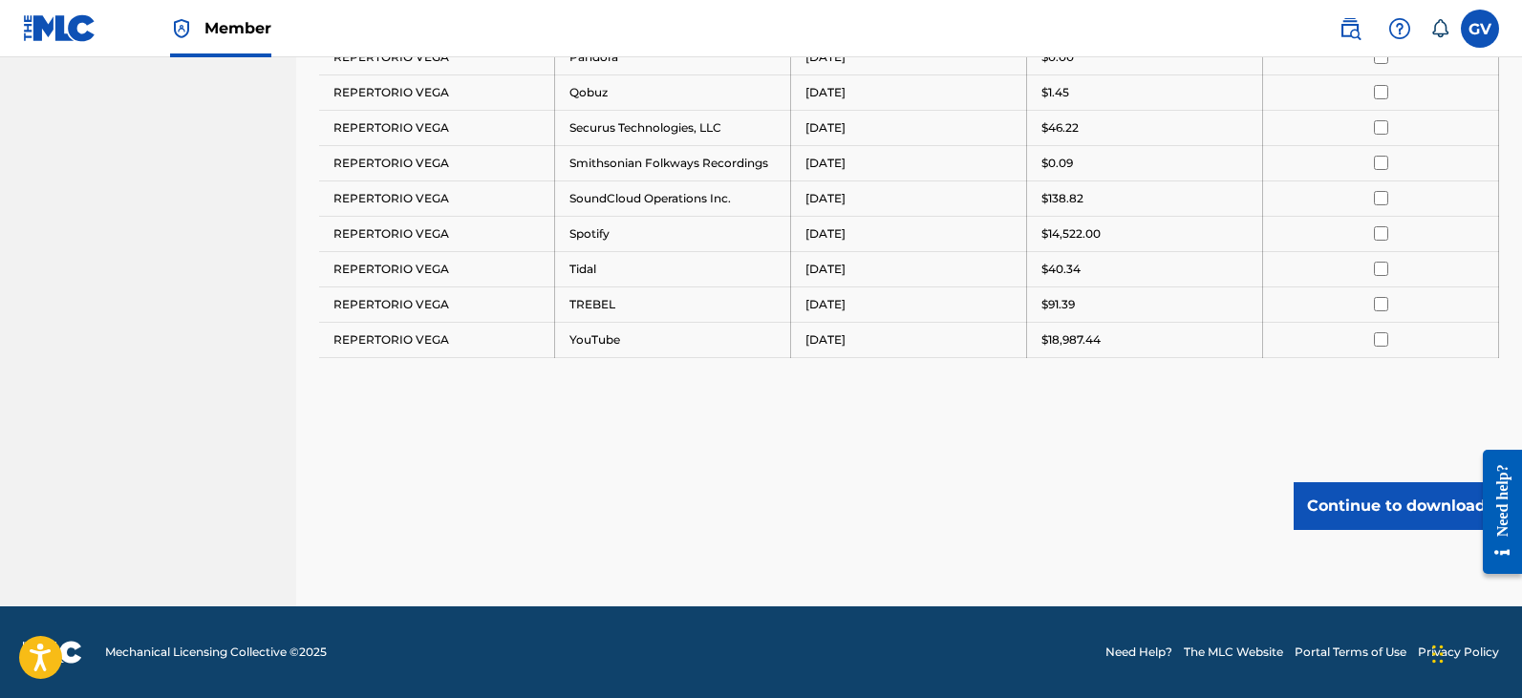
scroll to position [618, 0]
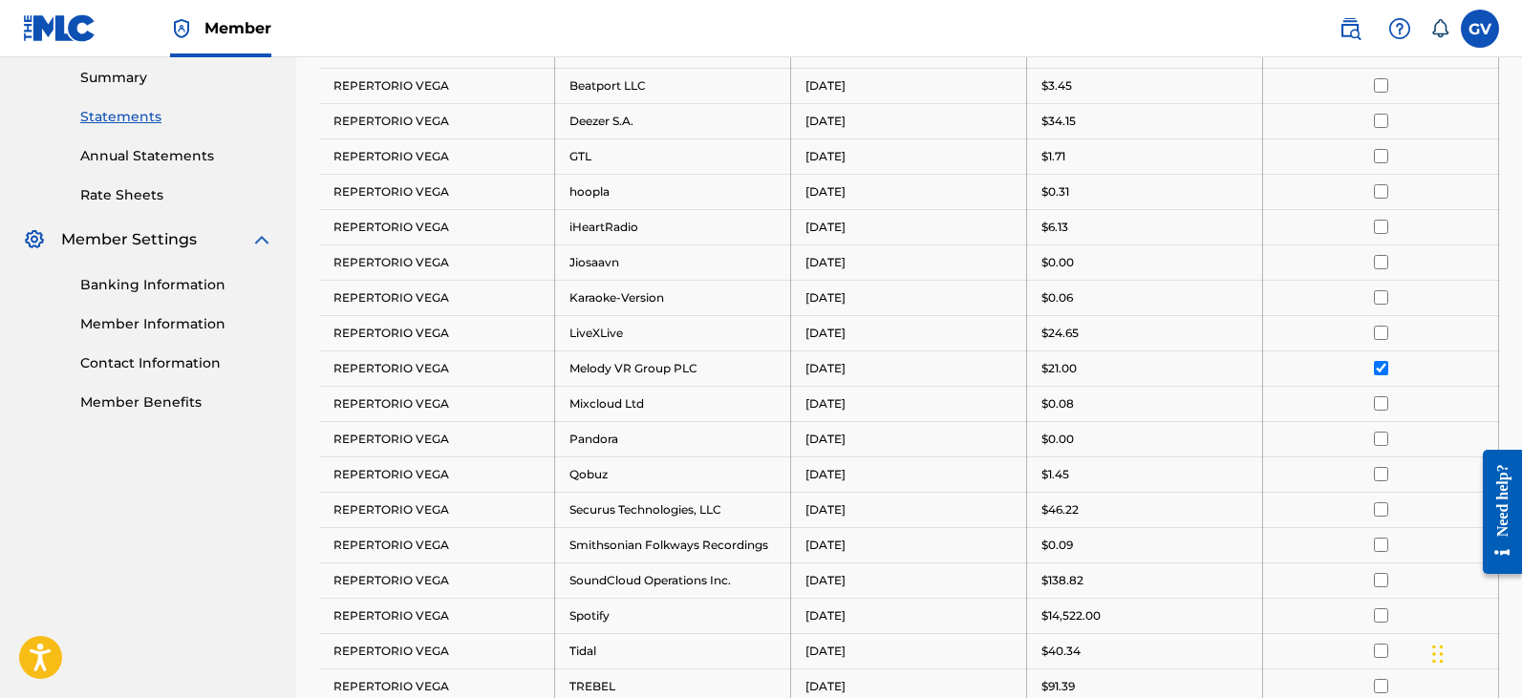
click at [1384, 368] on input "checkbox" at bounding box center [1381, 368] width 14 height 14
click at [1381, 404] on input "checkbox" at bounding box center [1381, 403] width 14 height 14
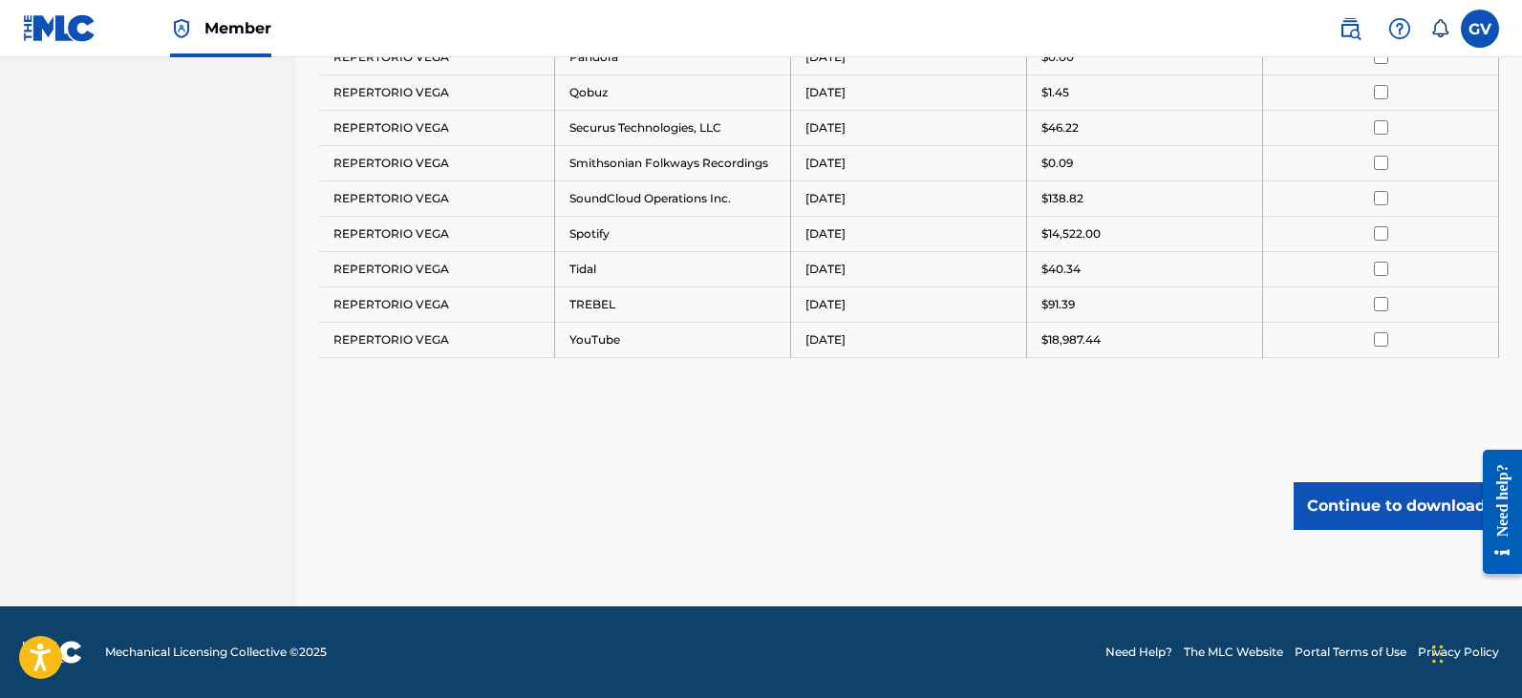
click at [1339, 503] on button "Continue to download" at bounding box center [1395, 506] width 205 height 48
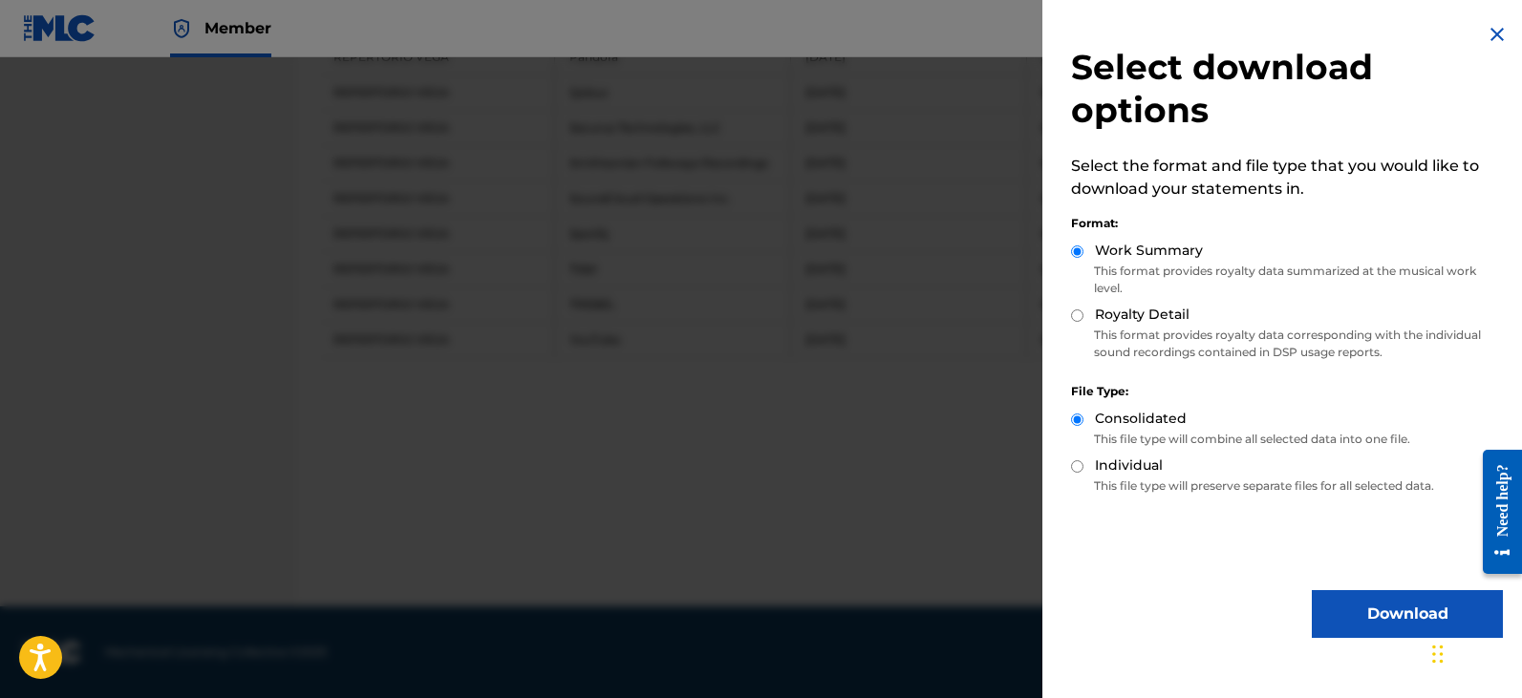
click at [1355, 627] on button "Download" at bounding box center [1407, 614] width 191 height 48
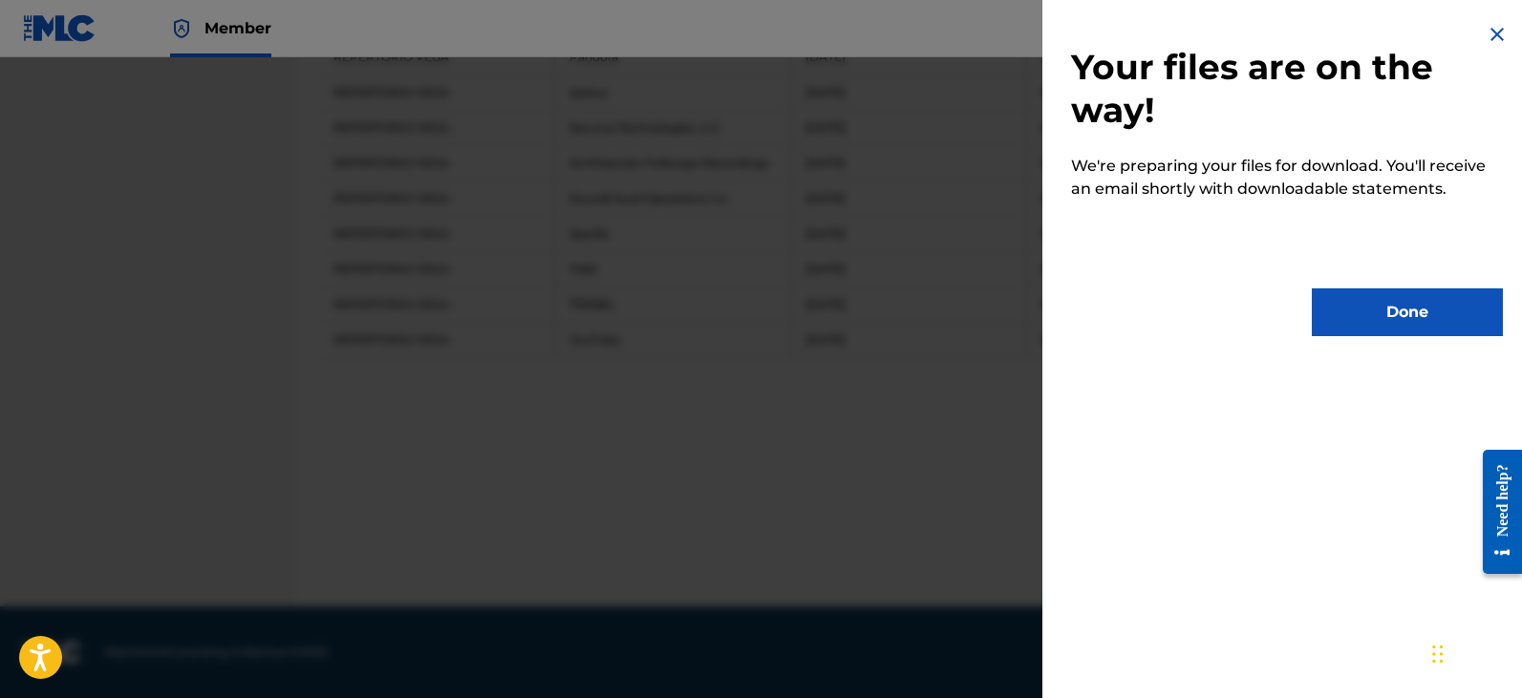
click at [1371, 313] on button "Done" at bounding box center [1407, 313] width 191 height 48
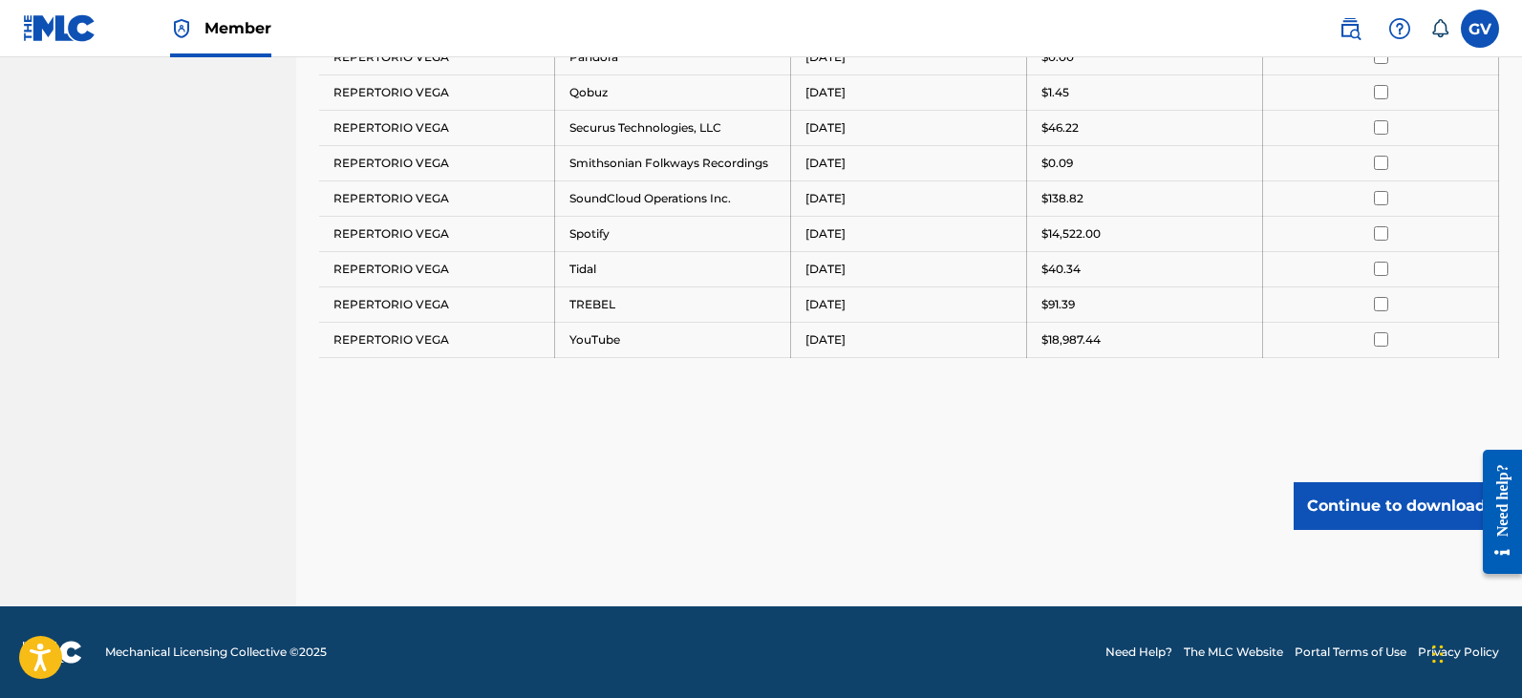
scroll to position [618, 0]
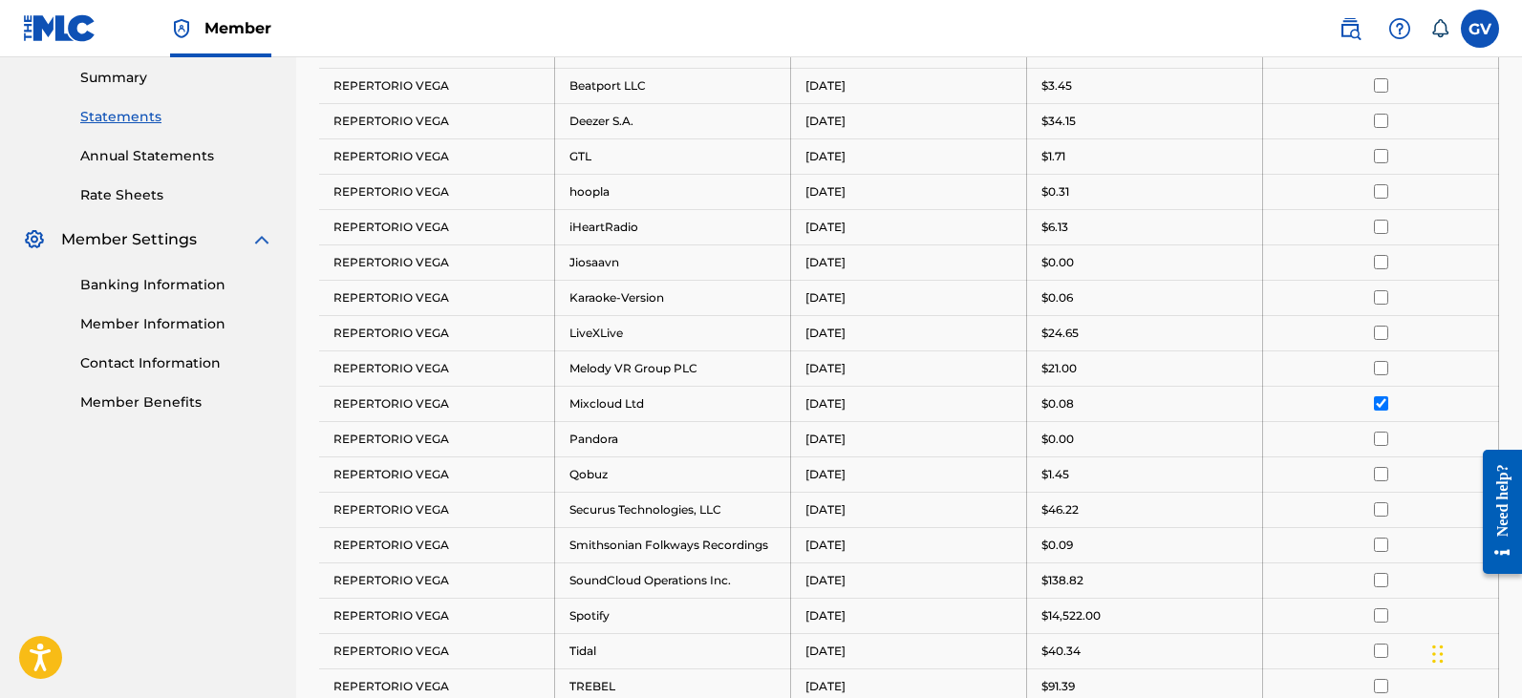
click at [1382, 402] on input "checkbox" at bounding box center [1381, 403] width 14 height 14
click at [1382, 436] on input "checkbox" at bounding box center [1381, 439] width 14 height 14
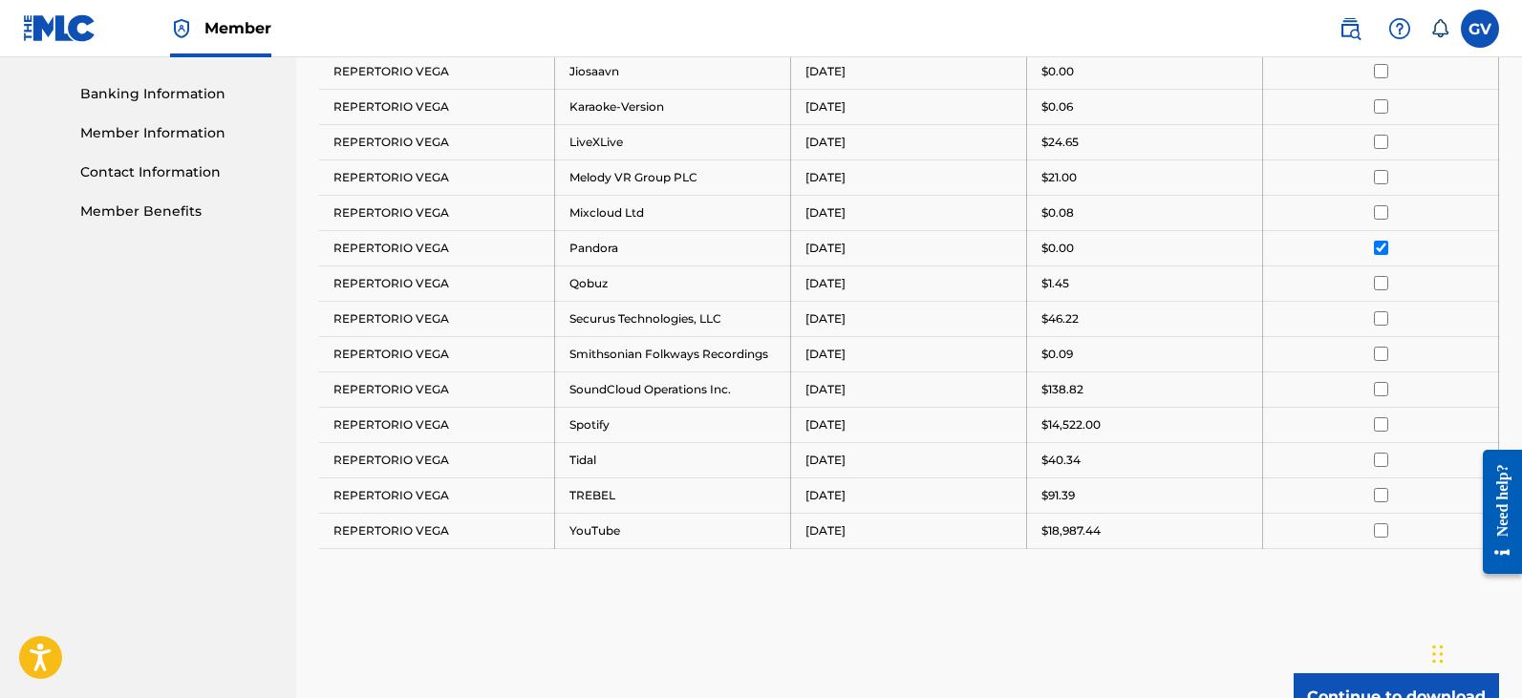
scroll to position [1000, 0]
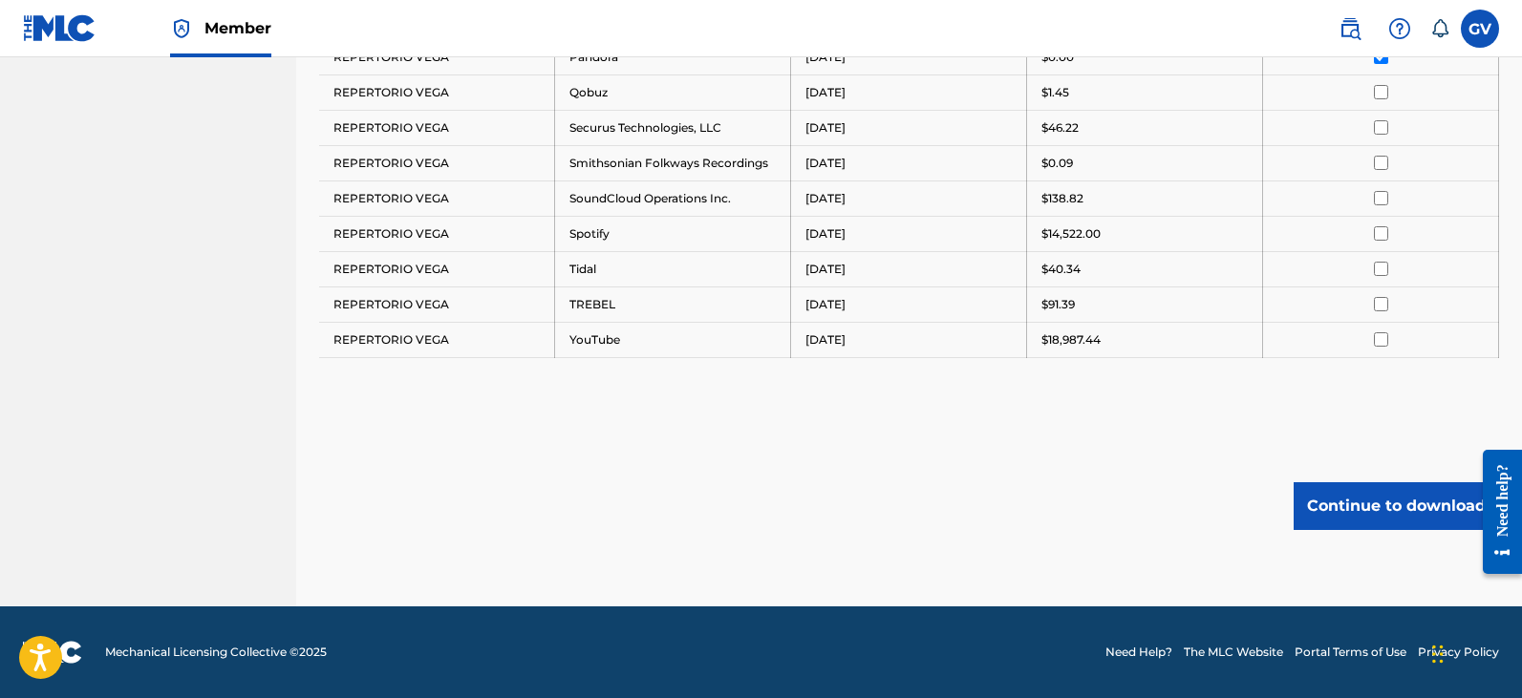
click at [1341, 505] on button "Continue to download" at bounding box center [1395, 506] width 205 height 48
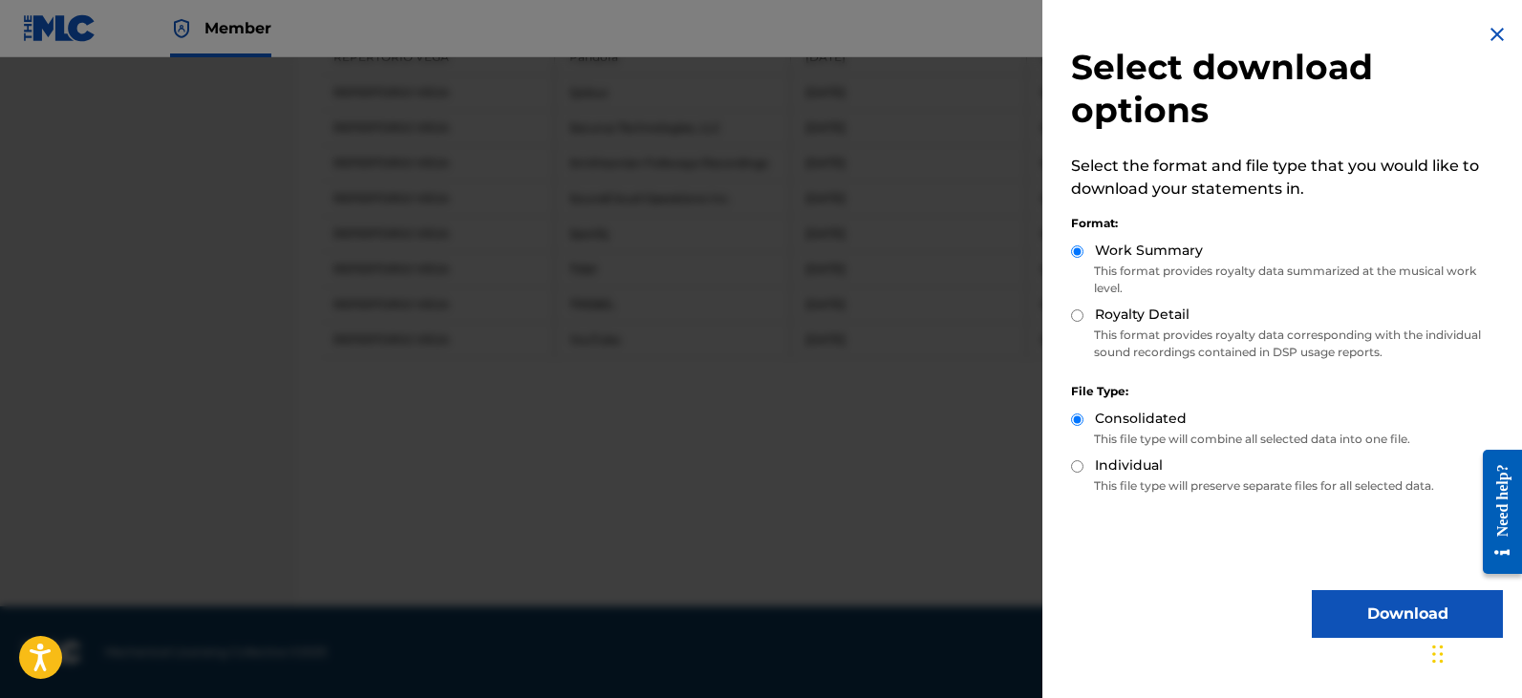
drag, startPoint x: 1363, startPoint y: 616, endPoint x: 1363, endPoint y: 572, distance: 43.9
click at [1363, 616] on button "Download" at bounding box center [1407, 614] width 191 height 48
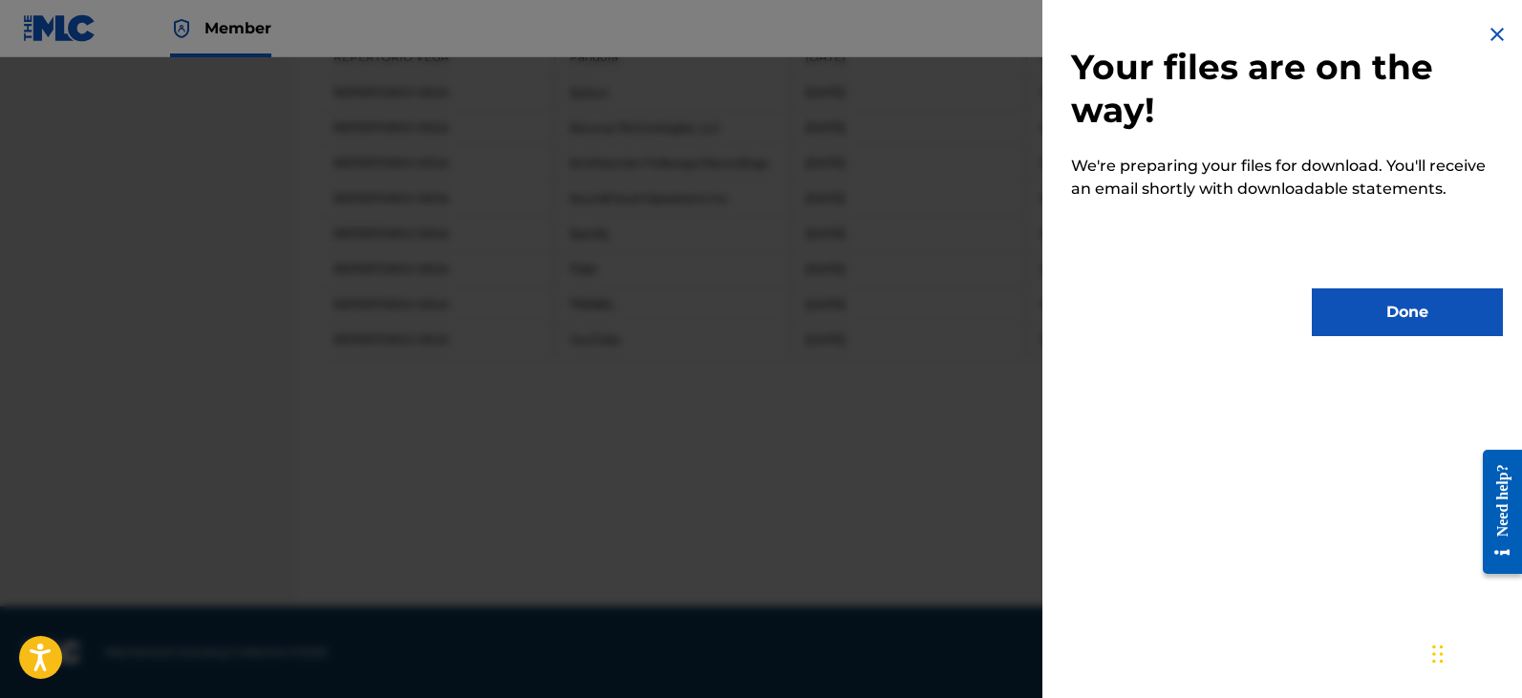
click at [1377, 305] on button "Done" at bounding box center [1407, 313] width 191 height 48
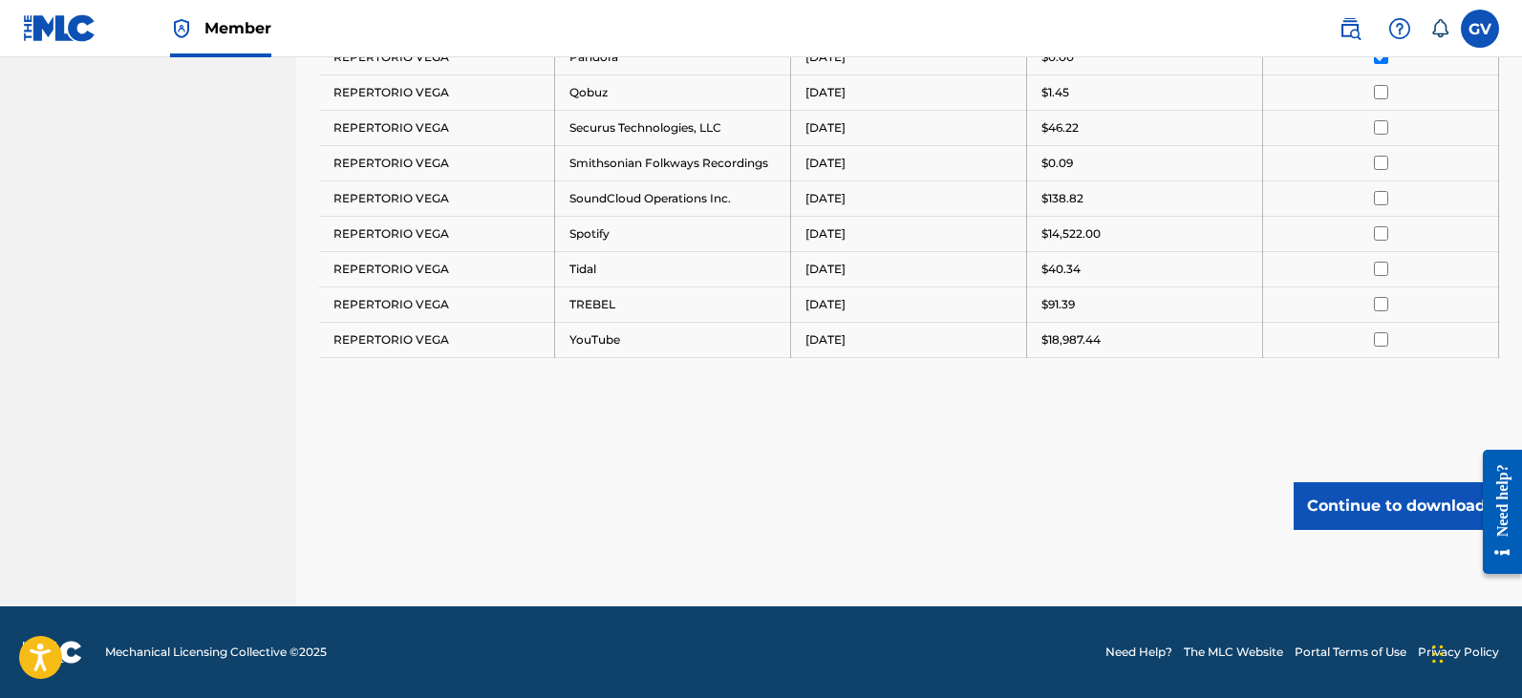
scroll to position [905, 0]
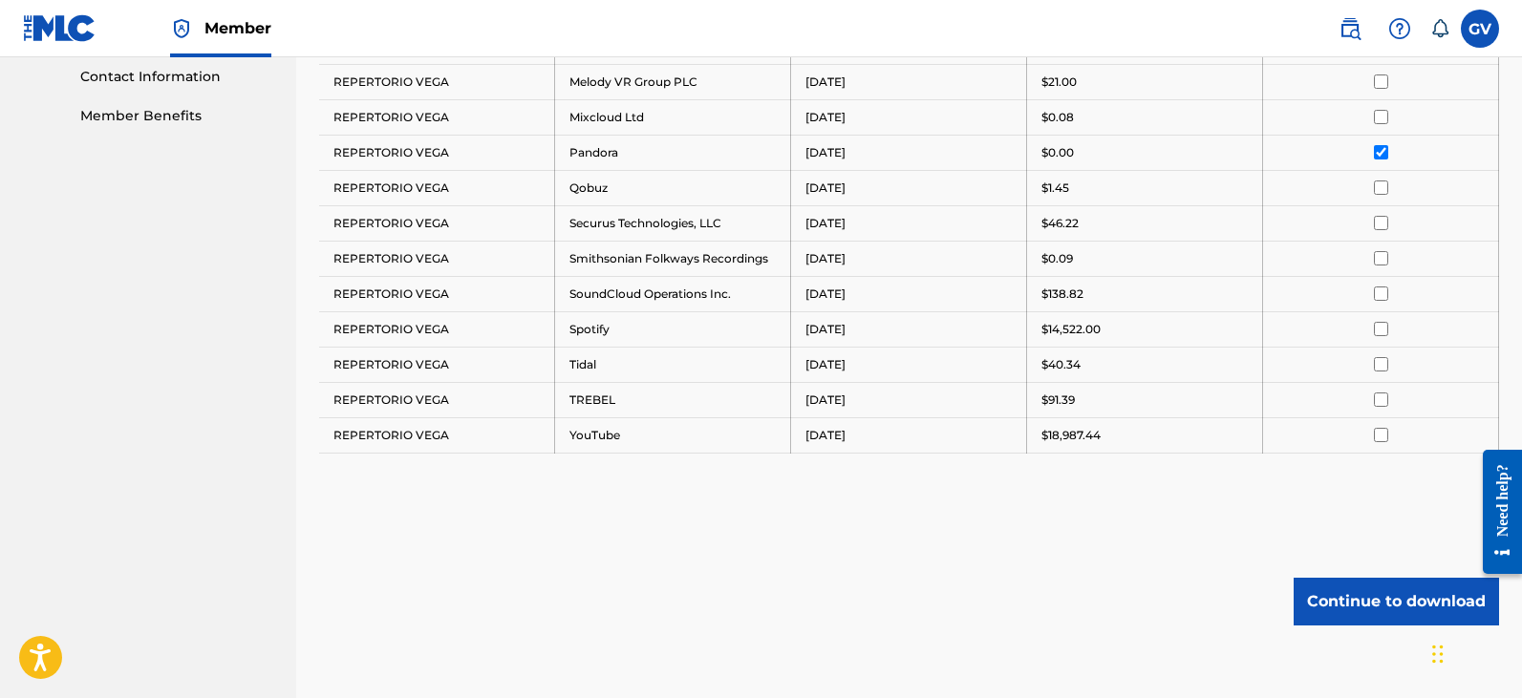
click at [1384, 190] on input "checkbox" at bounding box center [1381, 188] width 14 height 14
click at [1379, 151] on input "checkbox" at bounding box center [1381, 152] width 14 height 14
click at [1340, 599] on button "Continue to download" at bounding box center [1395, 602] width 205 height 48
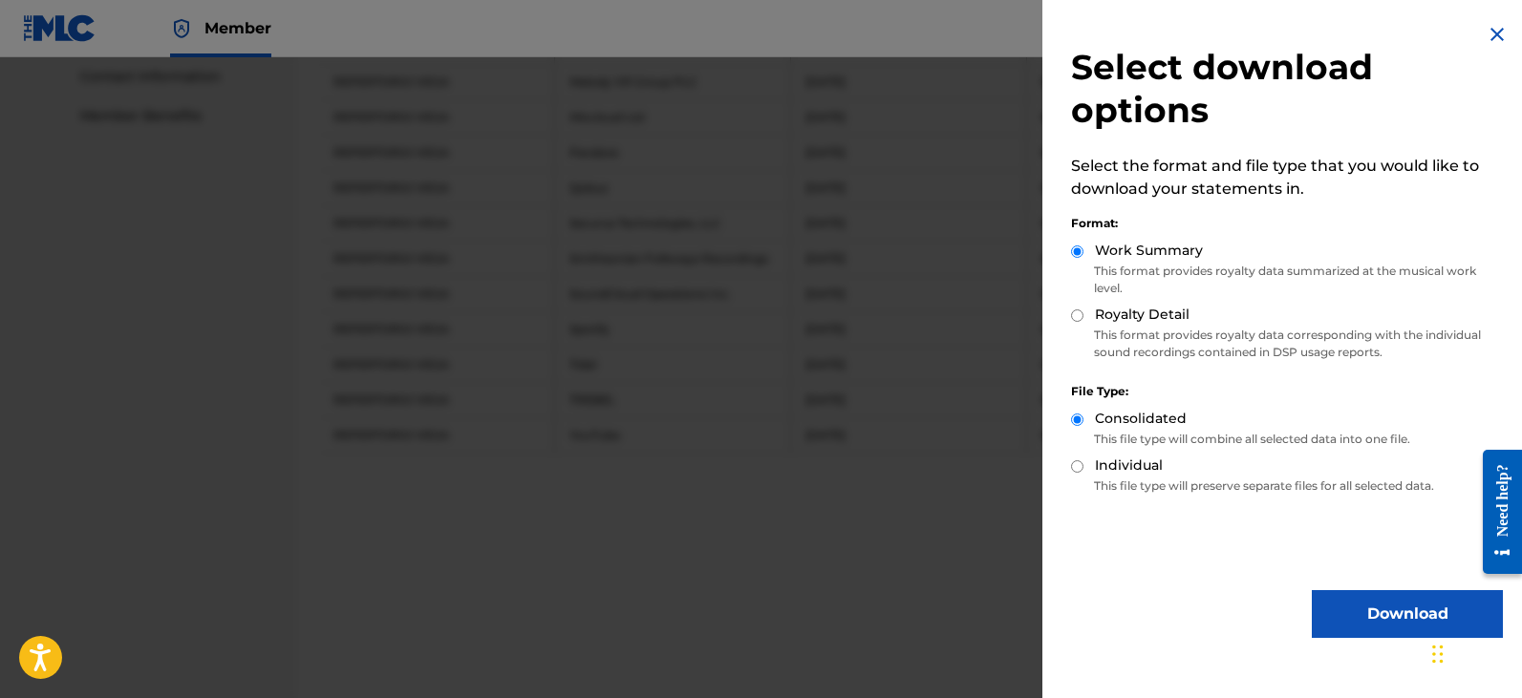
drag, startPoint x: 1365, startPoint y: 616, endPoint x: 1365, endPoint y: 577, distance: 39.2
click at [1365, 616] on button "Download" at bounding box center [1407, 614] width 191 height 48
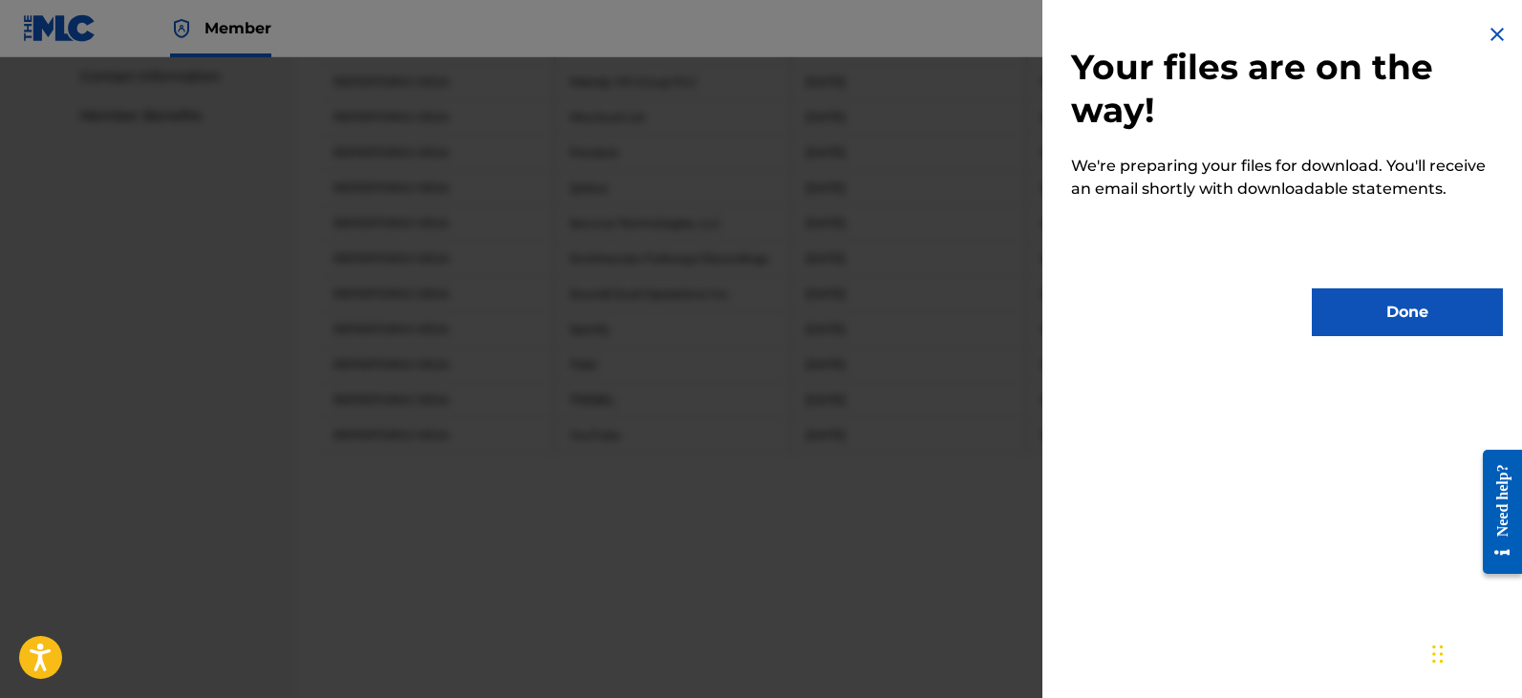
click at [1370, 321] on button "Done" at bounding box center [1407, 313] width 191 height 48
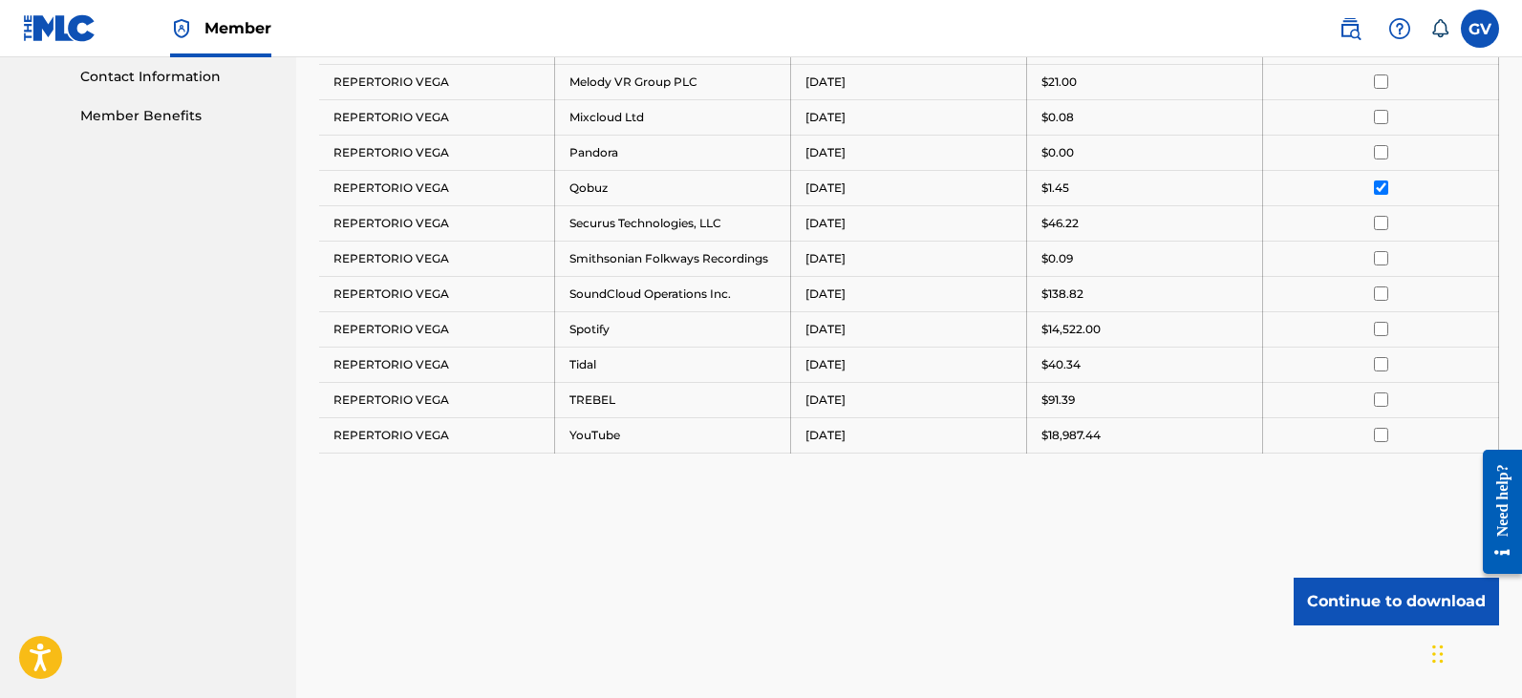
click at [1379, 186] on input "checkbox" at bounding box center [1381, 188] width 14 height 14
drag, startPoint x: 1379, startPoint y: 186, endPoint x: 1381, endPoint y: 225, distance: 39.3
click at [1381, 225] on input "checkbox" at bounding box center [1381, 223] width 14 height 14
click at [1355, 594] on button "Continue to download" at bounding box center [1395, 602] width 205 height 48
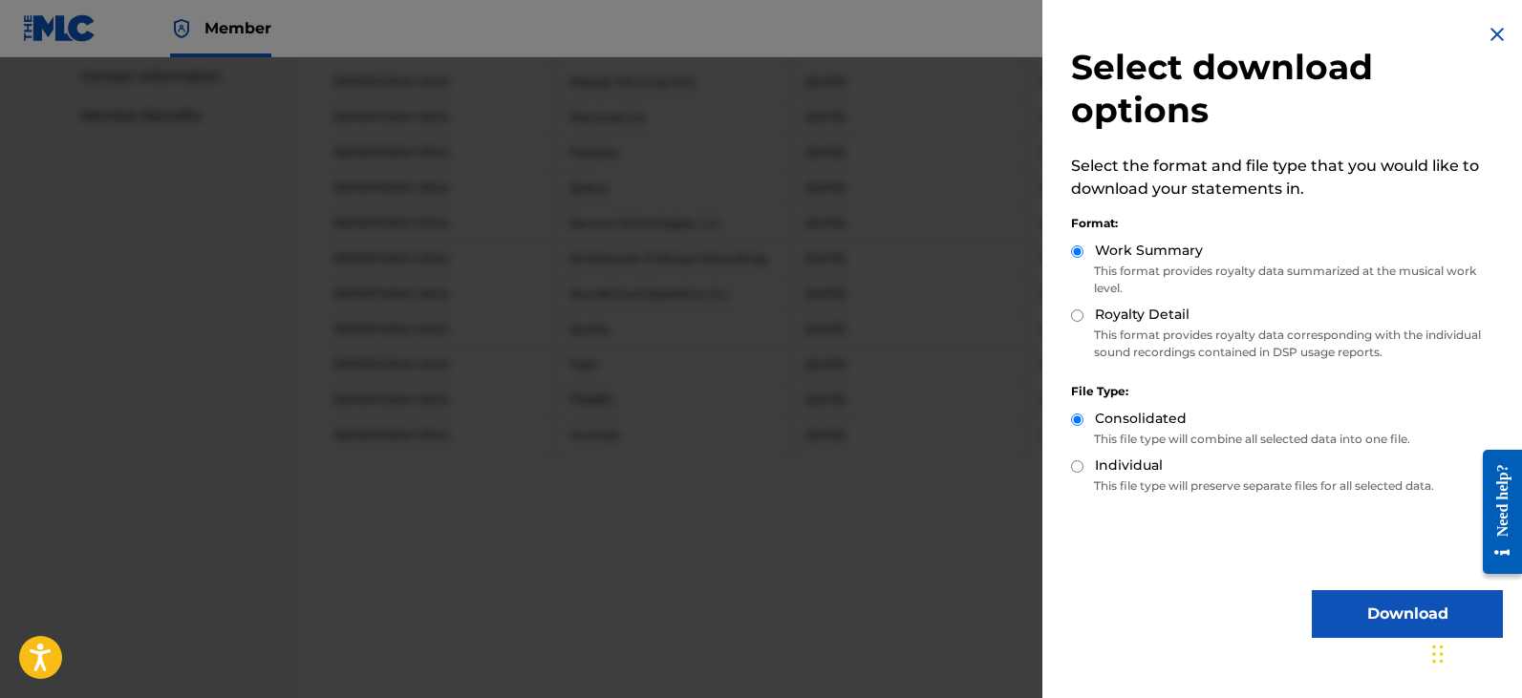
drag, startPoint x: 1361, startPoint y: 613, endPoint x: 1360, endPoint y: 561, distance: 52.6
click at [1360, 613] on button "Download" at bounding box center [1407, 614] width 191 height 48
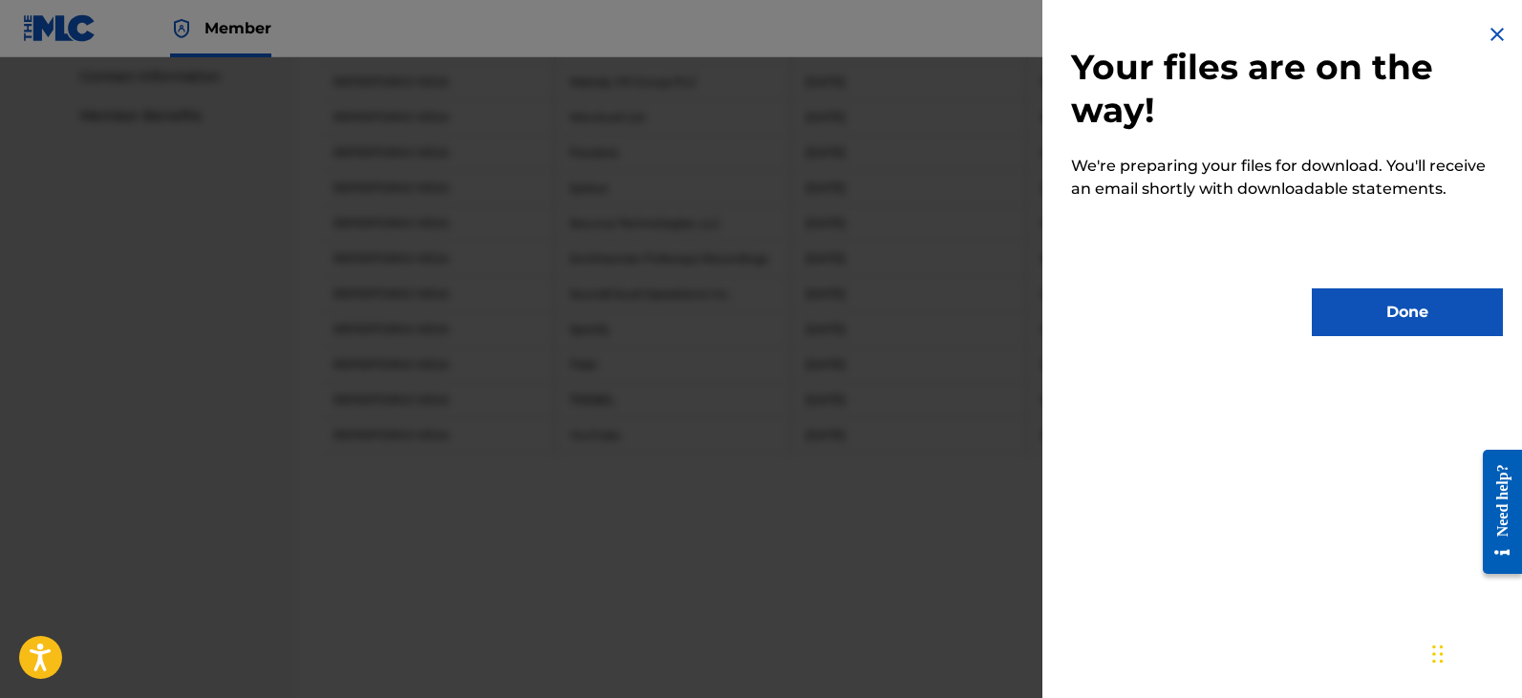
drag, startPoint x: 1394, startPoint y: 315, endPoint x: 1382, endPoint y: 310, distance: 12.4
click at [1393, 314] on button "Done" at bounding box center [1407, 313] width 191 height 48
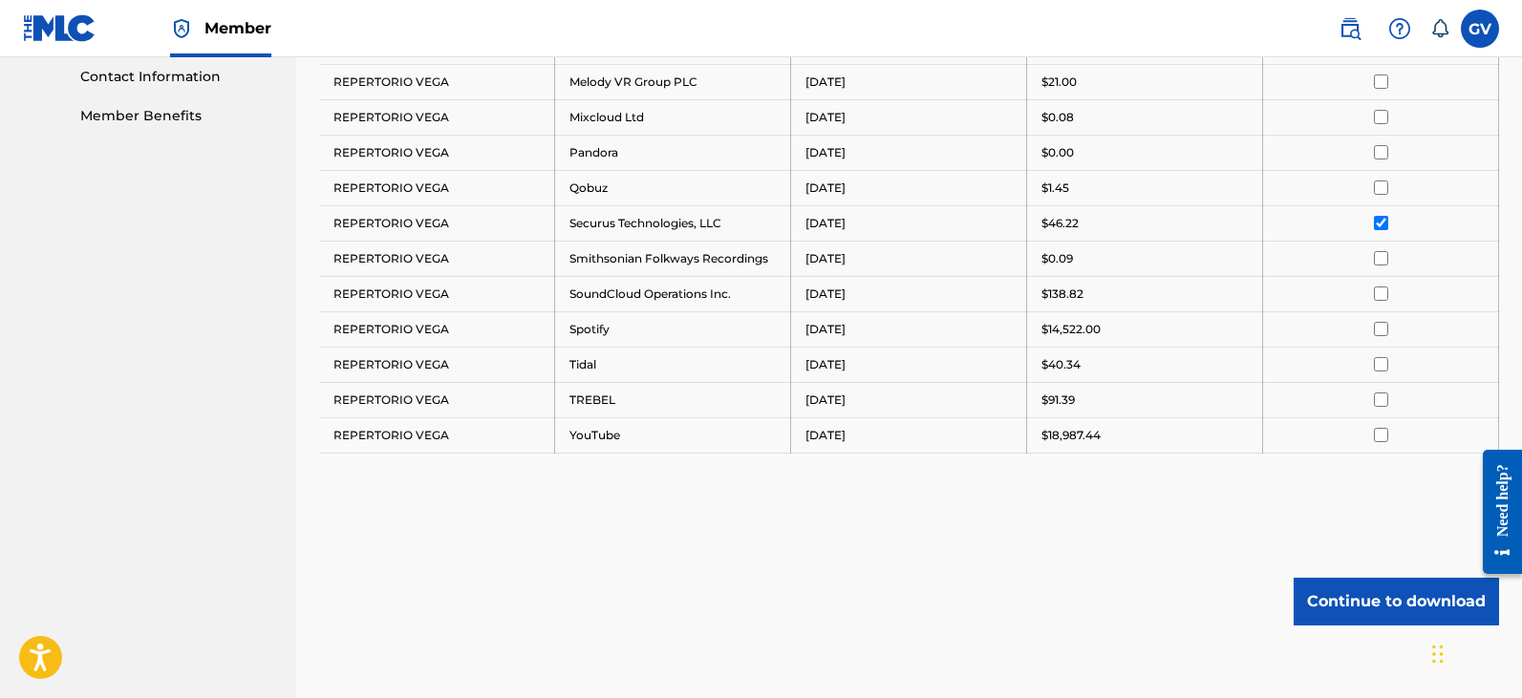
click at [1382, 226] on input "checkbox" at bounding box center [1381, 223] width 14 height 14
click at [1382, 253] on input "checkbox" at bounding box center [1381, 258] width 14 height 14
click at [1358, 608] on button "Continue to download" at bounding box center [1395, 602] width 205 height 48
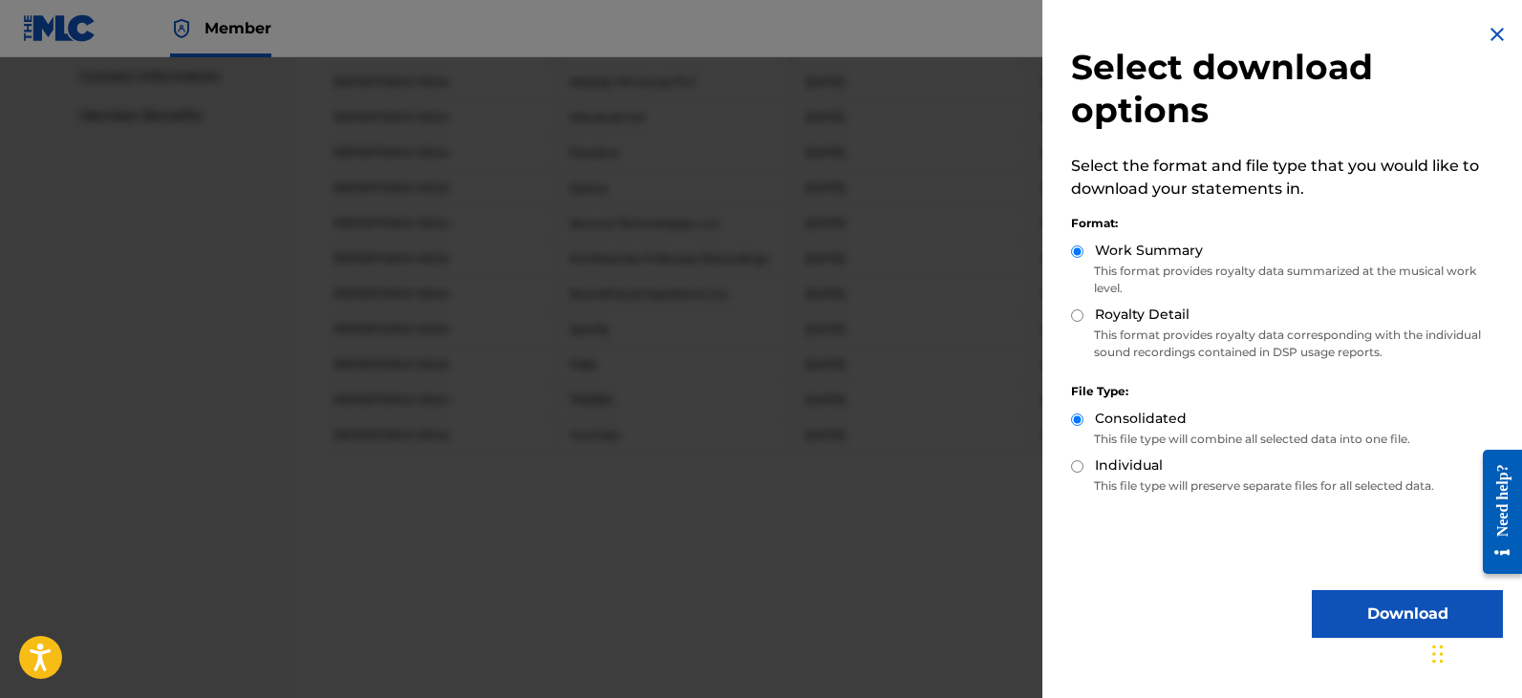
click at [1367, 607] on button "Download" at bounding box center [1407, 614] width 191 height 48
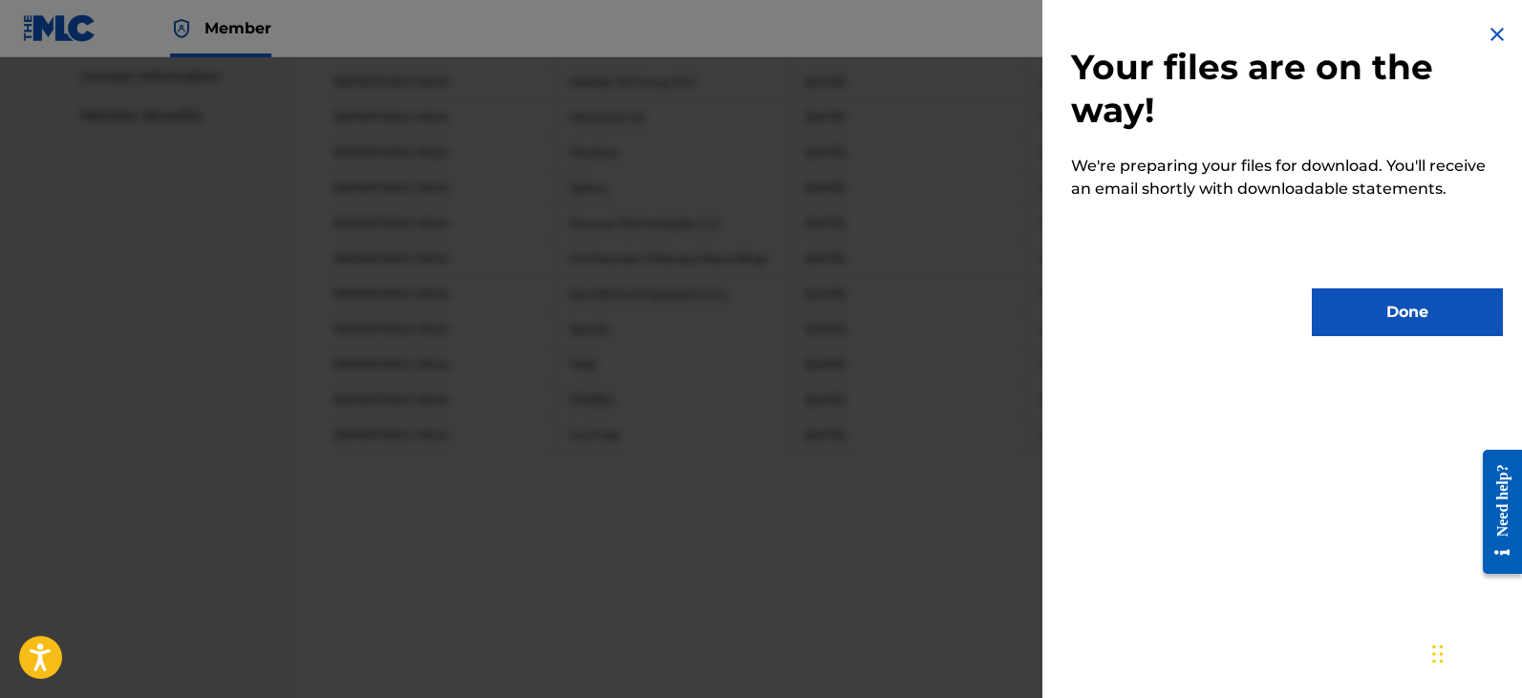
click at [1379, 324] on button "Done" at bounding box center [1407, 313] width 191 height 48
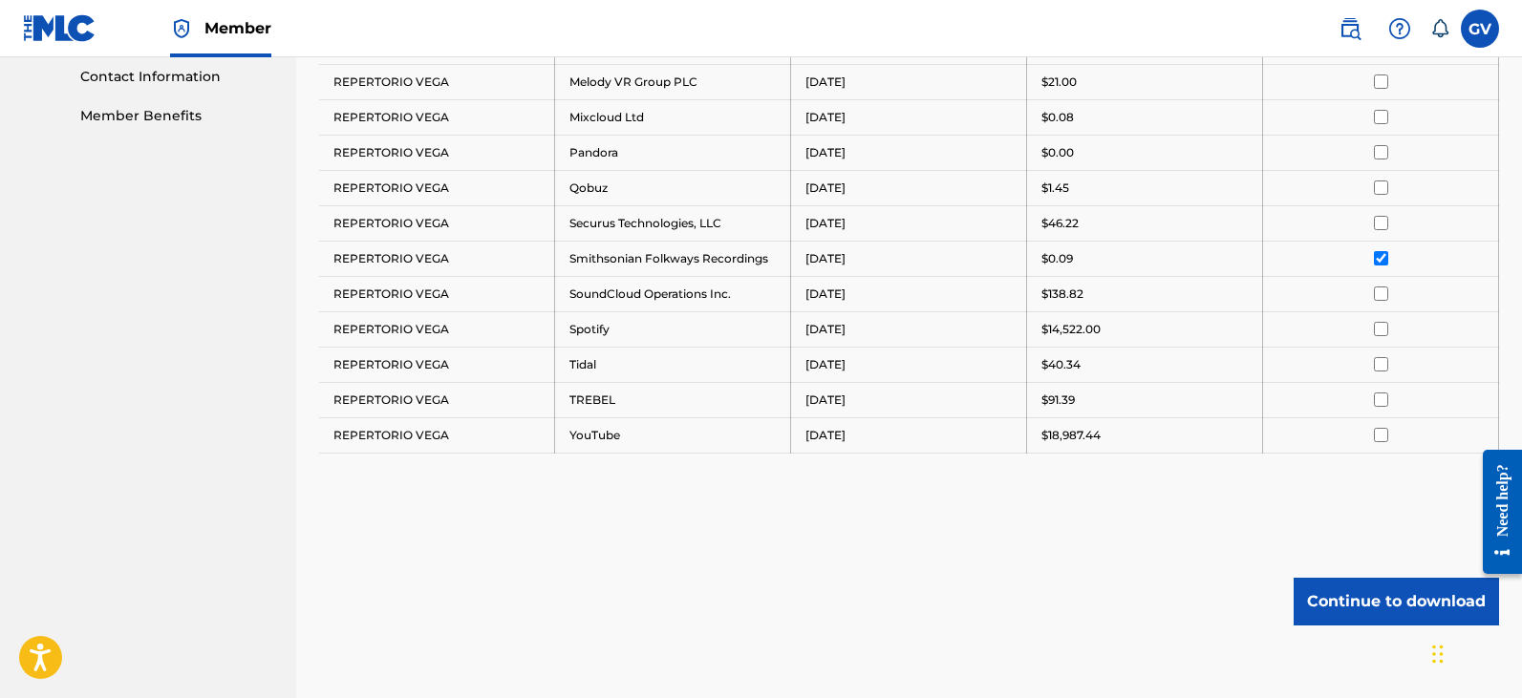
click at [1379, 256] on input "checkbox" at bounding box center [1381, 258] width 14 height 14
click at [1383, 298] on input "checkbox" at bounding box center [1381, 294] width 14 height 14
click at [1342, 608] on button "Continue to download" at bounding box center [1395, 602] width 205 height 48
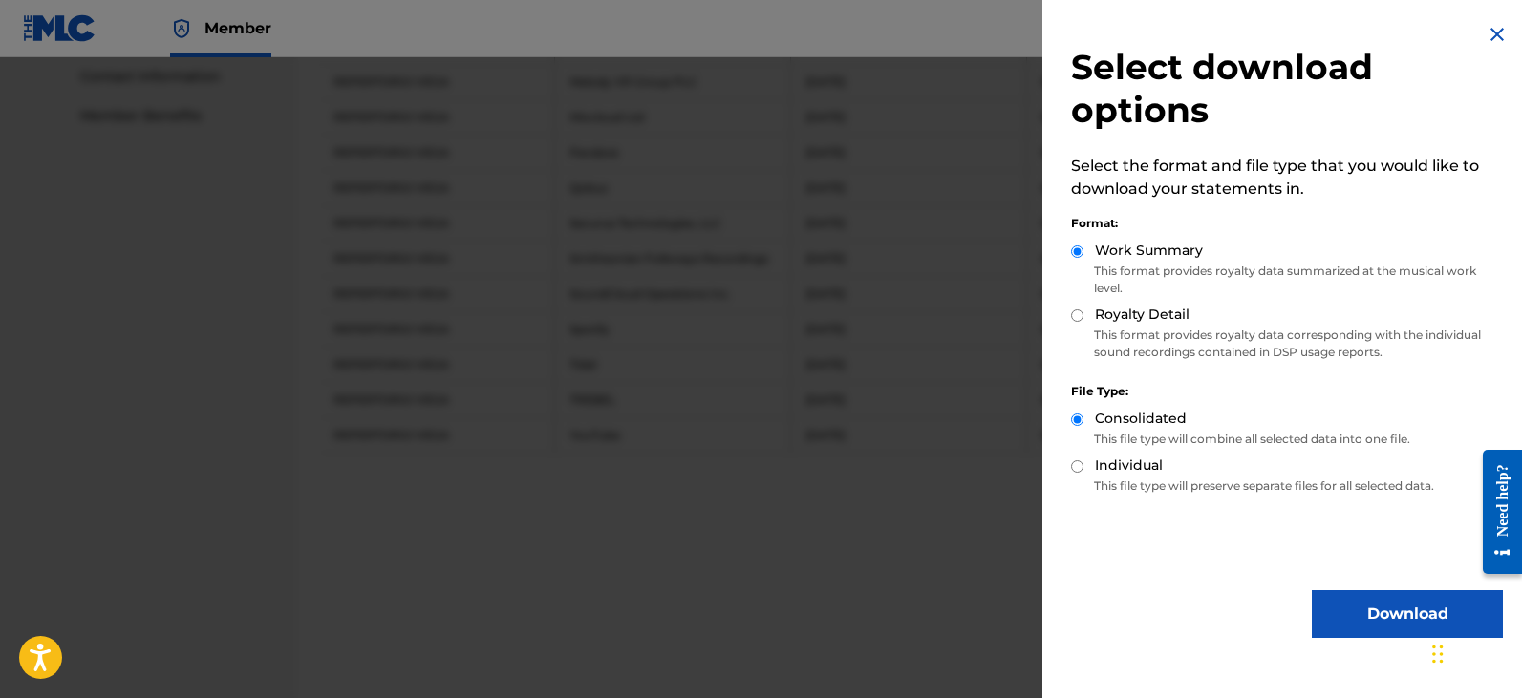
click at [1357, 608] on button "Download" at bounding box center [1407, 614] width 191 height 48
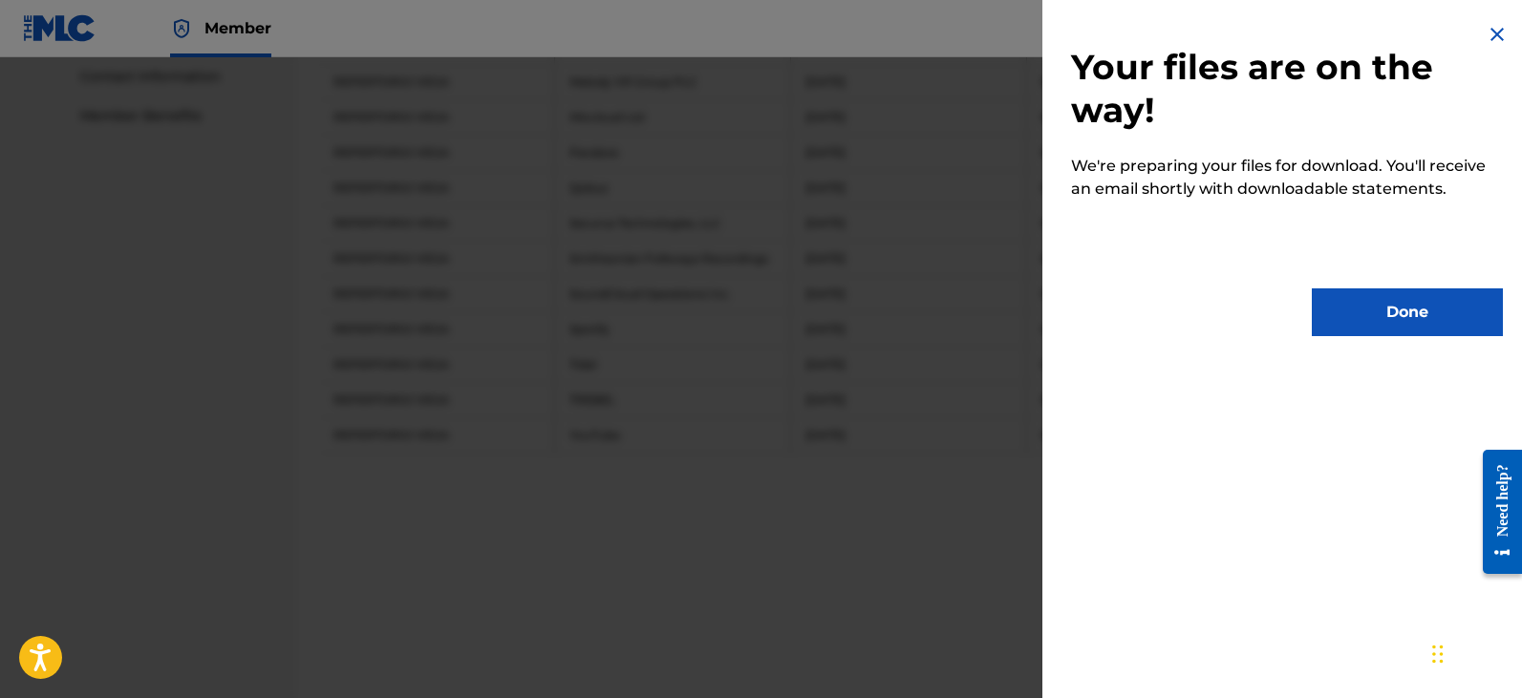
click at [1362, 322] on button "Done" at bounding box center [1407, 313] width 191 height 48
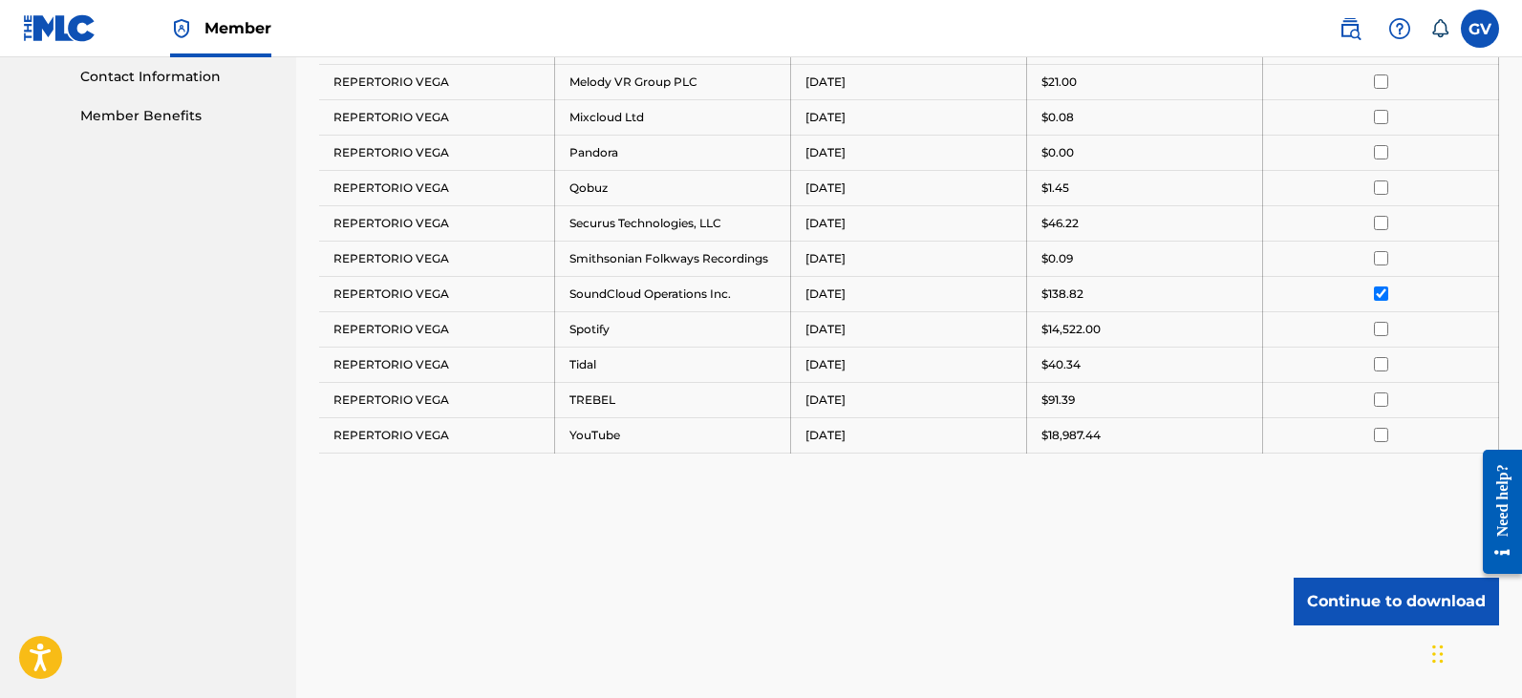
click at [1382, 295] on input "checkbox" at bounding box center [1381, 294] width 14 height 14
click at [1378, 330] on input "checkbox" at bounding box center [1381, 329] width 14 height 14
click at [1336, 601] on button "Continue to download" at bounding box center [1395, 602] width 205 height 48
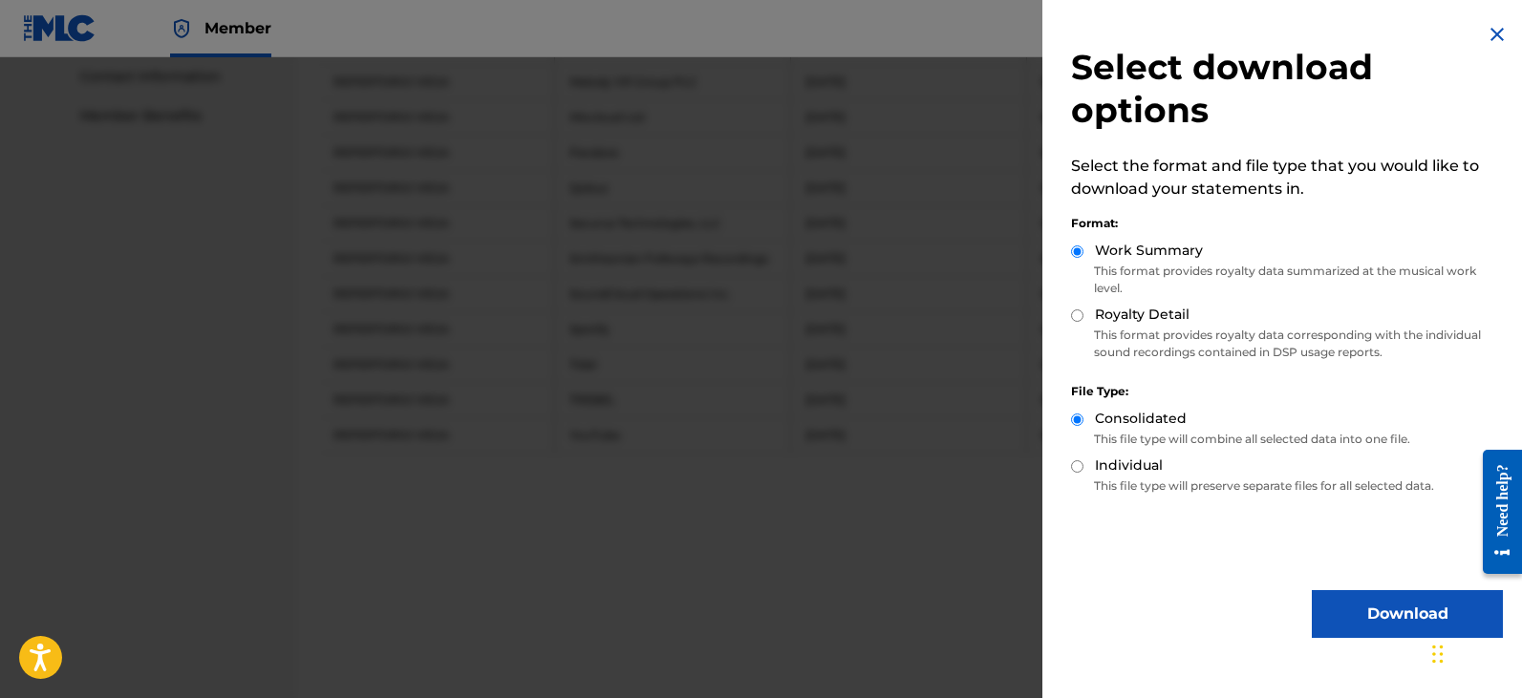
click at [1357, 623] on button "Download" at bounding box center [1407, 614] width 191 height 48
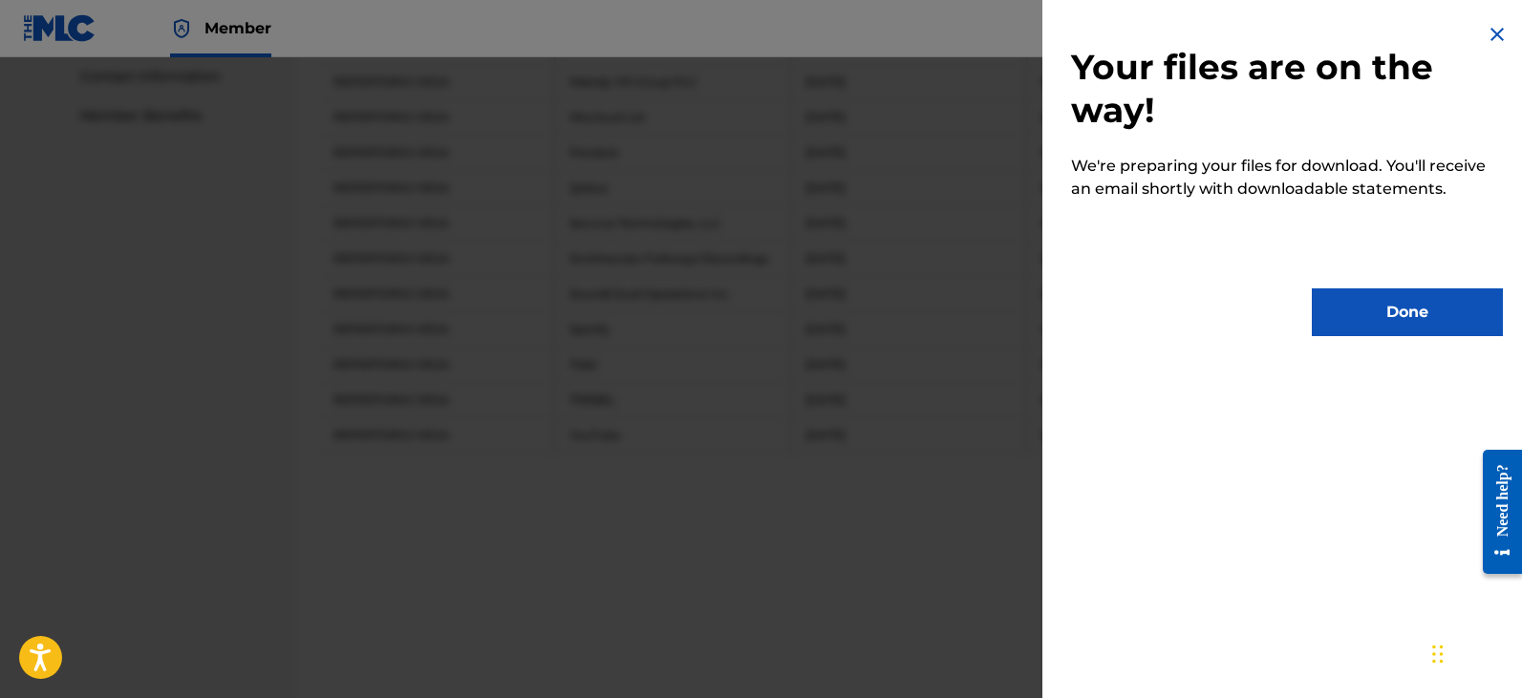
click at [1375, 318] on button "Done" at bounding box center [1407, 313] width 191 height 48
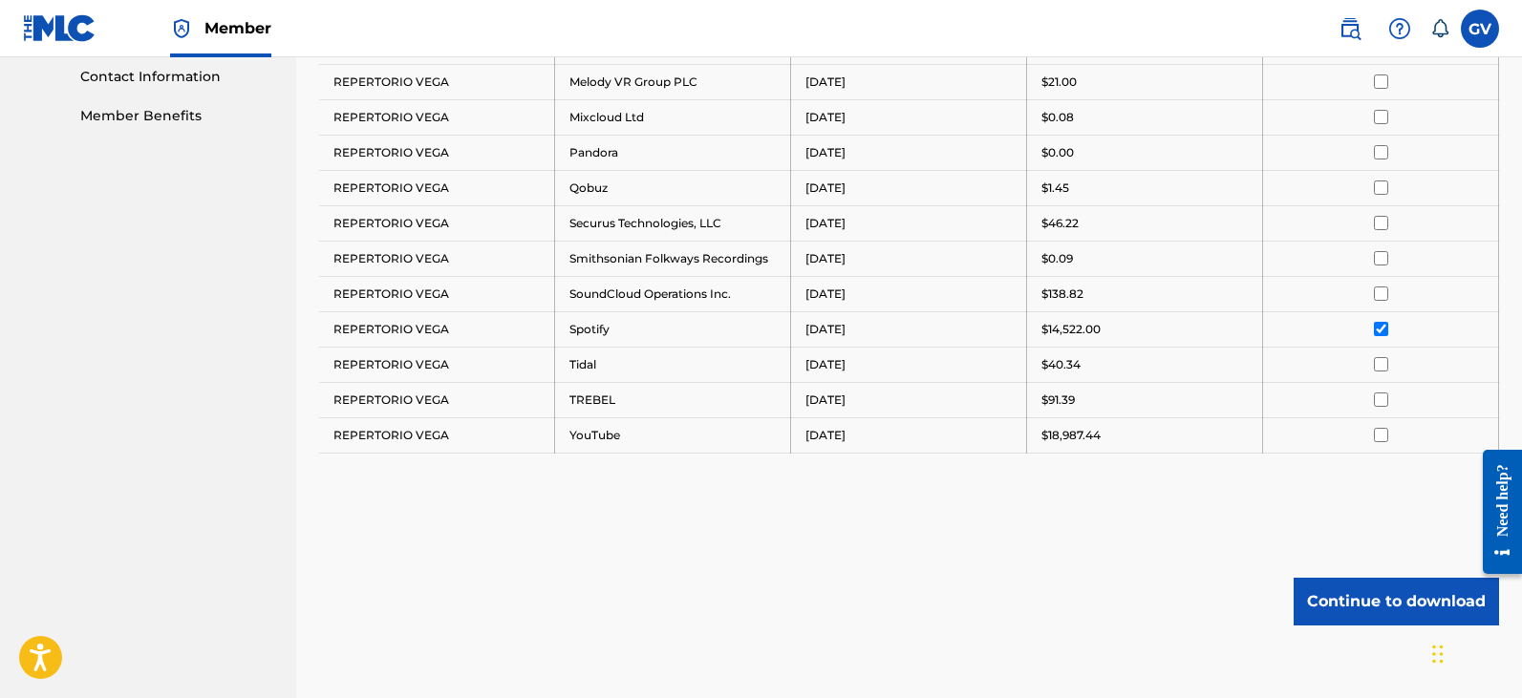
click at [1381, 333] on input "checkbox" at bounding box center [1381, 329] width 14 height 14
click at [1377, 365] on input "checkbox" at bounding box center [1381, 364] width 14 height 14
click at [1330, 605] on button "Continue to download" at bounding box center [1395, 602] width 205 height 48
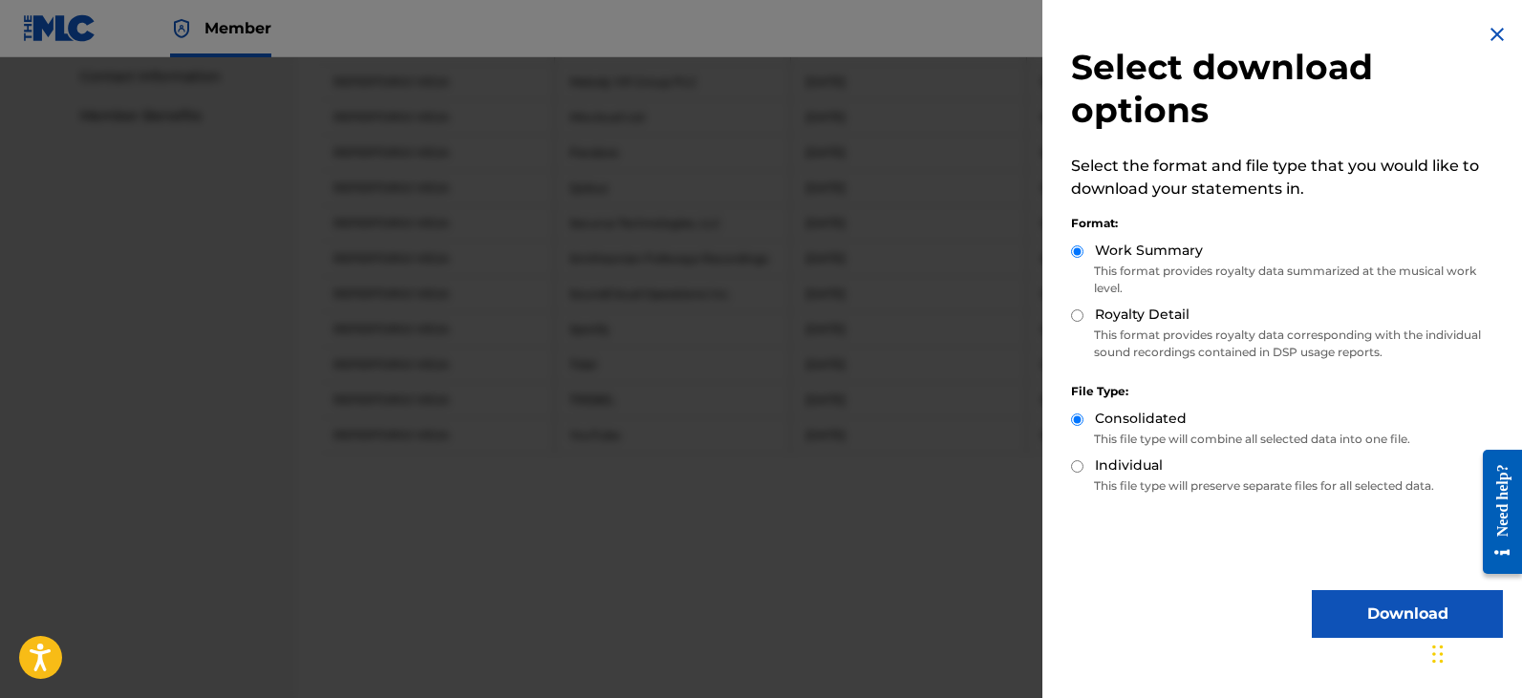
drag, startPoint x: 1354, startPoint y: 609, endPoint x: 1352, endPoint y: 560, distance: 49.7
click at [1354, 609] on button "Download" at bounding box center [1407, 614] width 191 height 48
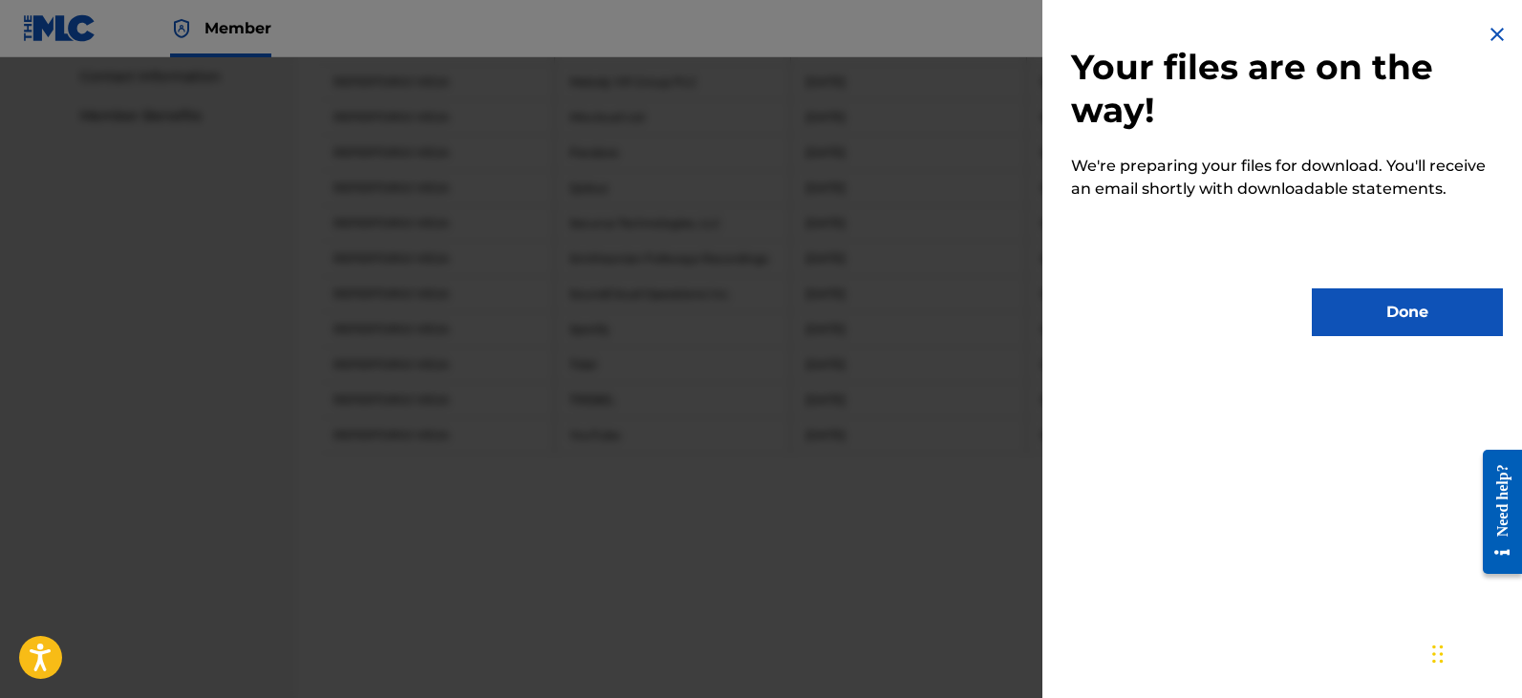
click at [1379, 320] on button "Done" at bounding box center [1407, 313] width 191 height 48
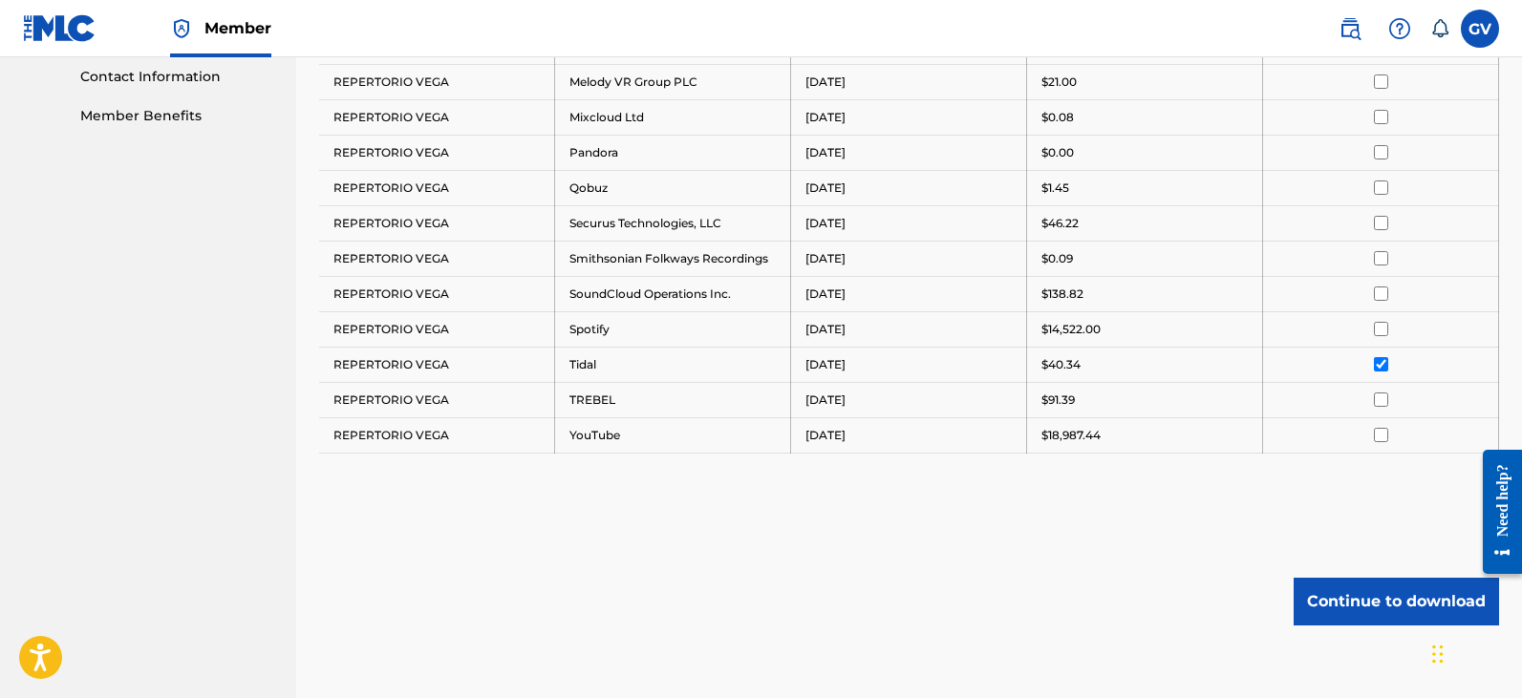
click at [1379, 366] on input "checkbox" at bounding box center [1381, 364] width 14 height 14
drag, startPoint x: 1379, startPoint y: 366, endPoint x: 1379, endPoint y: 395, distance: 29.6
click at [1379, 395] on input "checkbox" at bounding box center [1381, 400] width 14 height 14
click at [1339, 607] on button "Continue to download" at bounding box center [1395, 602] width 205 height 48
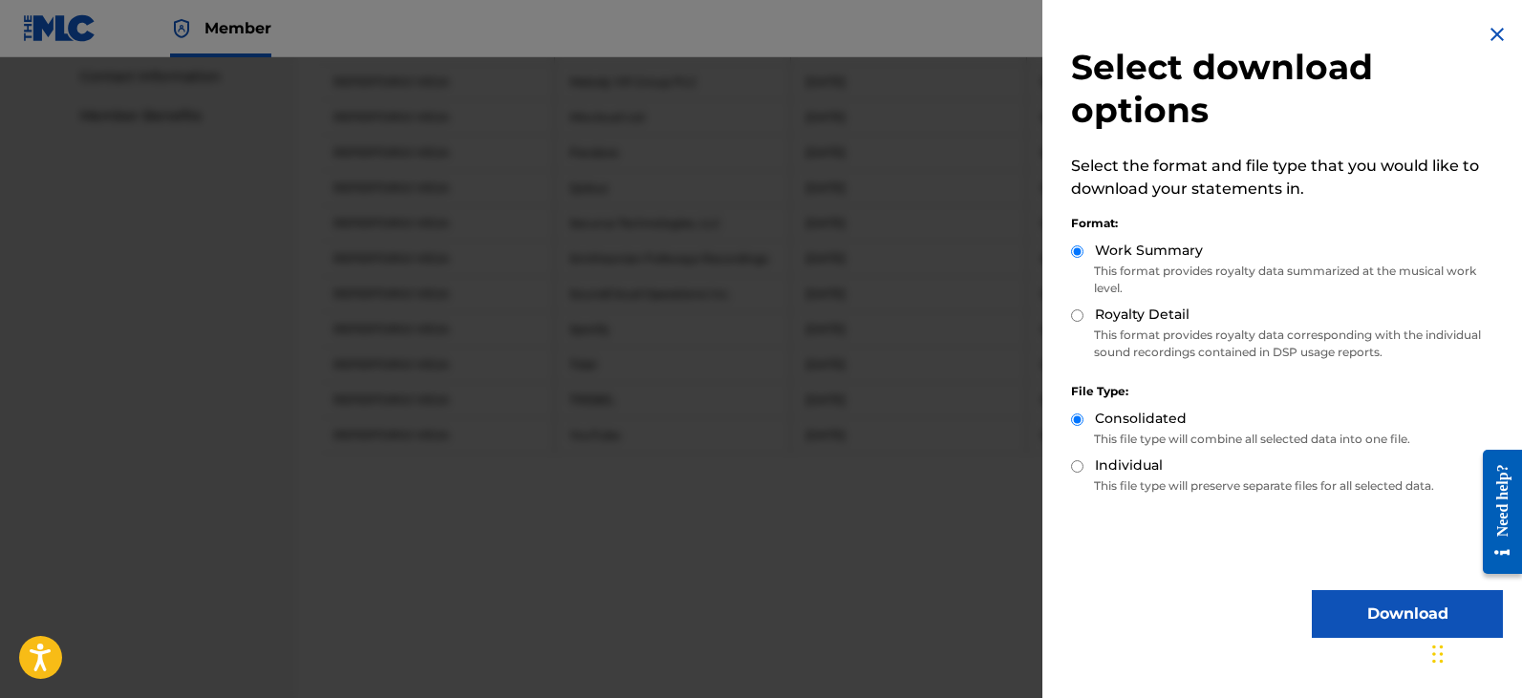
drag, startPoint x: 1351, startPoint y: 613, endPoint x: 1348, endPoint y: 588, distance: 26.0
click at [1351, 613] on button "Download" at bounding box center [1407, 614] width 191 height 48
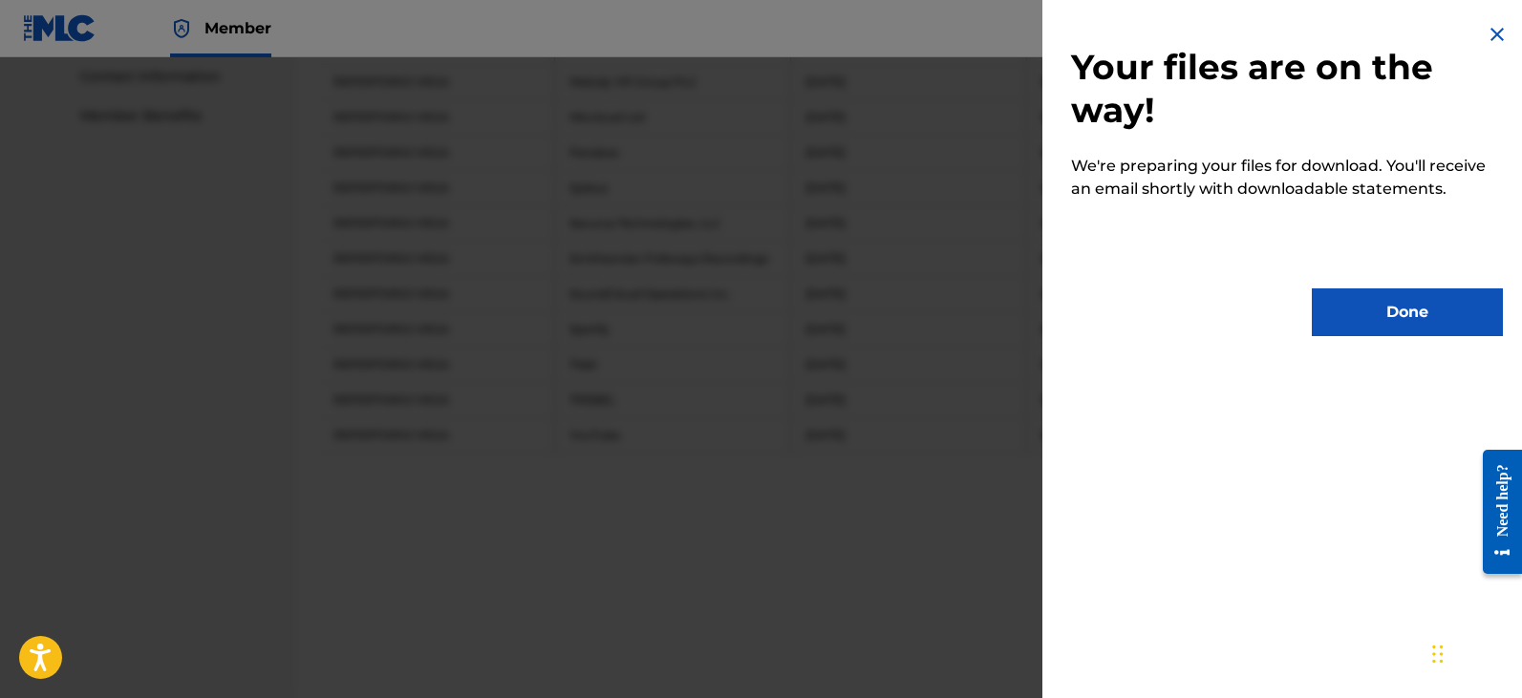
click at [1387, 319] on button "Done" at bounding box center [1407, 313] width 191 height 48
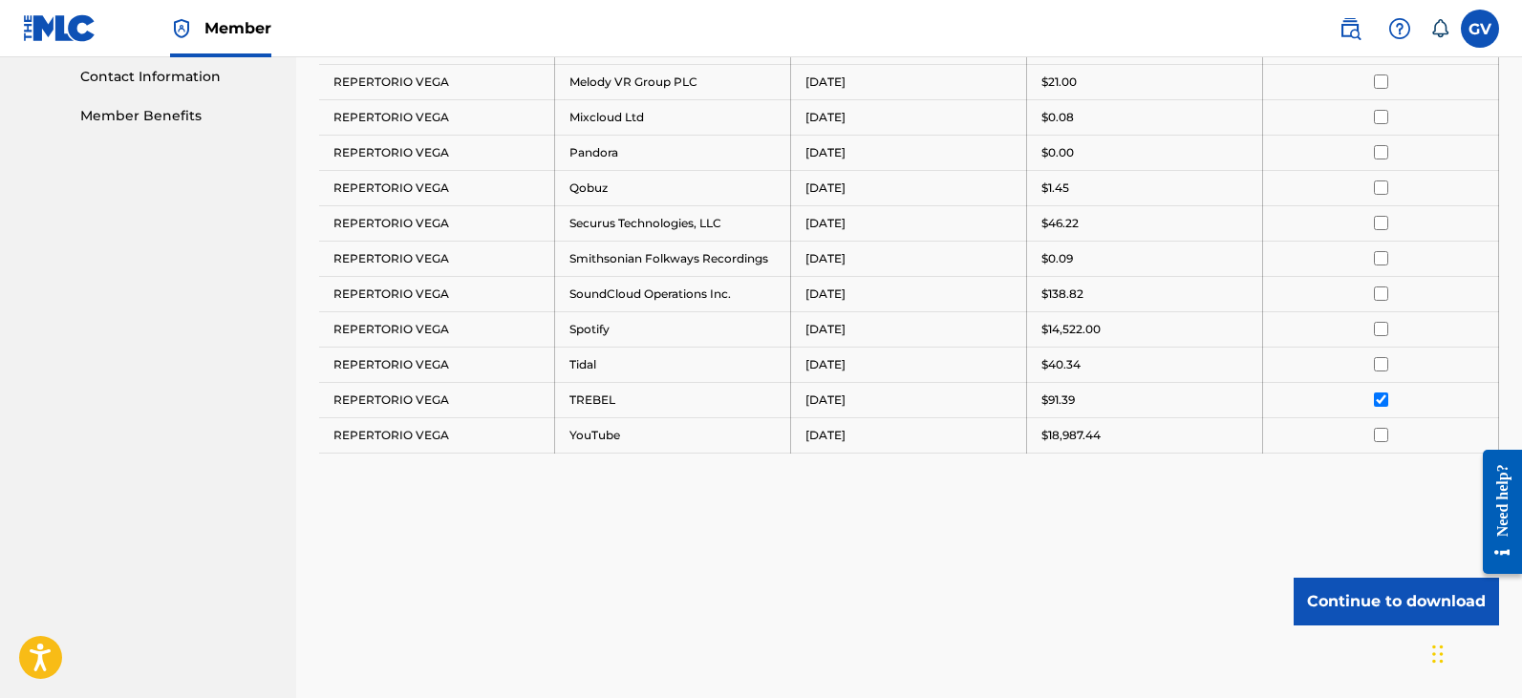
click at [1382, 406] on input "checkbox" at bounding box center [1381, 400] width 14 height 14
click at [1378, 427] on td at bounding box center [1381, 434] width 236 height 35
click at [1379, 438] on input "checkbox" at bounding box center [1381, 435] width 14 height 14
click at [1339, 611] on button "Continue to download" at bounding box center [1395, 602] width 205 height 48
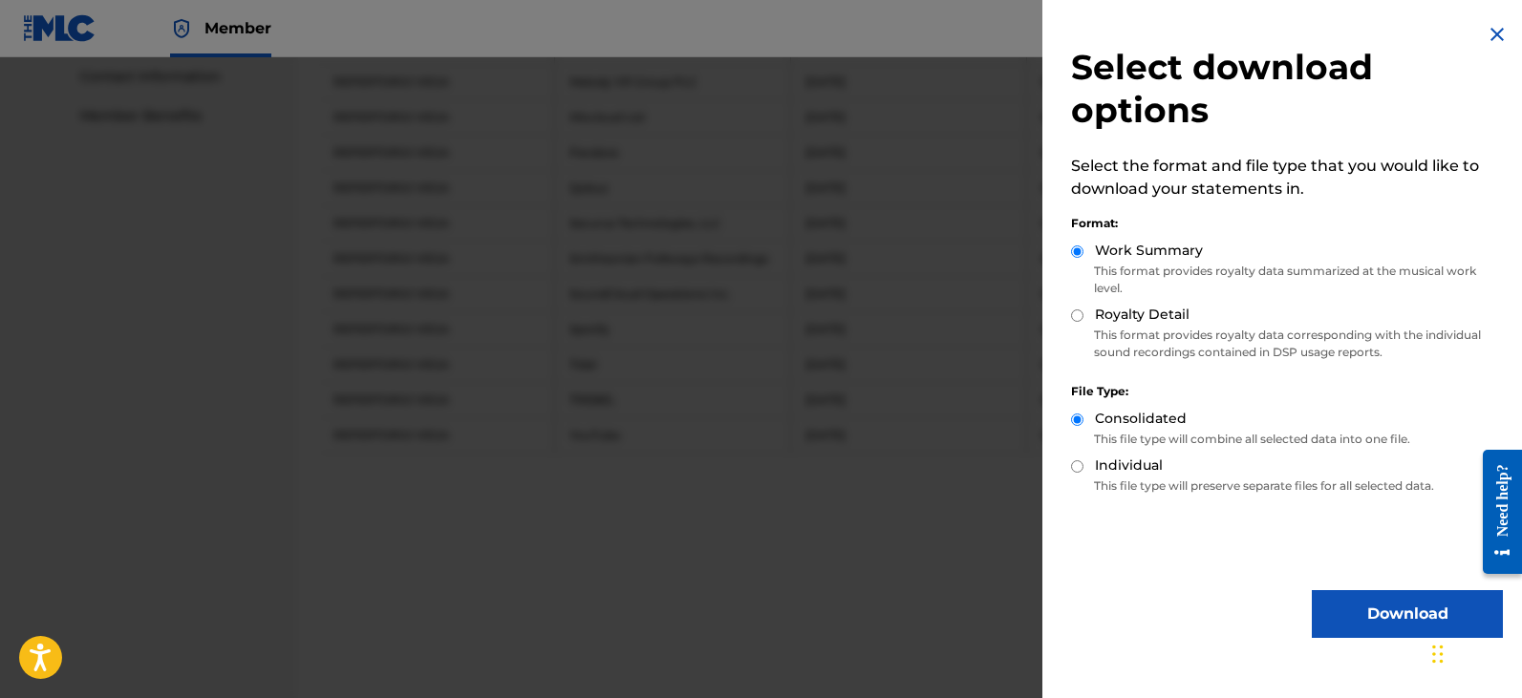
drag, startPoint x: 1356, startPoint y: 606, endPoint x: 1346, endPoint y: 508, distance: 97.9
click at [1355, 606] on button "Download" at bounding box center [1407, 614] width 191 height 48
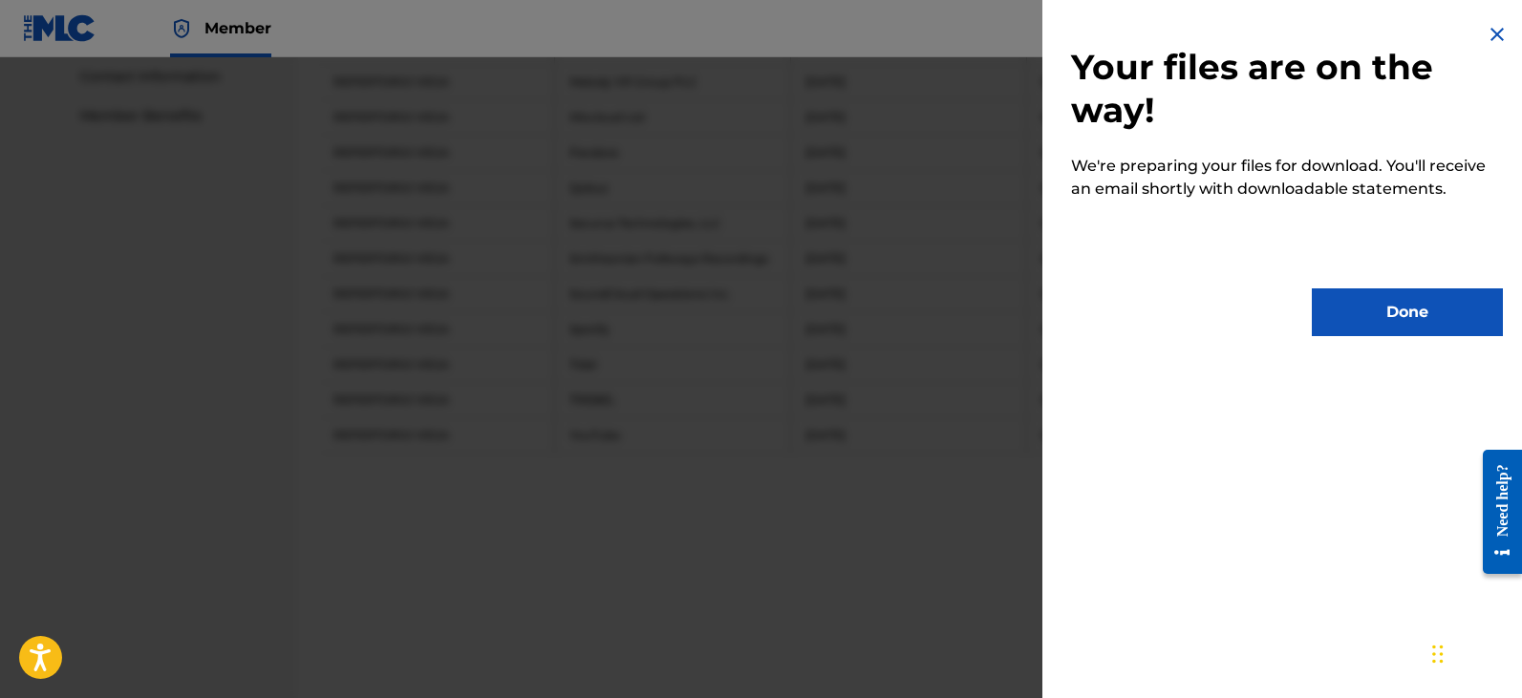
click at [1367, 314] on button "Done" at bounding box center [1407, 313] width 191 height 48
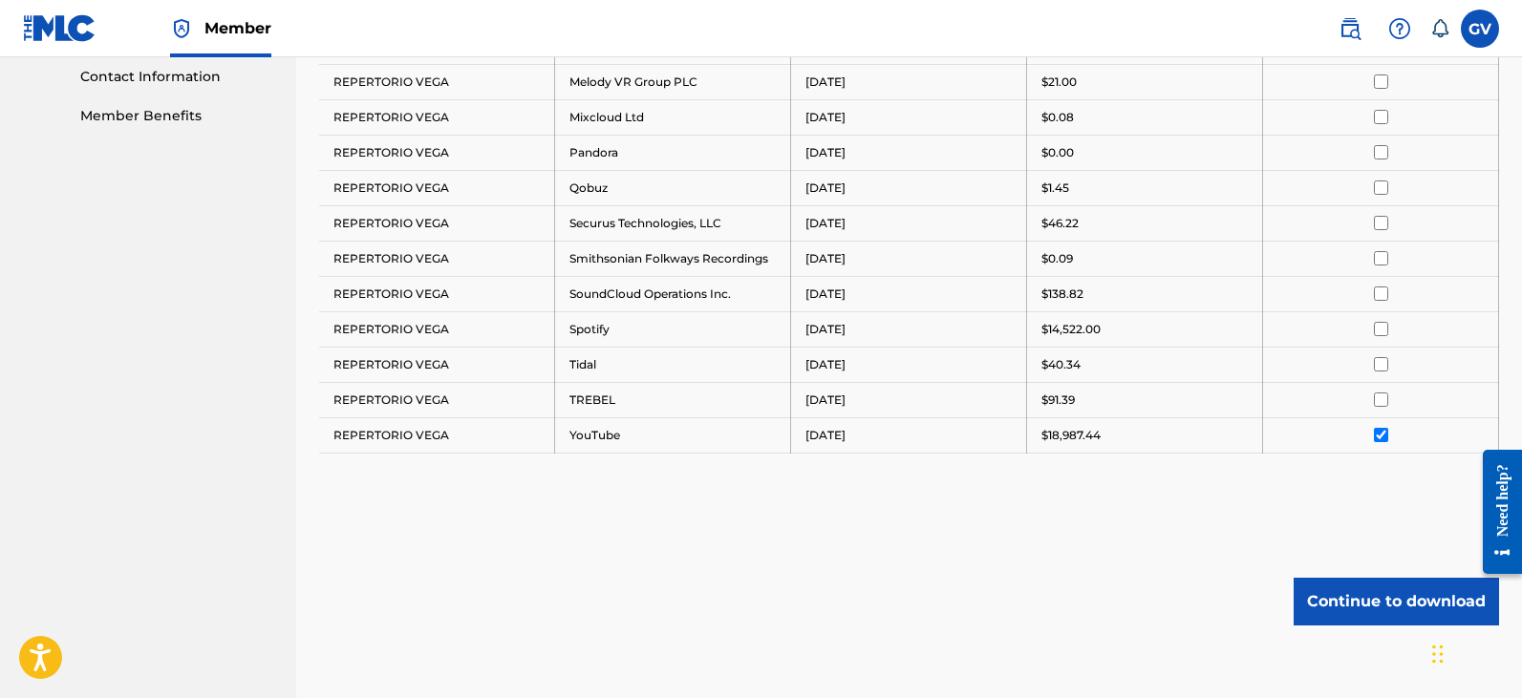
click at [1380, 429] on input "checkbox" at bounding box center [1381, 435] width 14 height 14
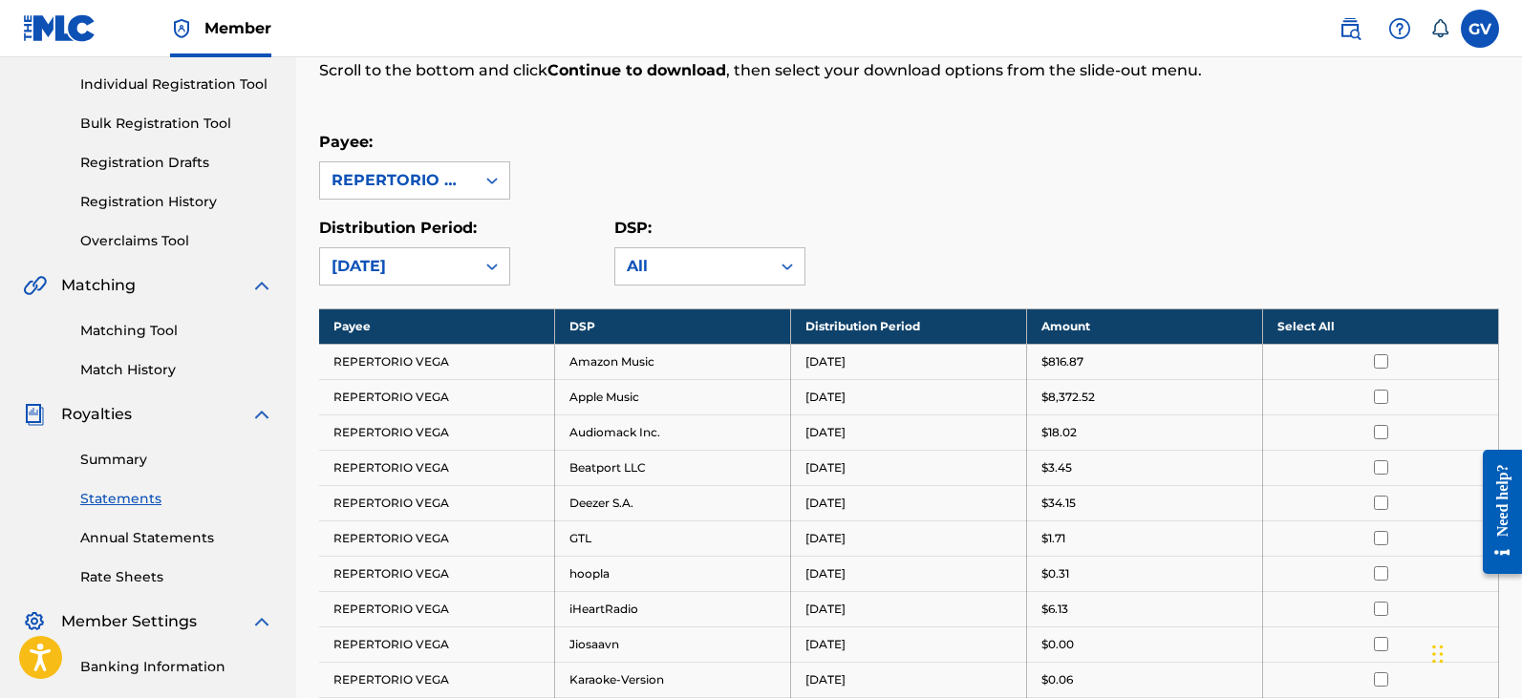
scroll to position [0, 0]
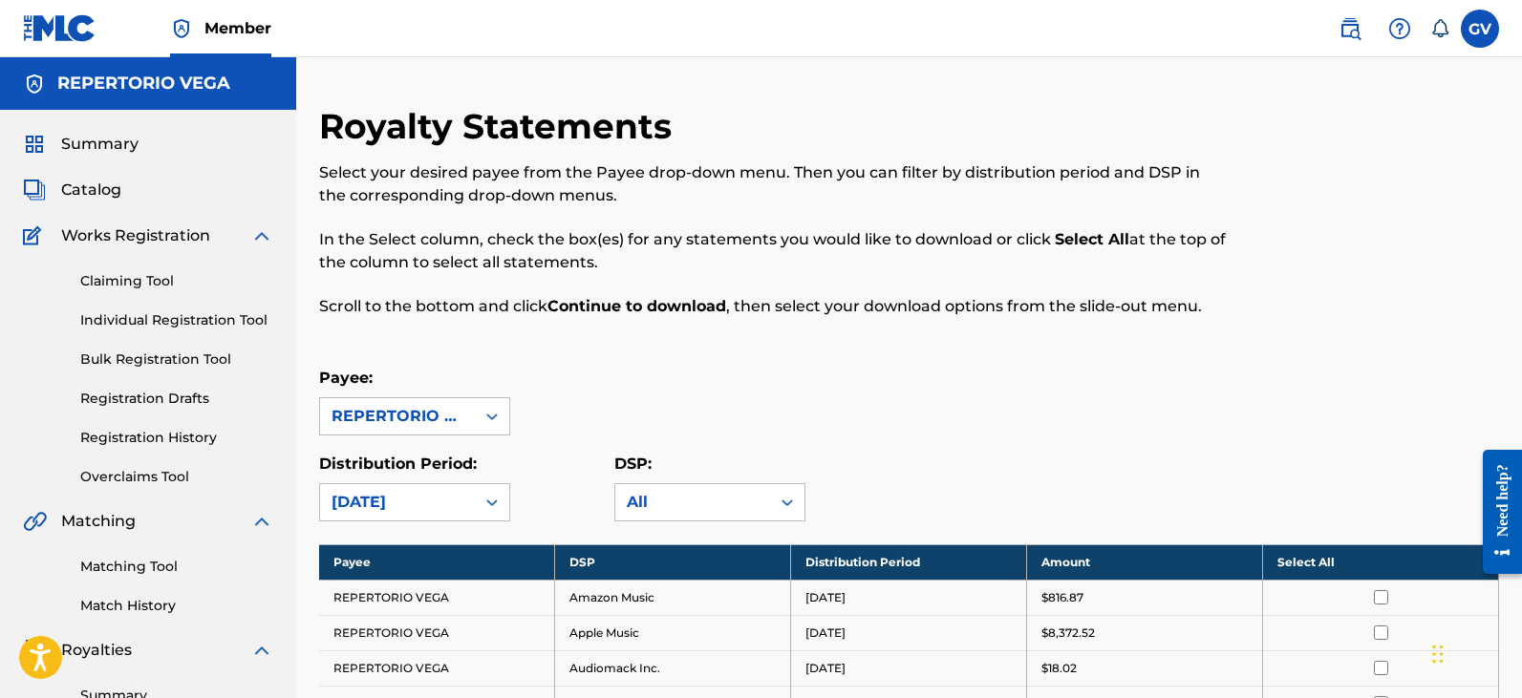
click at [87, 190] on span "Catalog" at bounding box center [91, 190] width 60 height 23
